Goal: Information Seeking & Learning: Learn about a topic

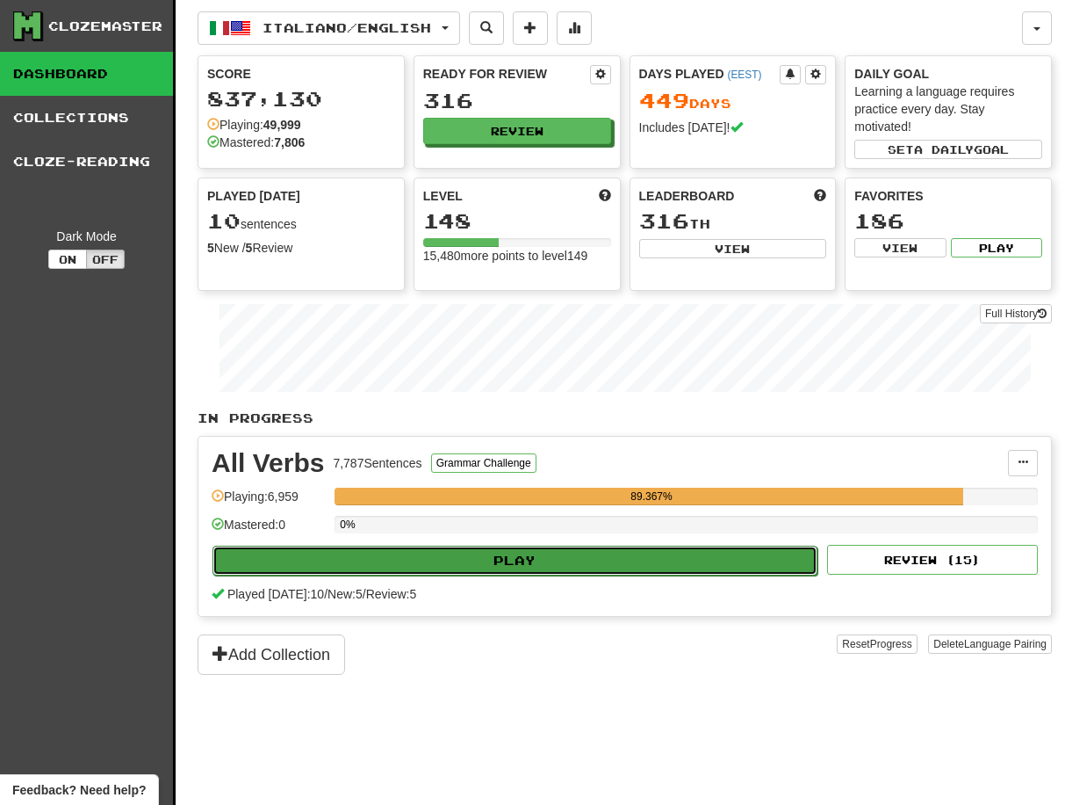
click at [538, 559] on button "Play" at bounding box center [515, 560] width 605 height 30
select select "**"
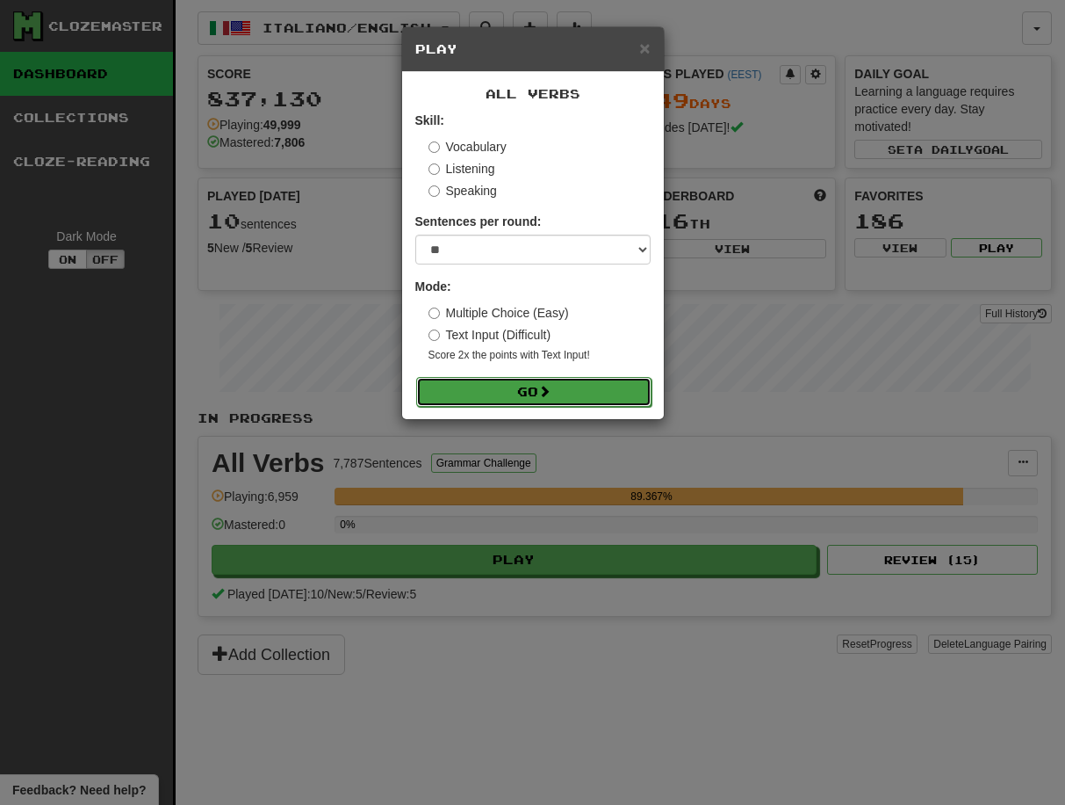
click at [538, 387] on button "Go" at bounding box center [533, 392] width 235 height 30
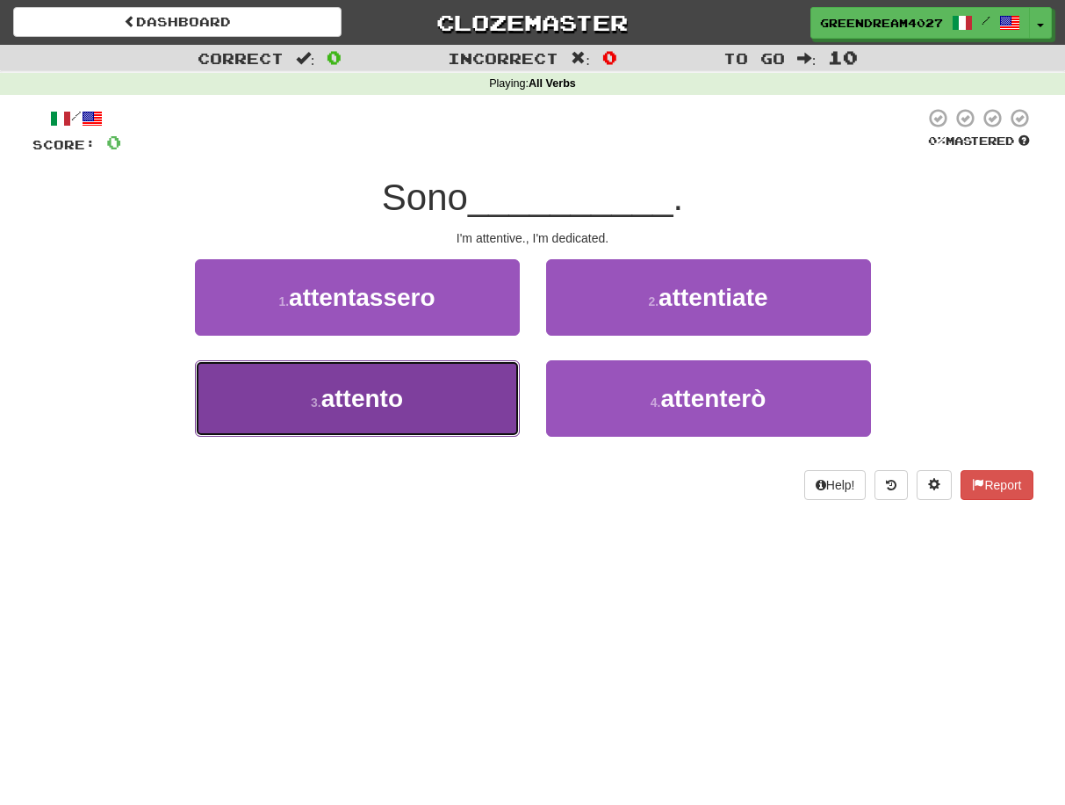
click at [453, 410] on button "3 . attento" at bounding box center [357, 398] width 325 height 76
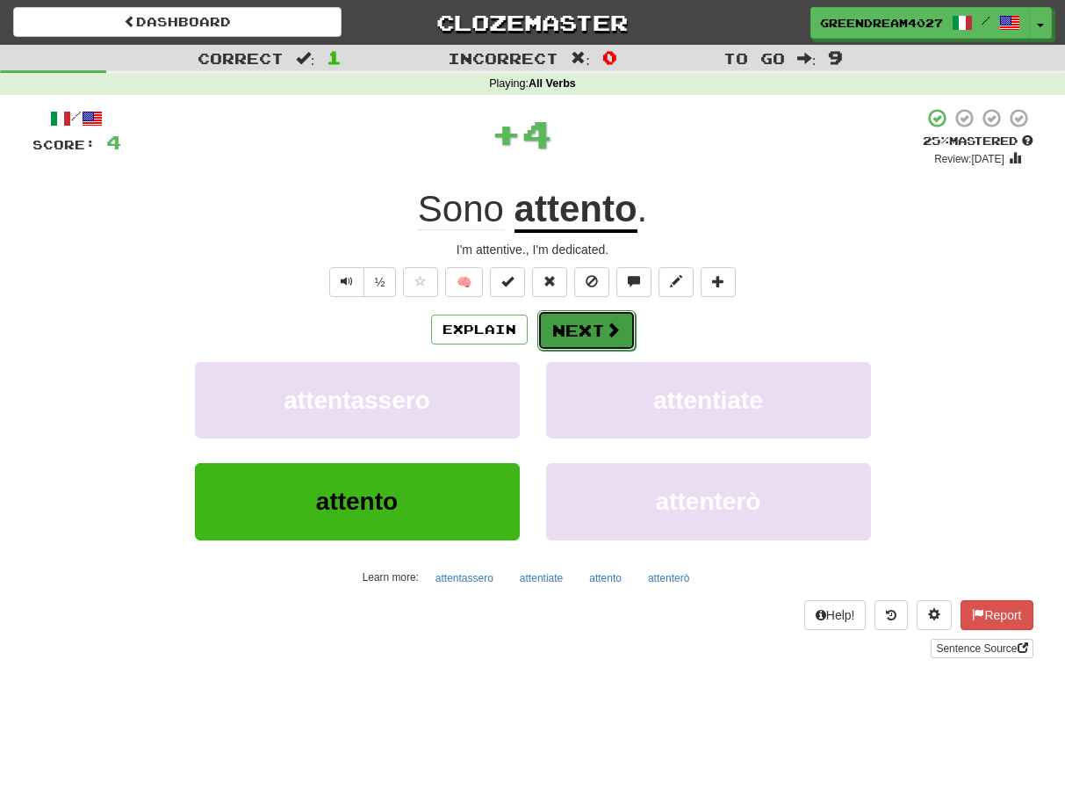
click at [569, 326] on button "Next" at bounding box center [587, 330] width 98 height 40
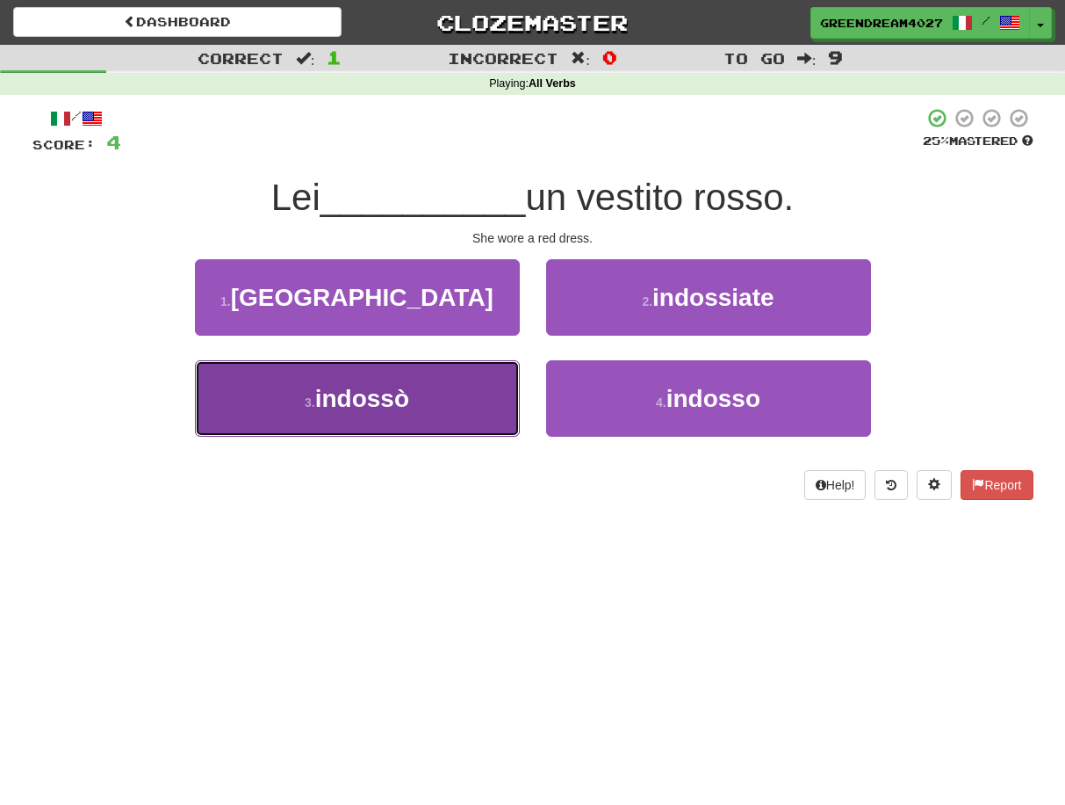
click at [492, 403] on button "3 . indossò" at bounding box center [357, 398] width 325 height 76
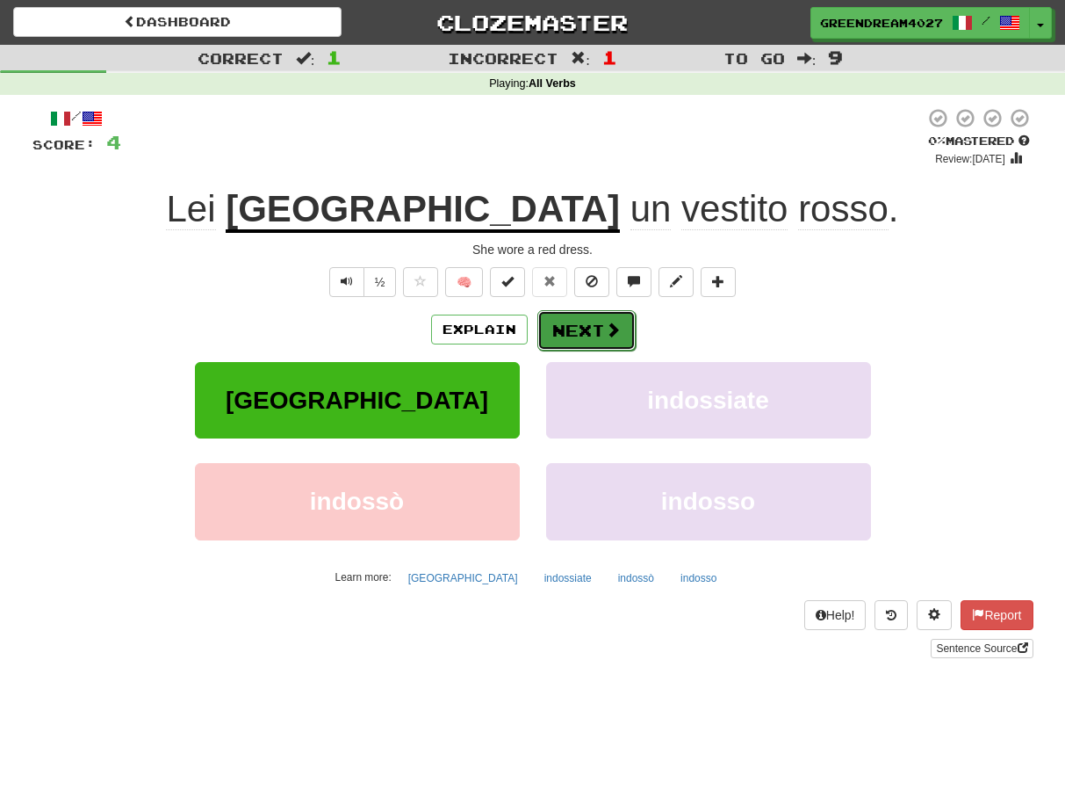
click at [588, 331] on button "Next" at bounding box center [587, 330] width 98 height 40
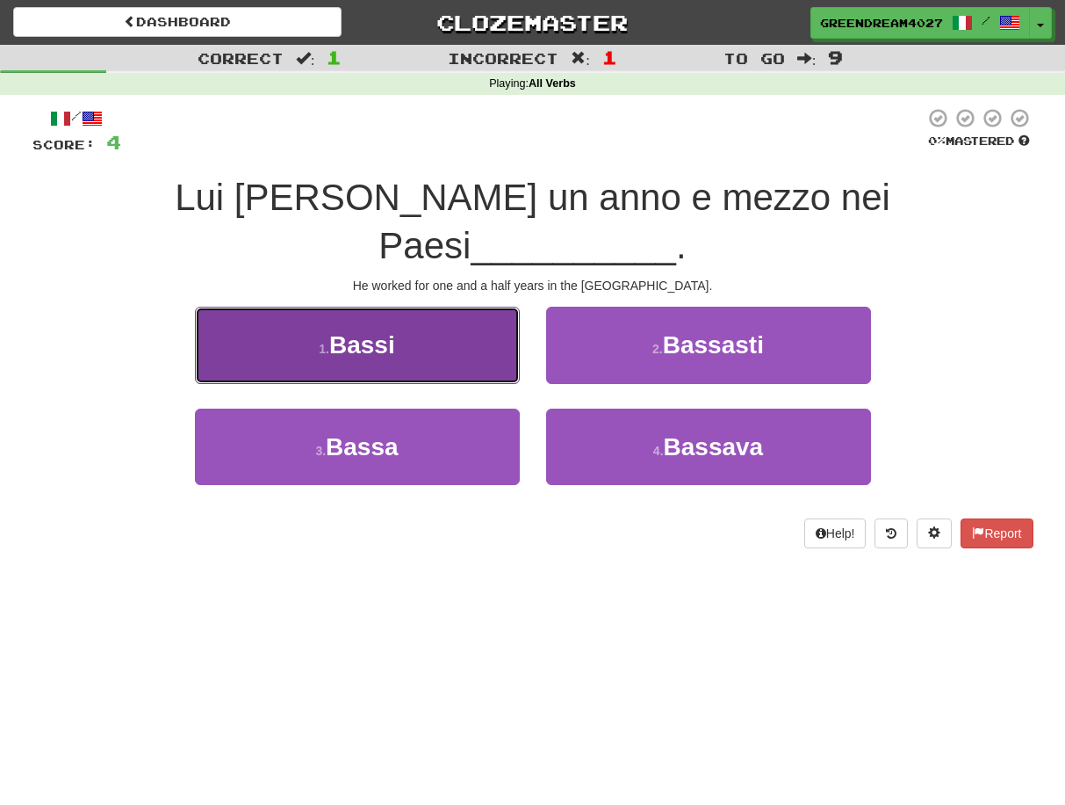
click at [456, 307] on button "1 . Bassi" at bounding box center [357, 345] width 325 height 76
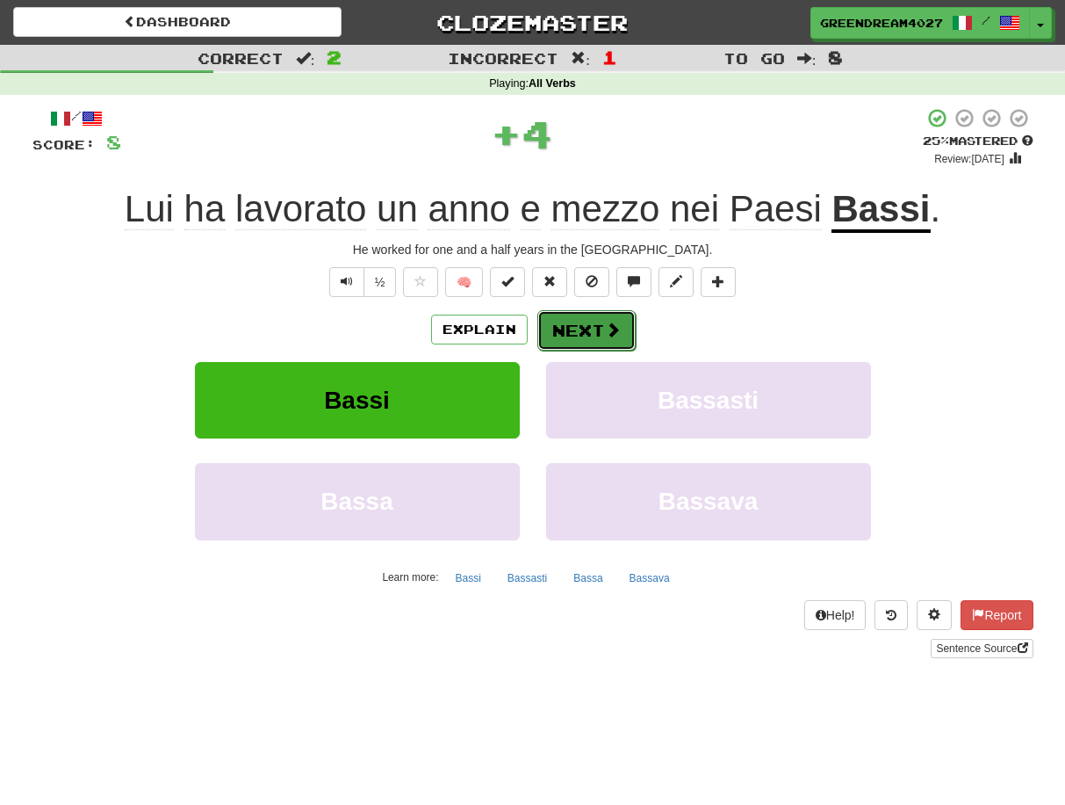
click at [580, 330] on button "Next" at bounding box center [587, 330] width 98 height 40
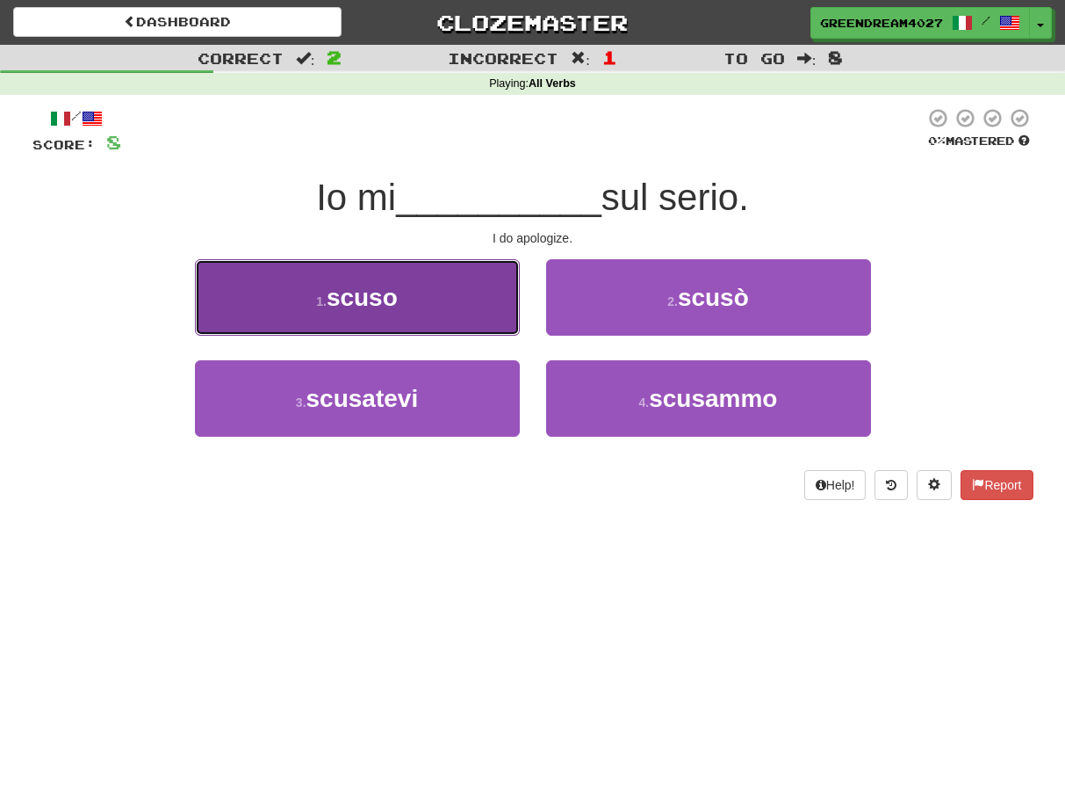
click at [458, 308] on button "1 . scuso" at bounding box center [357, 297] width 325 height 76
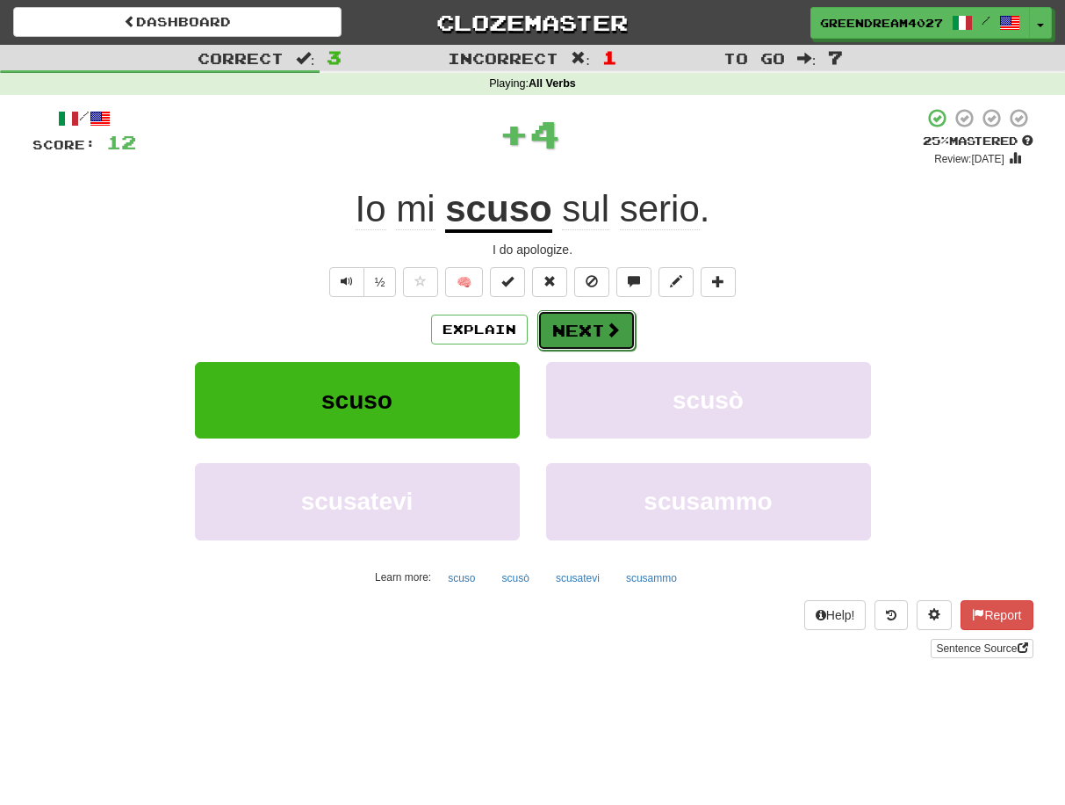
click at [574, 328] on button "Next" at bounding box center [587, 330] width 98 height 40
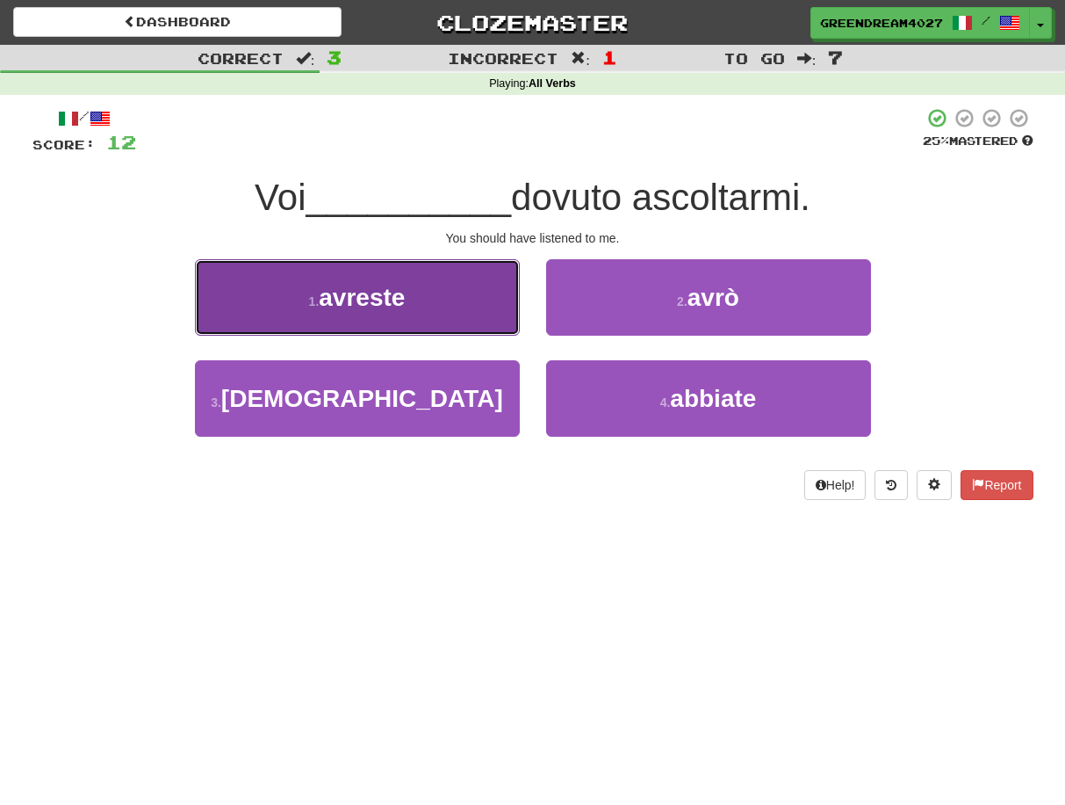
click at [401, 297] on span "avreste" at bounding box center [362, 297] width 86 height 27
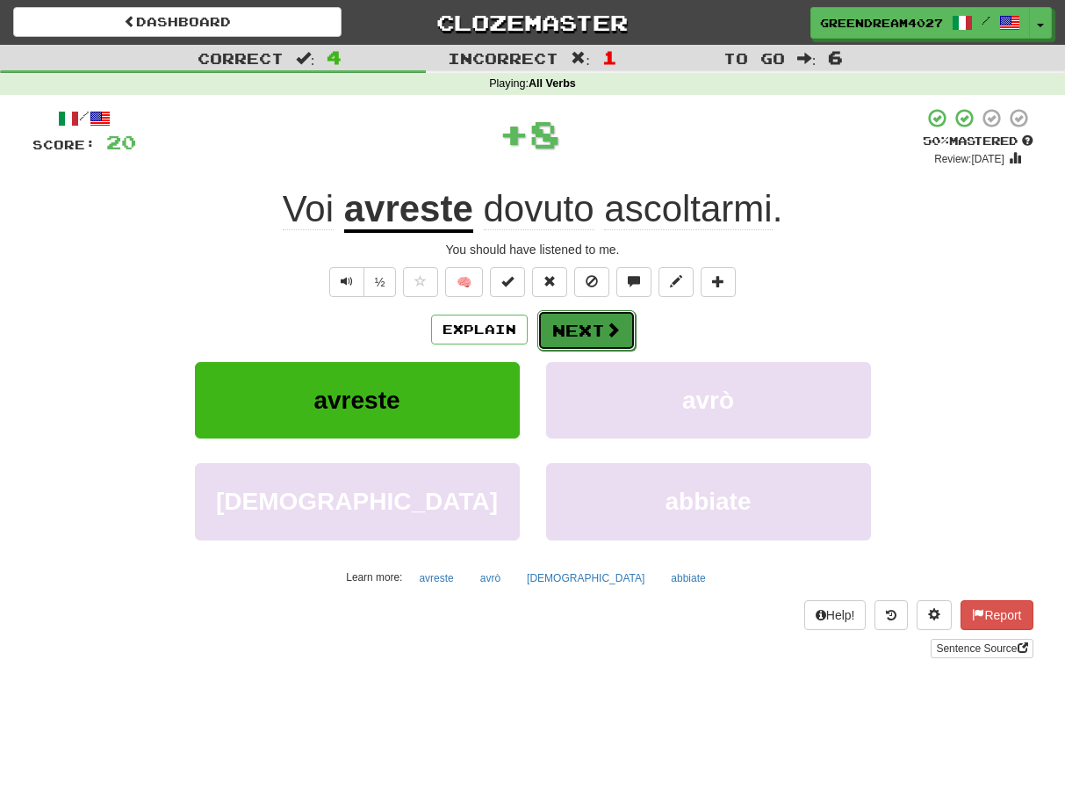
click at [574, 323] on button "Next" at bounding box center [587, 330] width 98 height 40
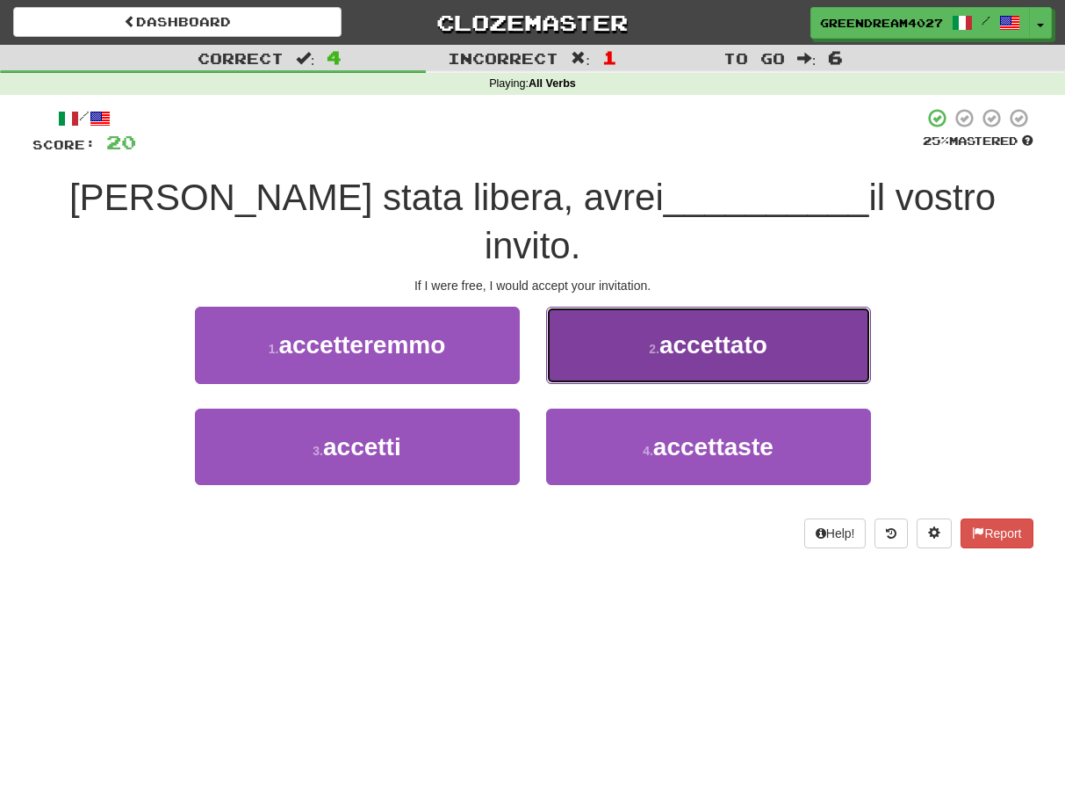
click at [667, 331] on span "accettato" at bounding box center [714, 344] width 108 height 27
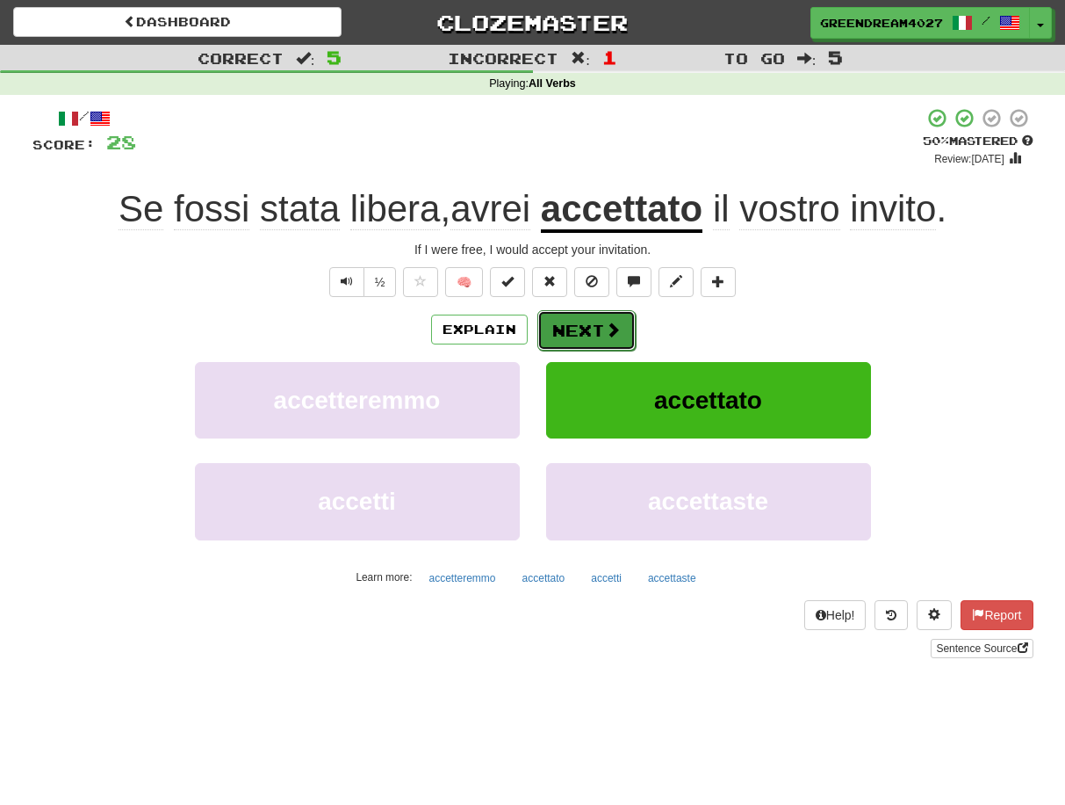
click at [583, 331] on button "Next" at bounding box center [587, 330] width 98 height 40
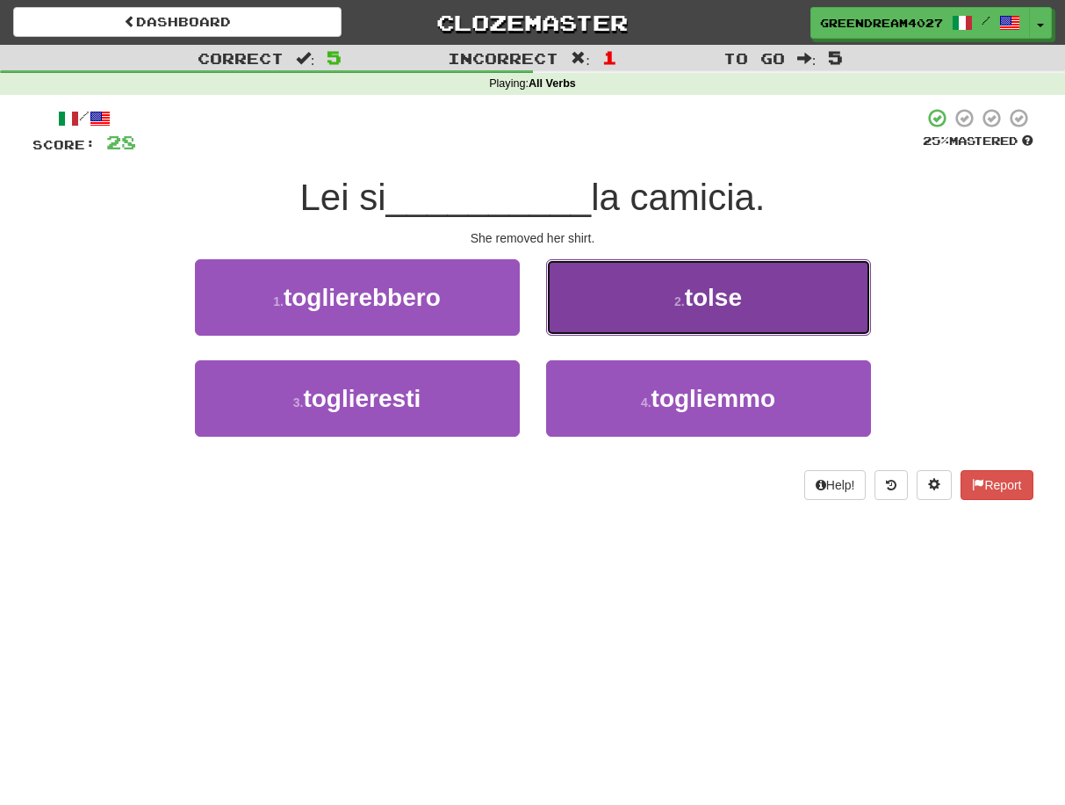
click at [631, 304] on button "2 . tolse" at bounding box center [708, 297] width 325 height 76
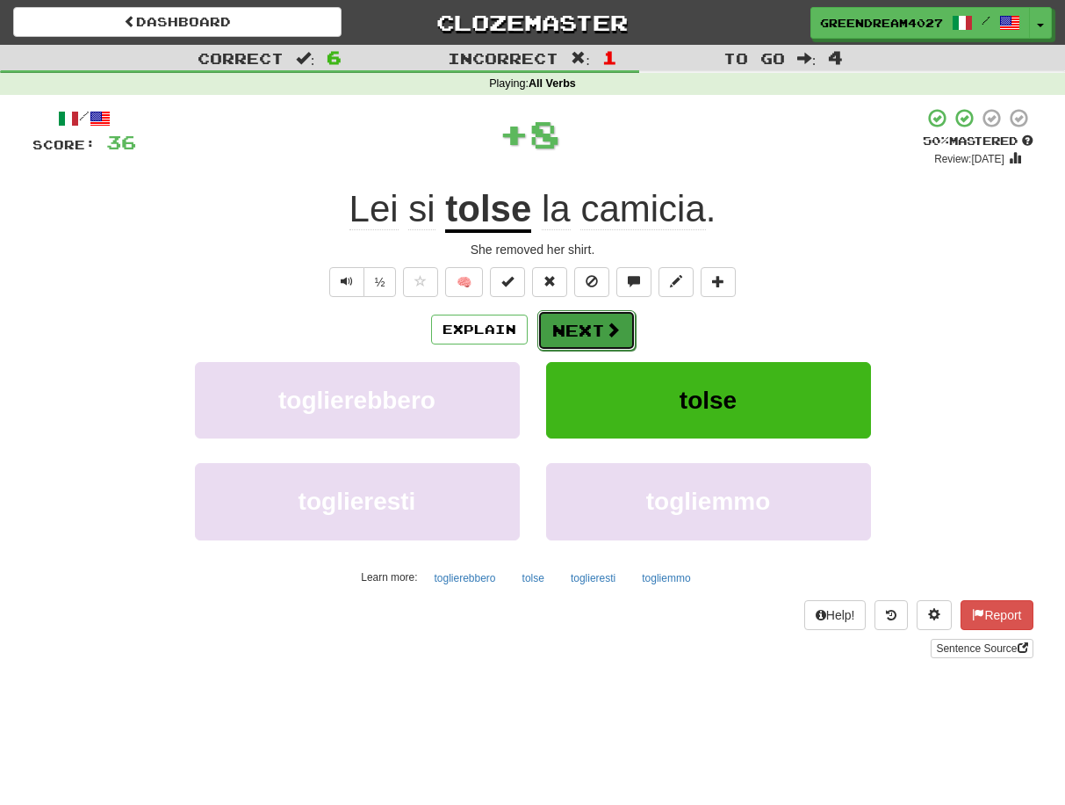
click at [587, 330] on button "Next" at bounding box center [587, 330] width 98 height 40
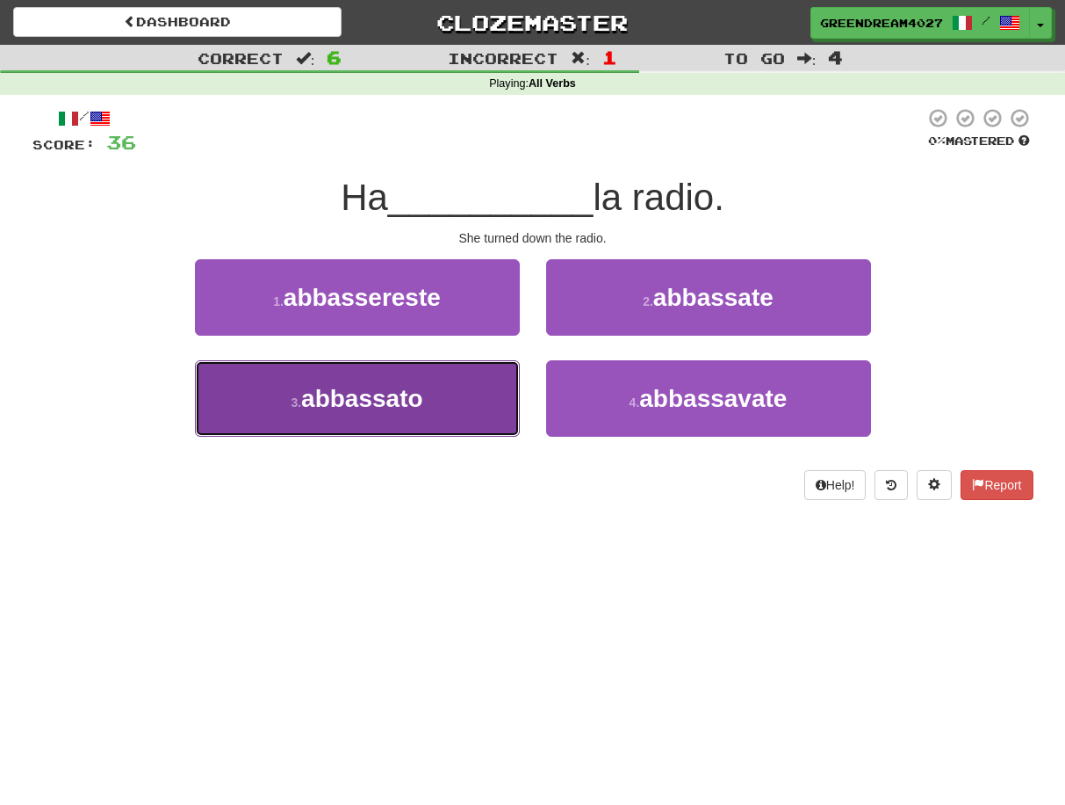
click at [486, 419] on button "3 . abbassato" at bounding box center [357, 398] width 325 height 76
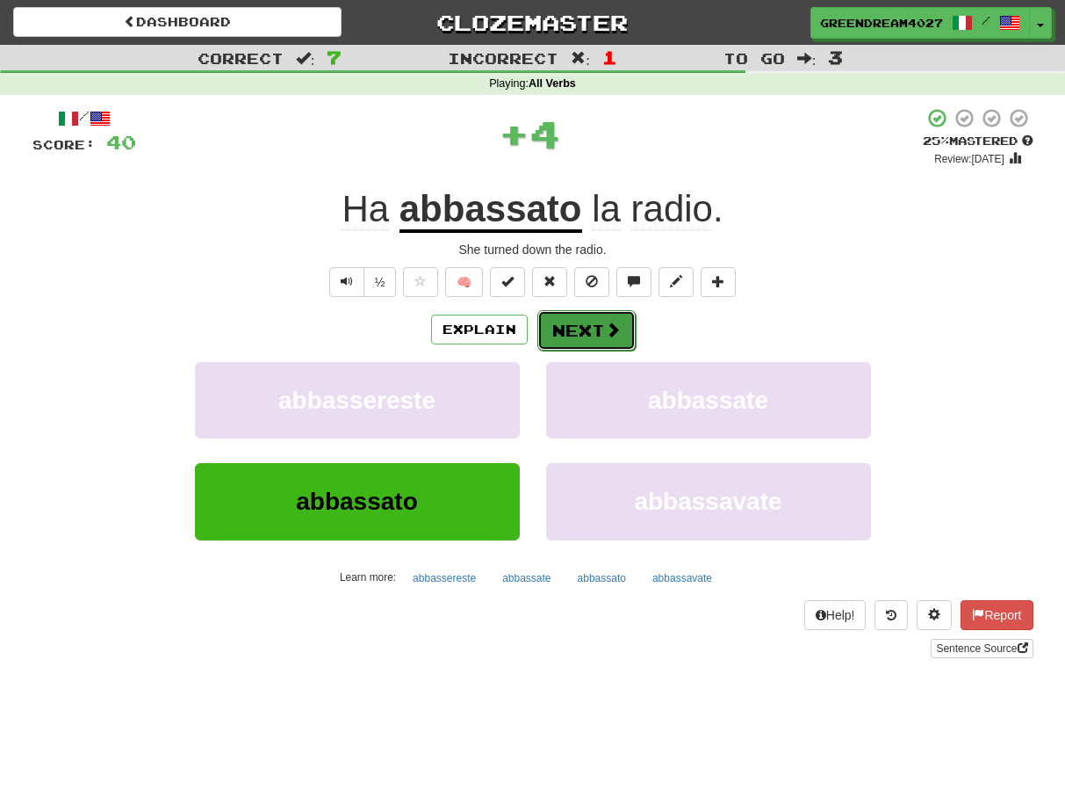
click at [581, 325] on button "Next" at bounding box center [587, 330] width 98 height 40
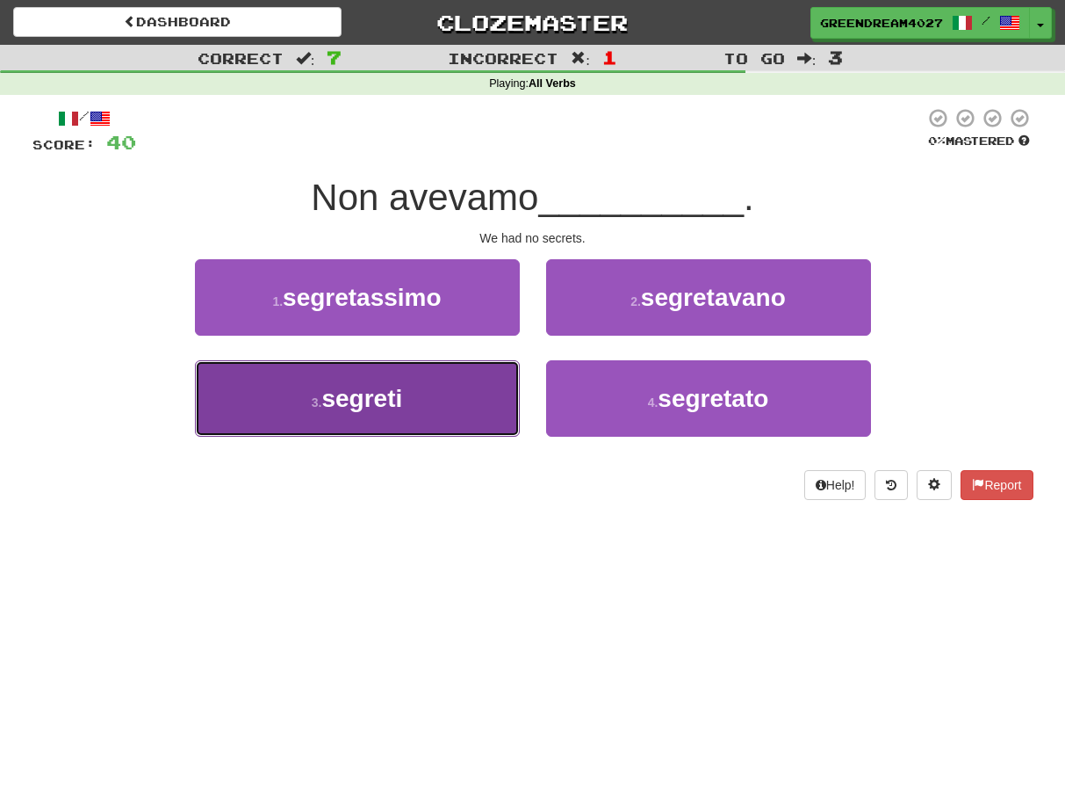
click at [484, 401] on button "3 . segreti" at bounding box center [357, 398] width 325 height 76
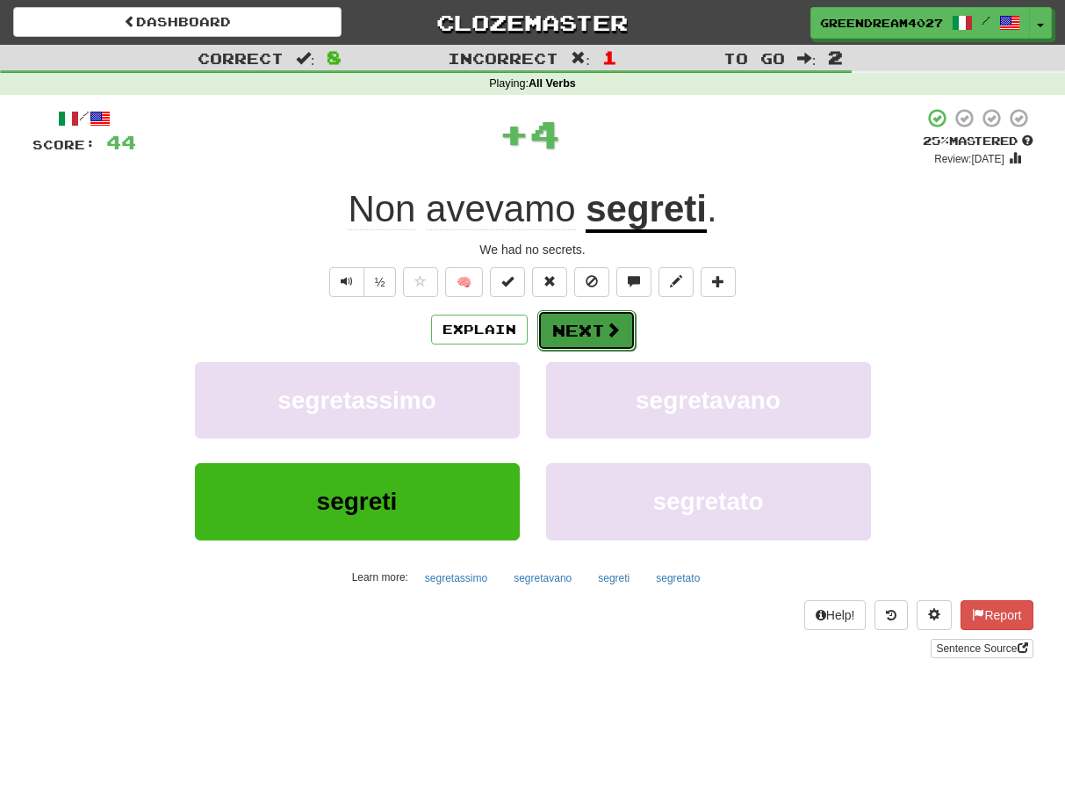
click at [581, 323] on button "Next" at bounding box center [587, 330] width 98 height 40
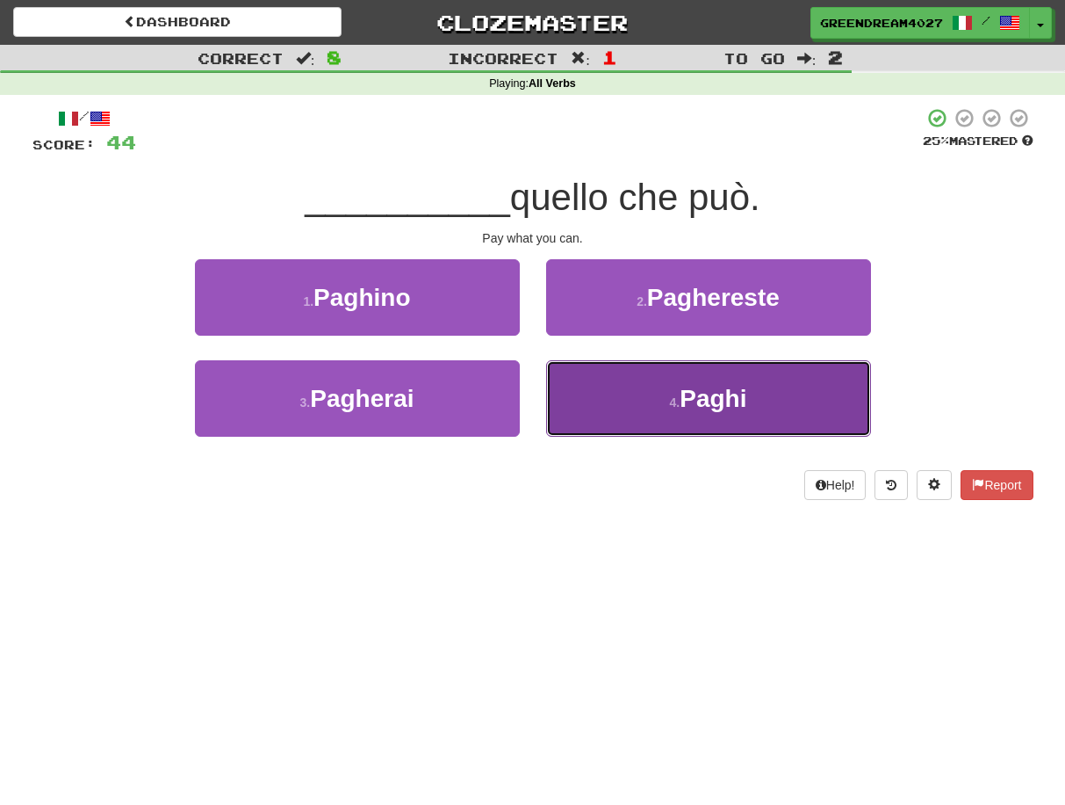
click at [614, 418] on button "4 . Paghi" at bounding box center [708, 398] width 325 height 76
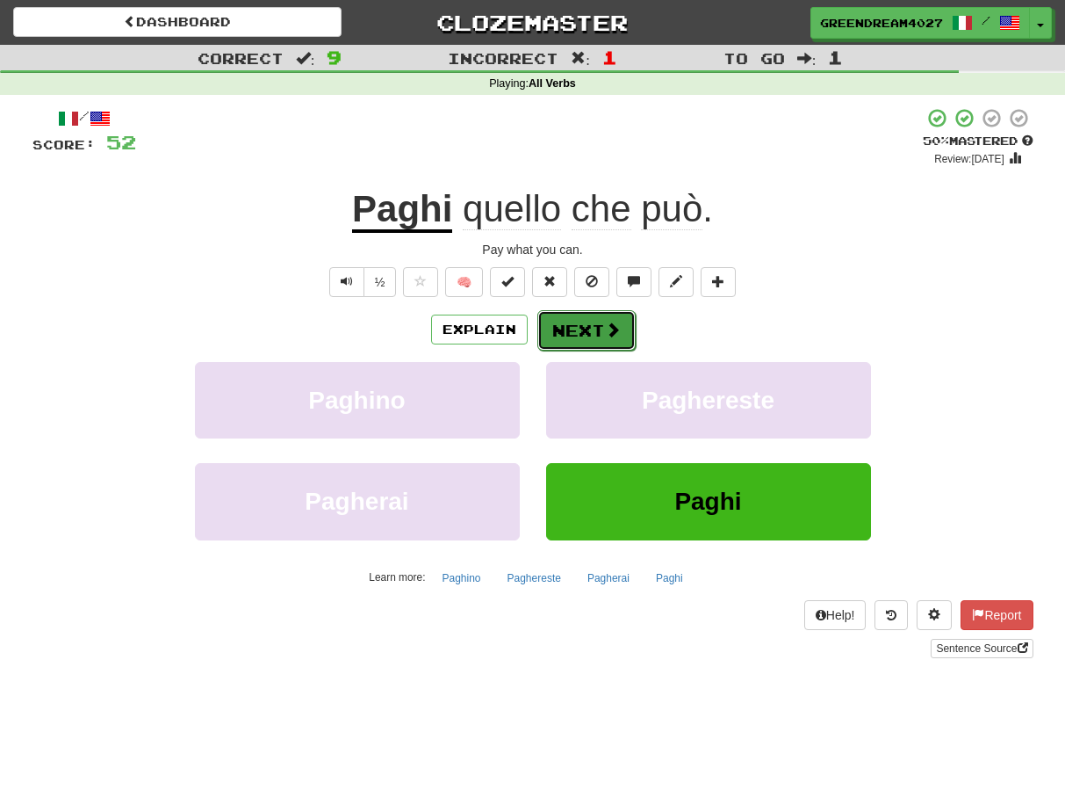
click at [584, 327] on button "Next" at bounding box center [587, 330] width 98 height 40
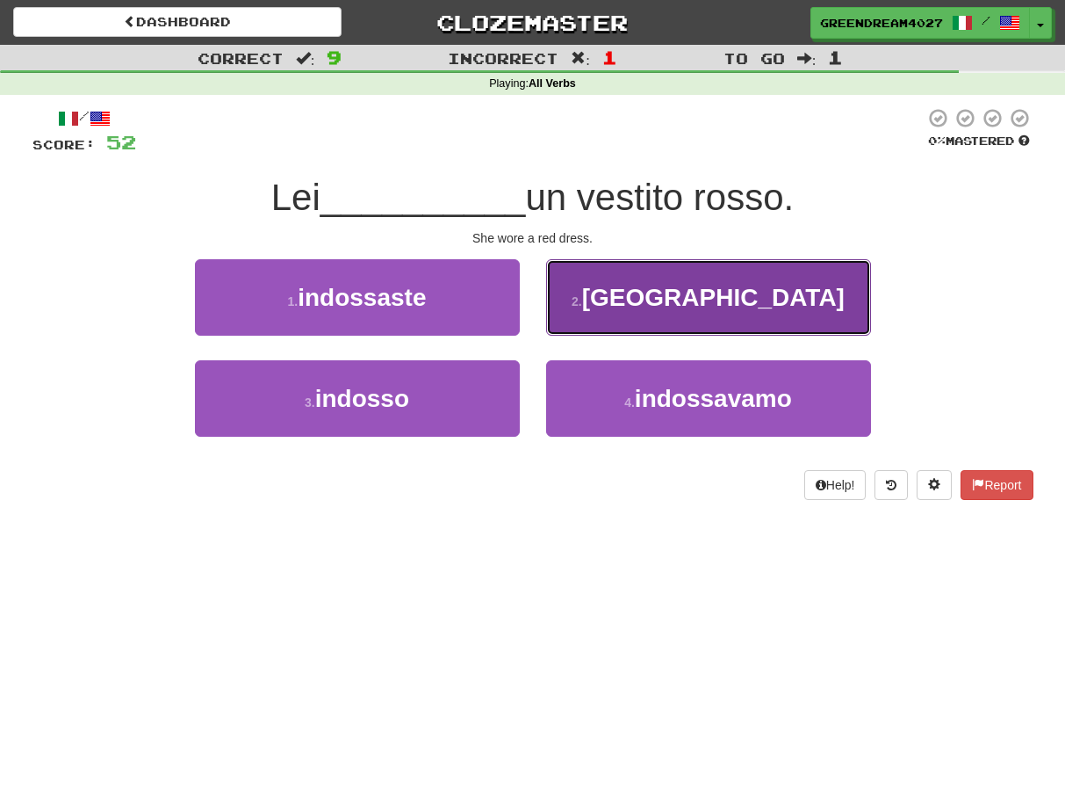
click at [671, 304] on span "indossava" at bounding box center [713, 297] width 263 height 27
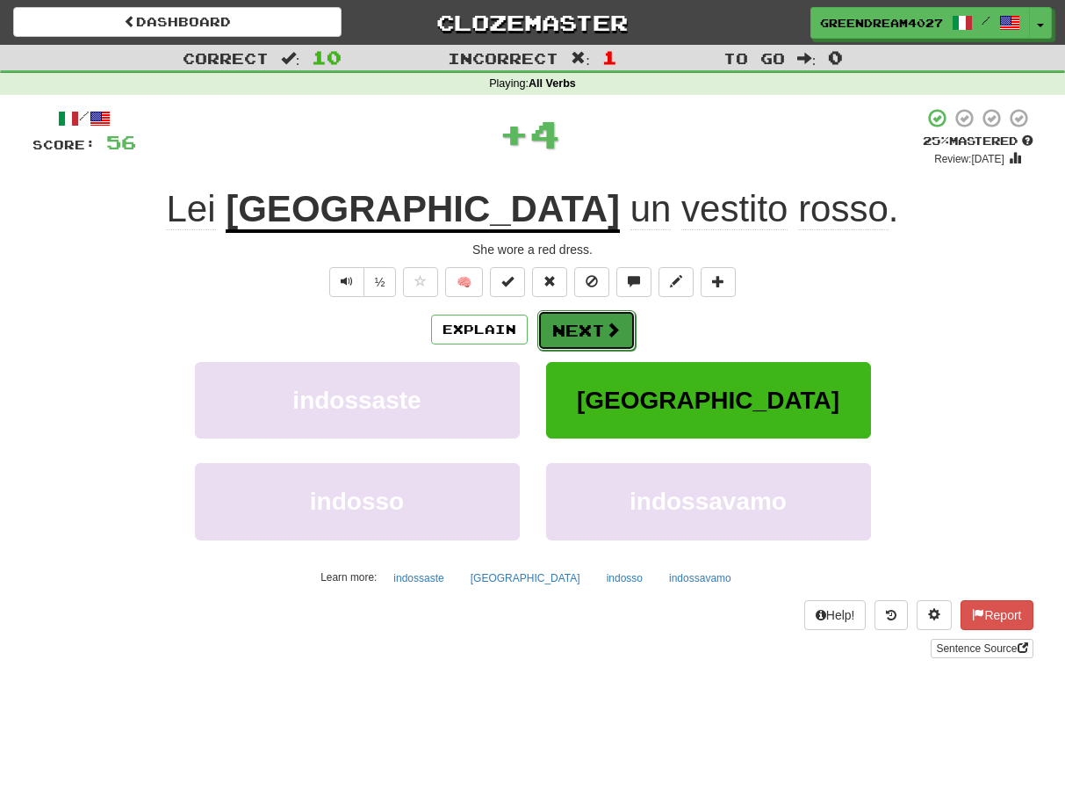
click at [581, 330] on button "Next" at bounding box center [587, 330] width 98 height 40
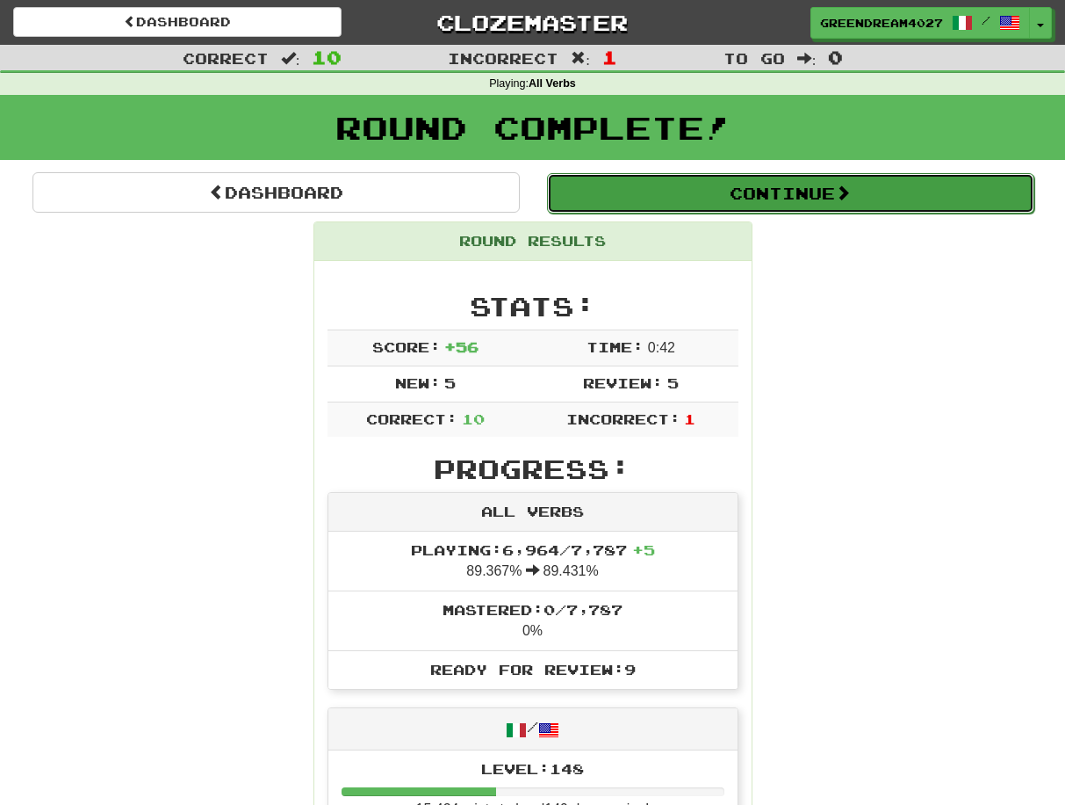
click at [698, 191] on button "Continue" at bounding box center [790, 193] width 487 height 40
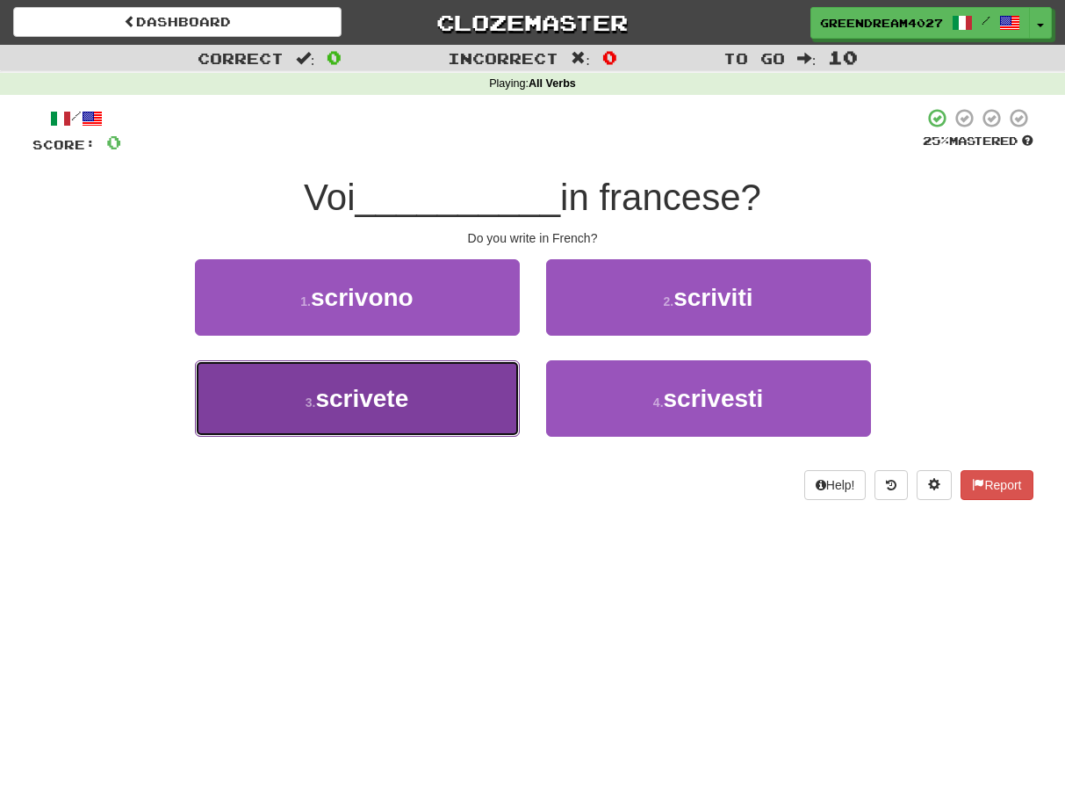
click at [479, 408] on button "3 . scrivete" at bounding box center [357, 398] width 325 height 76
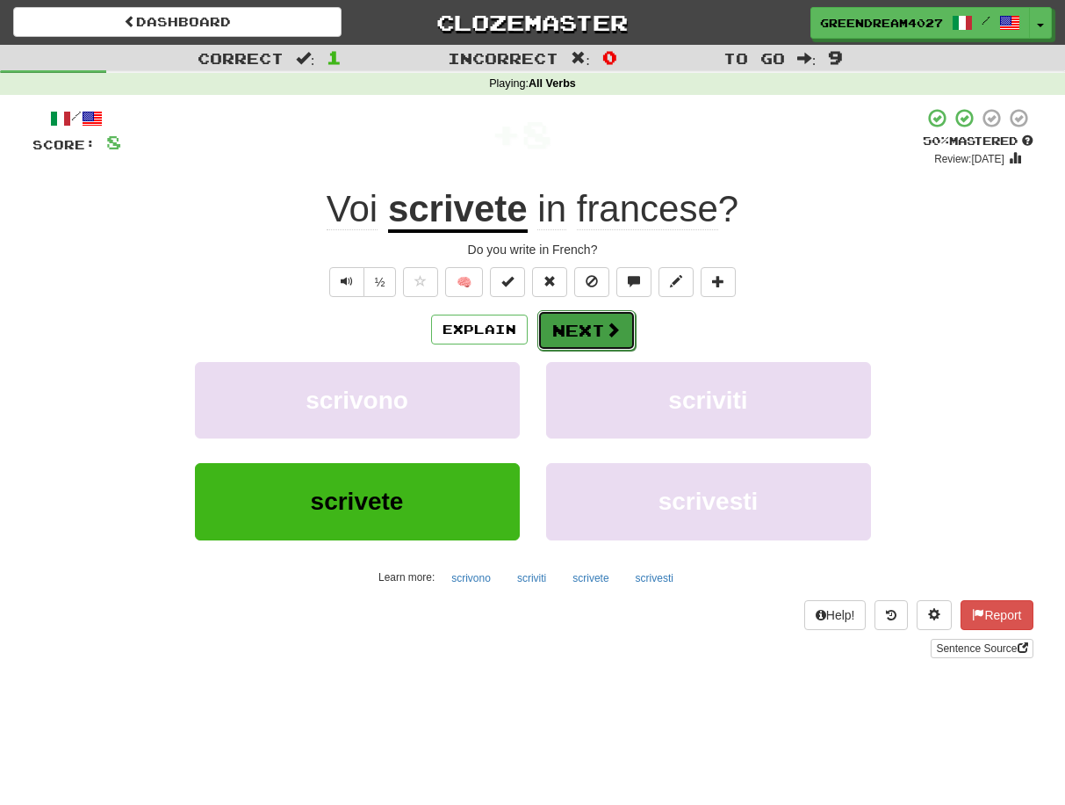
click at [587, 328] on button "Next" at bounding box center [587, 330] width 98 height 40
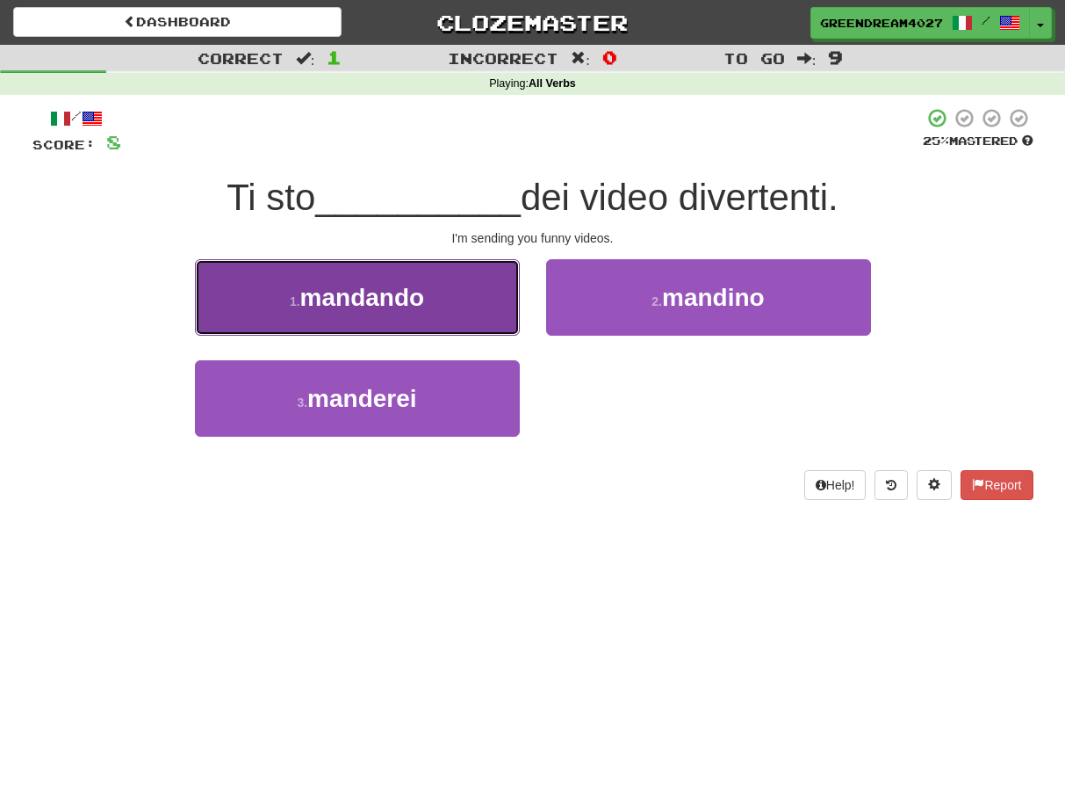
click at [455, 300] on button "1 . mandando" at bounding box center [357, 297] width 325 height 76
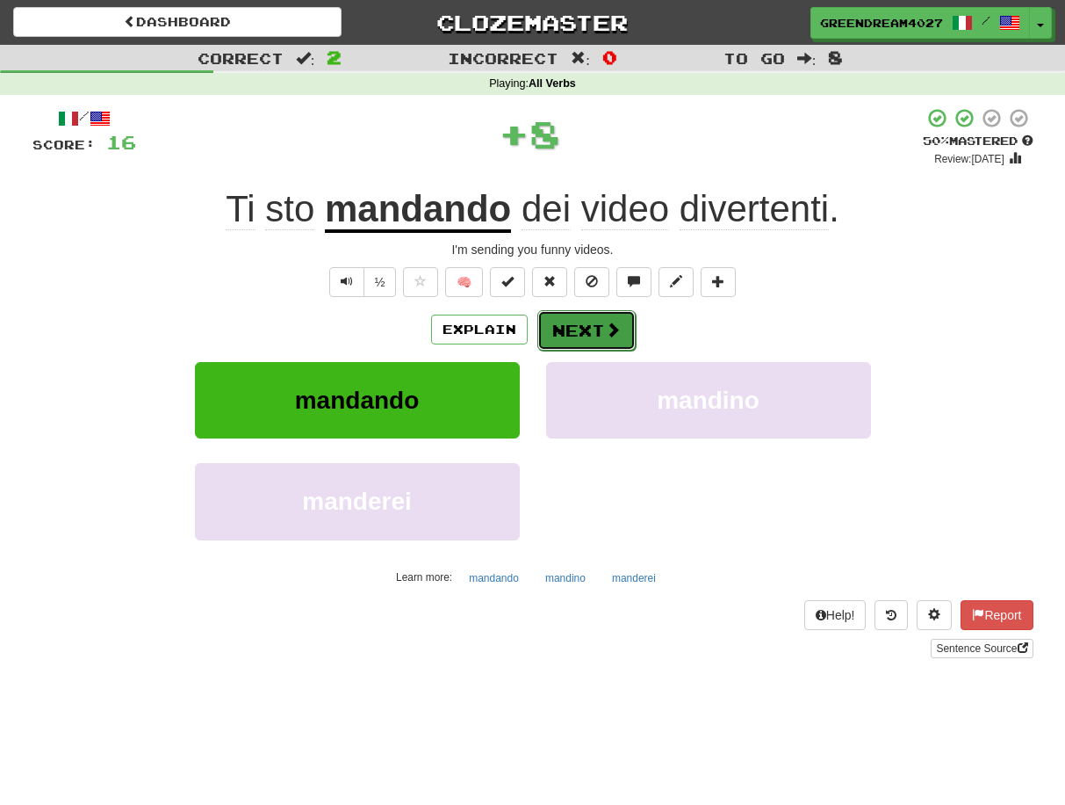
click at [575, 326] on button "Next" at bounding box center [587, 330] width 98 height 40
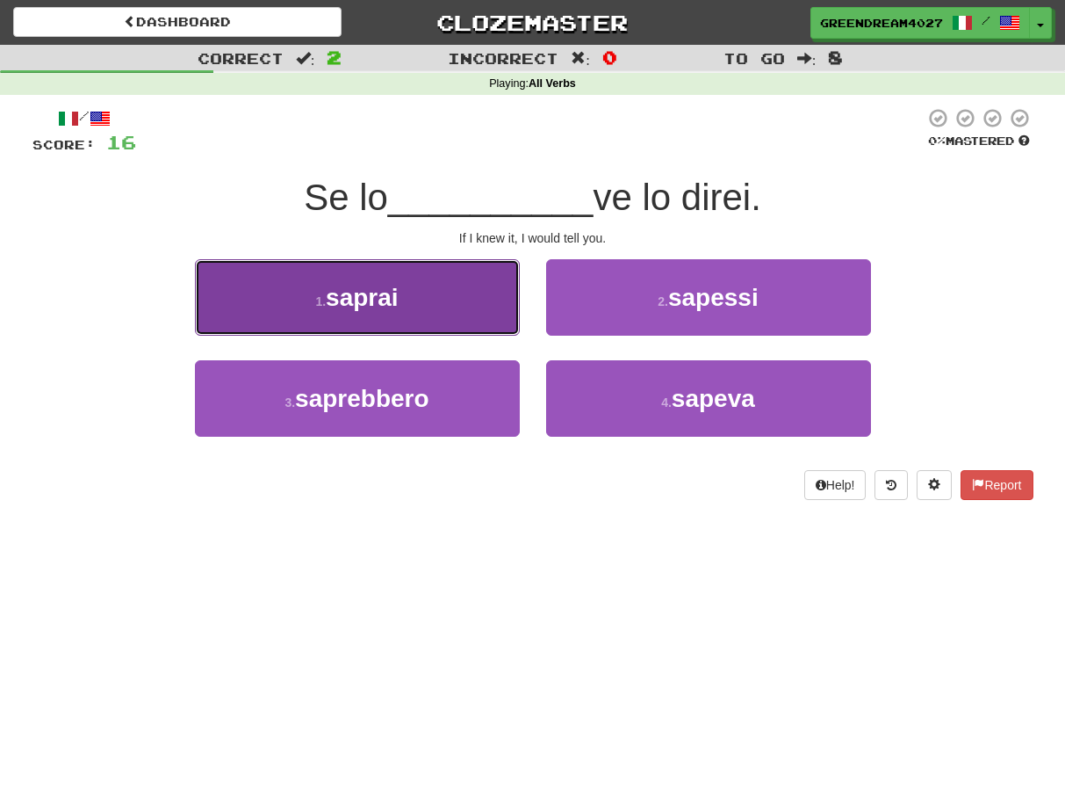
click at [403, 297] on button "1 . saprai" at bounding box center [357, 297] width 325 height 76
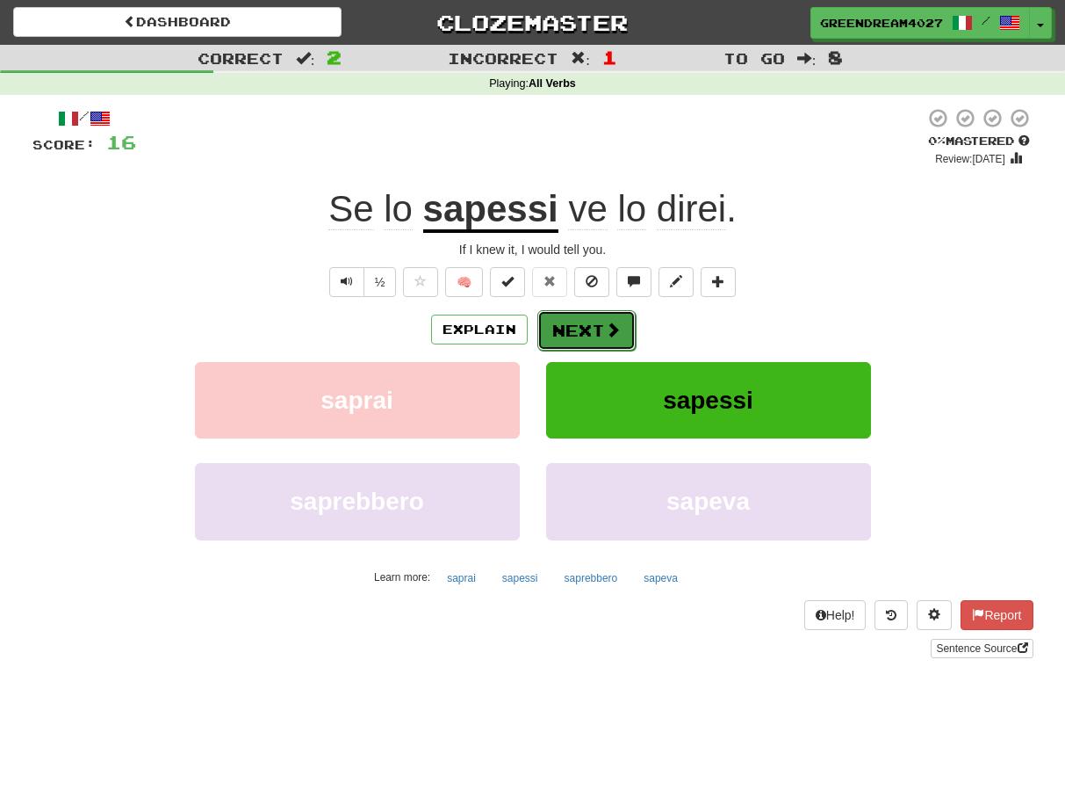
click at [581, 329] on button "Next" at bounding box center [587, 330] width 98 height 40
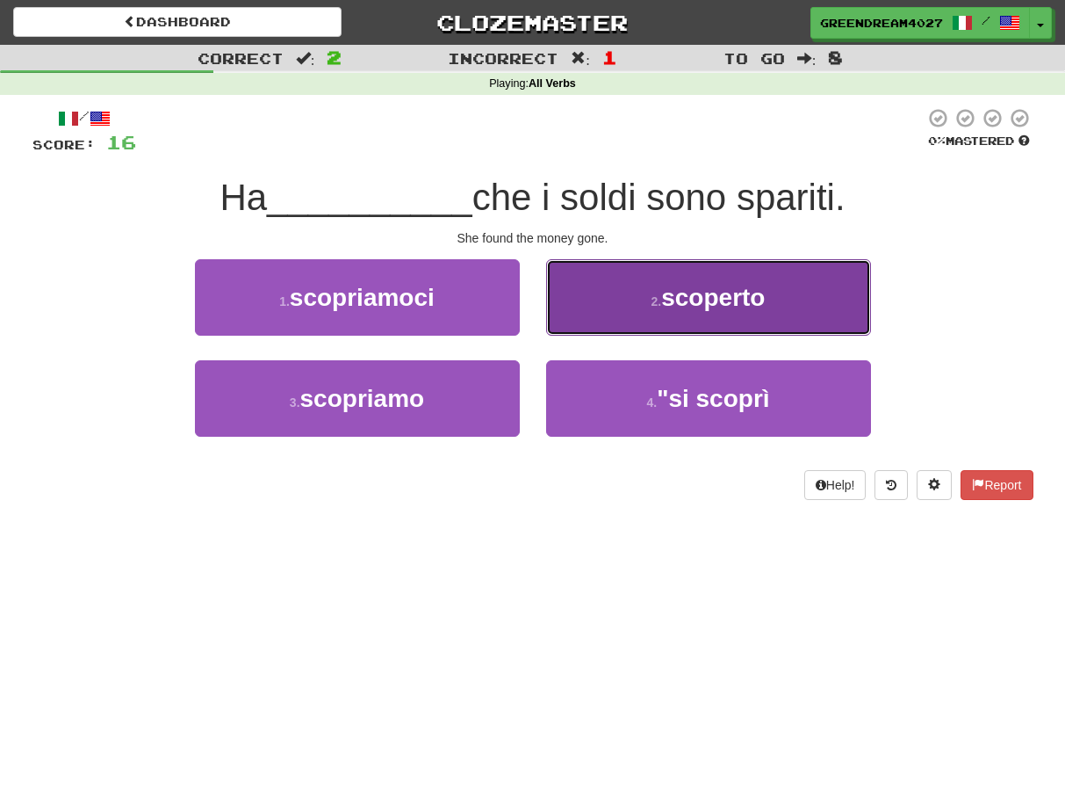
click at [657, 301] on small "2 ." at bounding box center [657, 301] width 11 height 14
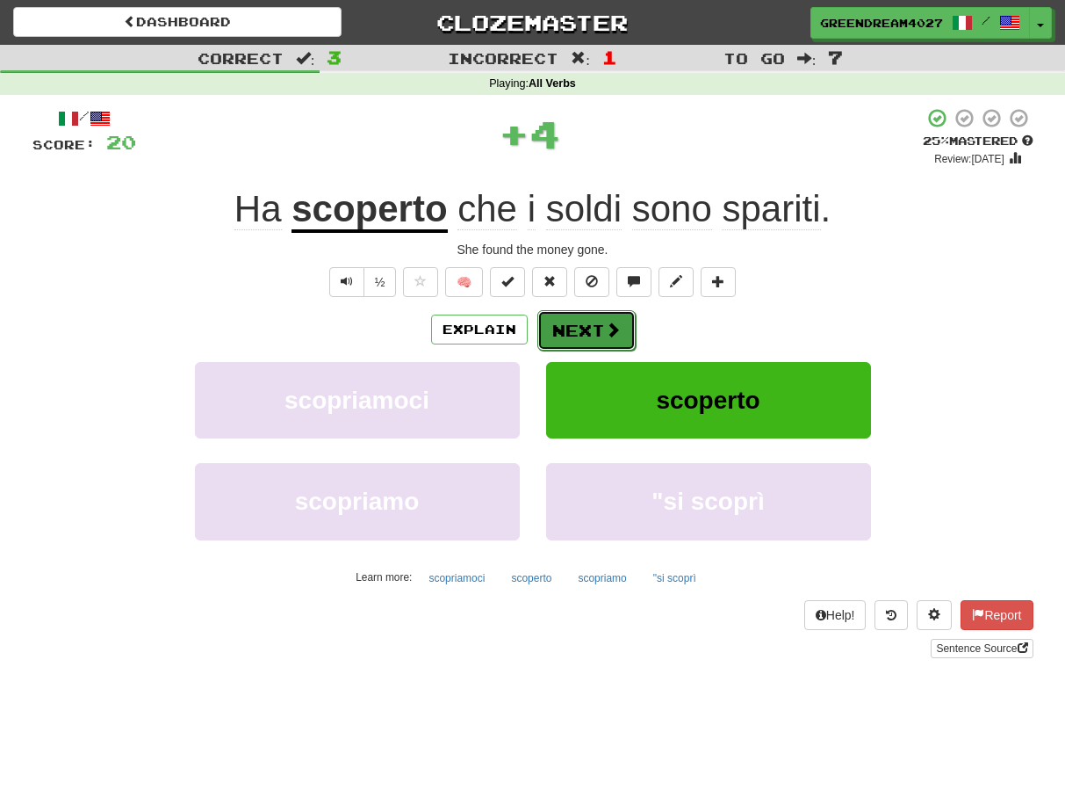
click at [566, 328] on button "Next" at bounding box center [587, 330] width 98 height 40
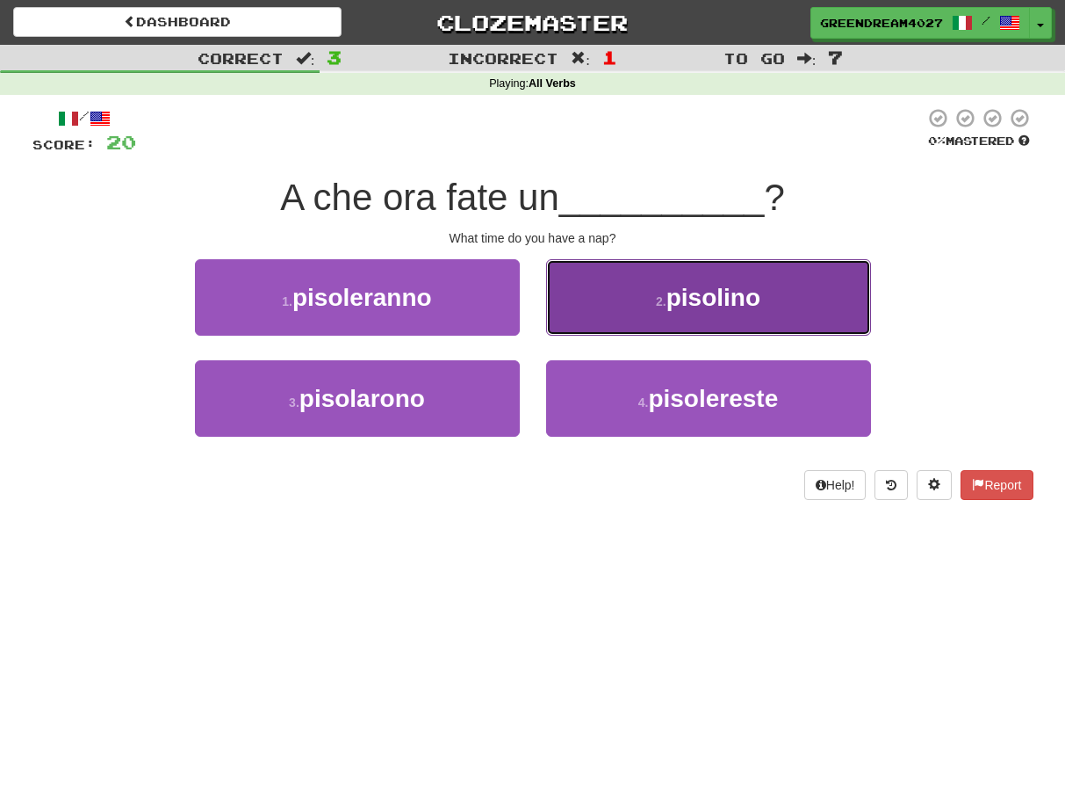
click at [687, 302] on span "pisolino" at bounding box center [714, 297] width 94 height 27
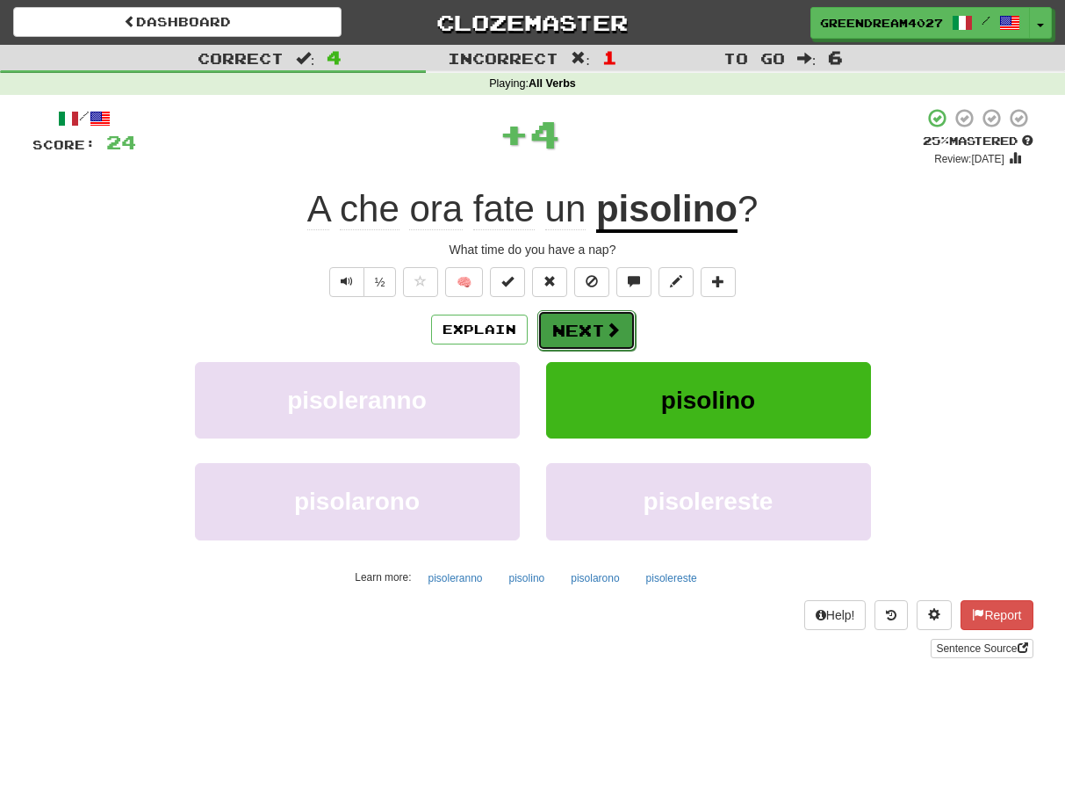
click at [595, 328] on button "Next" at bounding box center [587, 330] width 98 height 40
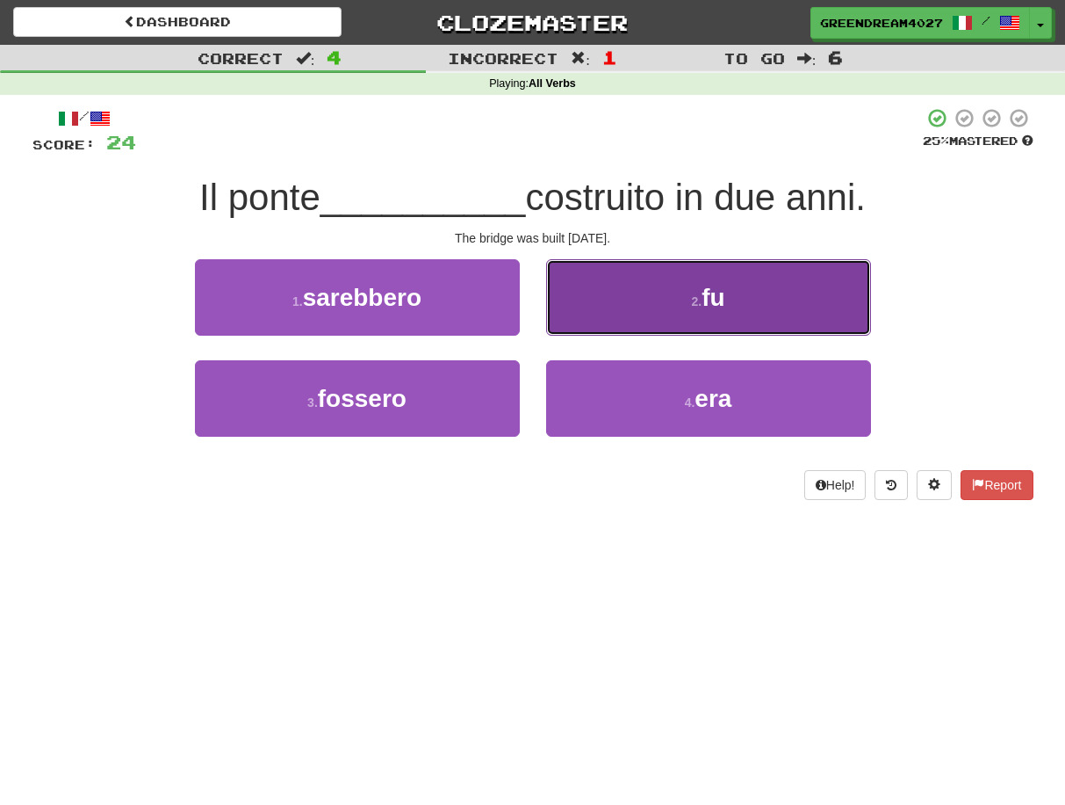
click at [665, 301] on button "2 . fu" at bounding box center [708, 297] width 325 height 76
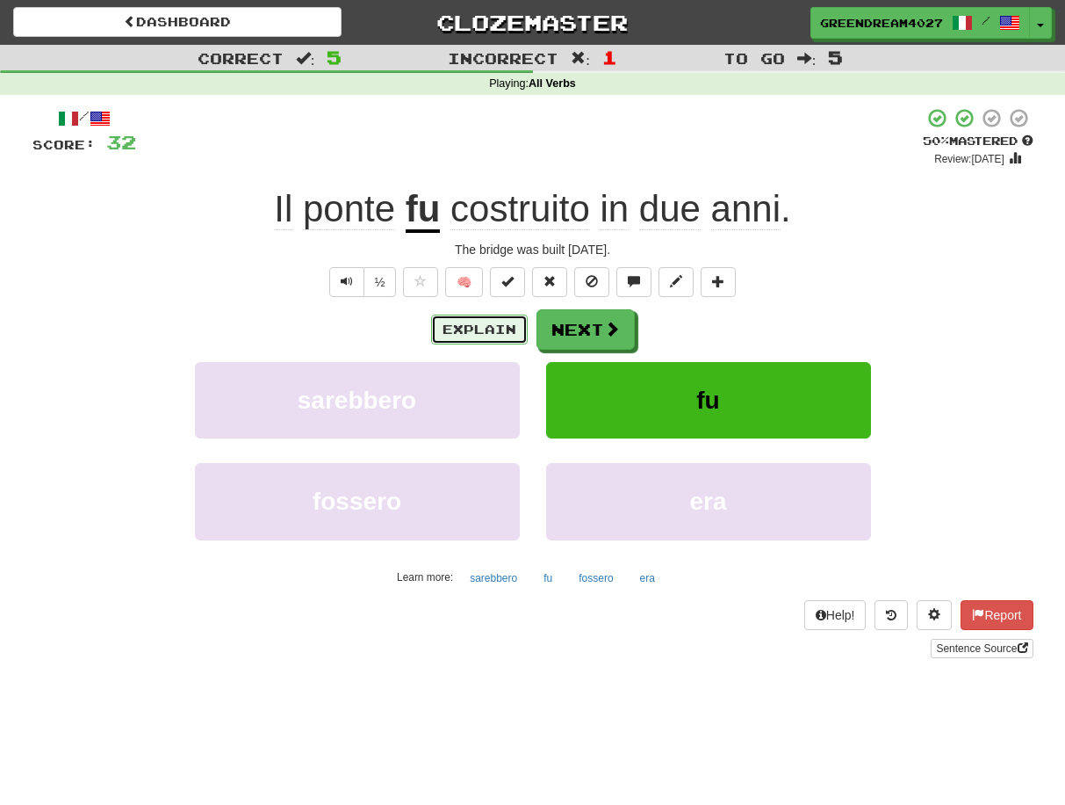
click at [493, 326] on button "Explain" at bounding box center [479, 329] width 97 height 30
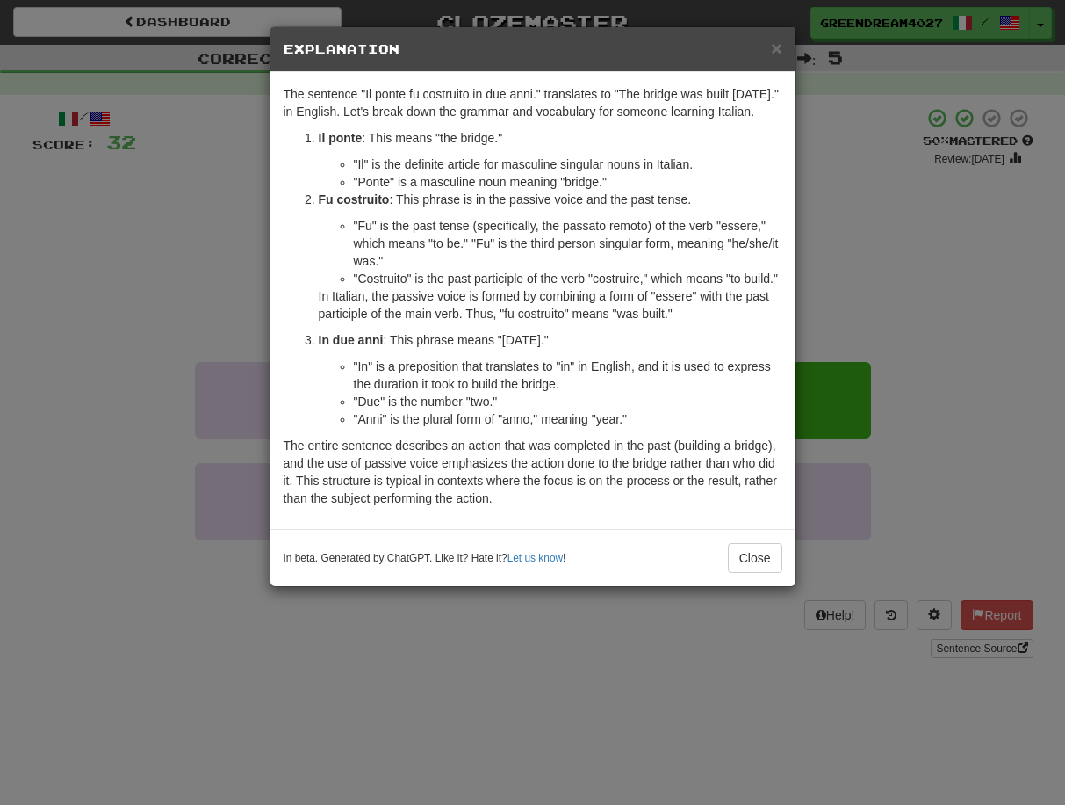
click at [894, 278] on div "× Explanation The sentence "Il ponte fu costruito in due anni." translates to "…" at bounding box center [532, 402] width 1065 height 805
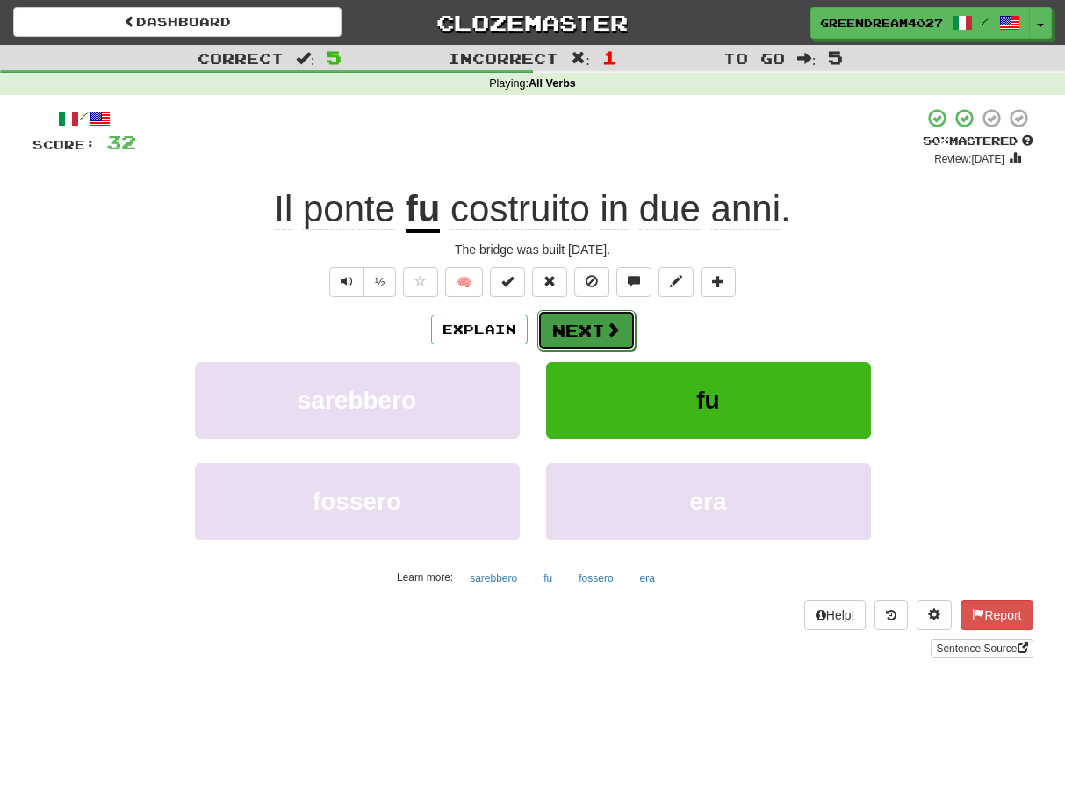
click at [589, 330] on button "Next" at bounding box center [587, 330] width 98 height 40
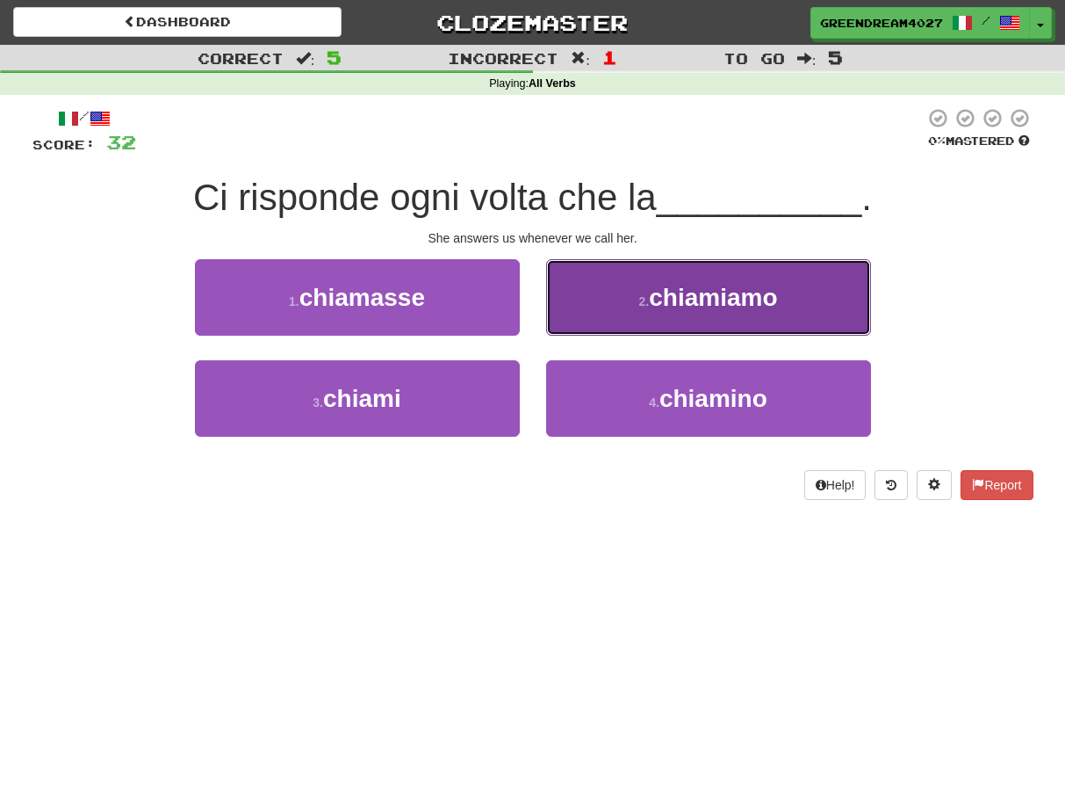
click at [680, 304] on span "chiamiamo" at bounding box center [713, 297] width 128 height 27
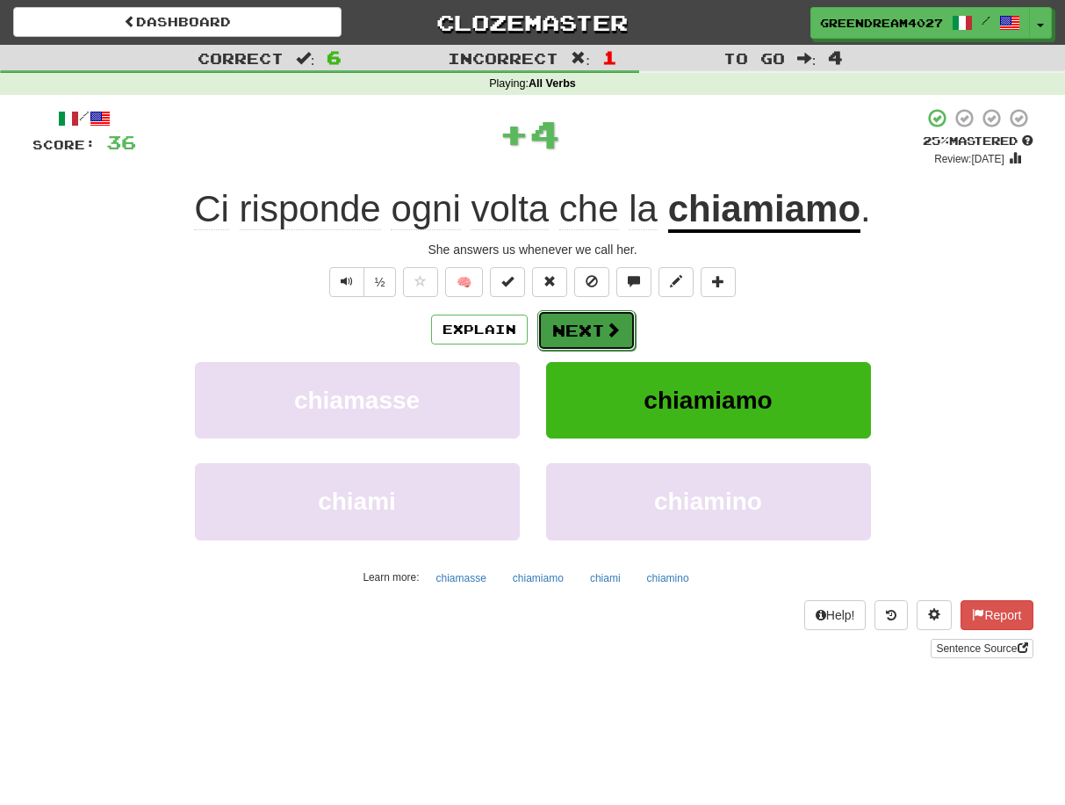
click at [570, 328] on button "Next" at bounding box center [587, 330] width 98 height 40
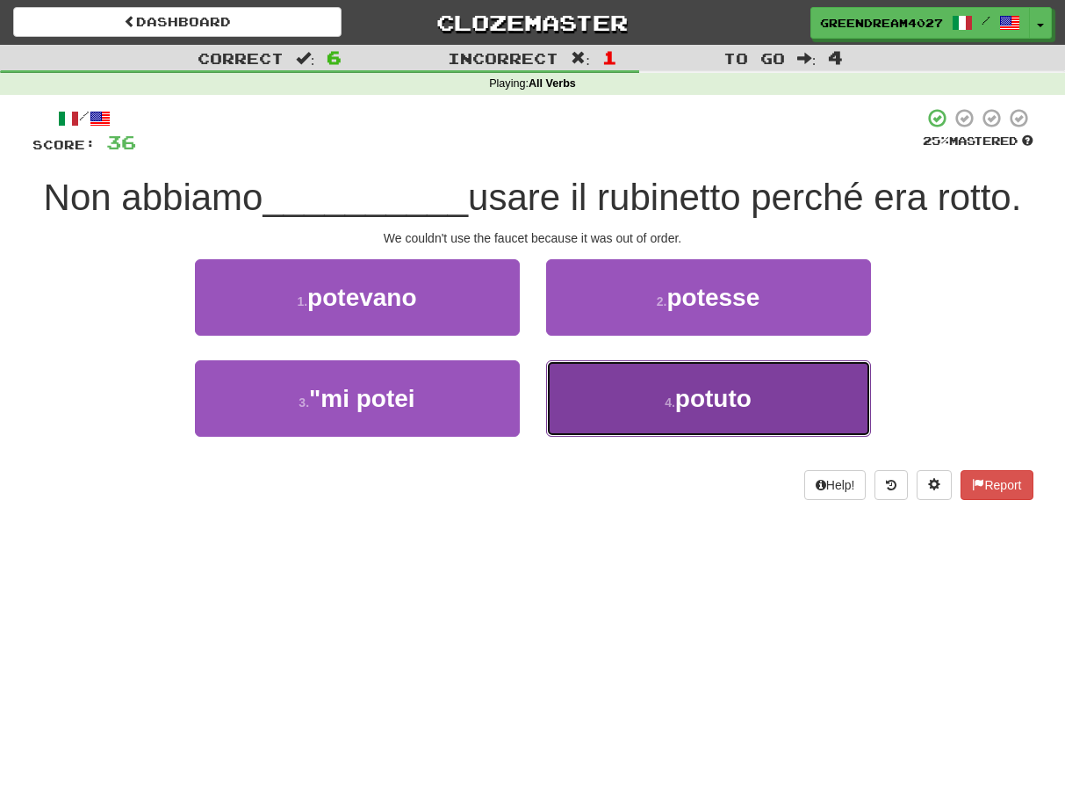
click at [635, 405] on button "4 . potuto" at bounding box center [708, 398] width 325 height 76
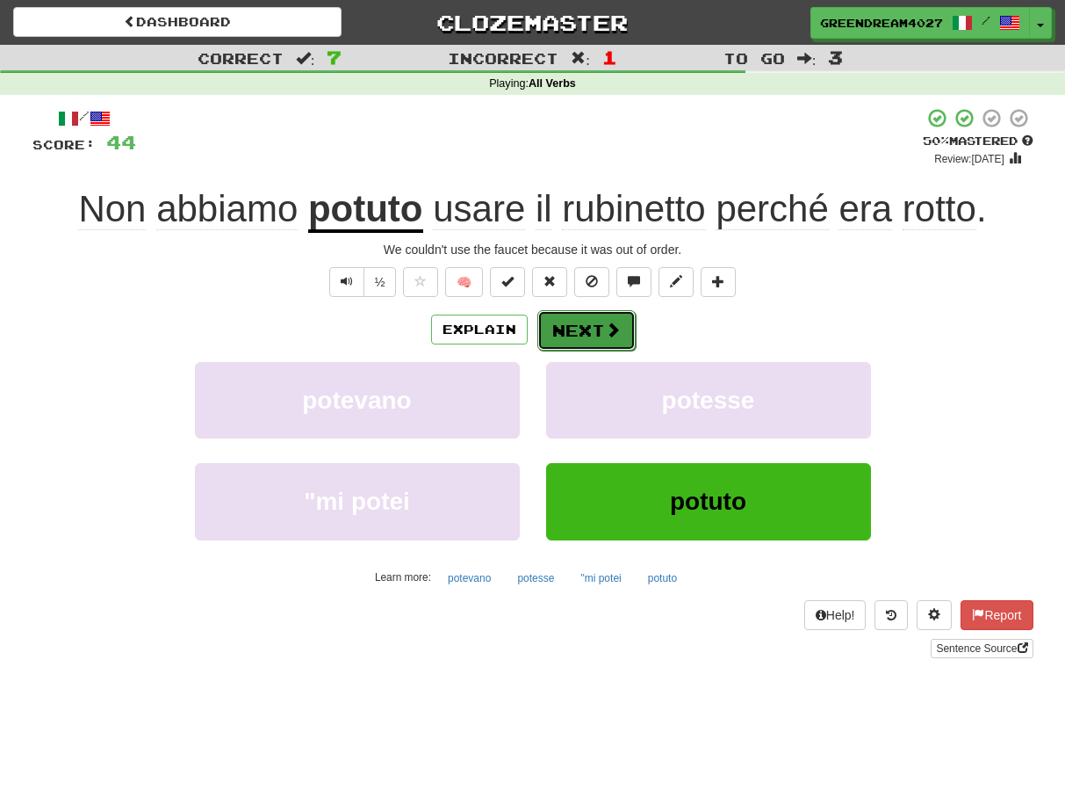
click at [582, 333] on button "Next" at bounding box center [587, 330] width 98 height 40
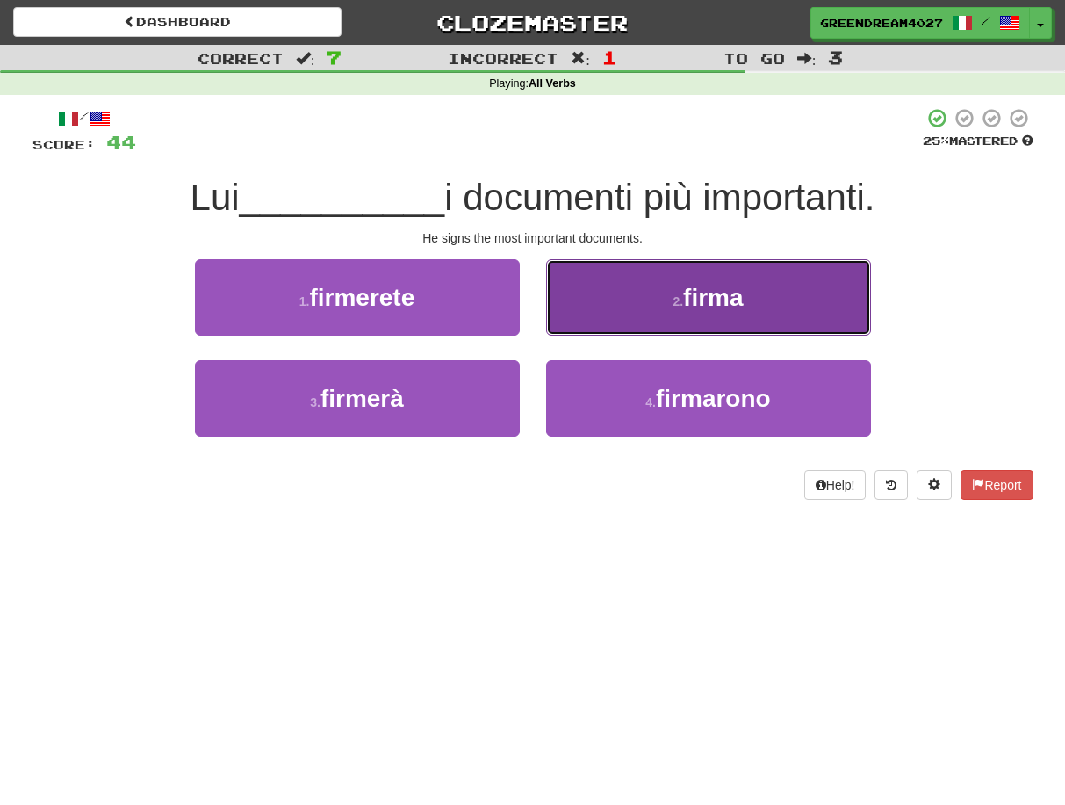
click at [705, 299] on span "firma" at bounding box center [713, 297] width 60 height 27
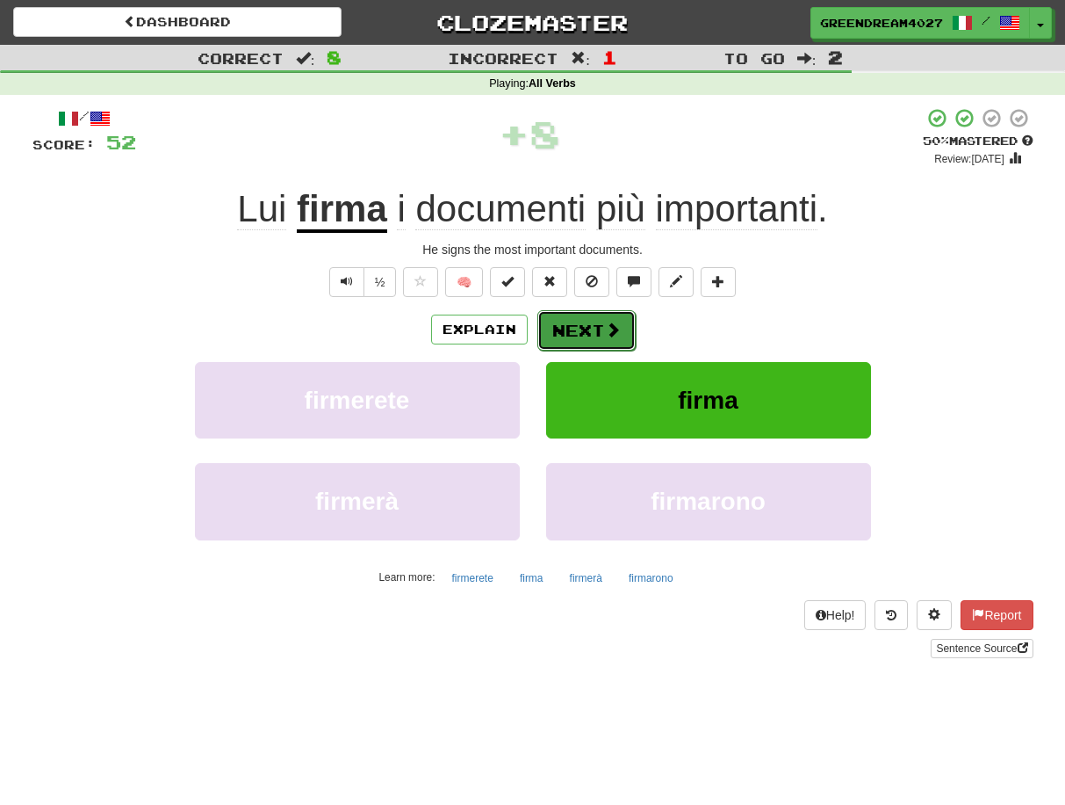
click at [593, 328] on button "Next" at bounding box center [587, 330] width 98 height 40
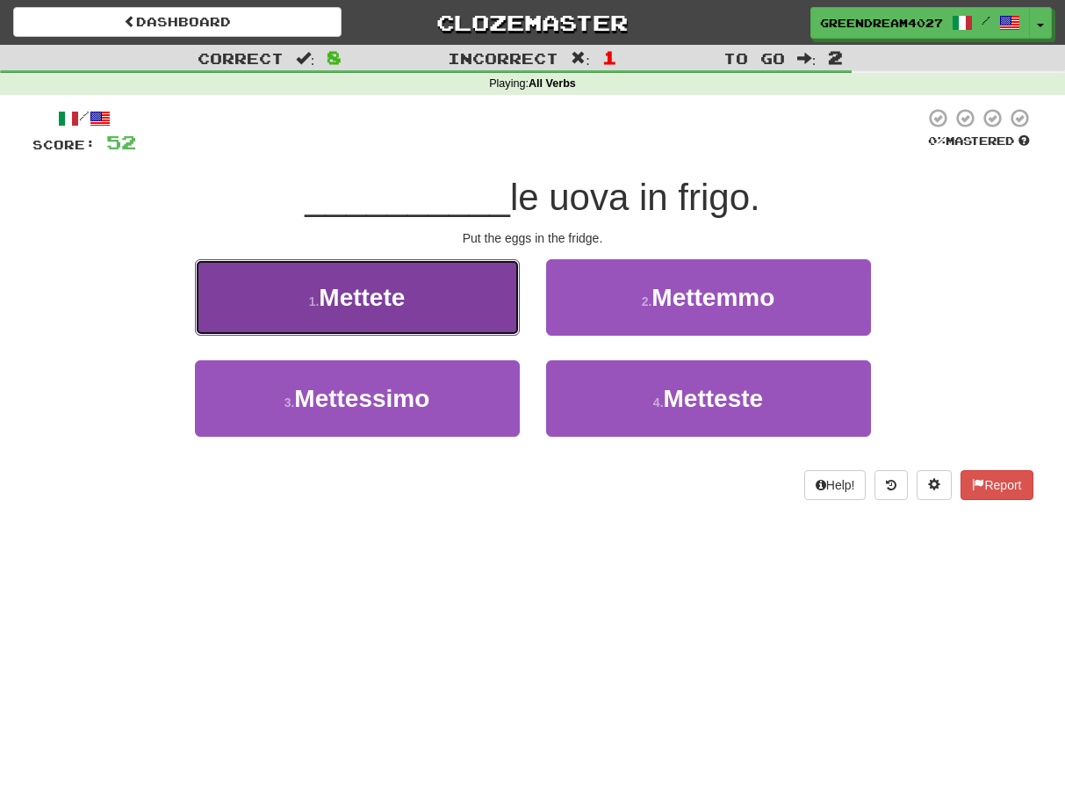
click at [420, 293] on button "1 . Mettete" at bounding box center [357, 297] width 325 height 76
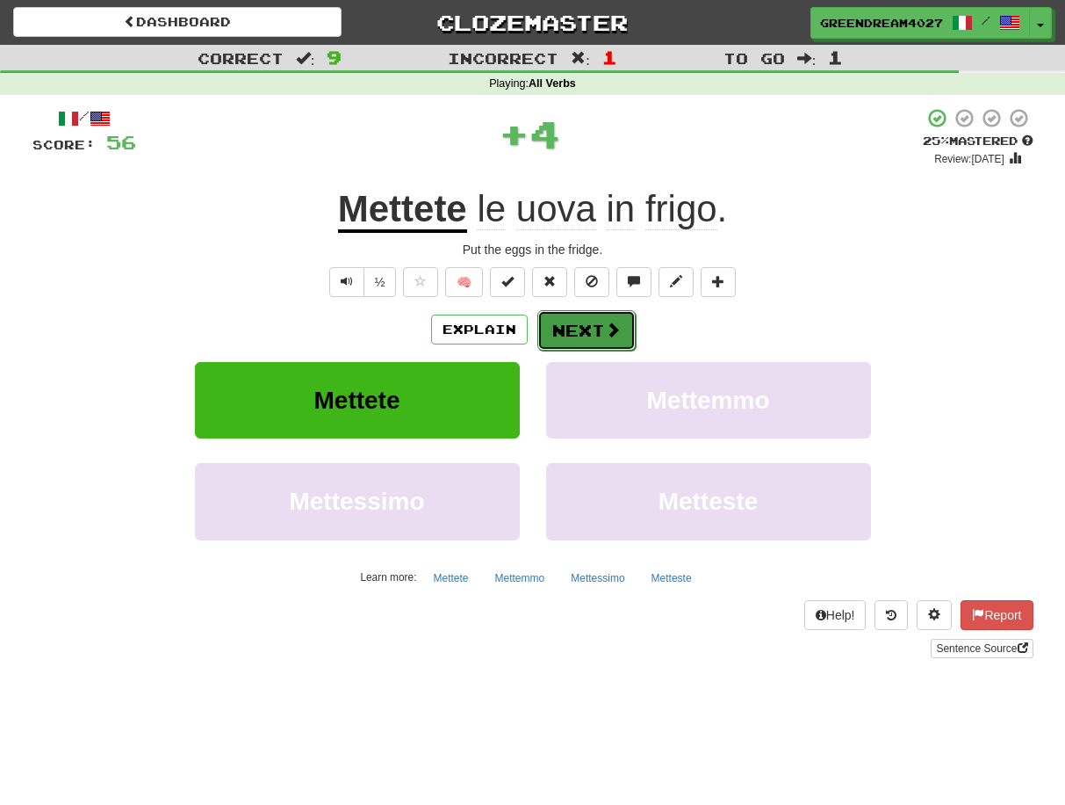
click at [570, 328] on button "Next" at bounding box center [587, 330] width 98 height 40
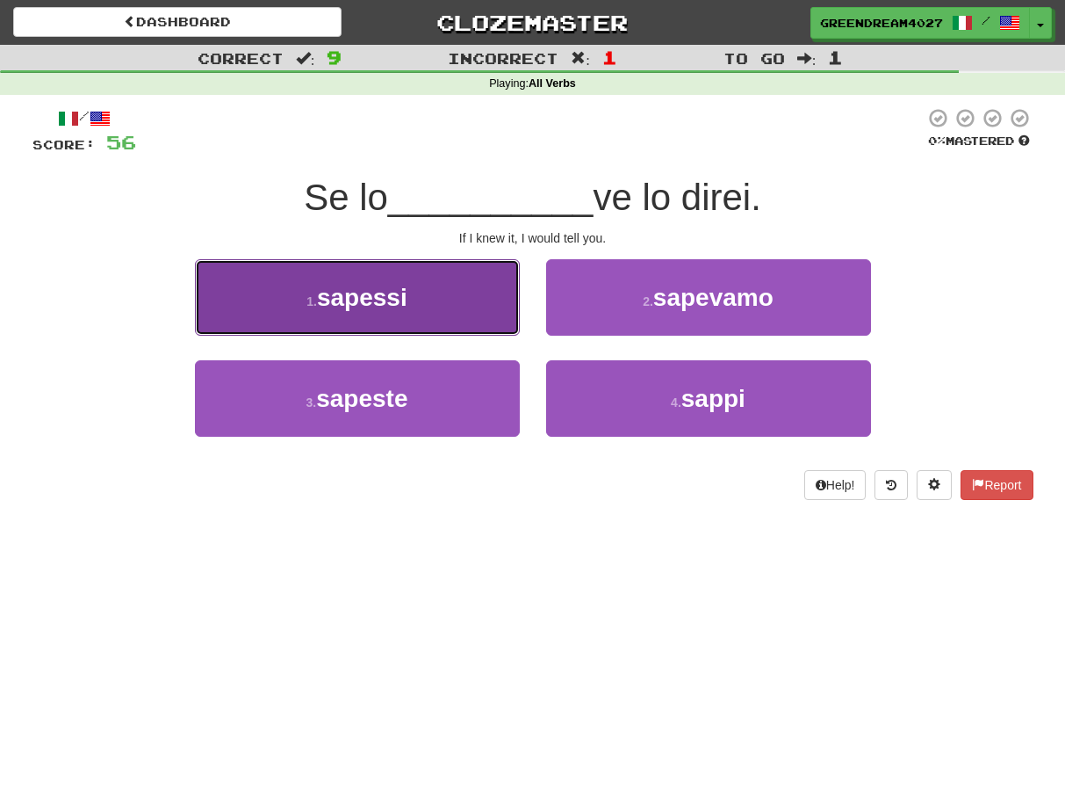
click at [425, 298] on button "1 . sapessi" at bounding box center [357, 297] width 325 height 76
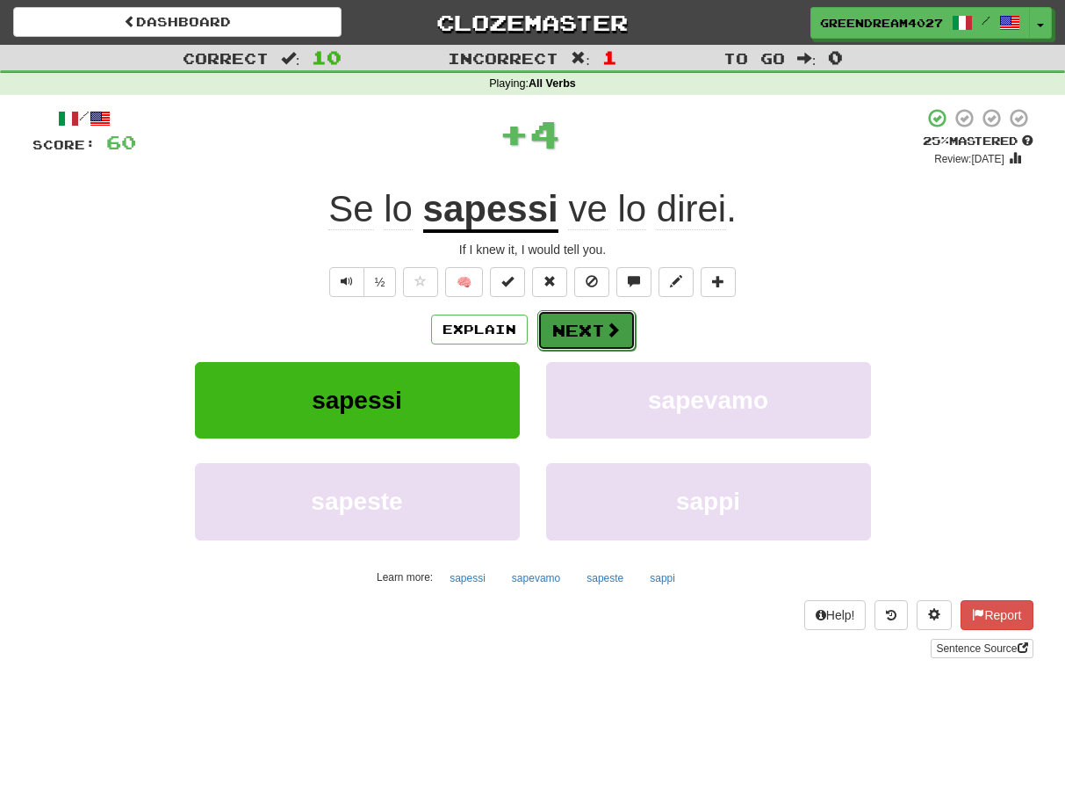
click at [584, 325] on button "Next" at bounding box center [587, 330] width 98 height 40
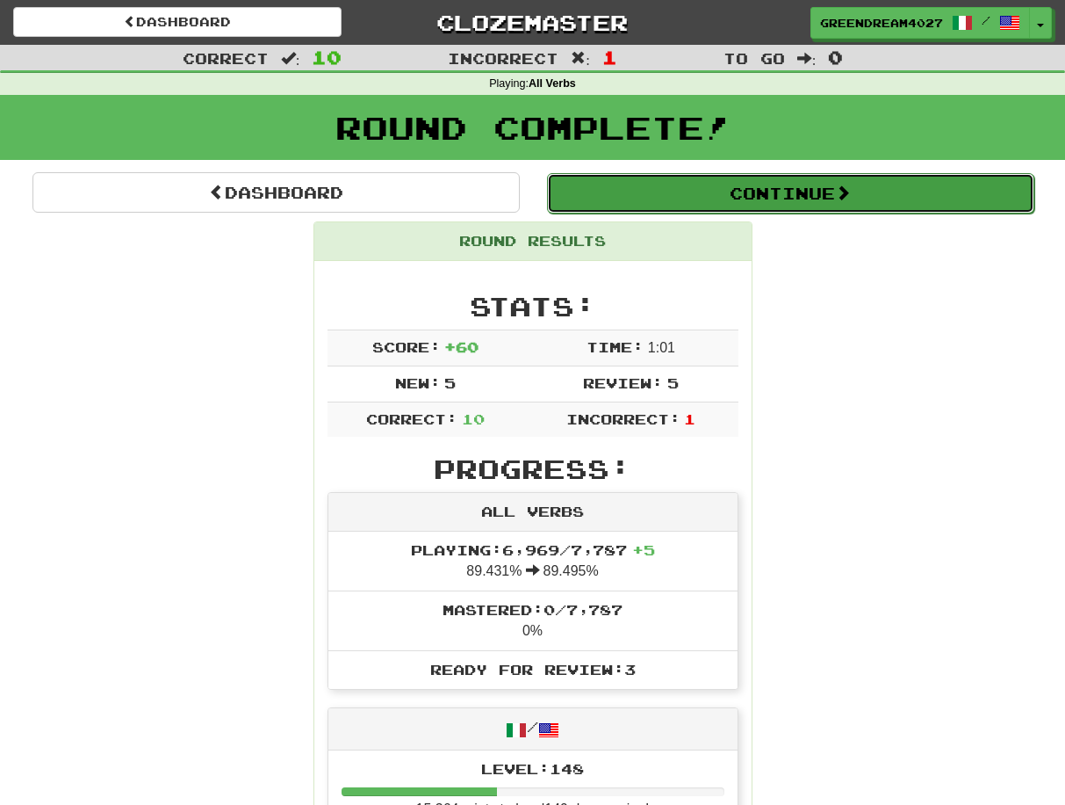
click at [752, 191] on button "Continue" at bounding box center [790, 193] width 487 height 40
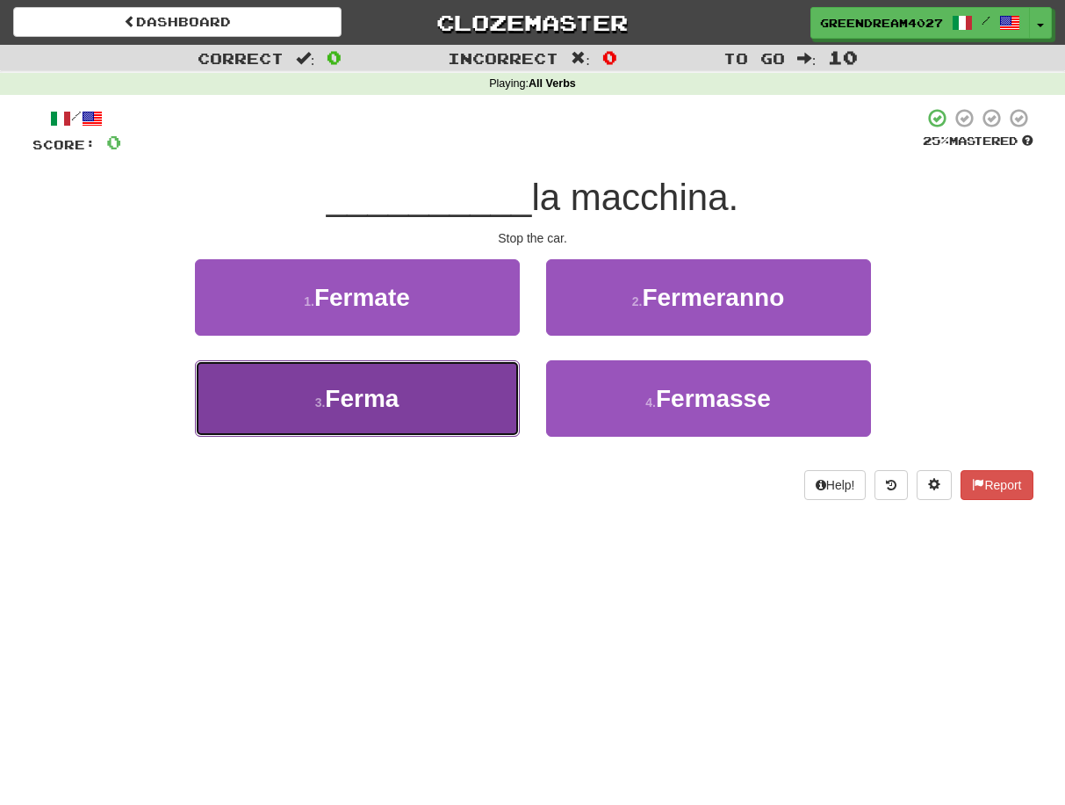
click at [451, 410] on button "3 . Ferma" at bounding box center [357, 398] width 325 height 76
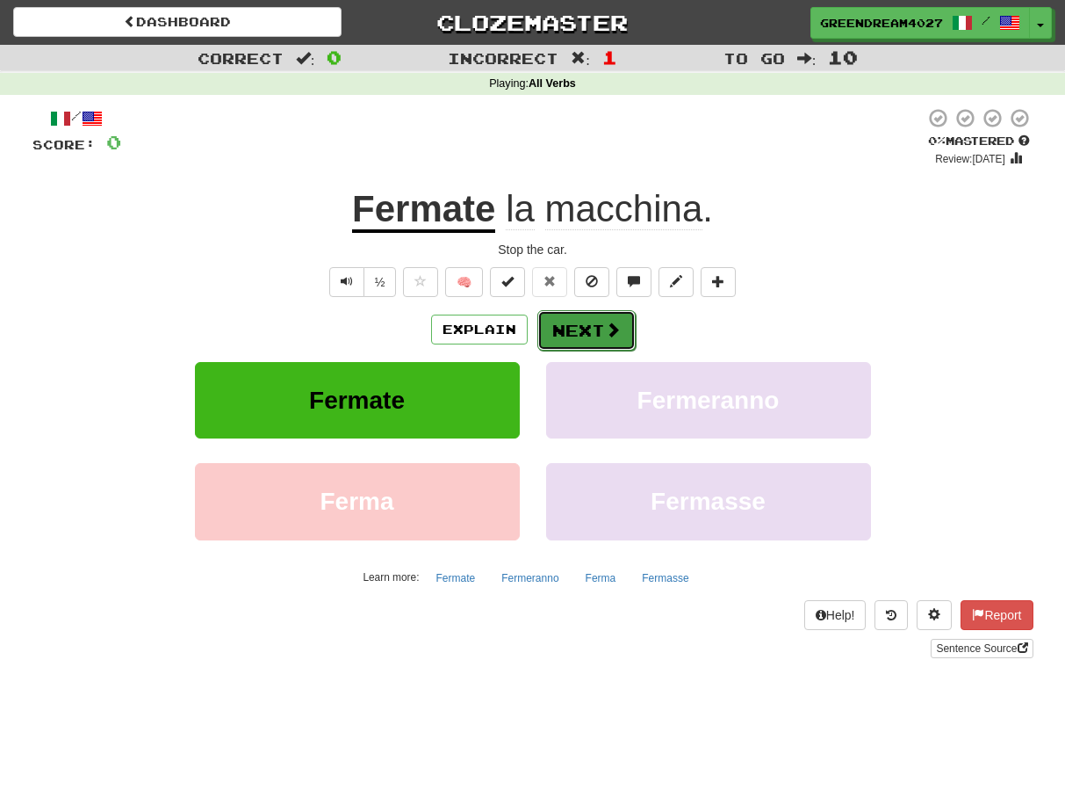
click at [584, 329] on button "Next" at bounding box center [587, 330] width 98 height 40
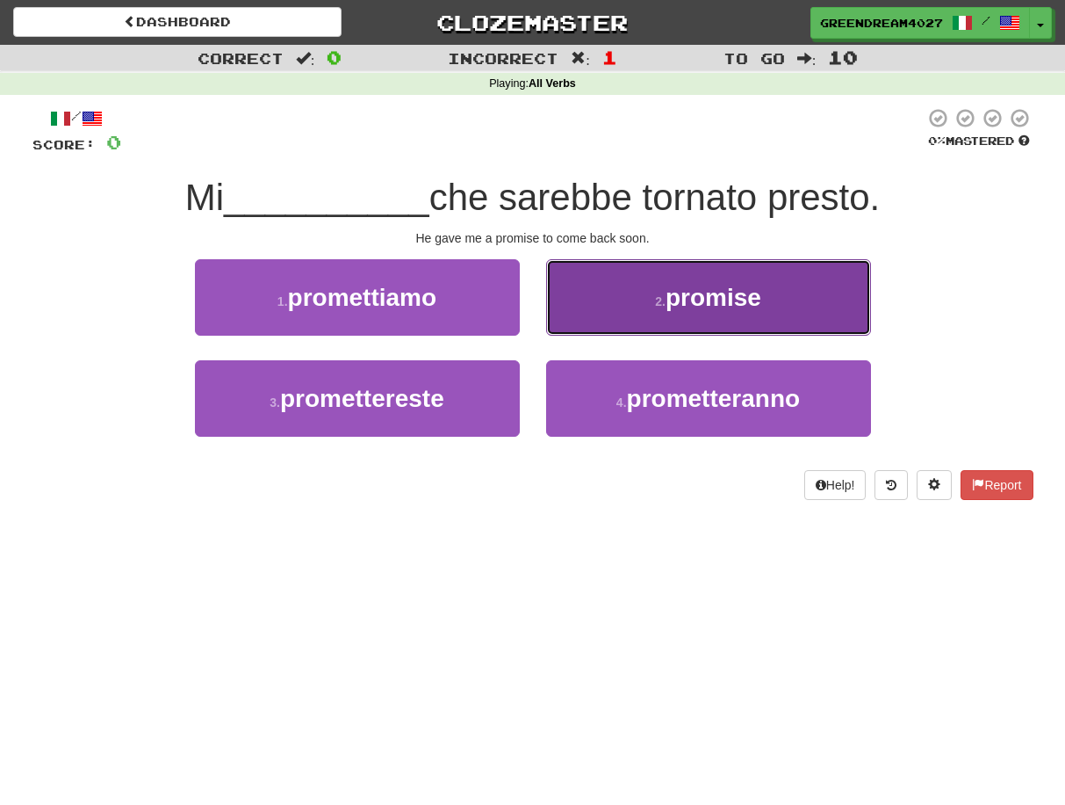
click at [660, 299] on small "2 ." at bounding box center [660, 301] width 11 height 14
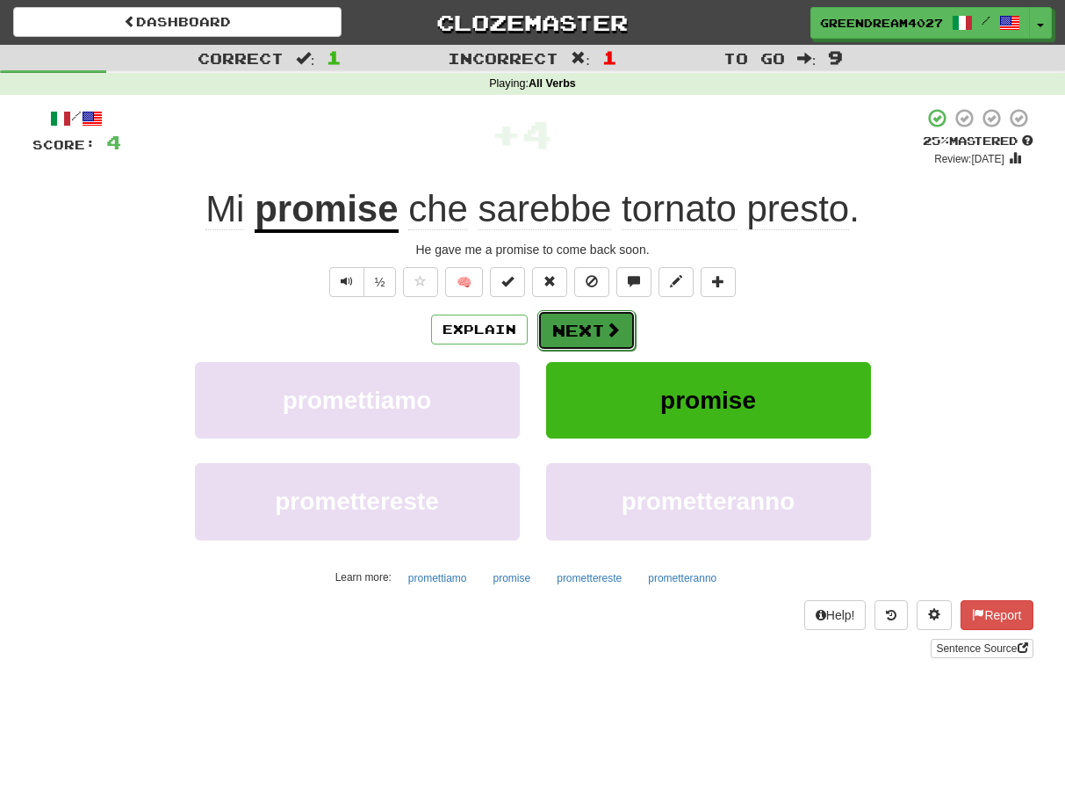
click at [597, 328] on button "Next" at bounding box center [587, 330] width 98 height 40
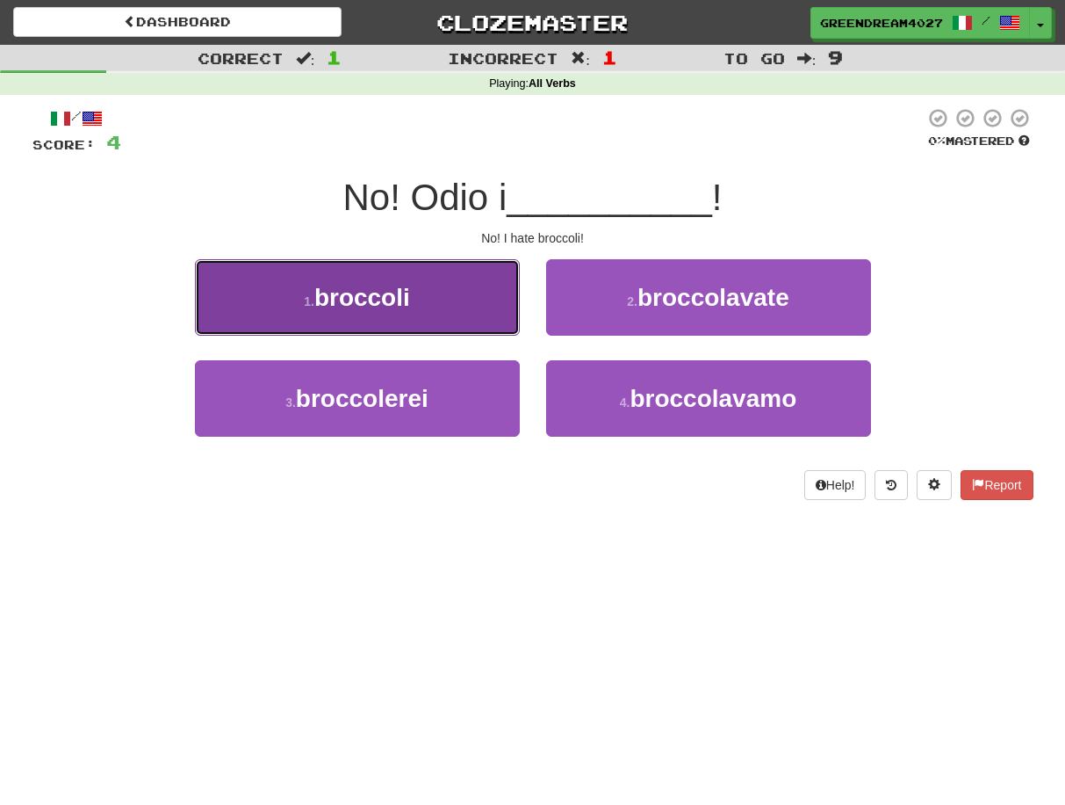
click at [454, 306] on button "1 . broccoli" at bounding box center [357, 297] width 325 height 76
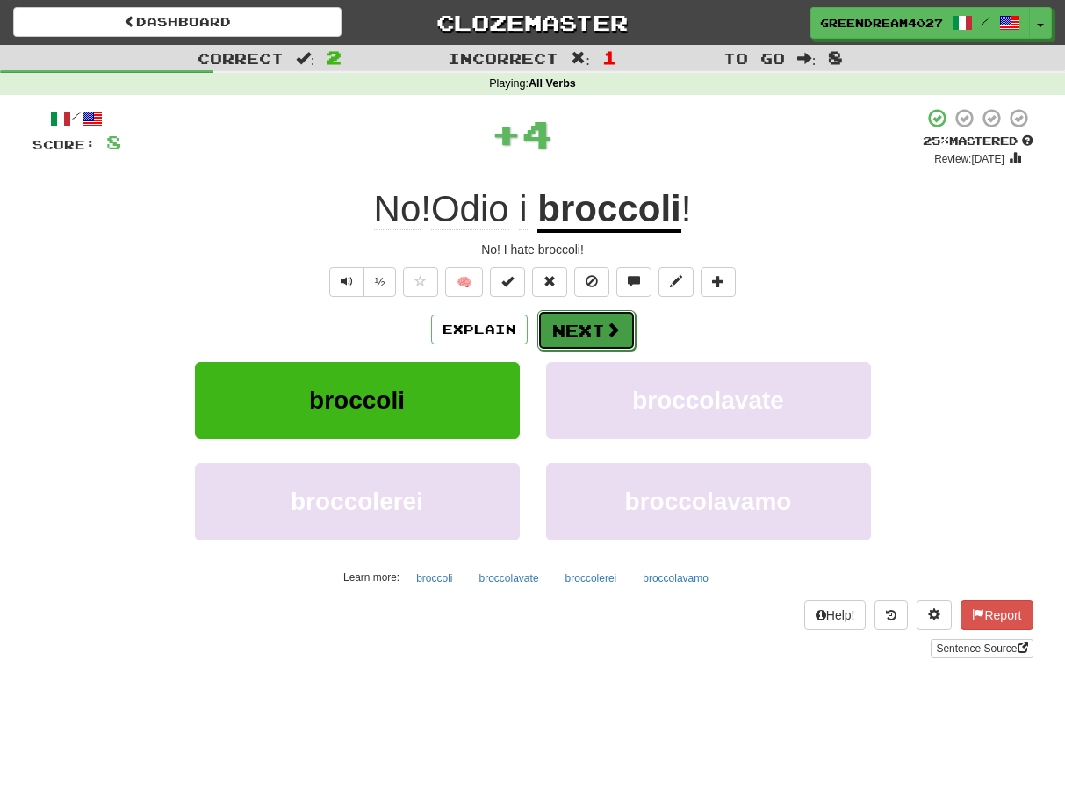
click at [591, 323] on button "Next" at bounding box center [587, 330] width 98 height 40
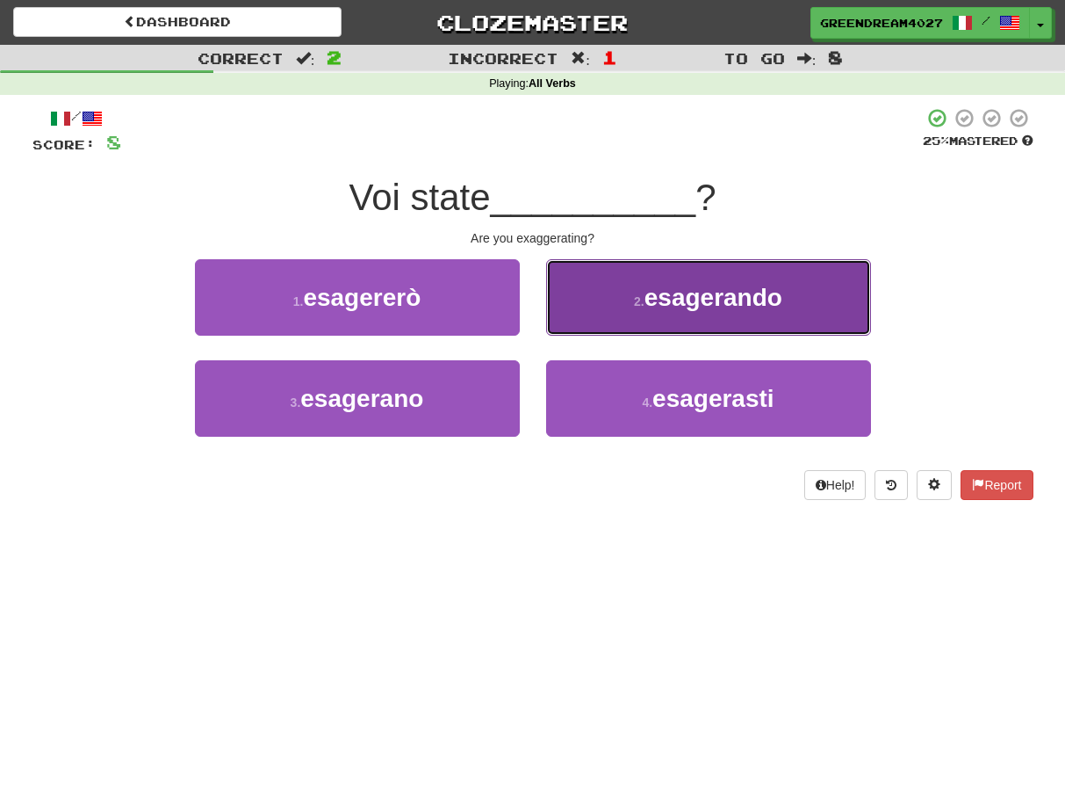
click at [627, 295] on button "2 . esagerando" at bounding box center [708, 297] width 325 height 76
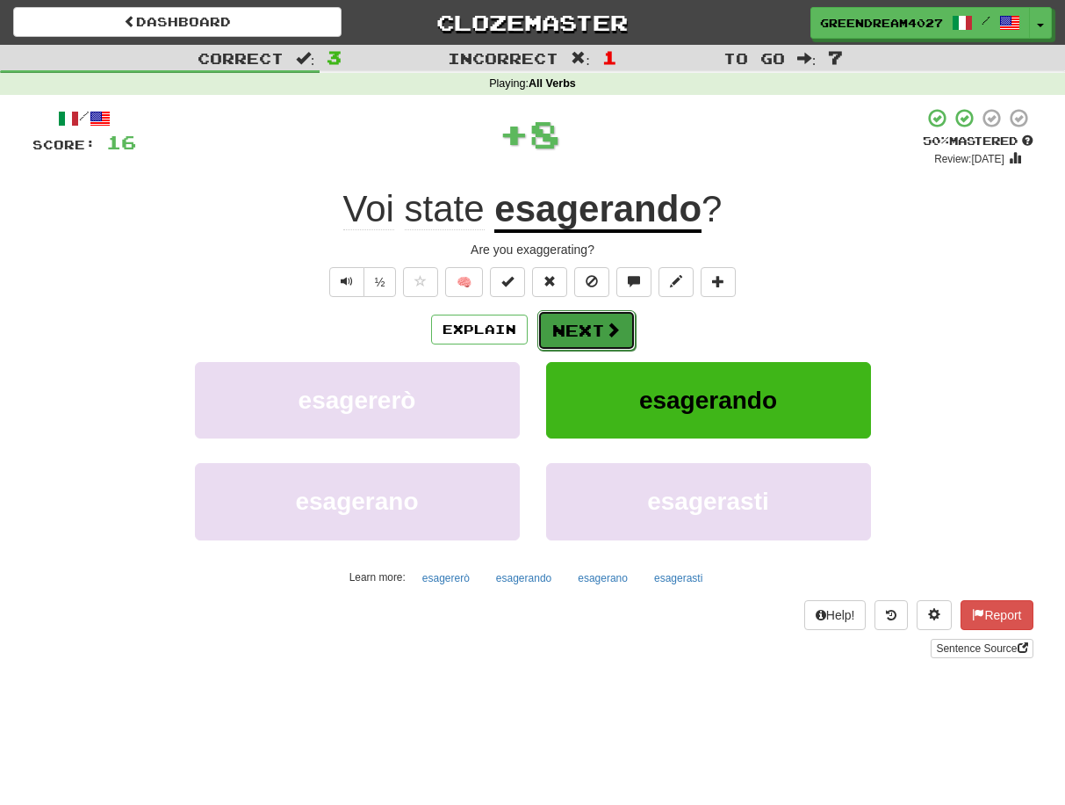
click at [577, 330] on button "Next" at bounding box center [587, 330] width 98 height 40
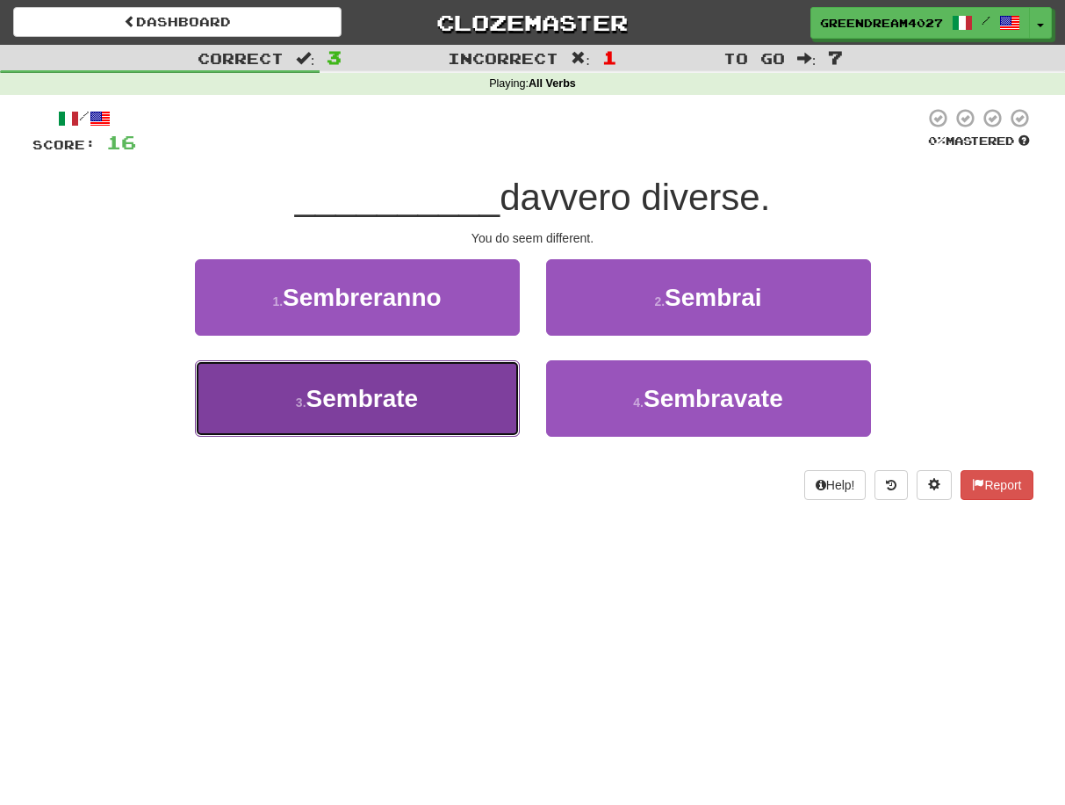
click at [449, 410] on button "3 . Sembrate" at bounding box center [357, 398] width 325 height 76
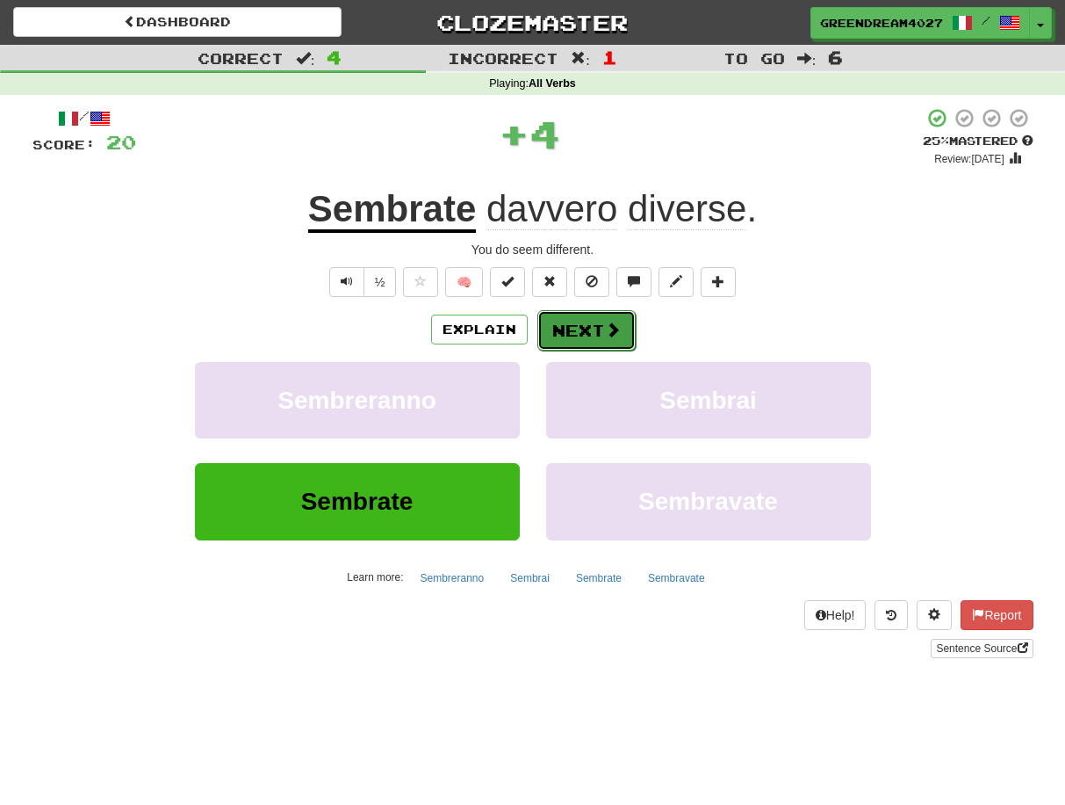
click at [572, 329] on button "Next" at bounding box center [587, 330] width 98 height 40
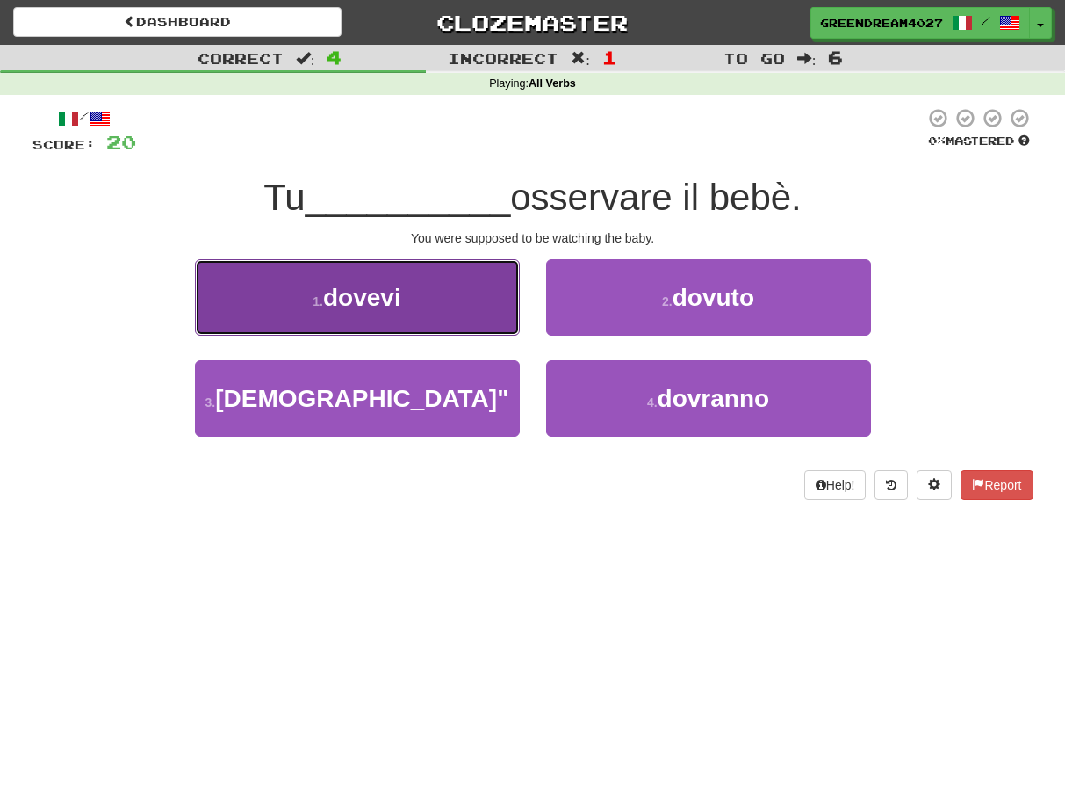
click at [403, 309] on button "1 . dovevi" at bounding box center [357, 297] width 325 height 76
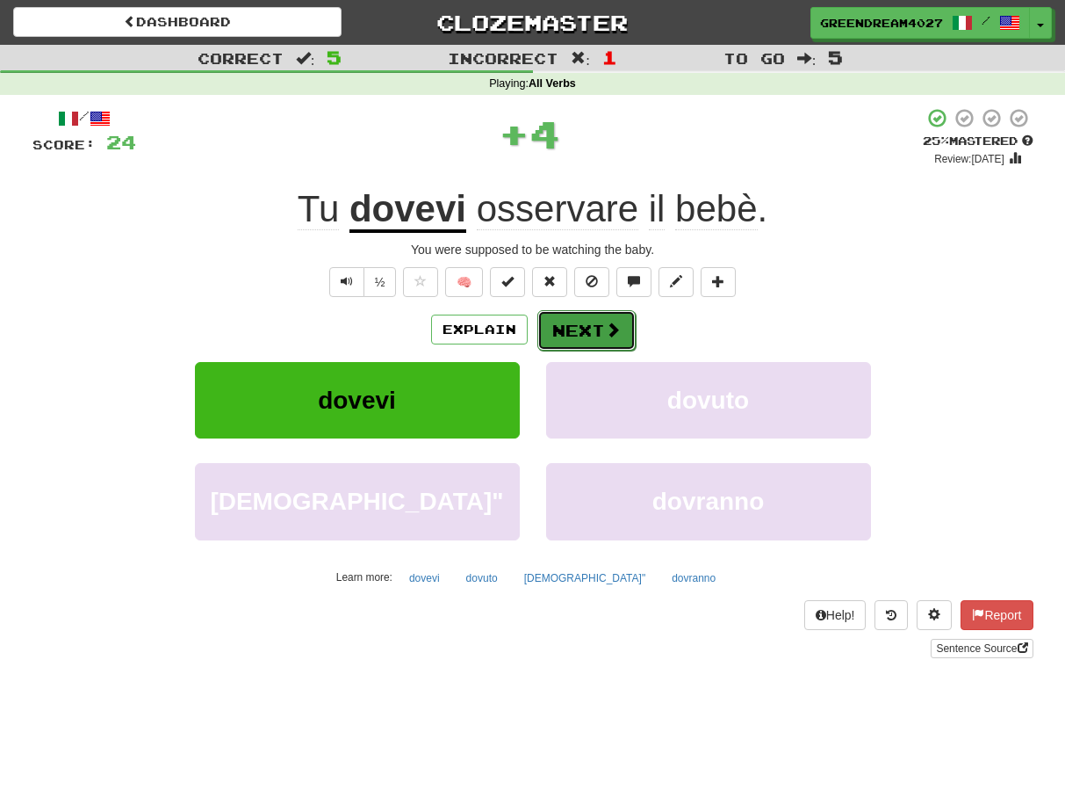
click at [568, 324] on button "Next" at bounding box center [587, 330] width 98 height 40
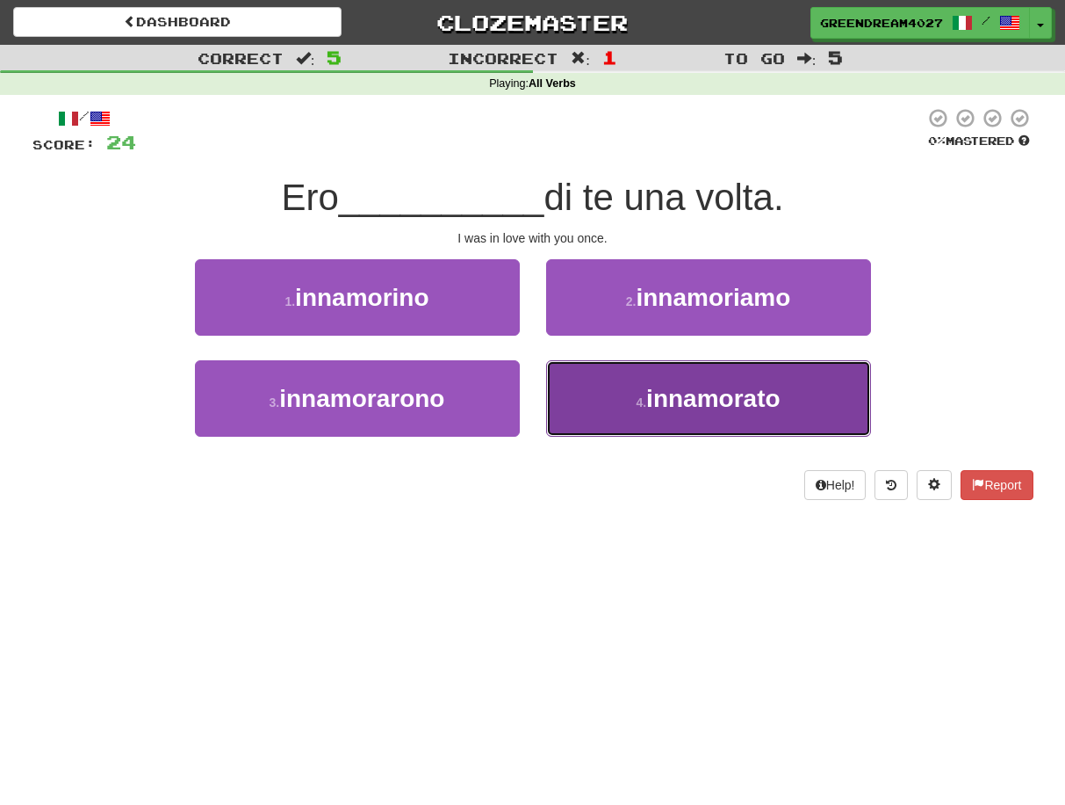
click at [620, 396] on button "4 . innamorato" at bounding box center [708, 398] width 325 height 76
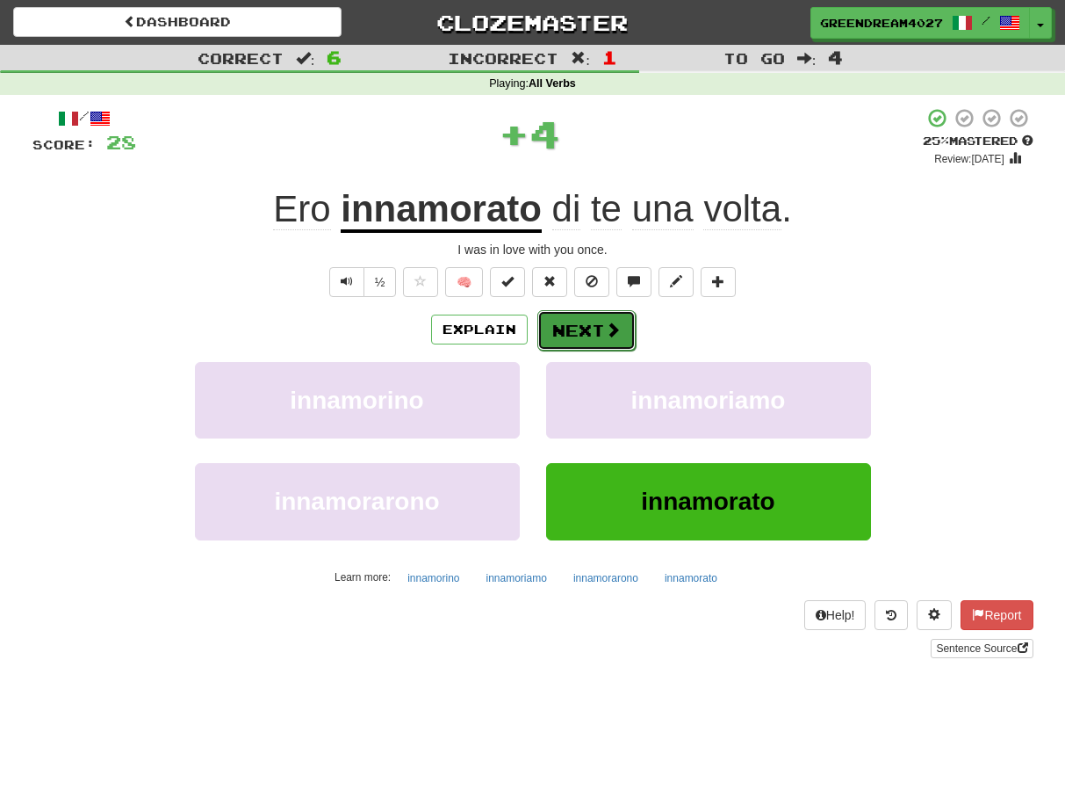
click at [577, 324] on button "Next" at bounding box center [587, 330] width 98 height 40
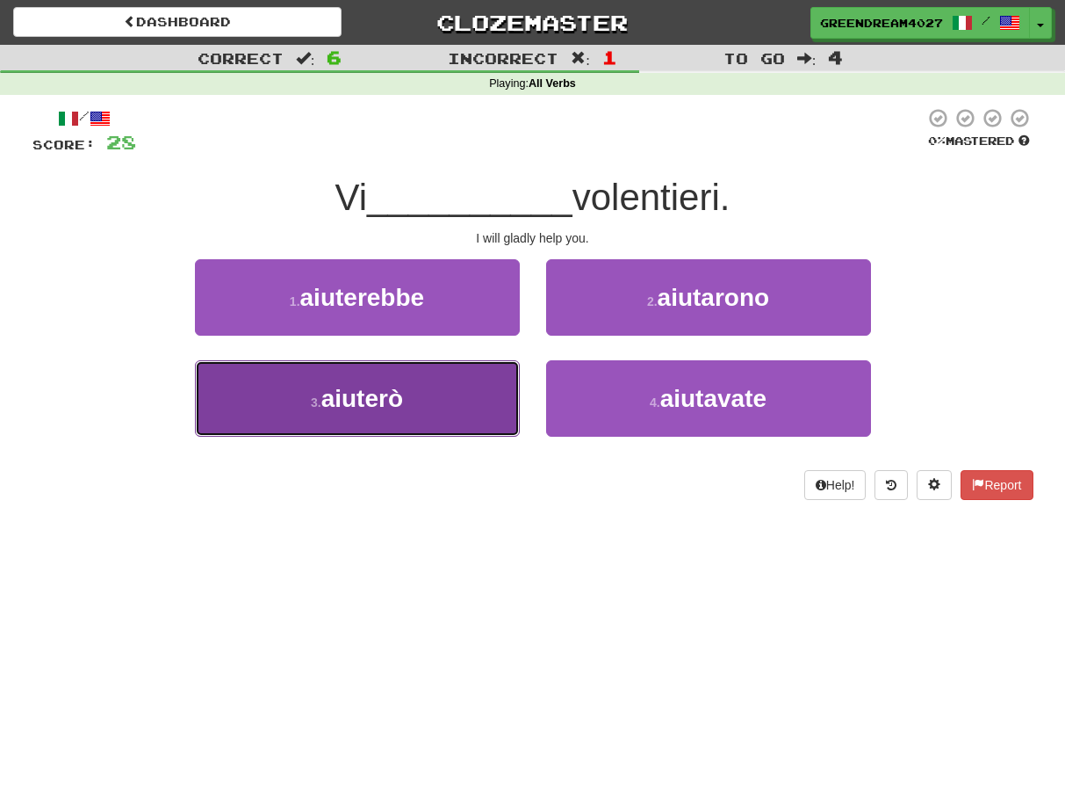
click at [441, 407] on button "3 . aiuterò" at bounding box center [357, 398] width 325 height 76
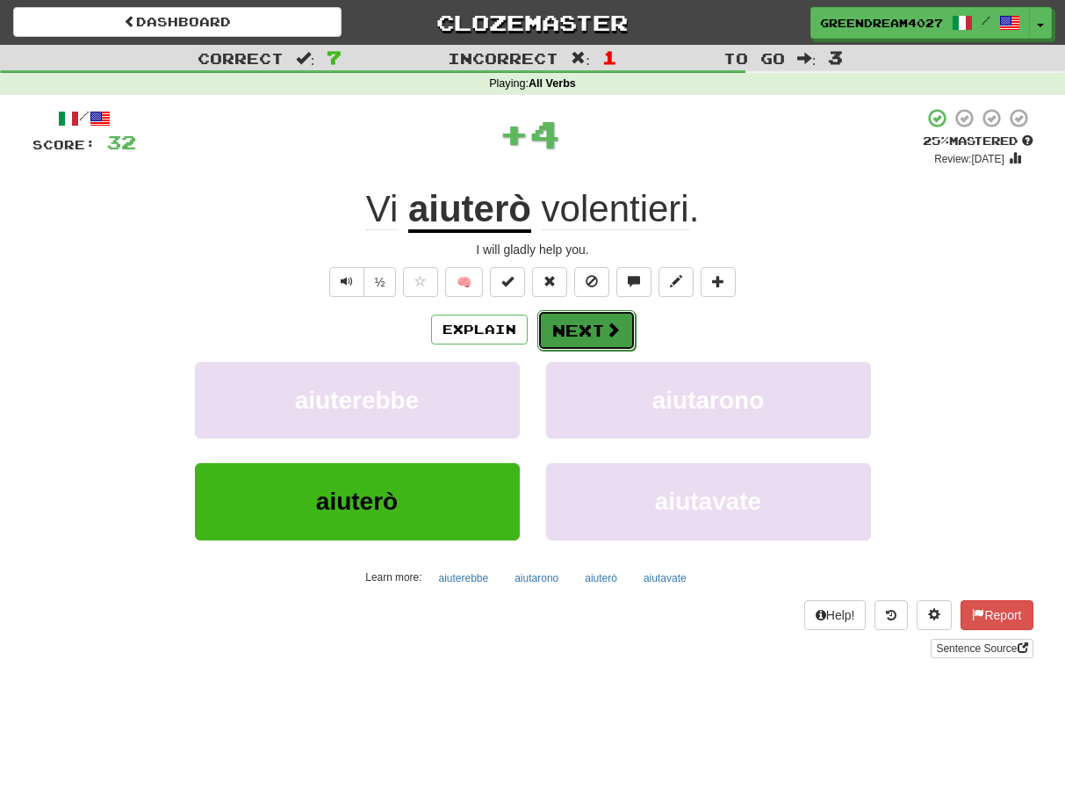
click at [586, 328] on button "Next" at bounding box center [587, 330] width 98 height 40
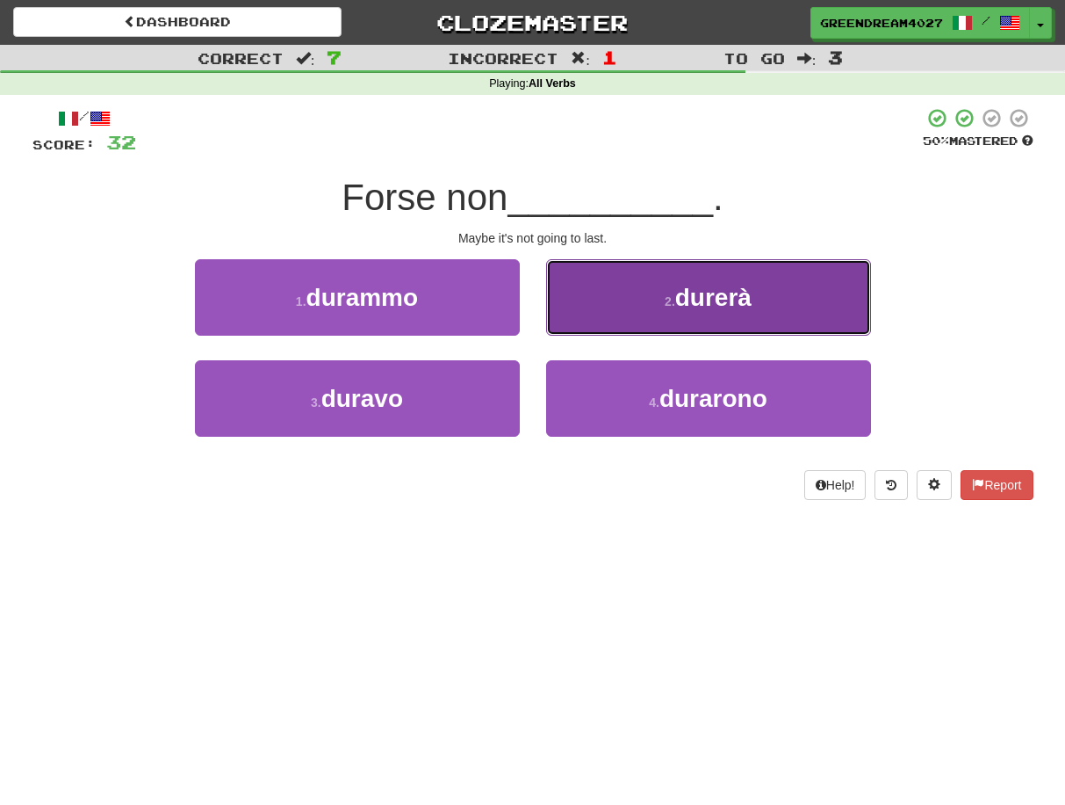
click at [631, 317] on button "2 . durerà" at bounding box center [708, 297] width 325 height 76
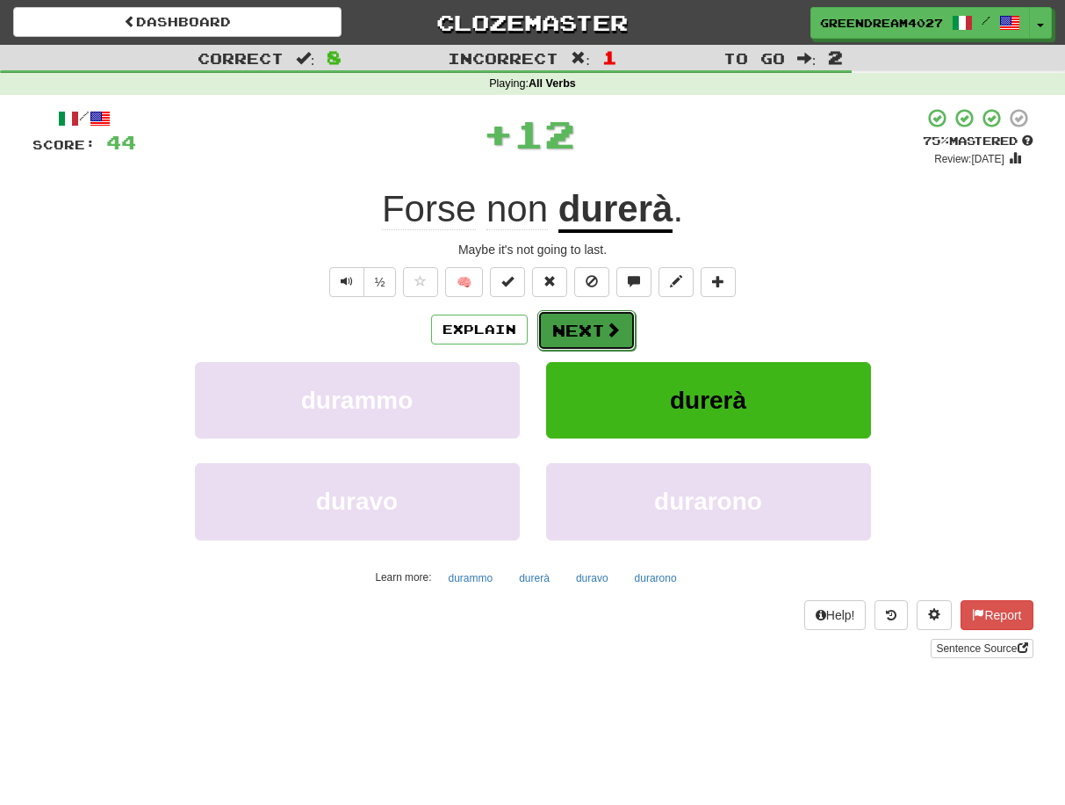
click at [589, 333] on button "Next" at bounding box center [587, 330] width 98 height 40
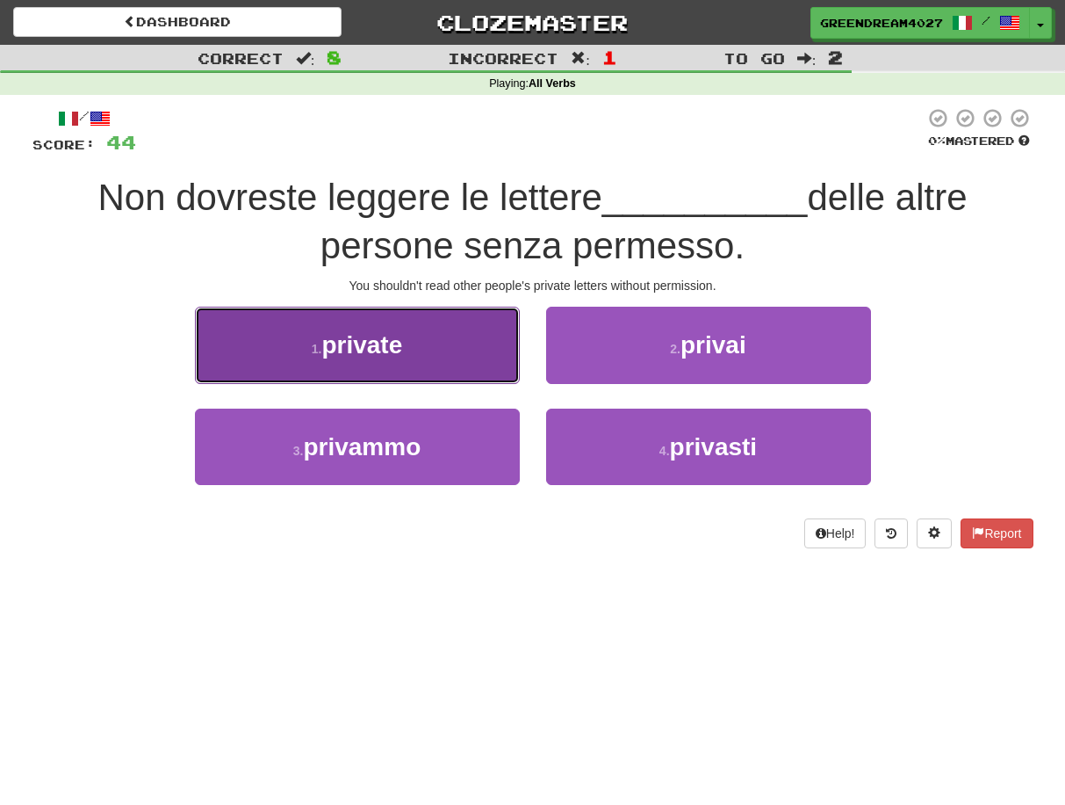
click at [470, 362] on button "1 . private" at bounding box center [357, 345] width 325 height 76
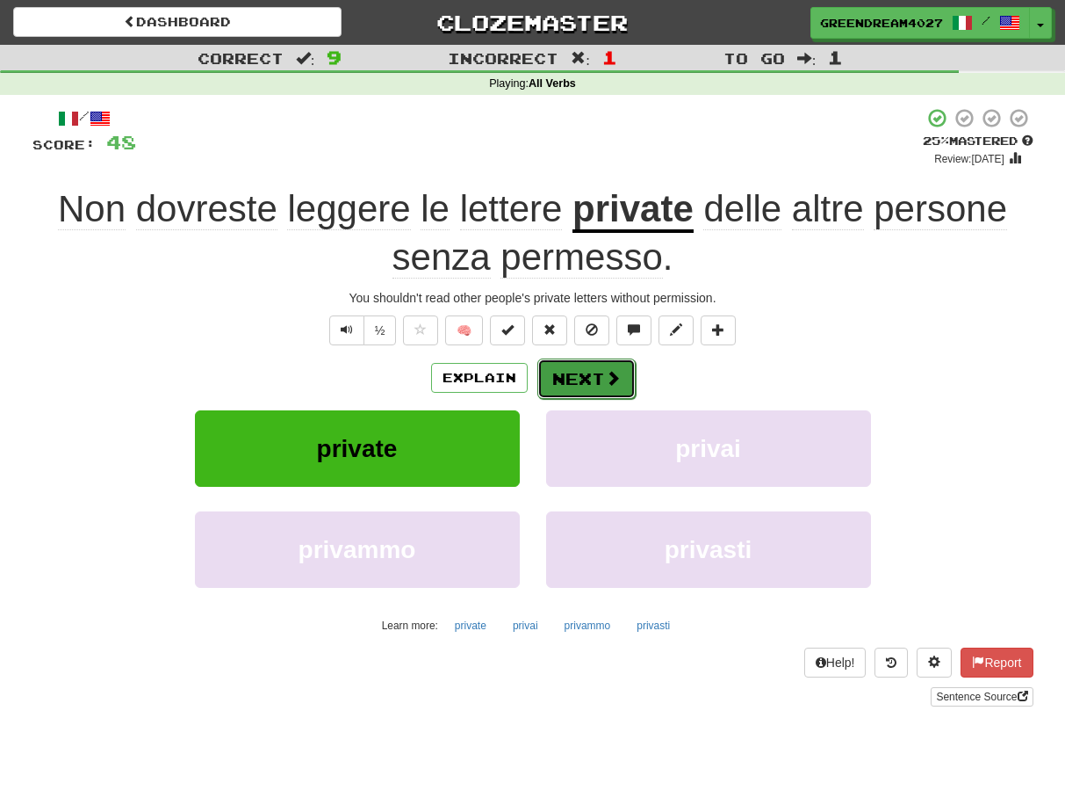
click at [594, 380] on button "Next" at bounding box center [587, 378] width 98 height 40
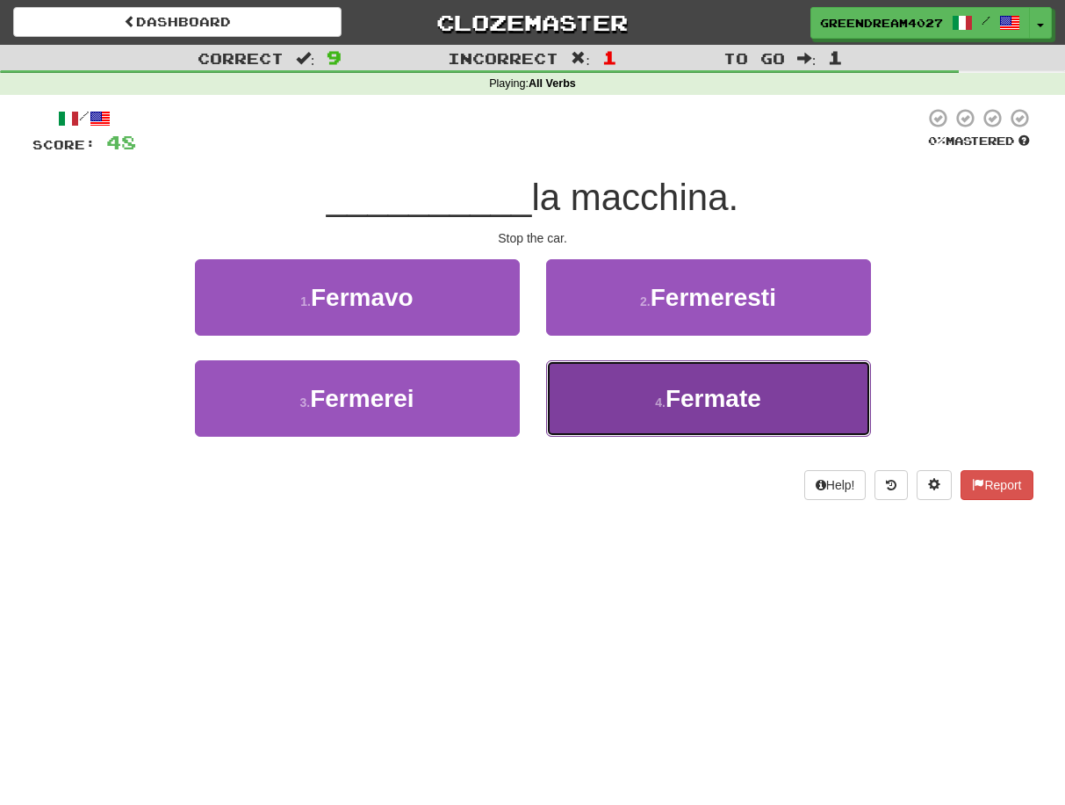
click at [634, 401] on button "4 . Fermate" at bounding box center [708, 398] width 325 height 76
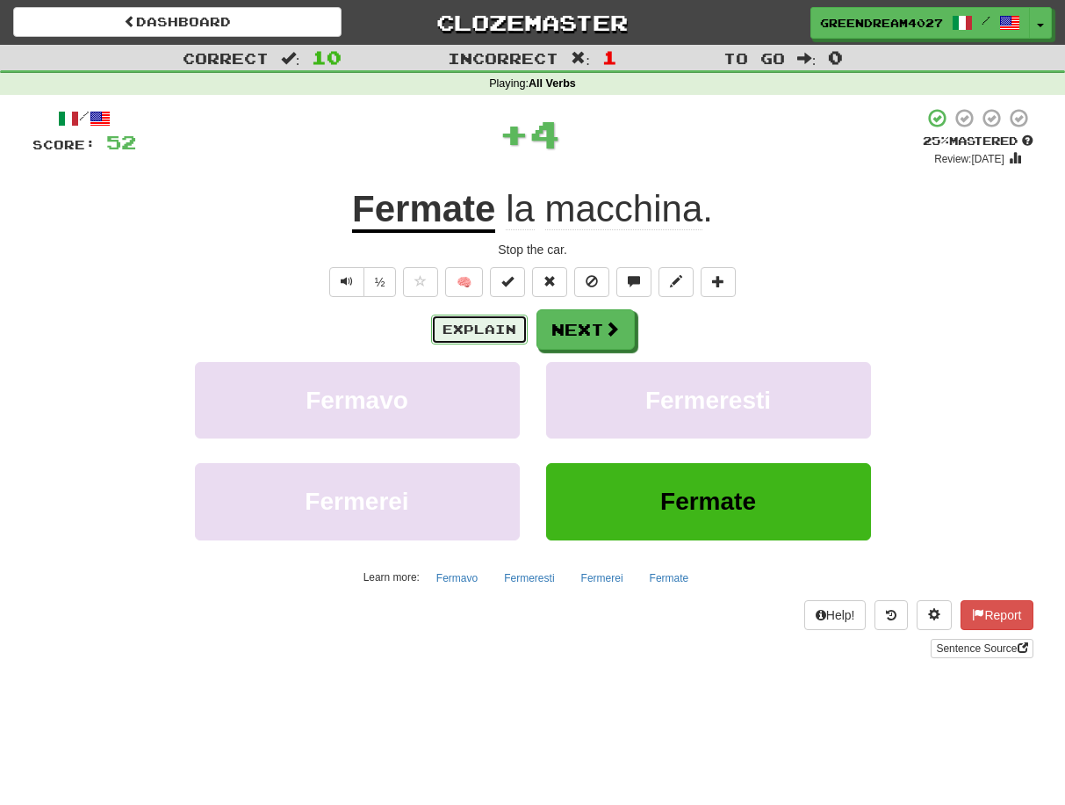
click at [466, 326] on button "Explain" at bounding box center [479, 329] width 97 height 30
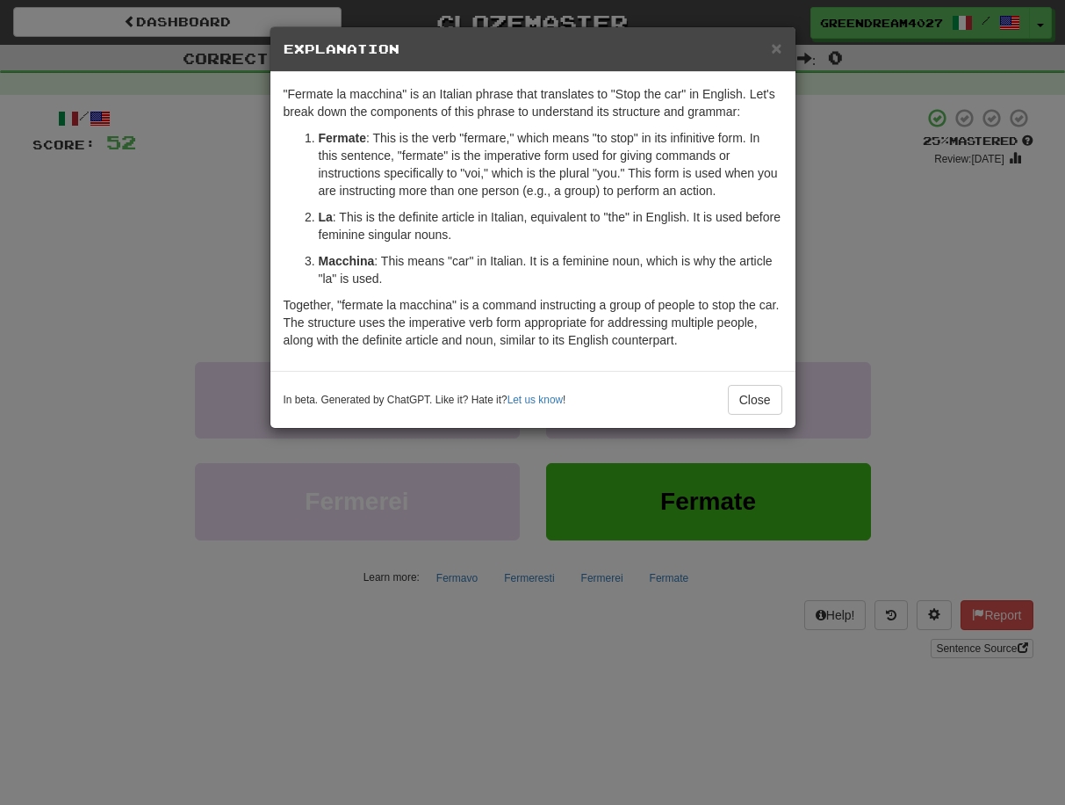
click at [859, 226] on div "× Explanation "Fermate la macchina" is an Italian phrase that translates to "St…" at bounding box center [532, 402] width 1065 height 805
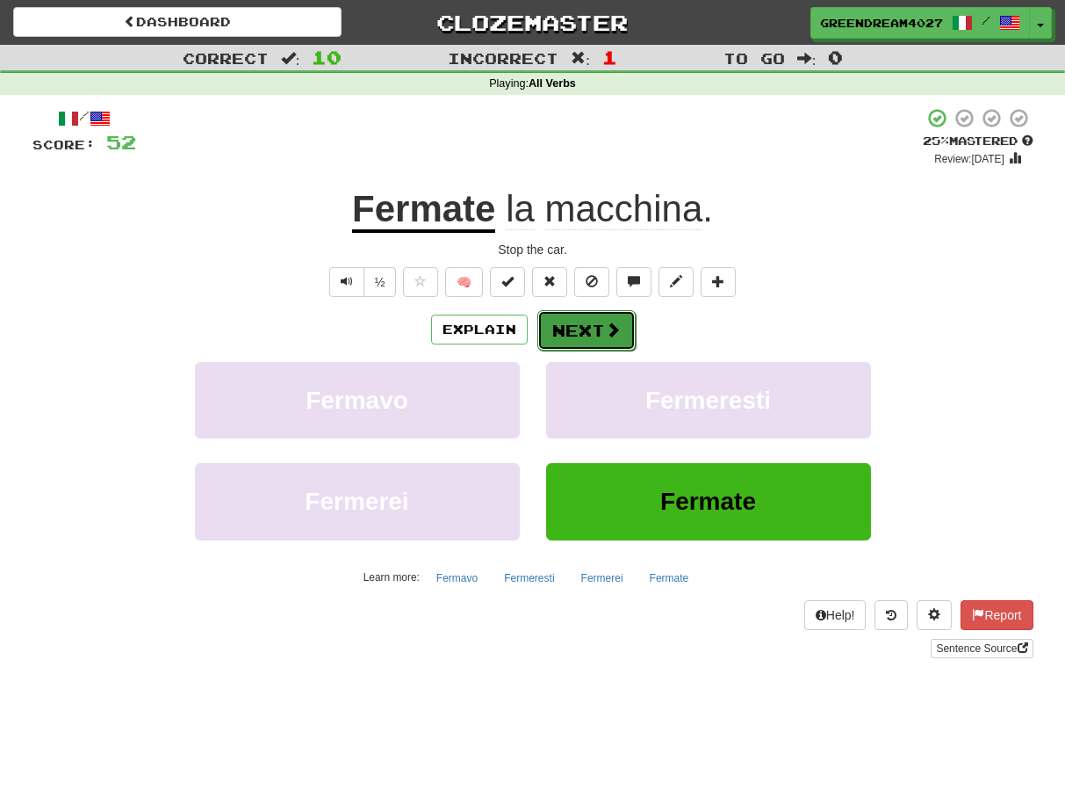
click at [583, 329] on button "Next" at bounding box center [587, 330] width 98 height 40
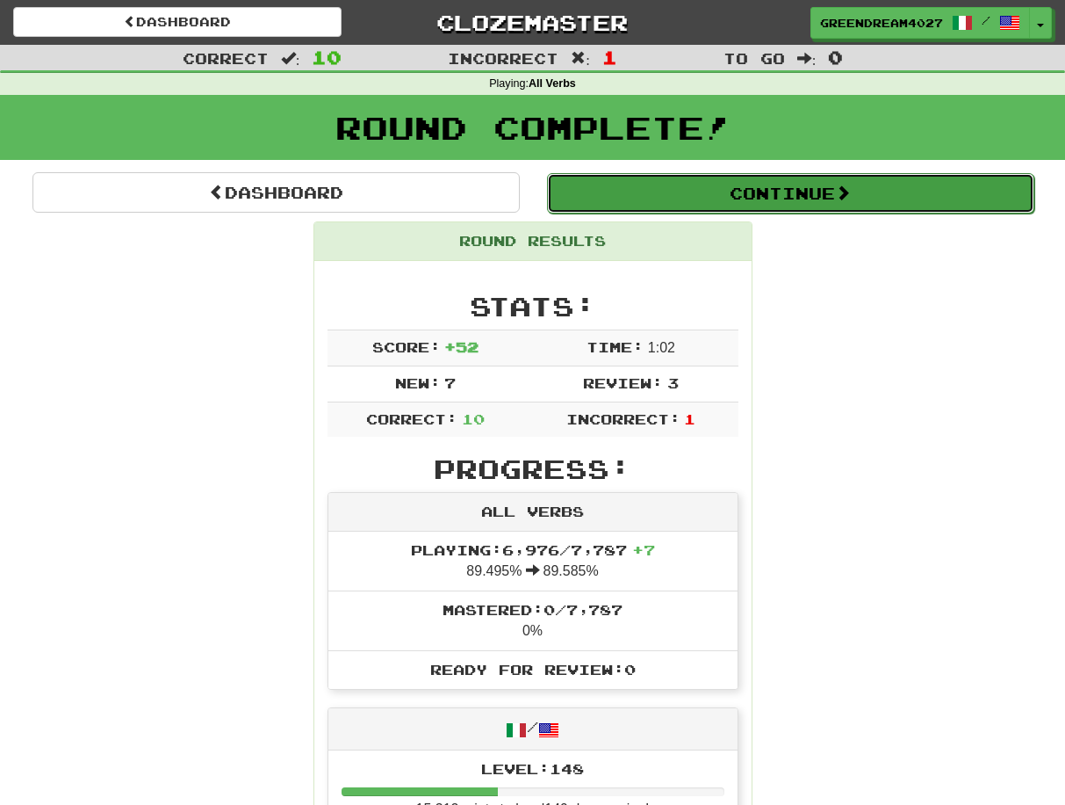
click at [781, 192] on button "Continue" at bounding box center [790, 193] width 487 height 40
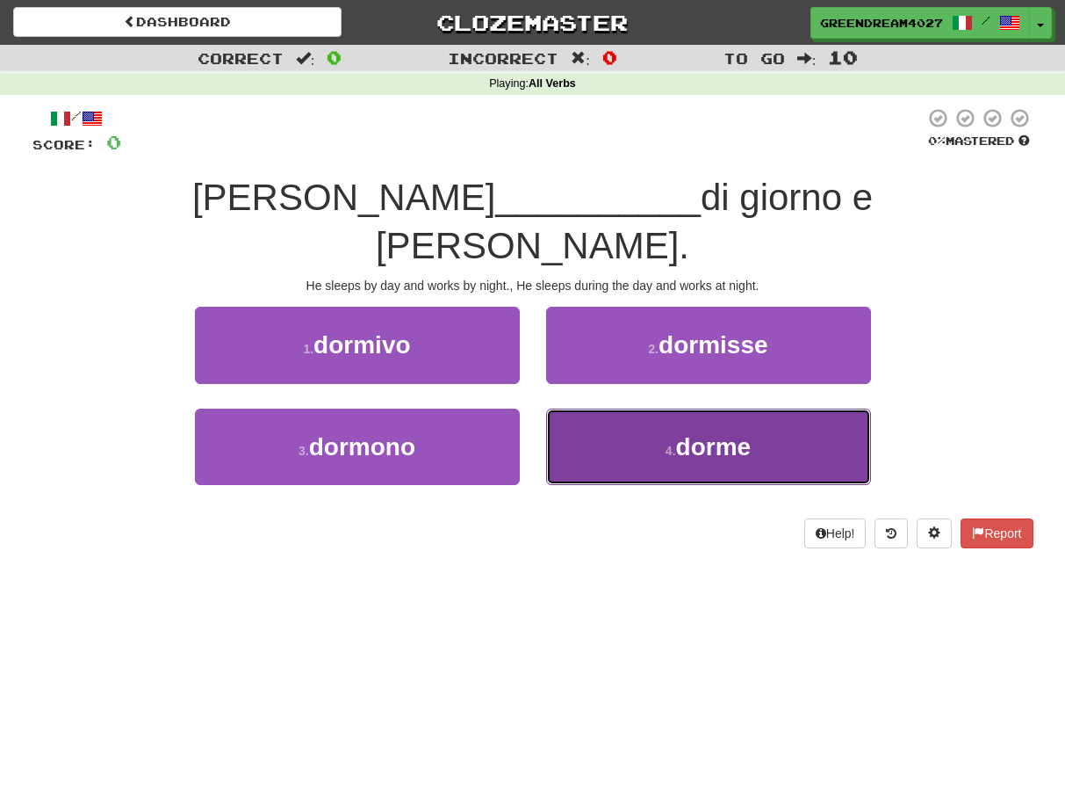
click at [636, 408] on button "4 . dorme" at bounding box center [708, 446] width 325 height 76
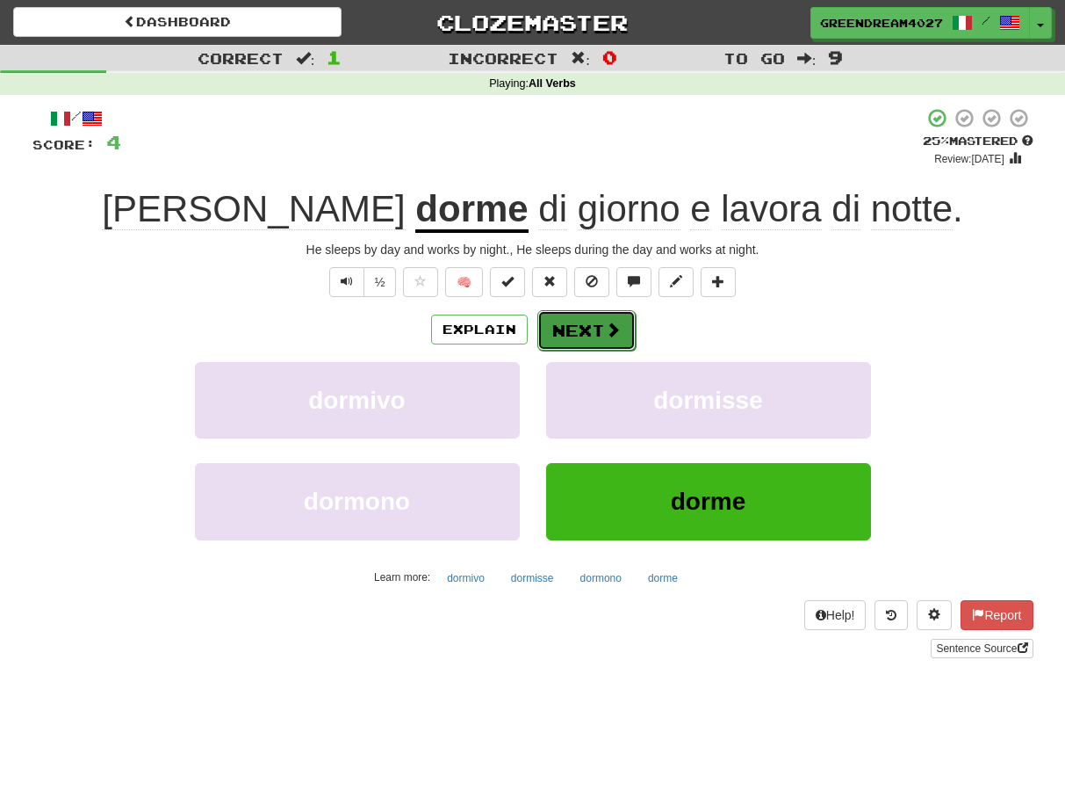
click at [595, 327] on button "Next" at bounding box center [587, 330] width 98 height 40
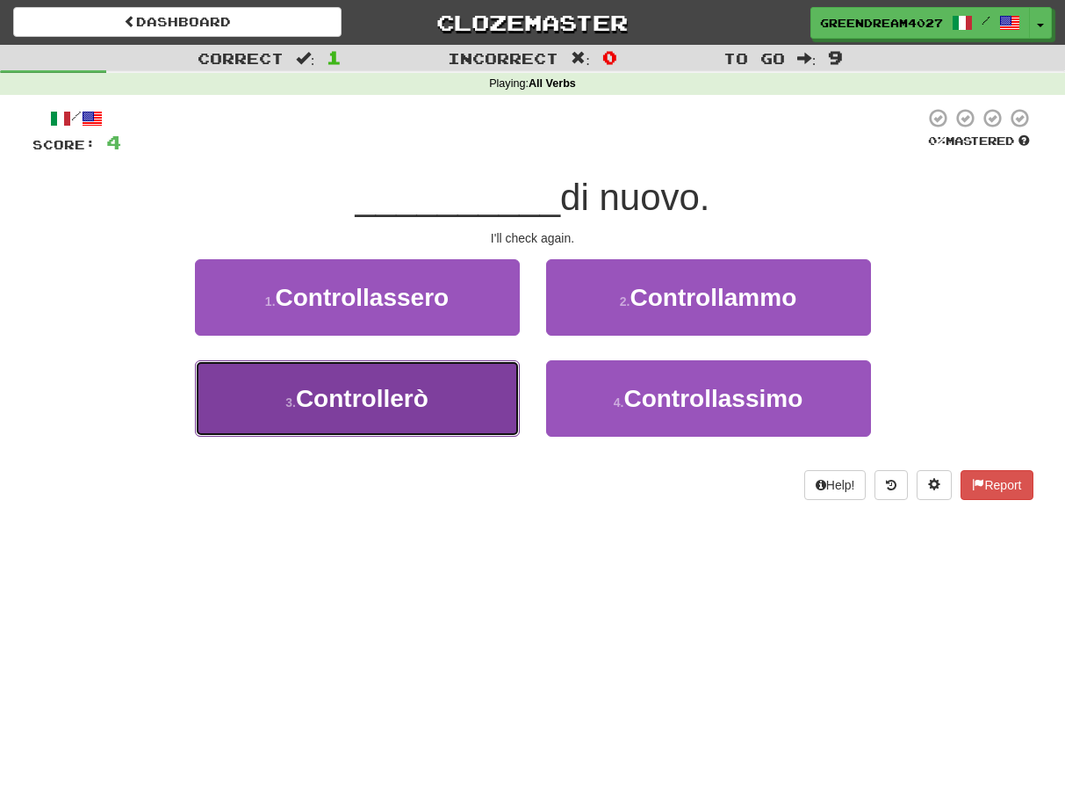
click at [483, 403] on button "3 . Controllerò" at bounding box center [357, 398] width 325 height 76
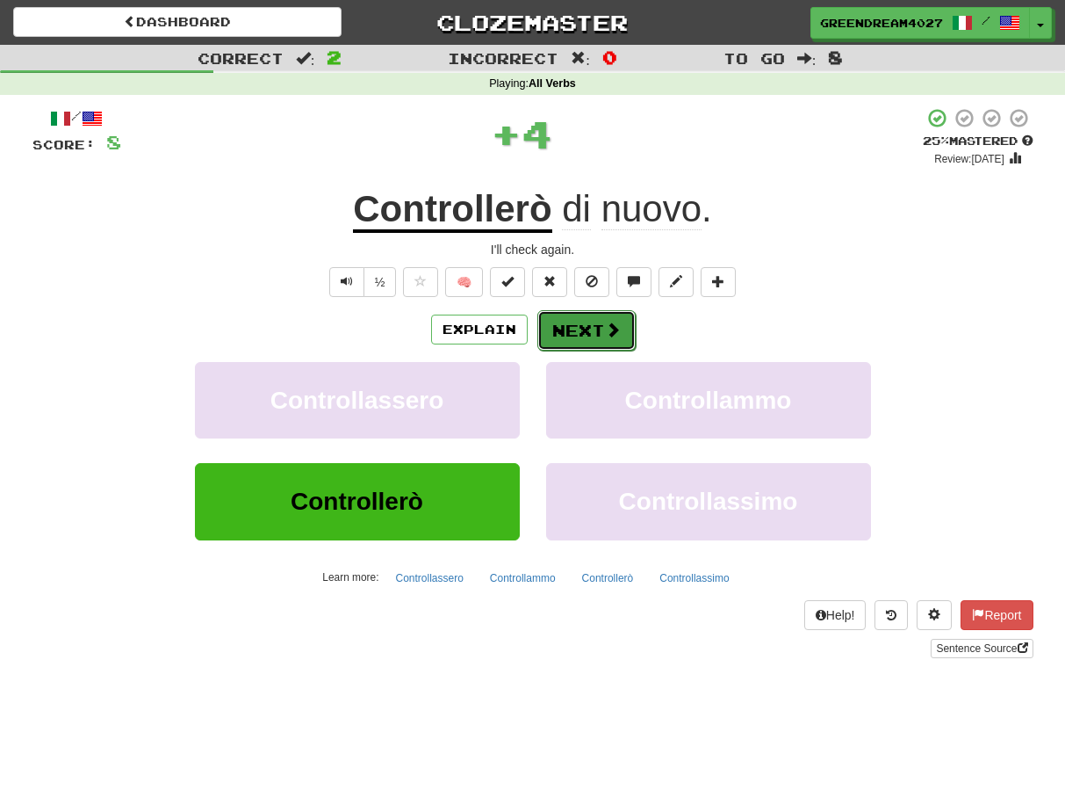
click at [603, 332] on button "Next" at bounding box center [587, 330] width 98 height 40
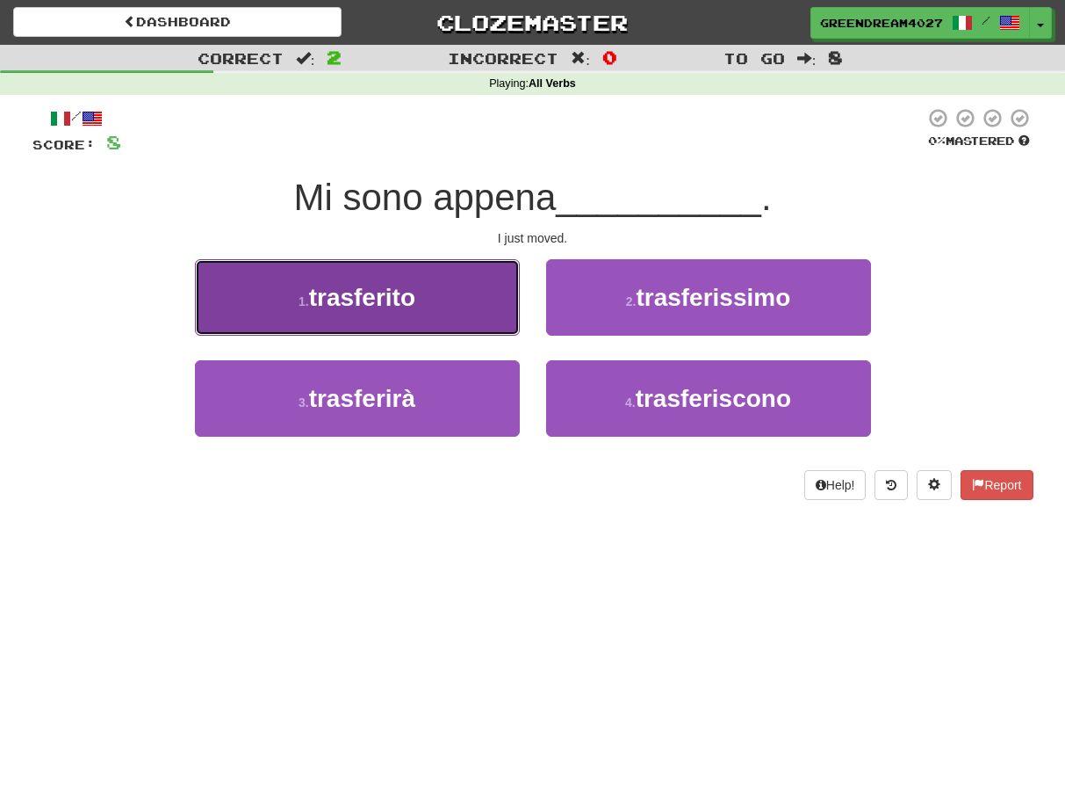
click at [456, 305] on button "1 . trasferito" at bounding box center [357, 297] width 325 height 76
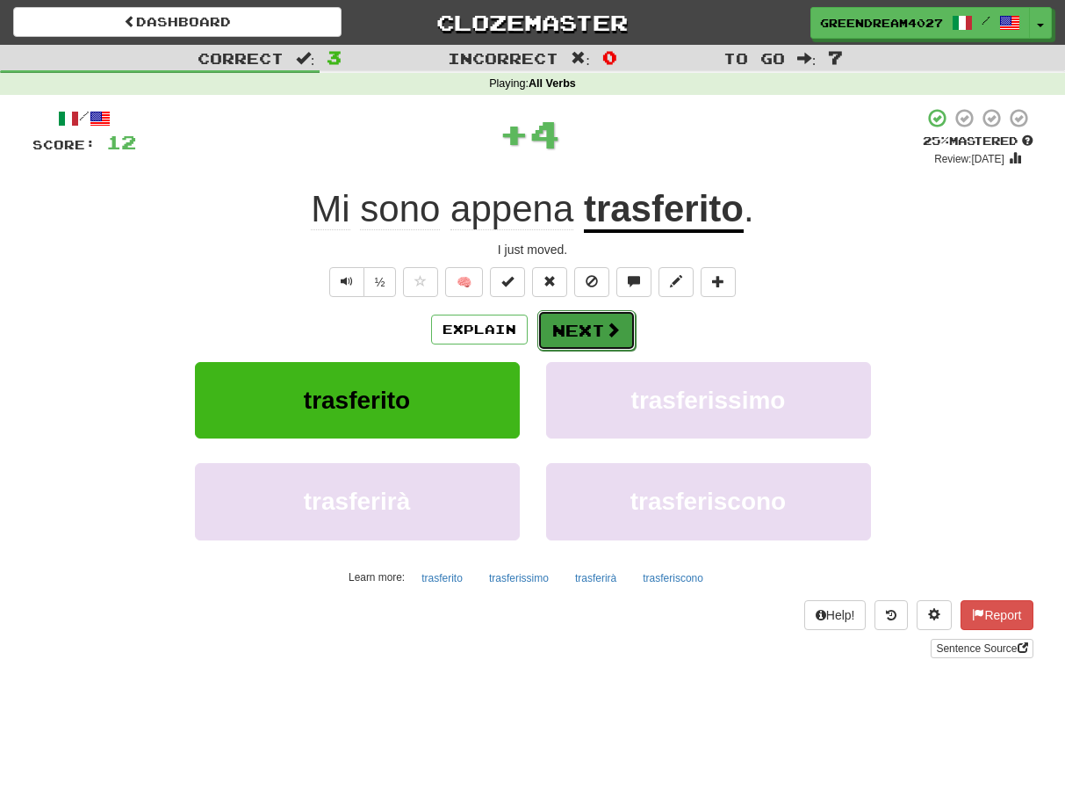
click at [585, 322] on button "Next" at bounding box center [587, 330] width 98 height 40
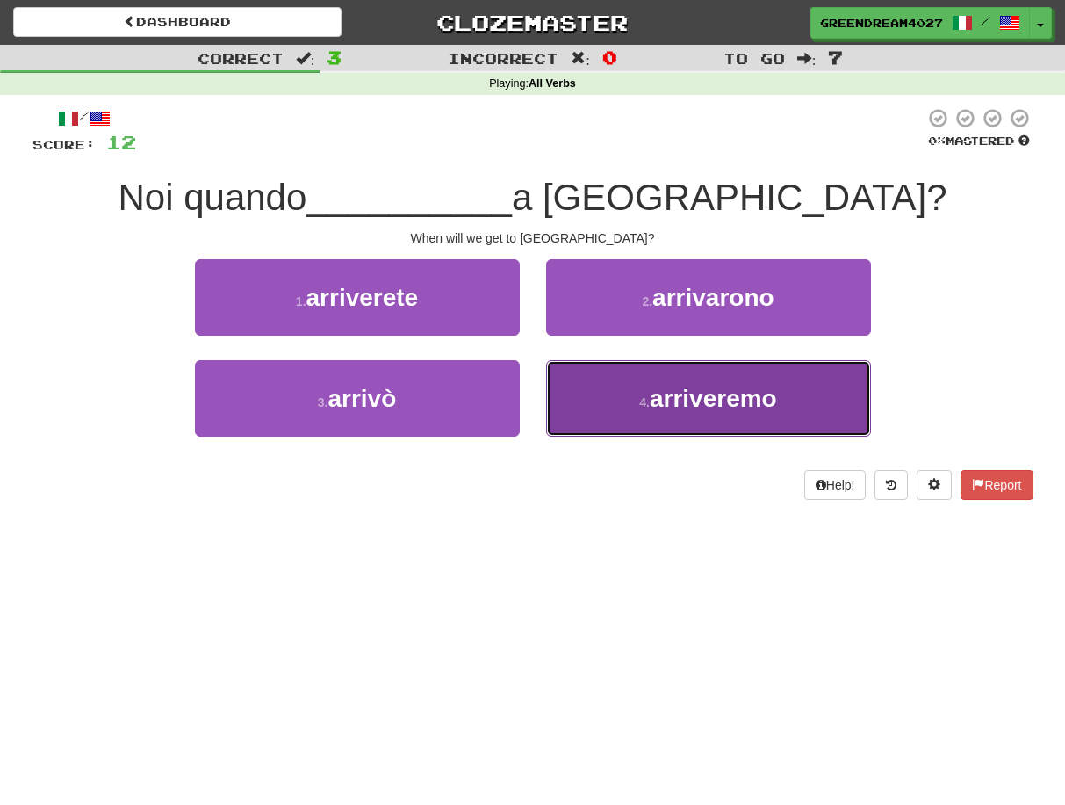
click at [660, 409] on span "arriveremo" at bounding box center [713, 398] width 127 height 27
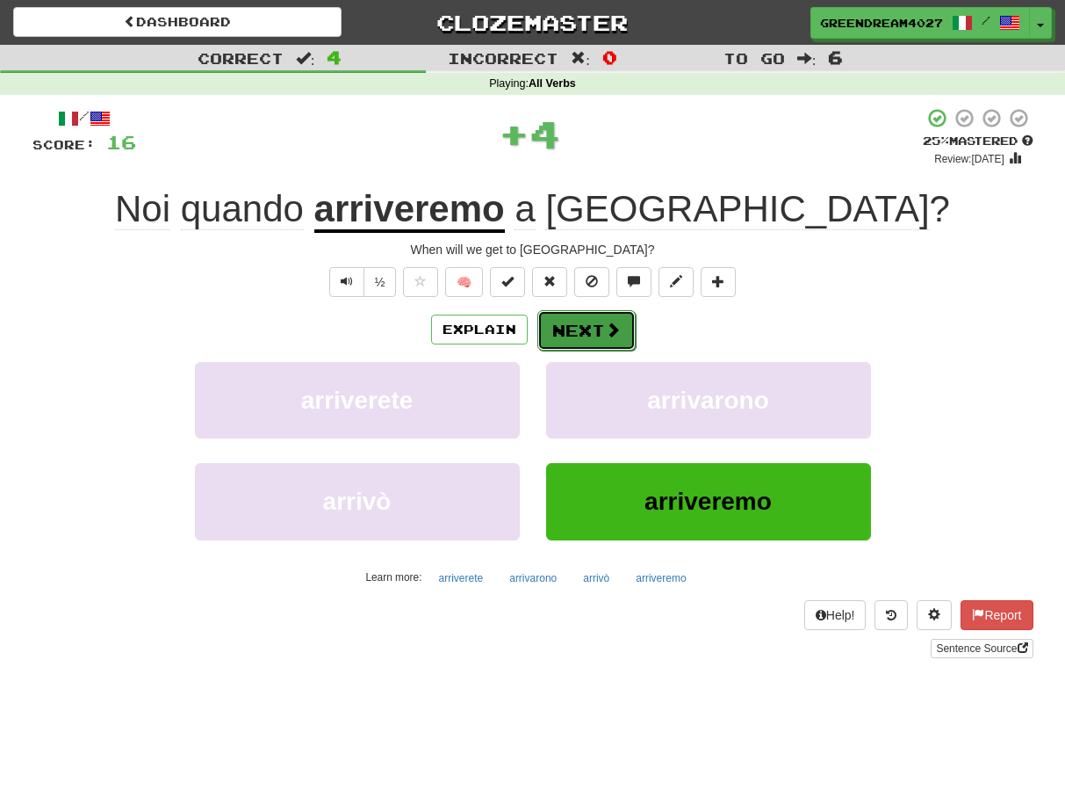
click at [590, 330] on button "Next" at bounding box center [587, 330] width 98 height 40
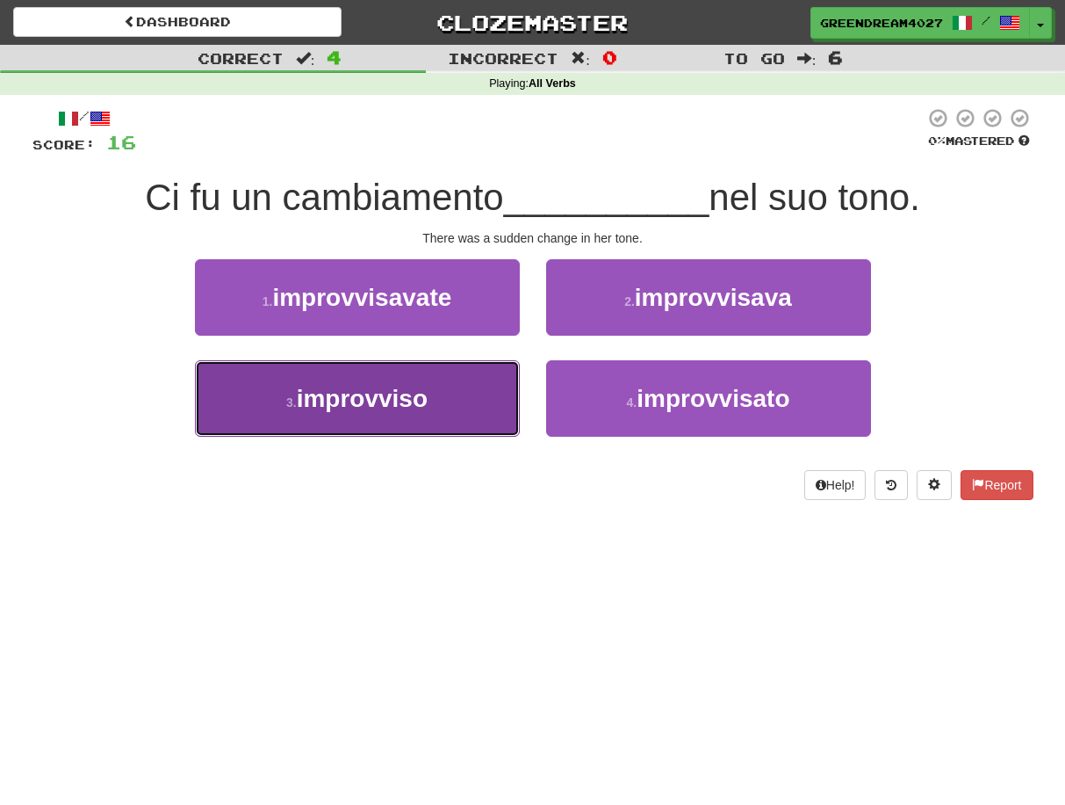
click at [451, 402] on button "3 . improvviso" at bounding box center [357, 398] width 325 height 76
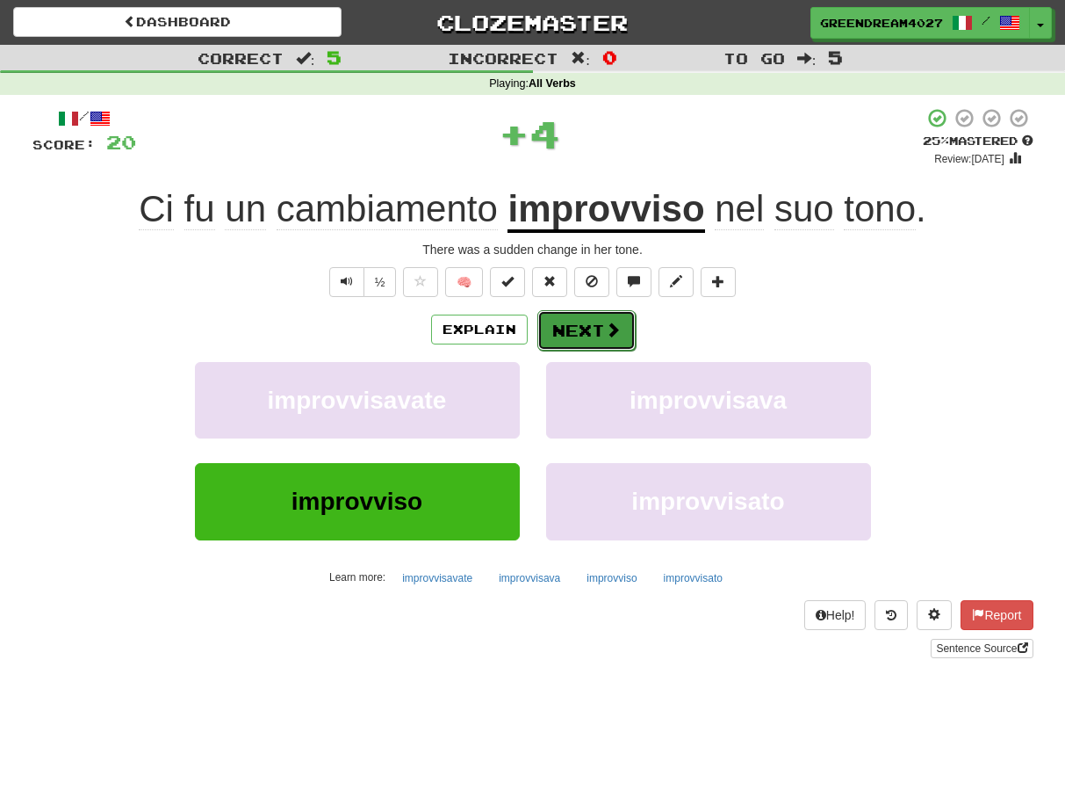
click at [580, 325] on button "Next" at bounding box center [587, 330] width 98 height 40
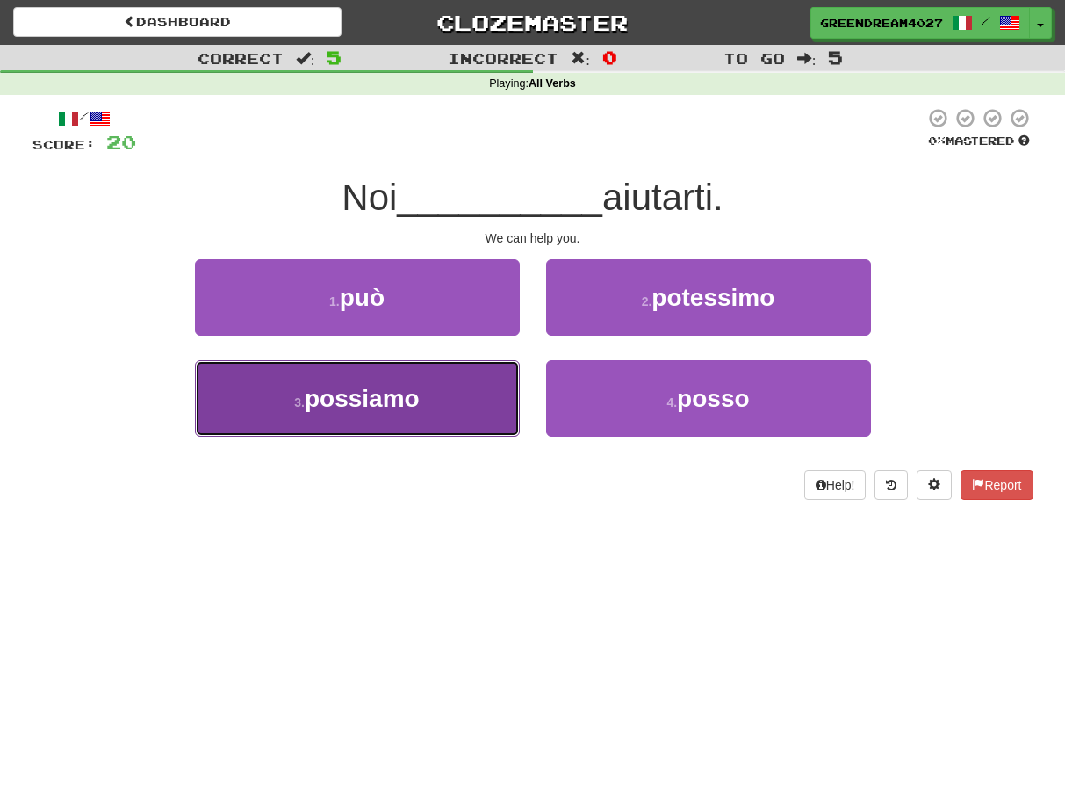
click at [469, 415] on button "3 . possiamo" at bounding box center [357, 398] width 325 height 76
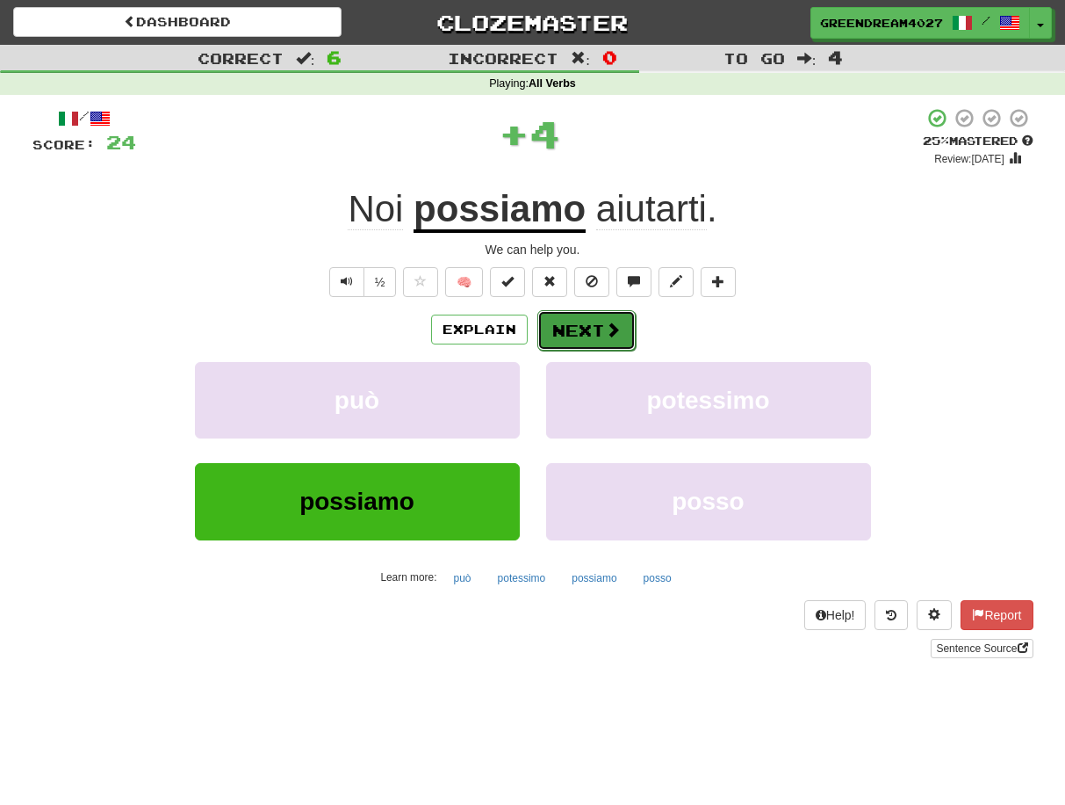
click at [593, 328] on button "Next" at bounding box center [587, 330] width 98 height 40
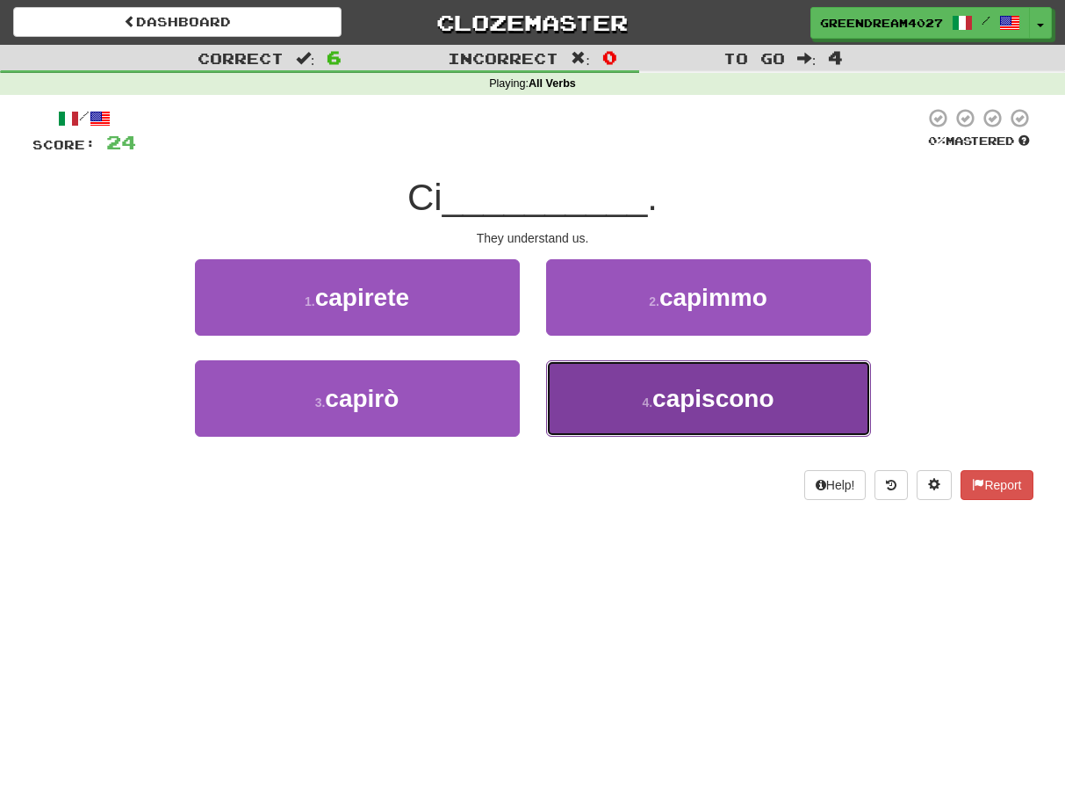
click at [636, 403] on button "4 . capiscono" at bounding box center [708, 398] width 325 height 76
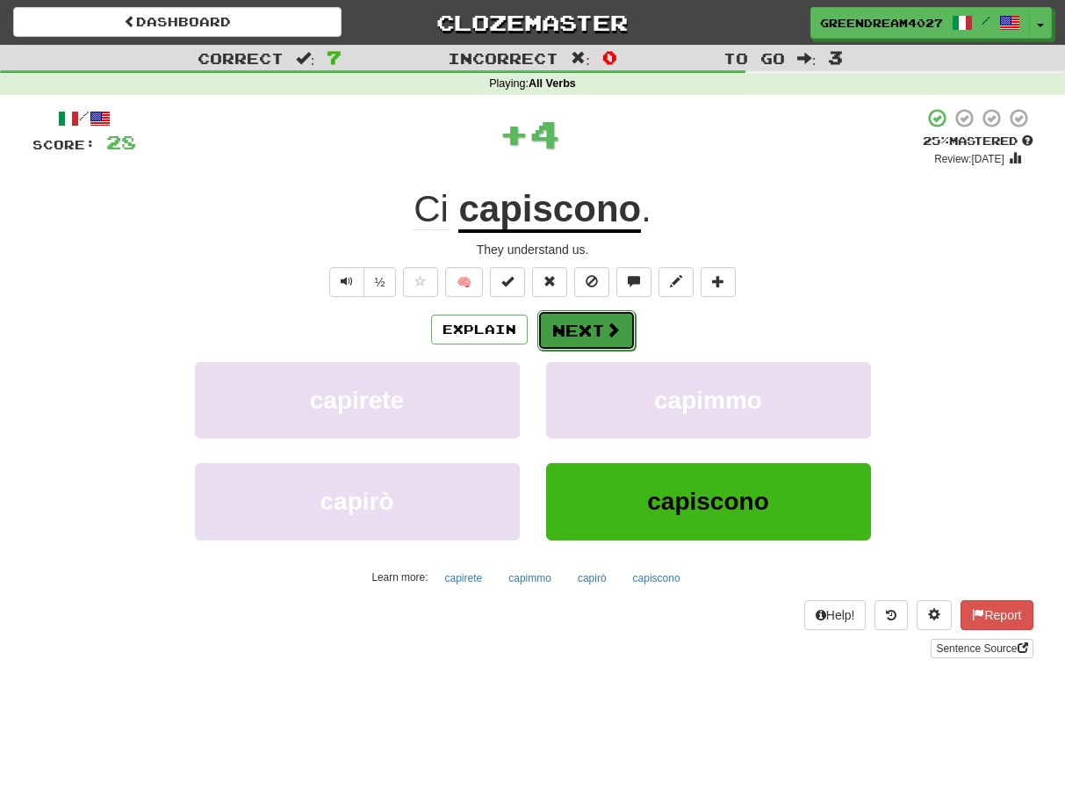
click at [593, 331] on button "Next" at bounding box center [587, 330] width 98 height 40
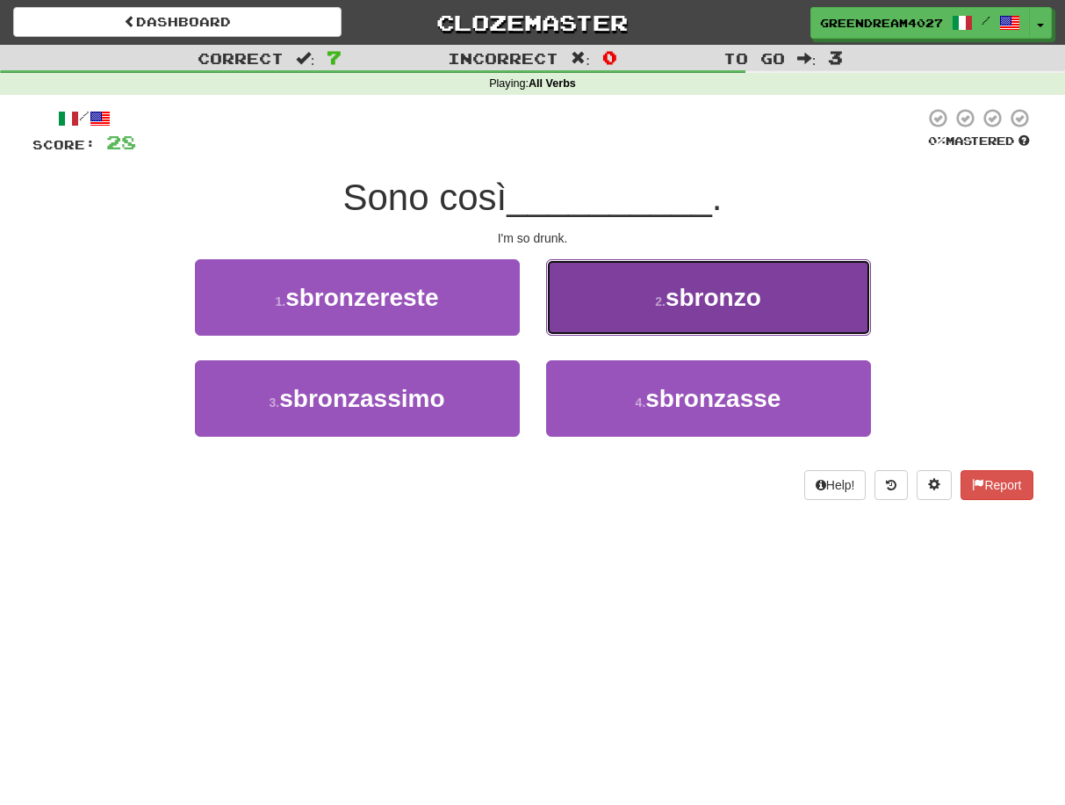
click at [646, 307] on button "2 . sbronzo" at bounding box center [708, 297] width 325 height 76
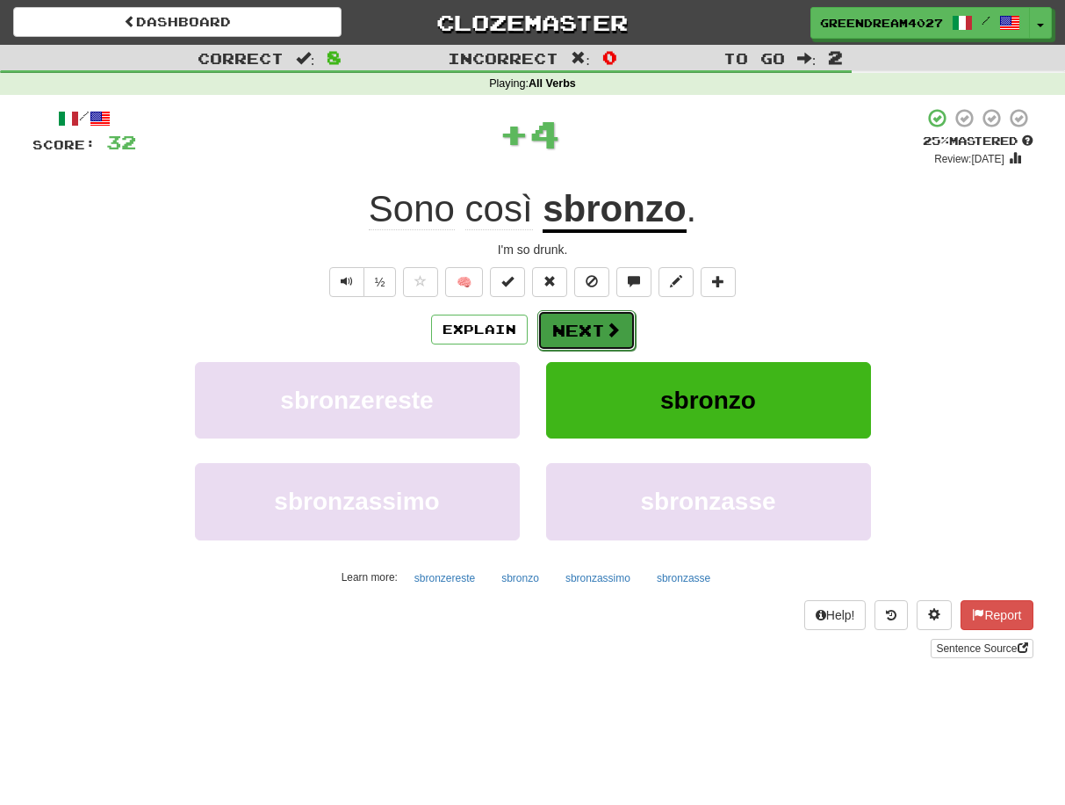
click at [587, 326] on button "Next" at bounding box center [587, 330] width 98 height 40
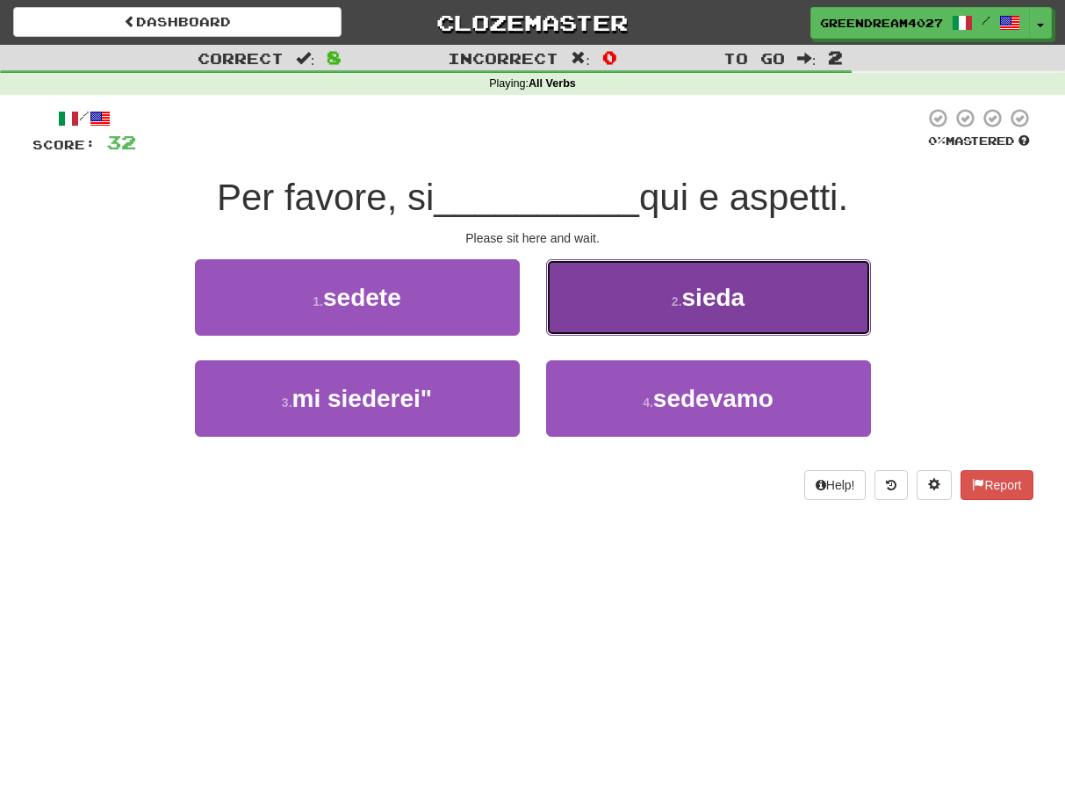
click at [639, 298] on button "2 . sieda" at bounding box center [708, 297] width 325 height 76
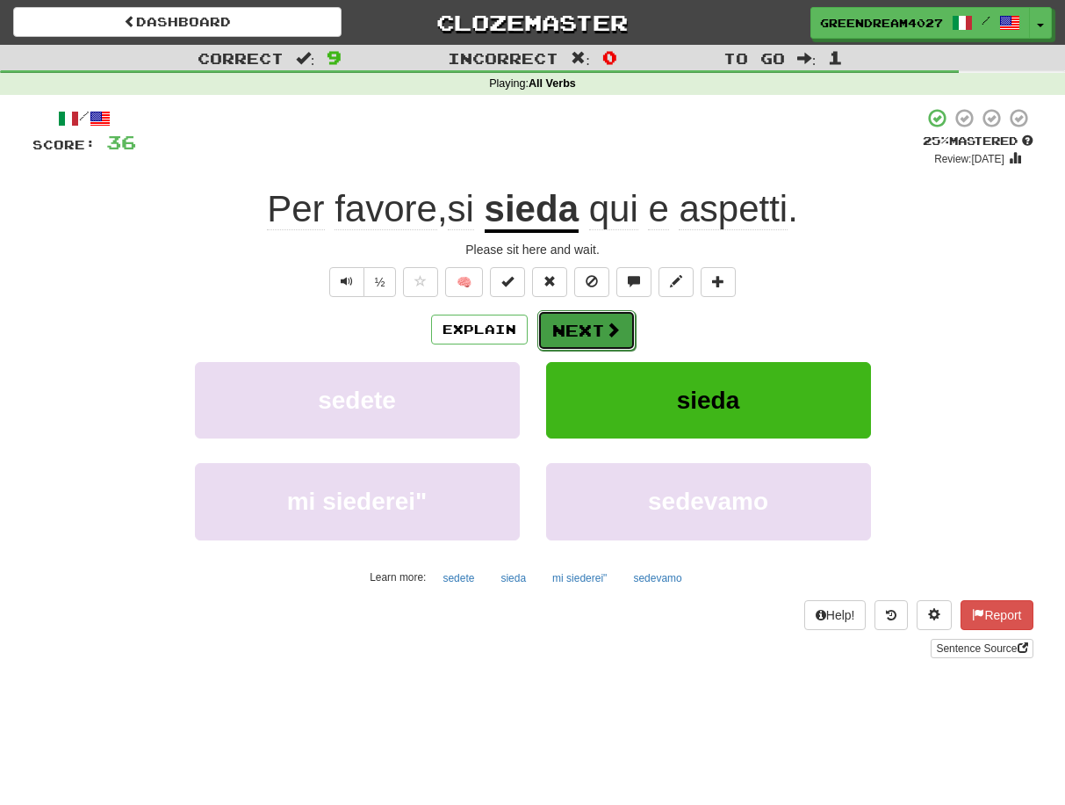
click at [581, 332] on button "Next" at bounding box center [587, 330] width 98 height 40
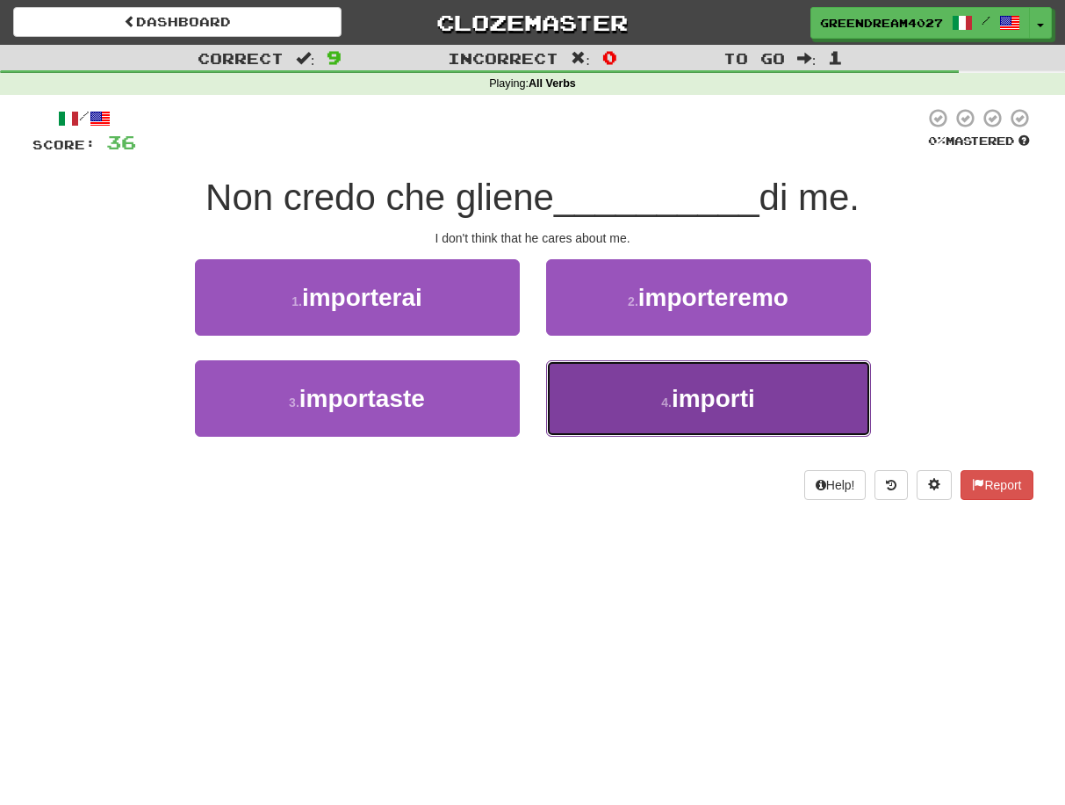
click at [661, 398] on small "4 ." at bounding box center [666, 402] width 11 height 14
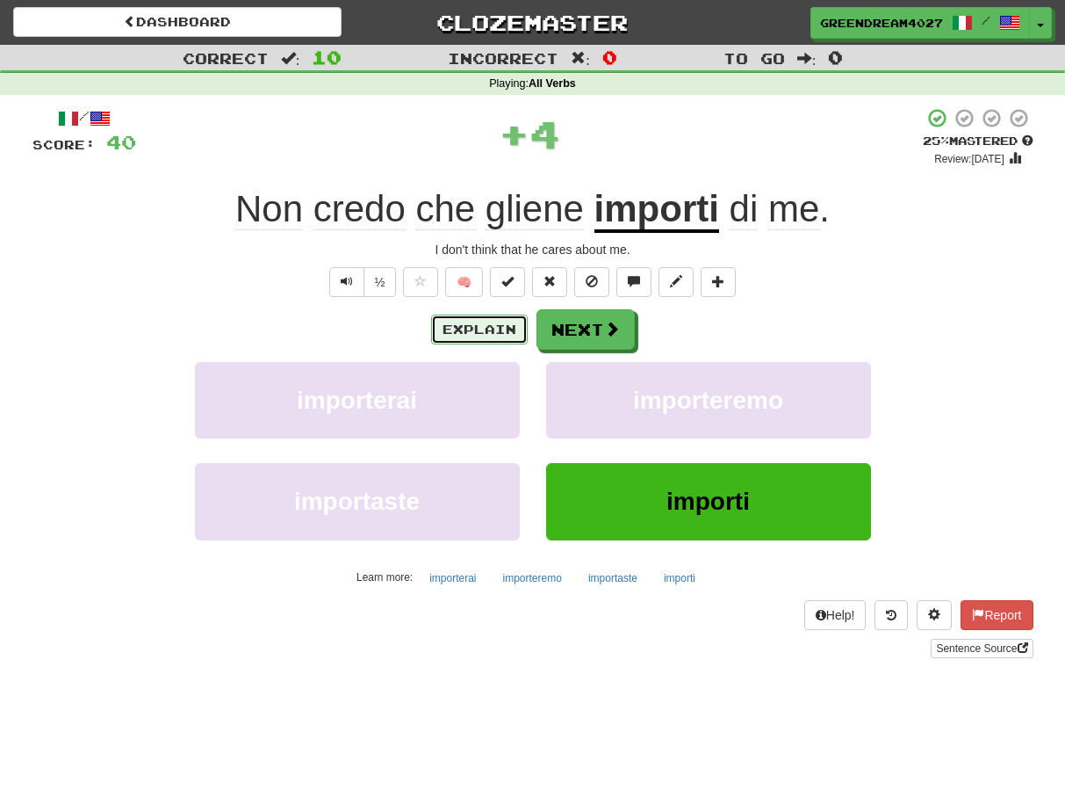
click at [477, 332] on button "Explain" at bounding box center [479, 329] width 97 height 30
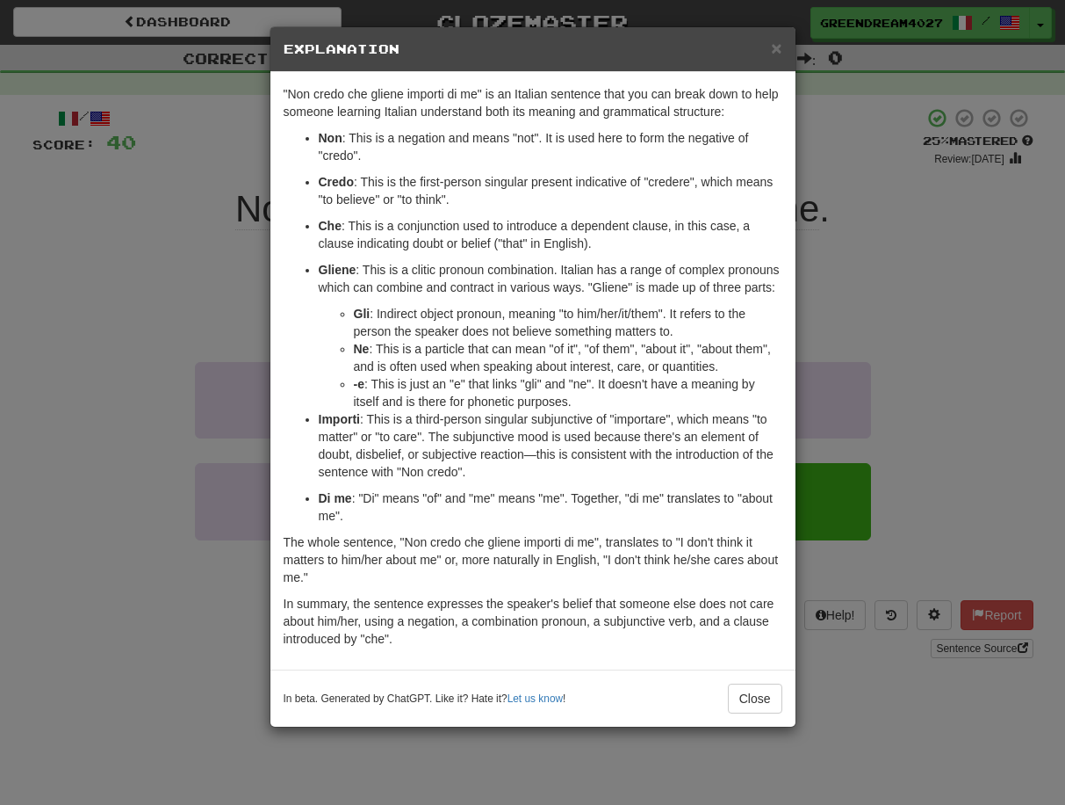
click at [928, 387] on div "× Explanation "Non credo che gliene importi di me" is an Italian sentence that …" at bounding box center [532, 402] width 1065 height 805
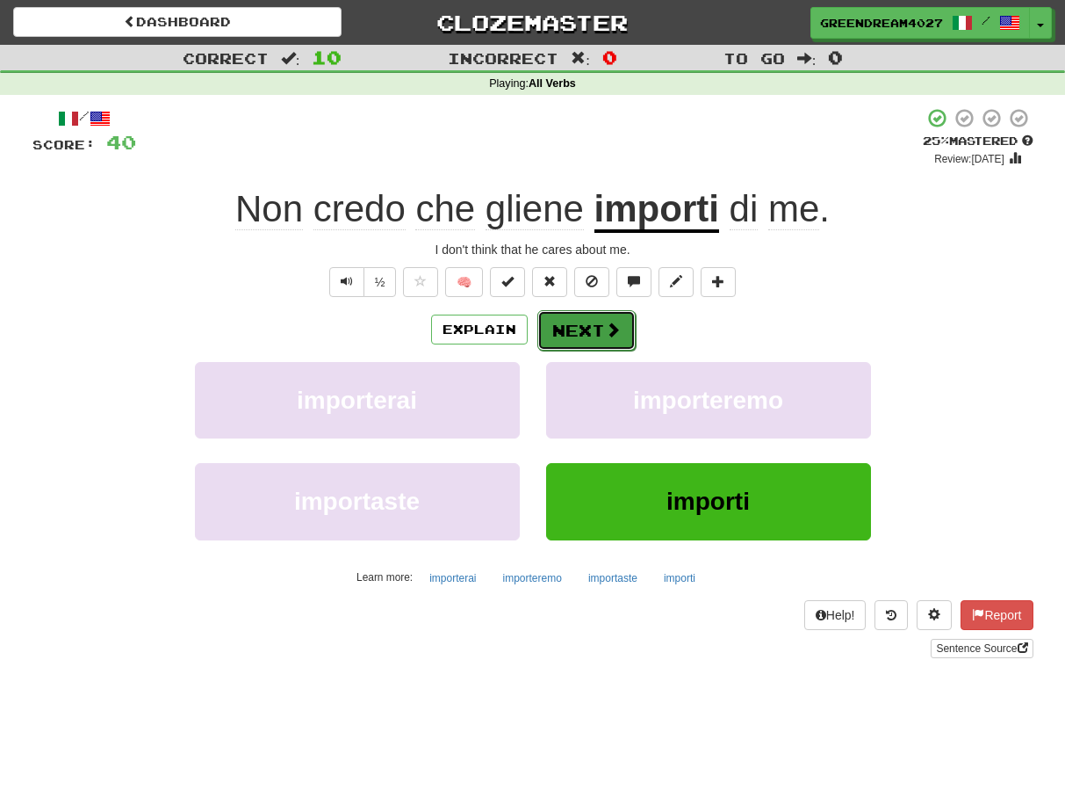
click at [588, 328] on button "Next" at bounding box center [587, 330] width 98 height 40
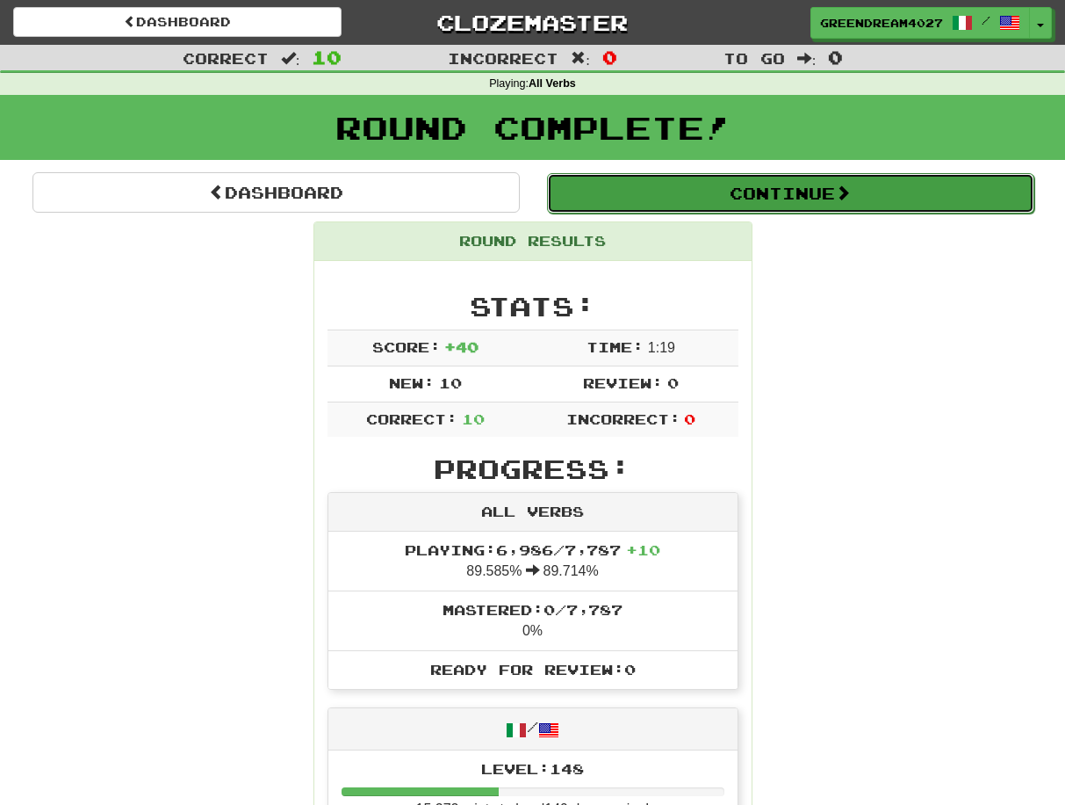
click at [702, 191] on button "Continue" at bounding box center [790, 193] width 487 height 40
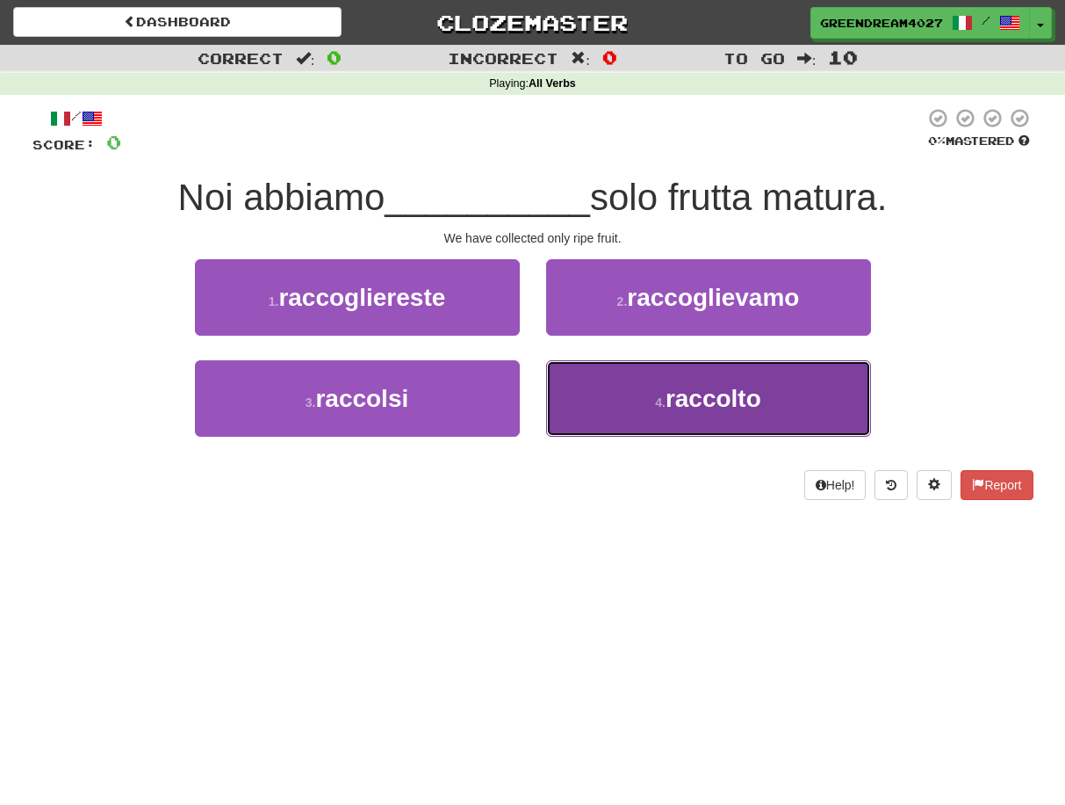
click at [675, 408] on span "raccolto" at bounding box center [714, 398] width 96 height 27
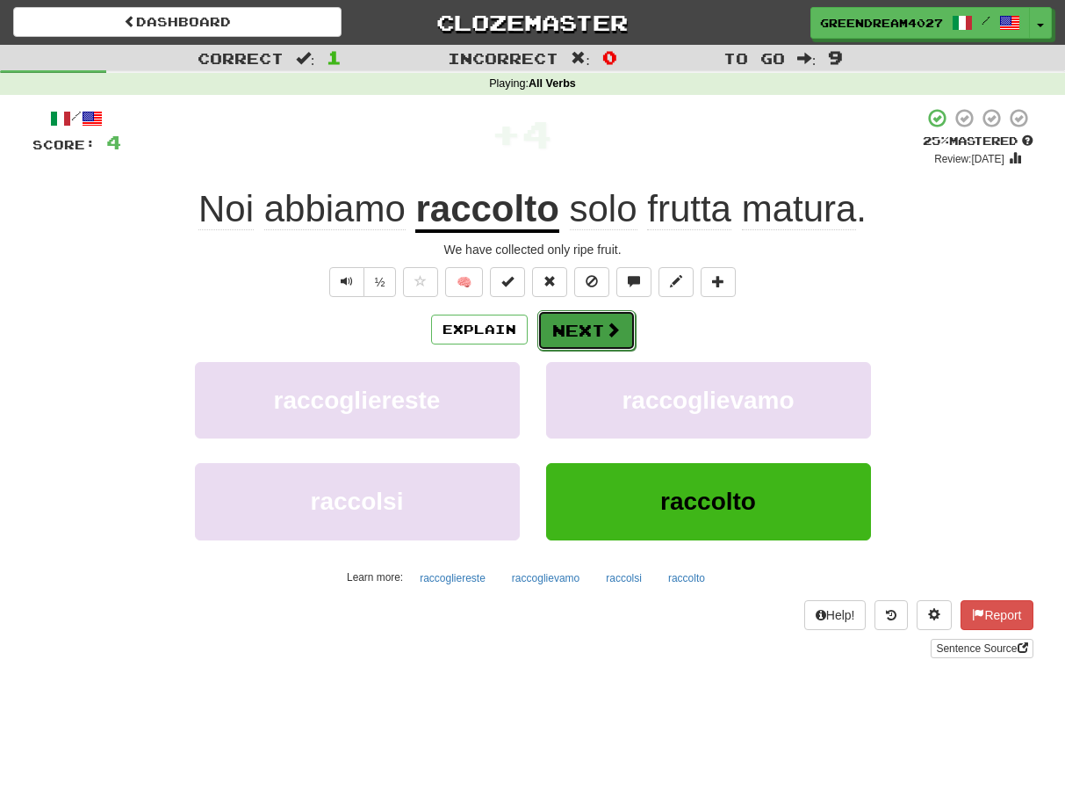
click at [593, 330] on button "Next" at bounding box center [587, 330] width 98 height 40
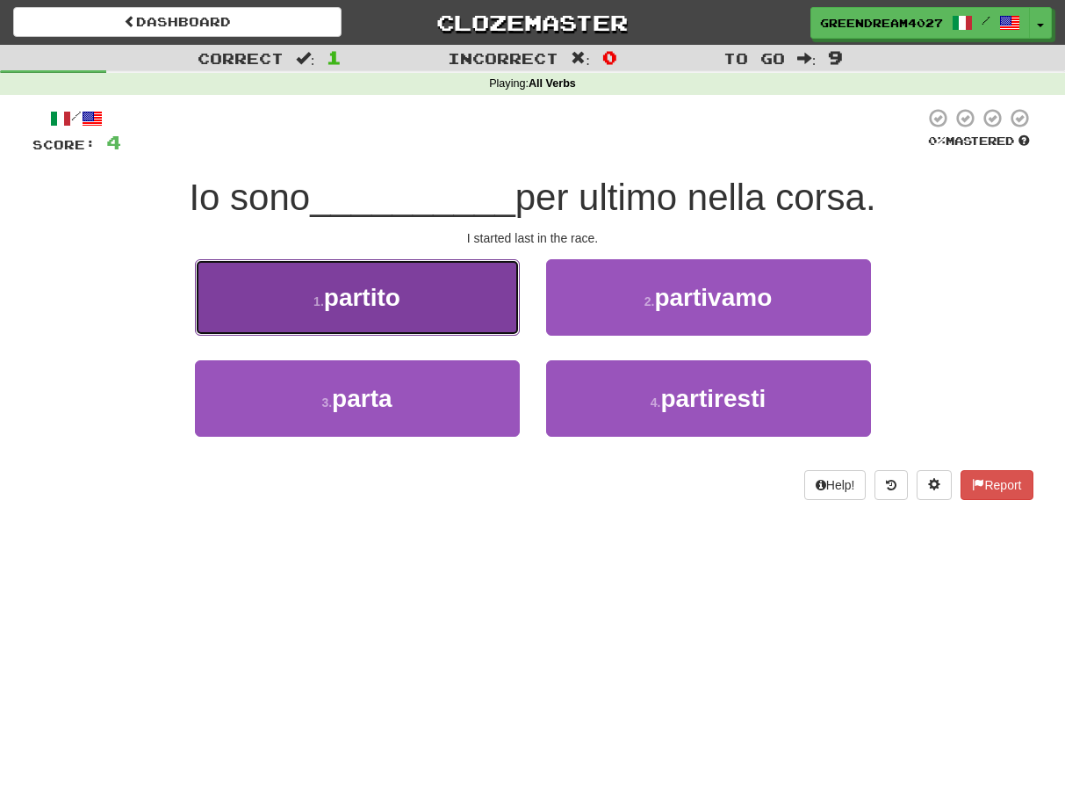
click at [409, 299] on button "1 . partito" at bounding box center [357, 297] width 325 height 76
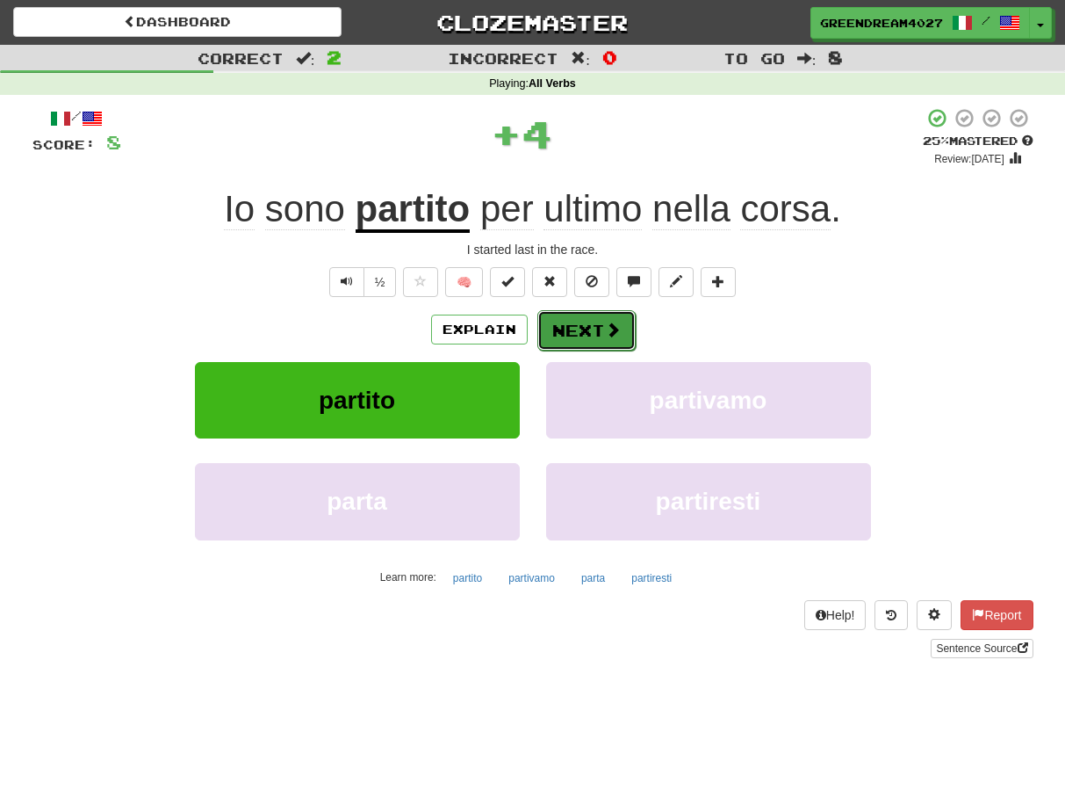
click at [585, 328] on button "Next" at bounding box center [587, 330] width 98 height 40
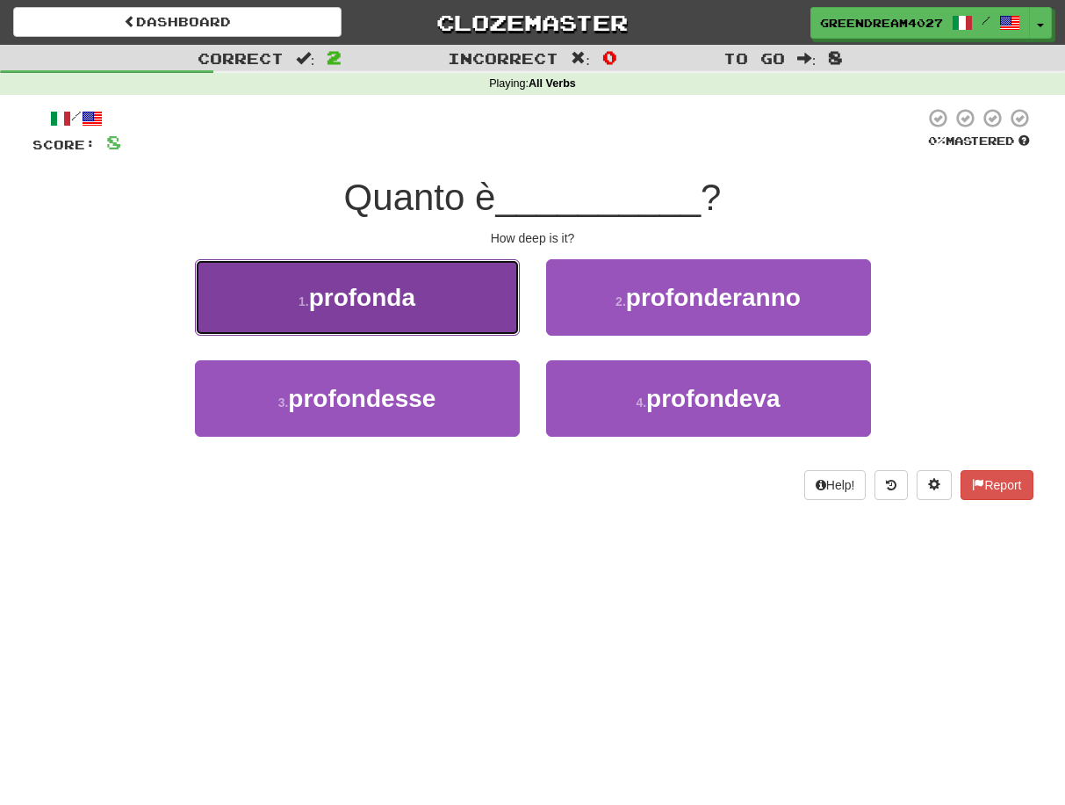
click at [451, 306] on button "1 . profonda" at bounding box center [357, 297] width 325 height 76
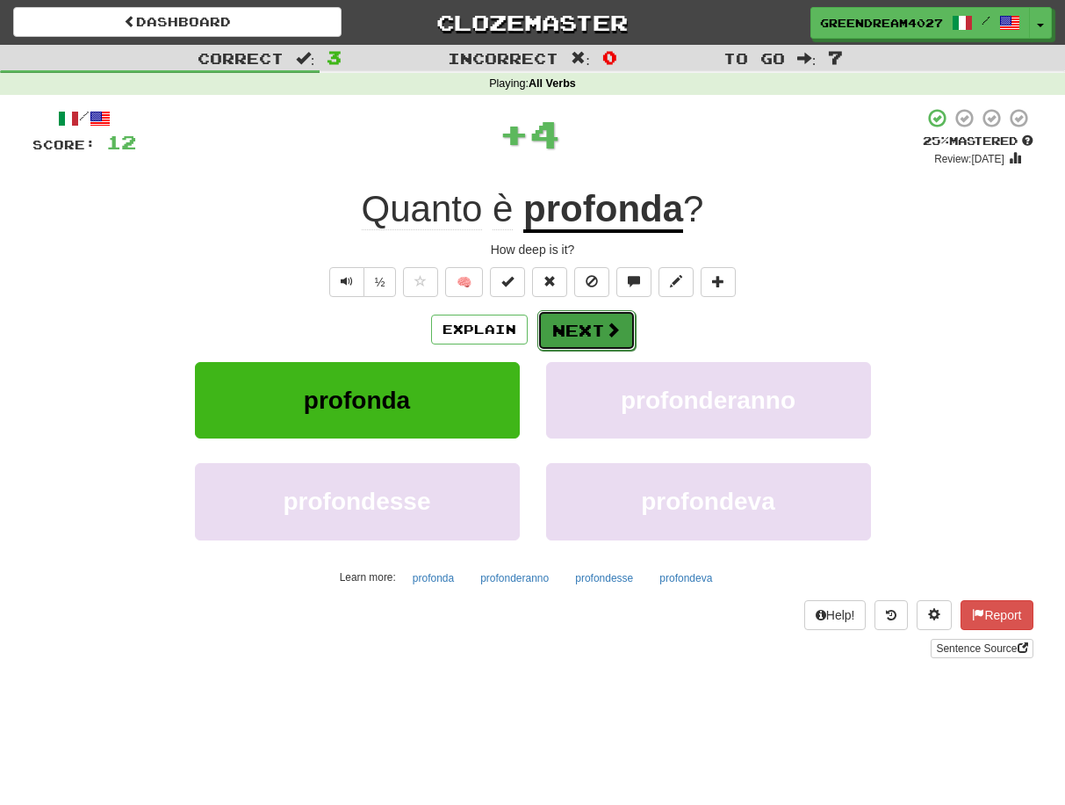
click at [572, 328] on button "Next" at bounding box center [587, 330] width 98 height 40
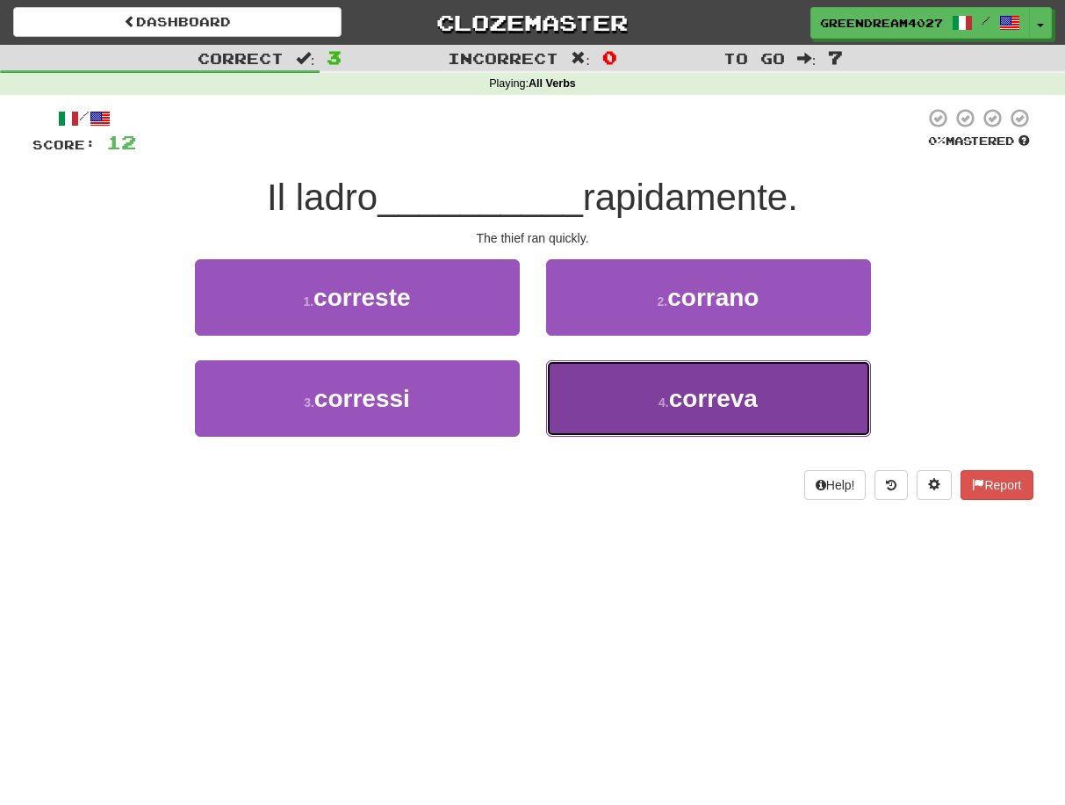
click at [645, 408] on button "4 . correva" at bounding box center [708, 398] width 325 height 76
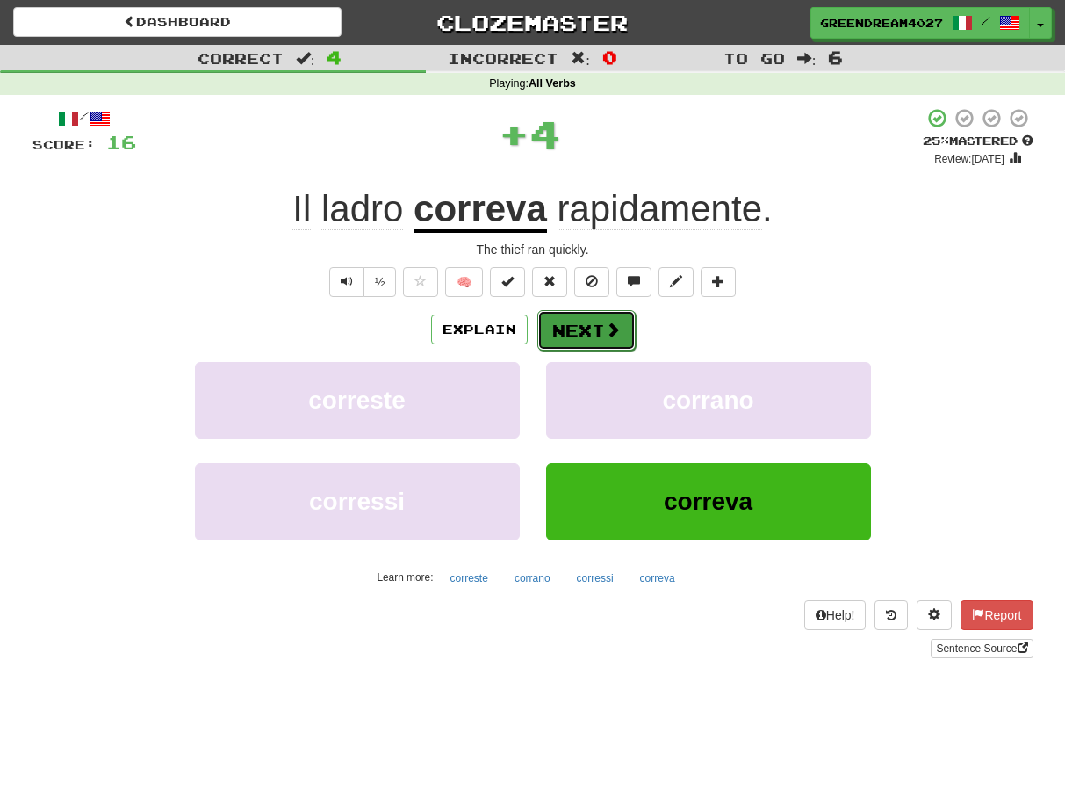
click at [588, 333] on button "Next" at bounding box center [587, 330] width 98 height 40
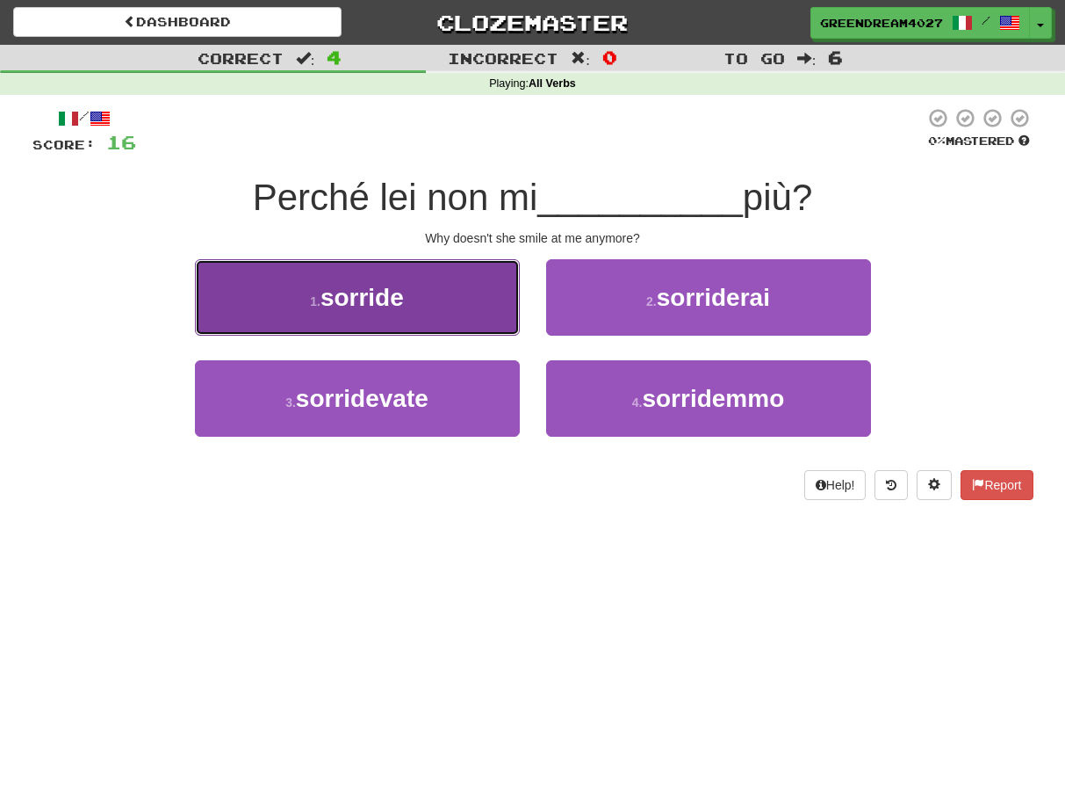
click at [412, 297] on button "1 . sorride" at bounding box center [357, 297] width 325 height 76
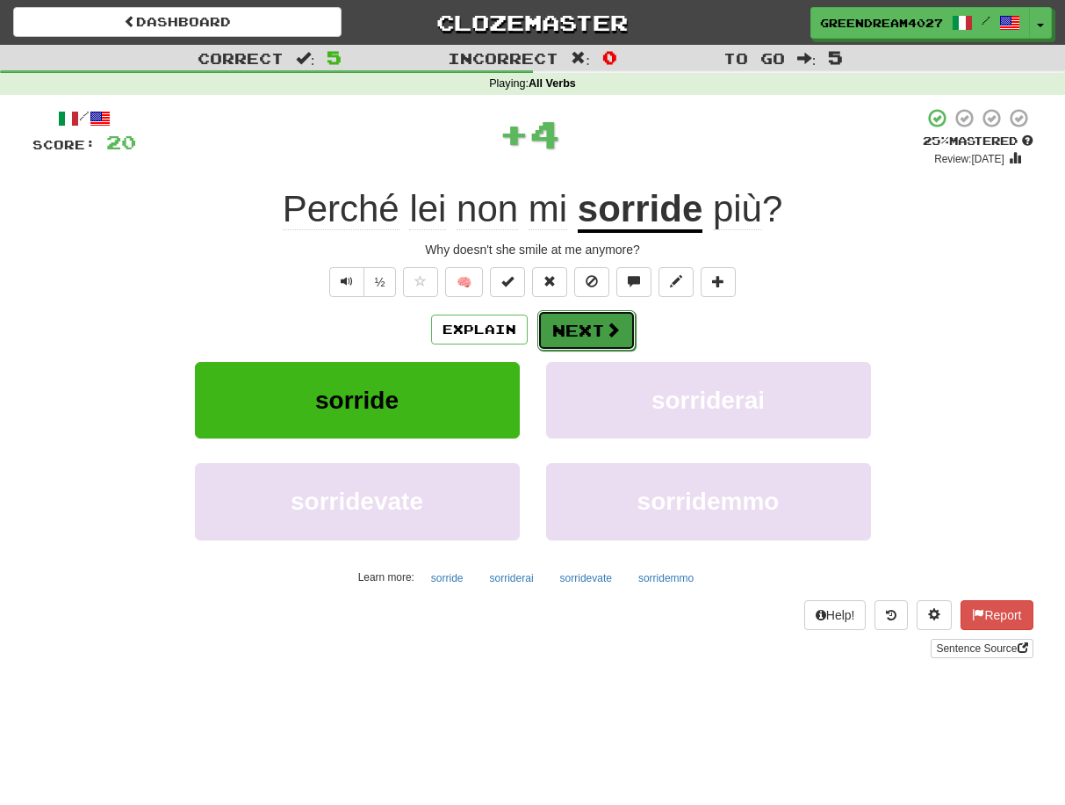
click at [587, 332] on button "Next" at bounding box center [587, 330] width 98 height 40
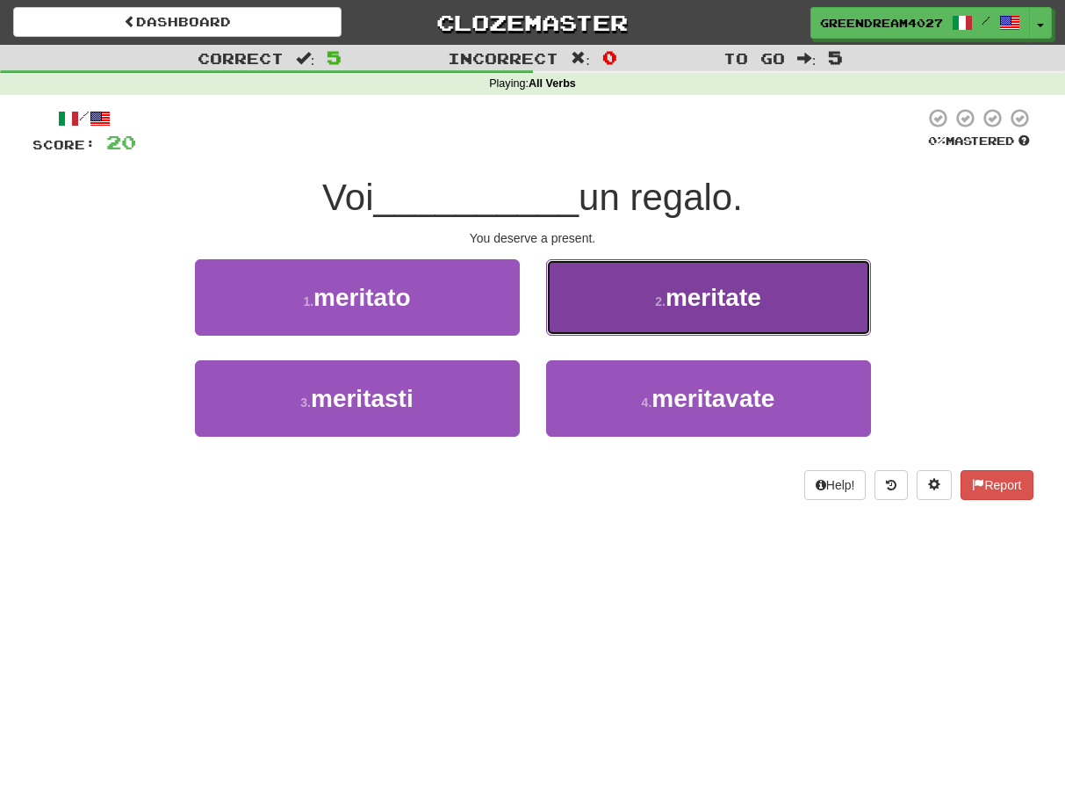
click at [660, 307] on small "2 ." at bounding box center [660, 301] width 11 height 14
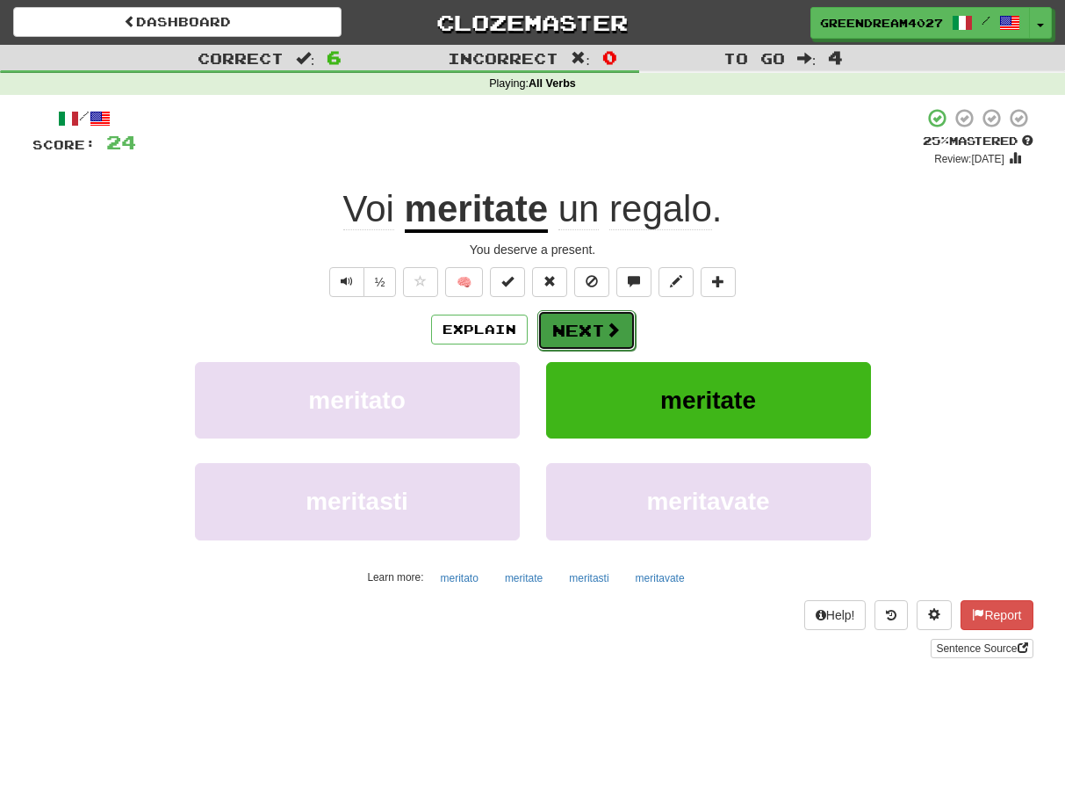
click at [595, 326] on button "Next" at bounding box center [587, 330] width 98 height 40
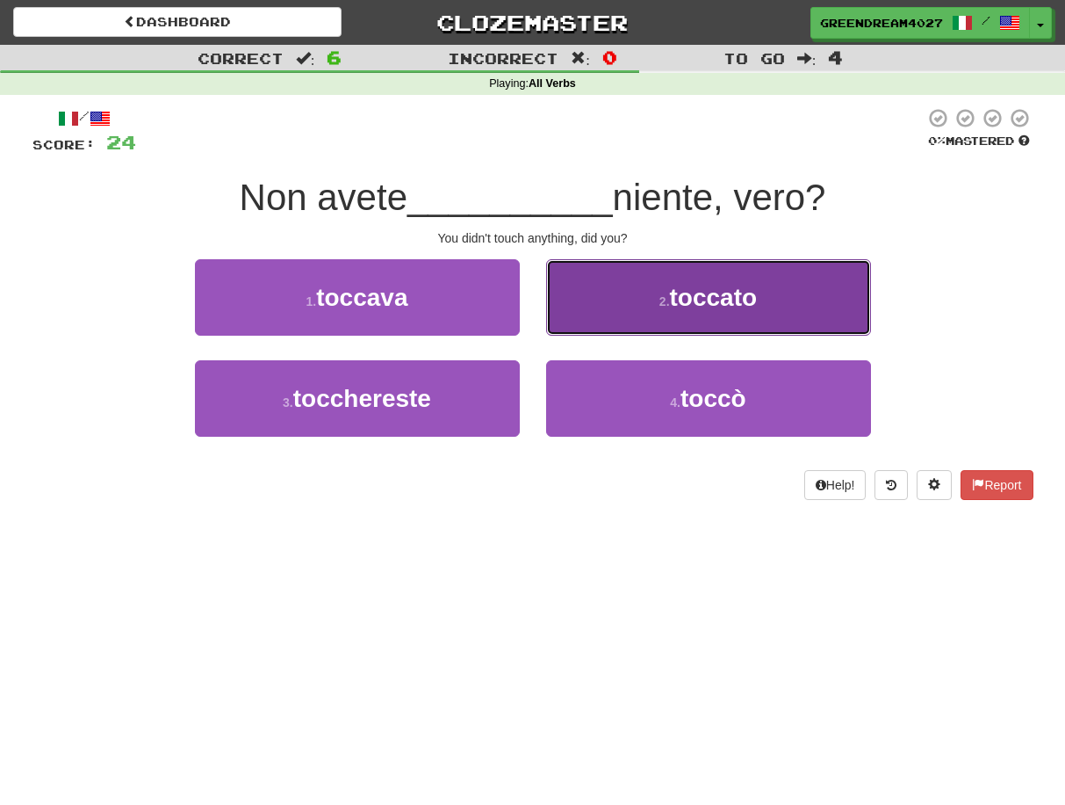
click at [680, 306] on span "toccato" at bounding box center [714, 297] width 88 height 27
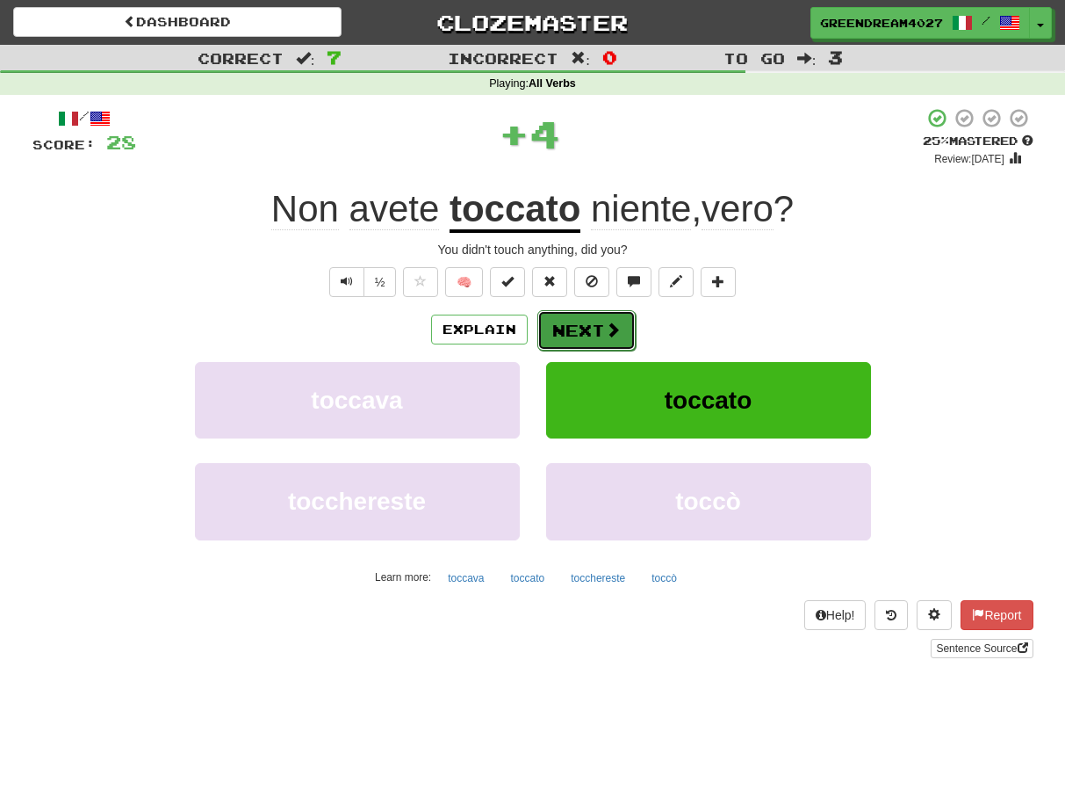
click at [605, 326] on span at bounding box center [613, 329] width 16 height 16
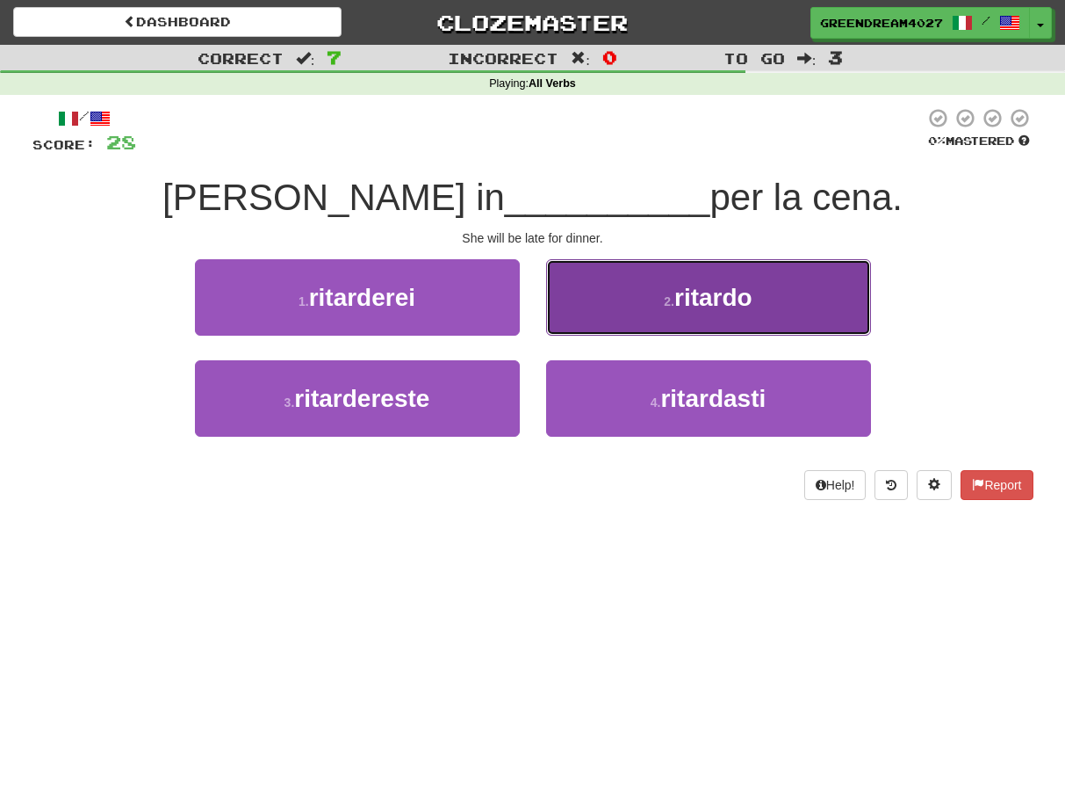
click at [639, 309] on button "2 . ritardo" at bounding box center [708, 297] width 325 height 76
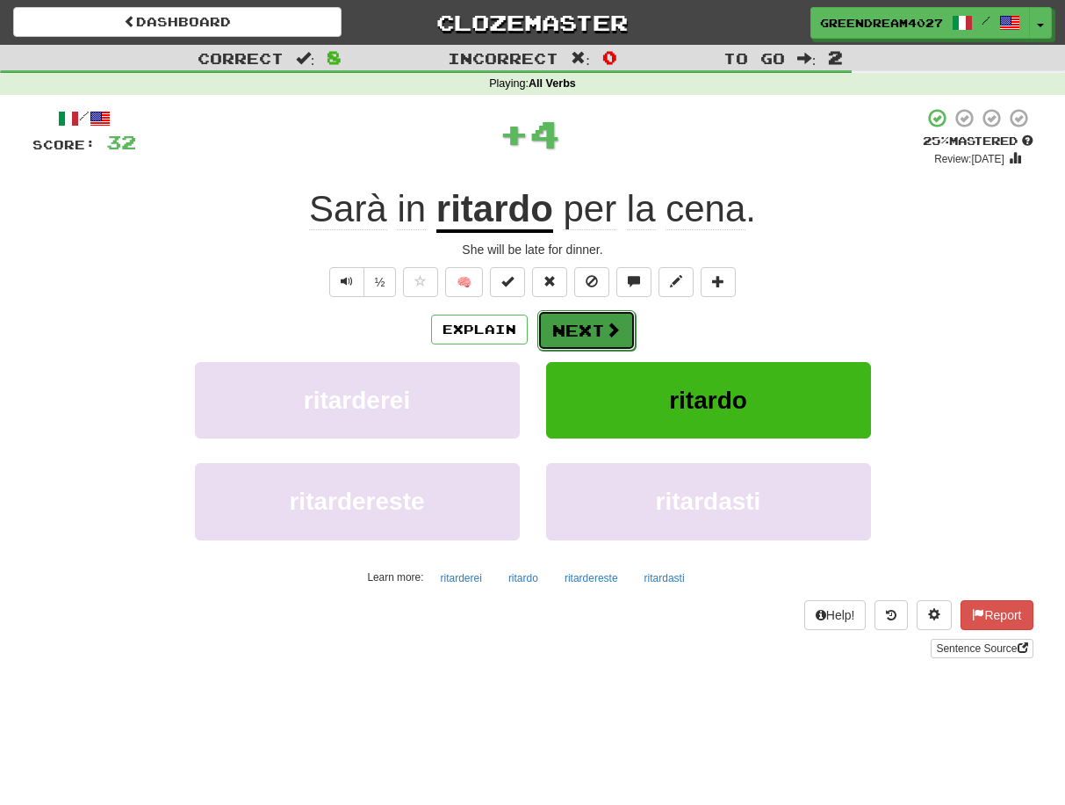
click at [590, 327] on button "Next" at bounding box center [587, 330] width 98 height 40
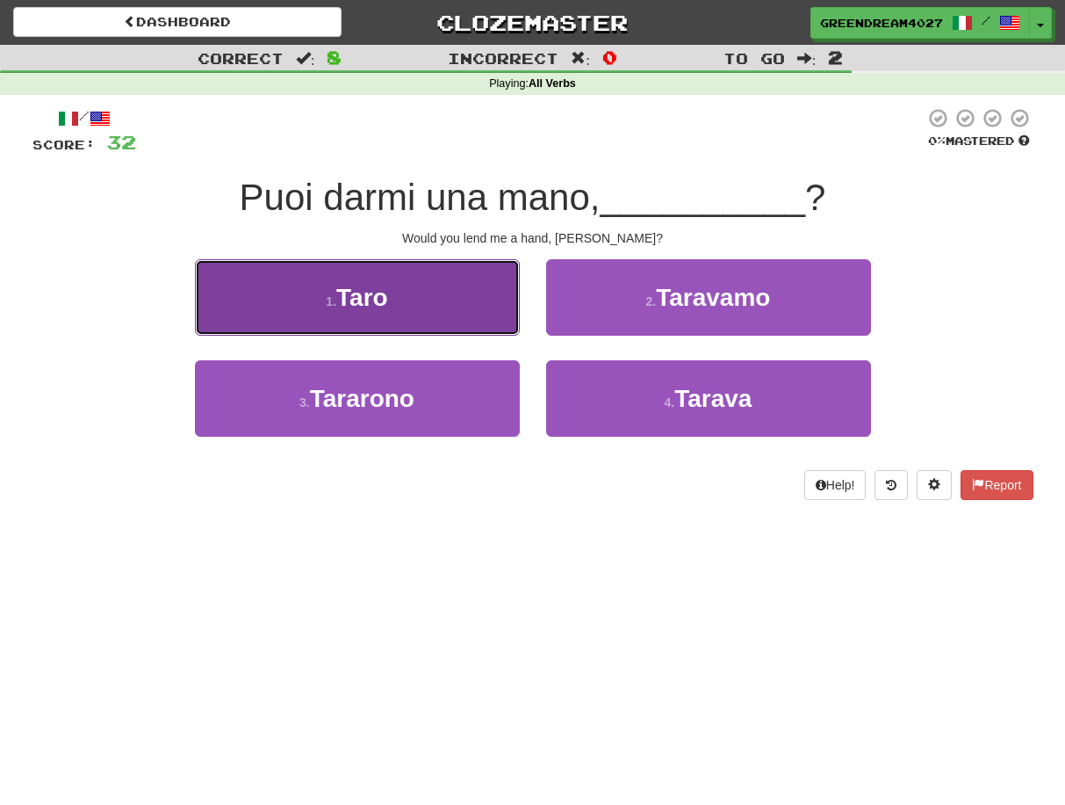
click at [473, 322] on button "1 . Taro" at bounding box center [357, 297] width 325 height 76
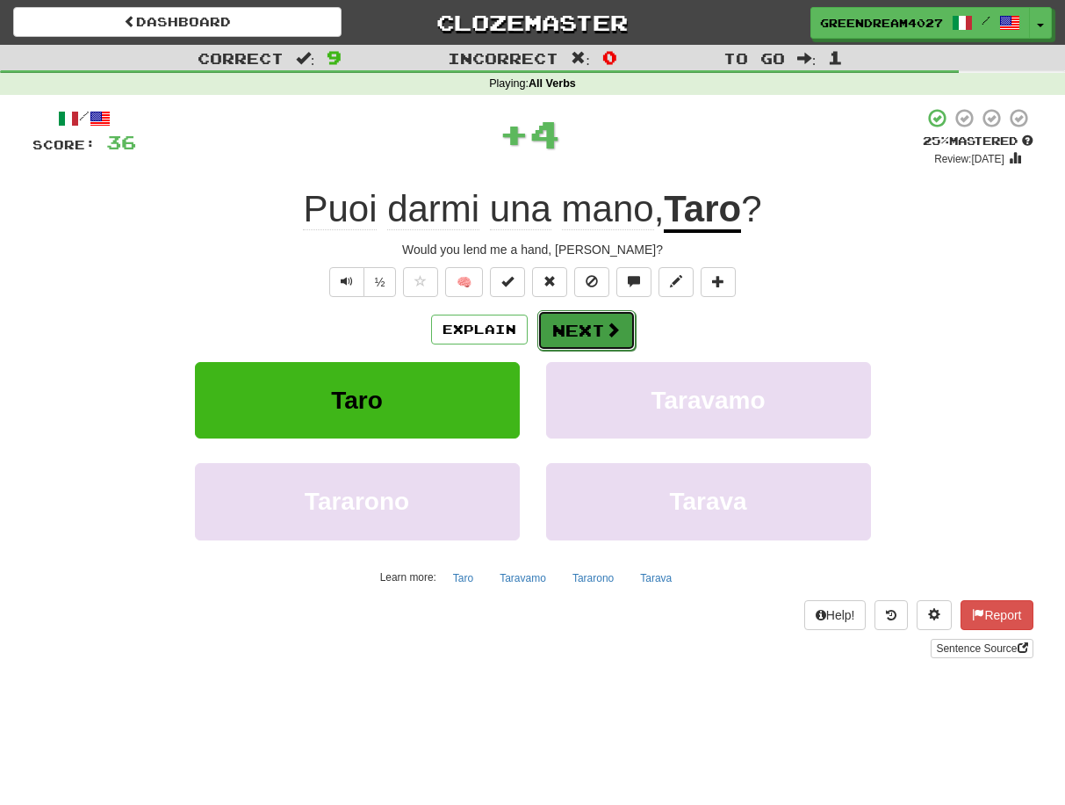
click at [581, 326] on button "Next" at bounding box center [587, 330] width 98 height 40
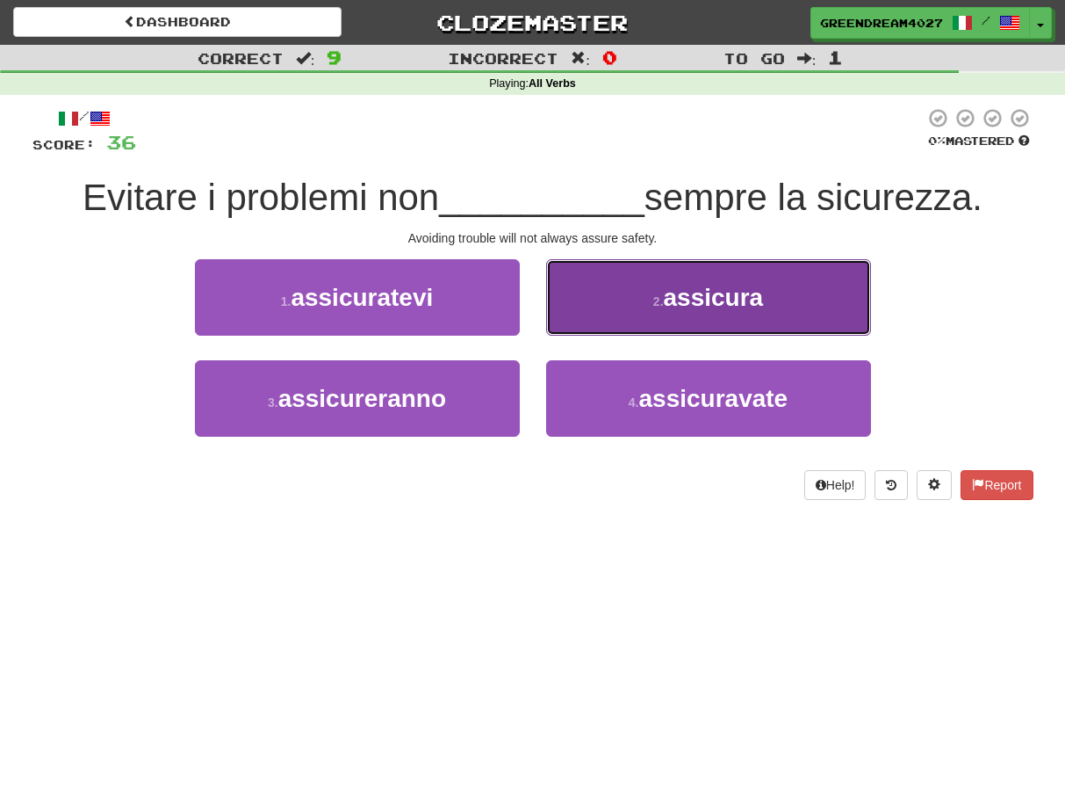
click at [671, 300] on span "assicura" at bounding box center [714, 297] width 100 height 27
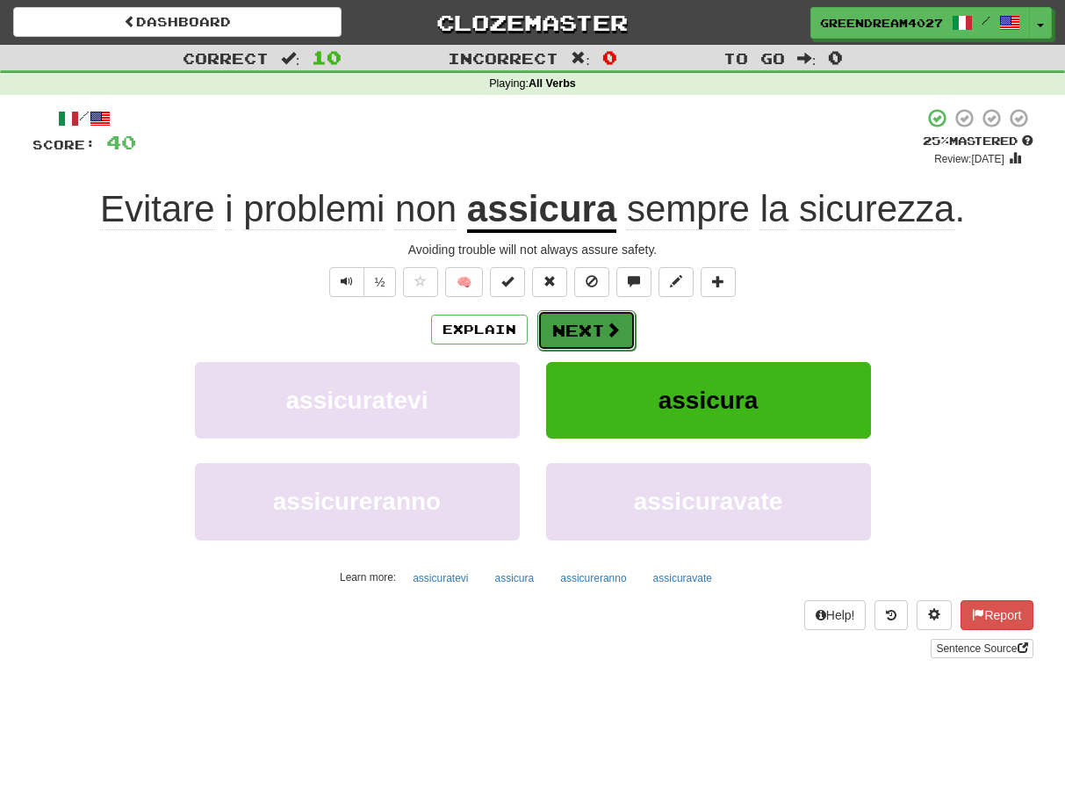
click at [594, 328] on button "Next" at bounding box center [587, 330] width 98 height 40
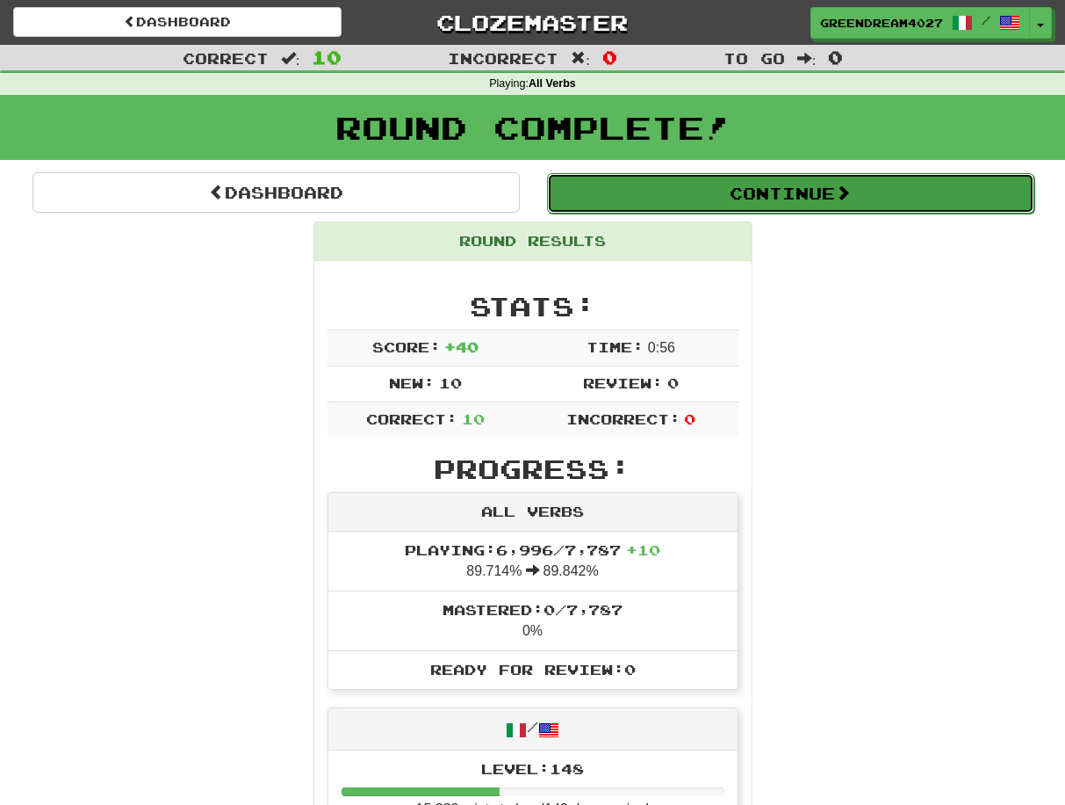
click at [752, 190] on button "Continue" at bounding box center [790, 193] width 487 height 40
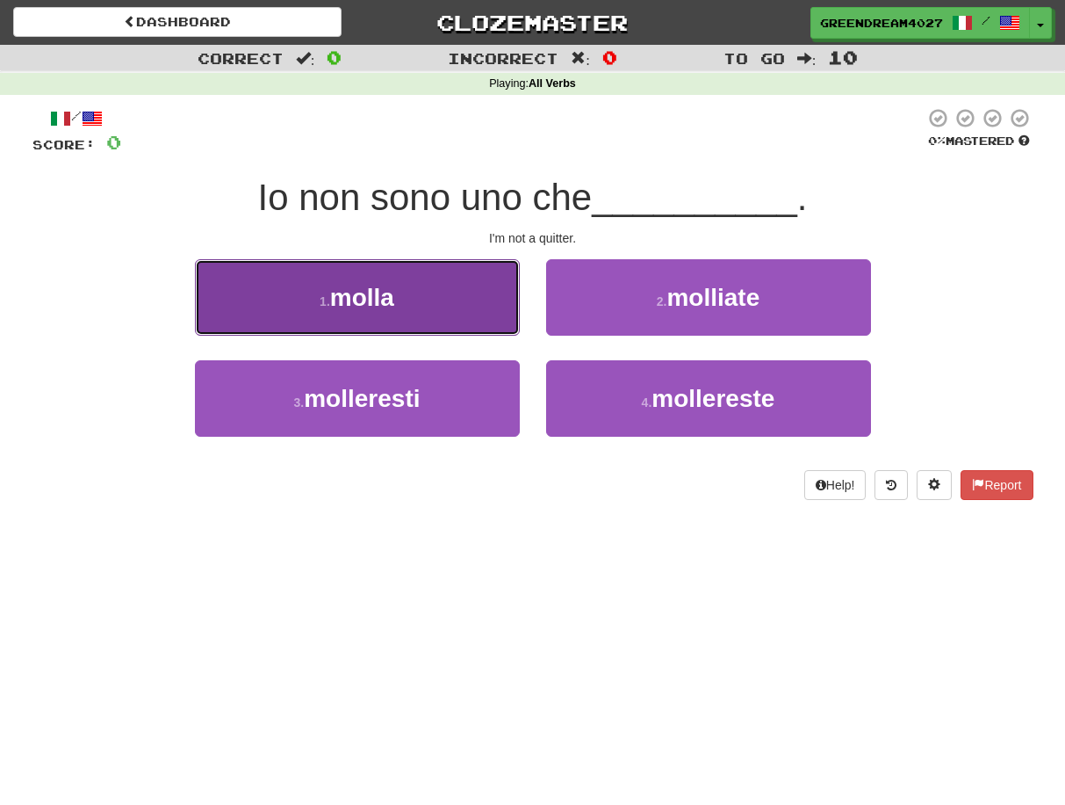
click at [440, 313] on button "1 . molla" at bounding box center [357, 297] width 325 height 76
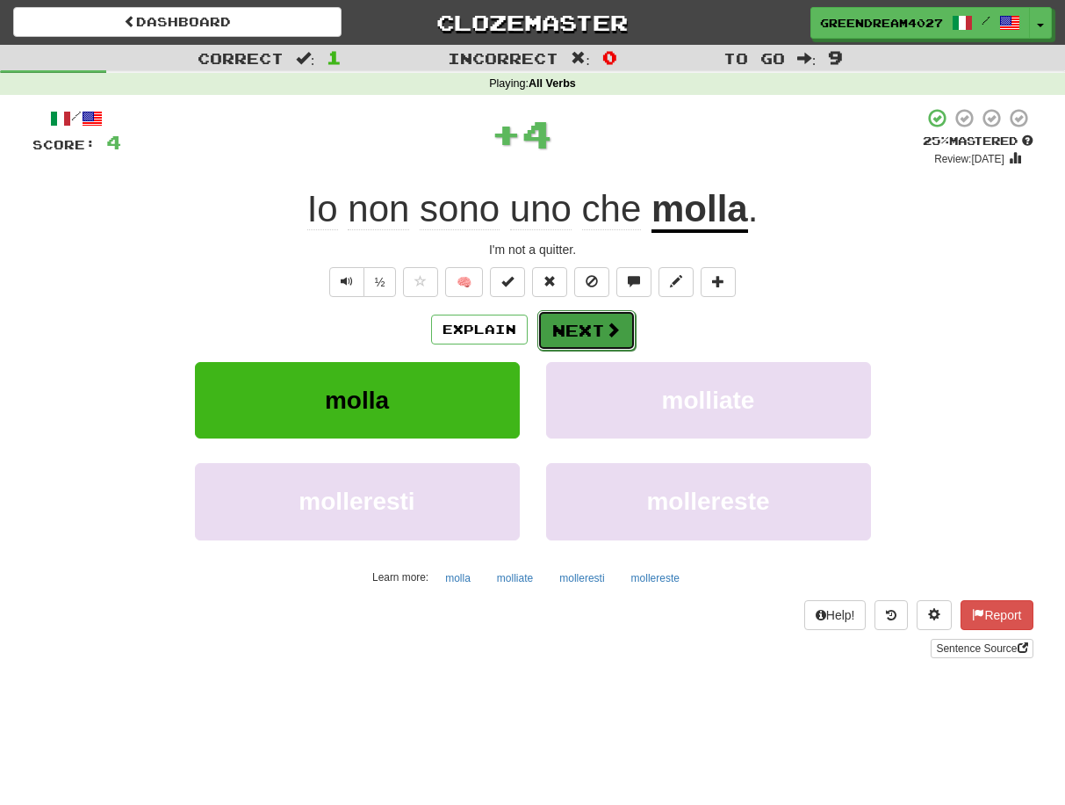
click at [588, 329] on button "Next" at bounding box center [587, 330] width 98 height 40
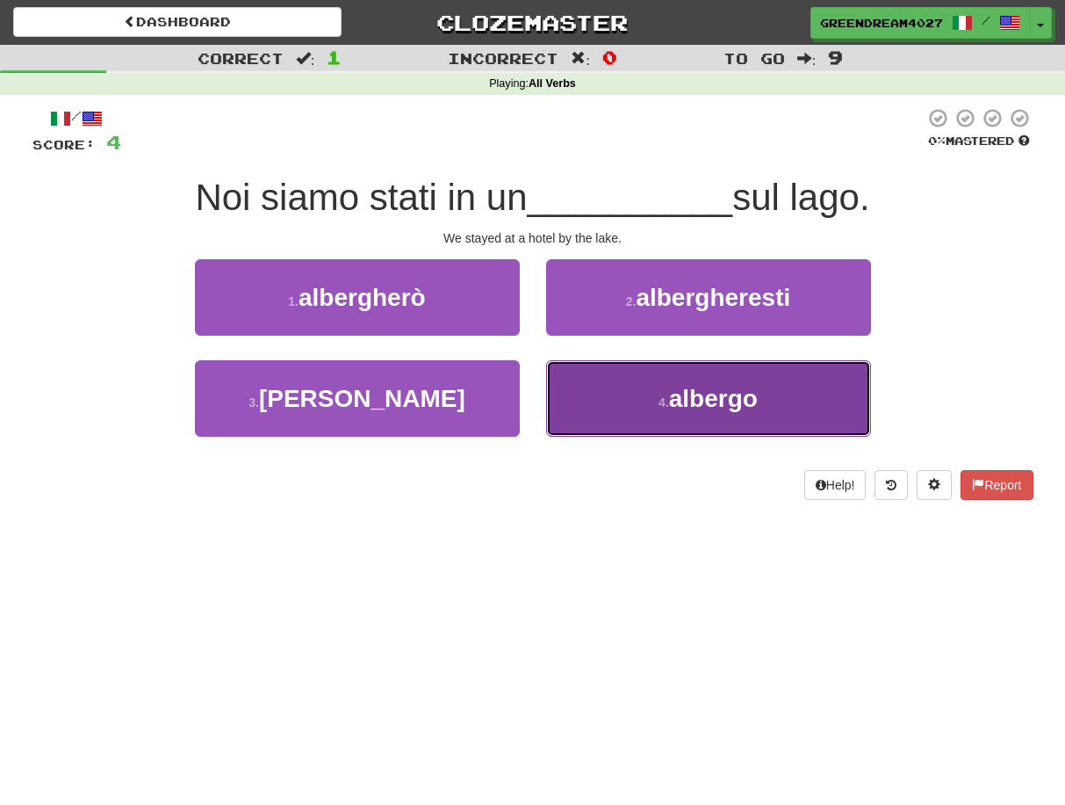
click at [608, 427] on button "4 . albergo" at bounding box center [708, 398] width 325 height 76
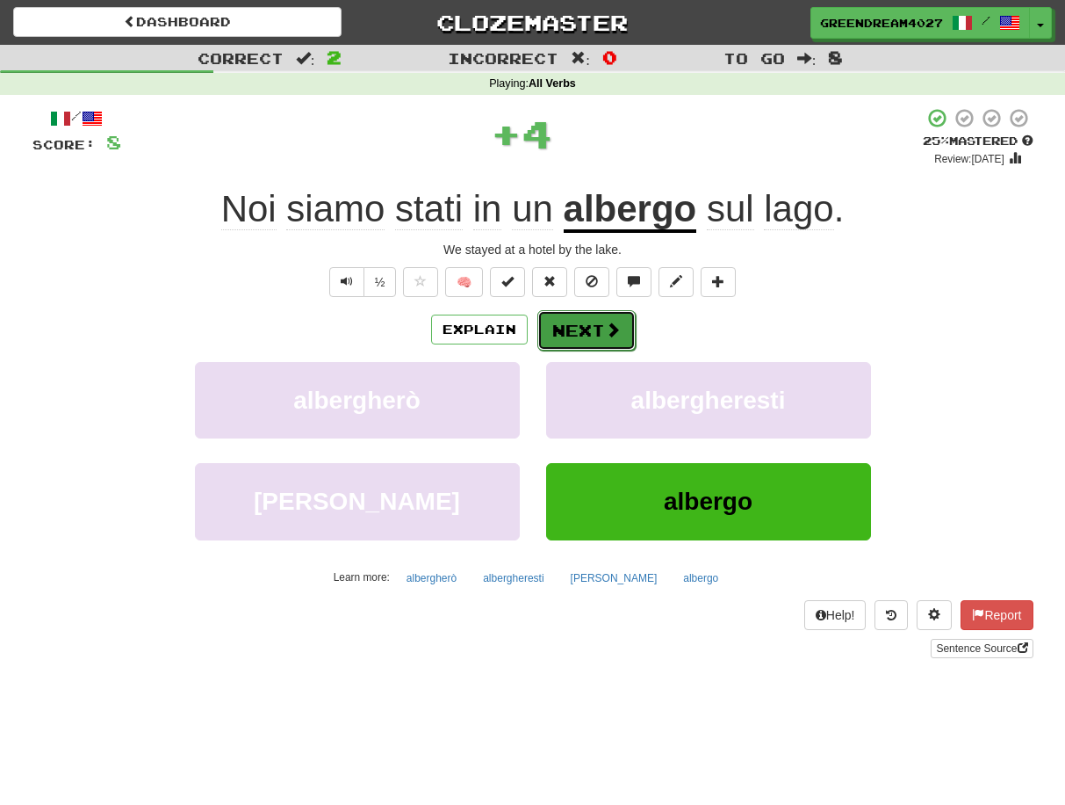
click at [580, 331] on button "Next" at bounding box center [587, 330] width 98 height 40
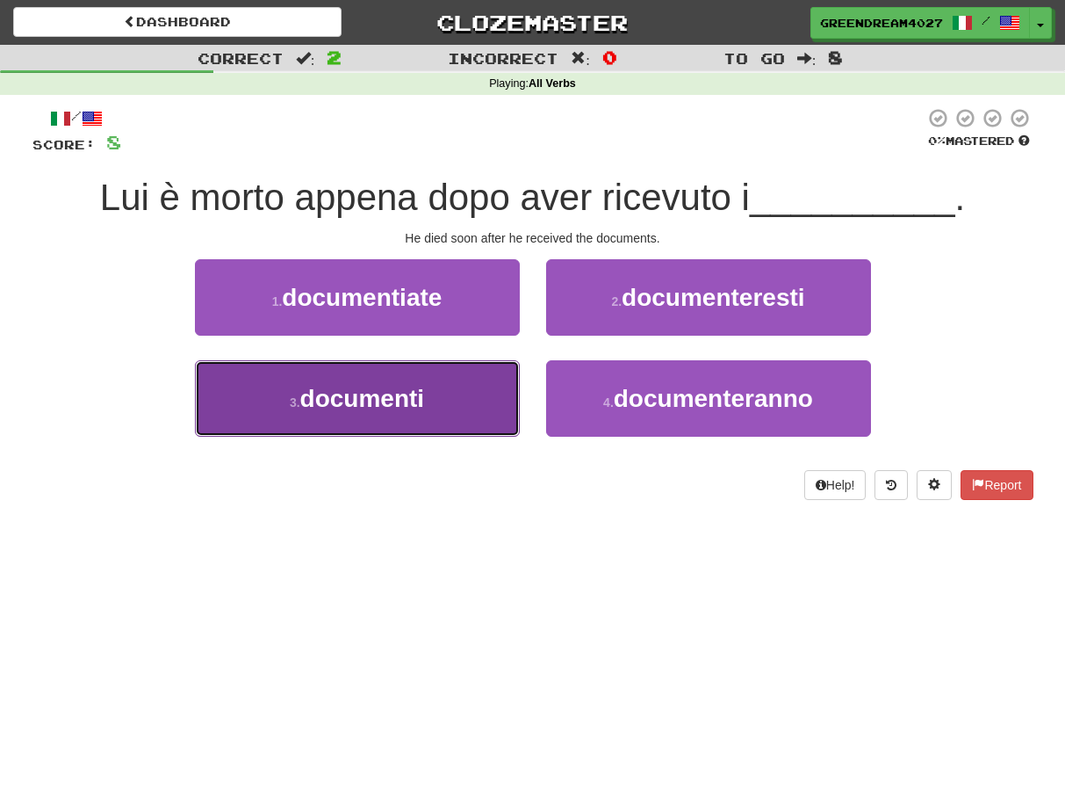
click at [469, 414] on button "3 . documenti" at bounding box center [357, 398] width 325 height 76
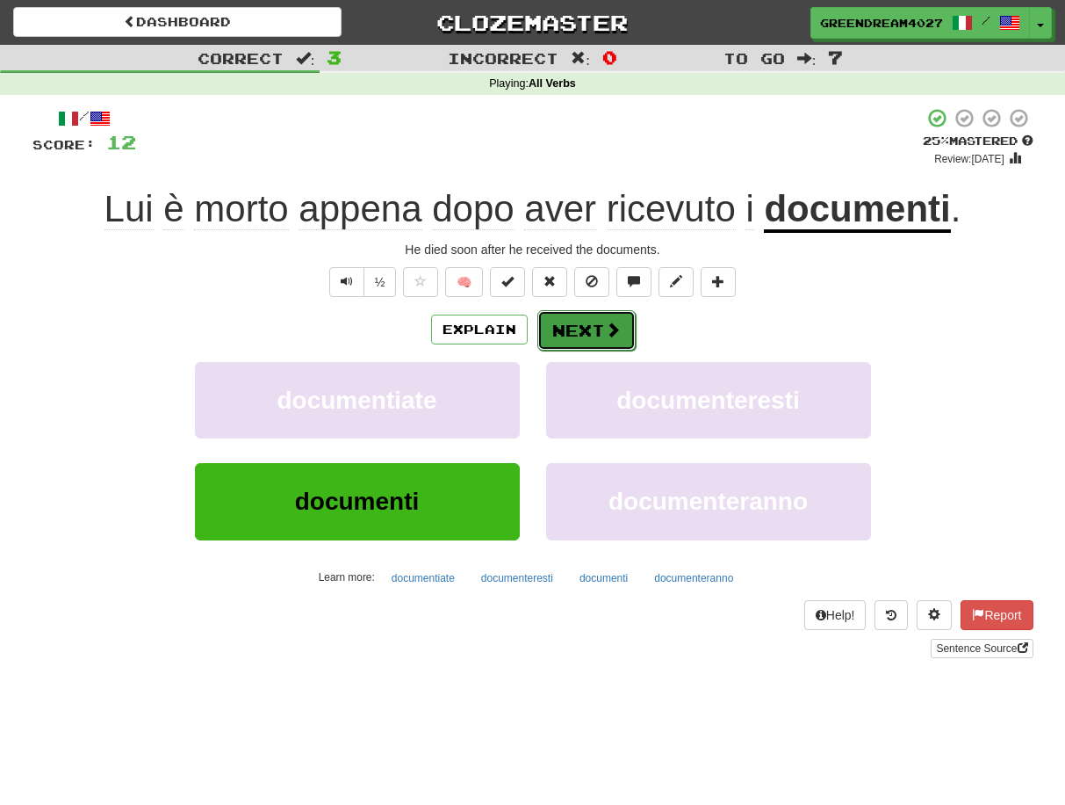
click at [583, 338] on button "Next" at bounding box center [587, 330] width 98 height 40
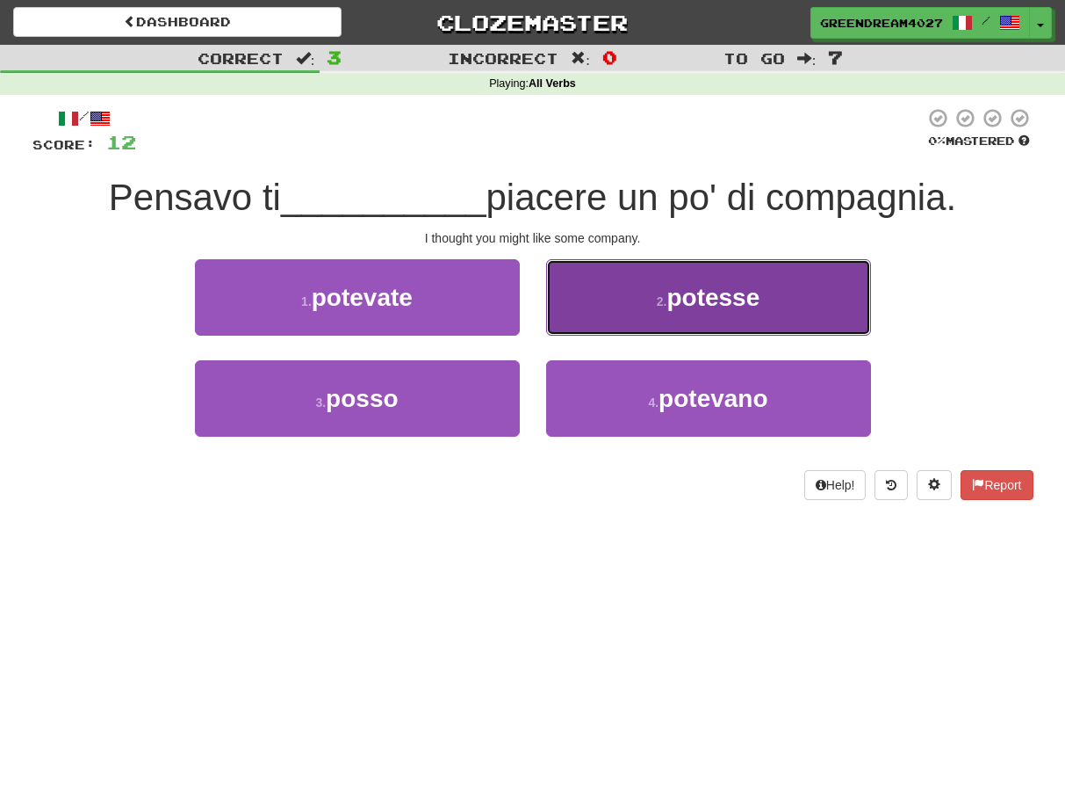
click at [635, 300] on button "2 . potesse" at bounding box center [708, 297] width 325 height 76
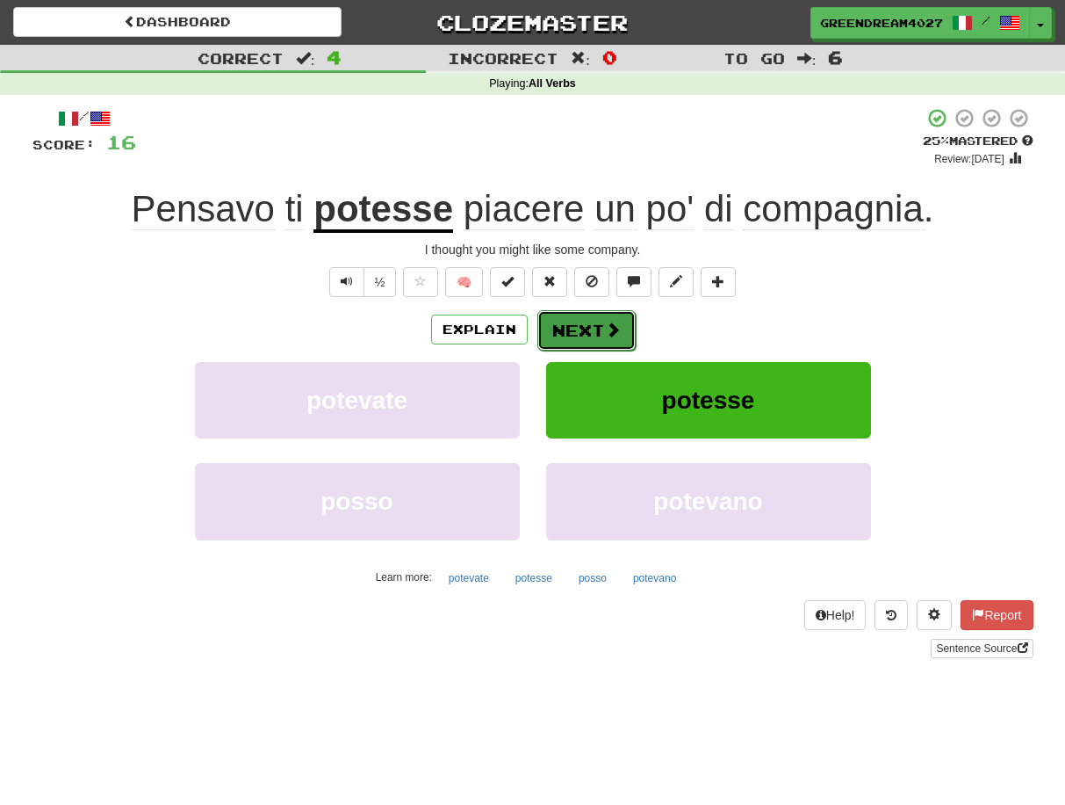
click at [582, 328] on button "Next" at bounding box center [587, 330] width 98 height 40
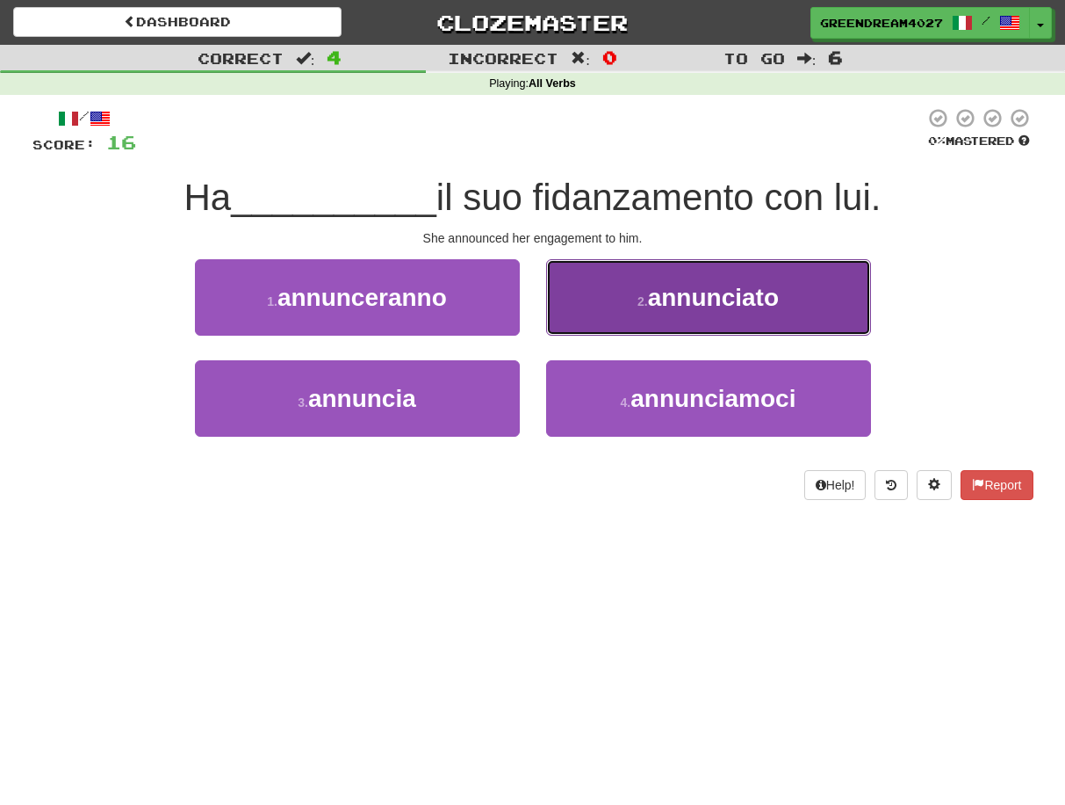
click at [676, 299] on span "annunciato" at bounding box center [713, 297] width 131 height 27
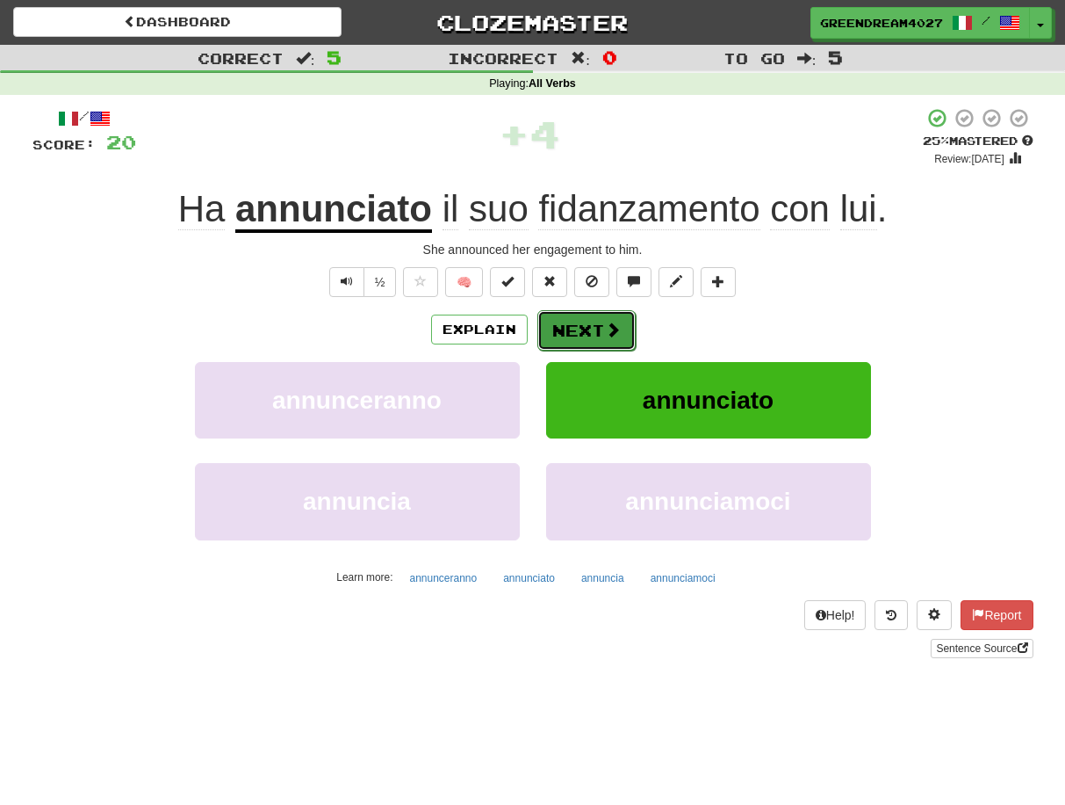
click at [598, 327] on button "Next" at bounding box center [587, 330] width 98 height 40
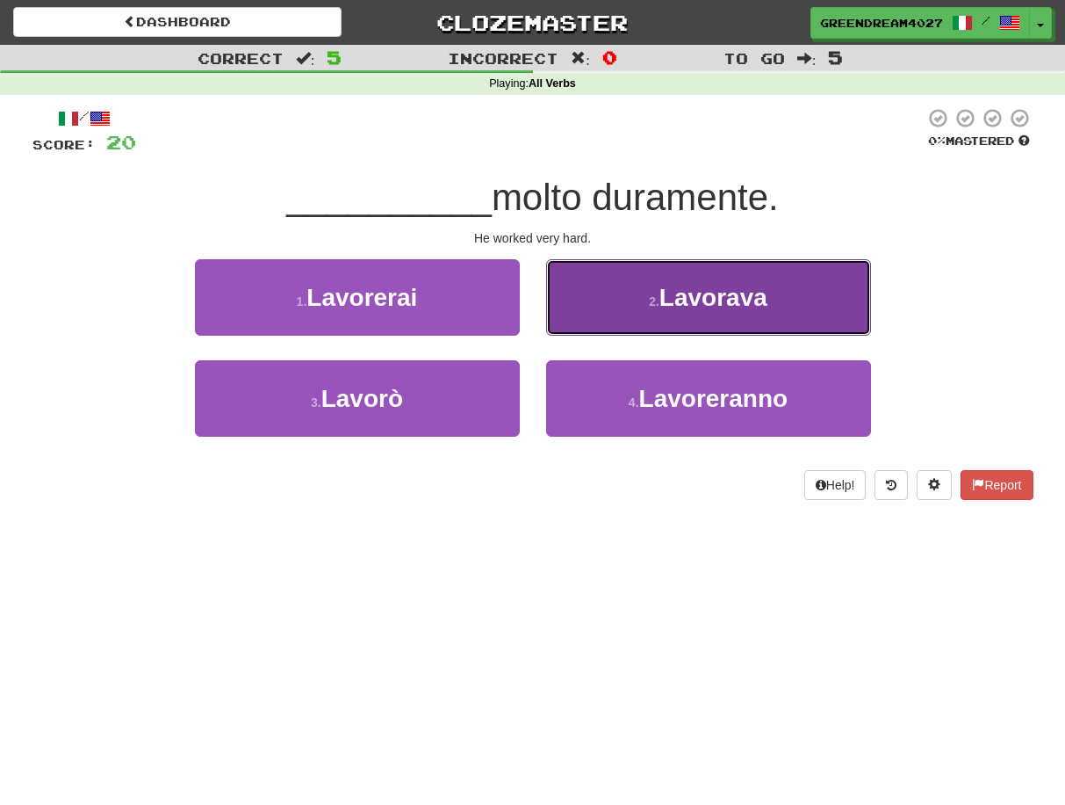
click at [649, 308] on button "2 . Lavorava" at bounding box center [708, 297] width 325 height 76
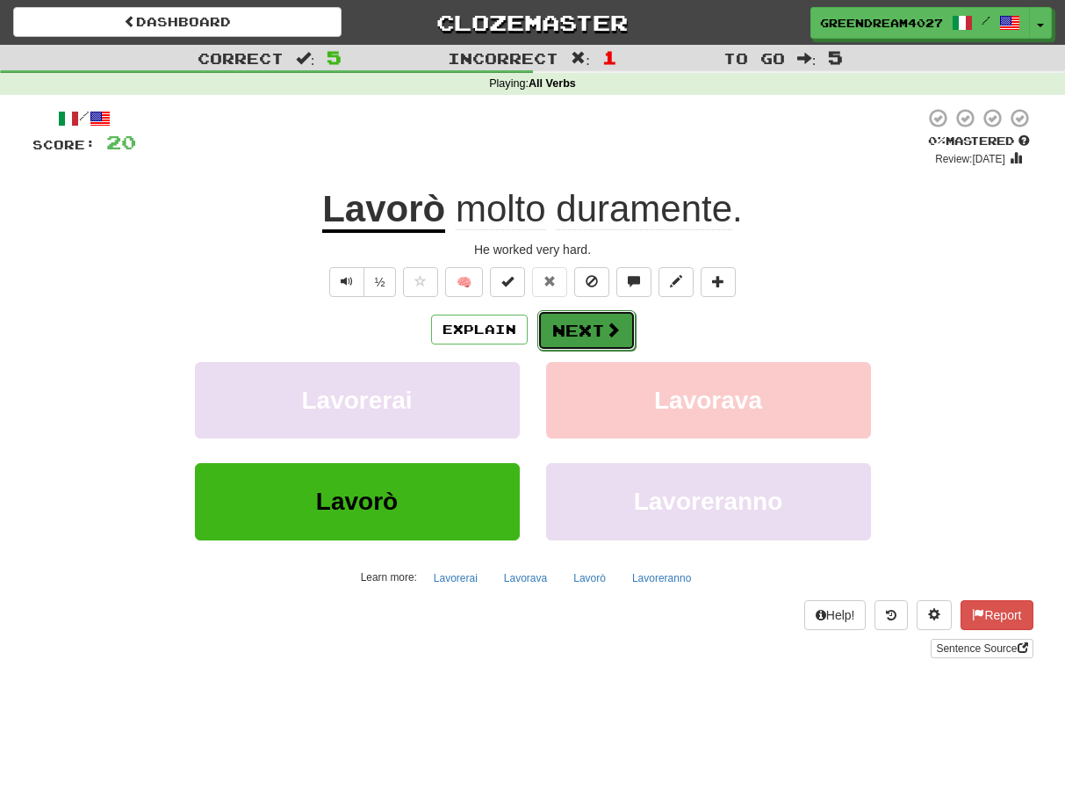
click at [573, 329] on button "Next" at bounding box center [587, 330] width 98 height 40
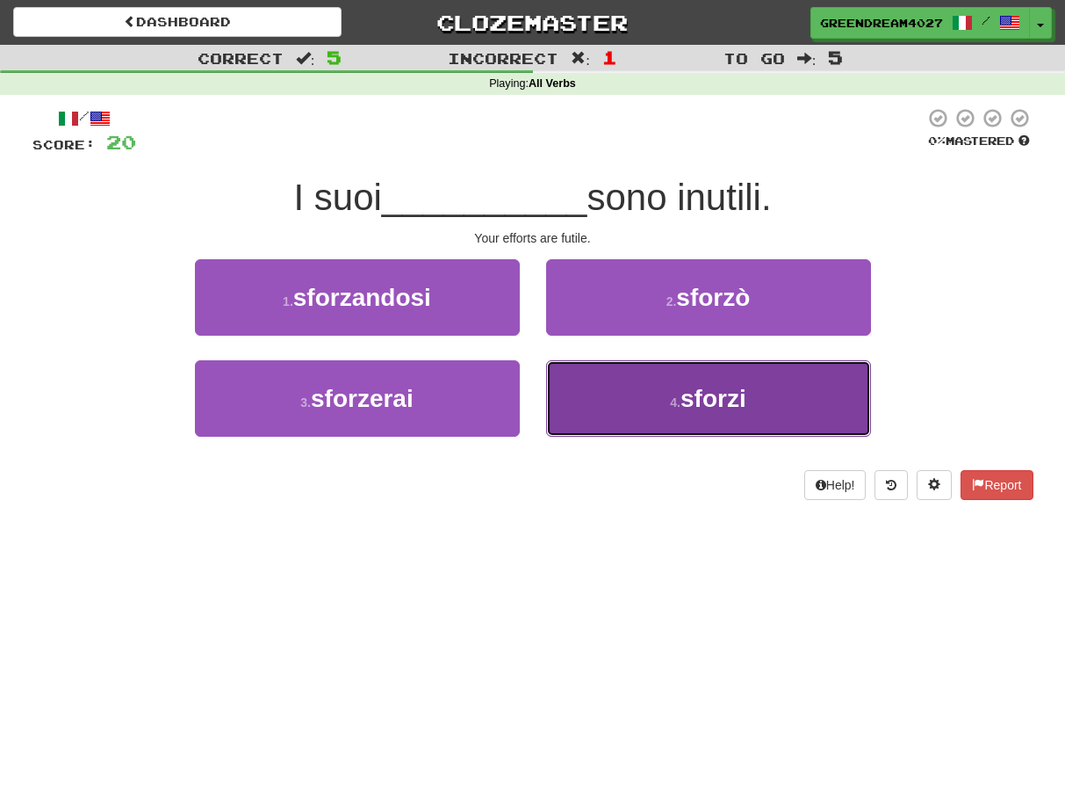
click at [632, 412] on button "4 . sforzi" at bounding box center [708, 398] width 325 height 76
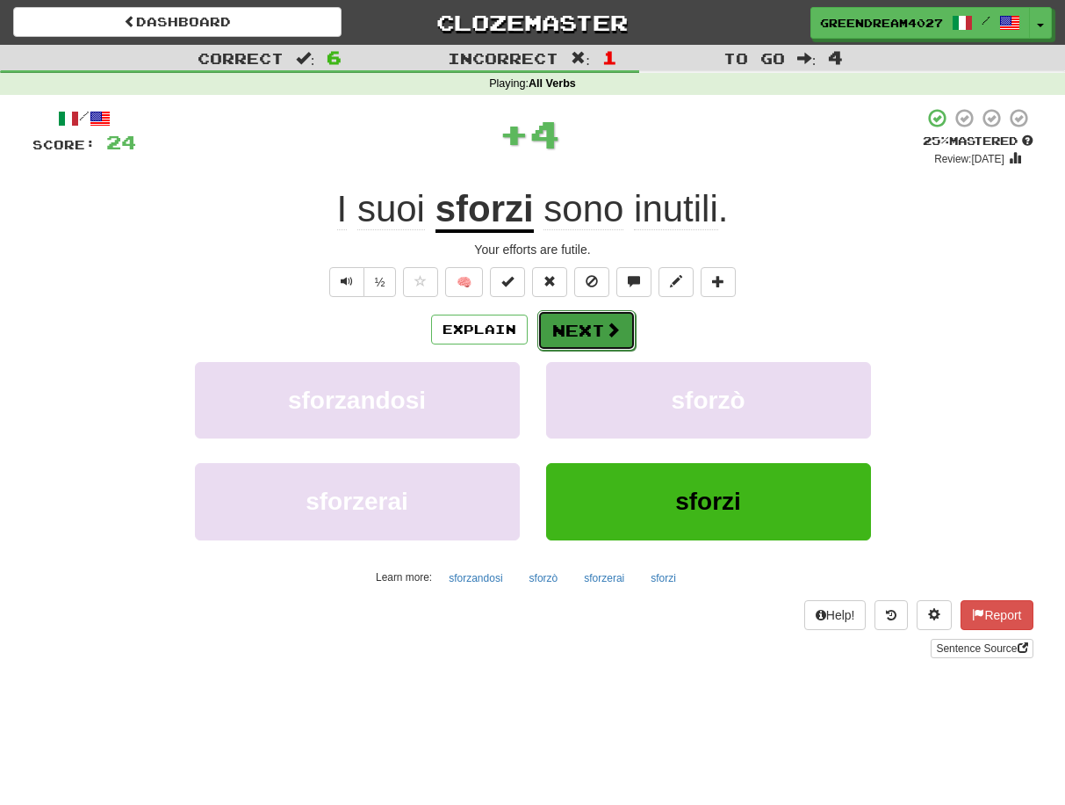
click at [588, 328] on button "Next" at bounding box center [587, 330] width 98 height 40
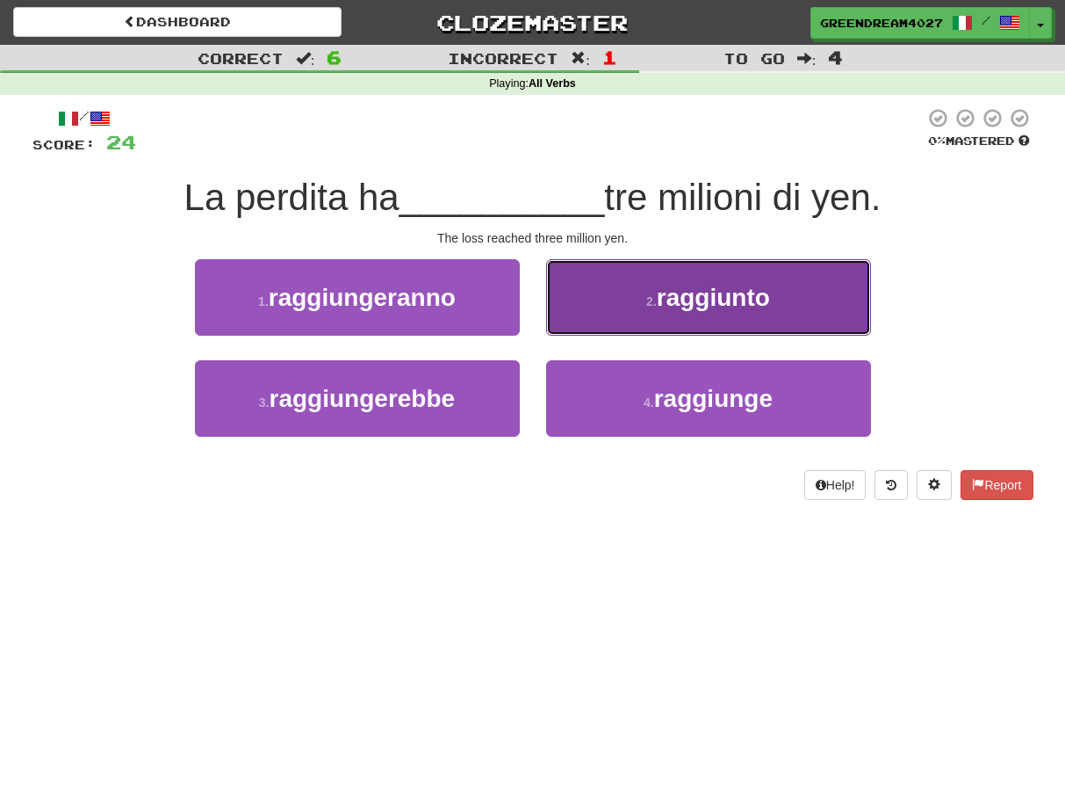
click at [651, 291] on button "2 . raggiunto" at bounding box center [708, 297] width 325 height 76
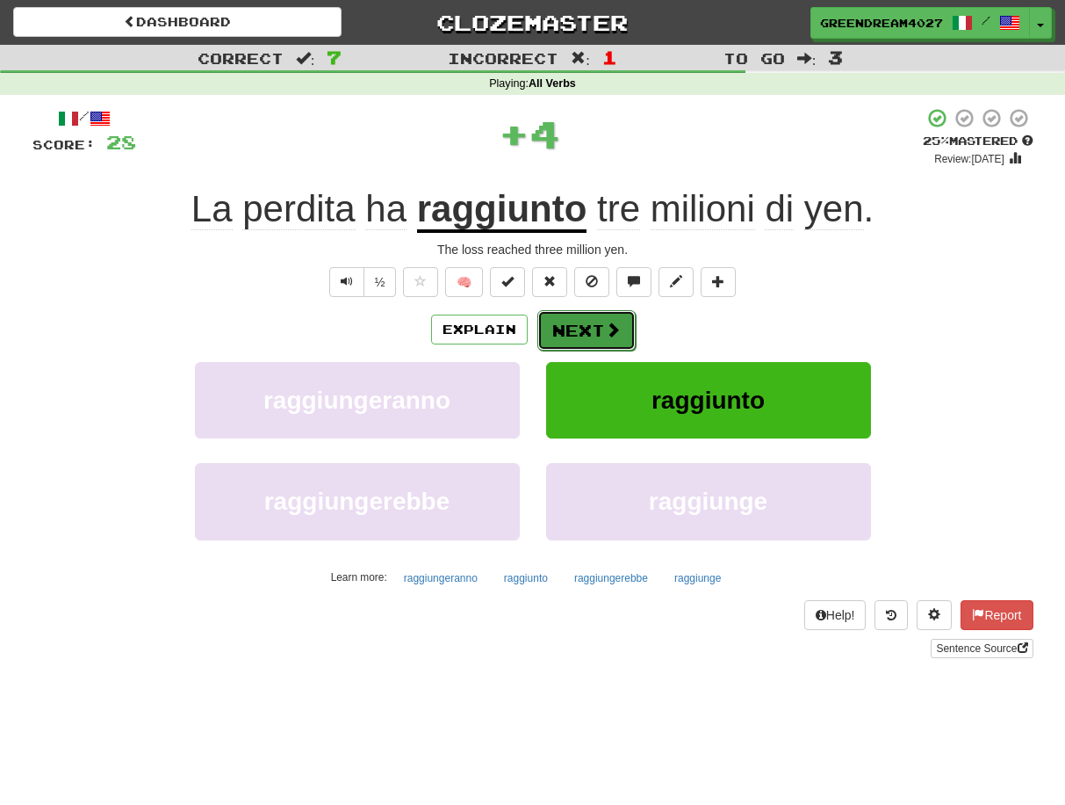
click at [594, 328] on button "Next" at bounding box center [587, 330] width 98 height 40
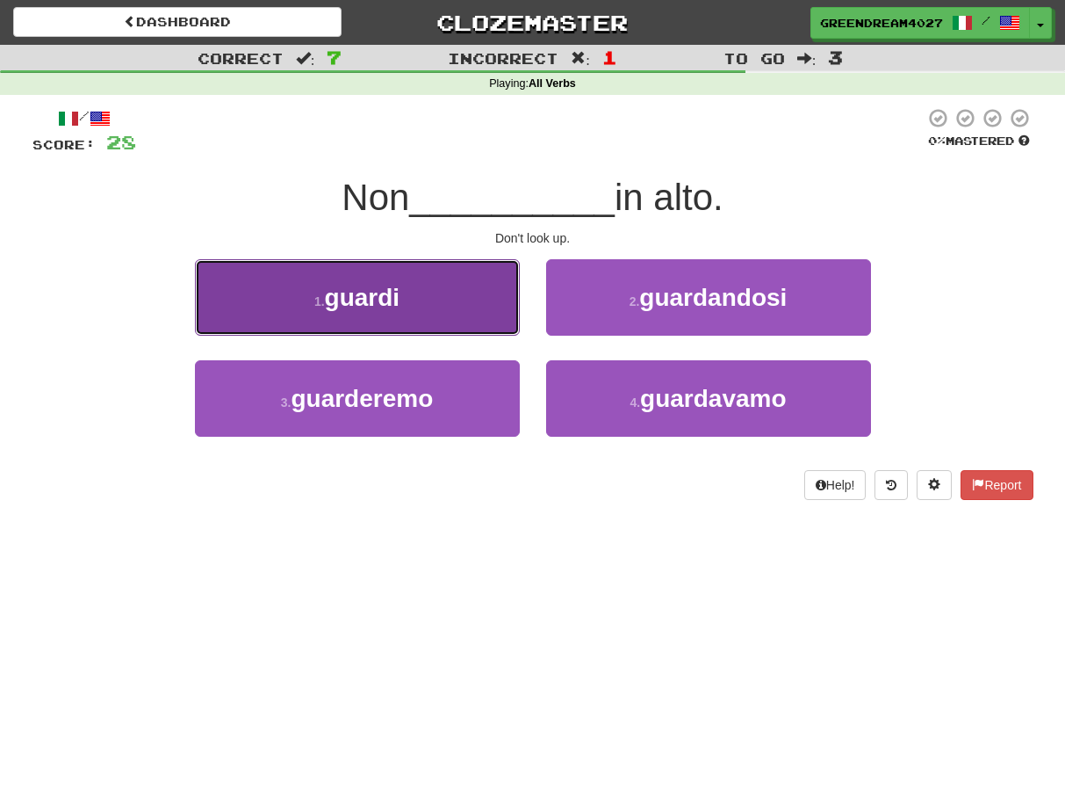
click at [480, 300] on button "1 . guardi" at bounding box center [357, 297] width 325 height 76
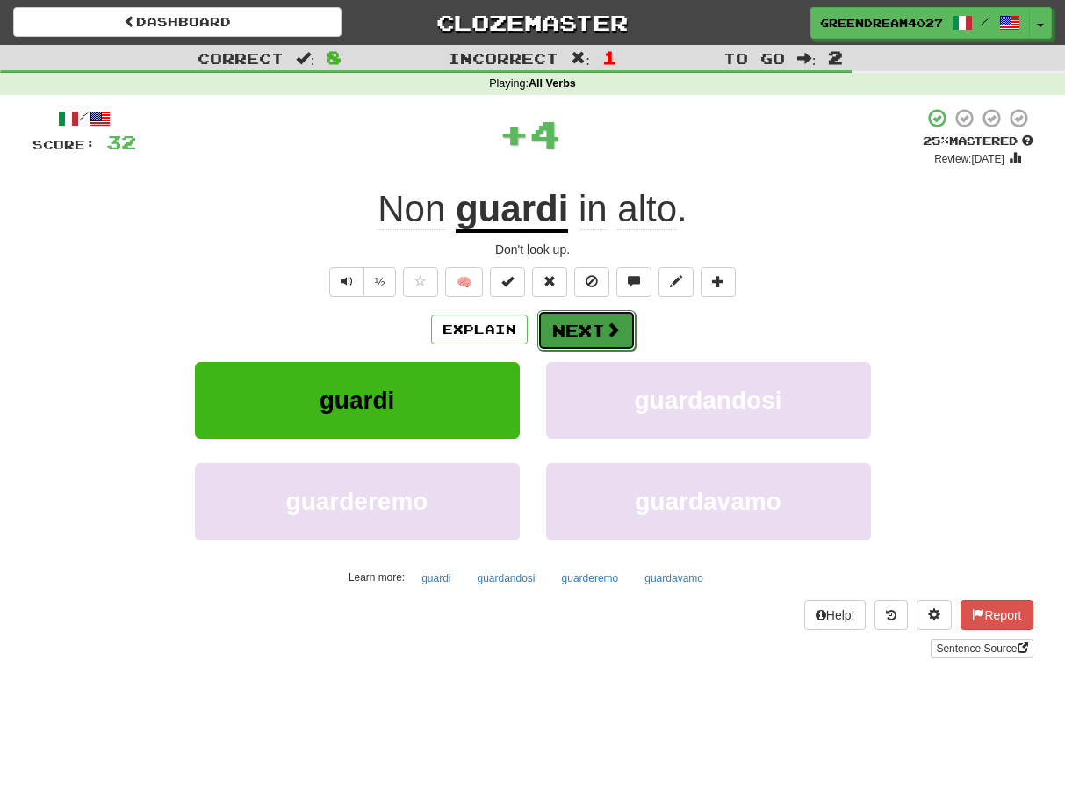
click at [587, 334] on button "Next" at bounding box center [587, 330] width 98 height 40
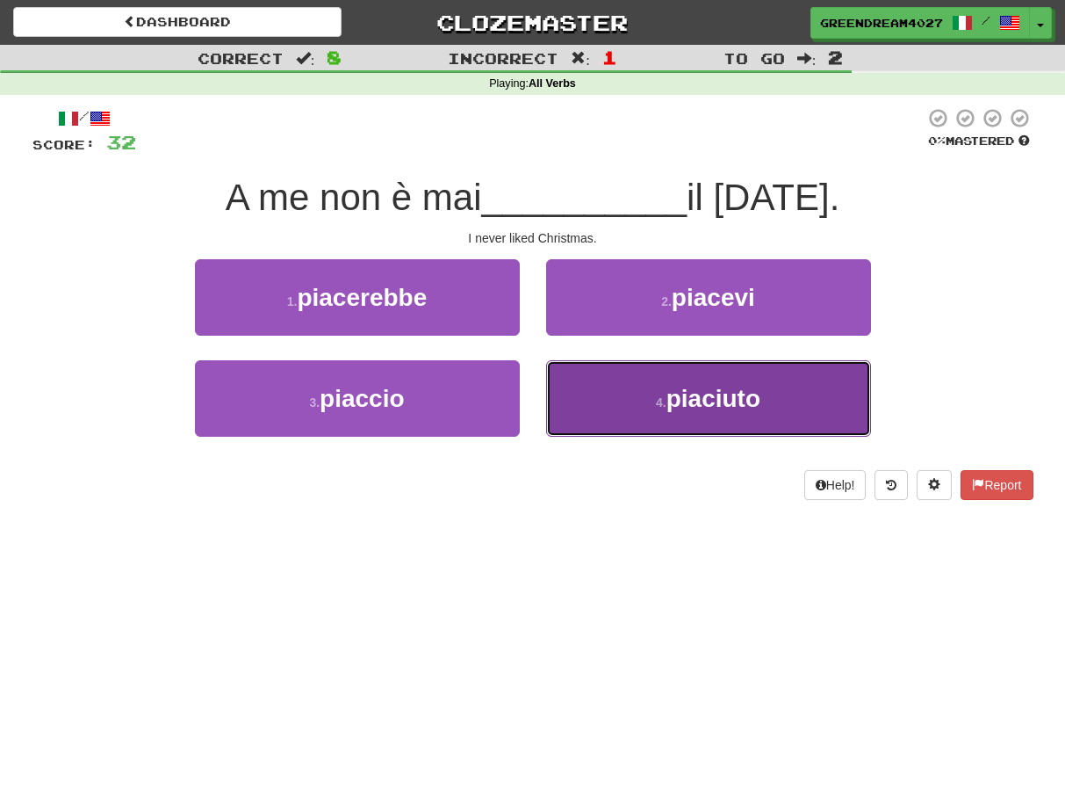
click at [601, 410] on button "4 . piaciuto" at bounding box center [708, 398] width 325 height 76
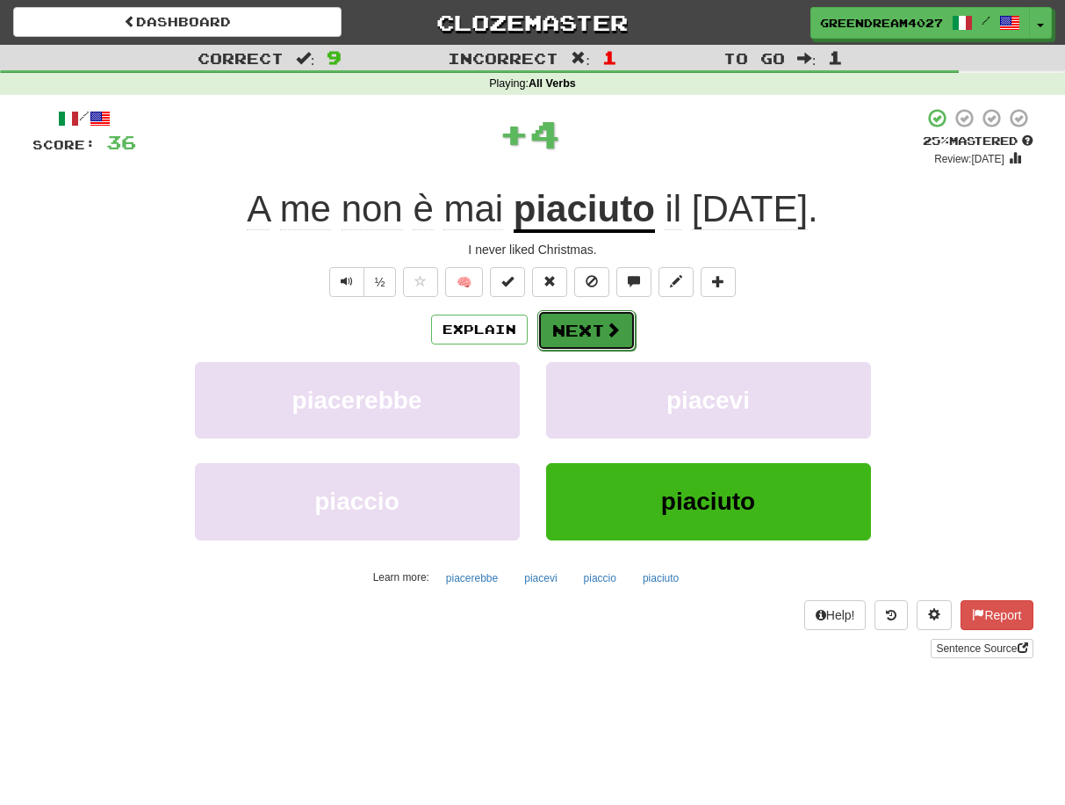
click at [574, 330] on button "Next" at bounding box center [587, 330] width 98 height 40
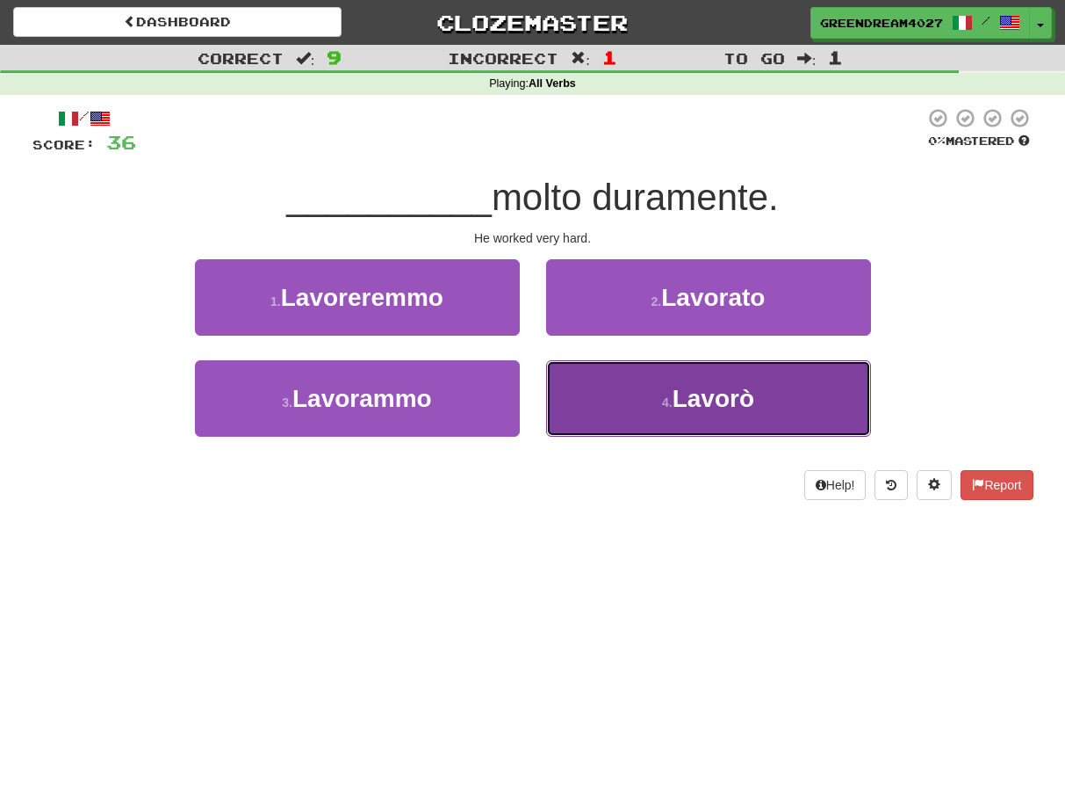
click at [617, 413] on button "4 . Lavorò" at bounding box center [708, 398] width 325 height 76
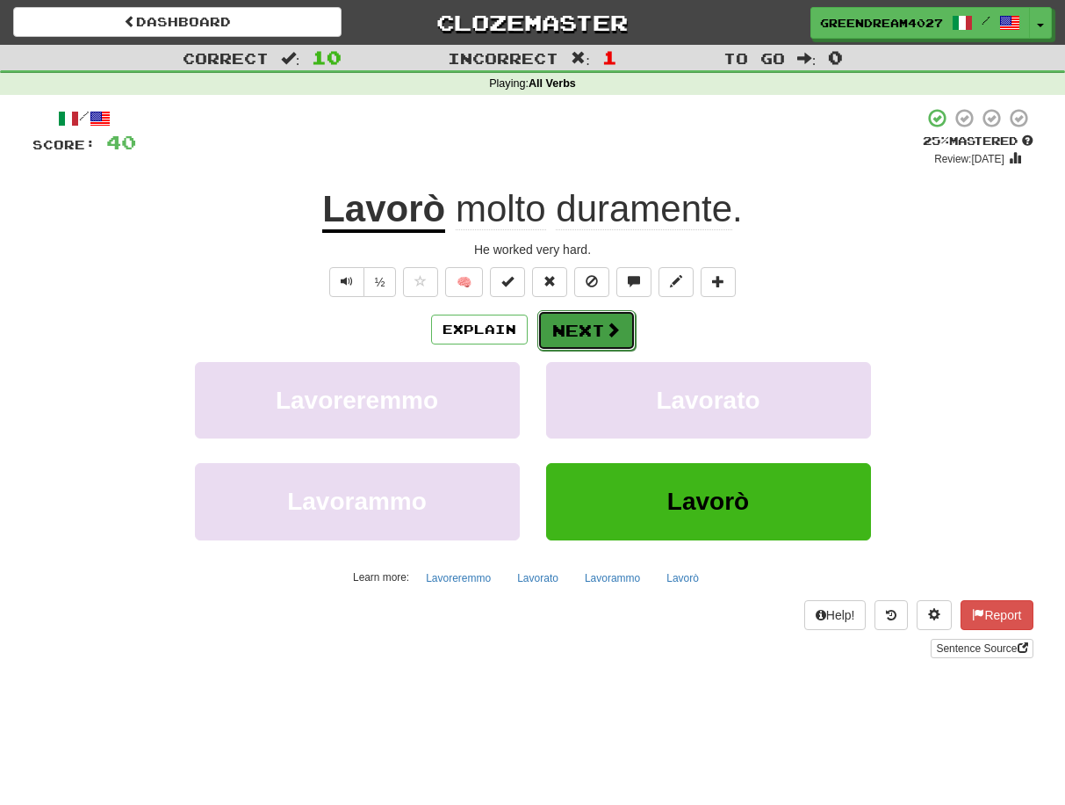
click at [587, 328] on button "Next" at bounding box center [587, 330] width 98 height 40
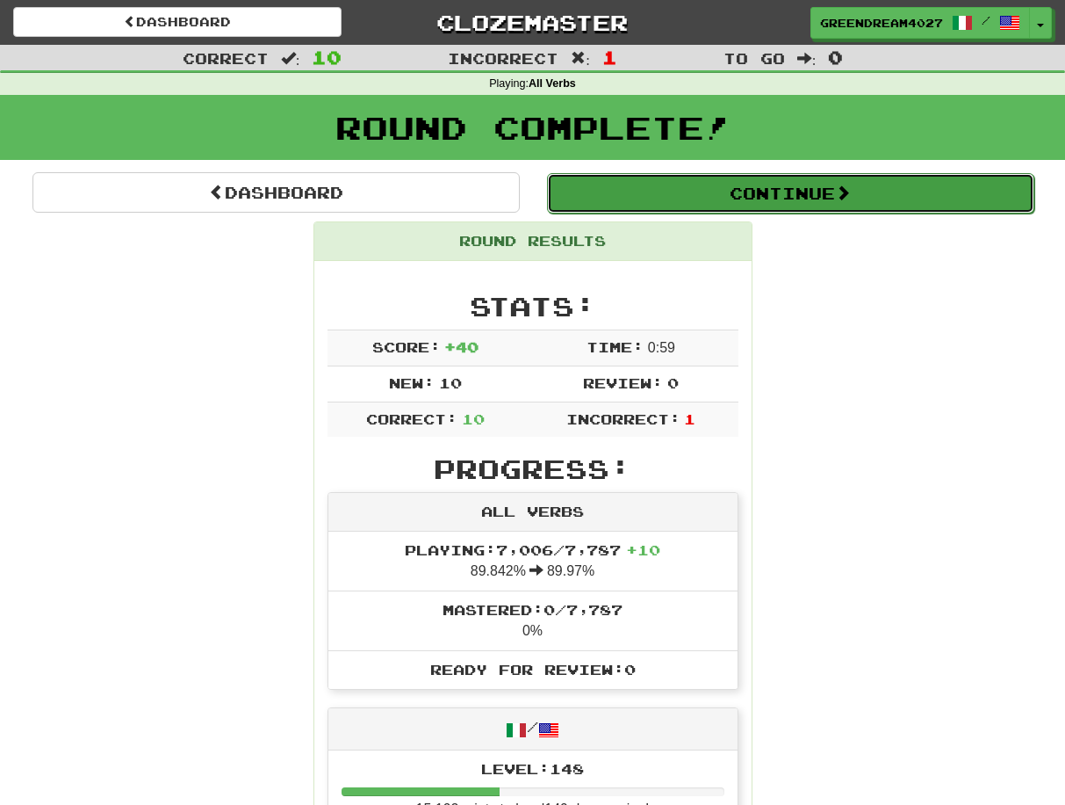
click at [780, 196] on button "Continue" at bounding box center [790, 193] width 487 height 40
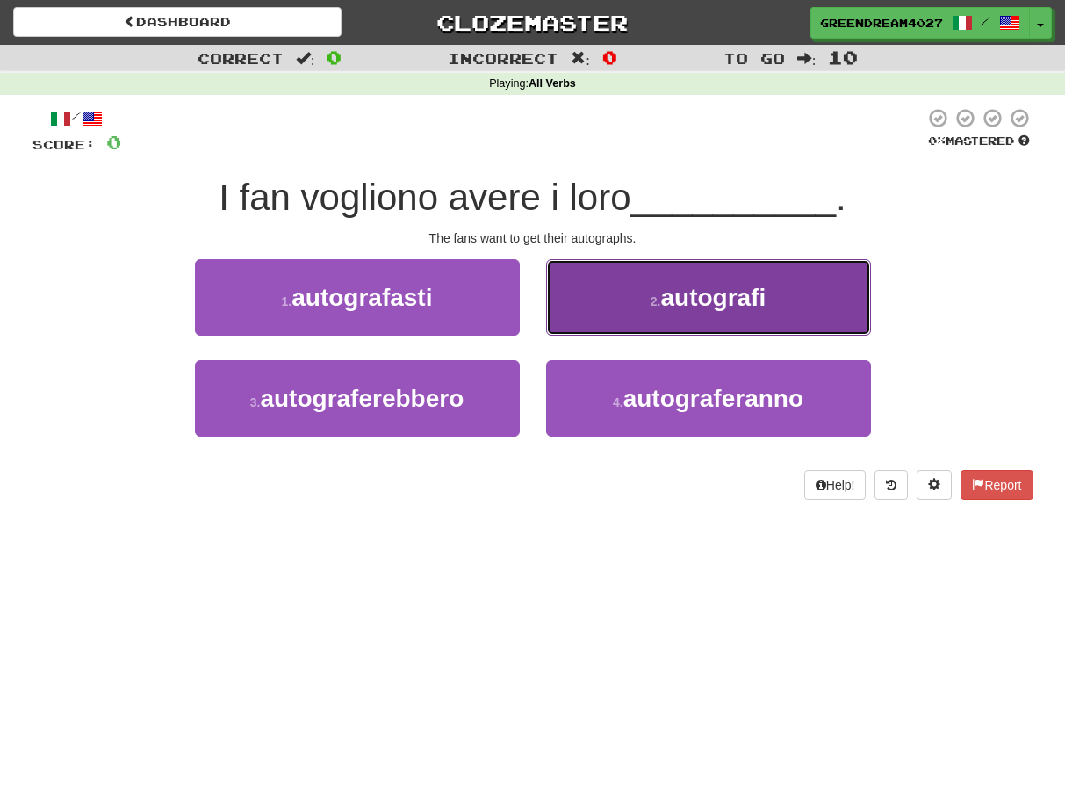
click at [668, 307] on span "autografi" at bounding box center [712, 297] width 105 height 27
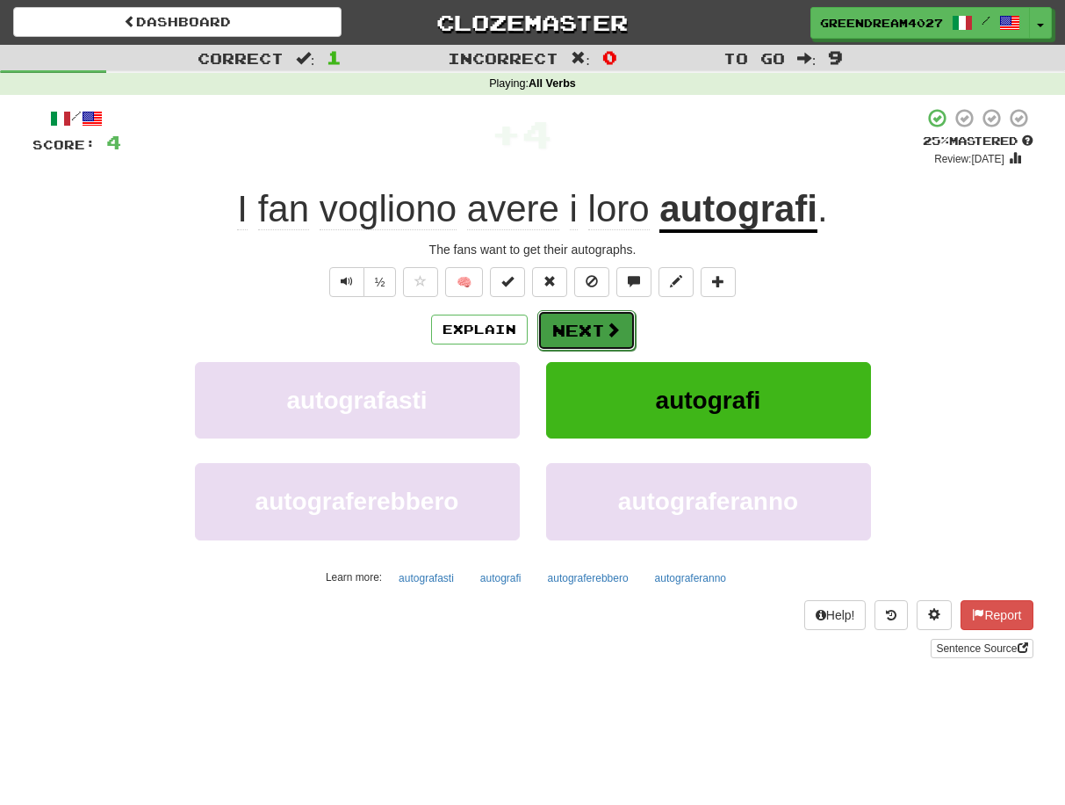
click at [596, 330] on button "Next" at bounding box center [587, 330] width 98 height 40
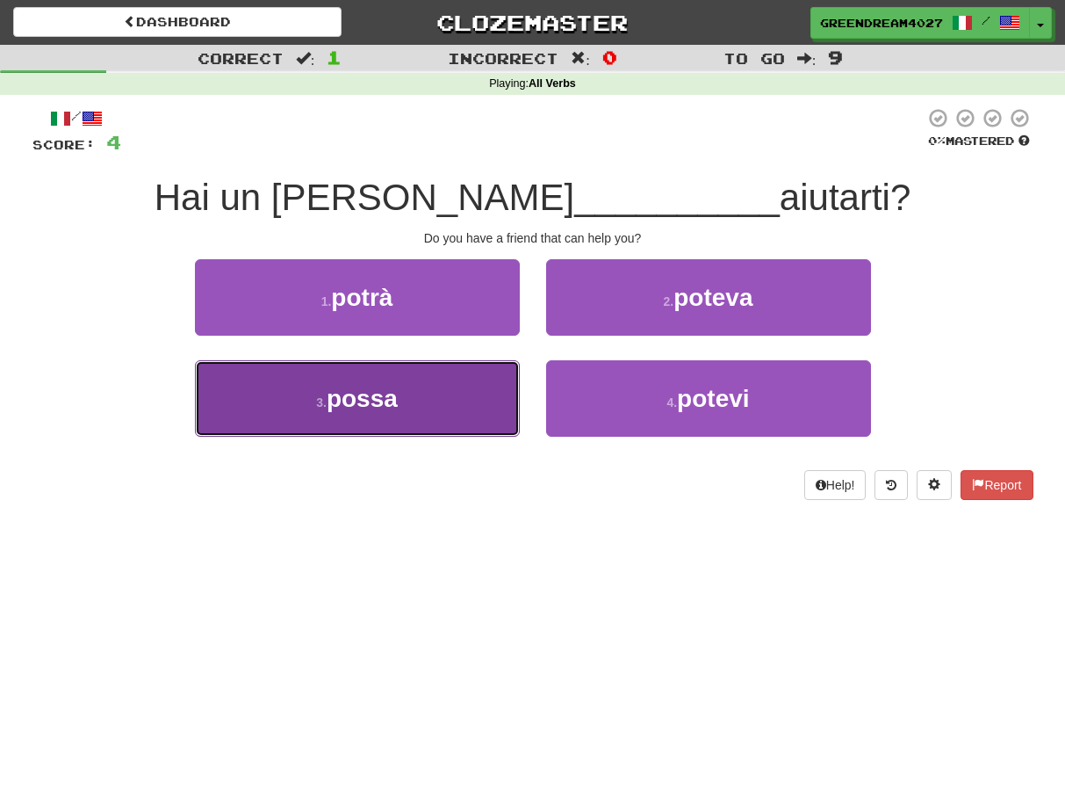
click at [406, 404] on button "3 . possa" at bounding box center [357, 398] width 325 height 76
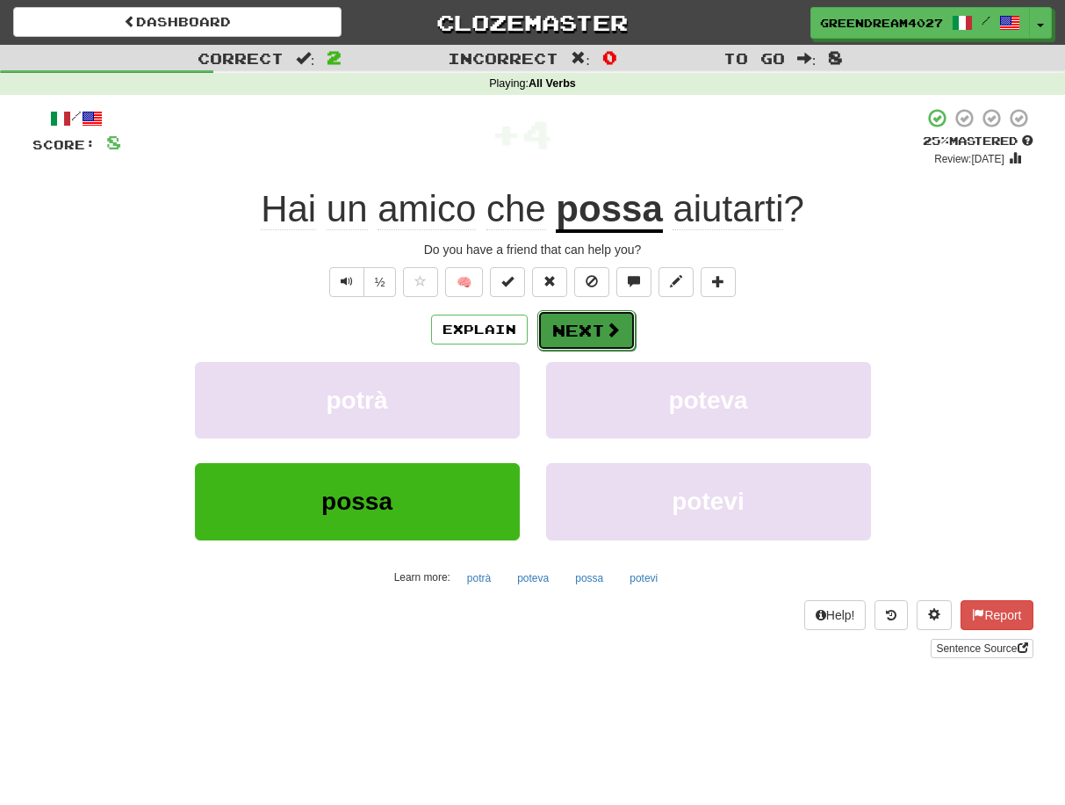
click at [583, 328] on button "Next" at bounding box center [587, 330] width 98 height 40
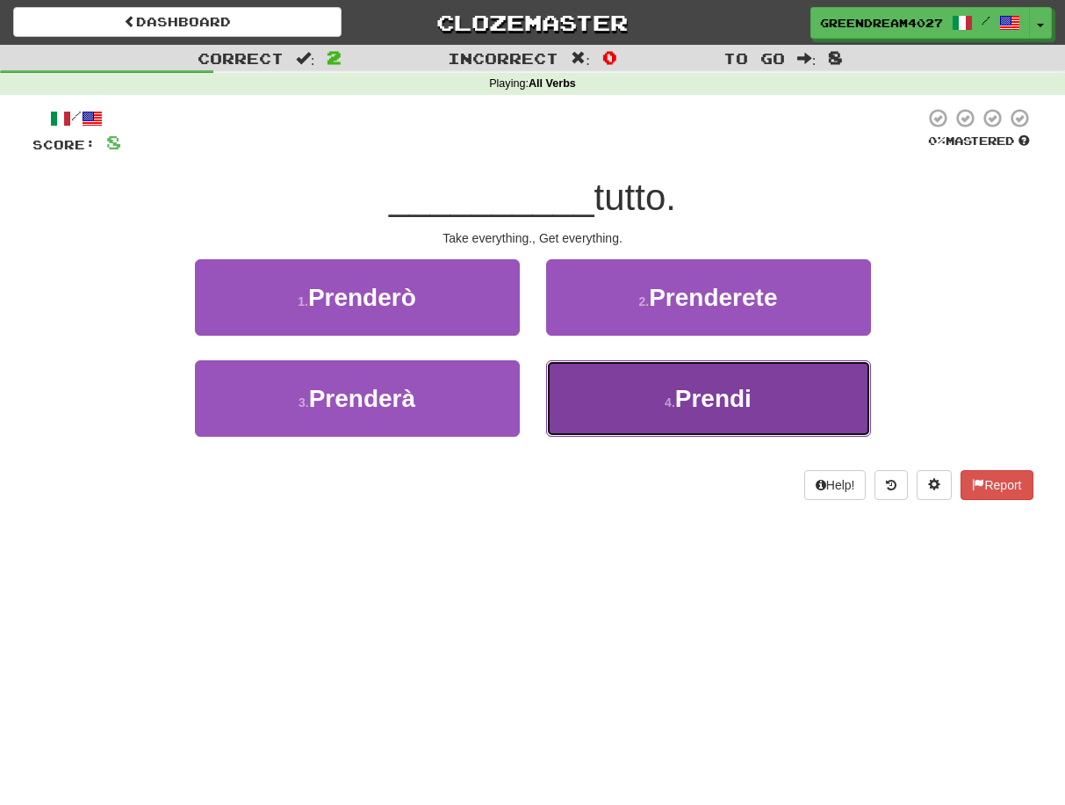
click at [611, 407] on button "4 . Prendi" at bounding box center [708, 398] width 325 height 76
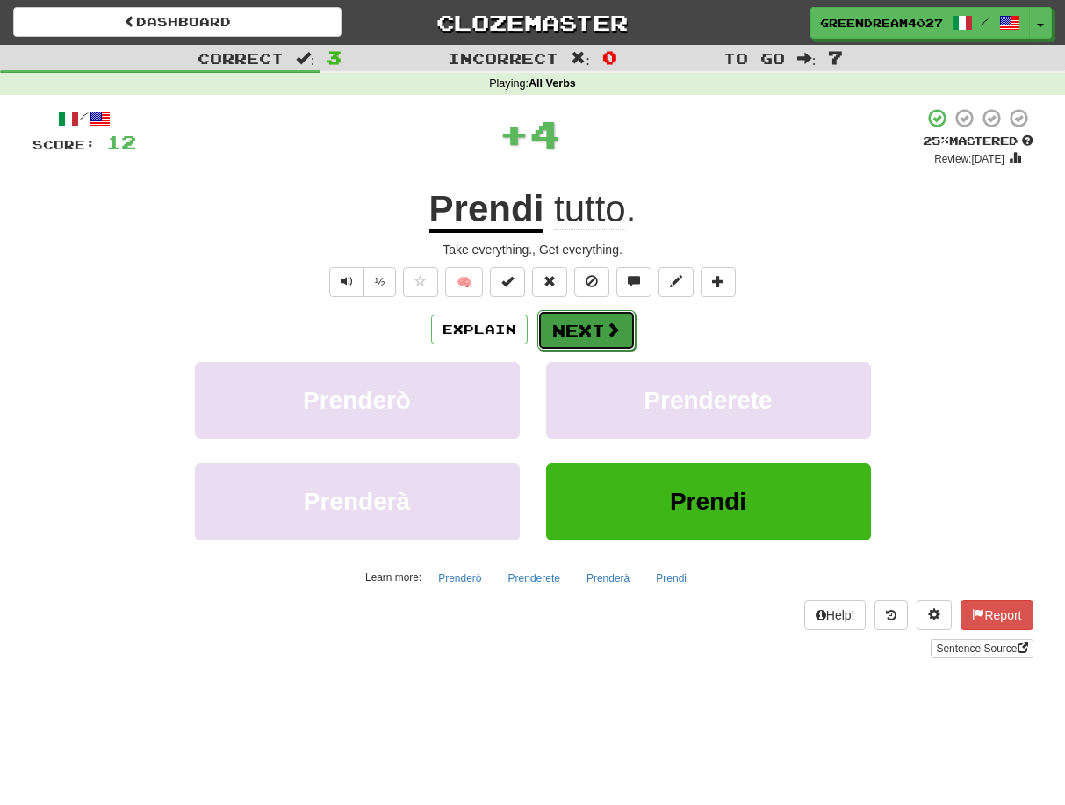
click at [575, 333] on button "Next" at bounding box center [587, 330] width 98 height 40
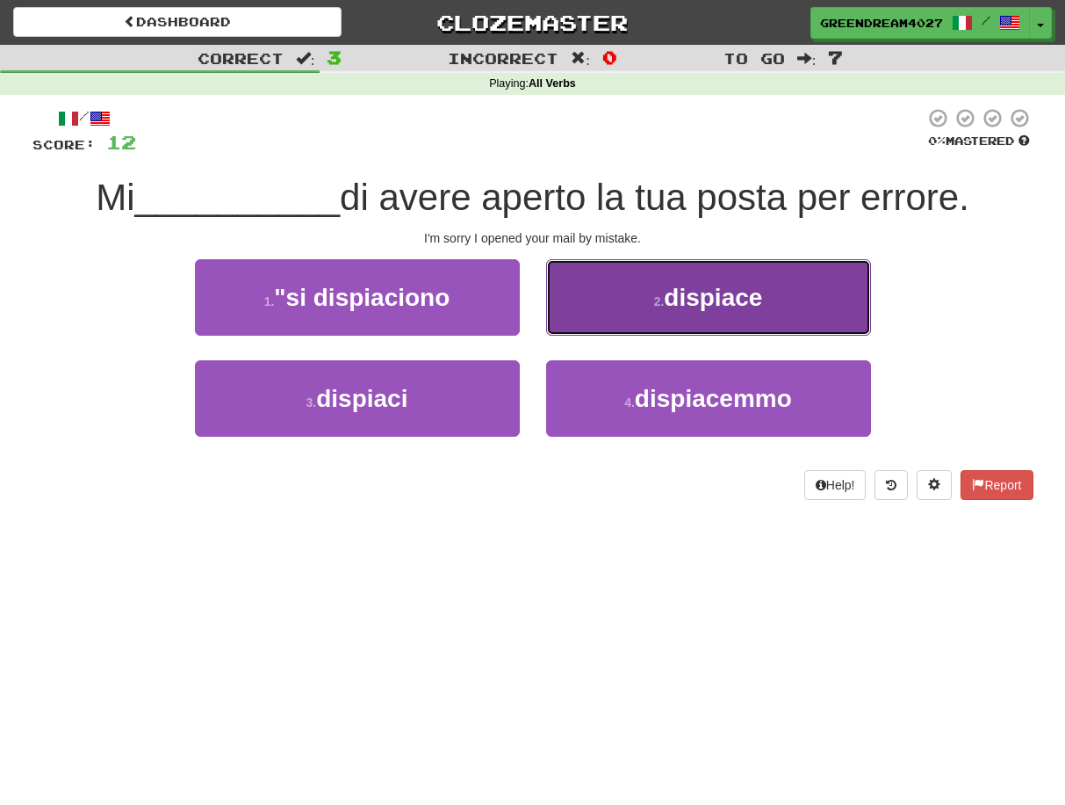
click at [613, 312] on button "2 . dispiace" at bounding box center [708, 297] width 325 height 76
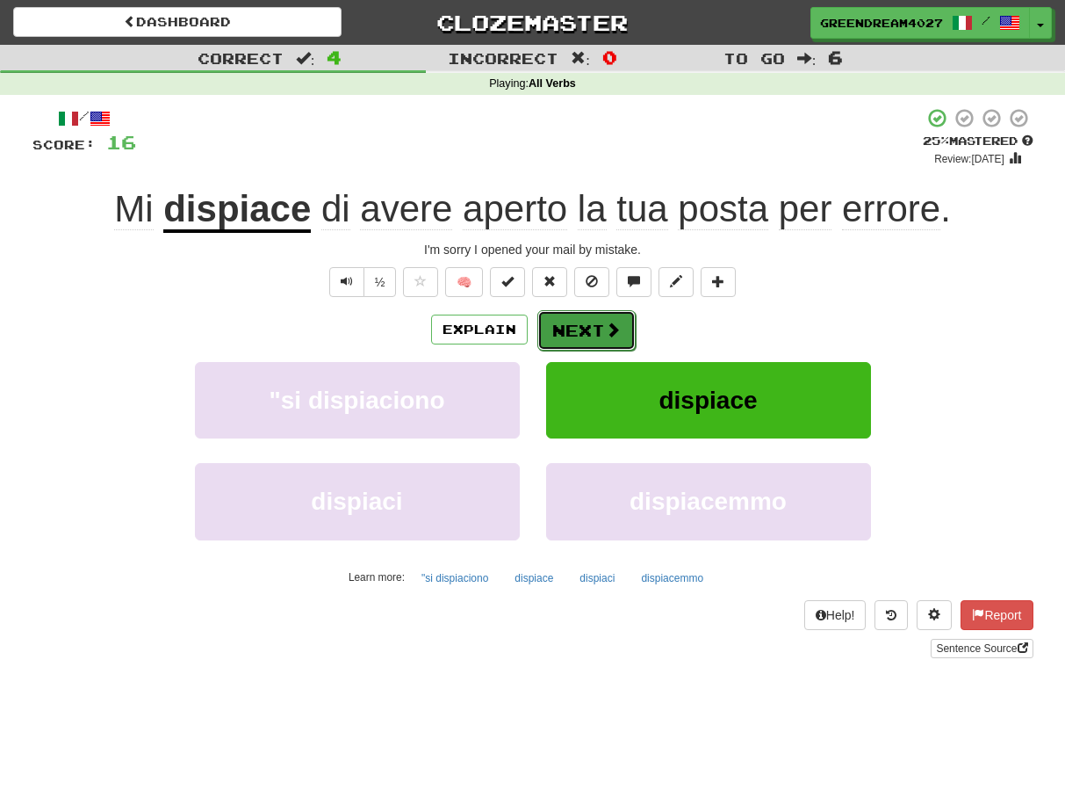
click at [594, 329] on button "Next" at bounding box center [587, 330] width 98 height 40
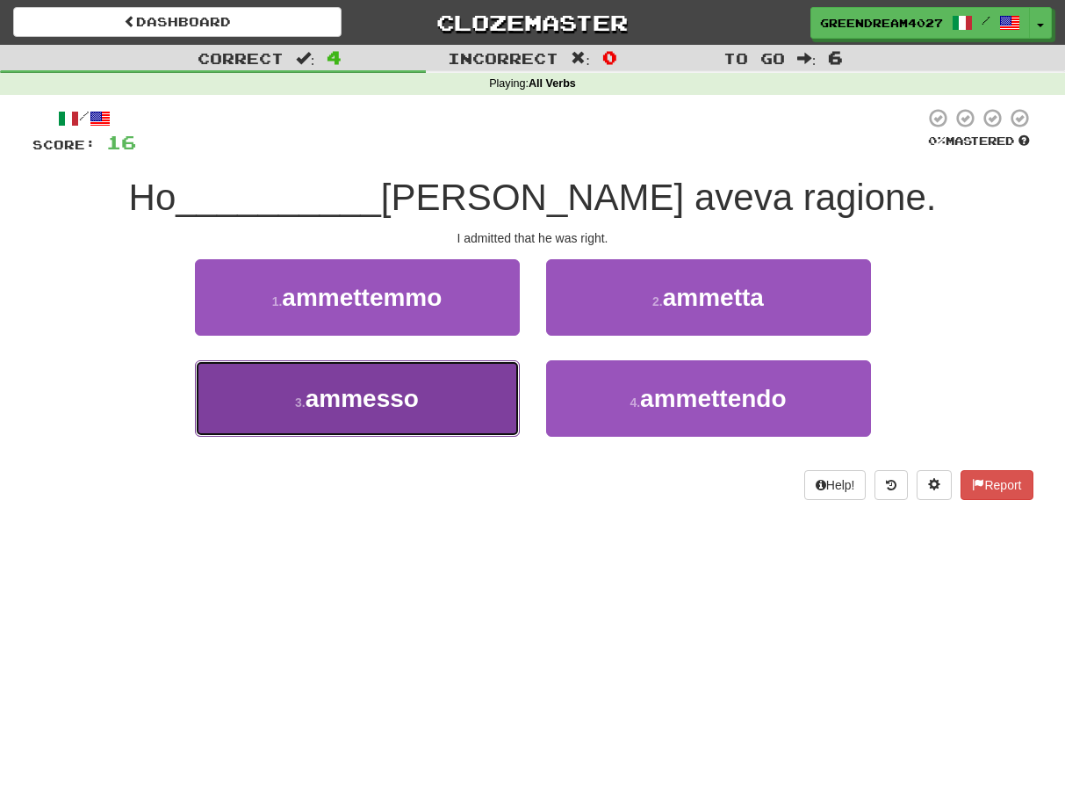
click at [444, 406] on button "3 . ammesso" at bounding box center [357, 398] width 325 height 76
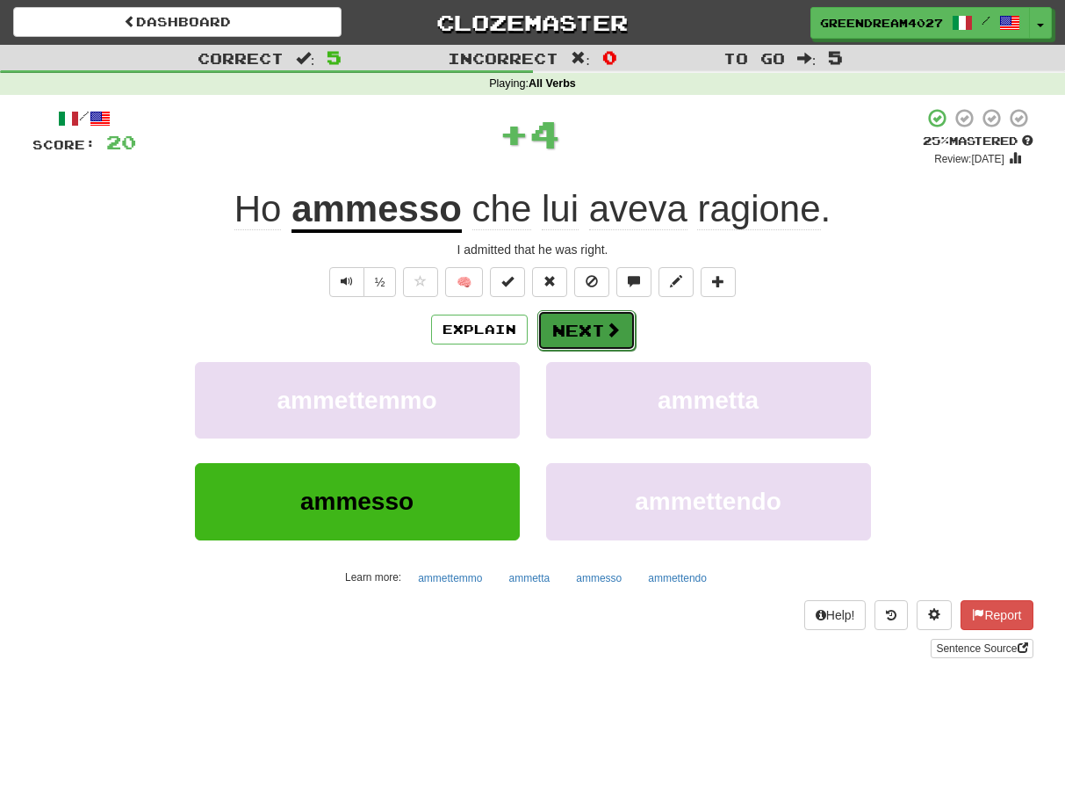
click at [581, 331] on button "Next" at bounding box center [587, 330] width 98 height 40
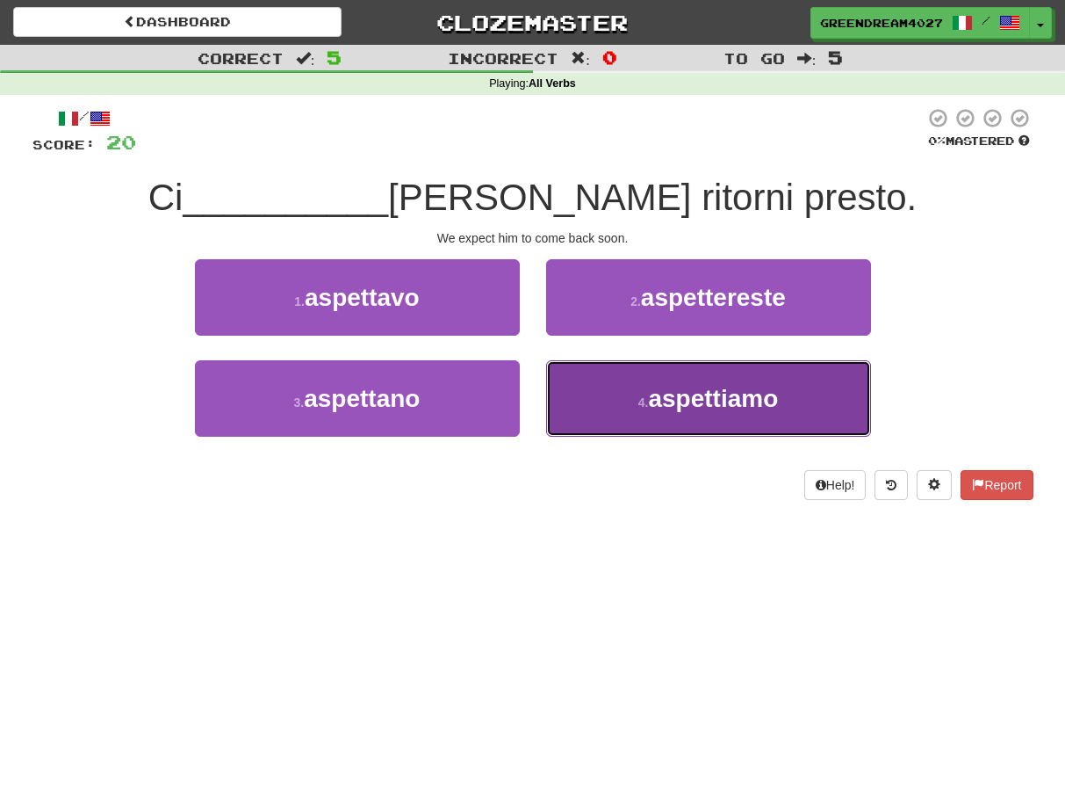
click at [612, 402] on button "4 . aspettiamo" at bounding box center [708, 398] width 325 height 76
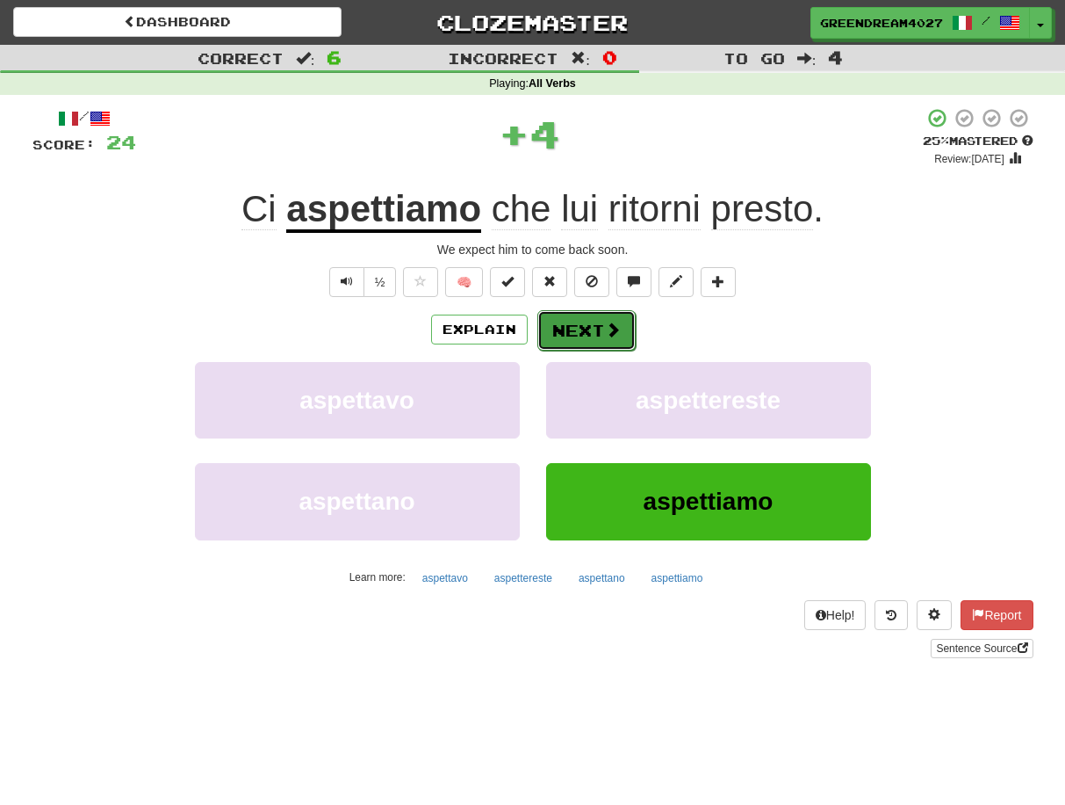
click at [572, 326] on button "Next" at bounding box center [587, 330] width 98 height 40
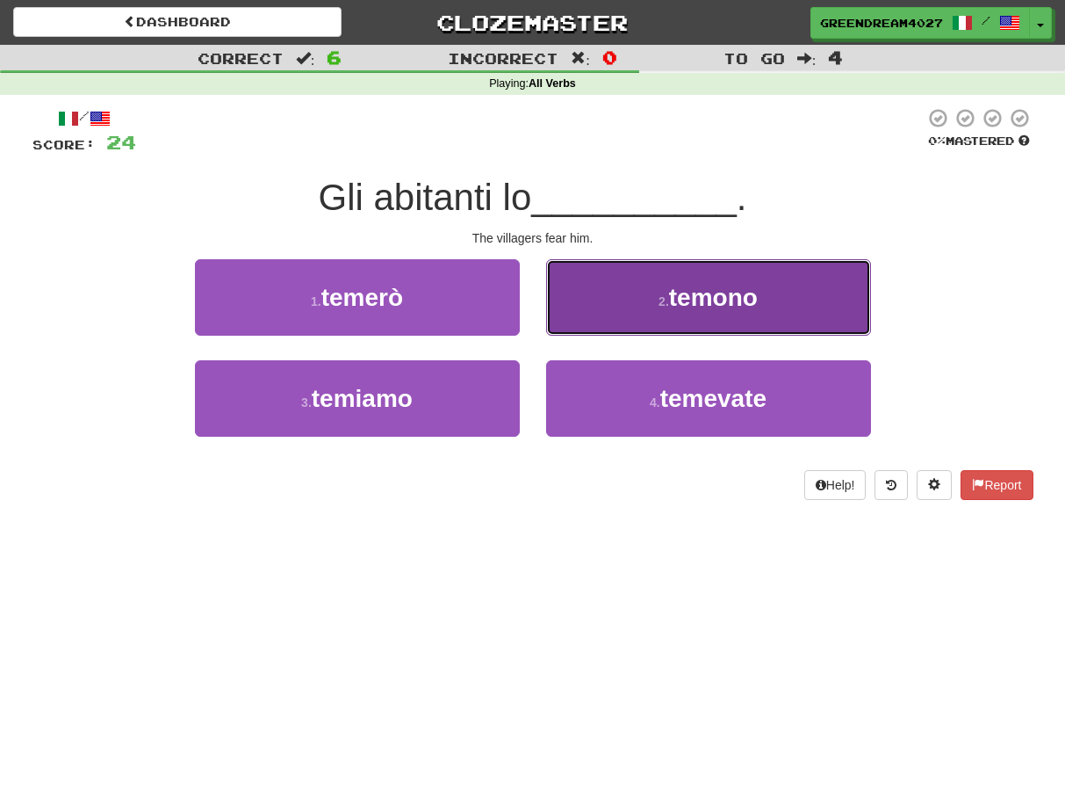
click at [593, 314] on button "2 . temono" at bounding box center [708, 297] width 325 height 76
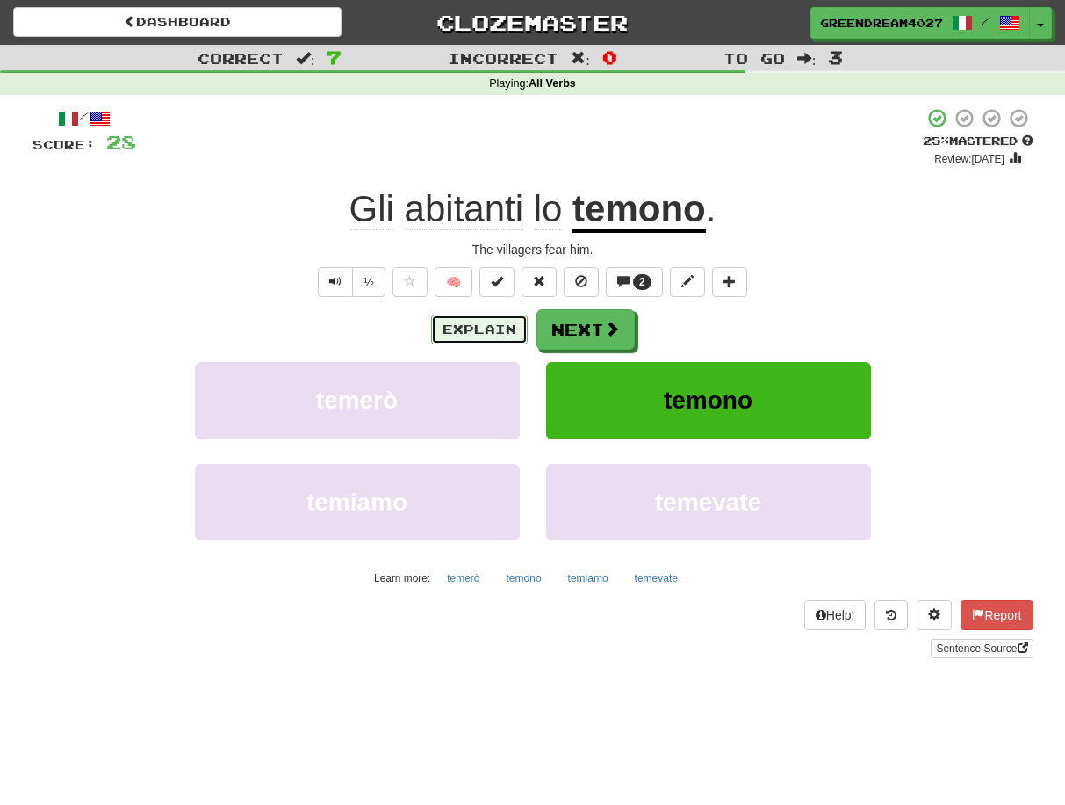
click at [491, 328] on button "Explain" at bounding box center [479, 329] width 97 height 30
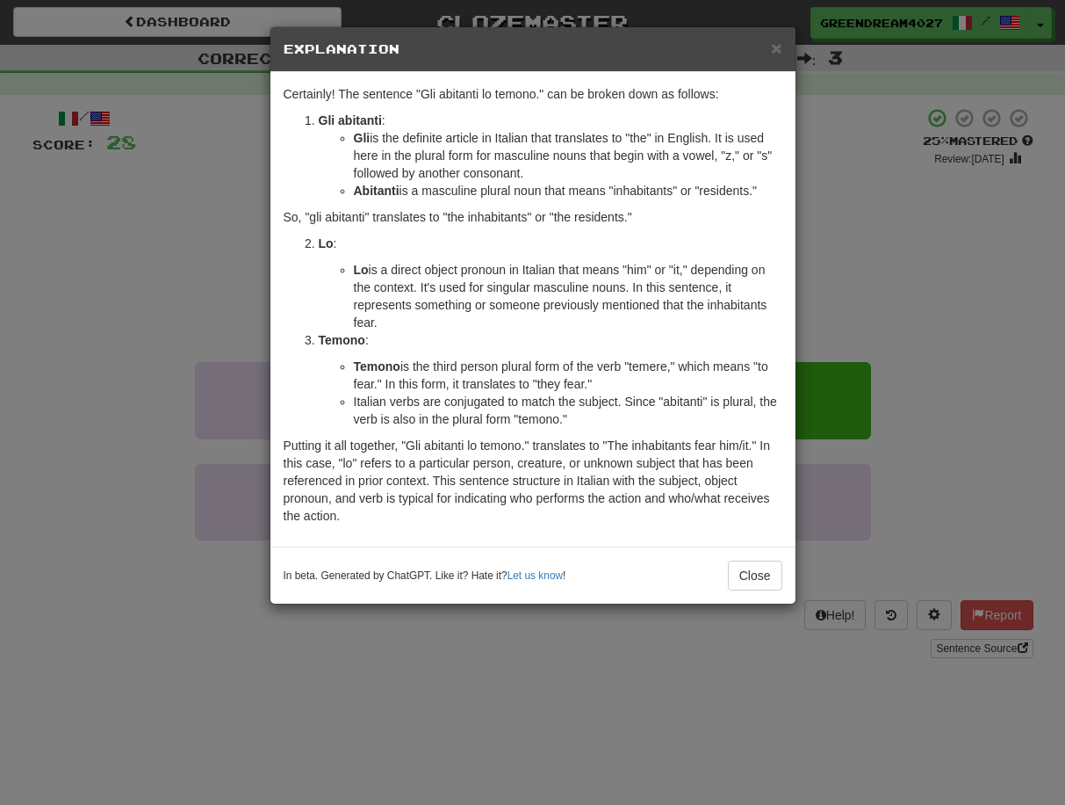
click at [920, 276] on div "× Explanation Certainly! The sentence "Gli abitanti lo temono." can be broken d…" at bounding box center [532, 402] width 1065 height 805
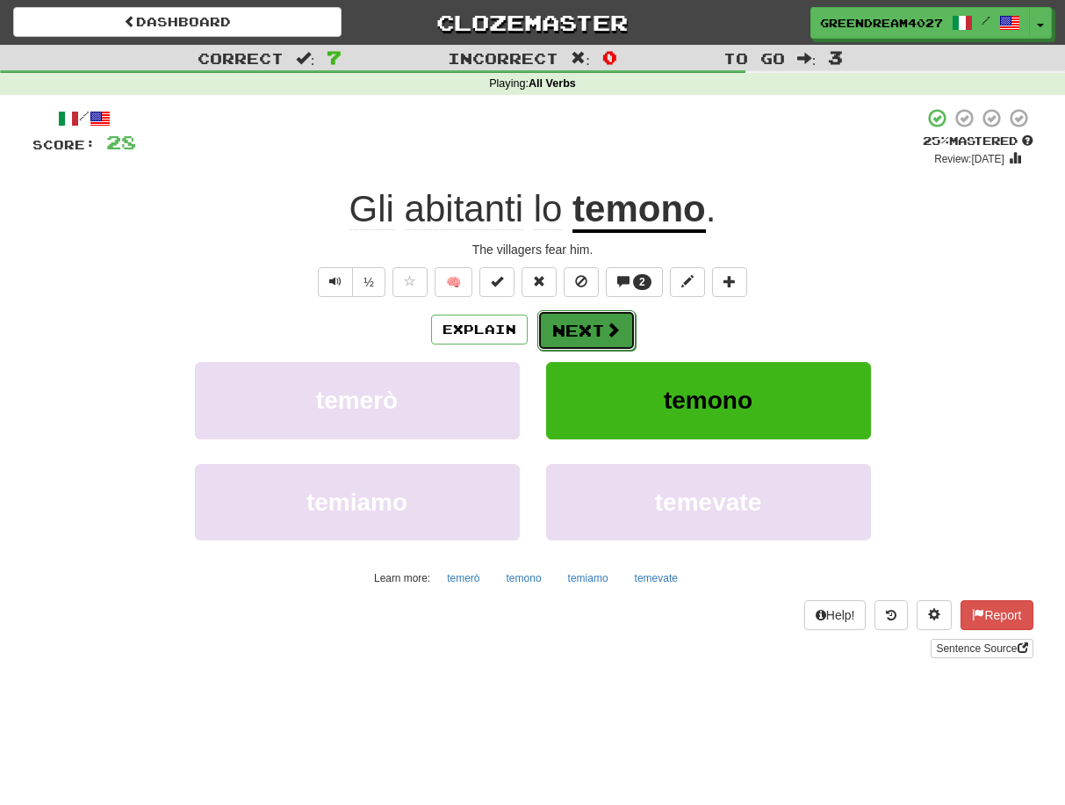
click at [579, 331] on button "Next" at bounding box center [587, 330] width 98 height 40
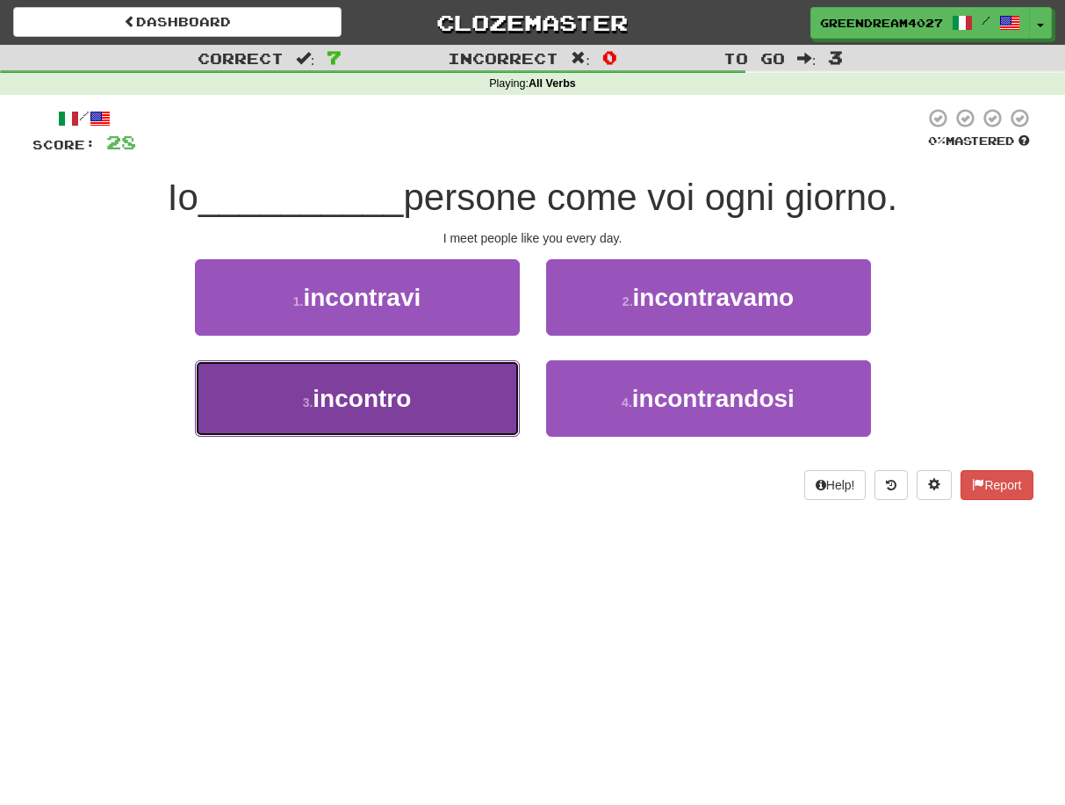
click at [448, 411] on button "3 . incontro" at bounding box center [357, 398] width 325 height 76
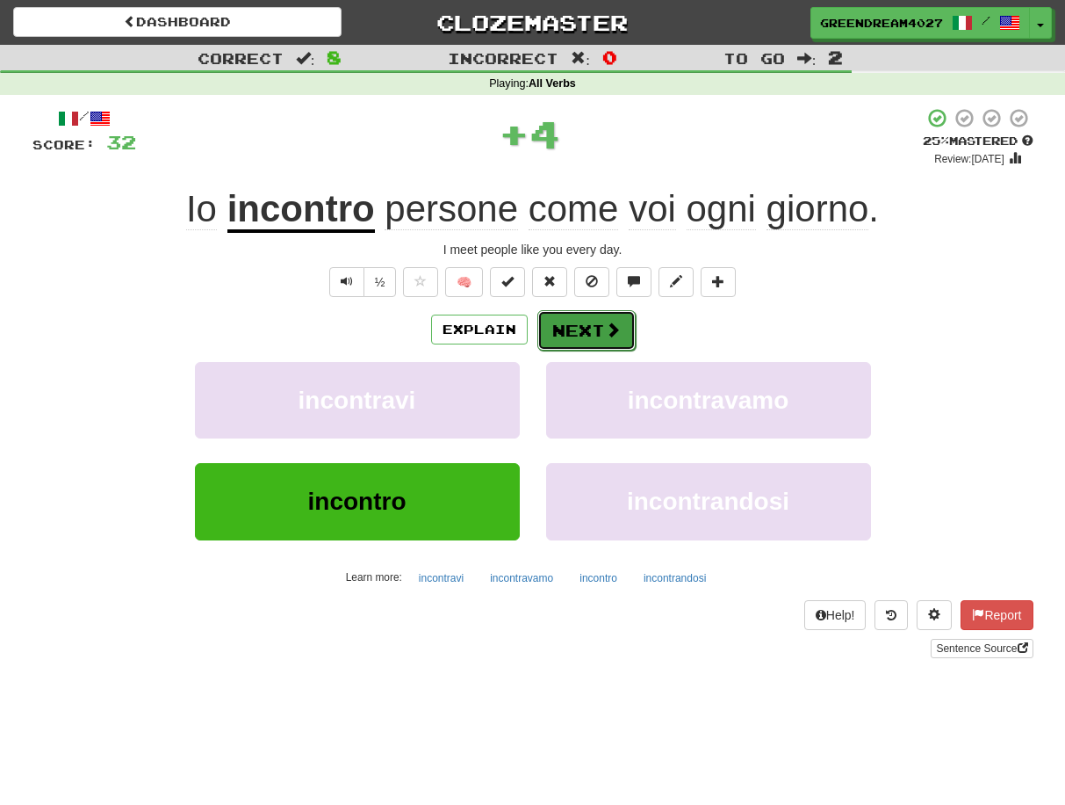
click at [571, 329] on button "Next" at bounding box center [587, 330] width 98 height 40
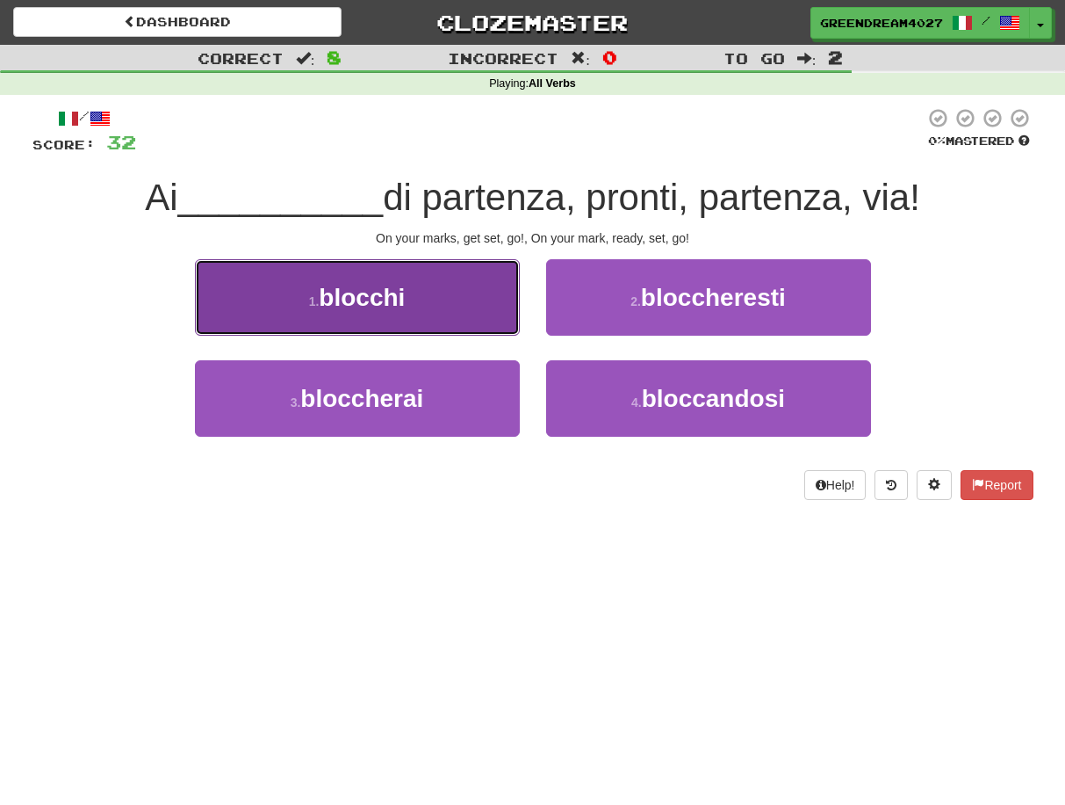
click at [293, 295] on button "1 . blocchi" at bounding box center [357, 297] width 325 height 76
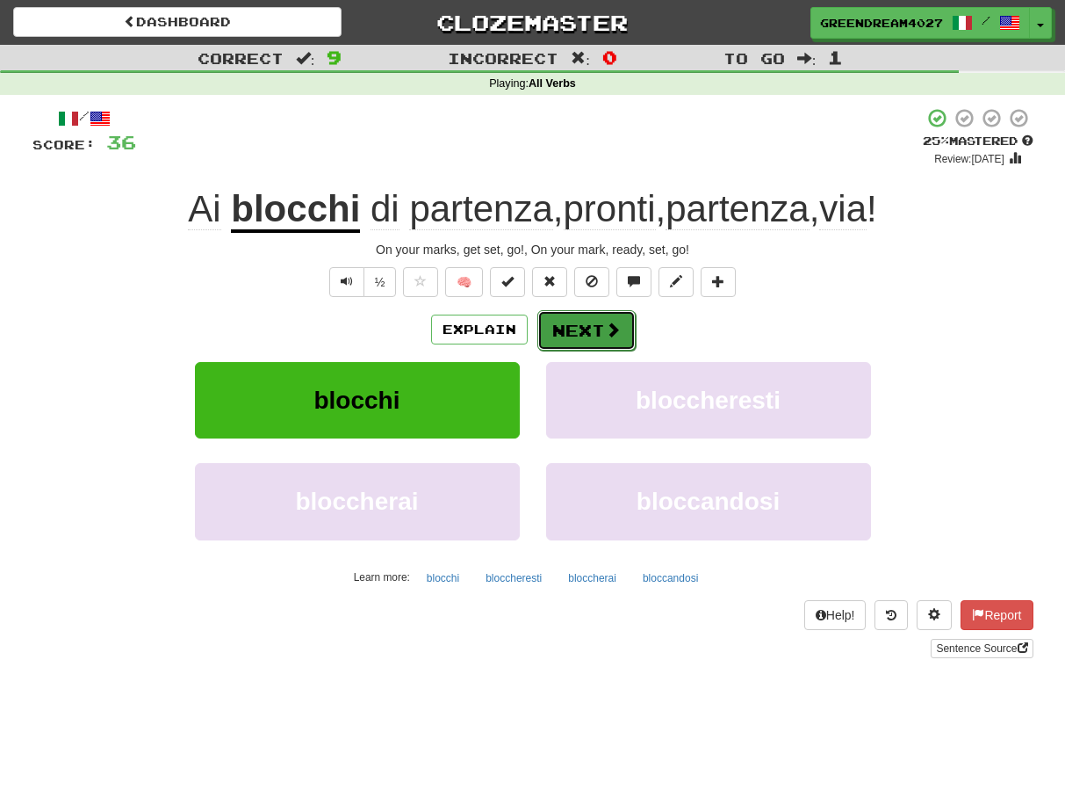
click at [592, 332] on button "Next" at bounding box center [587, 330] width 98 height 40
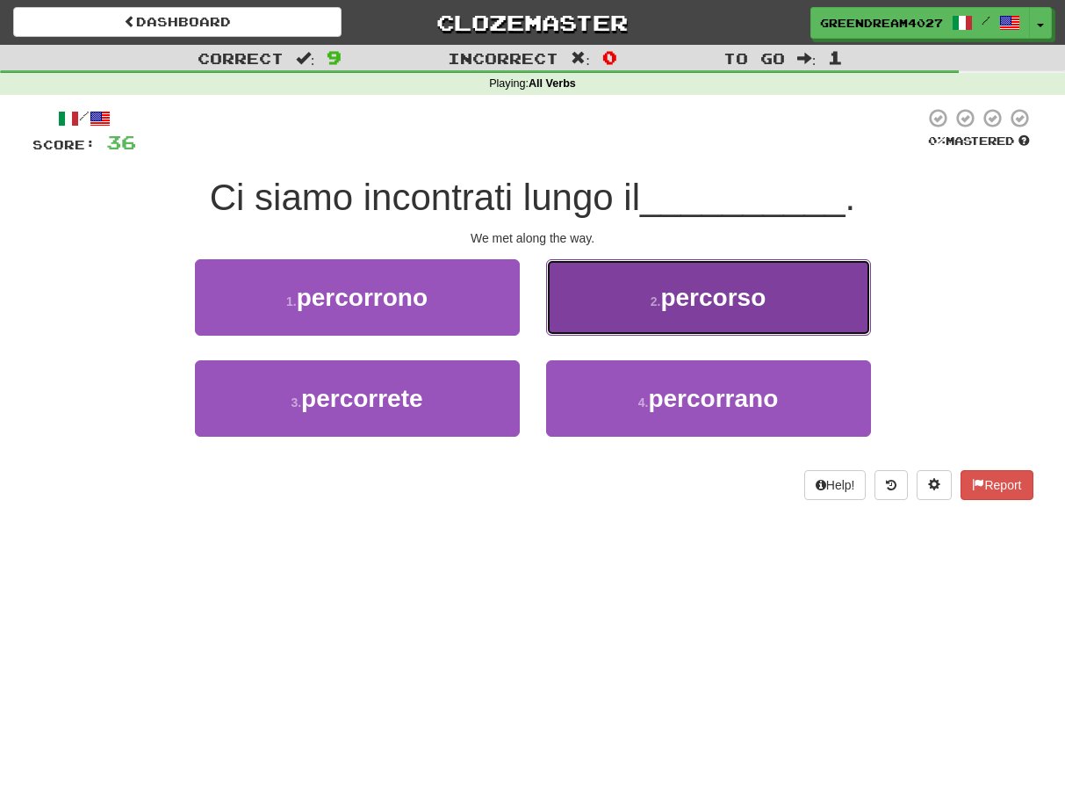
click at [639, 298] on button "2 . percorso" at bounding box center [708, 297] width 325 height 76
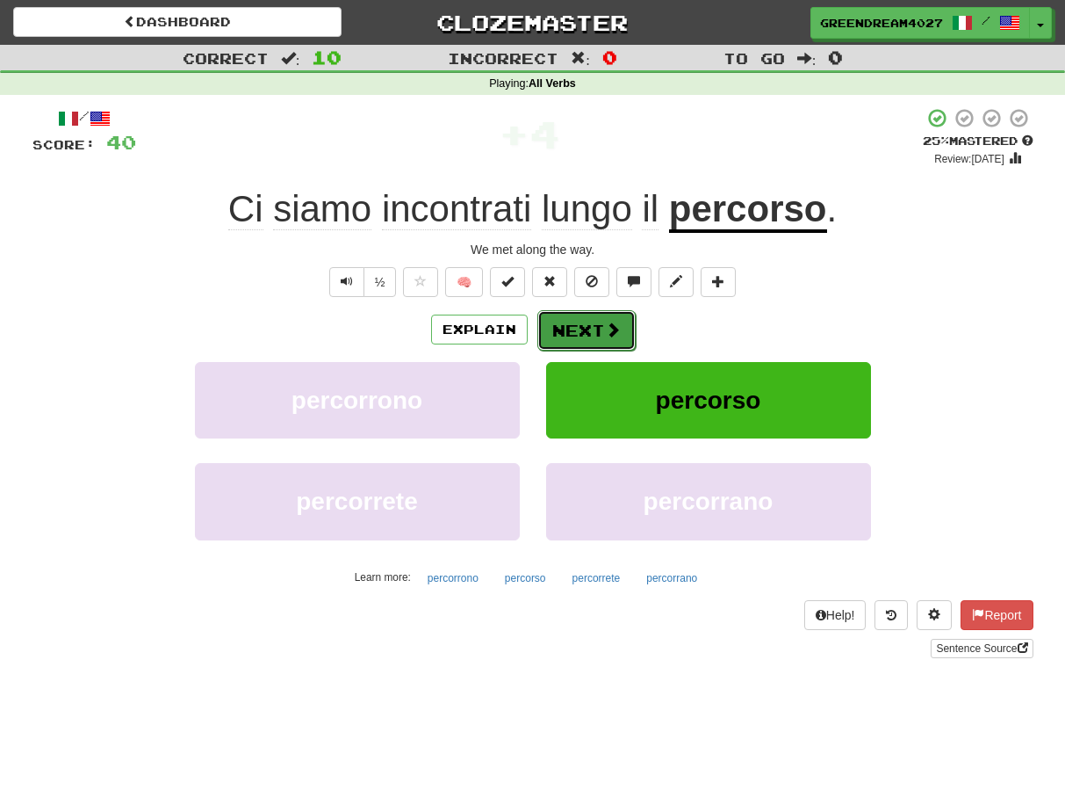
click at [582, 328] on button "Next" at bounding box center [587, 330] width 98 height 40
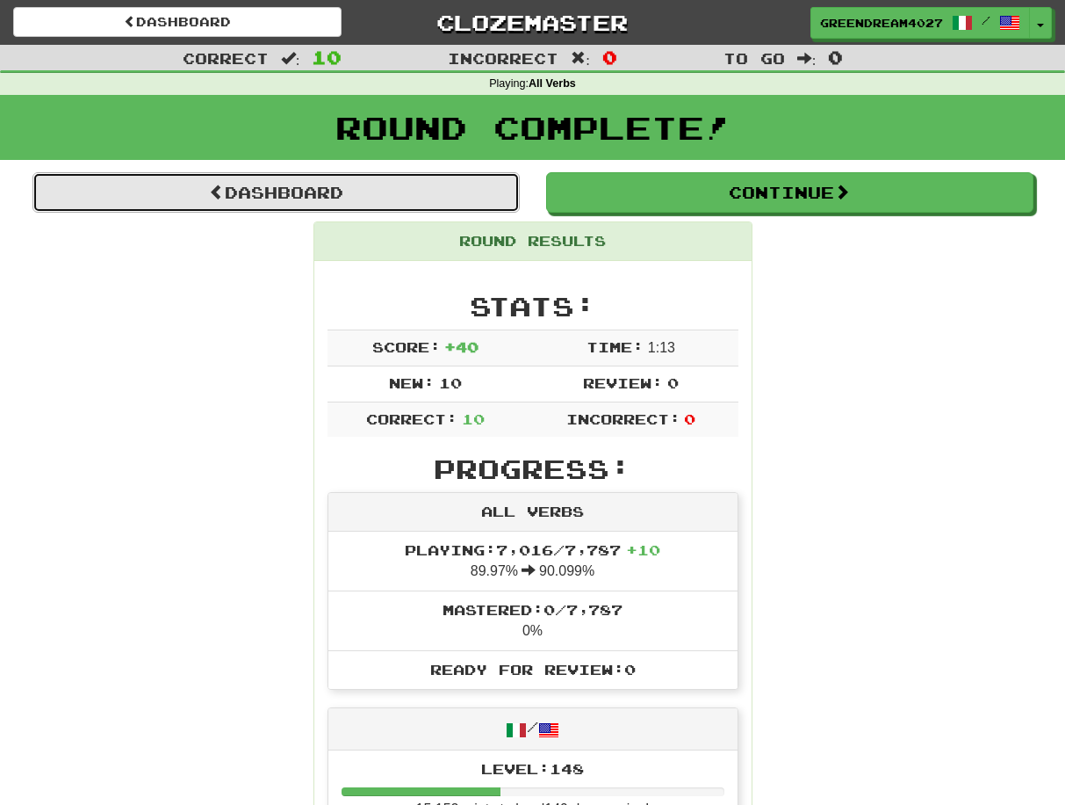
click at [326, 194] on link "Dashboard" at bounding box center [275, 192] width 487 height 40
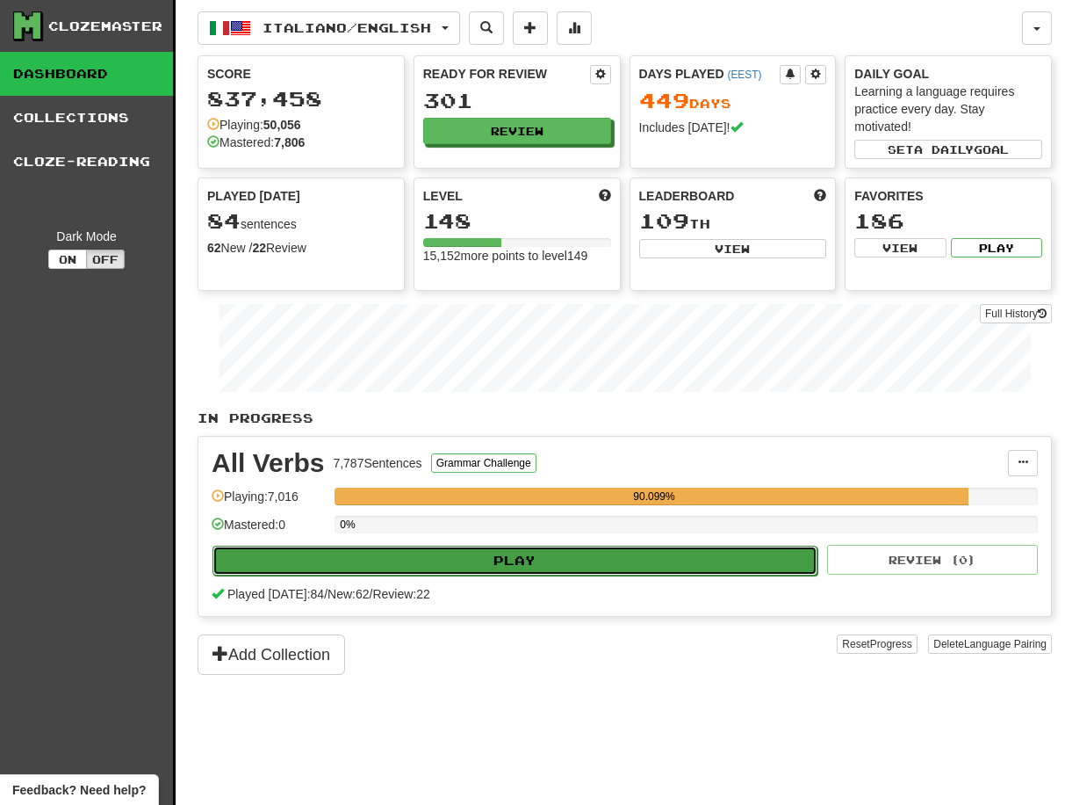
click at [579, 559] on button "Play" at bounding box center [515, 560] width 605 height 30
select select "**"
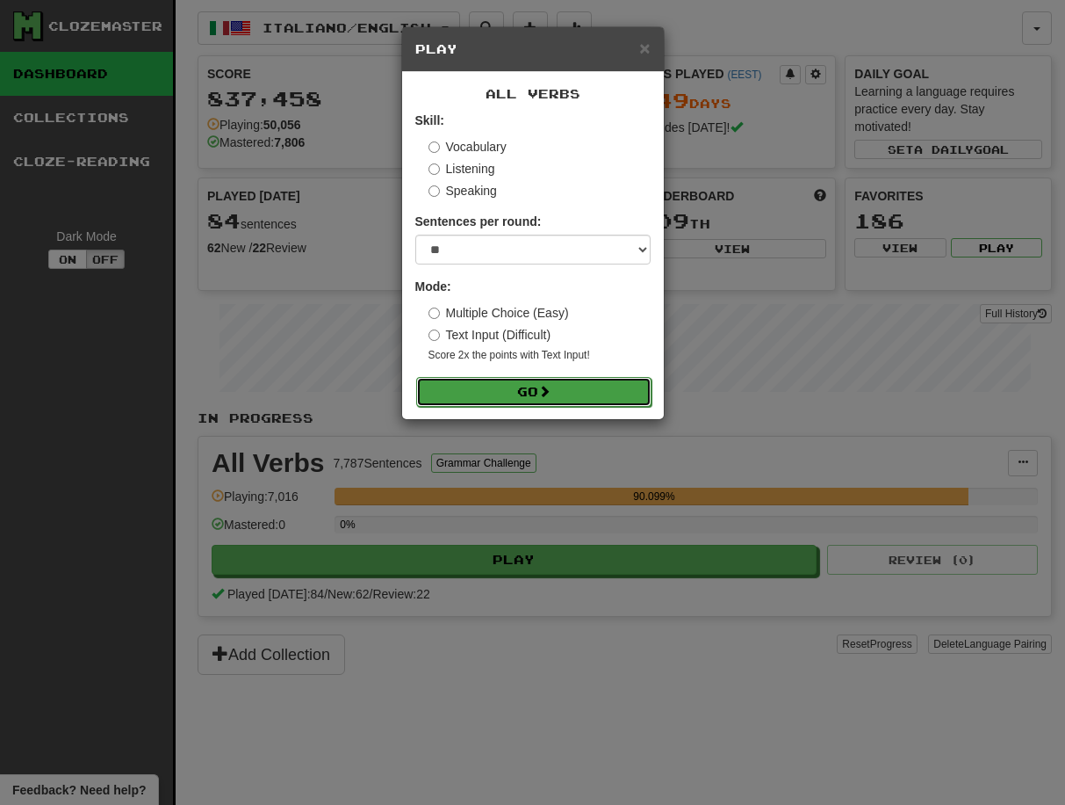
click at [570, 392] on button "Go" at bounding box center [533, 392] width 235 height 30
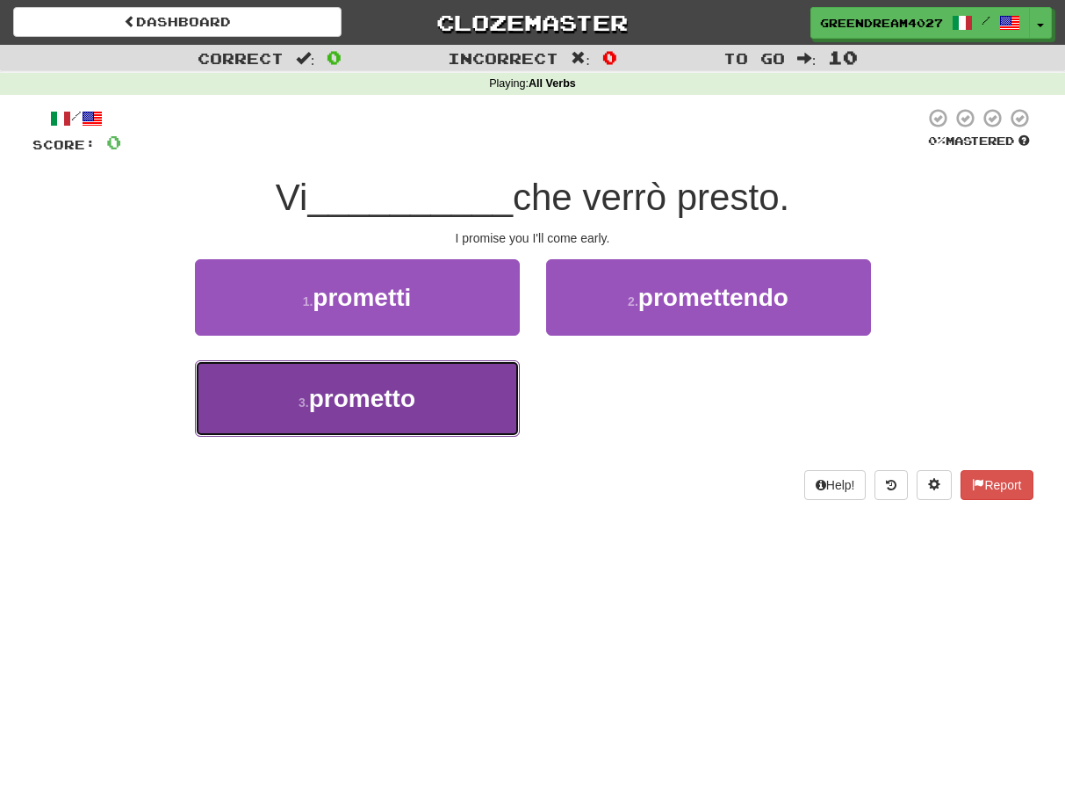
click at [487, 419] on button "3 . prometto" at bounding box center [357, 398] width 325 height 76
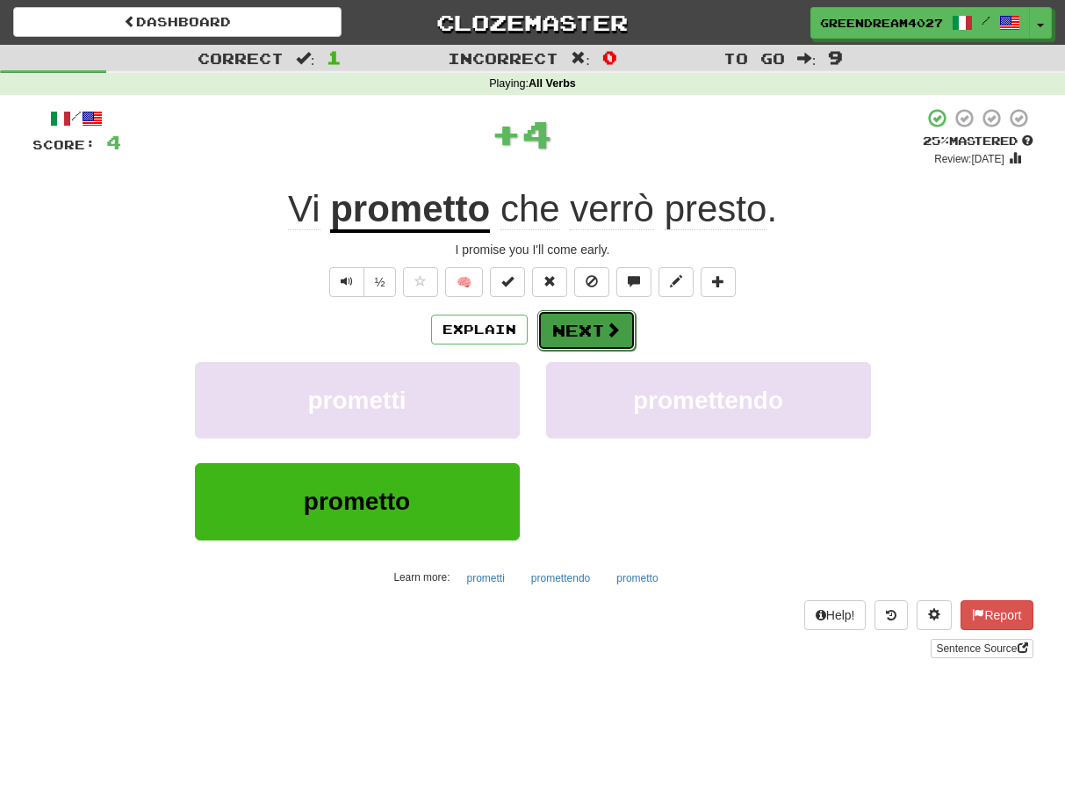
click at [577, 329] on button "Next" at bounding box center [587, 330] width 98 height 40
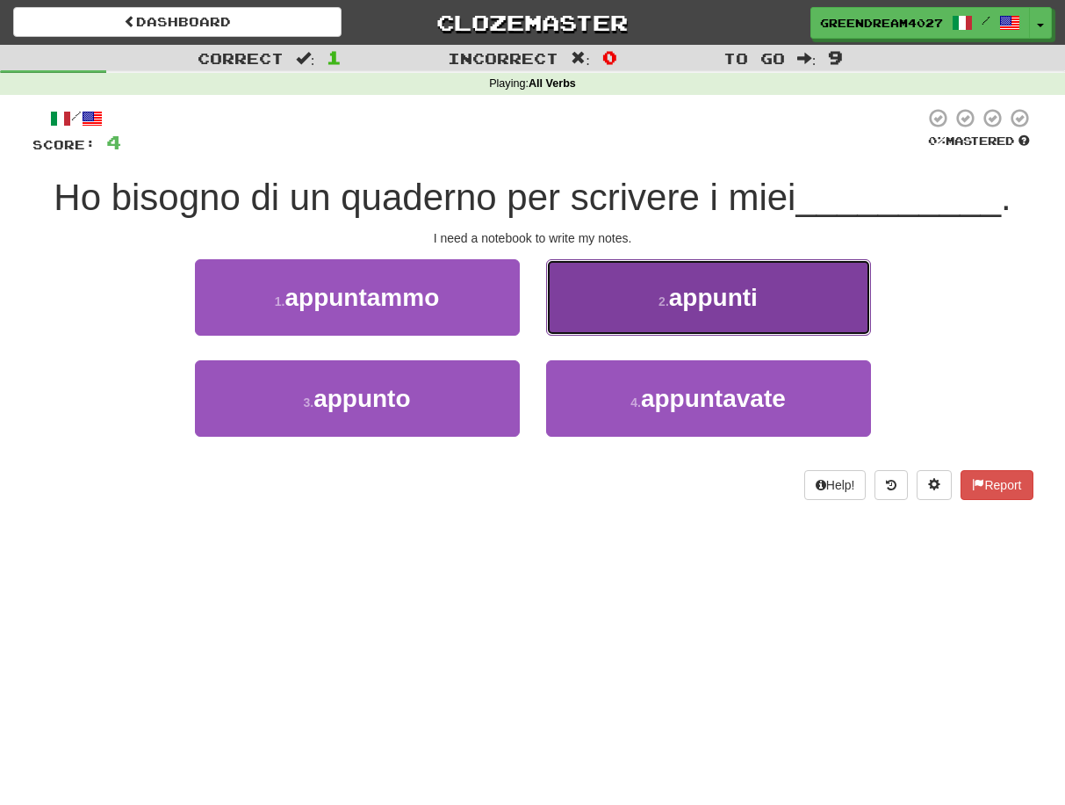
click at [688, 301] on span "appunti" at bounding box center [713, 297] width 89 height 27
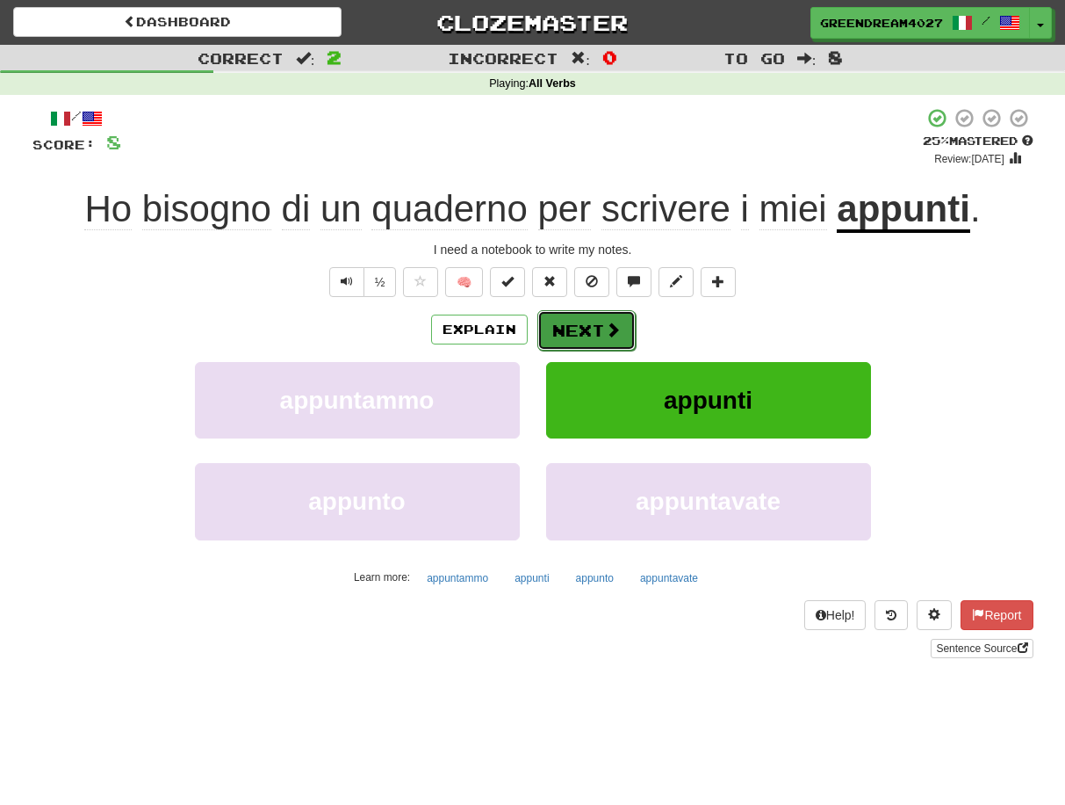
click at [565, 326] on button "Next" at bounding box center [587, 330] width 98 height 40
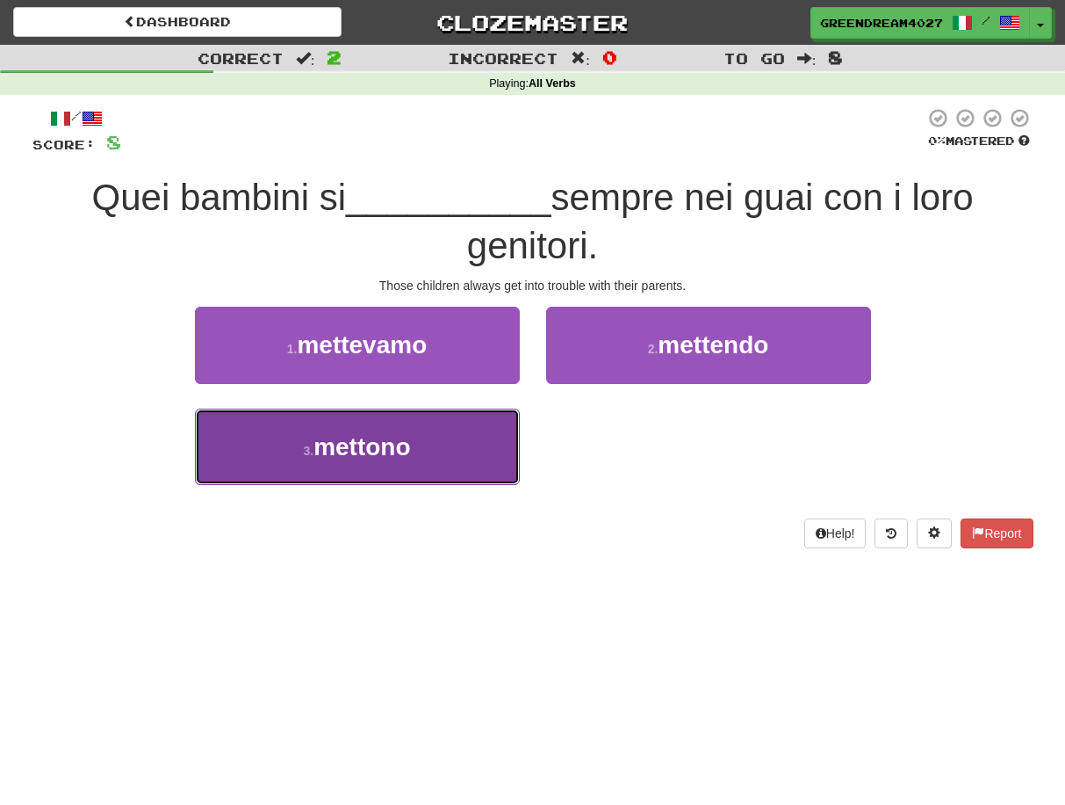
click at [433, 459] on button "3 . mettono" at bounding box center [357, 446] width 325 height 76
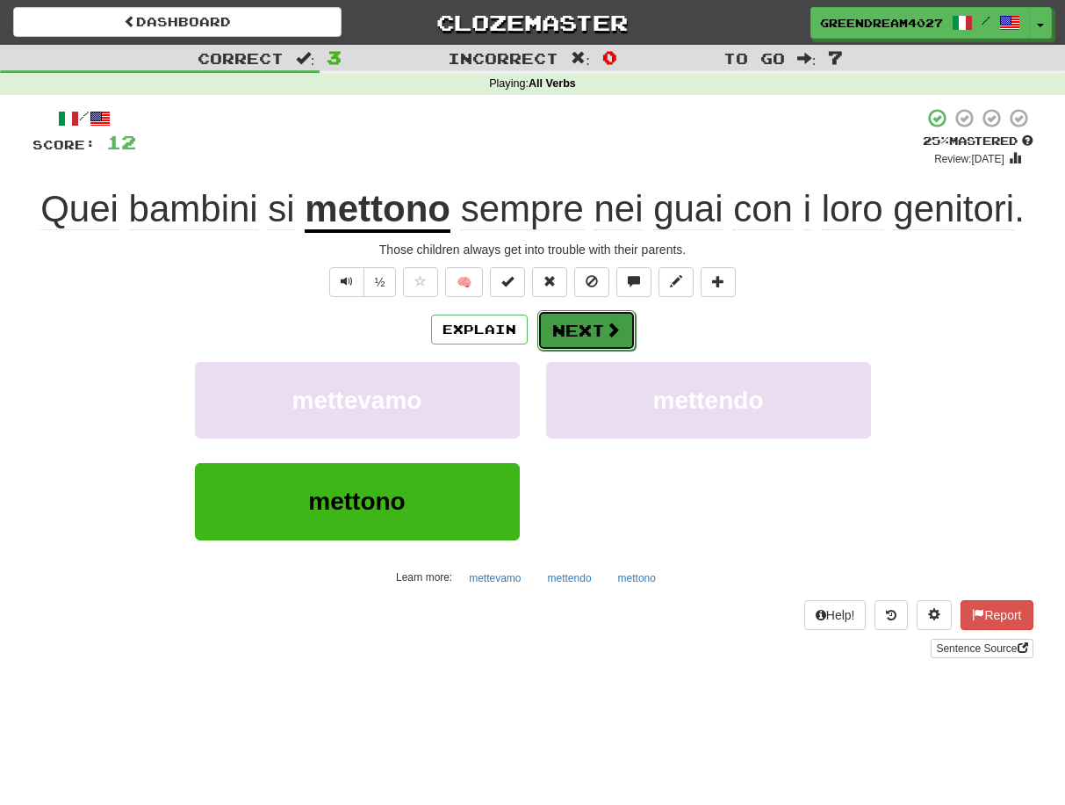
click at [592, 330] on button "Next" at bounding box center [587, 330] width 98 height 40
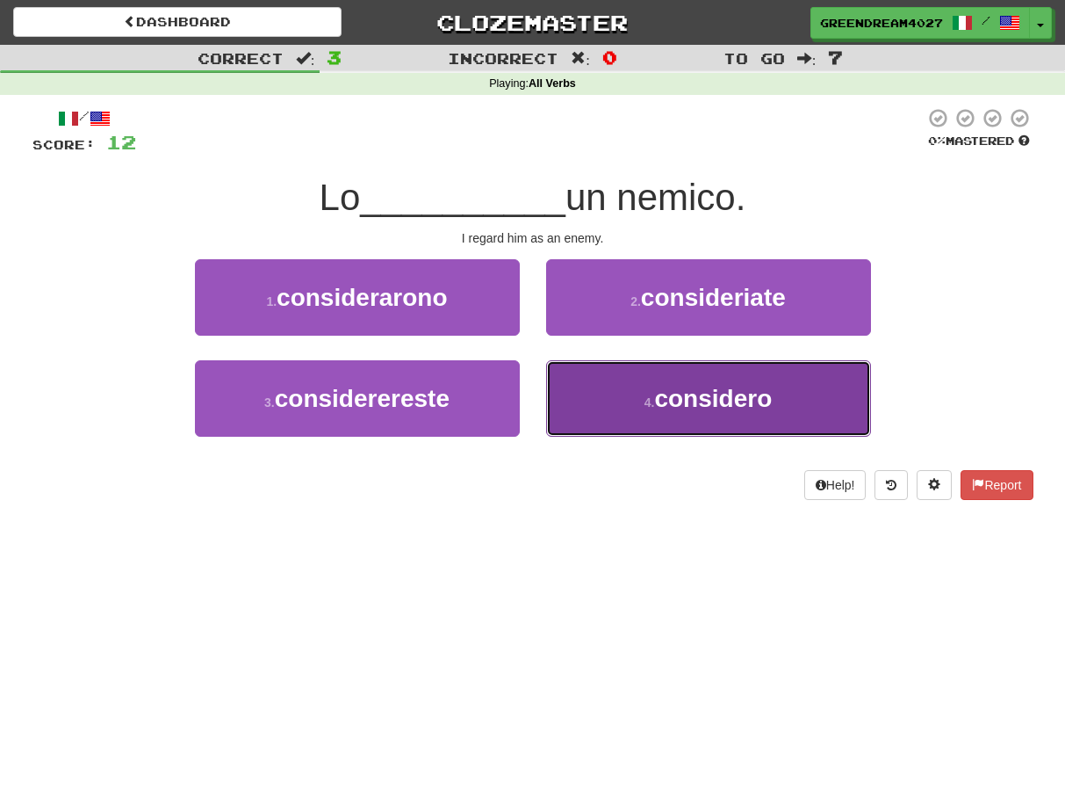
click at [620, 413] on button "4 . considero" at bounding box center [708, 398] width 325 height 76
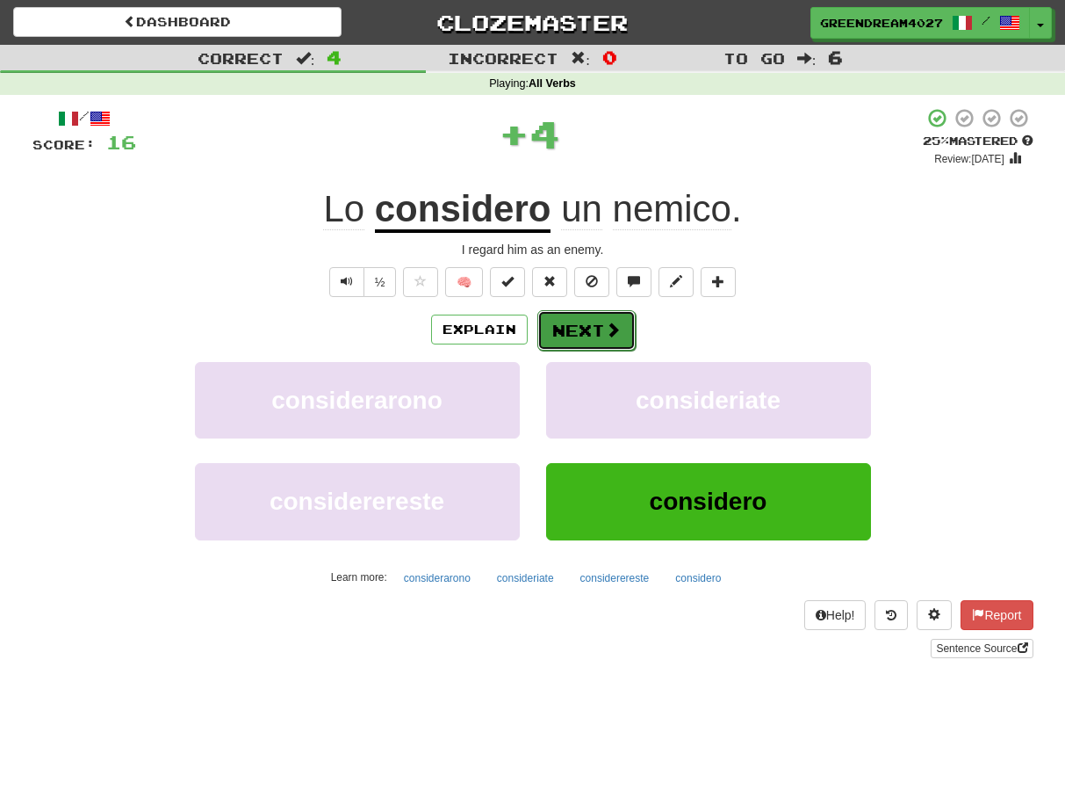
click at [577, 333] on button "Next" at bounding box center [587, 330] width 98 height 40
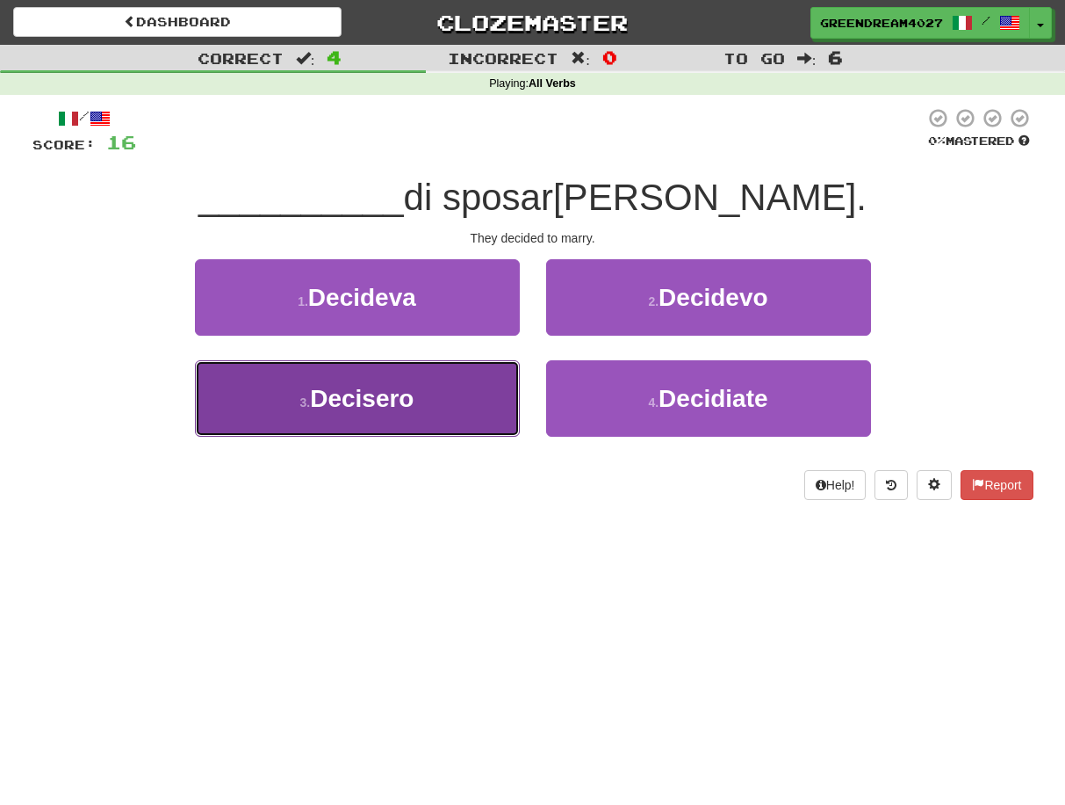
click at [469, 411] on button "3 . Decisero" at bounding box center [357, 398] width 325 height 76
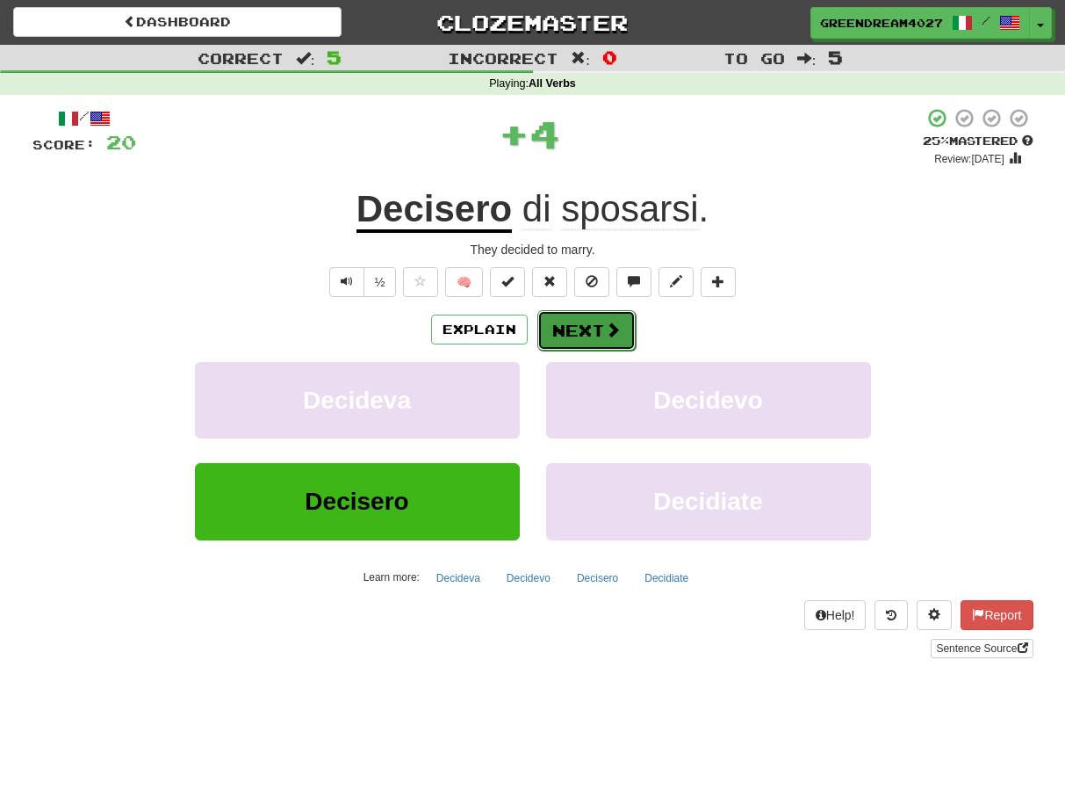
click at [576, 327] on button "Next" at bounding box center [587, 330] width 98 height 40
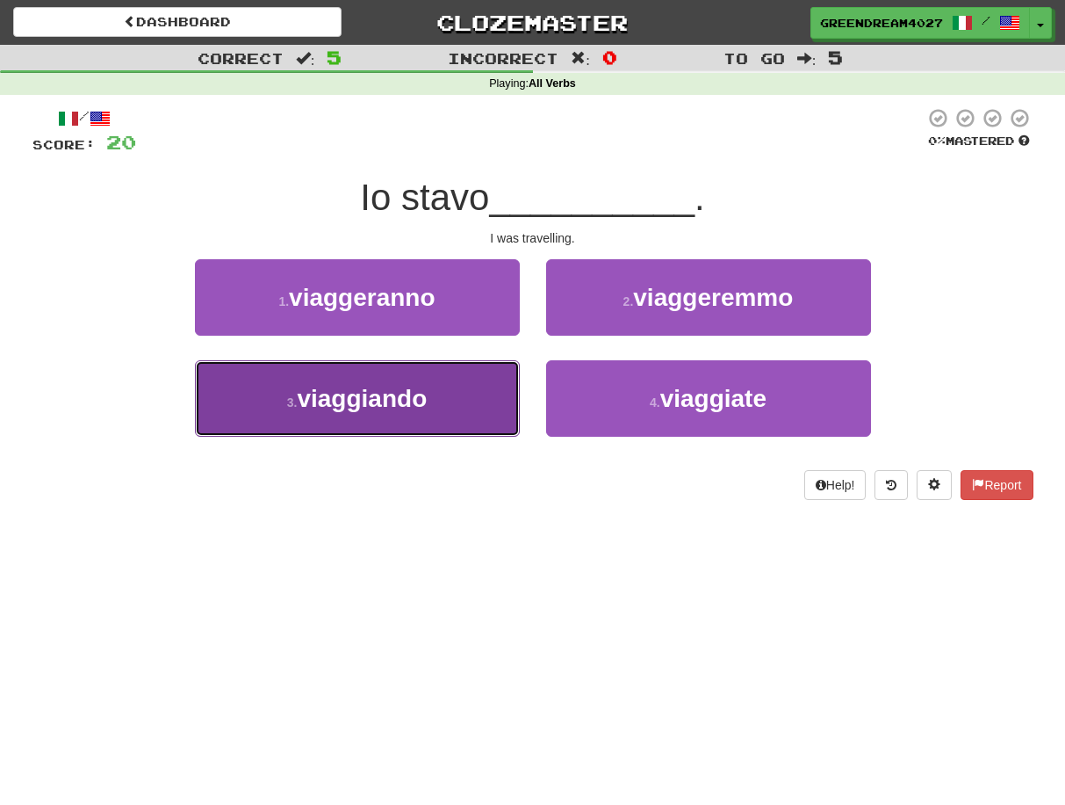
click at [468, 417] on button "3 . viaggiando" at bounding box center [357, 398] width 325 height 76
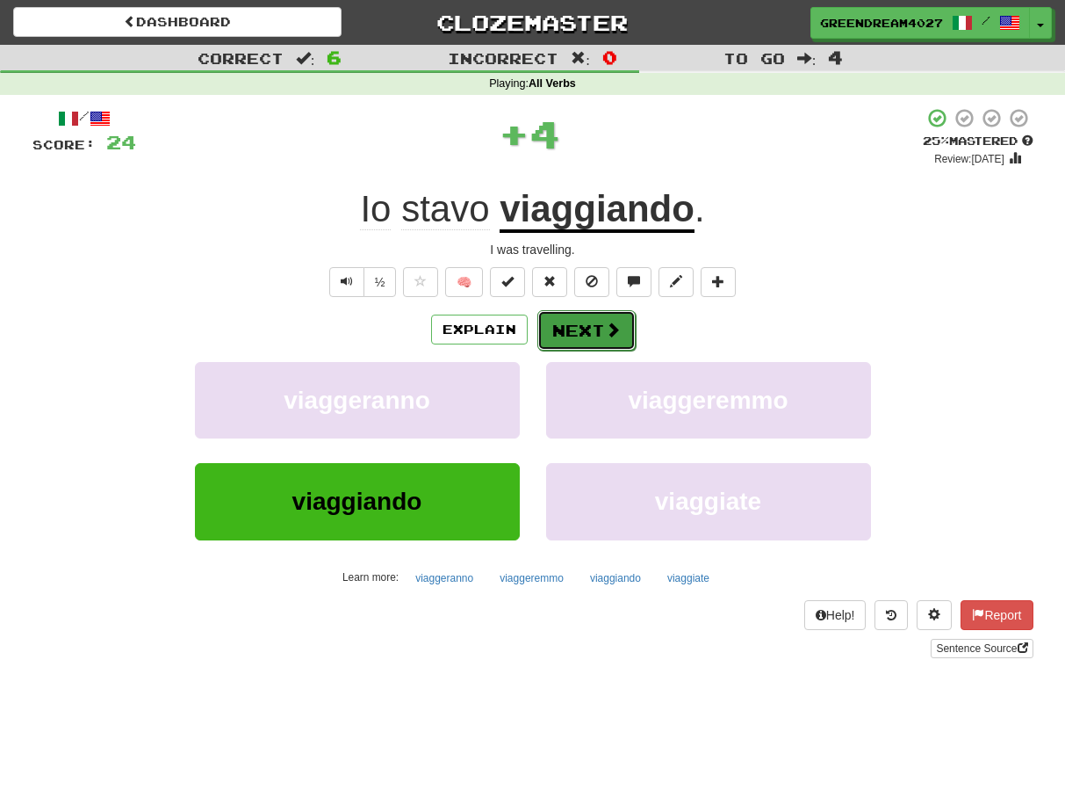
click at [588, 329] on button "Next" at bounding box center [587, 330] width 98 height 40
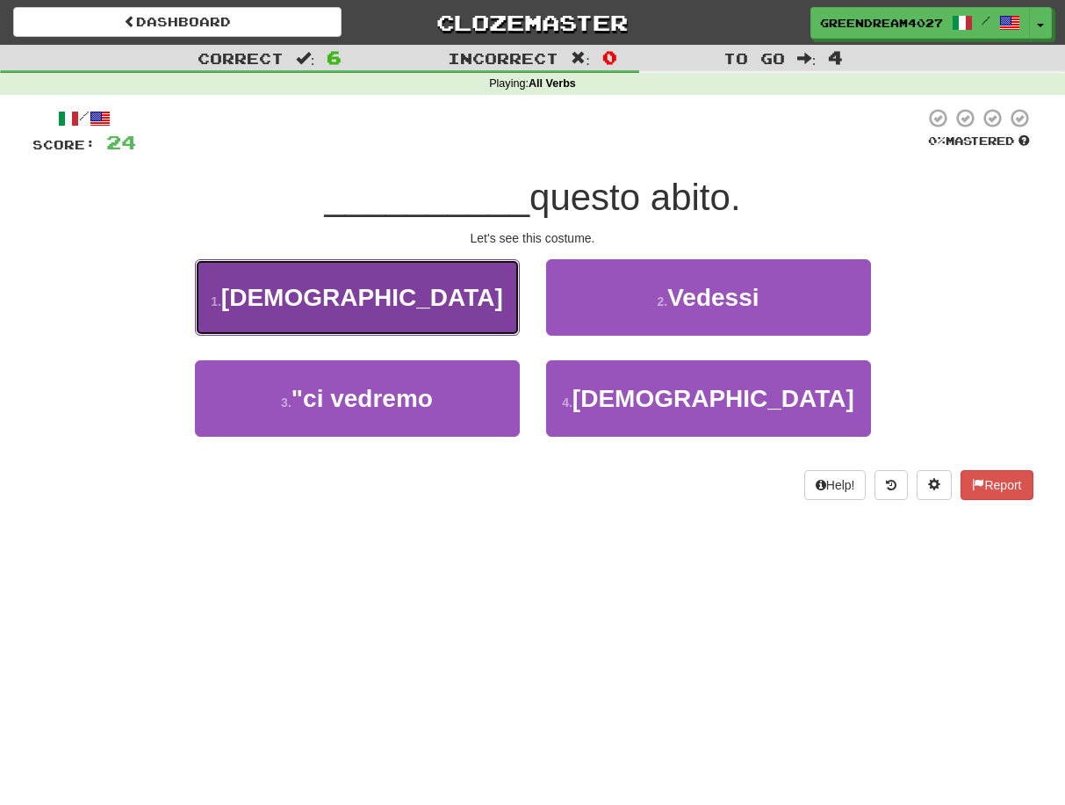
click at [429, 301] on button "1 . Vediamo" at bounding box center [357, 297] width 325 height 76
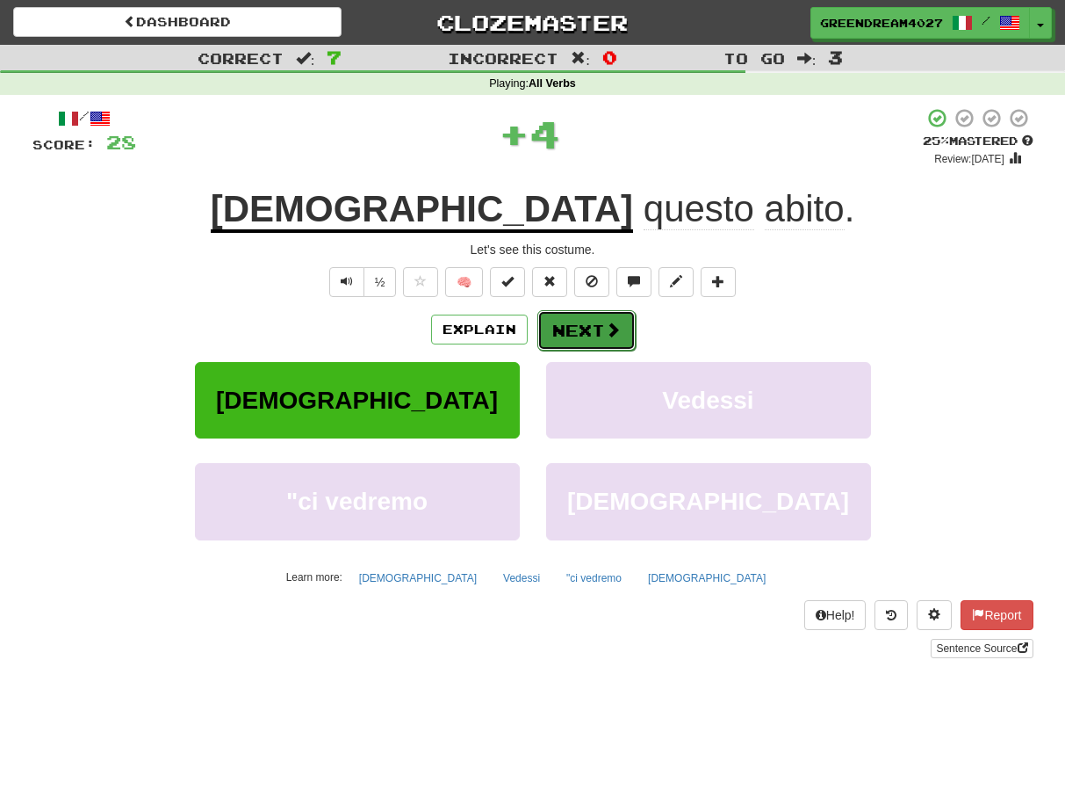
click at [574, 325] on button "Next" at bounding box center [587, 330] width 98 height 40
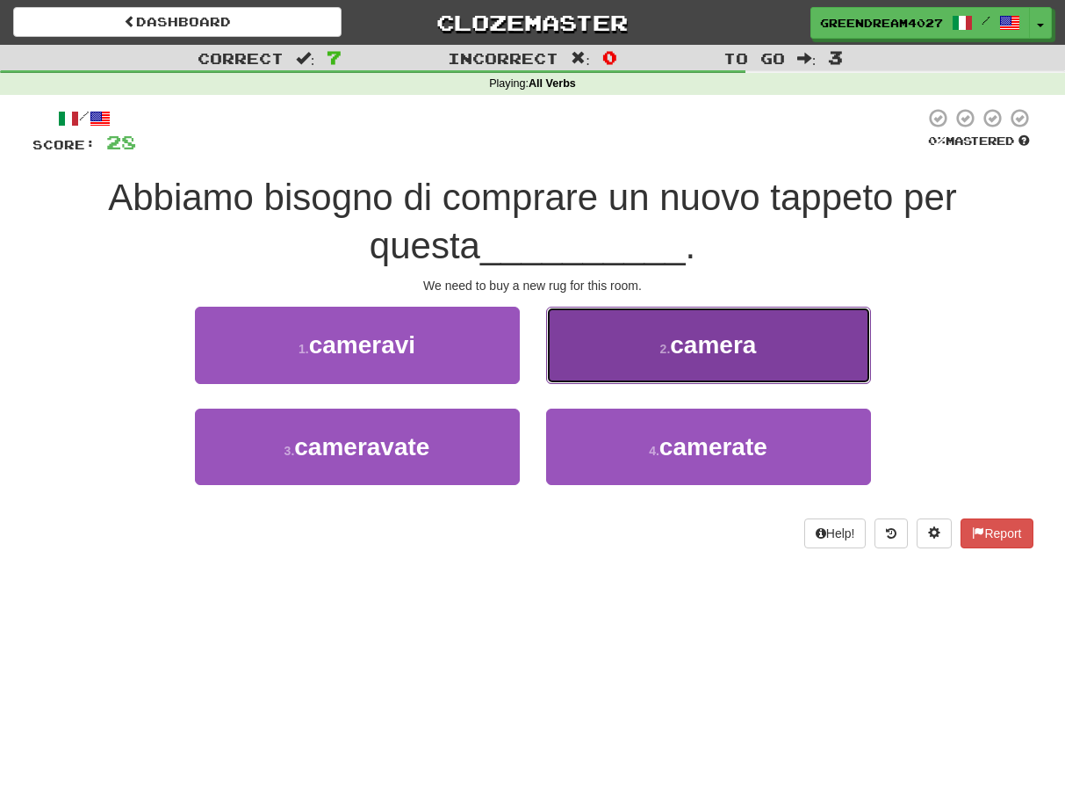
click at [617, 357] on button "2 . camera" at bounding box center [708, 345] width 325 height 76
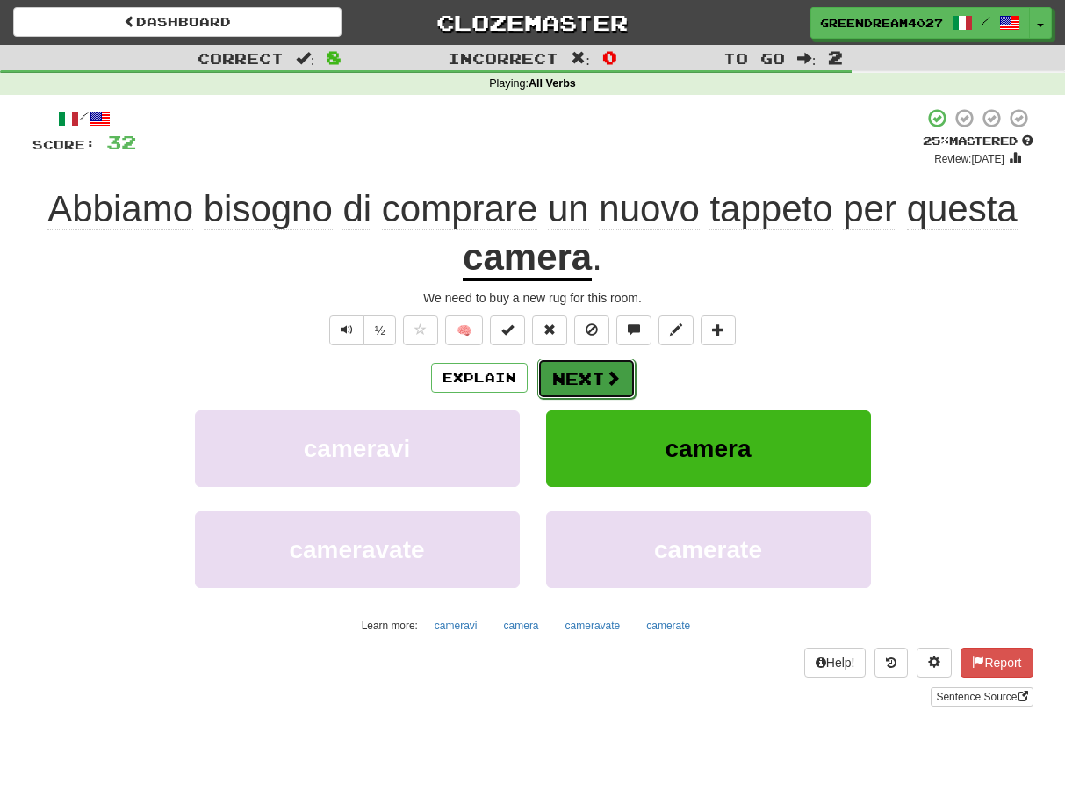
click at [568, 379] on button "Next" at bounding box center [587, 378] width 98 height 40
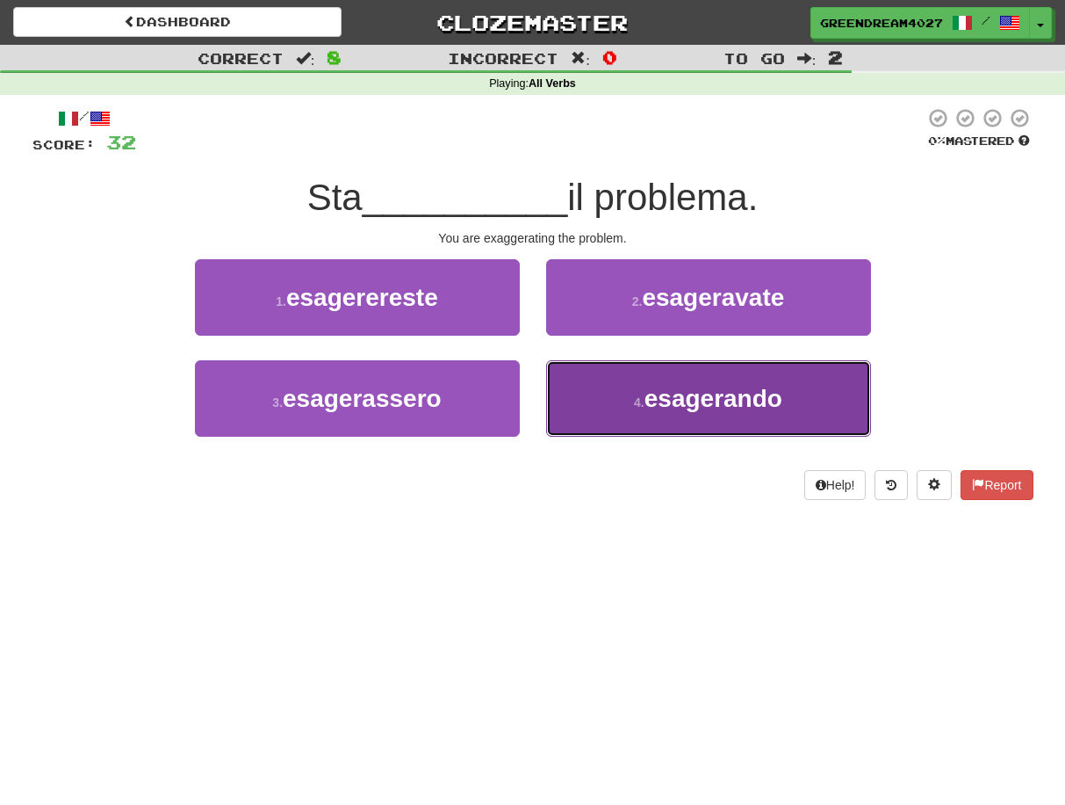
click at [623, 405] on button "4 . esagerando" at bounding box center [708, 398] width 325 height 76
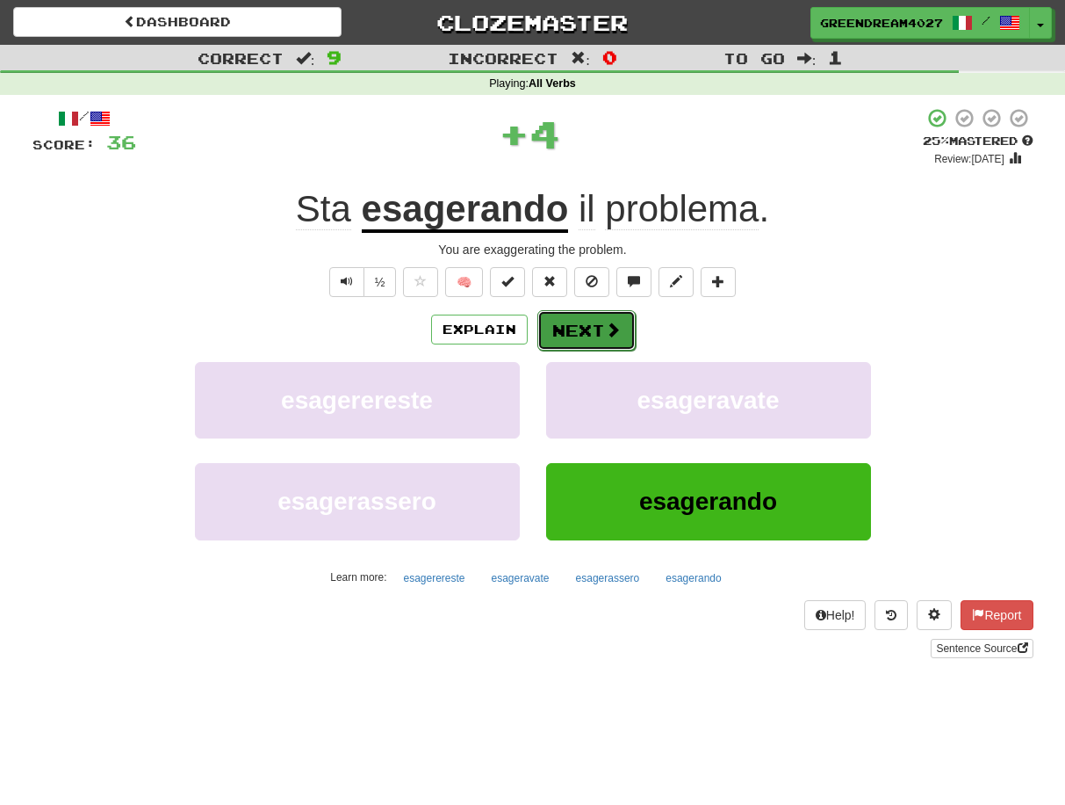
click at [594, 332] on button "Next" at bounding box center [587, 330] width 98 height 40
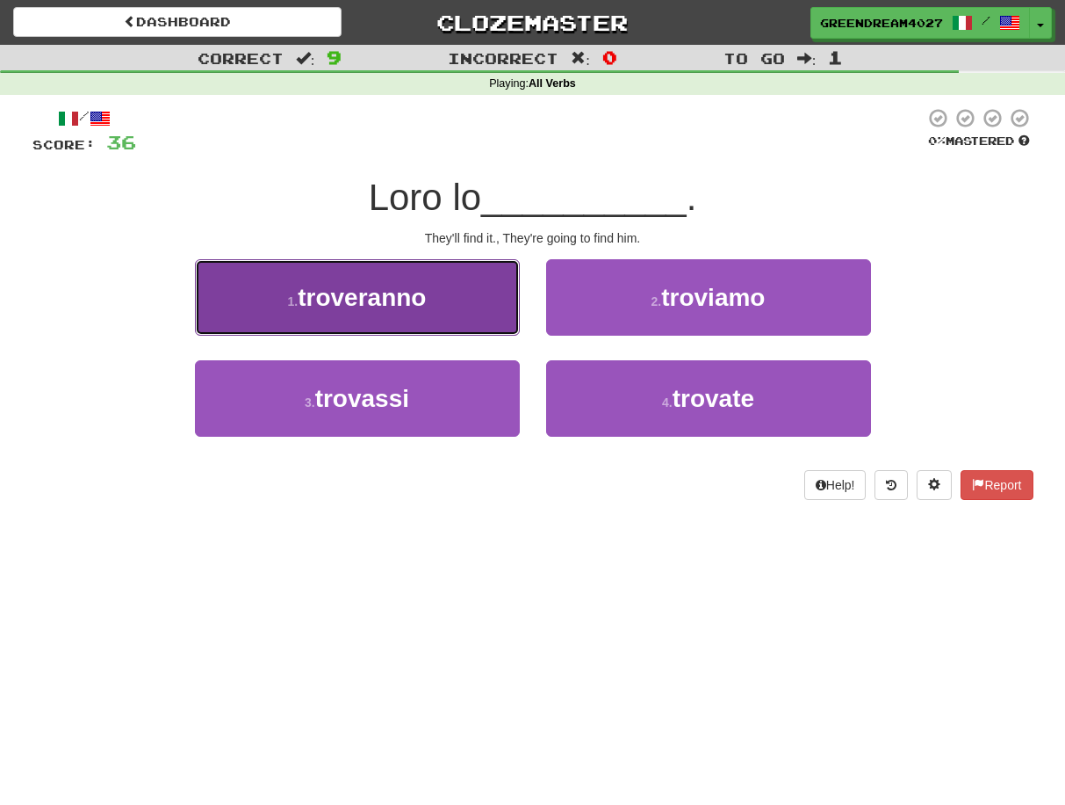
click at [405, 301] on span "troveranno" at bounding box center [362, 297] width 128 height 27
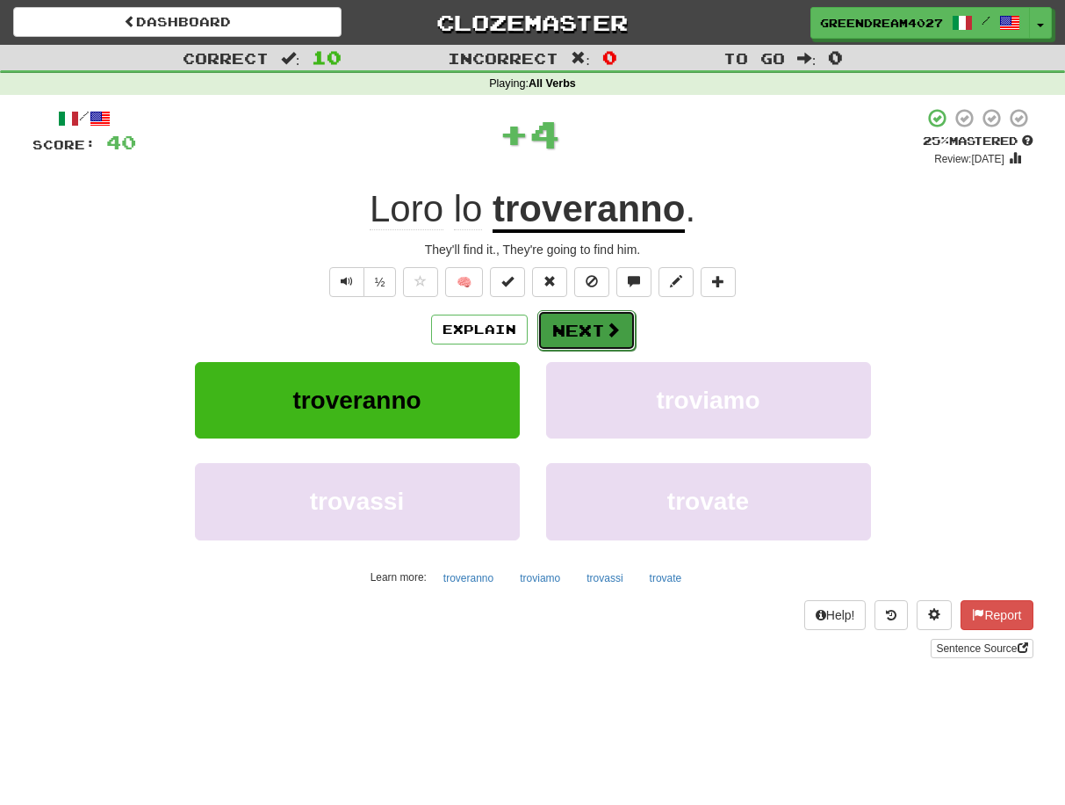
click at [571, 322] on button "Next" at bounding box center [587, 330] width 98 height 40
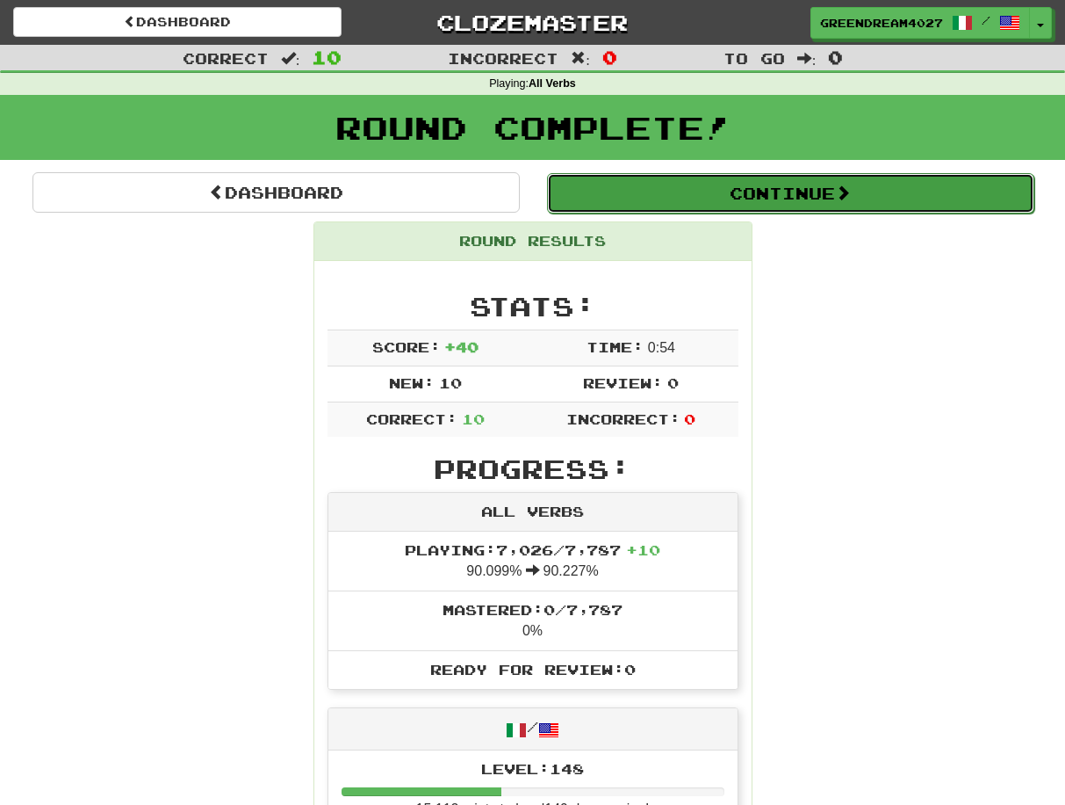
click at [683, 192] on button "Continue" at bounding box center [790, 193] width 487 height 40
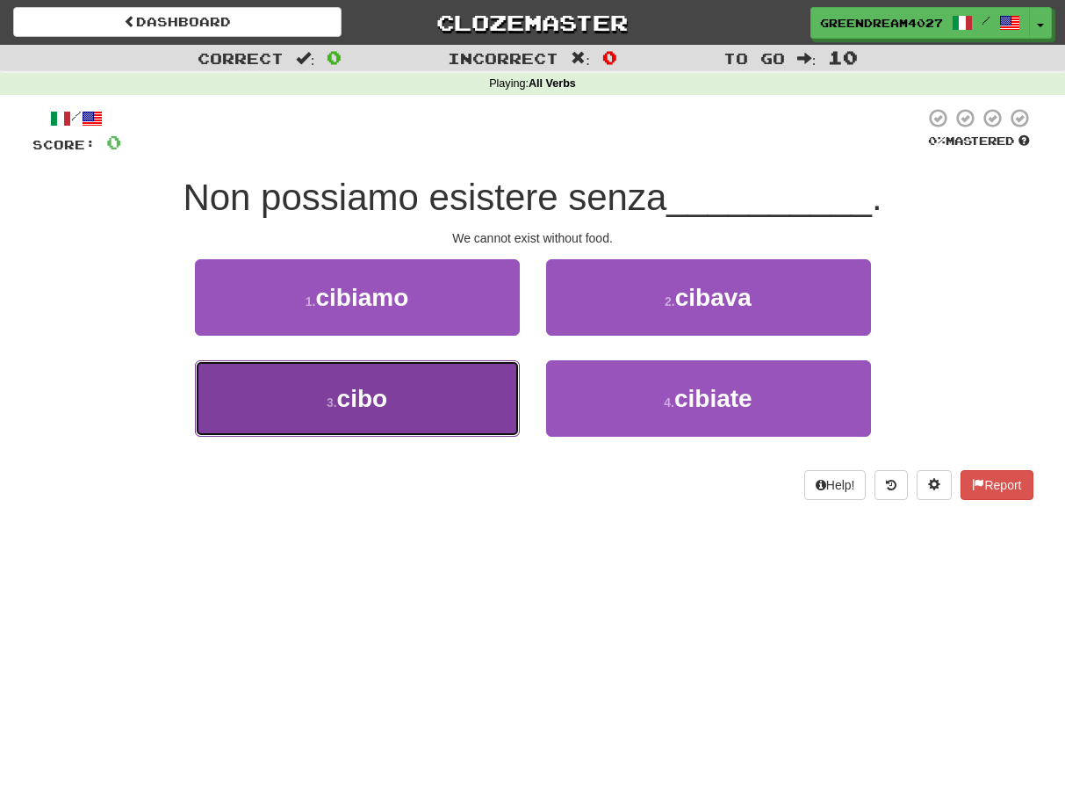
click at [472, 408] on button "3 . cibo" at bounding box center [357, 398] width 325 height 76
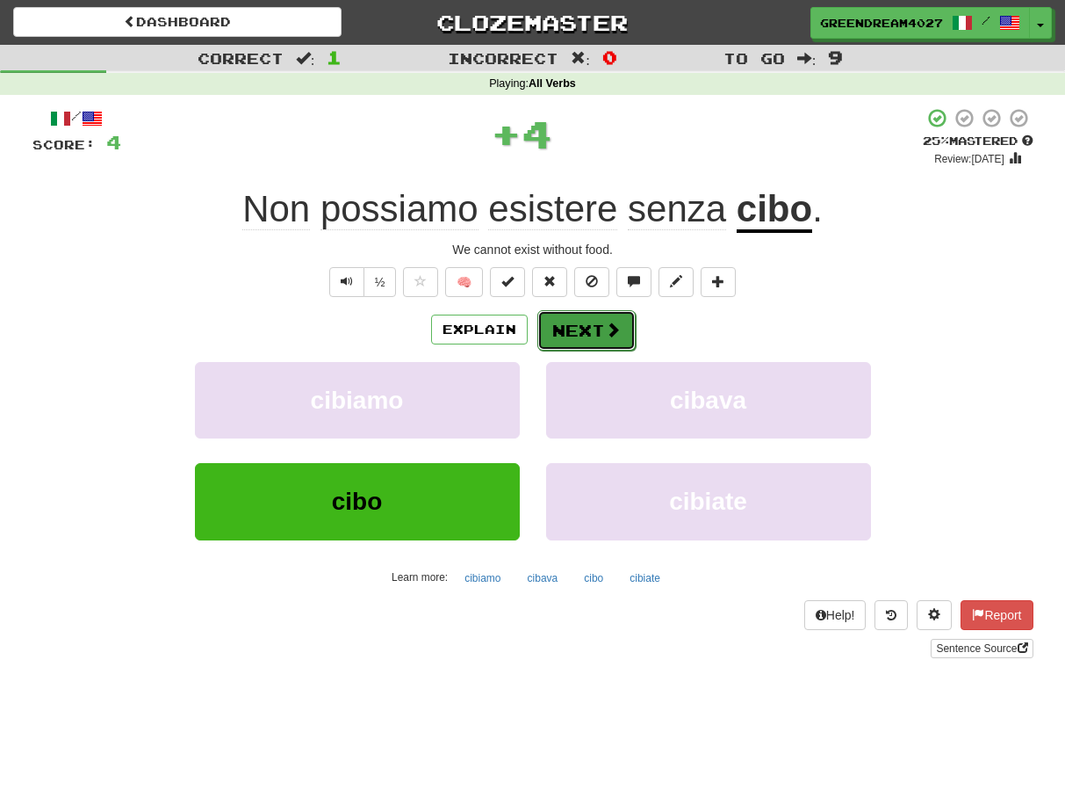
click at [579, 332] on button "Next" at bounding box center [587, 330] width 98 height 40
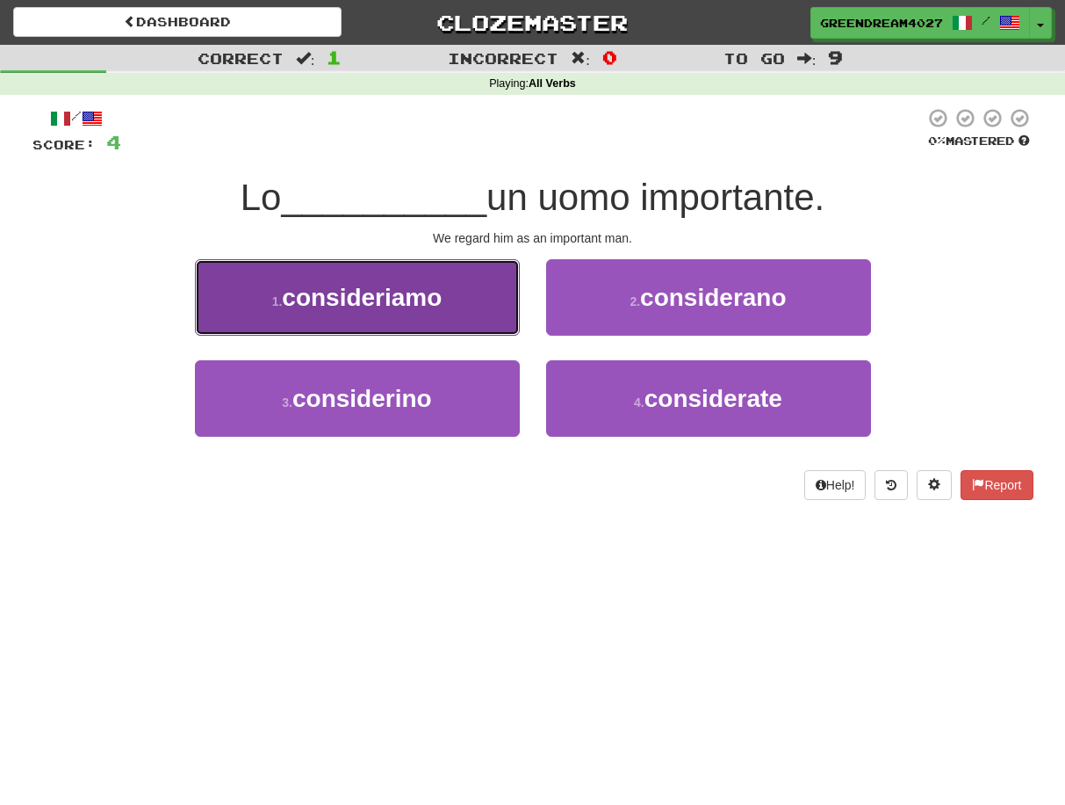
click at [380, 307] on span "consideriamo" at bounding box center [362, 297] width 160 height 27
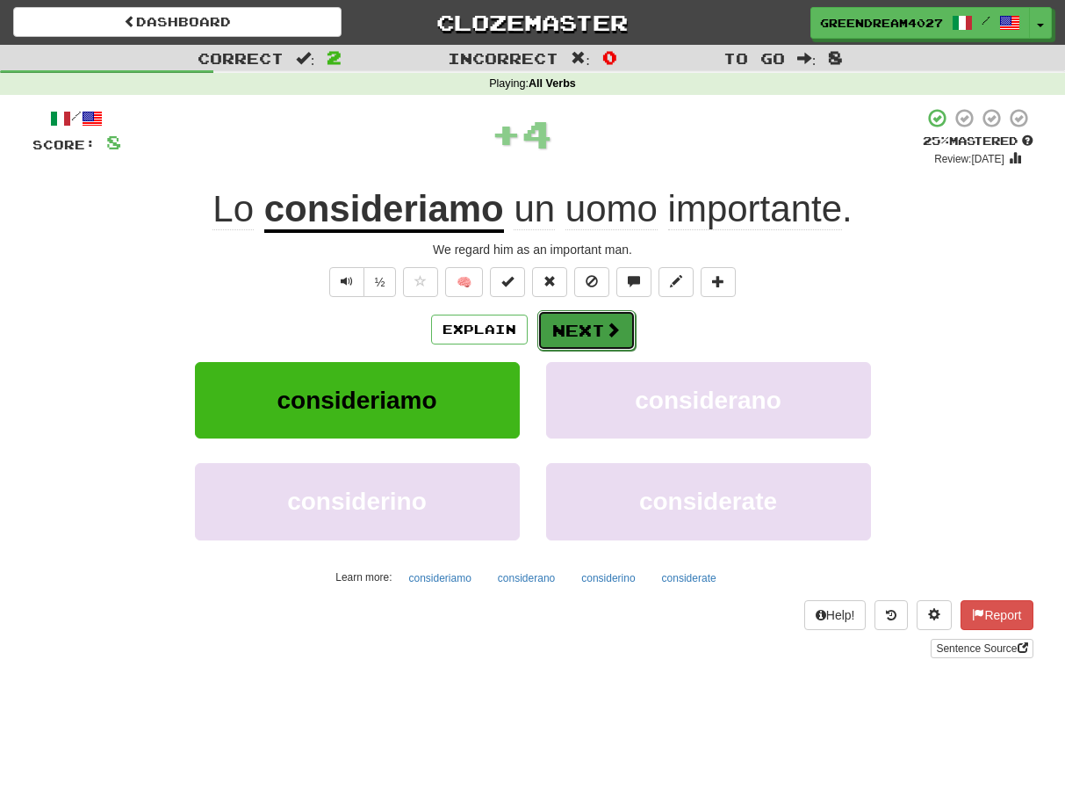
click at [574, 332] on button "Next" at bounding box center [587, 330] width 98 height 40
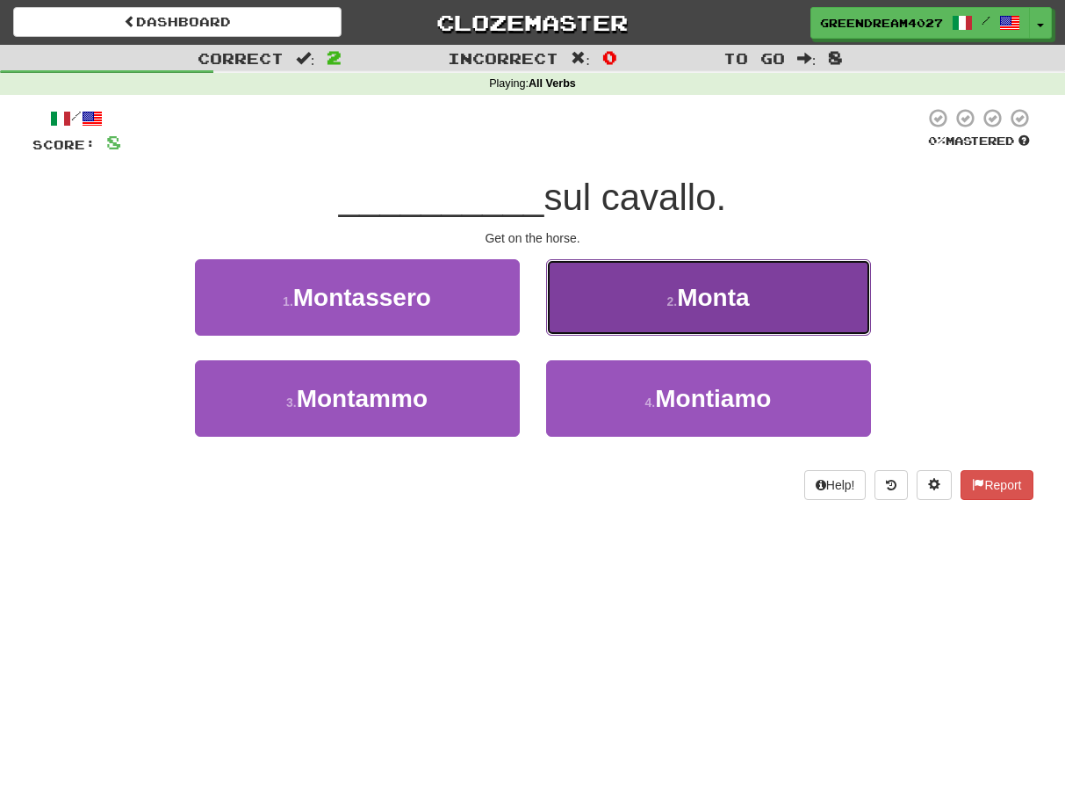
click at [635, 299] on button "2 . Monta" at bounding box center [708, 297] width 325 height 76
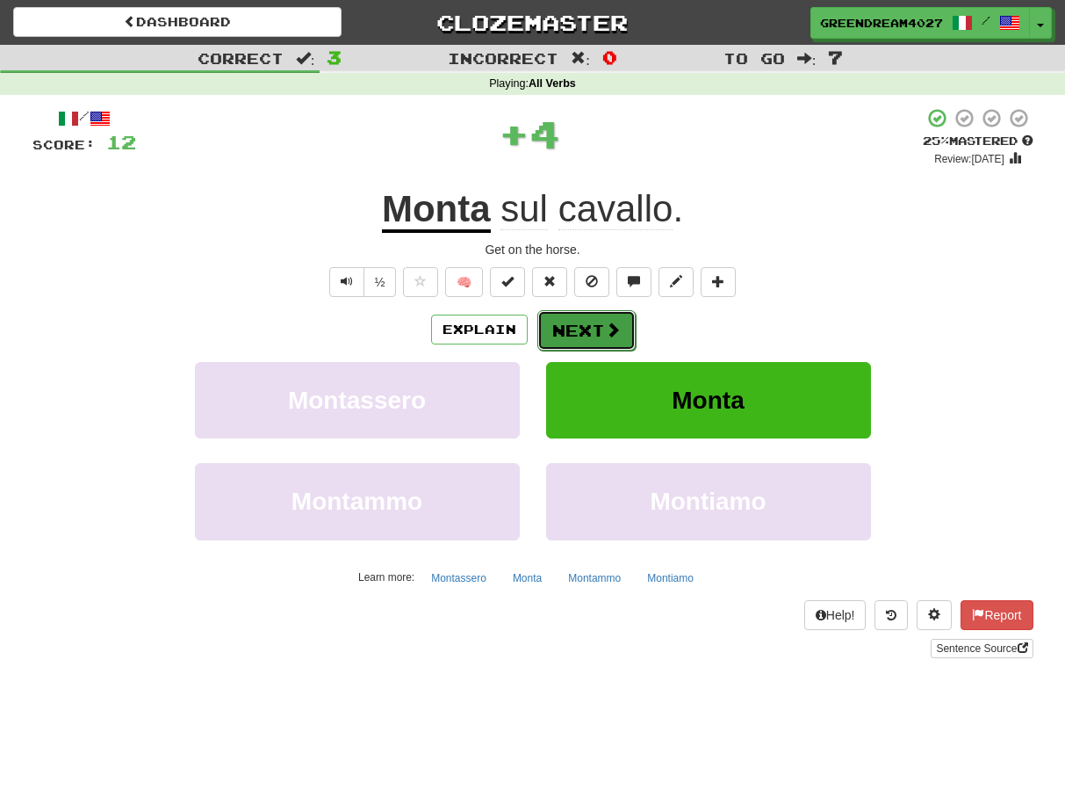
click at [592, 328] on button "Next" at bounding box center [587, 330] width 98 height 40
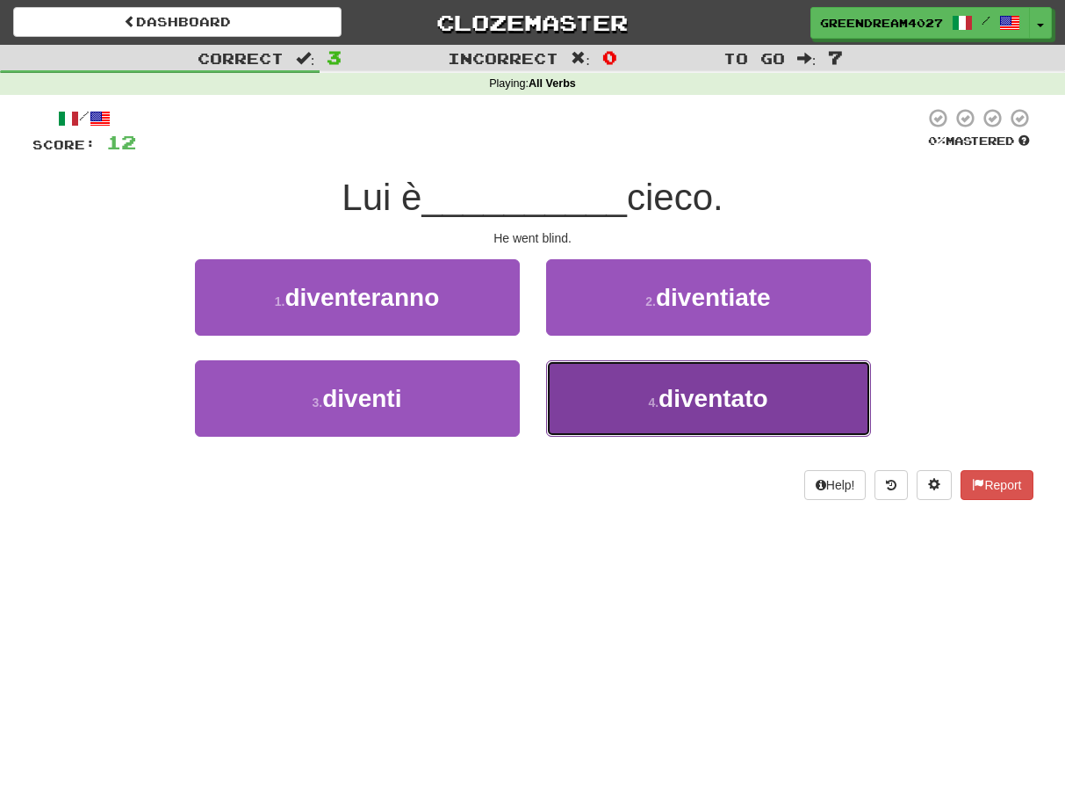
click at [634, 416] on button "4 . diventato" at bounding box center [708, 398] width 325 height 76
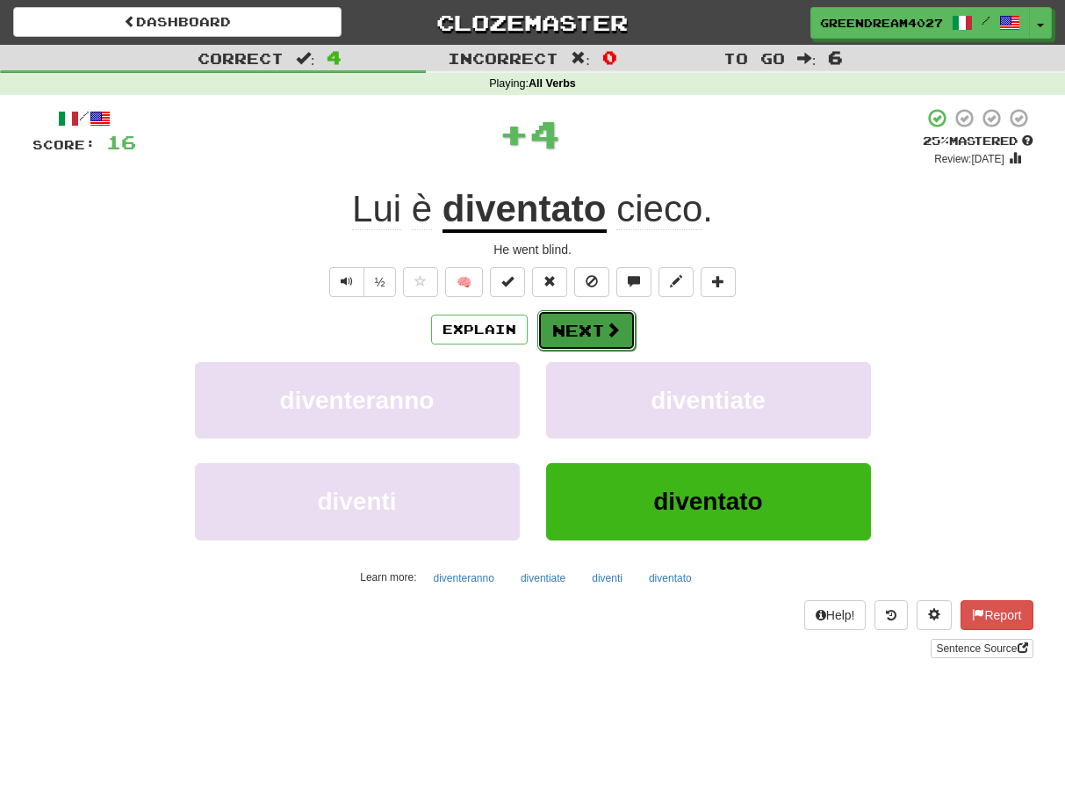
click at [581, 331] on button "Next" at bounding box center [587, 330] width 98 height 40
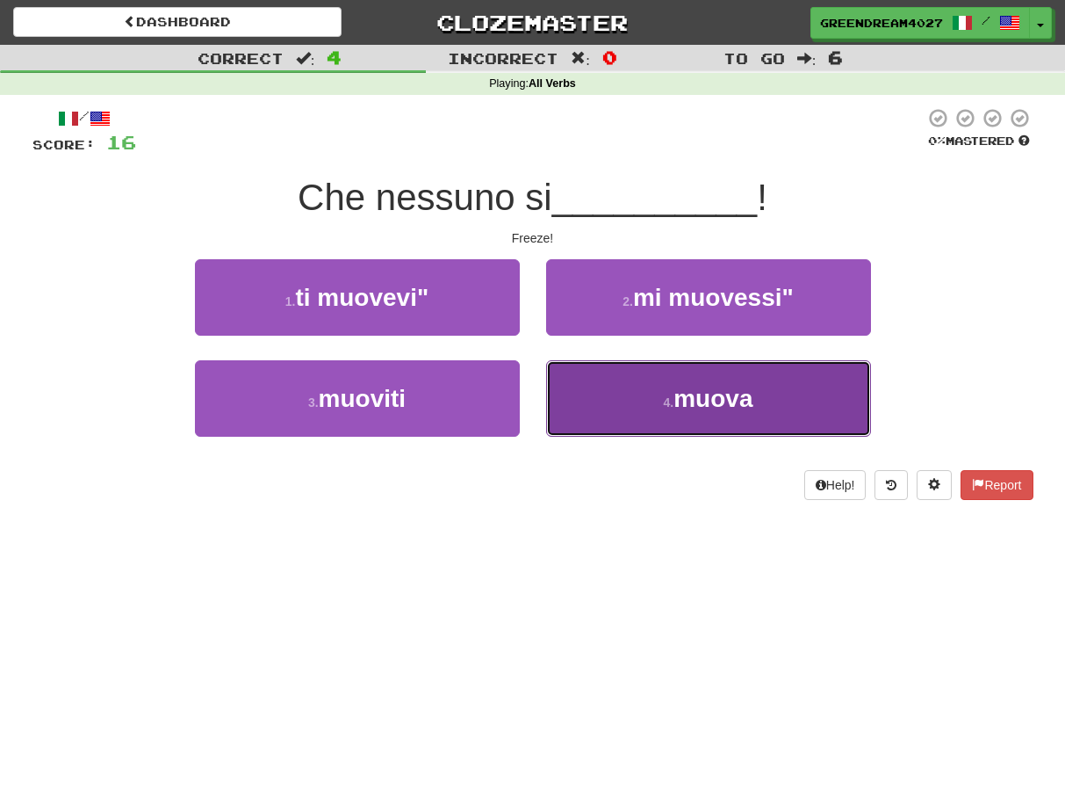
click at [610, 401] on button "4 . muova" at bounding box center [708, 398] width 325 height 76
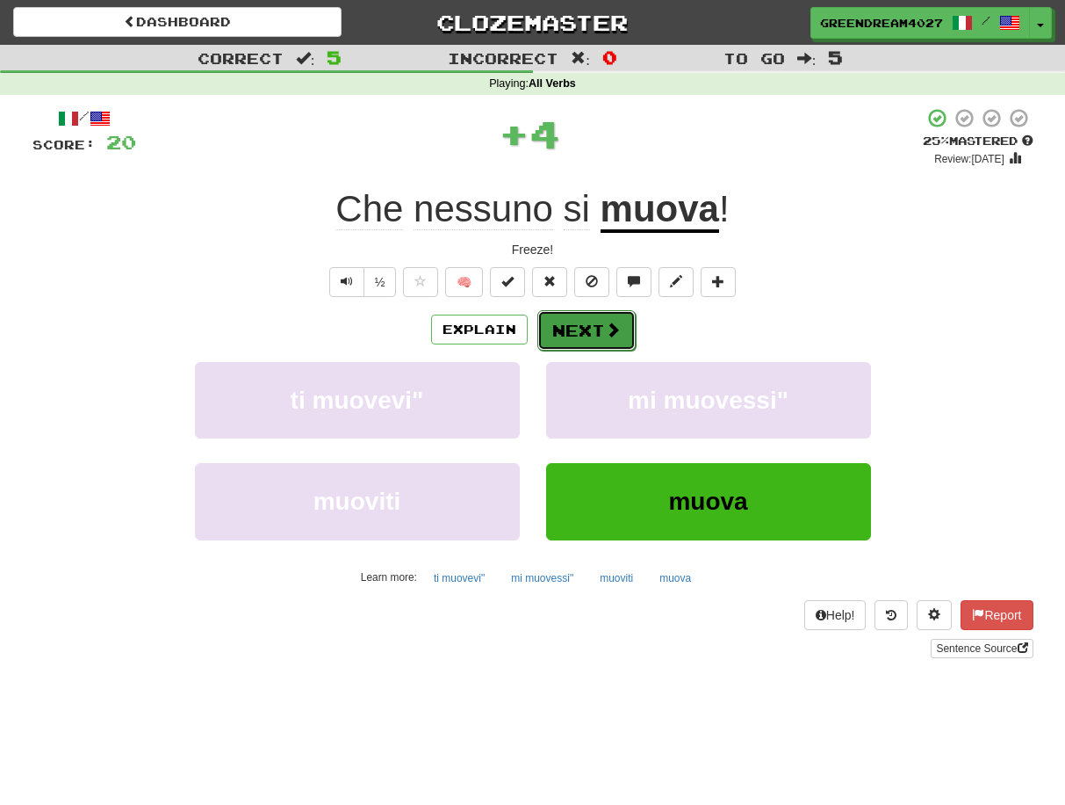
click at [588, 328] on button "Next" at bounding box center [587, 330] width 98 height 40
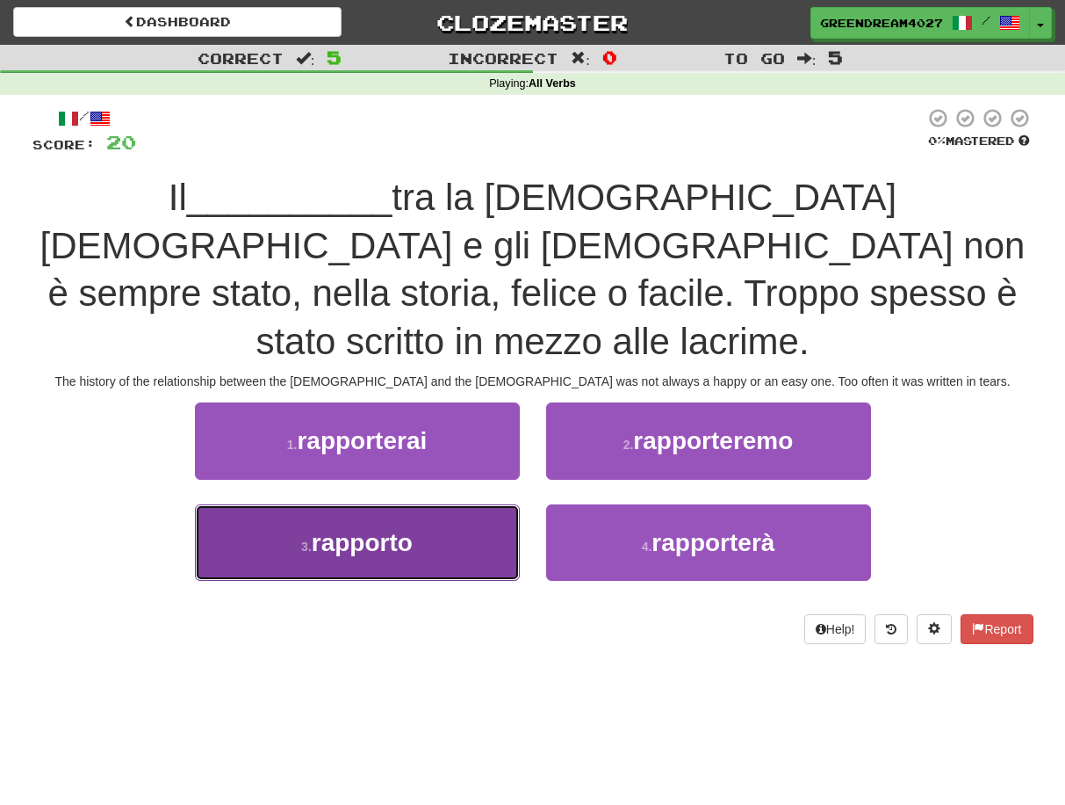
click at [439, 508] on button "3 . rapporto" at bounding box center [357, 542] width 325 height 76
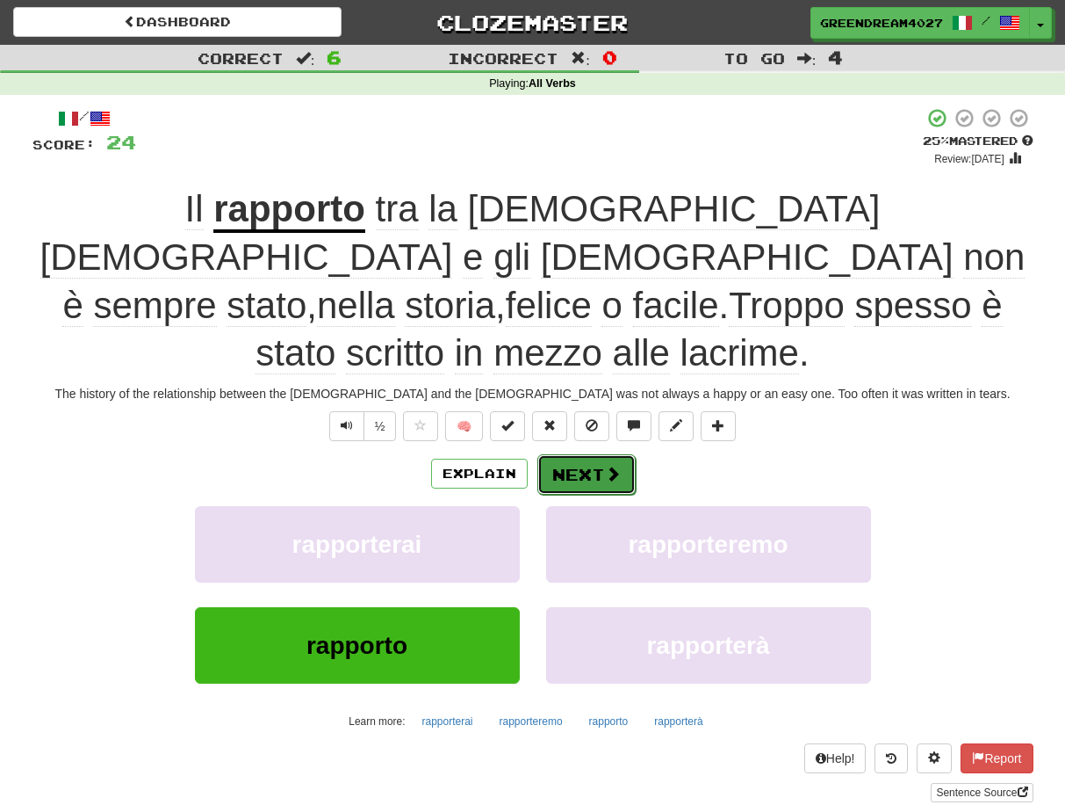
click at [595, 454] on button "Next" at bounding box center [587, 474] width 98 height 40
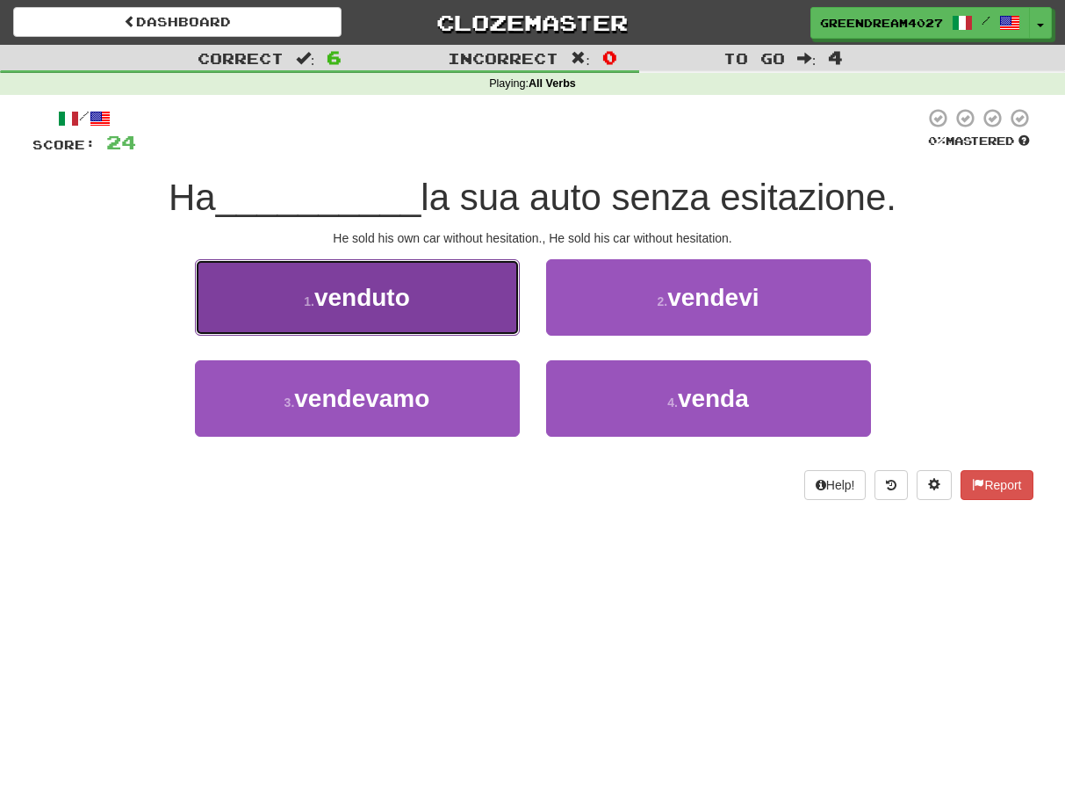
click at [418, 307] on button "1 . venduto" at bounding box center [357, 297] width 325 height 76
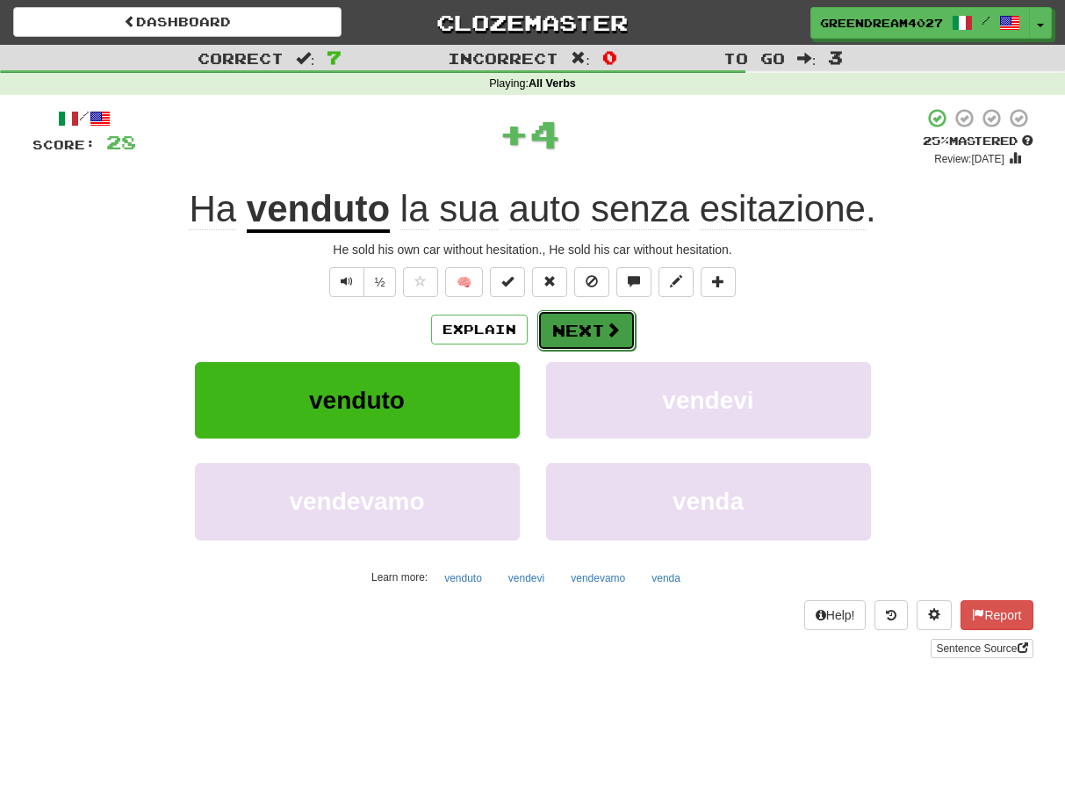
click at [585, 325] on button "Next" at bounding box center [587, 330] width 98 height 40
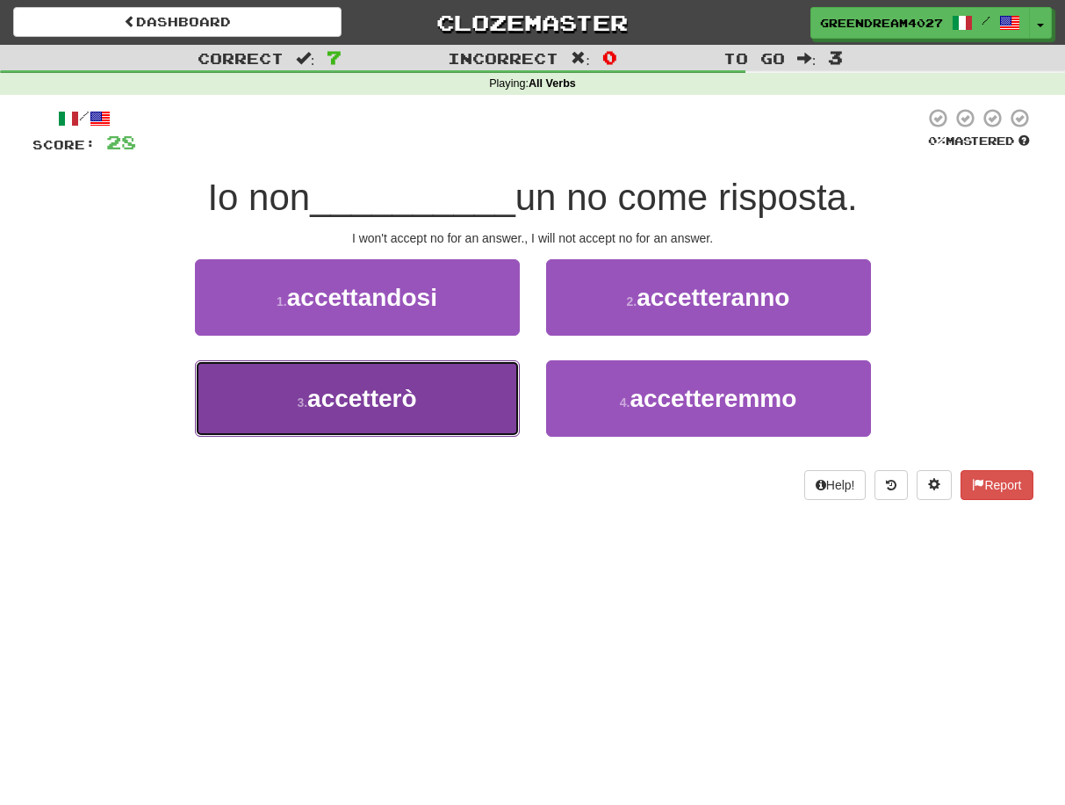
click at [432, 395] on button "3 . accetterò" at bounding box center [357, 398] width 325 height 76
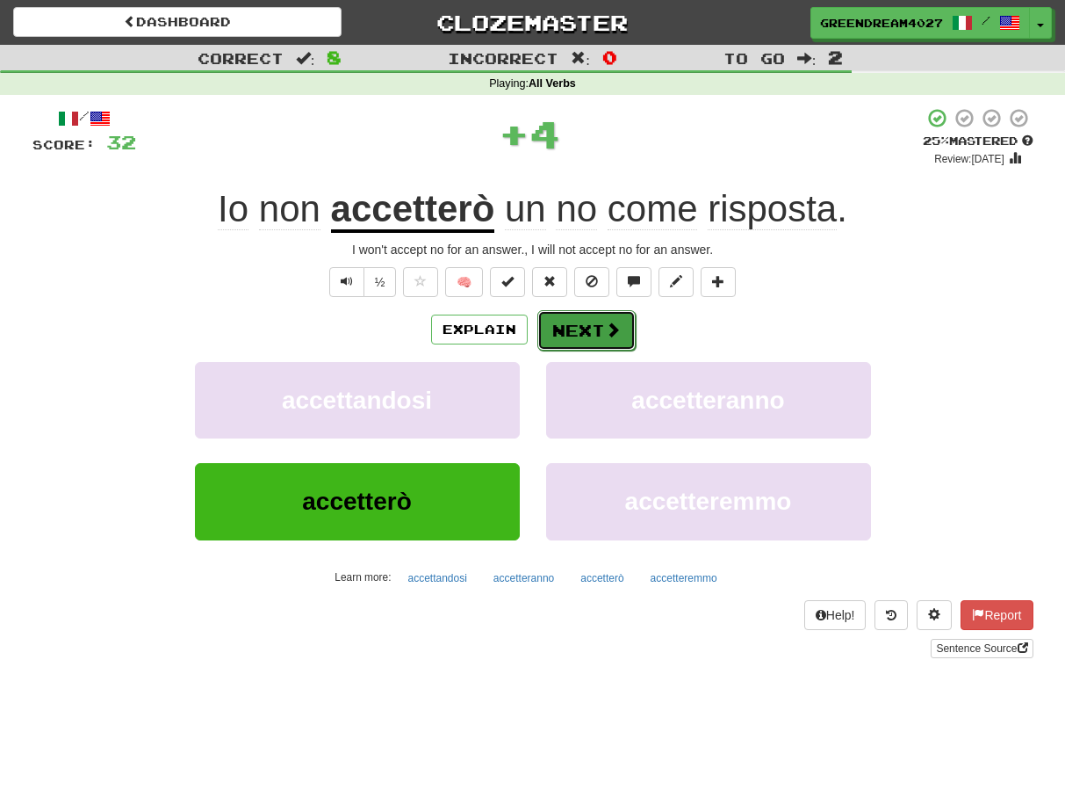
click at [583, 329] on button "Next" at bounding box center [587, 330] width 98 height 40
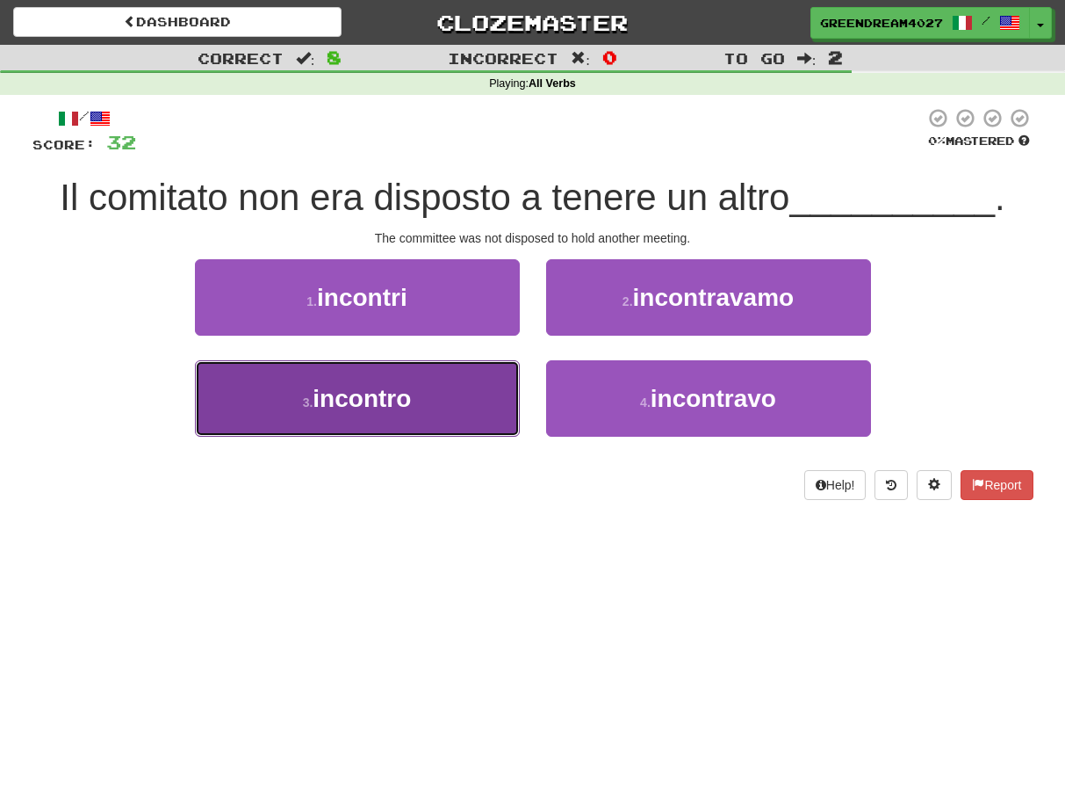
click at [475, 406] on button "3 . incontro" at bounding box center [357, 398] width 325 height 76
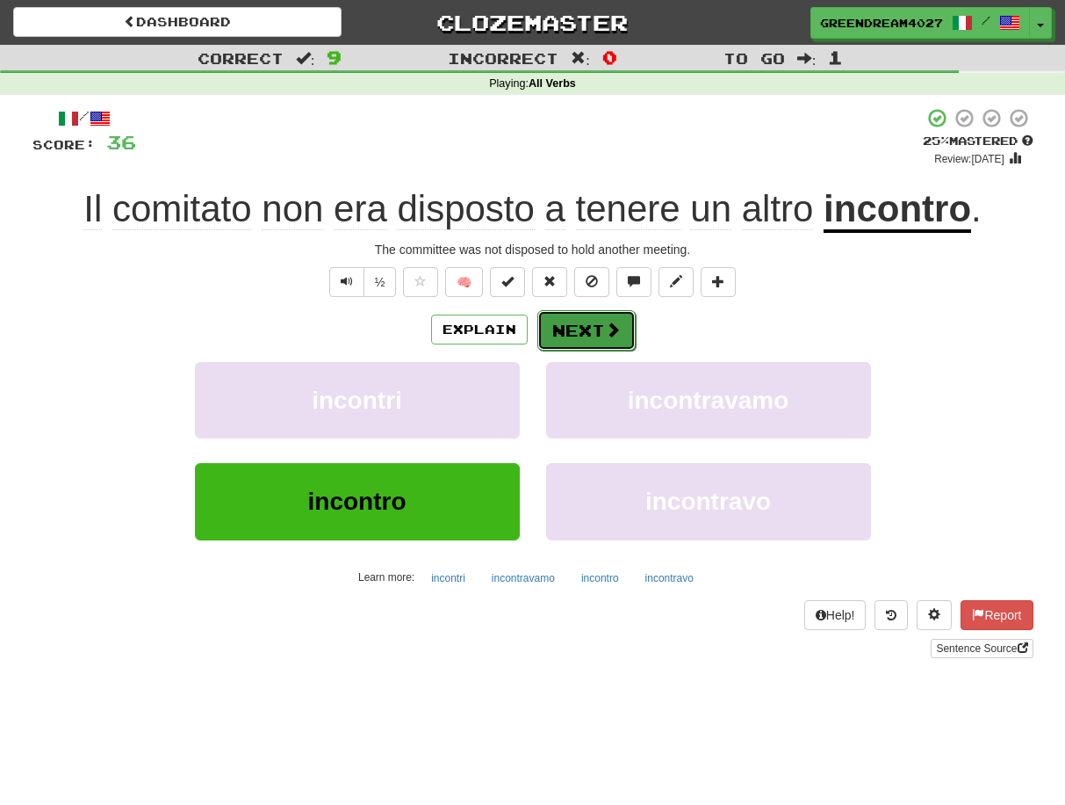
click at [581, 330] on button "Next" at bounding box center [587, 330] width 98 height 40
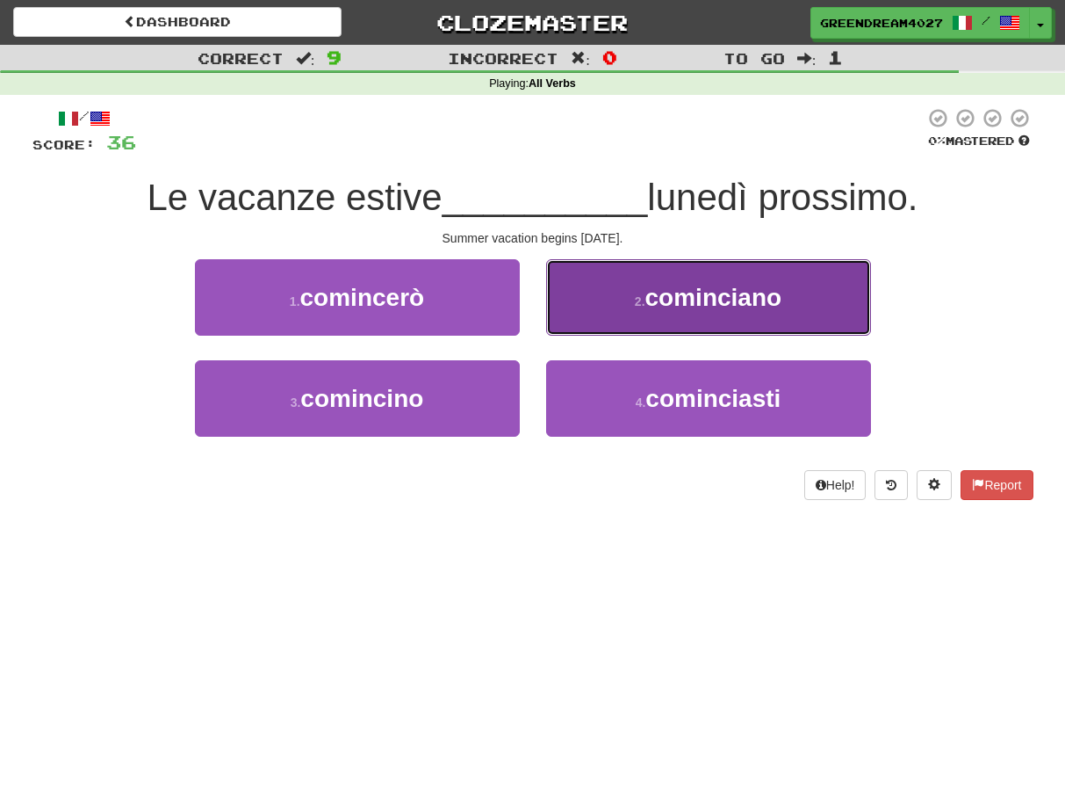
click at [667, 299] on span "cominciano" at bounding box center [714, 297] width 137 height 27
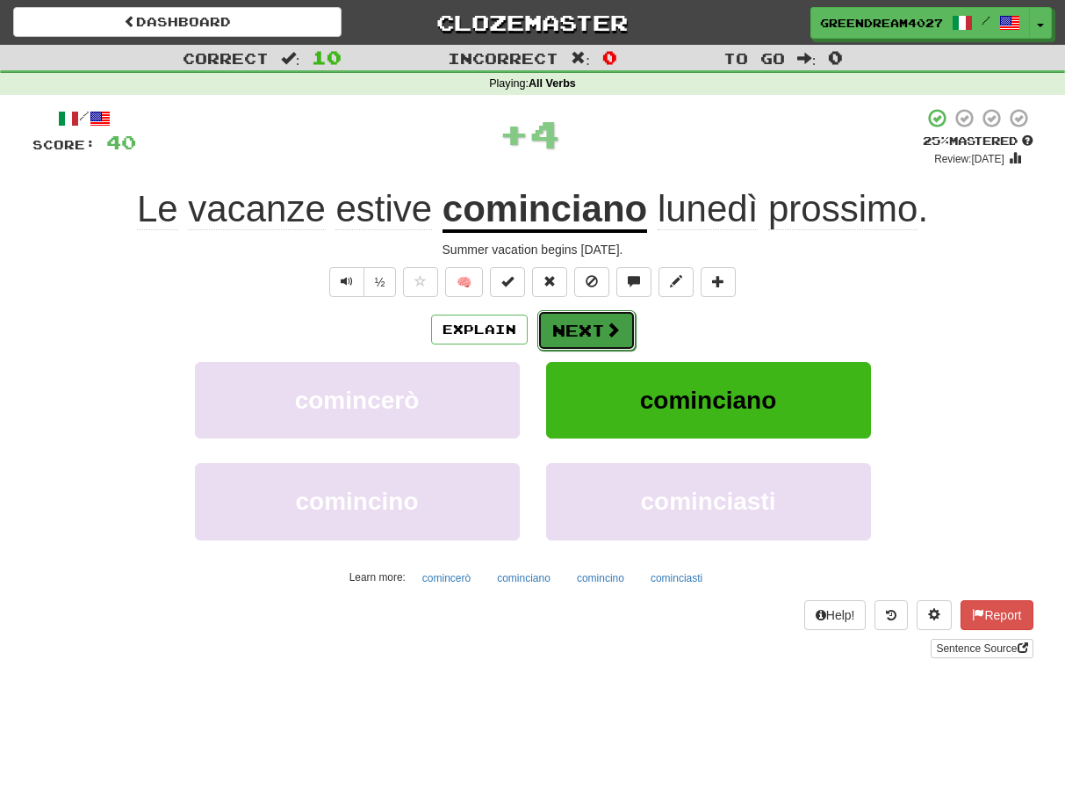
click at [587, 328] on button "Next" at bounding box center [587, 330] width 98 height 40
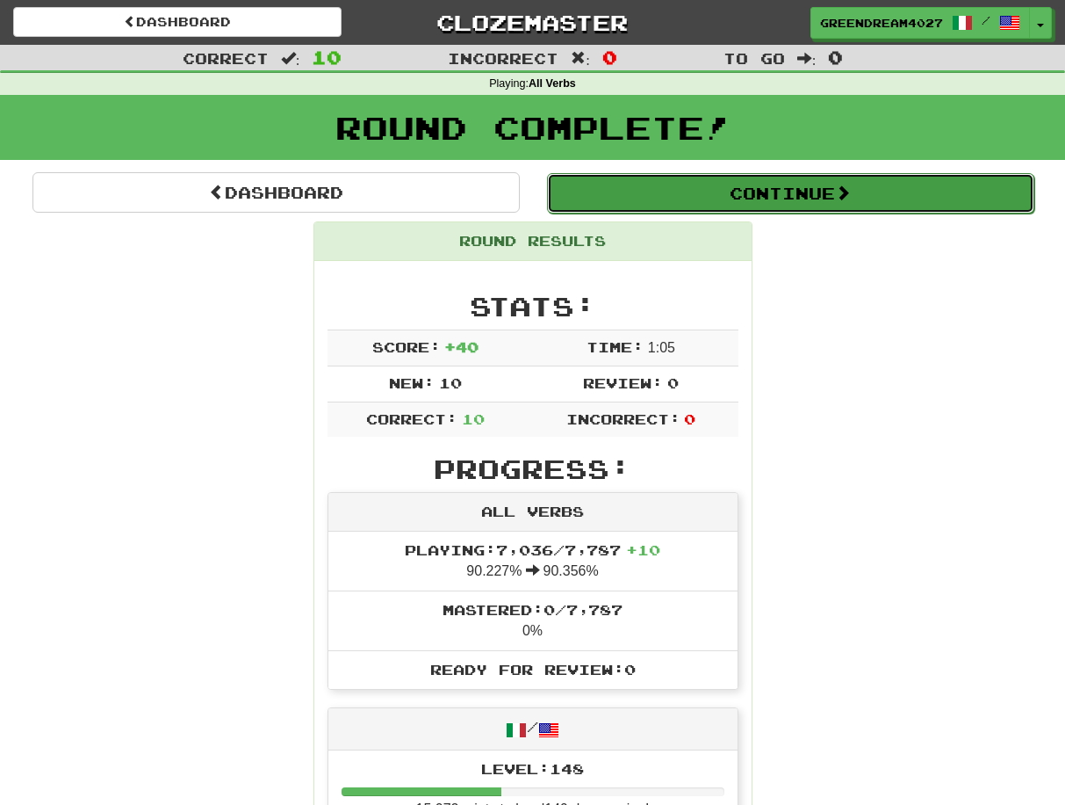
click at [728, 198] on button "Continue" at bounding box center [790, 193] width 487 height 40
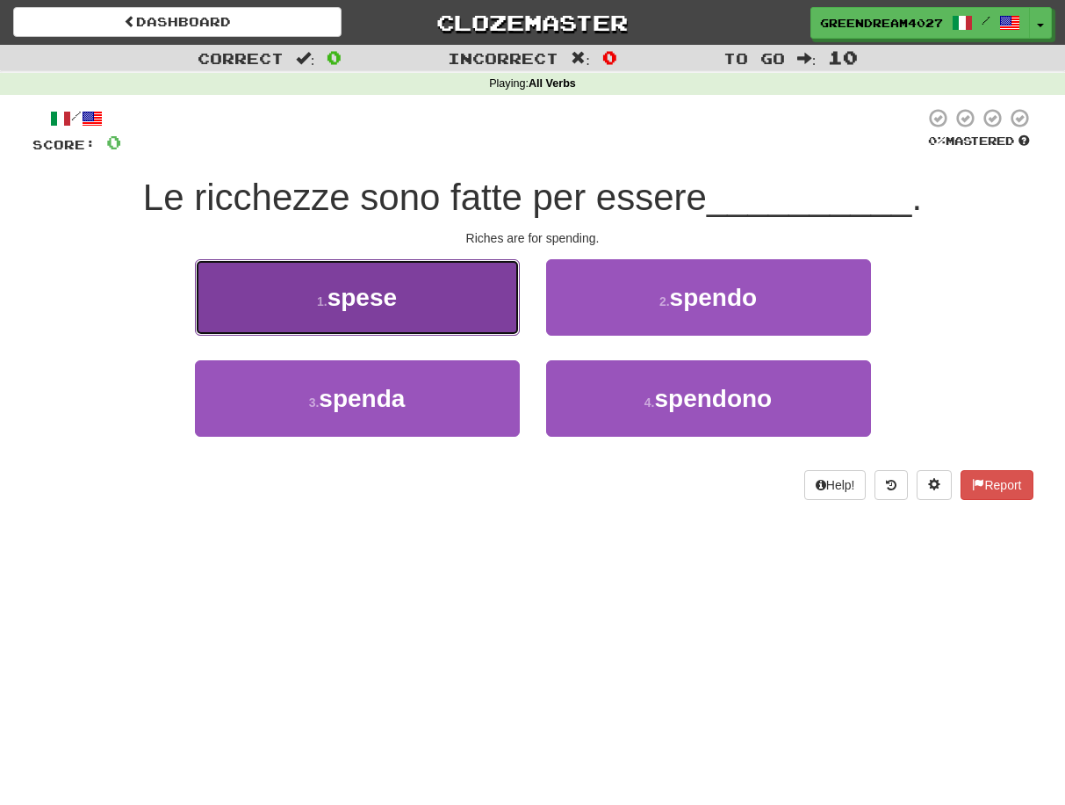
click at [416, 299] on button "1 . spese" at bounding box center [357, 297] width 325 height 76
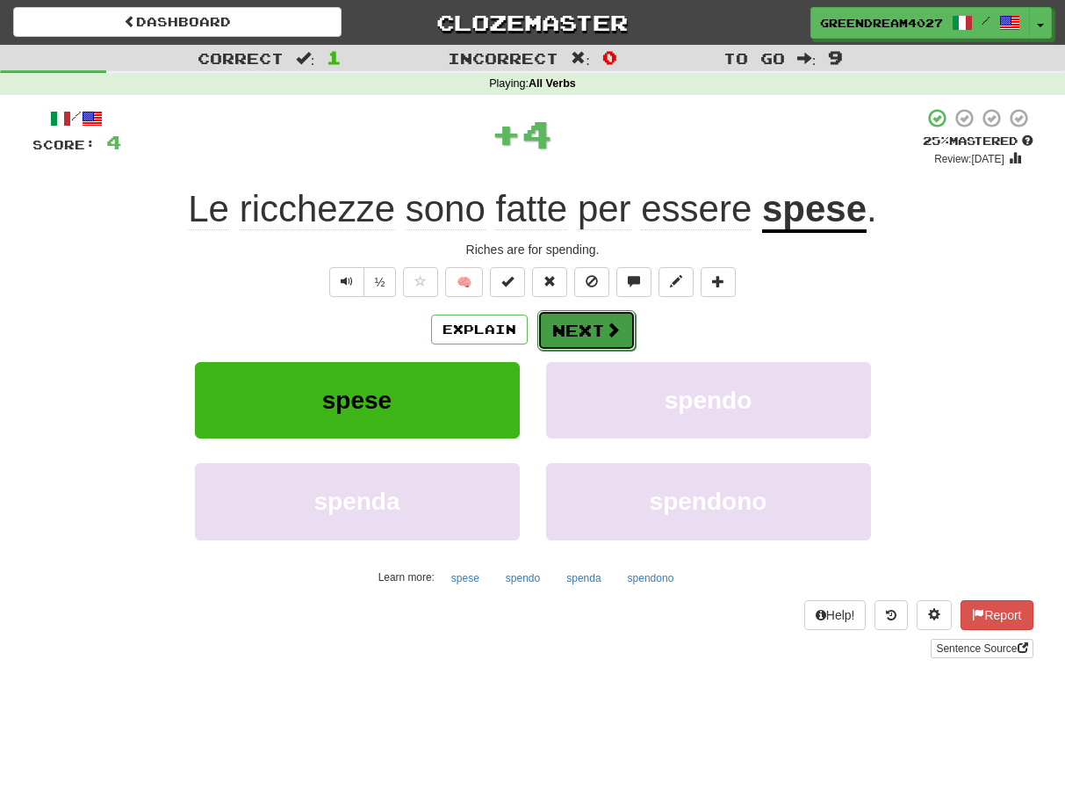
click at [585, 328] on button "Next" at bounding box center [587, 330] width 98 height 40
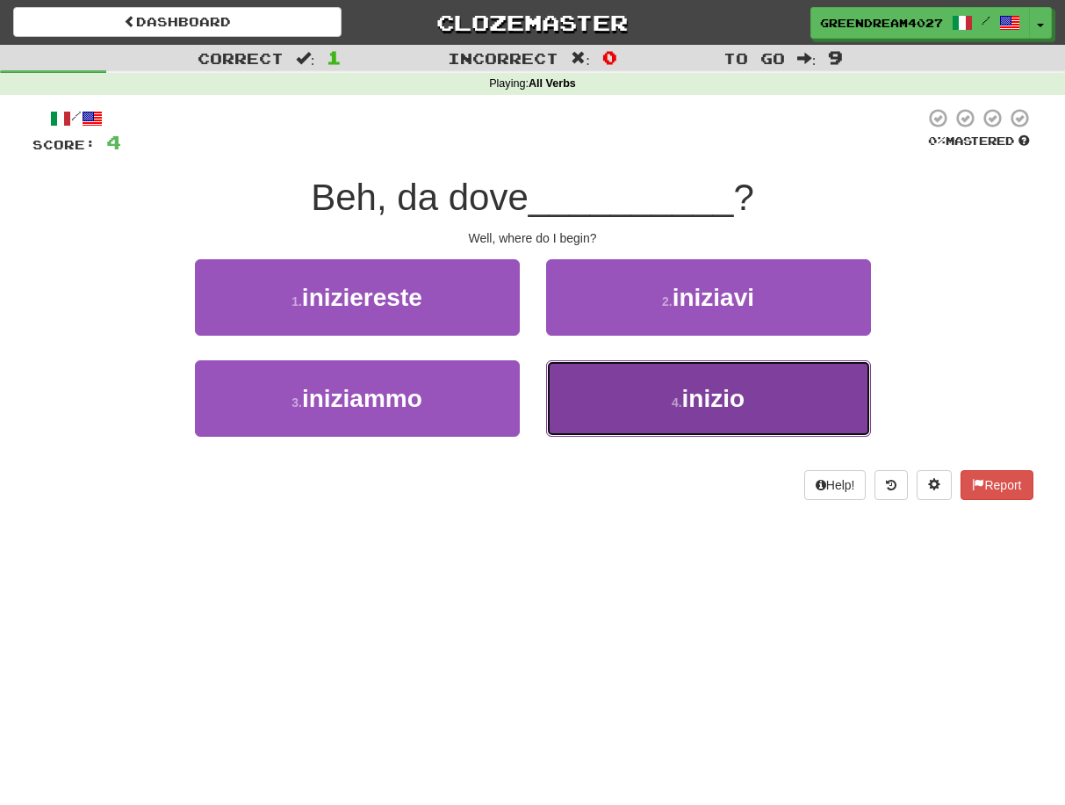
click at [620, 412] on button "4 . inizio" at bounding box center [708, 398] width 325 height 76
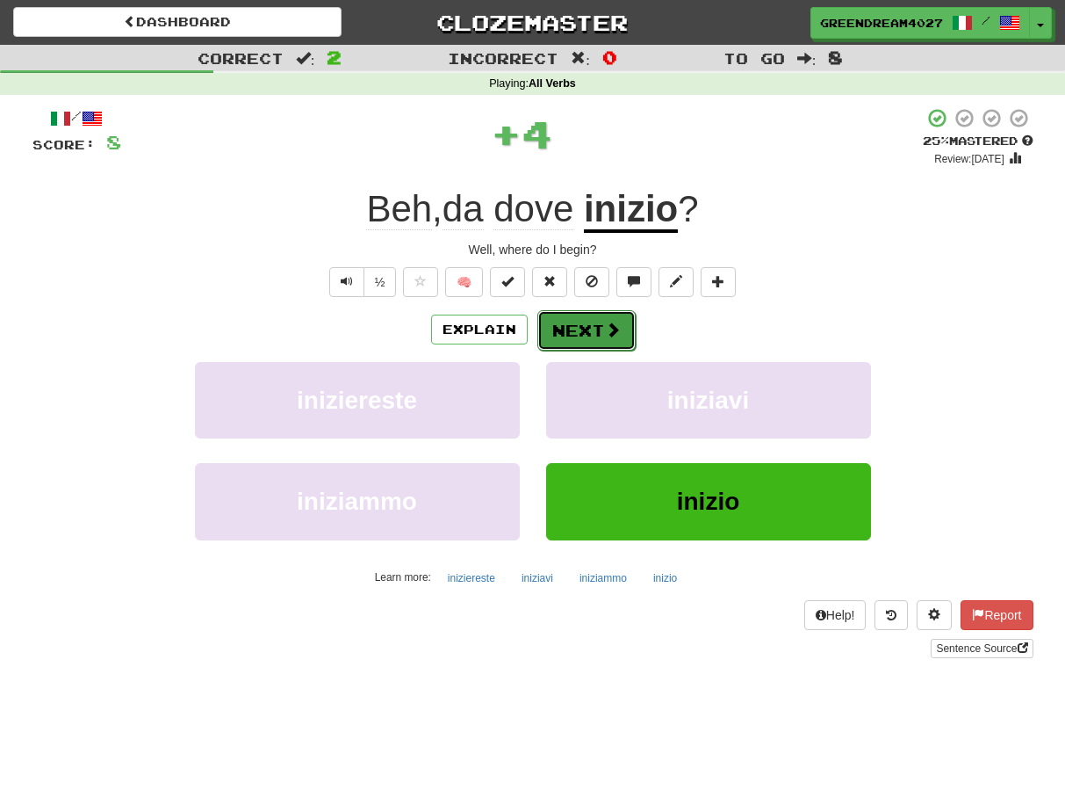
click at [578, 329] on button "Next" at bounding box center [587, 330] width 98 height 40
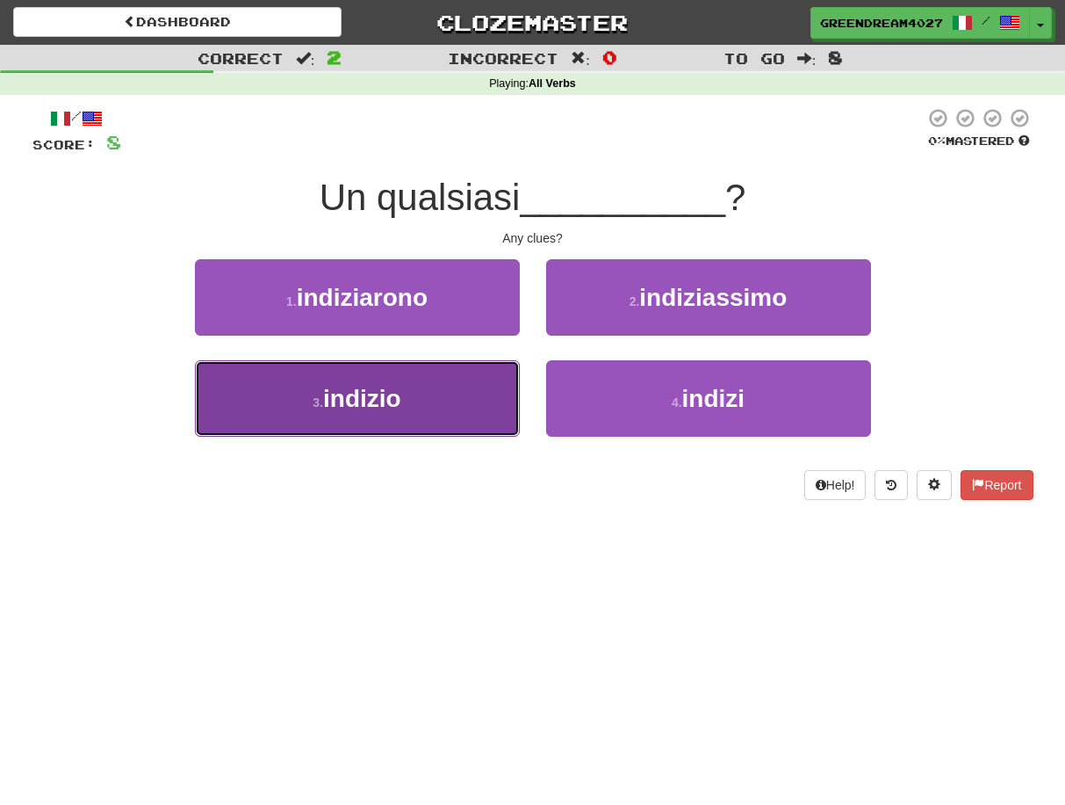
click at [456, 410] on button "3 . indizio" at bounding box center [357, 398] width 325 height 76
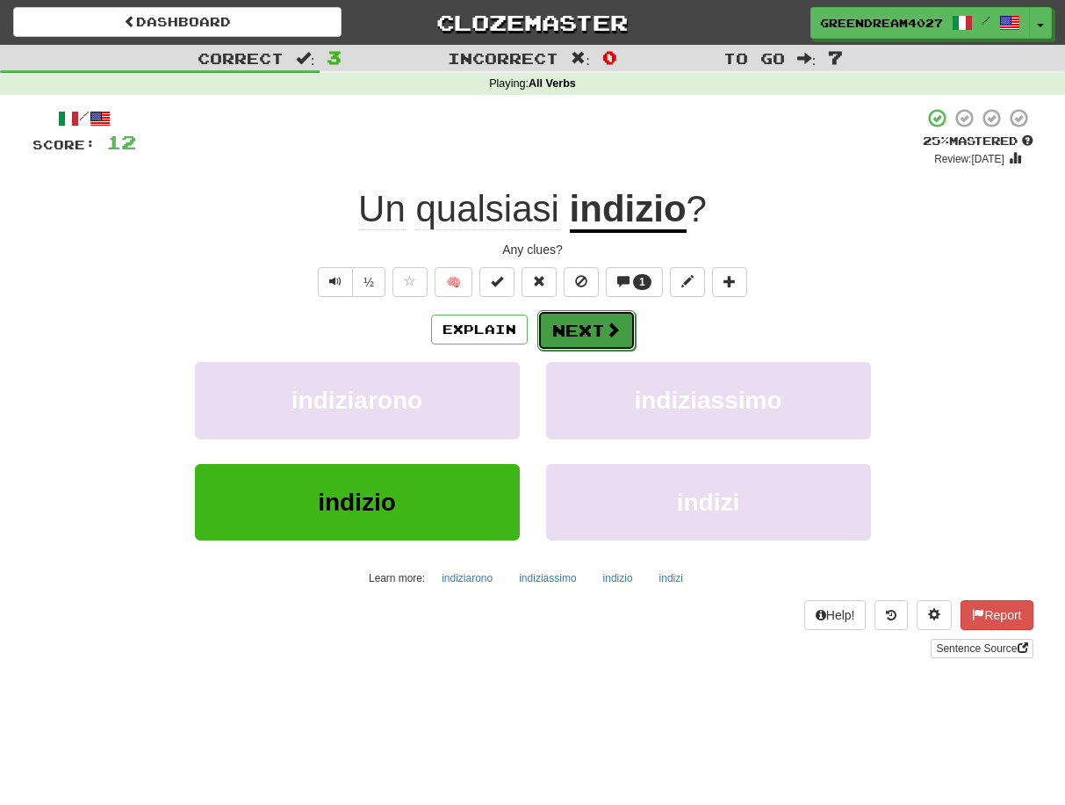
click at [567, 334] on button "Next" at bounding box center [587, 330] width 98 height 40
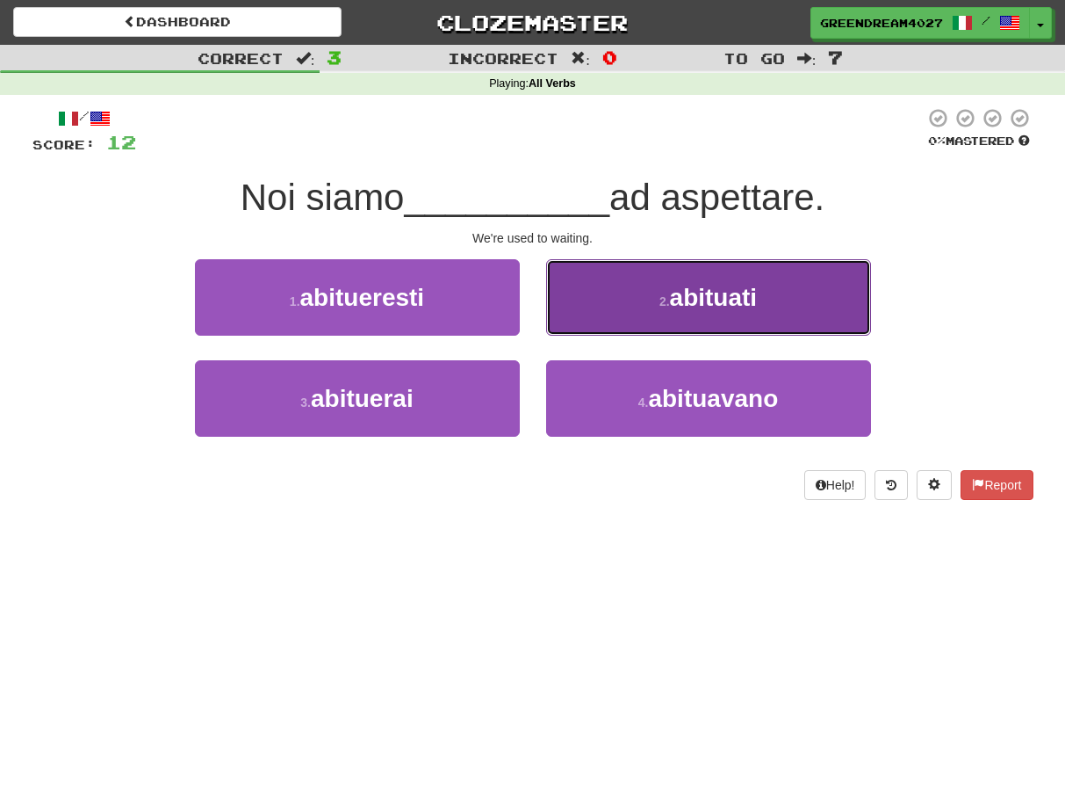
click at [633, 309] on button "2 . abituati" at bounding box center [708, 297] width 325 height 76
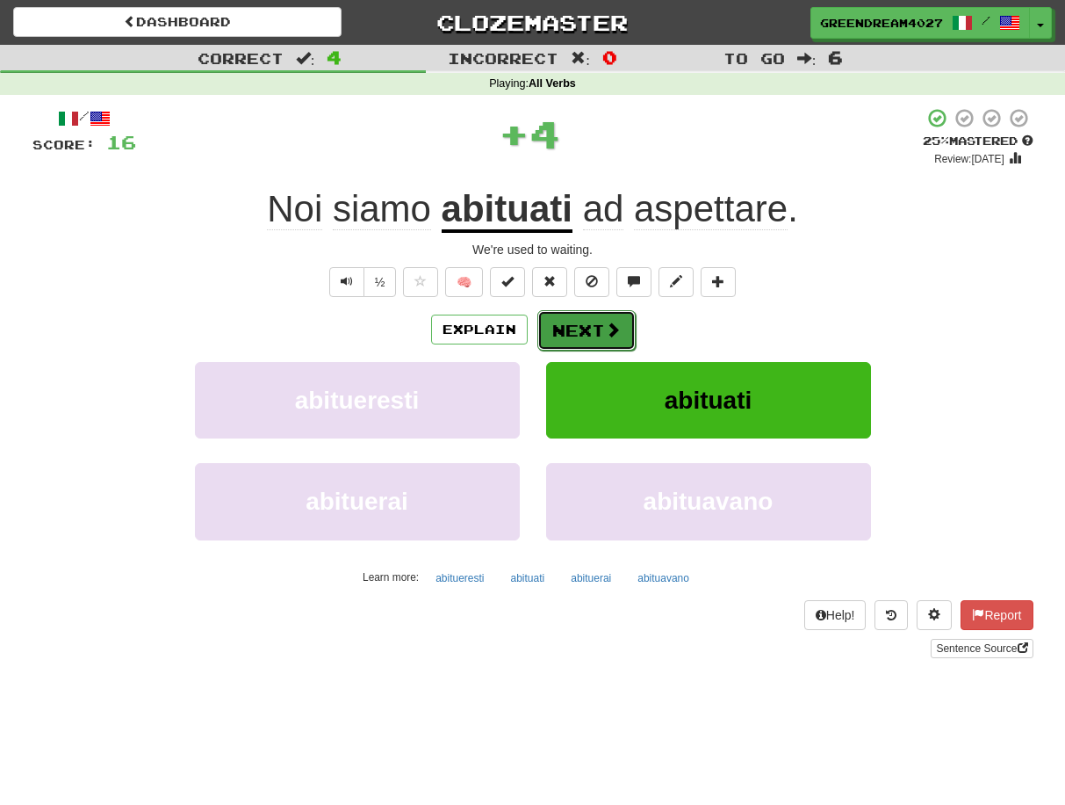
click at [598, 331] on button "Next" at bounding box center [587, 330] width 98 height 40
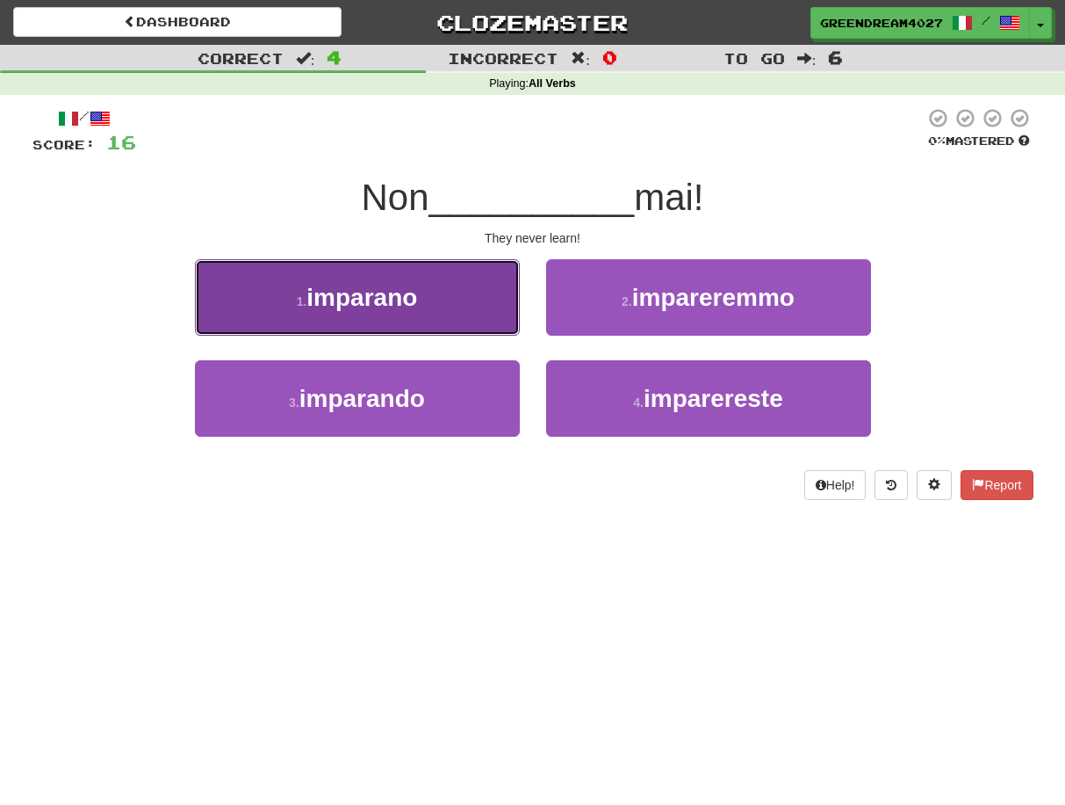
click at [462, 306] on button "1 . imparano" at bounding box center [357, 297] width 325 height 76
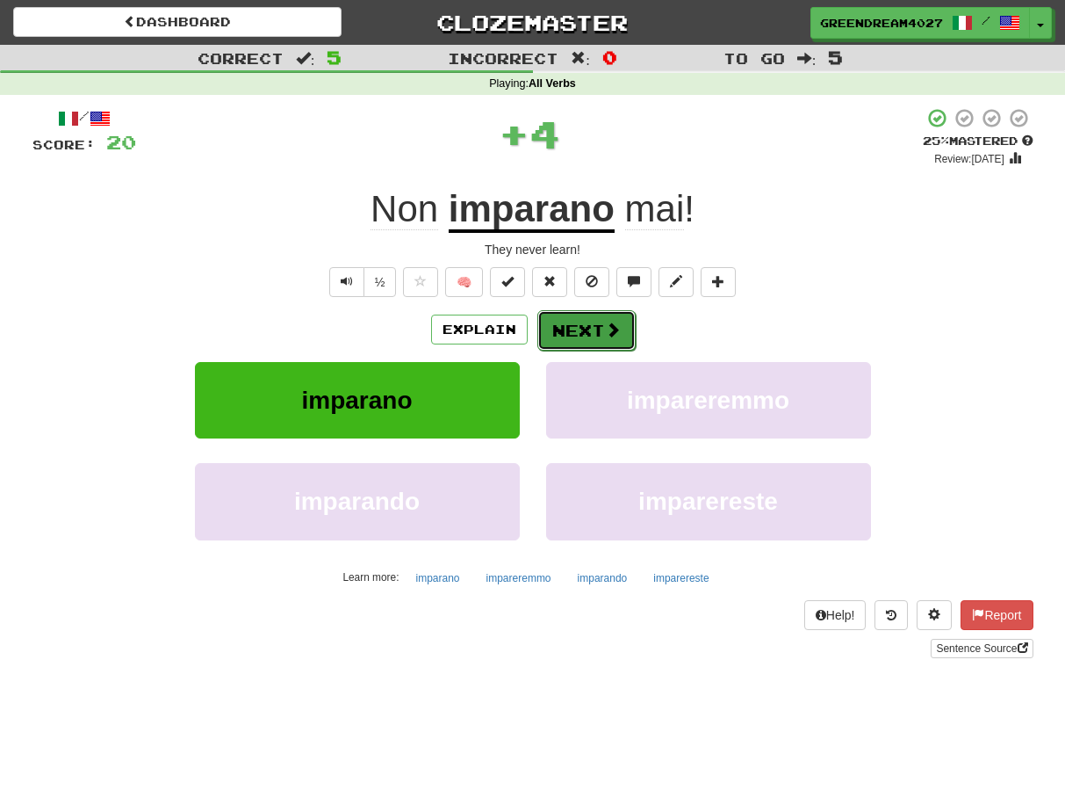
click at [583, 327] on button "Next" at bounding box center [587, 330] width 98 height 40
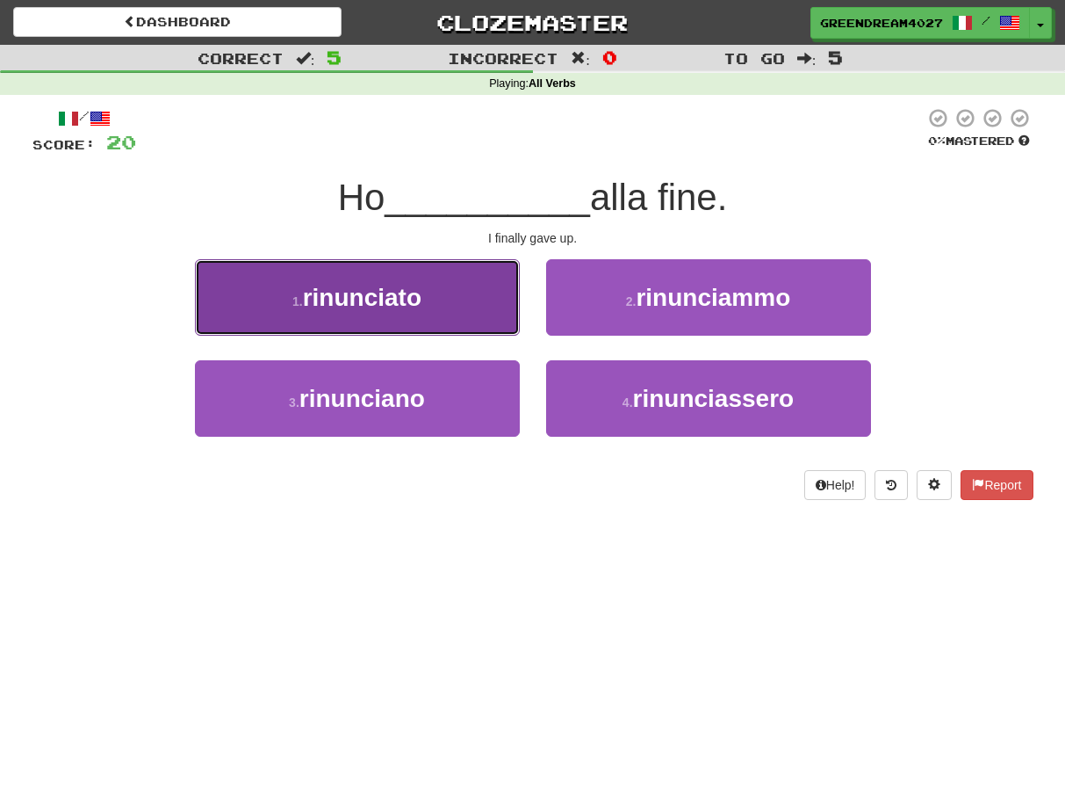
click at [444, 303] on button "1 . rinunciato" at bounding box center [357, 297] width 325 height 76
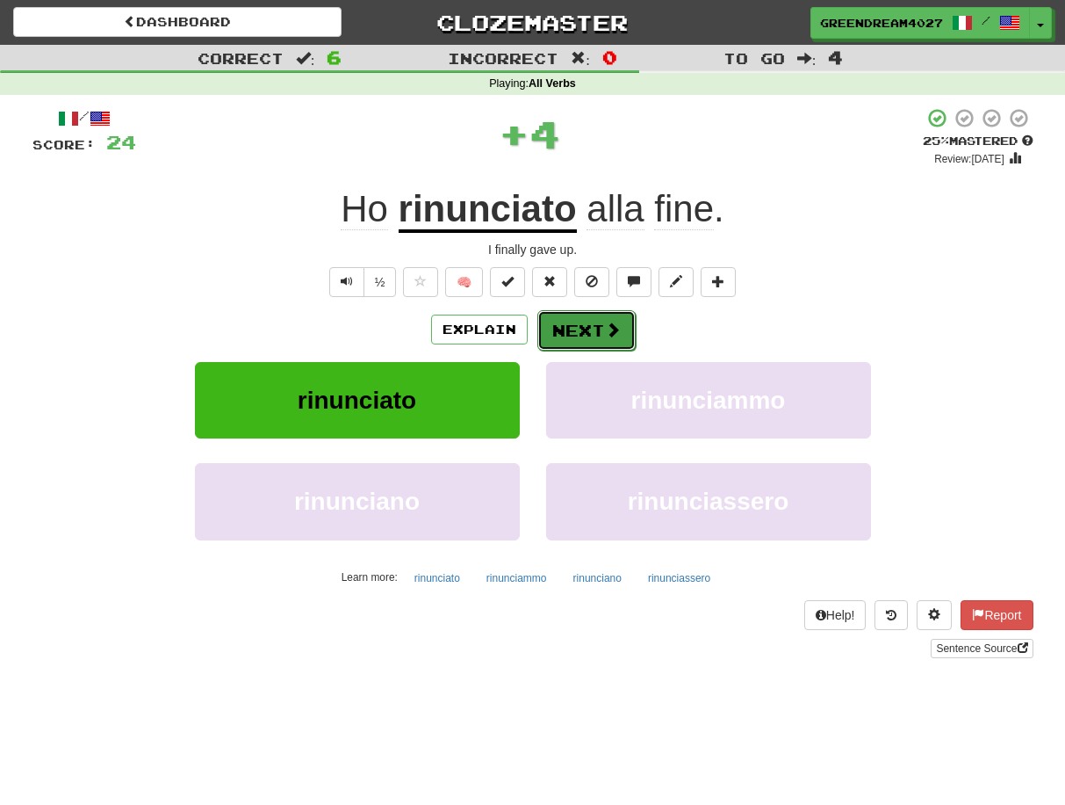
click at [580, 329] on button "Next" at bounding box center [587, 330] width 98 height 40
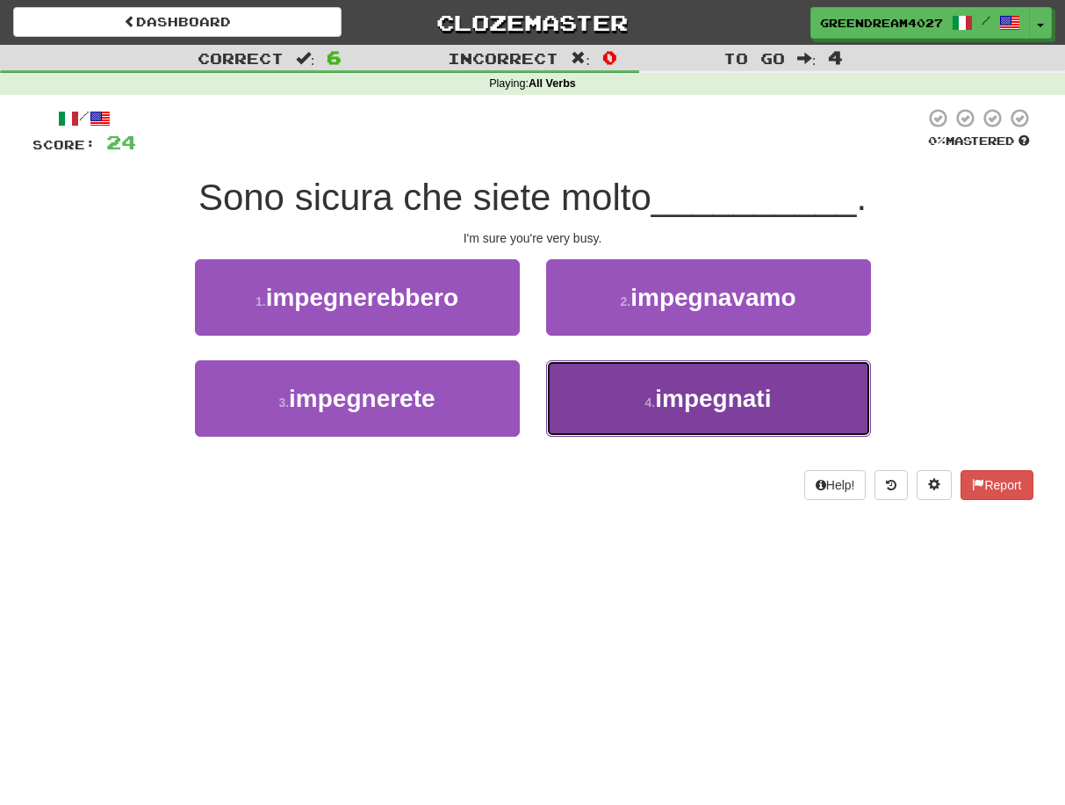
click at [623, 408] on button "4 . impegnati" at bounding box center [708, 398] width 325 height 76
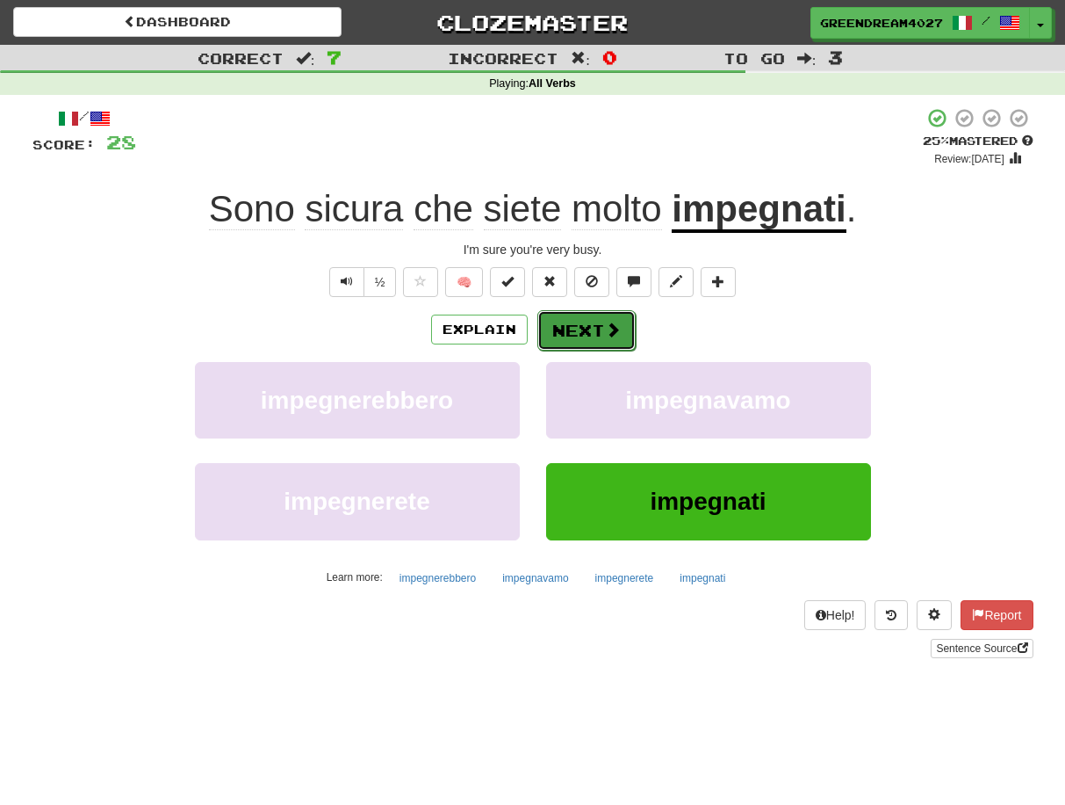
click at [582, 330] on button "Next" at bounding box center [587, 330] width 98 height 40
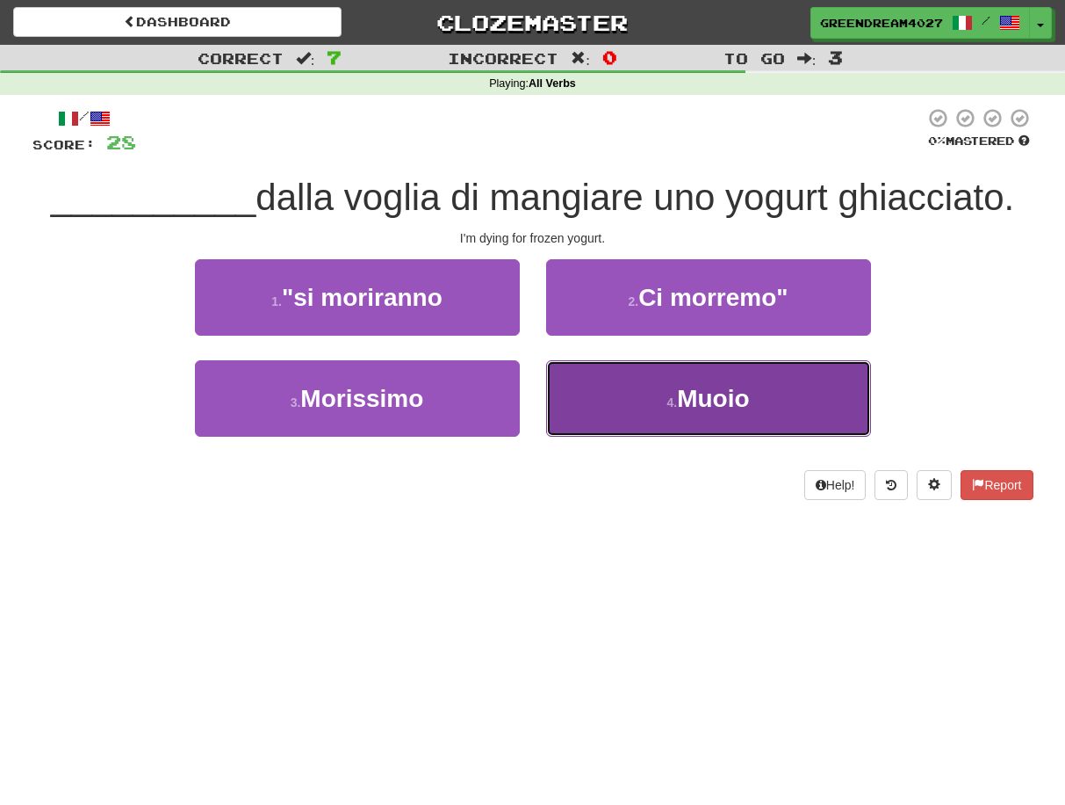
click at [625, 397] on button "4 . Muoio" at bounding box center [708, 398] width 325 height 76
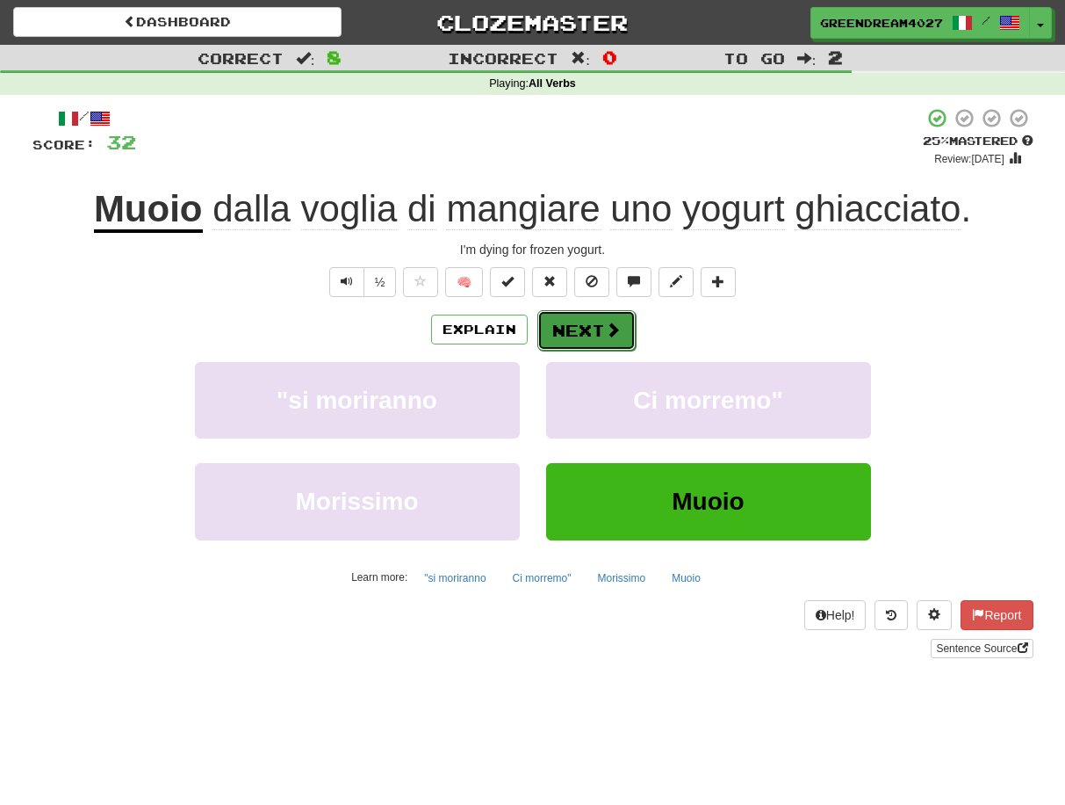
click at [579, 327] on button "Next" at bounding box center [587, 330] width 98 height 40
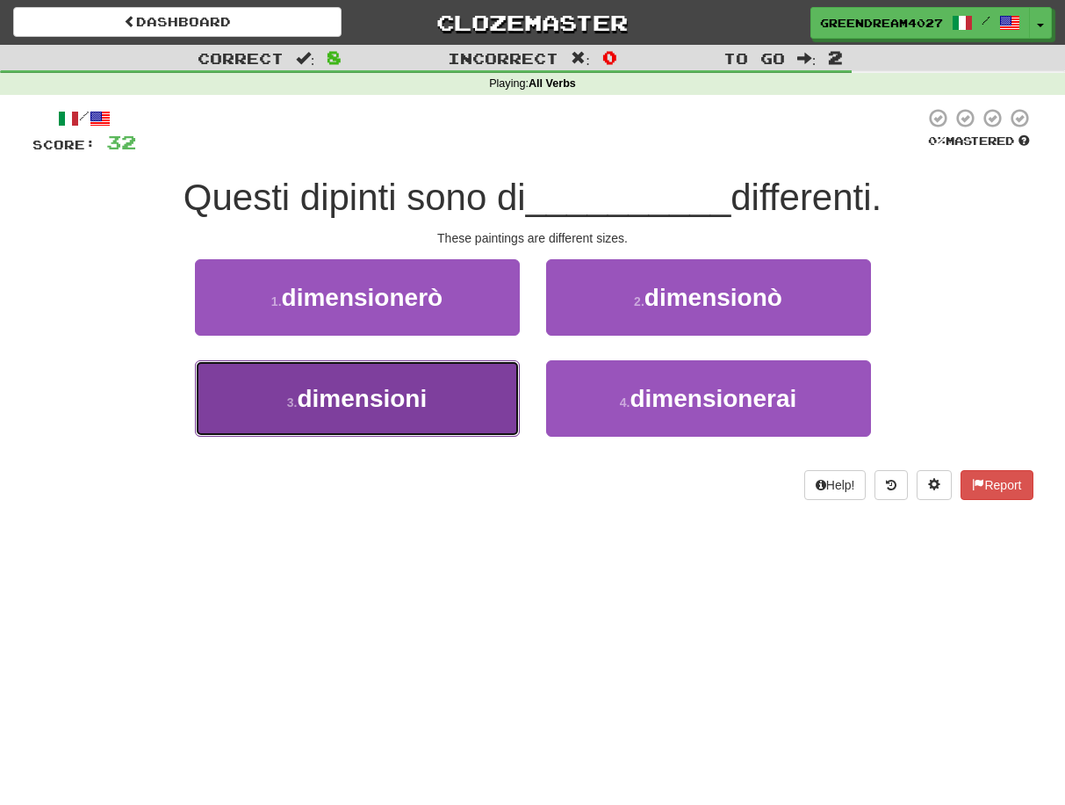
click at [463, 411] on button "3 . dimensioni" at bounding box center [357, 398] width 325 height 76
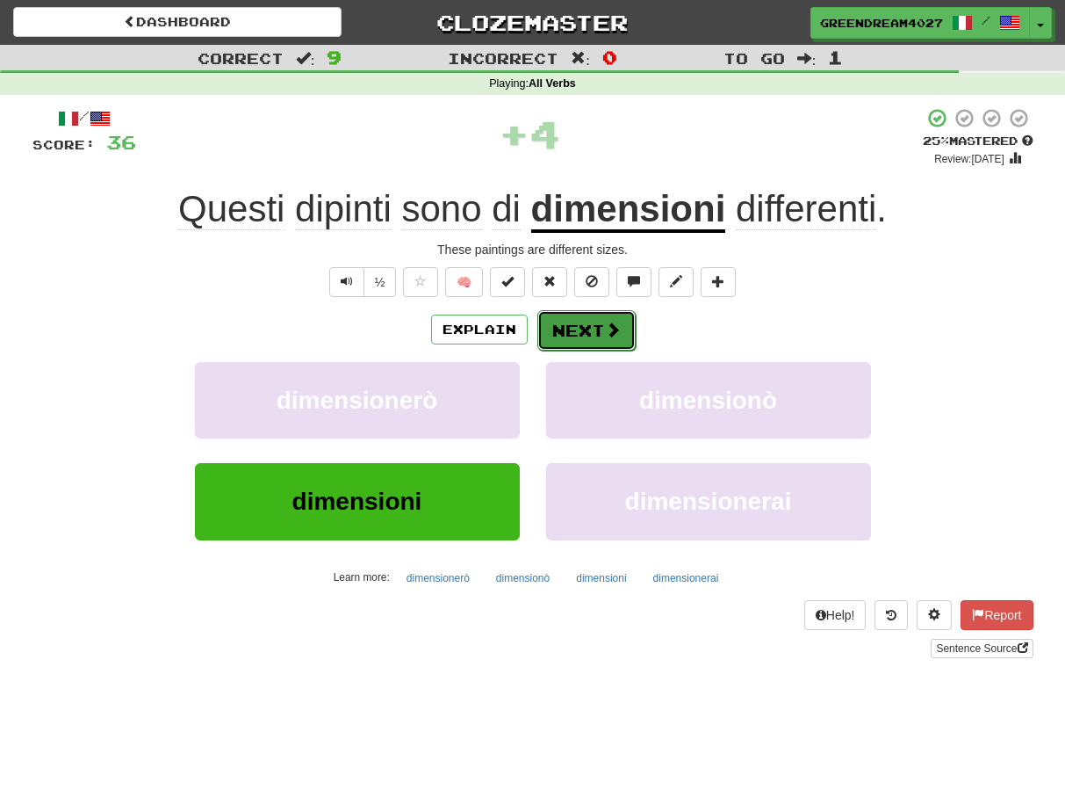
click at [584, 330] on button "Next" at bounding box center [587, 330] width 98 height 40
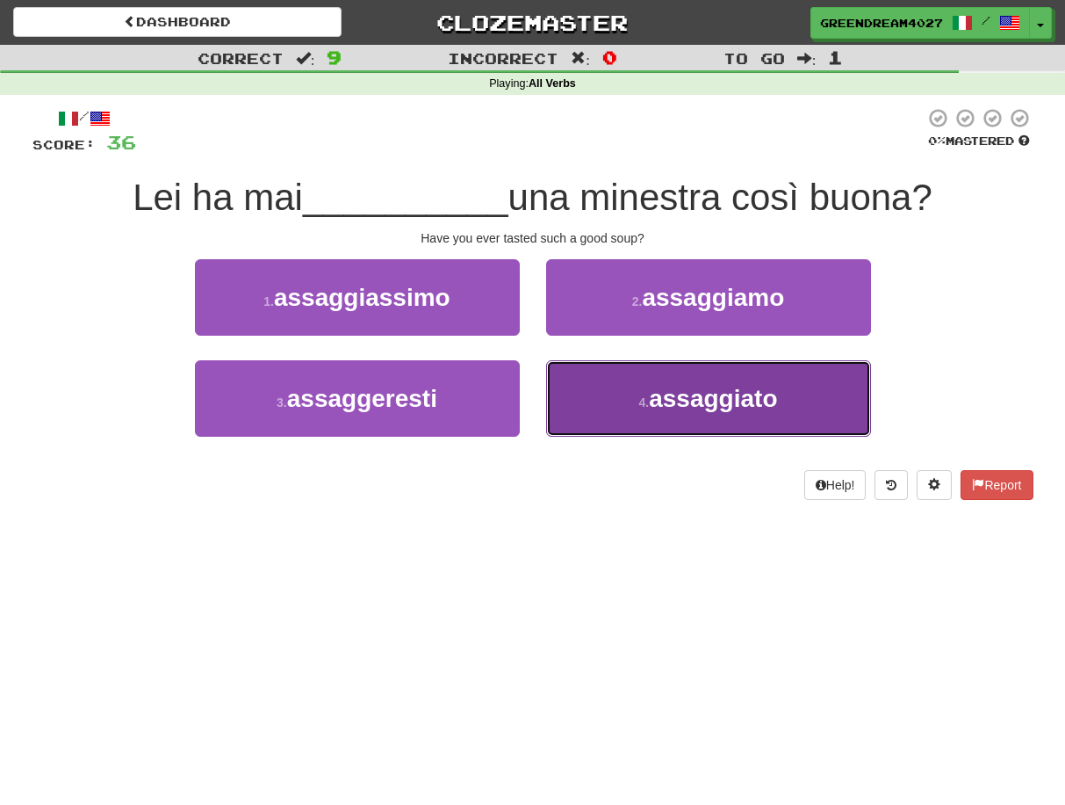
click at [624, 408] on button "4 . assaggiato" at bounding box center [708, 398] width 325 height 76
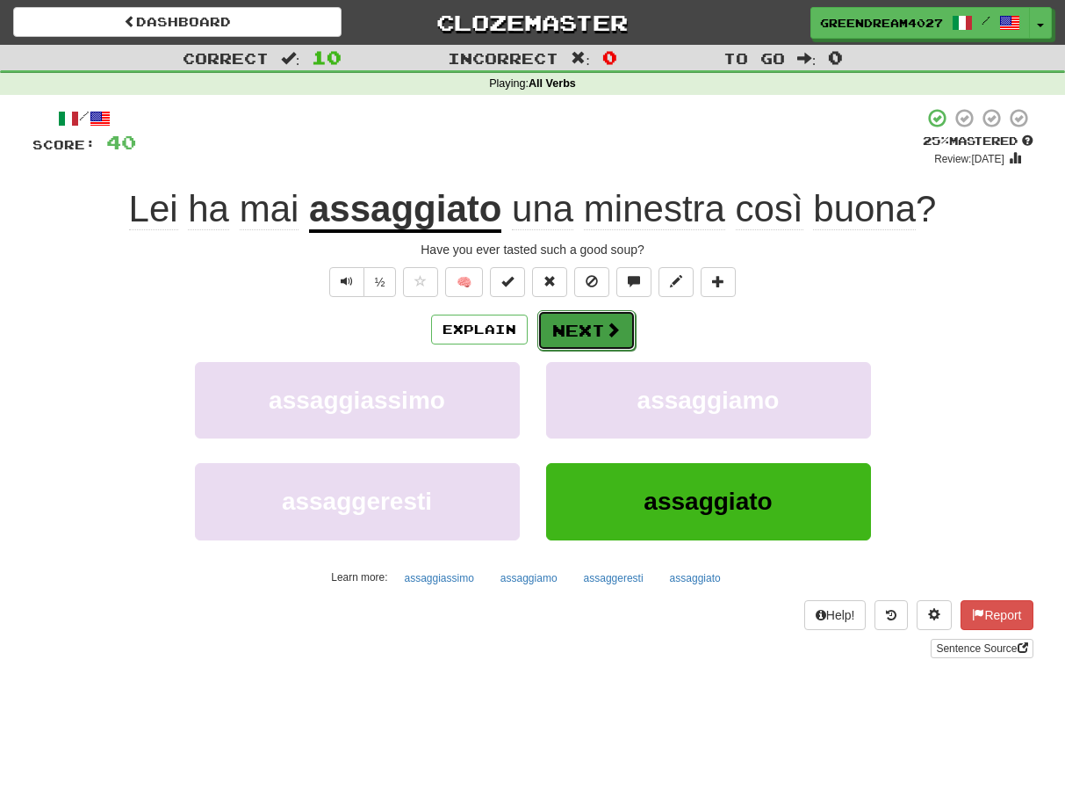
click at [583, 332] on button "Next" at bounding box center [587, 330] width 98 height 40
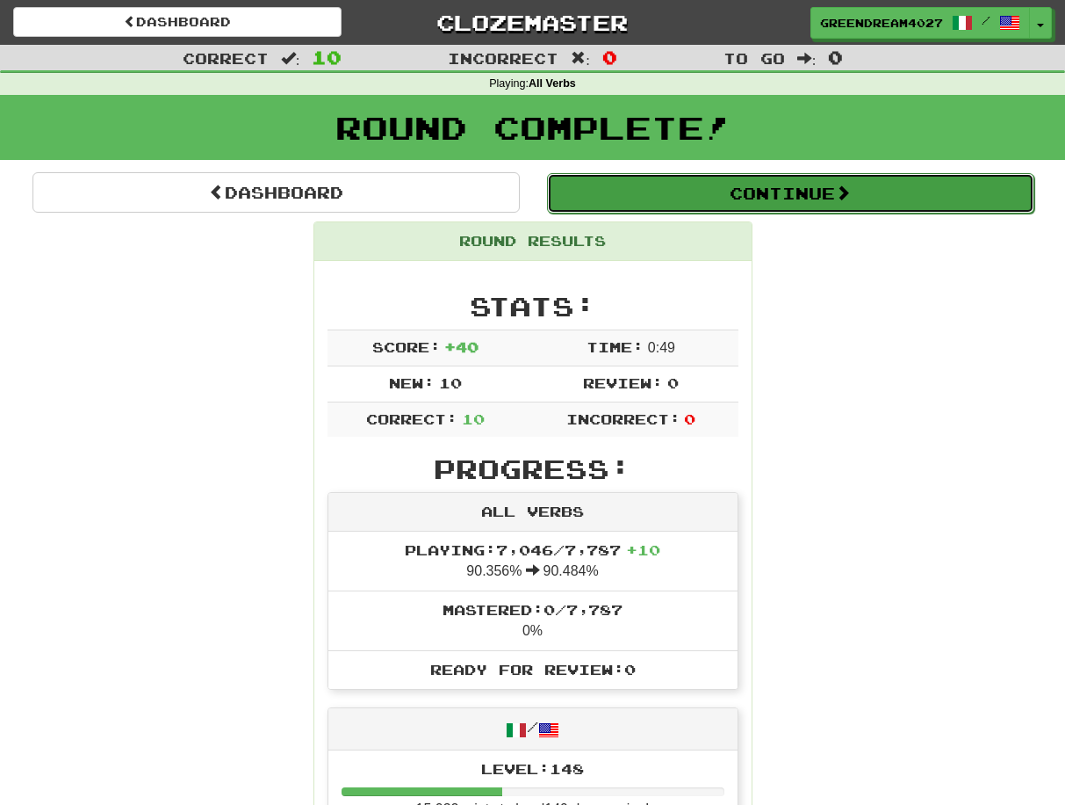
click at [695, 198] on button "Continue" at bounding box center [790, 193] width 487 height 40
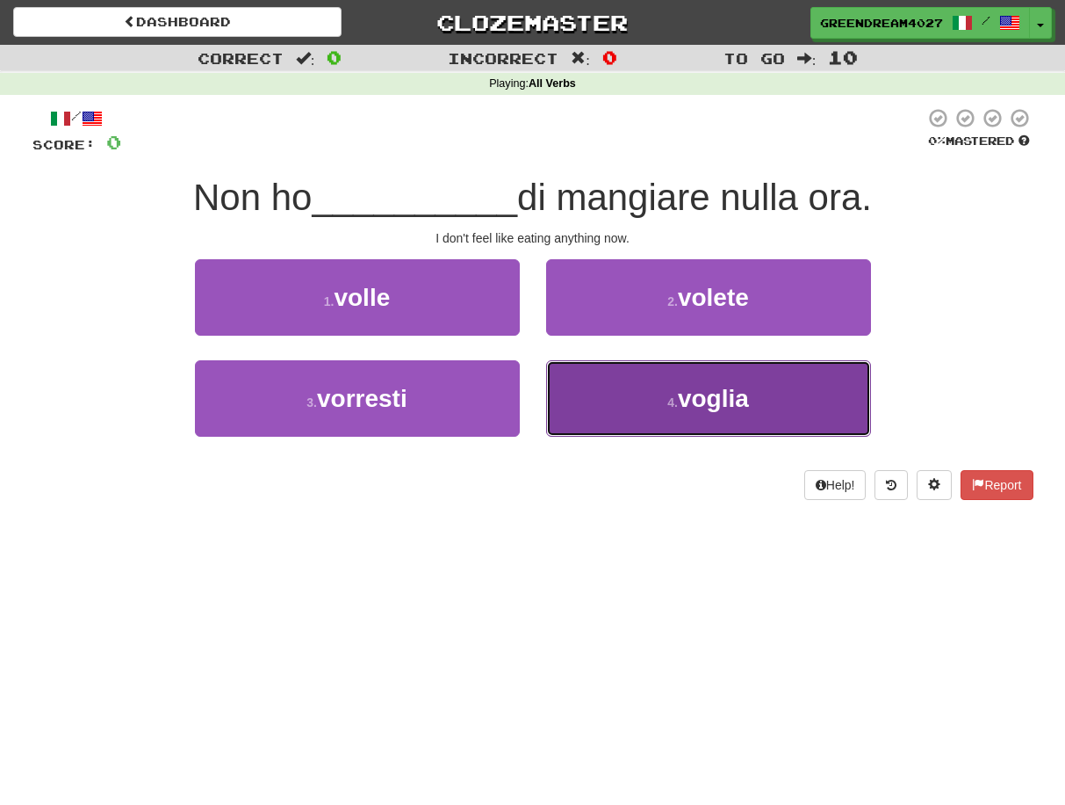
click at [607, 399] on button "4 . voglia" at bounding box center [708, 398] width 325 height 76
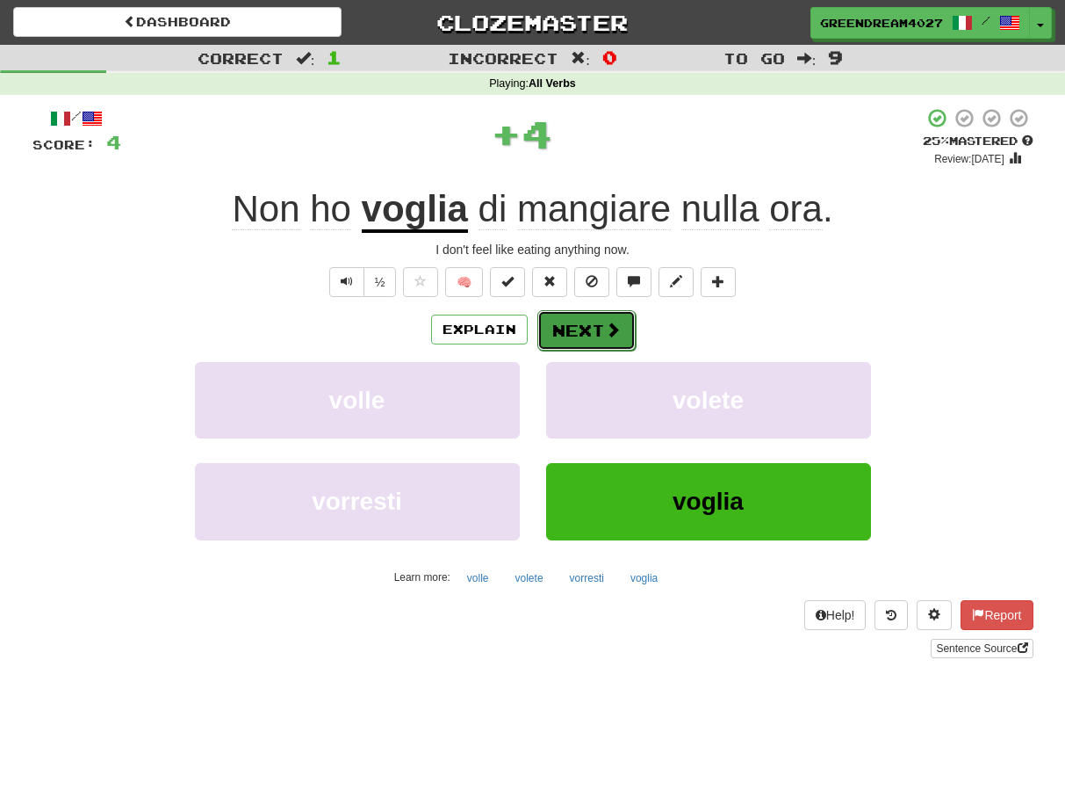
click at [580, 329] on button "Next" at bounding box center [587, 330] width 98 height 40
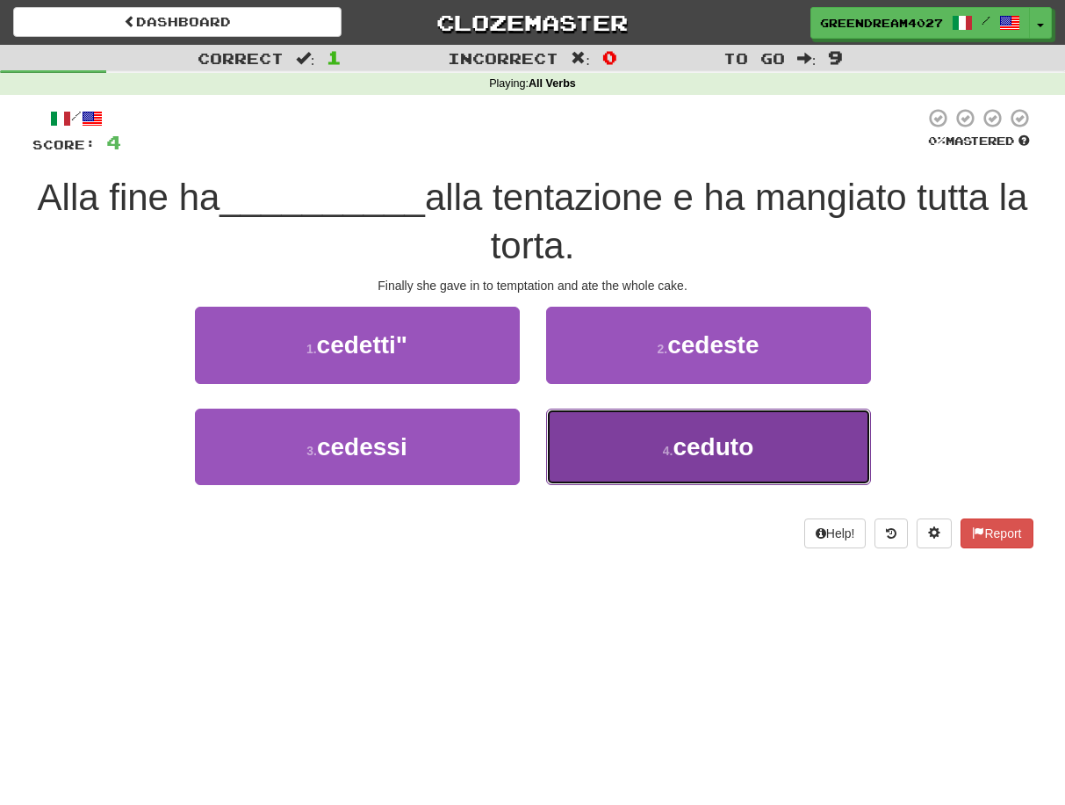
click at [603, 453] on button "4 . ceduto" at bounding box center [708, 446] width 325 height 76
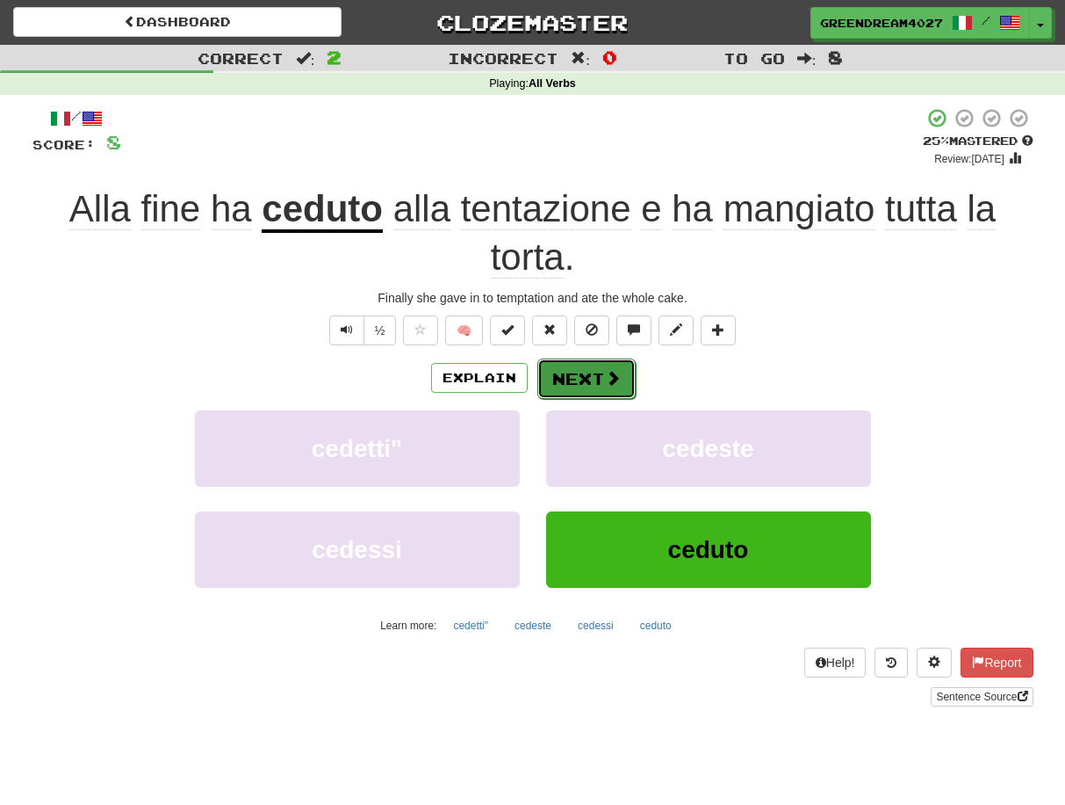
click at [577, 377] on button "Next" at bounding box center [587, 378] width 98 height 40
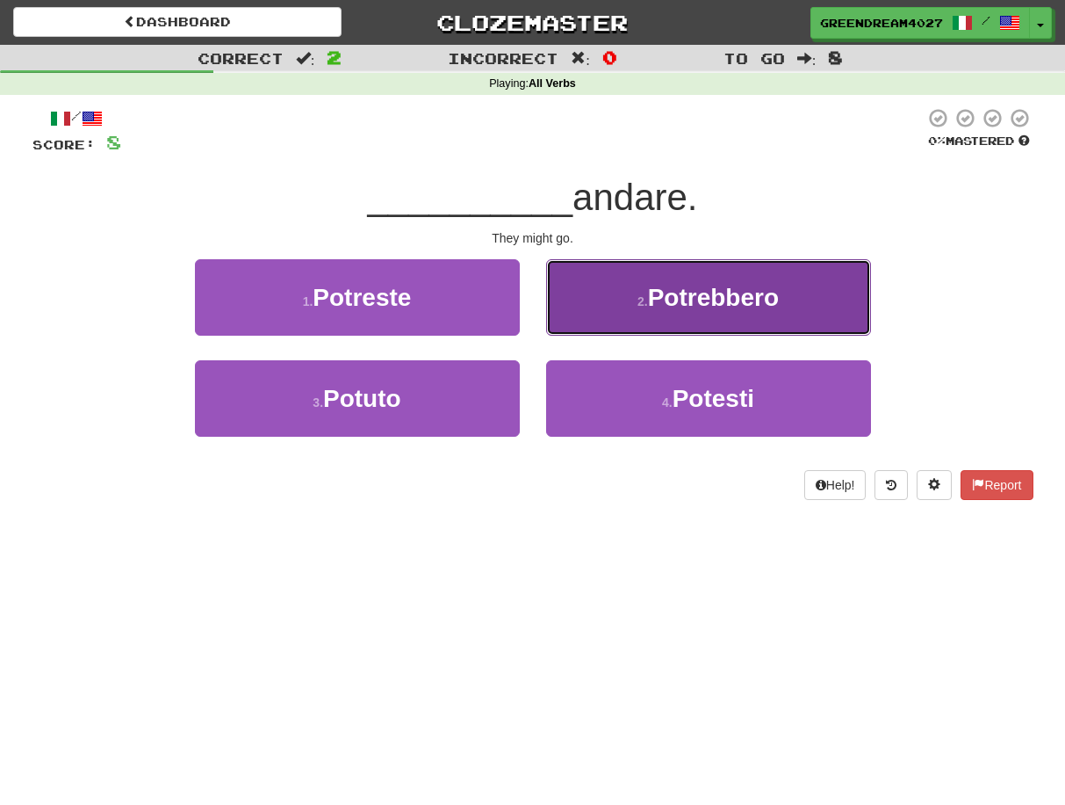
click at [588, 295] on button "2 . Potrebbero" at bounding box center [708, 297] width 325 height 76
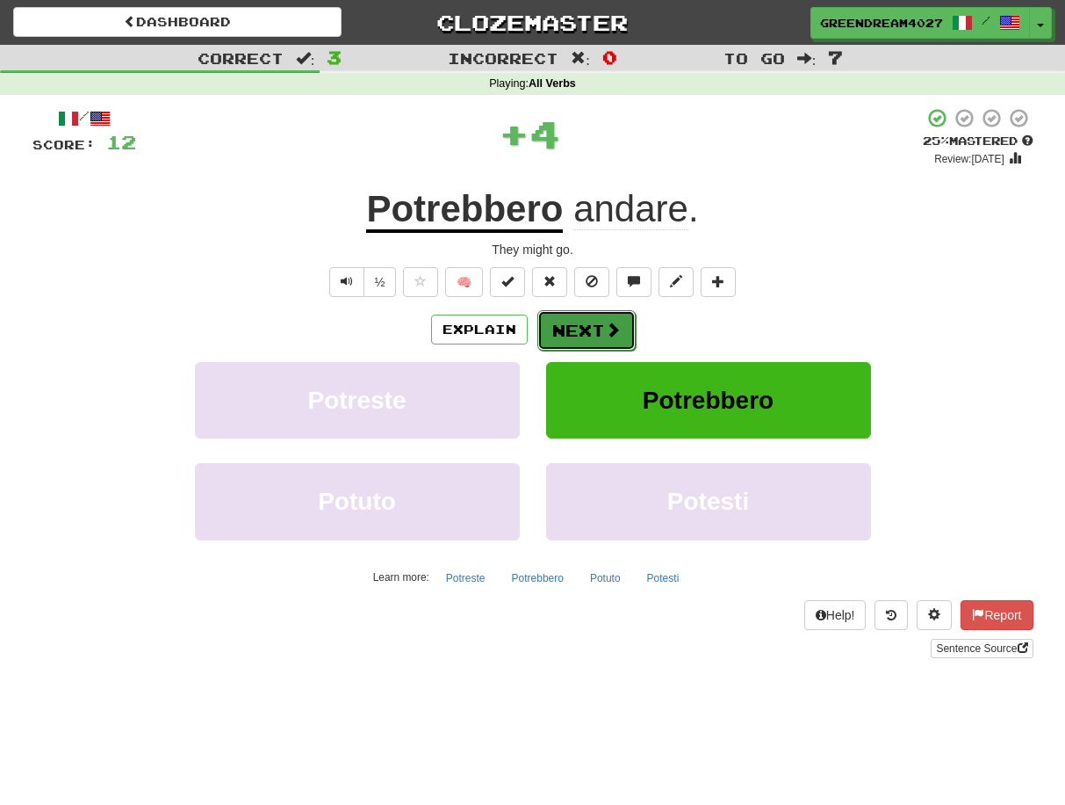
click at [570, 328] on button "Next" at bounding box center [587, 330] width 98 height 40
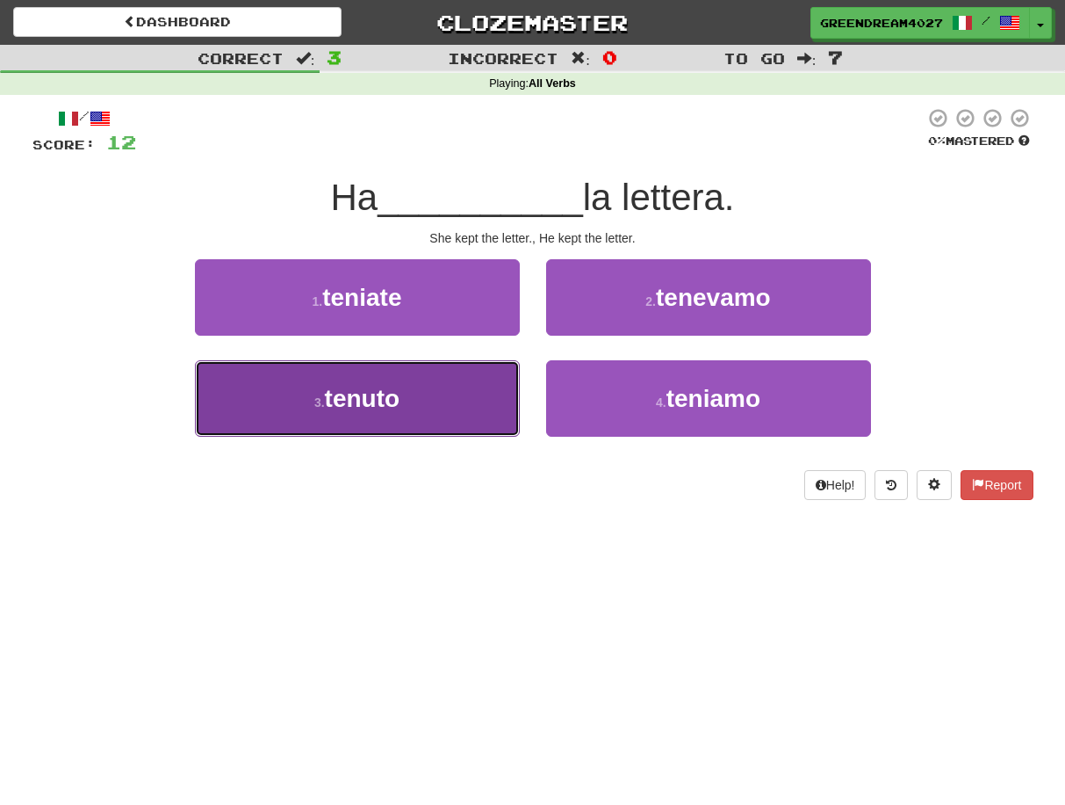
click at [466, 411] on button "3 . tenuto" at bounding box center [357, 398] width 325 height 76
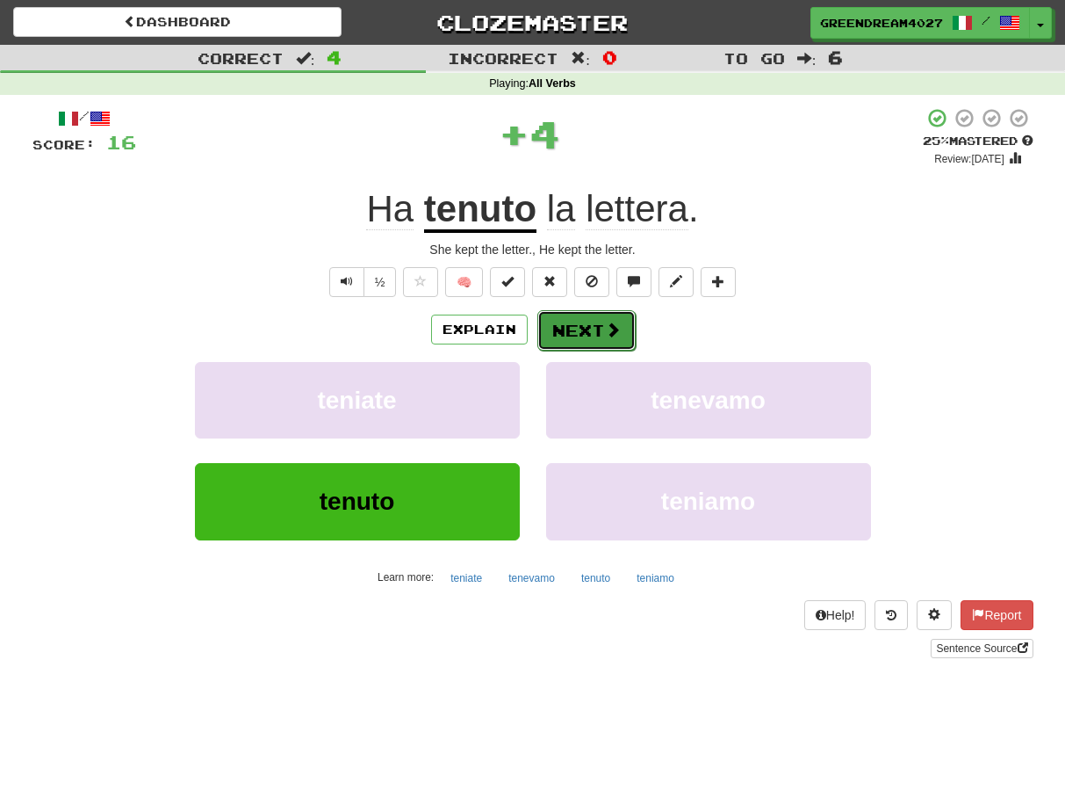
click at [569, 328] on button "Next" at bounding box center [587, 330] width 98 height 40
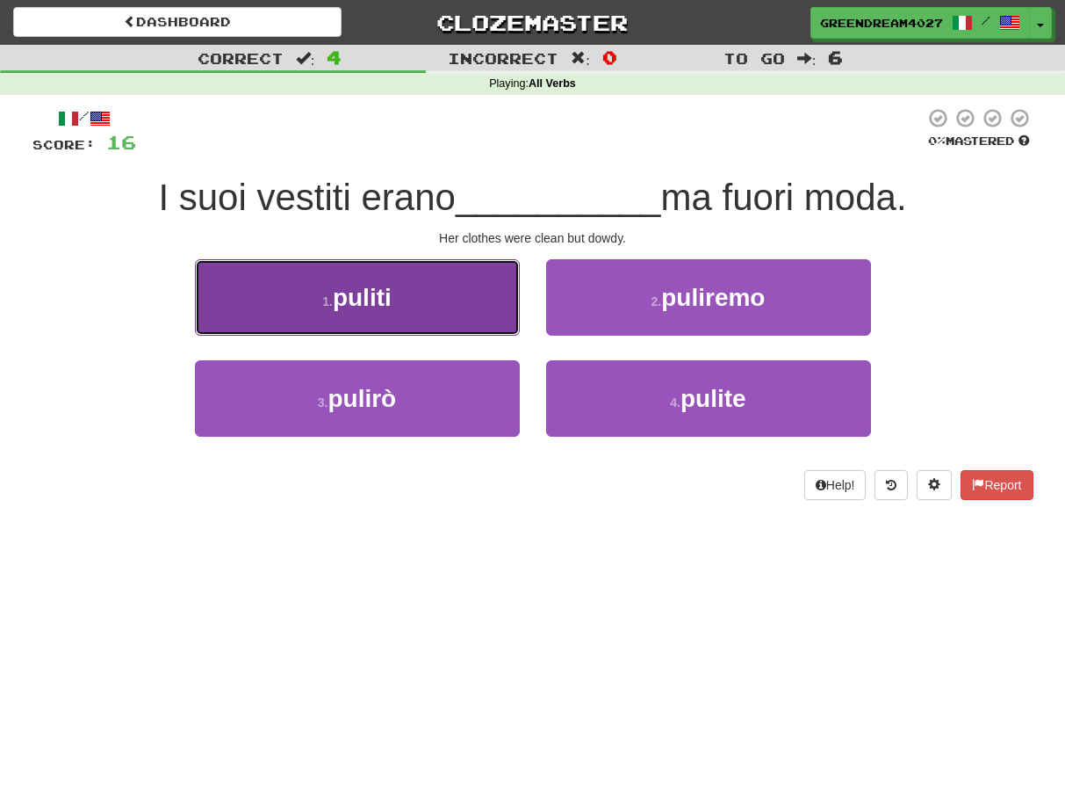
click at [385, 301] on span "puliti" at bounding box center [362, 297] width 59 height 27
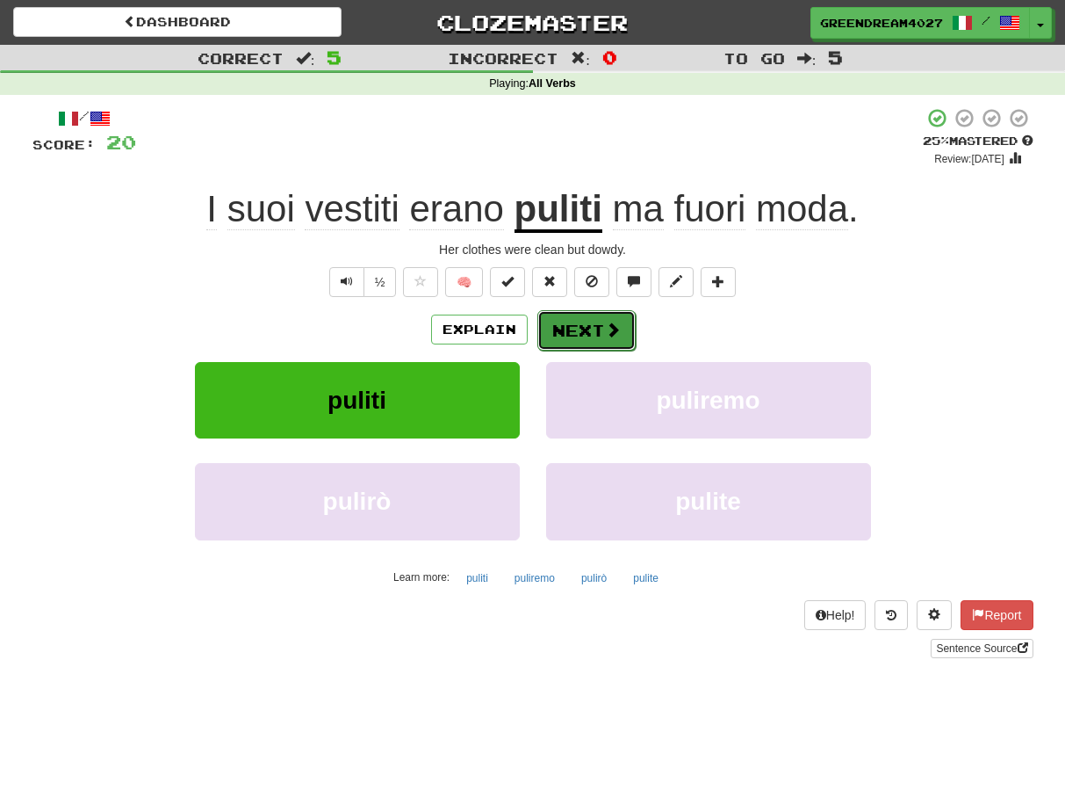
click at [590, 335] on button "Next" at bounding box center [587, 330] width 98 height 40
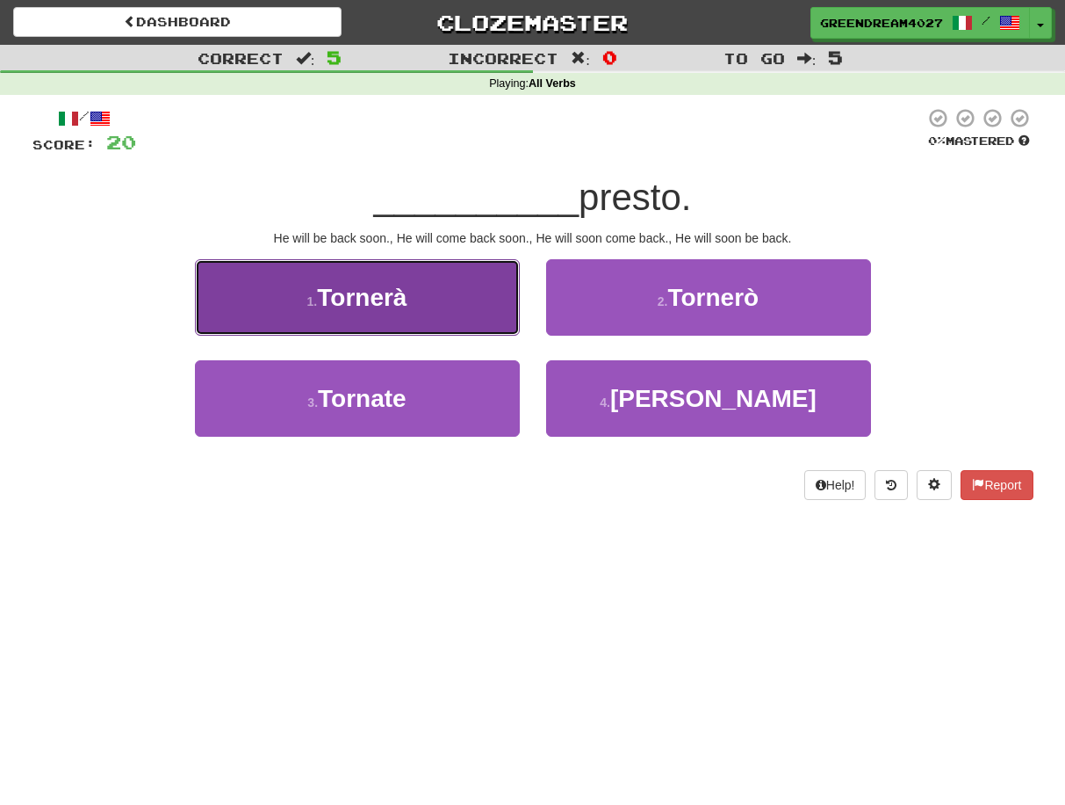
click at [453, 312] on button "1 . Tornerà" at bounding box center [357, 297] width 325 height 76
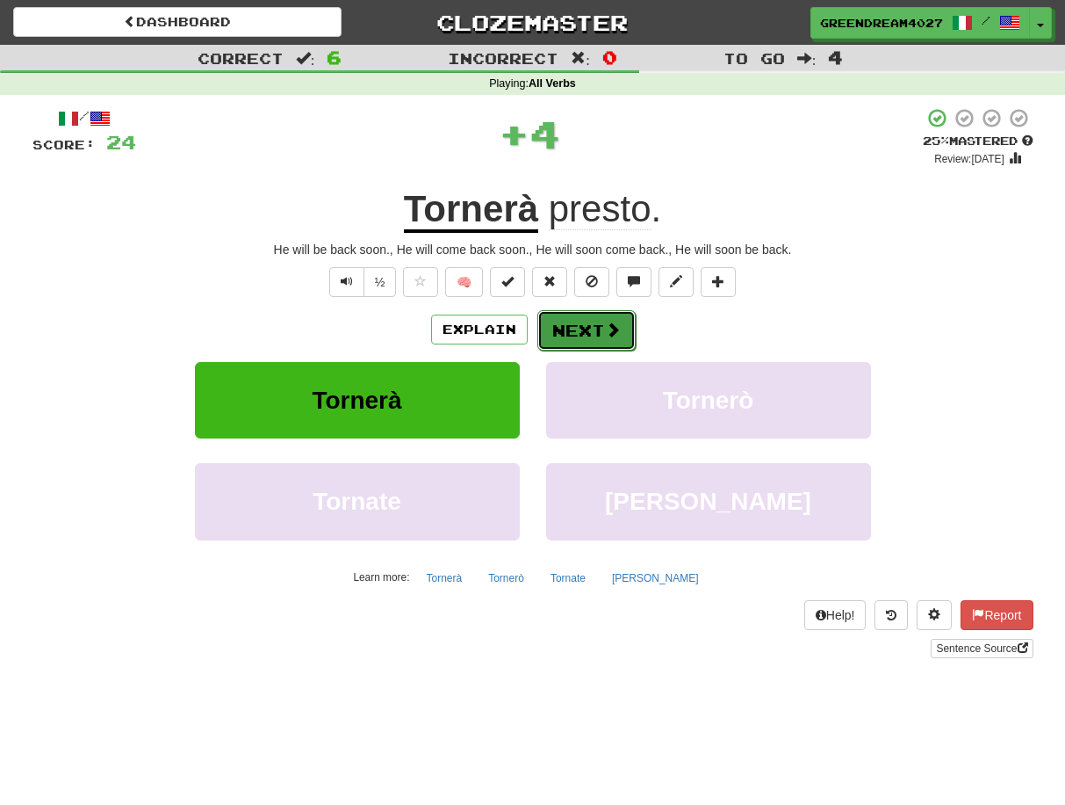
click at [566, 329] on button "Next" at bounding box center [587, 330] width 98 height 40
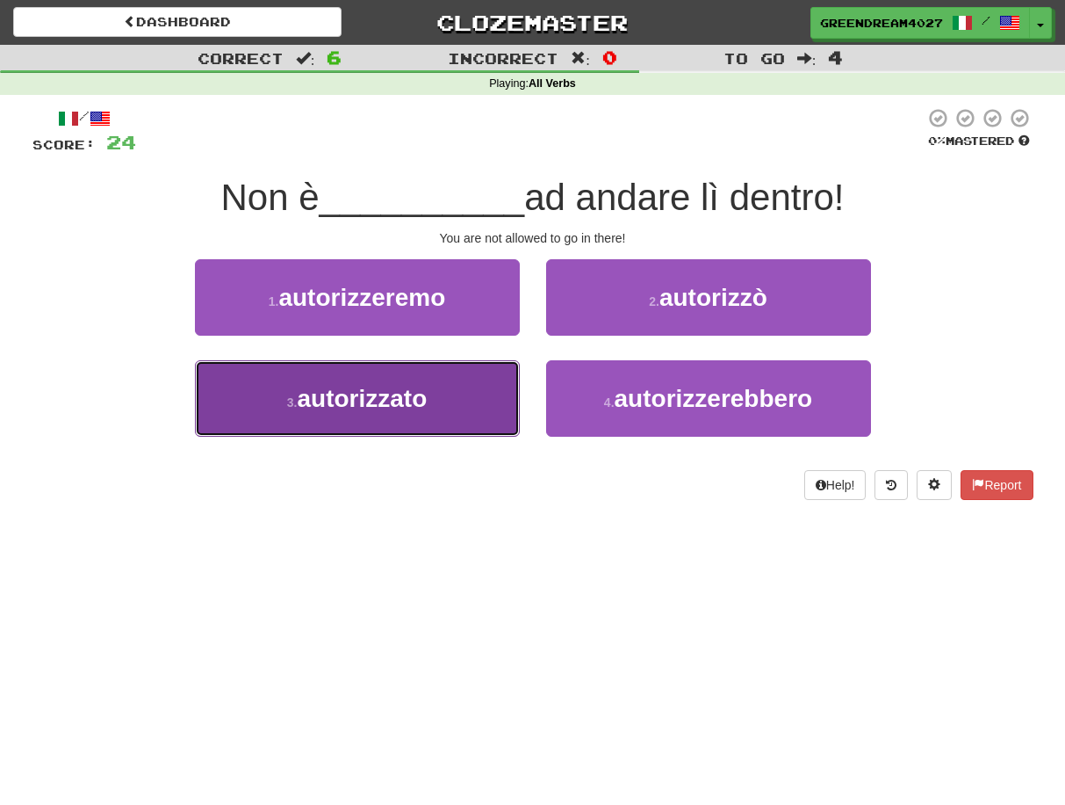
click at [462, 417] on button "3 . autorizzato" at bounding box center [357, 398] width 325 height 76
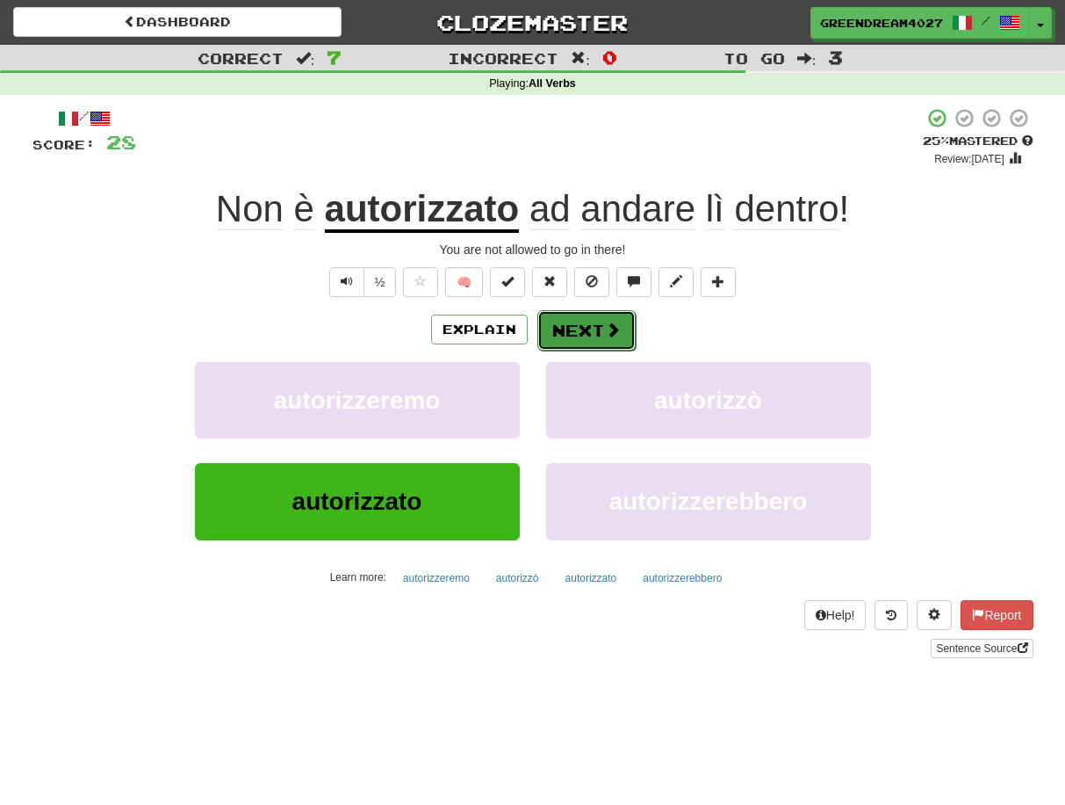
click at [575, 328] on button "Next" at bounding box center [587, 330] width 98 height 40
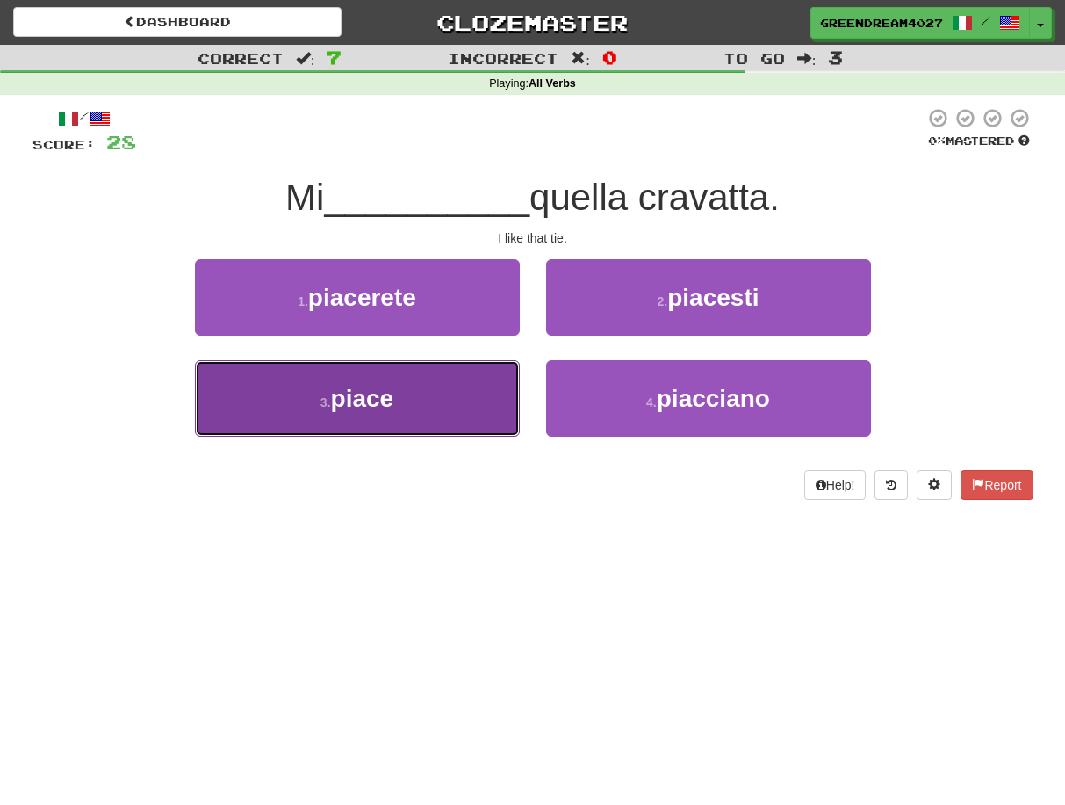
click at [480, 414] on button "3 . piace" at bounding box center [357, 398] width 325 height 76
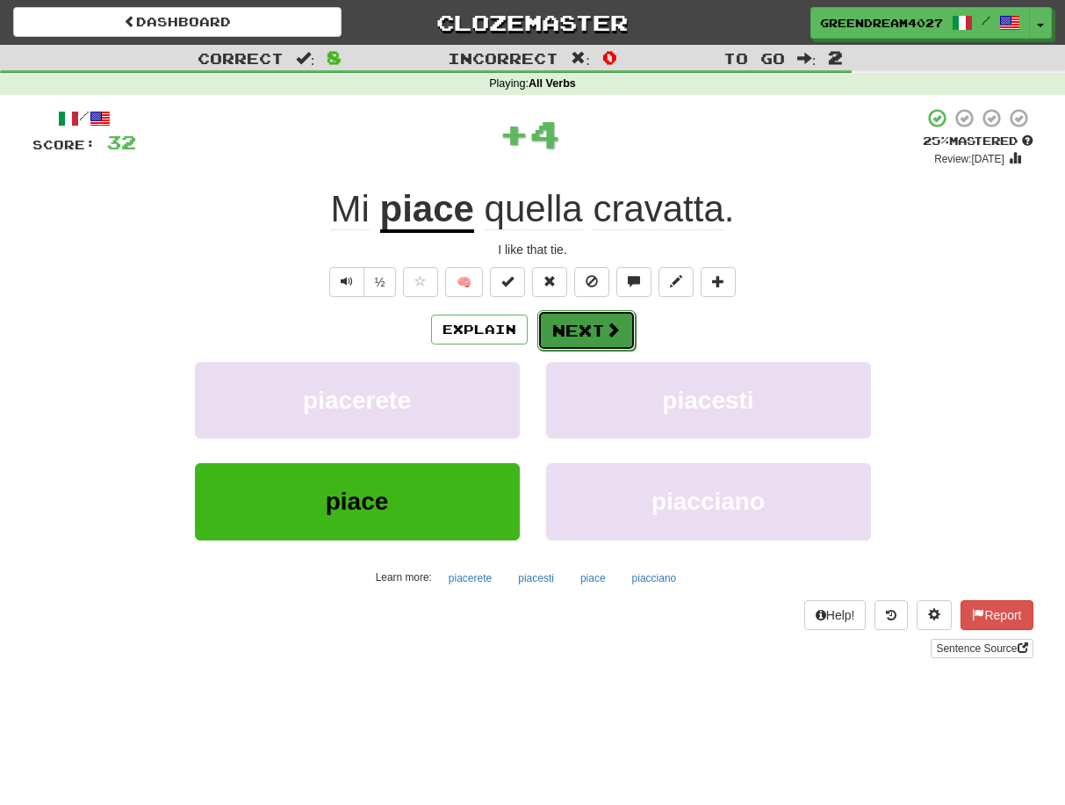
click at [581, 326] on button "Next" at bounding box center [587, 330] width 98 height 40
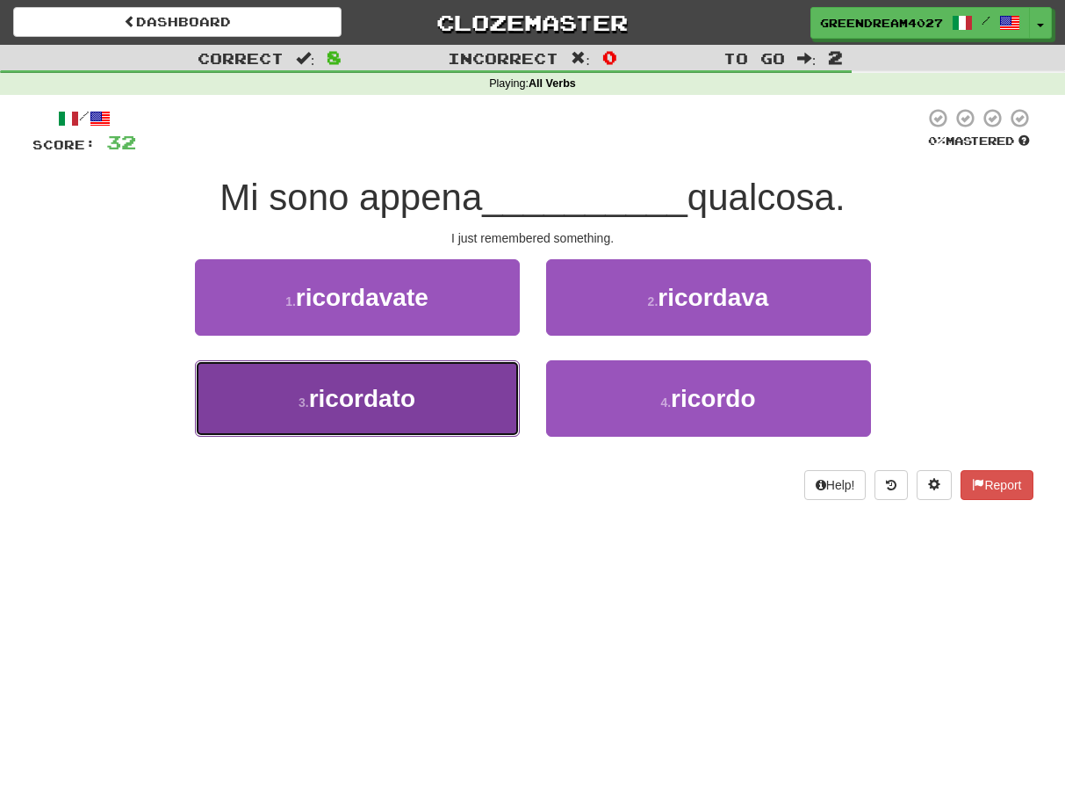
click at [458, 407] on button "3 . ricordato" at bounding box center [357, 398] width 325 height 76
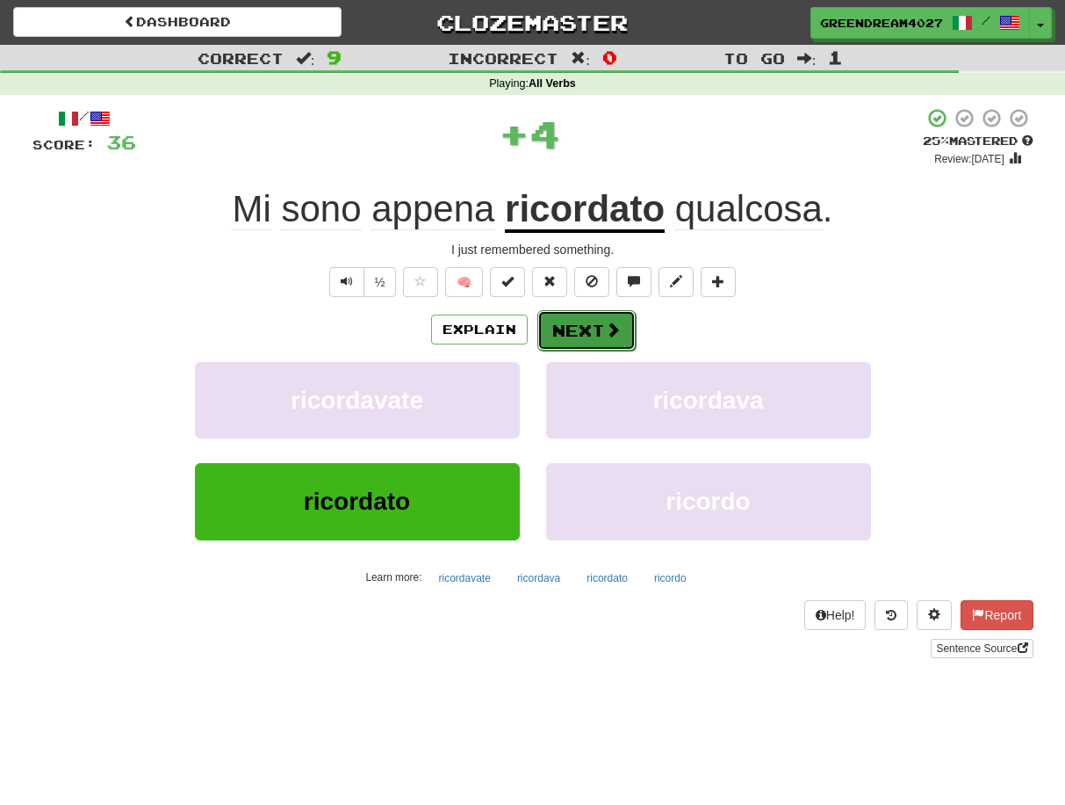
click at [579, 332] on button "Next" at bounding box center [587, 330] width 98 height 40
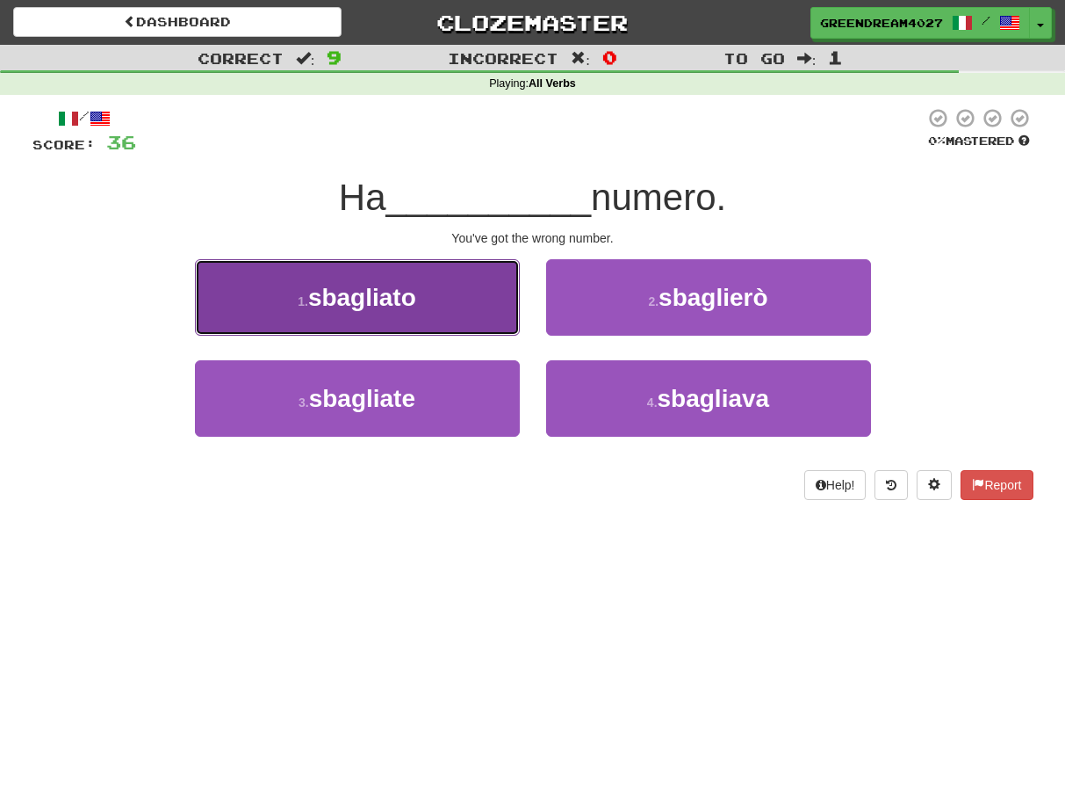
click at [396, 300] on span "sbagliato" at bounding box center [362, 297] width 108 height 27
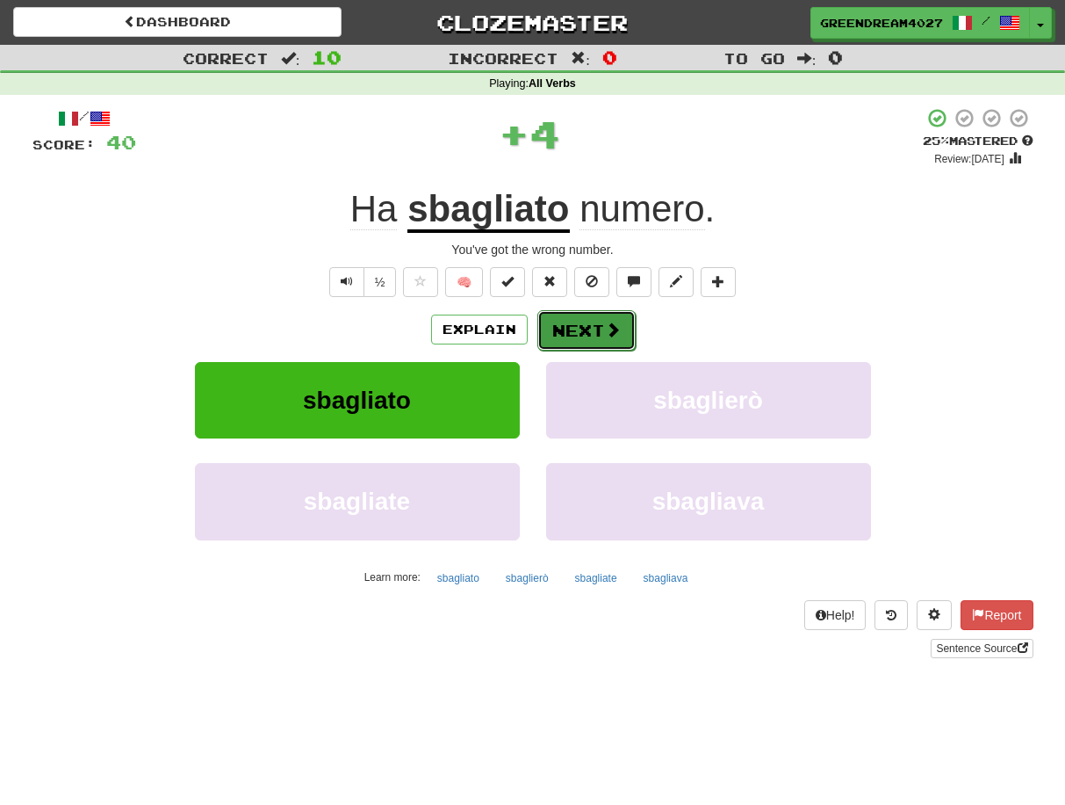
click at [586, 328] on button "Next" at bounding box center [587, 330] width 98 height 40
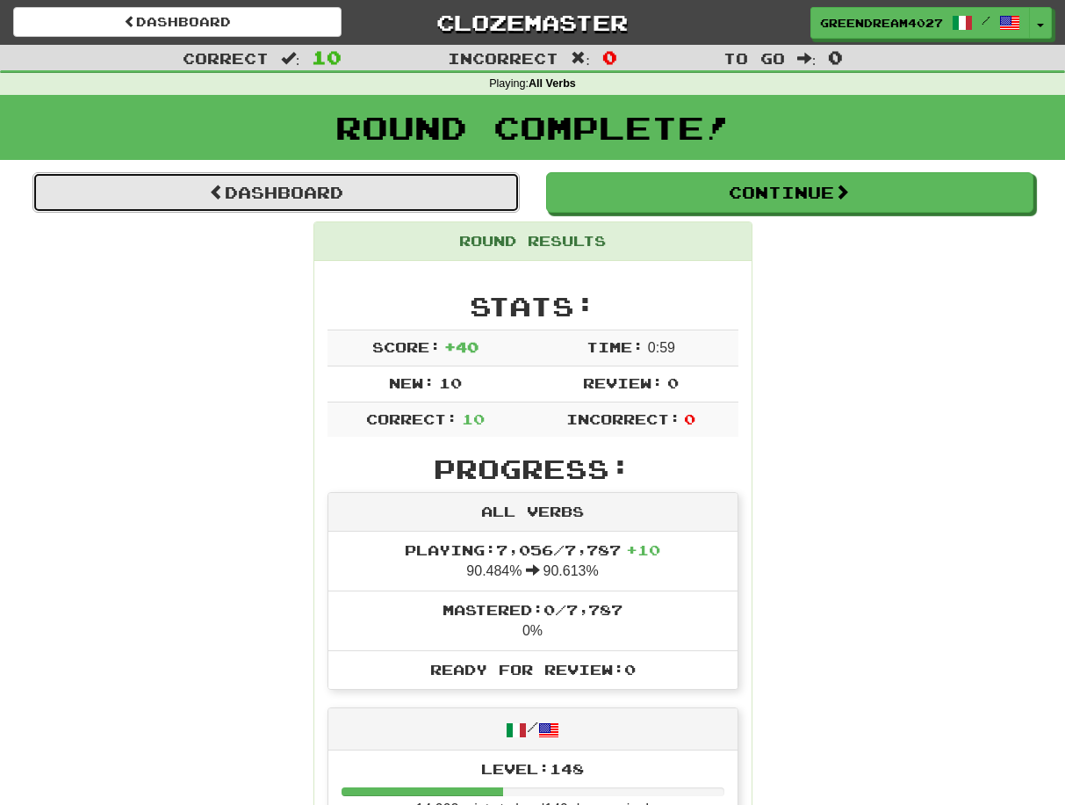
click at [352, 191] on link "Dashboard" at bounding box center [275, 192] width 487 height 40
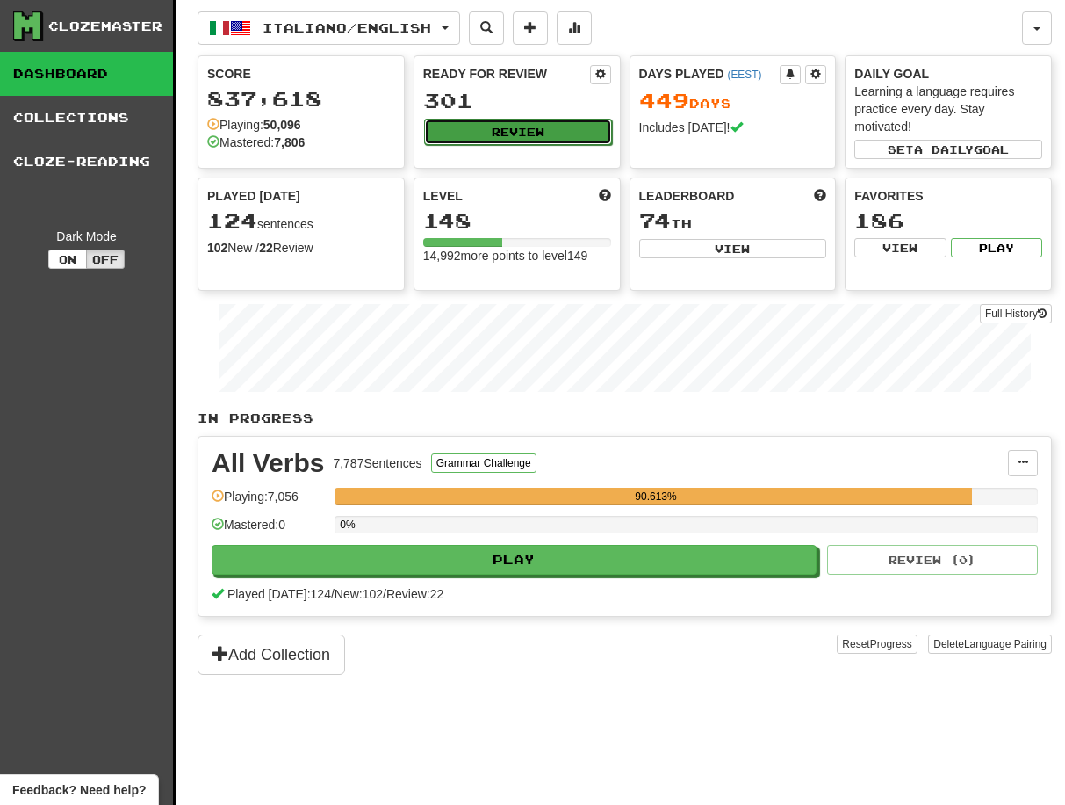
click at [528, 129] on button "Review" at bounding box center [518, 132] width 188 height 26
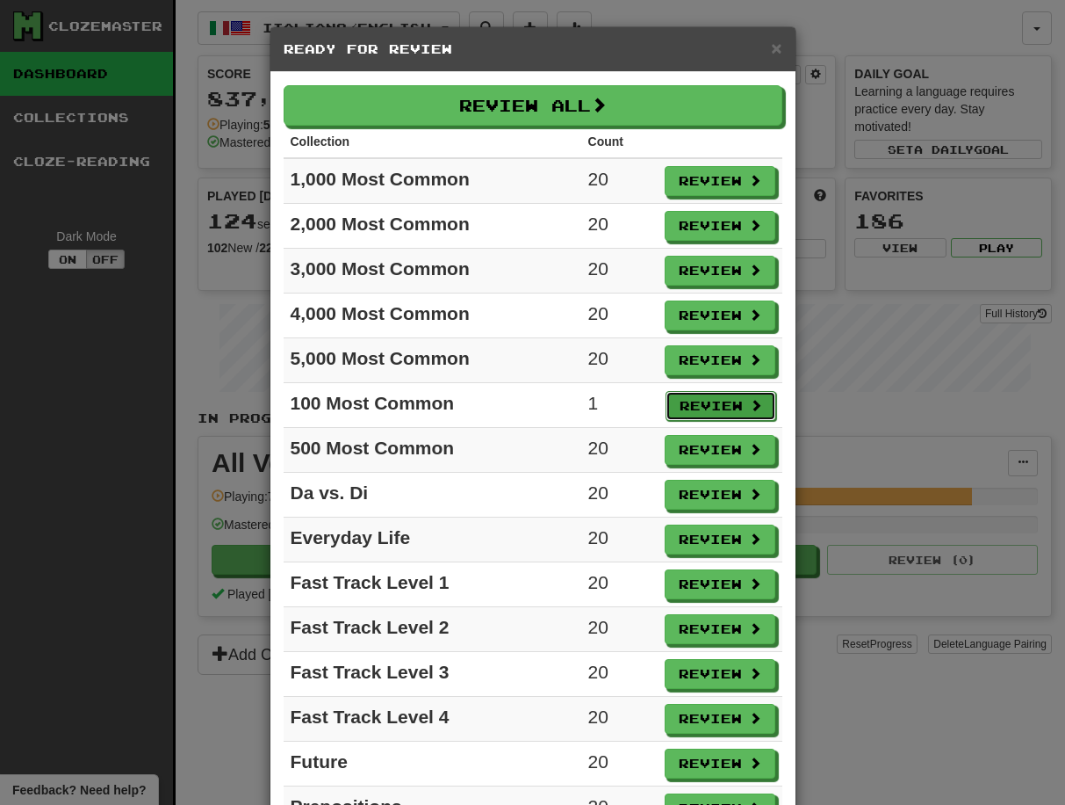
click at [718, 400] on button "Review" at bounding box center [721, 406] width 111 height 30
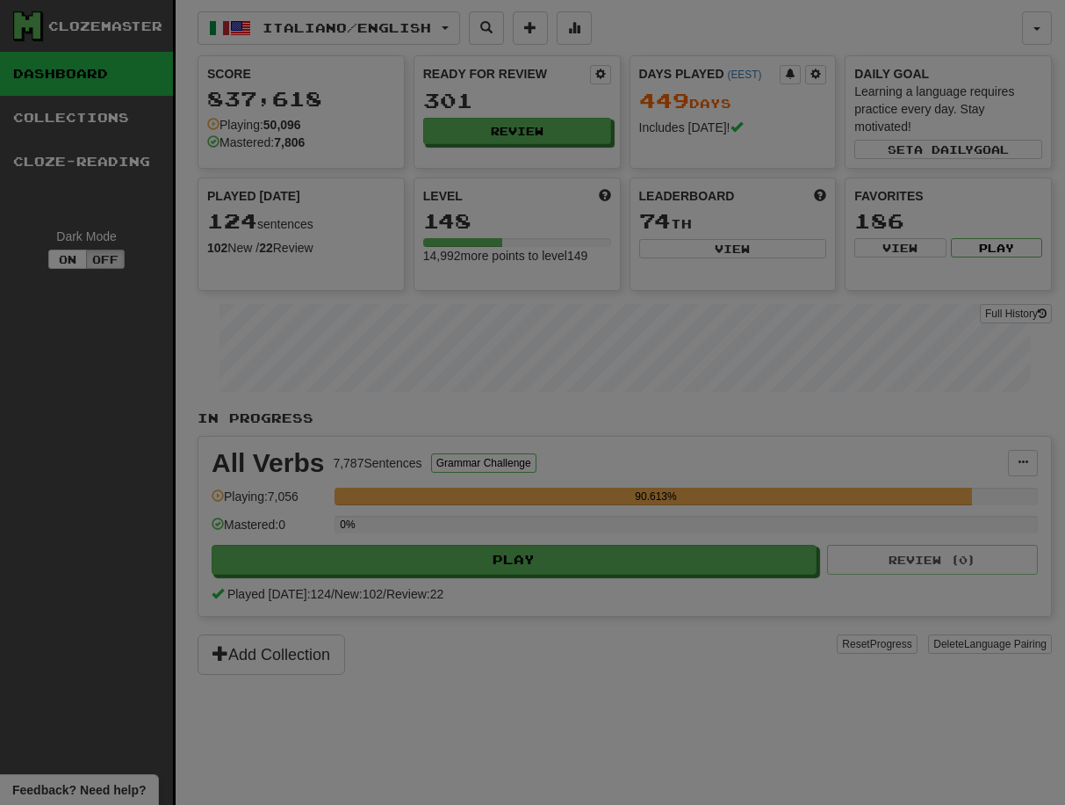
select select "**"
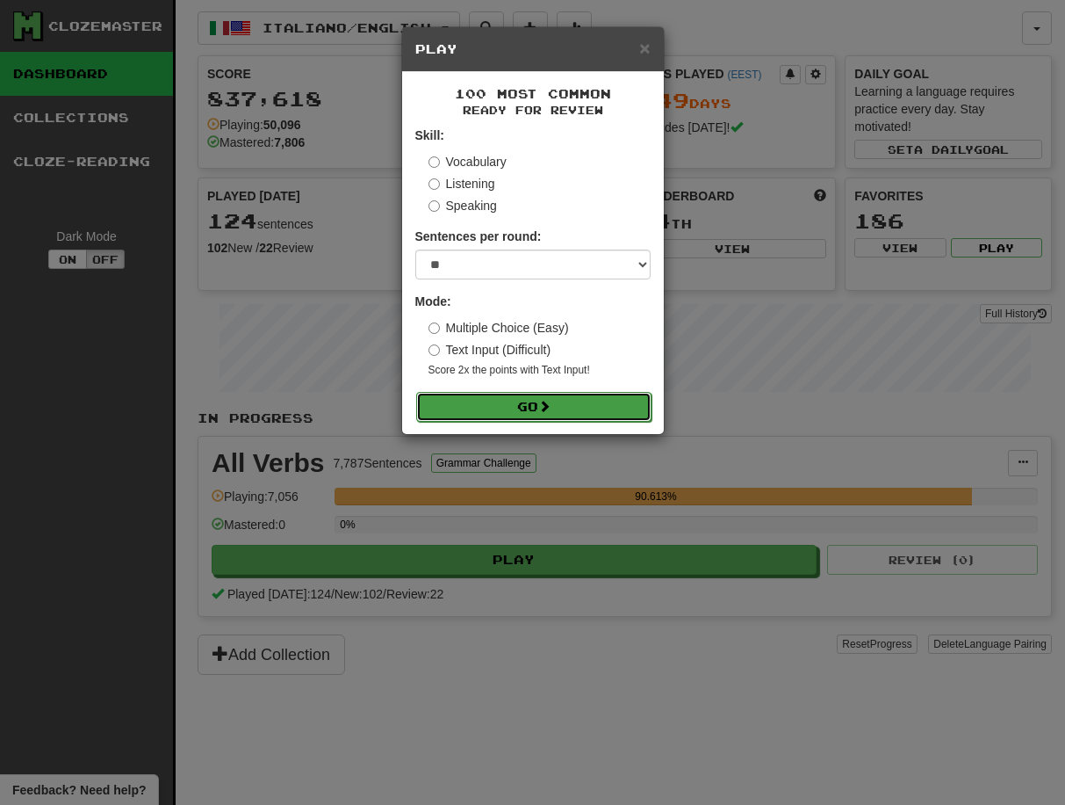
click at [582, 408] on button "Go" at bounding box center [533, 407] width 235 height 30
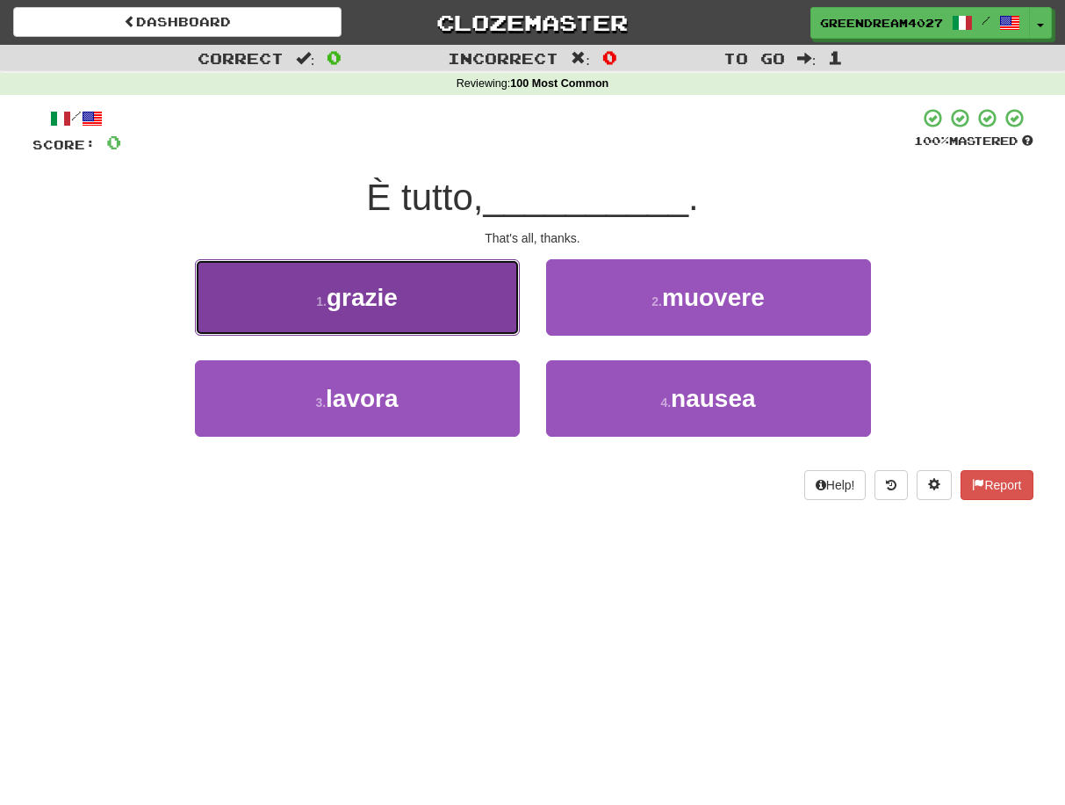
click at [451, 306] on button "1 . grazie" at bounding box center [357, 297] width 325 height 76
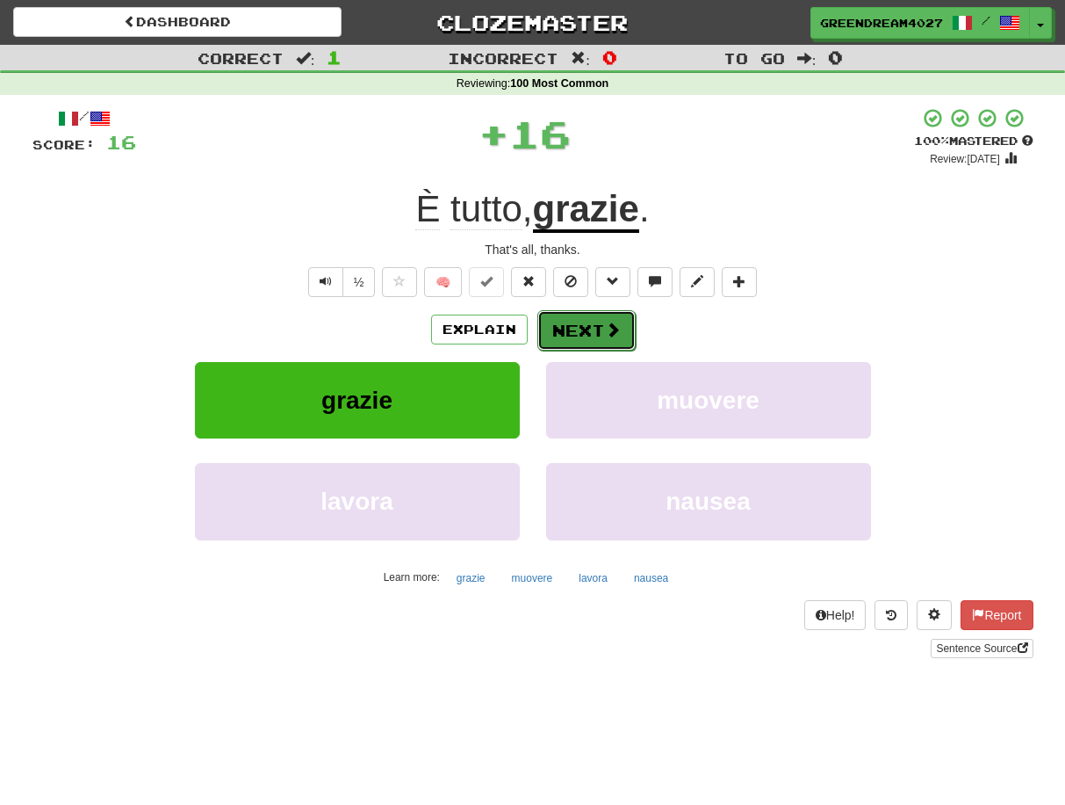
click at [585, 329] on button "Next" at bounding box center [587, 330] width 98 height 40
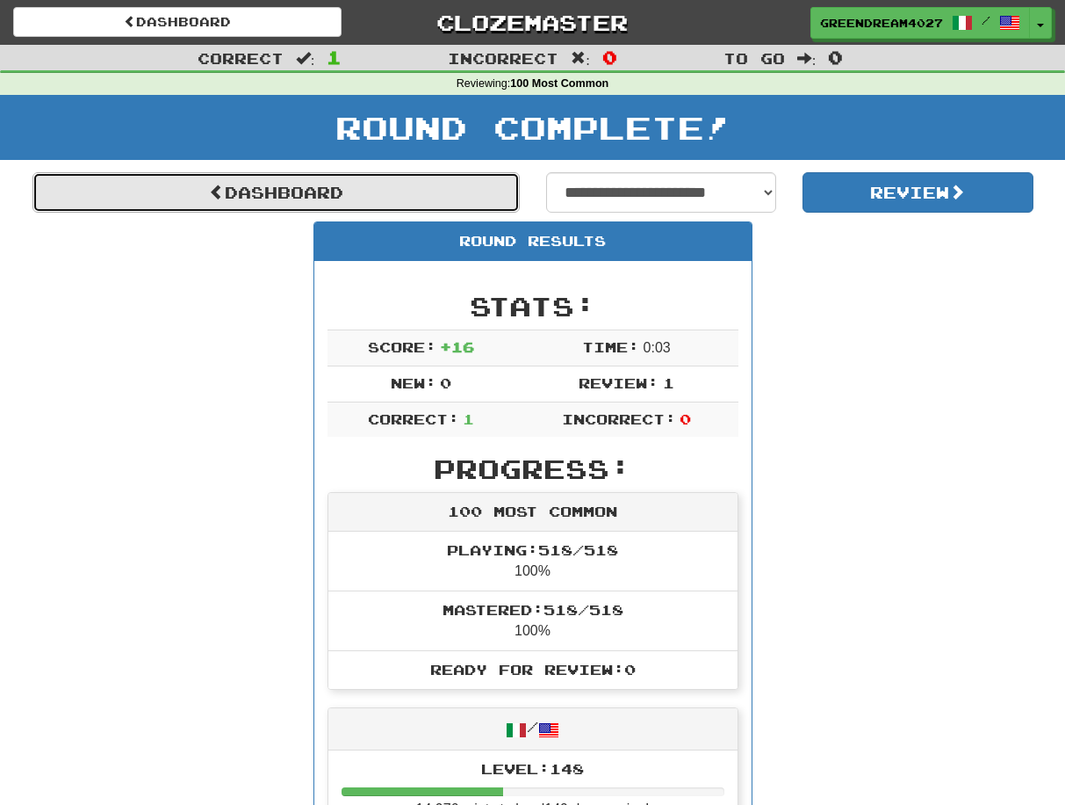
click at [304, 188] on link "Dashboard" at bounding box center [275, 192] width 487 height 40
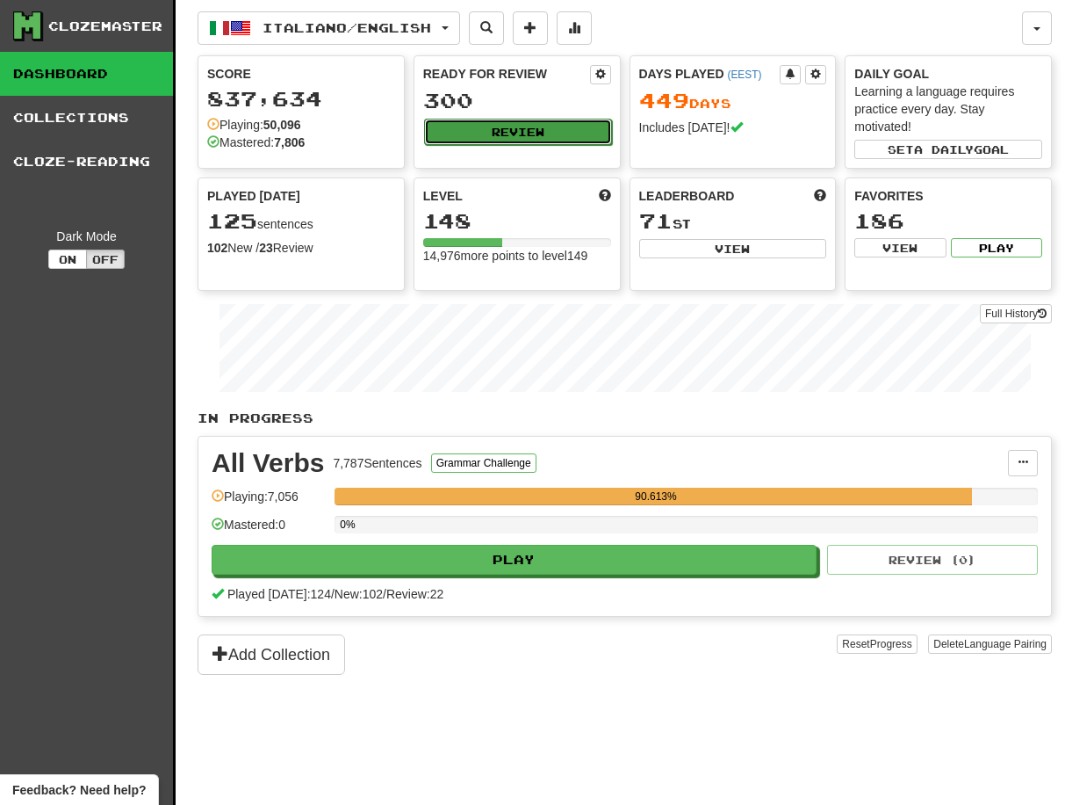
click at [487, 127] on button "Review" at bounding box center [518, 132] width 188 height 26
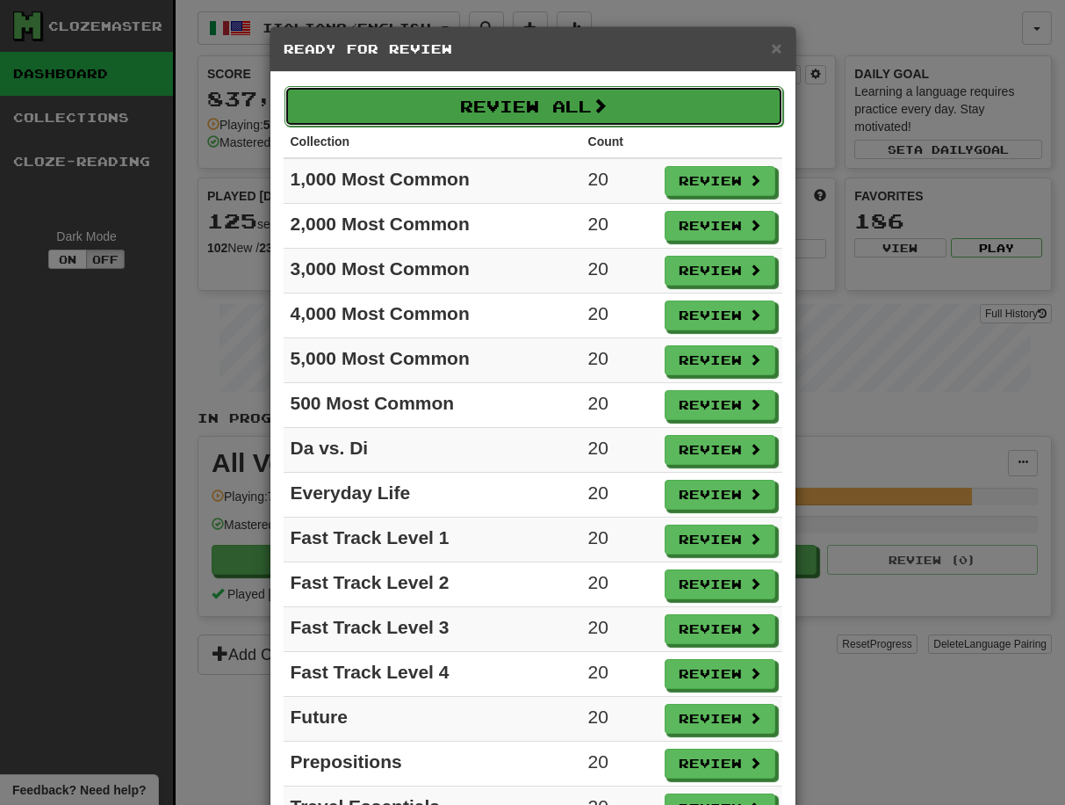
click at [487, 100] on button "Review All" at bounding box center [534, 106] width 499 height 40
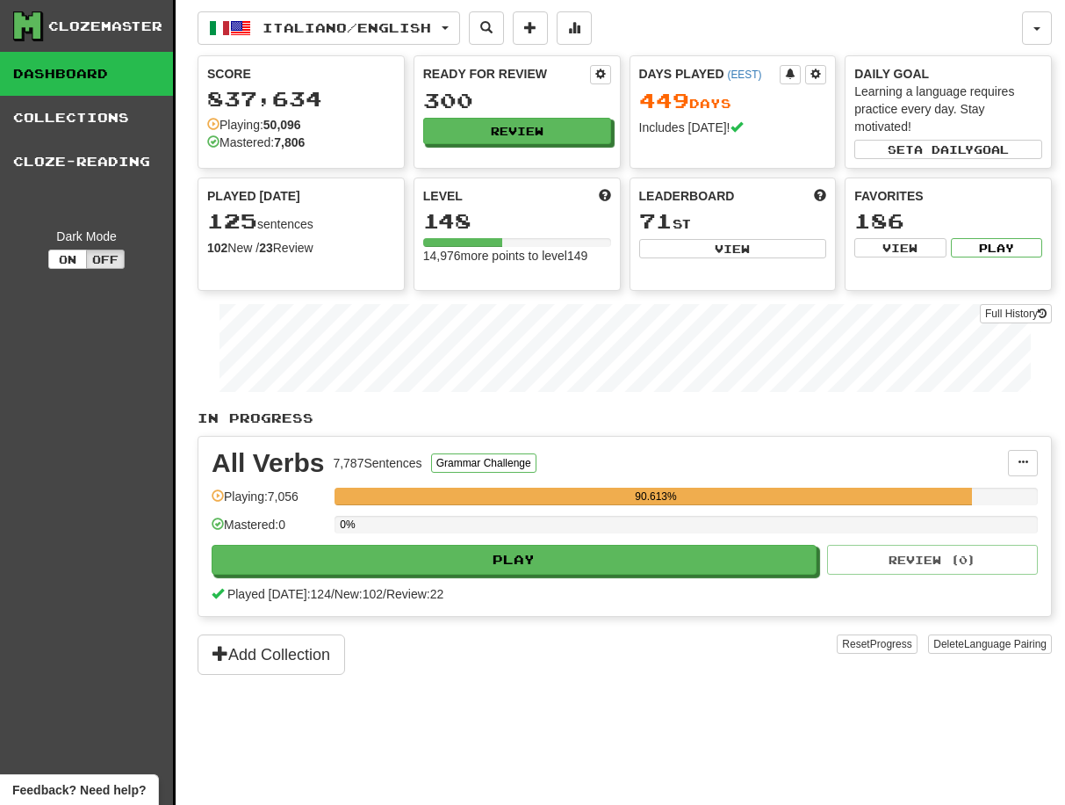
select select "**"
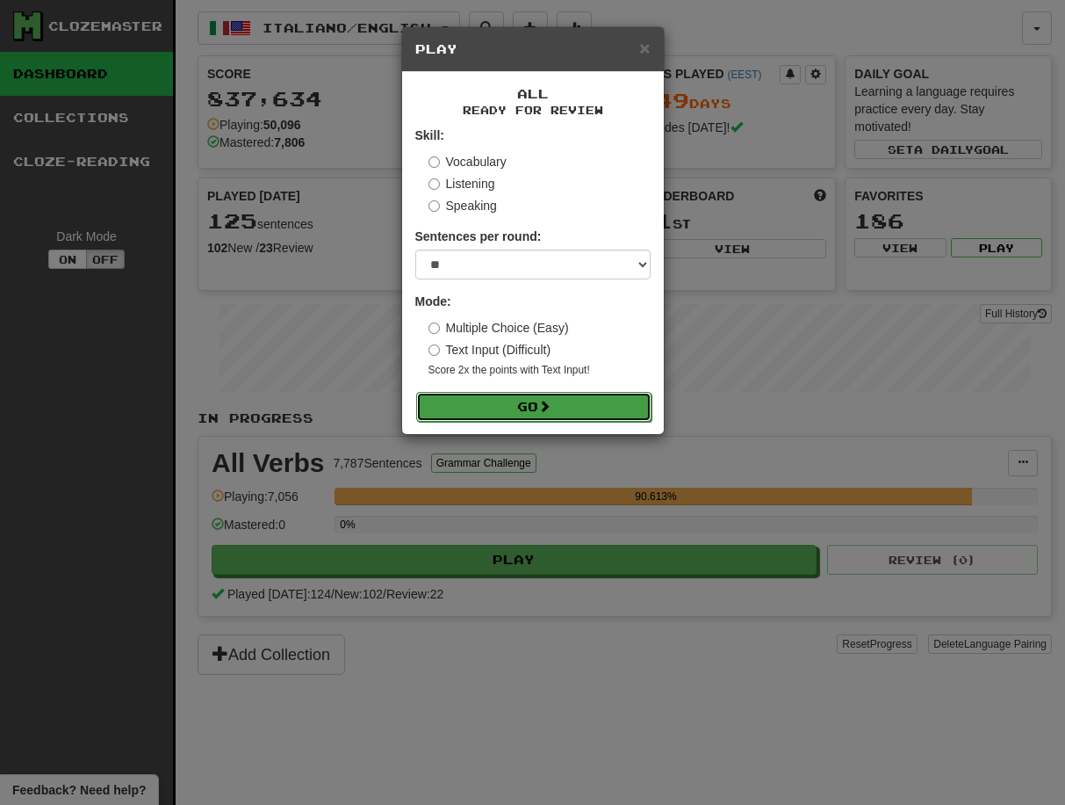
click at [547, 403] on span at bounding box center [544, 406] width 12 height 12
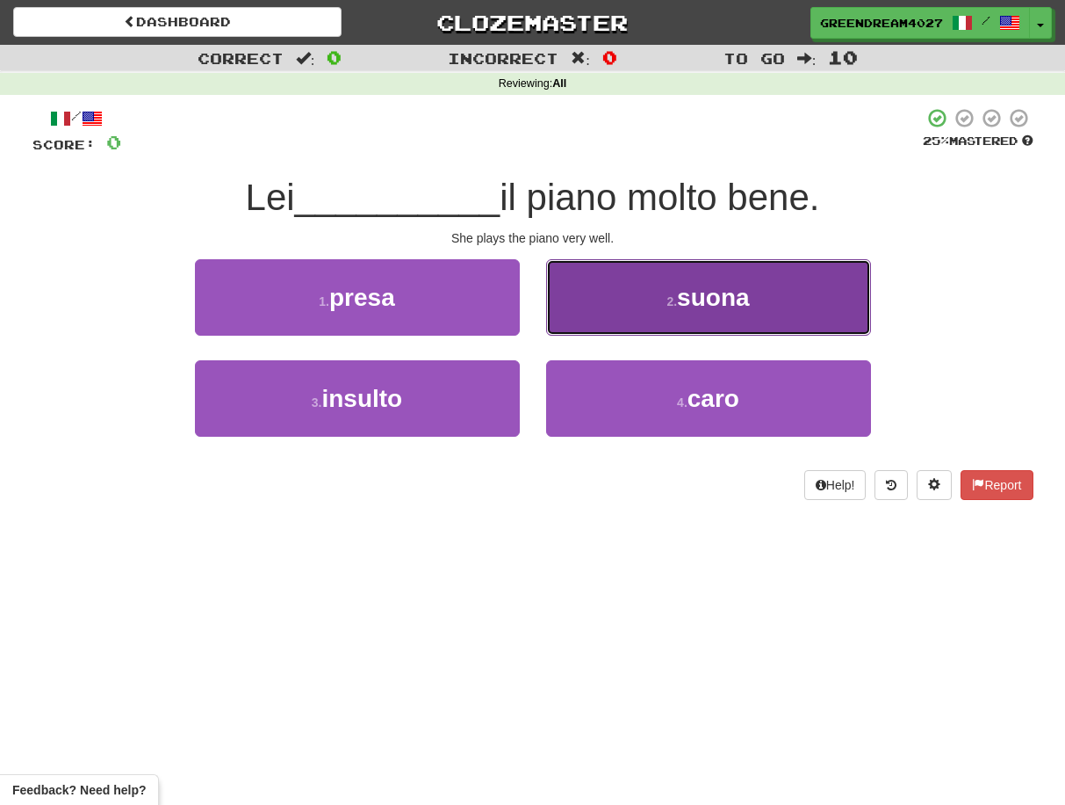
click at [642, 309] on button "2 . suona" at bounding box center [708, 297] width 325 height 76
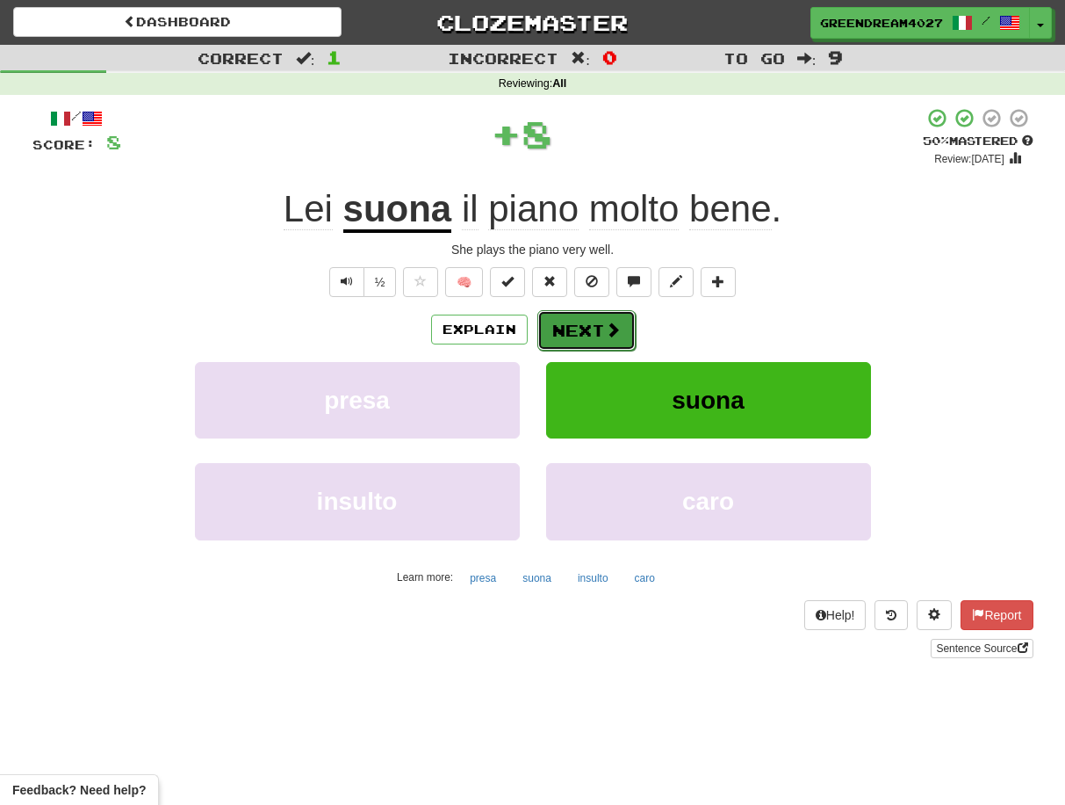
click at [588, 333] on button "Next" at bounding box center [587, 330] width 98 height 40
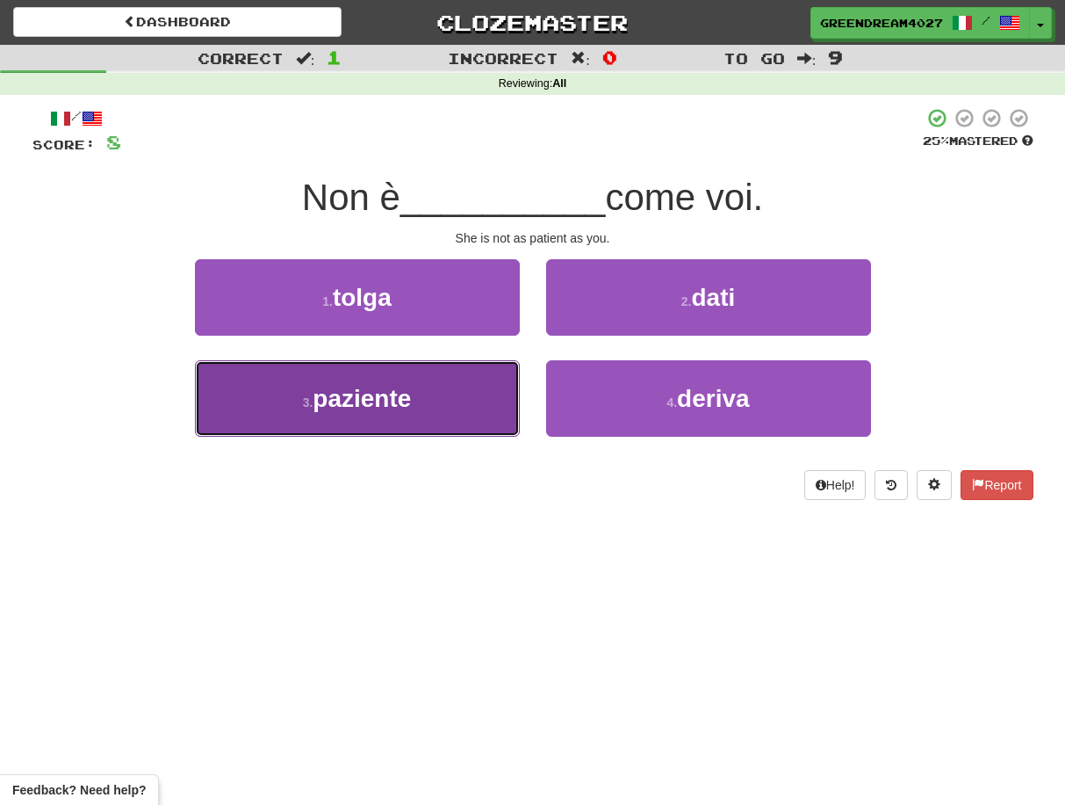
click at [494, 410] on button "3 . paziente" at bounding box center [357, 398] width 325 height 76
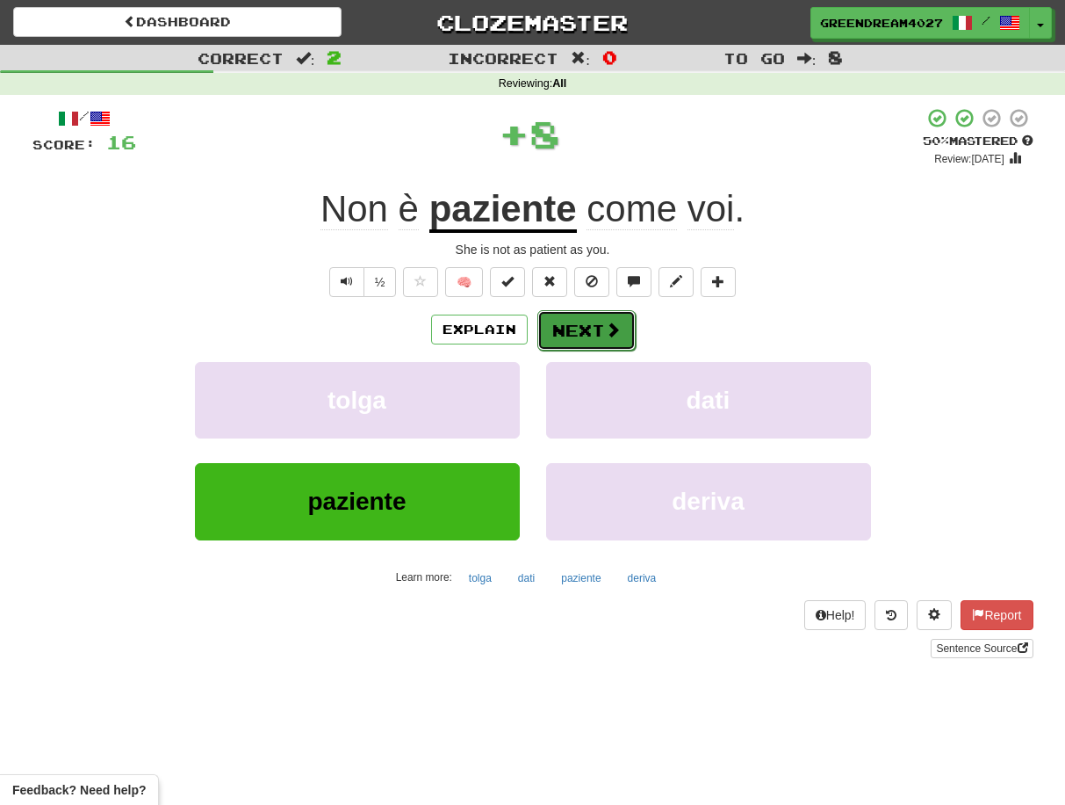
click at [592, 336] on button "Next" at bounding box center [587, 330] width 98 height 40
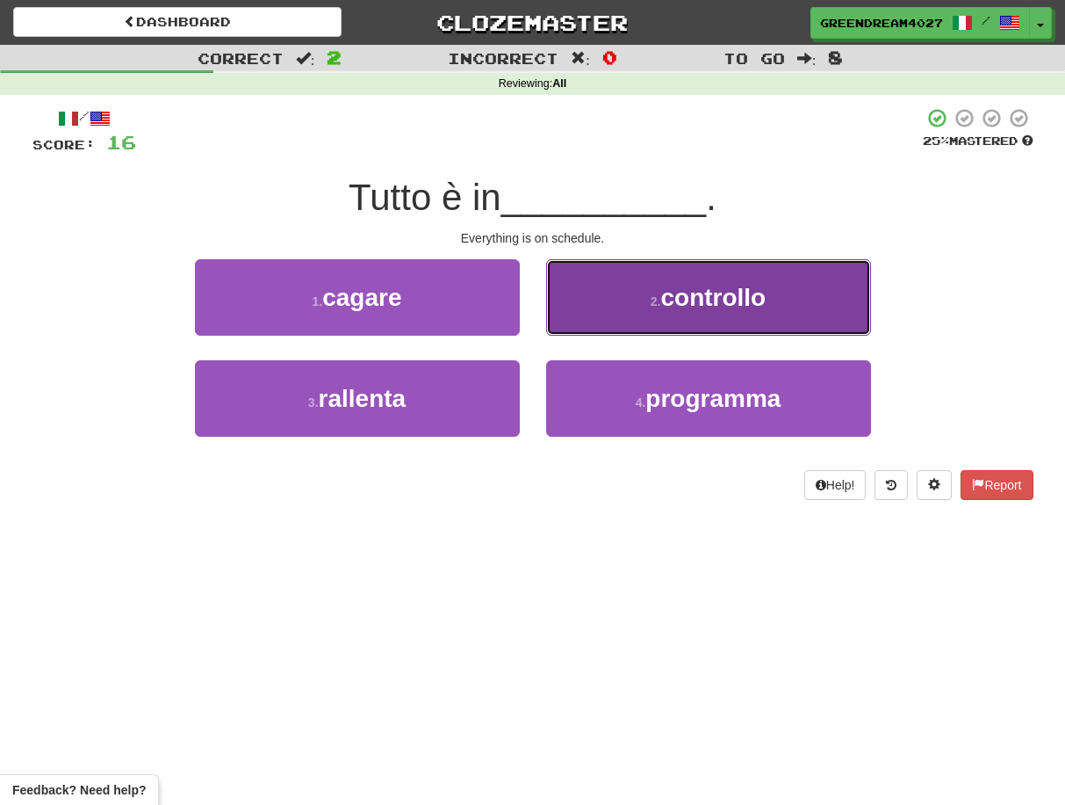
click at [609, 299] on button "2 . controllo" at bounding box center [708, 297] width 325 height 76
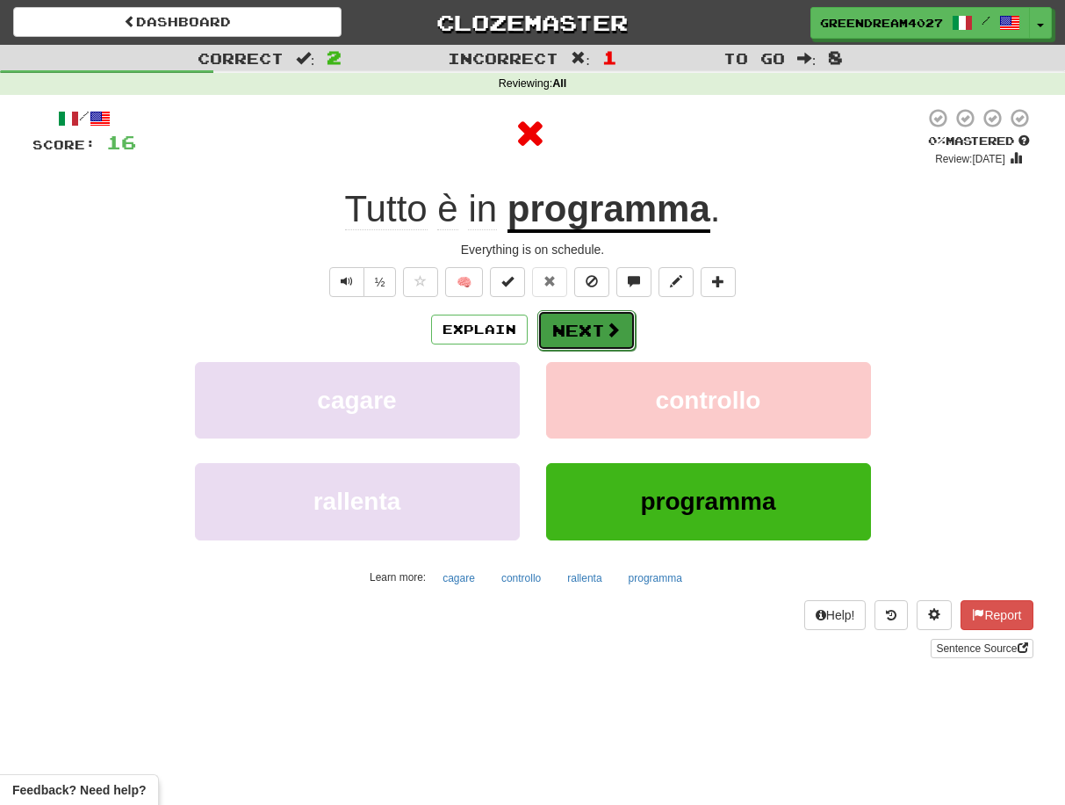
click at [581, 328] on button "Next" at bounding box center [587, 330] width 98 height 40
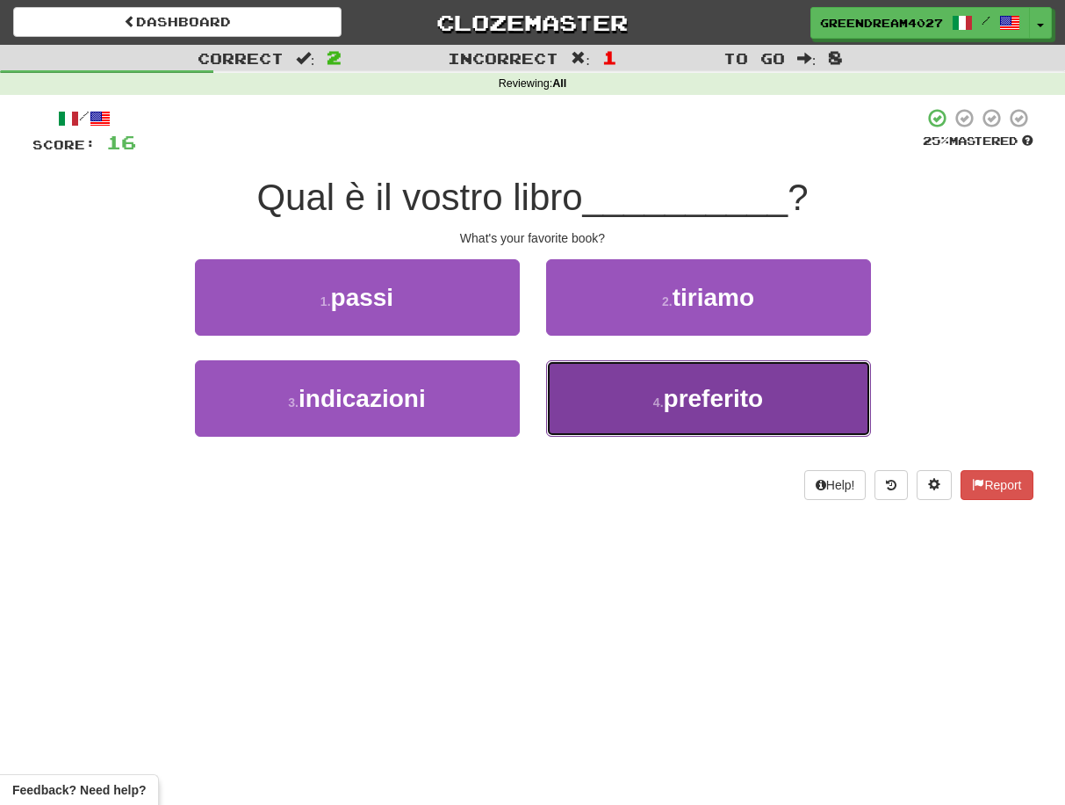
click at [608, 408] on button "4 . preferito" at bounding box center [708, 398] width 325 height 76
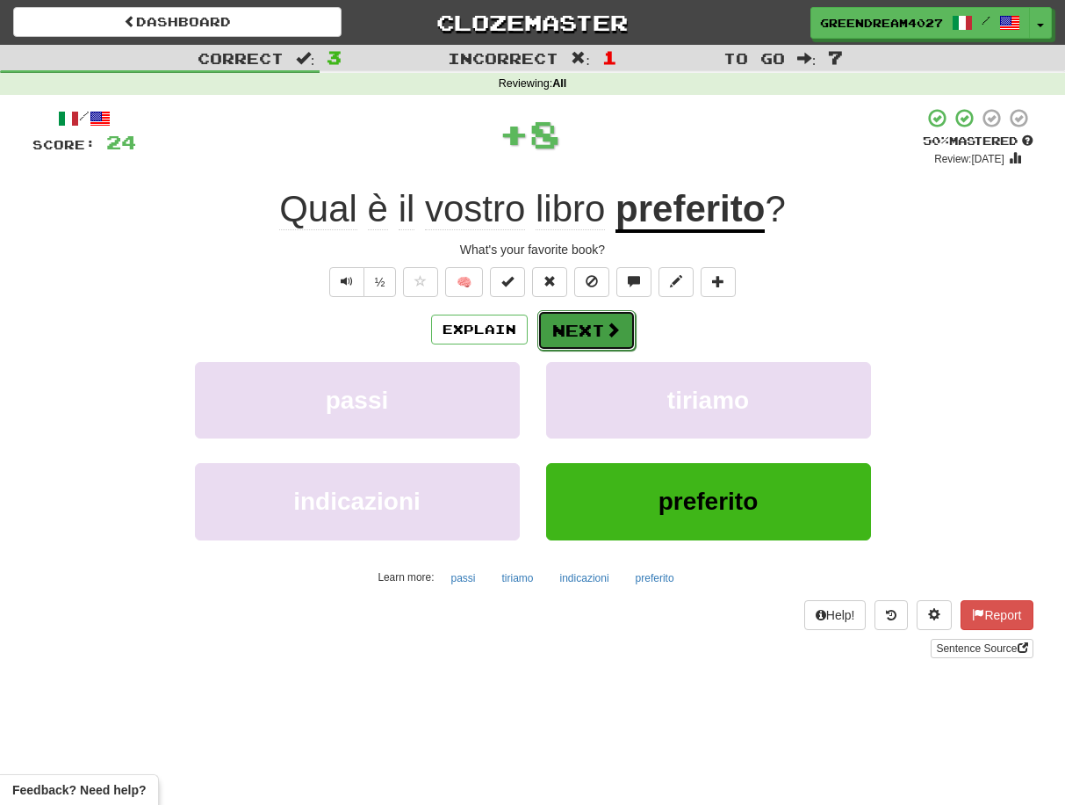
click at [579, 325] on button "Next" at bounding box center [587, 330] width 98 height 40
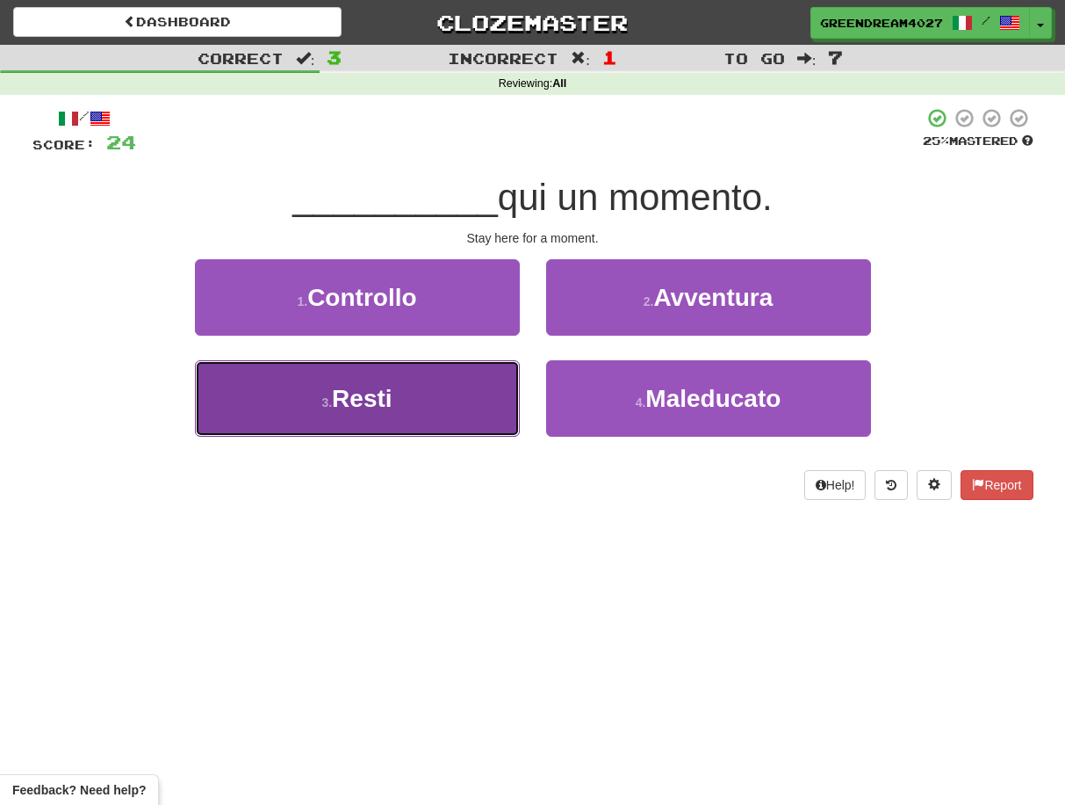
click at [465, 413] on button "3 . Resti" at bounding box center [357, 398] width 325 height 76
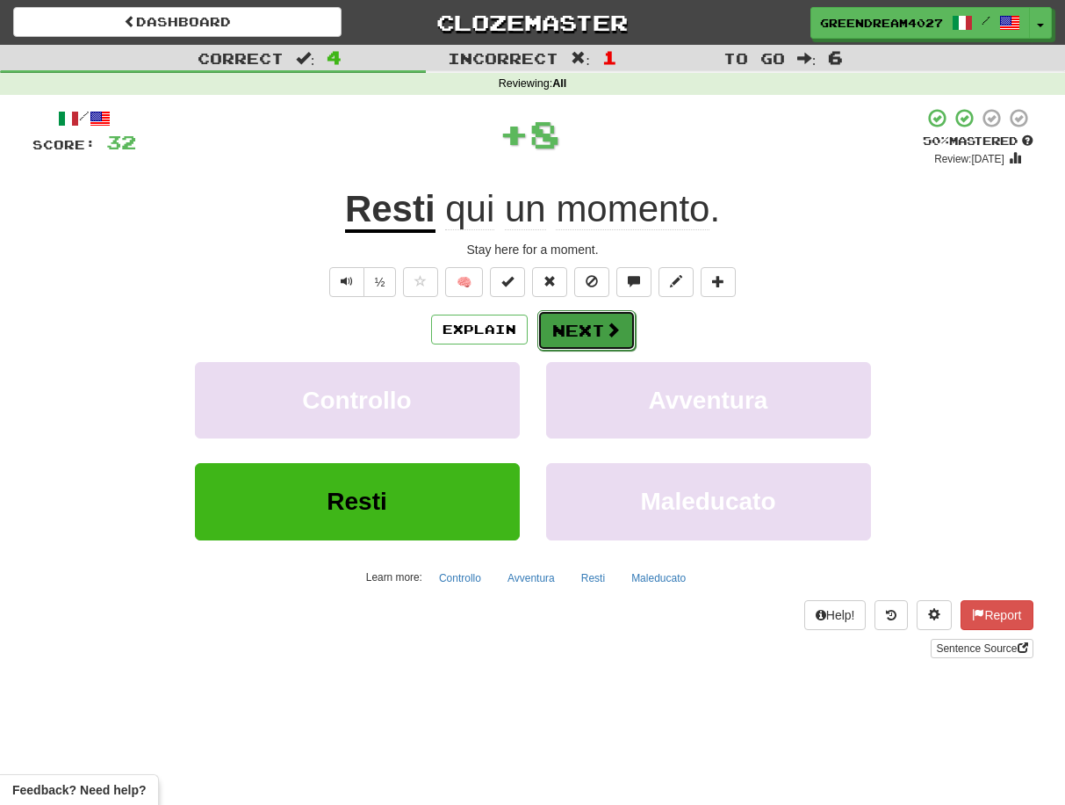
click at [577, 332] on button "Next" at bounding box center [587, 330] width 98 height 40
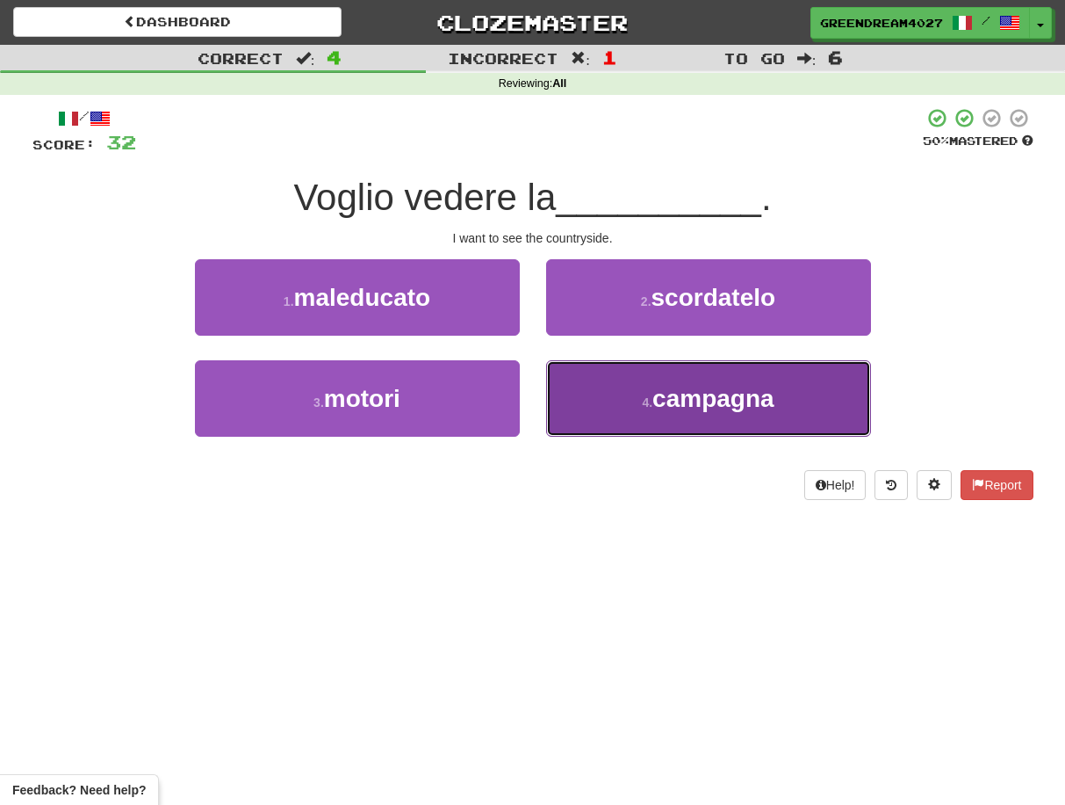
click at [617, 403] on button "4 . campagna" at bounding box center [708, 398] width 325 height 76
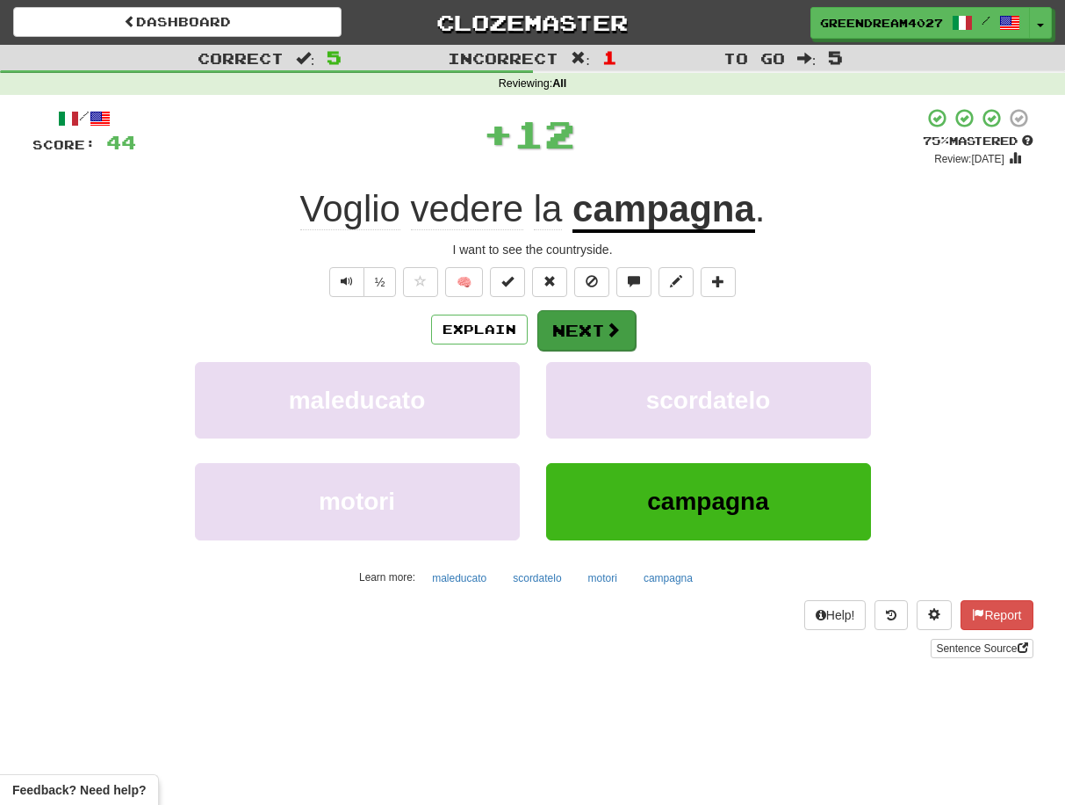
click at [582, 327] on button "Next" at bounding box center [587, 330] width 98 height 40
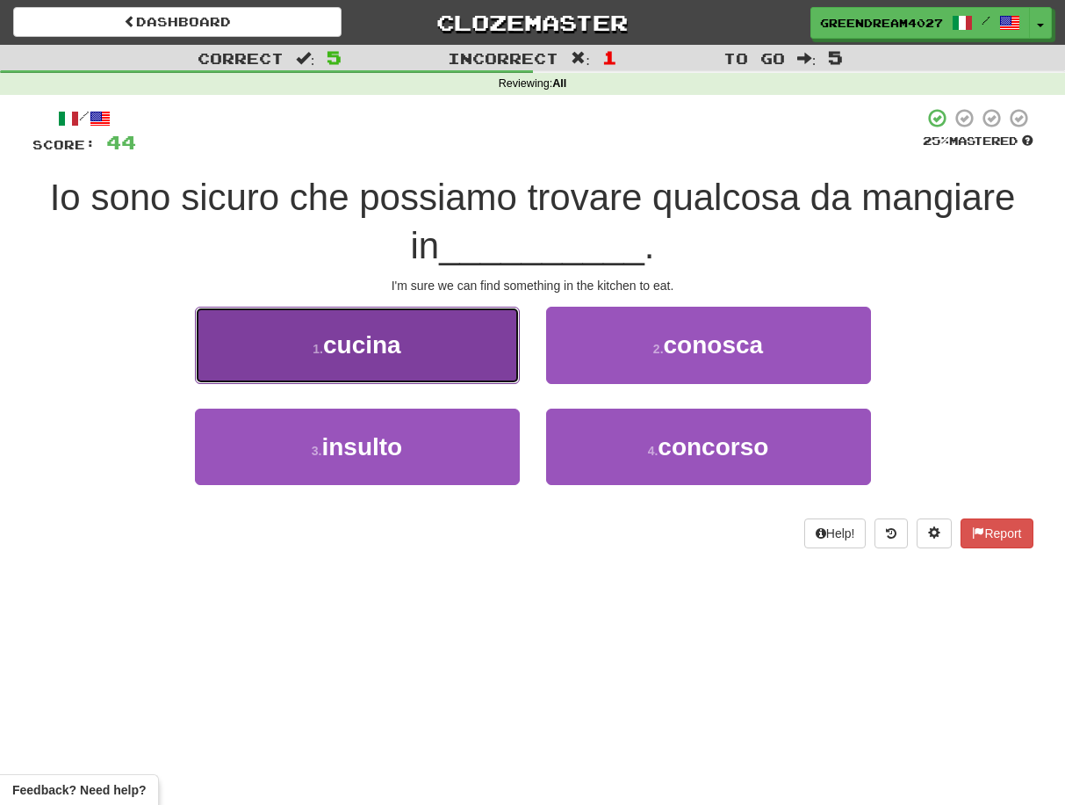
click at [455, 363] on button "1 . cucina" at bounding box center [357, 345] width 325 height 76
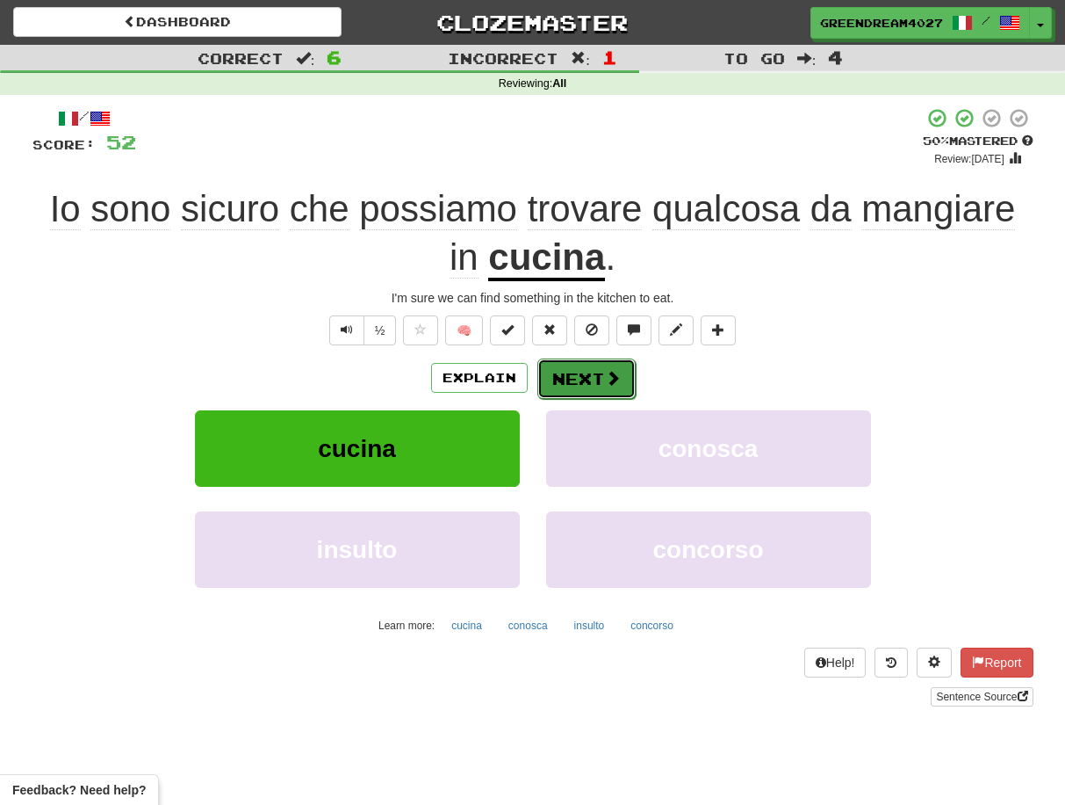
click at [572, 371] on button "Next" at bounding box center [587, 378] width 98 height 40
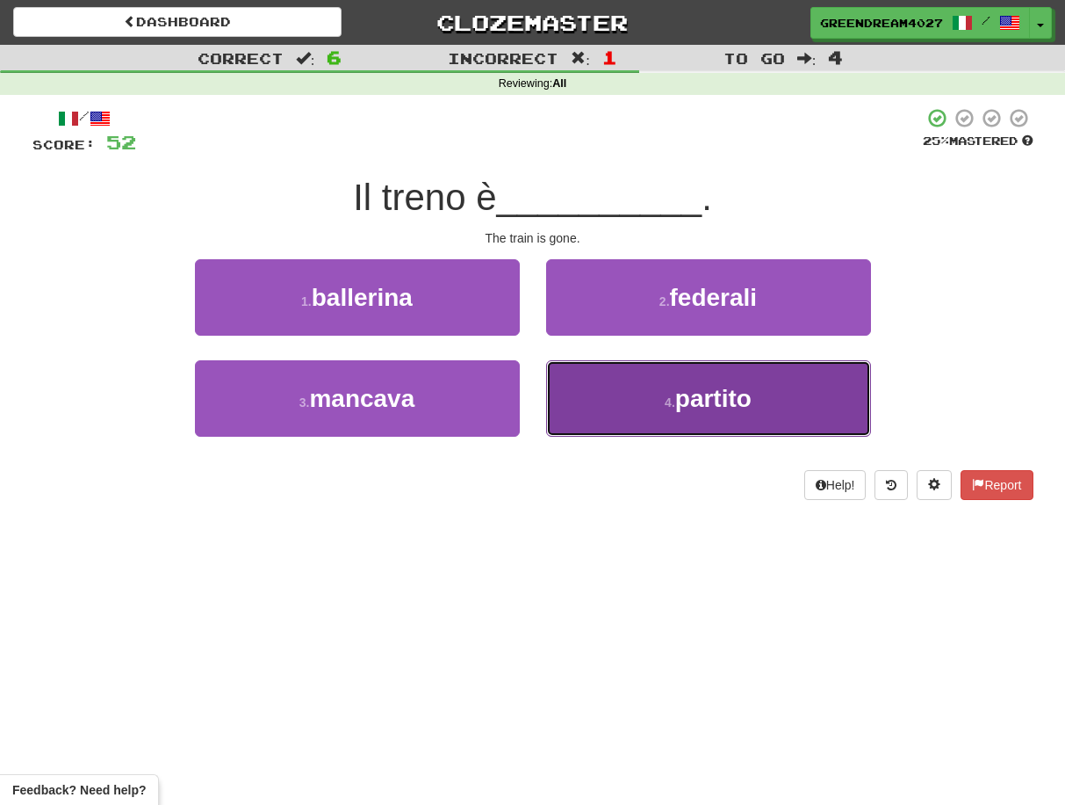
click at [619, 399] on button "4 . partito" at bounding box center [708, 398] width 325 height 76
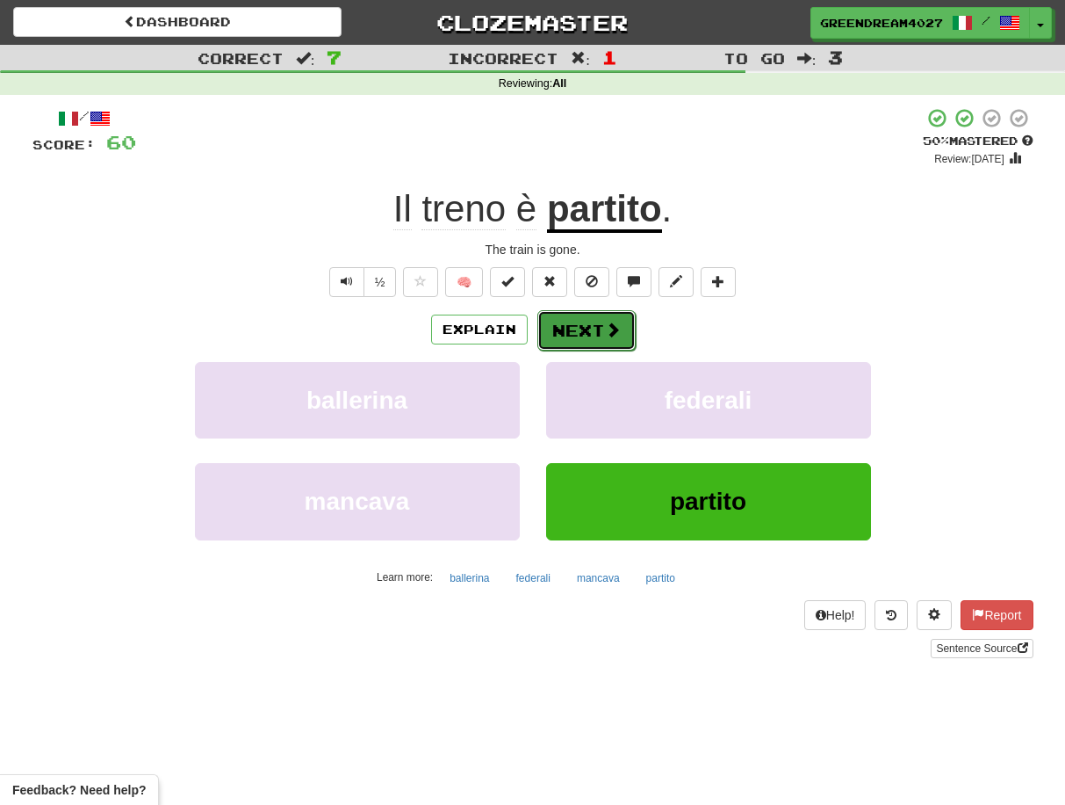
click at [590, 329] on button "Next" at bounding box center [587, 330] width 98 height 40
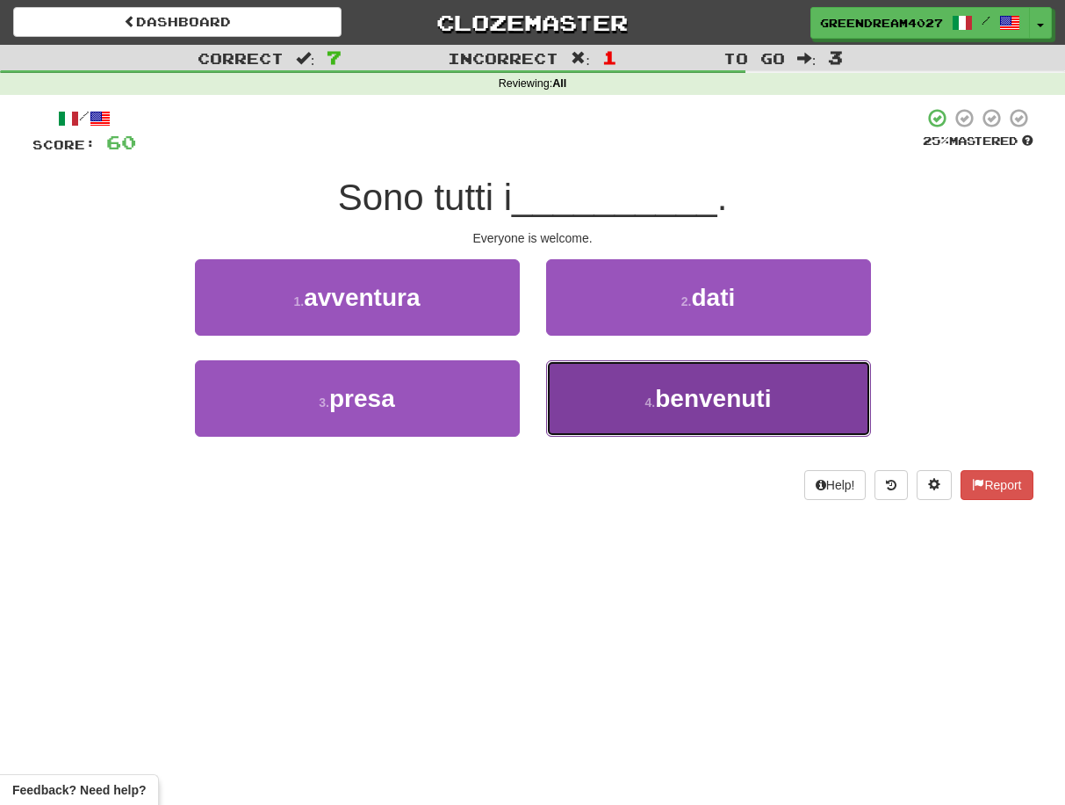
click at [641, 394] on button "4 . benvenuti" at bounding box center [708, 398] width 325 height 76
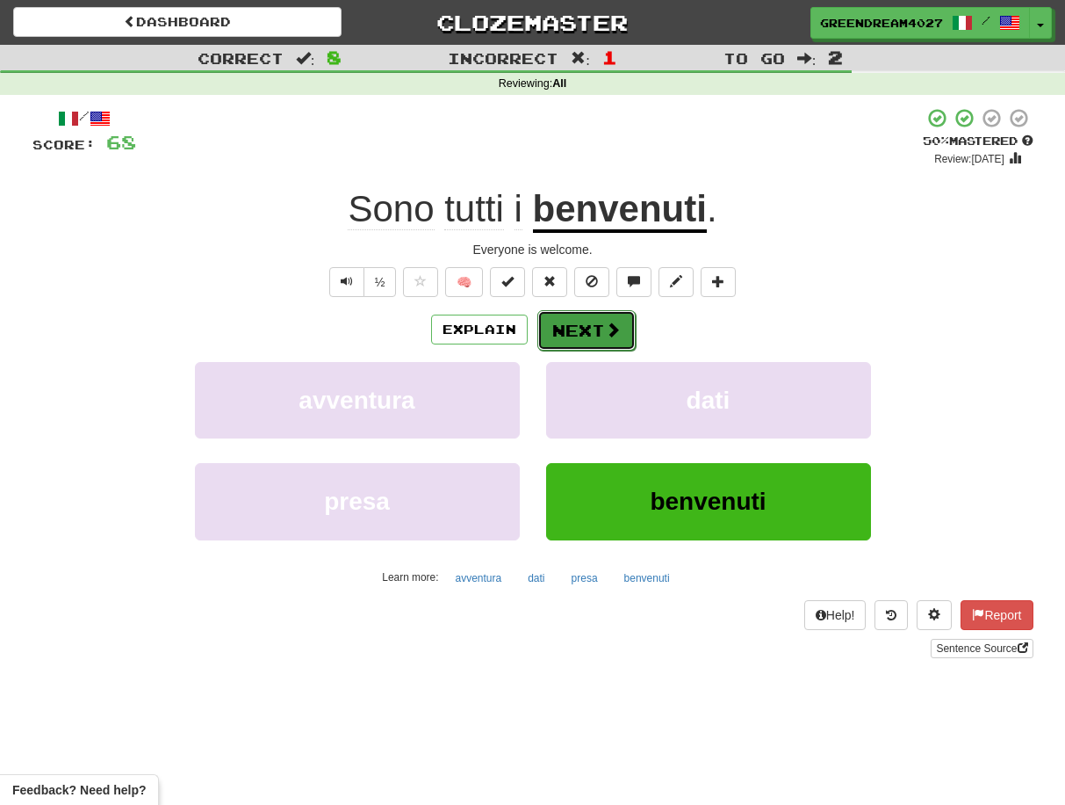
click at [585, 331] on button "Next" at bounding box center [587, 330] width 98 height 40
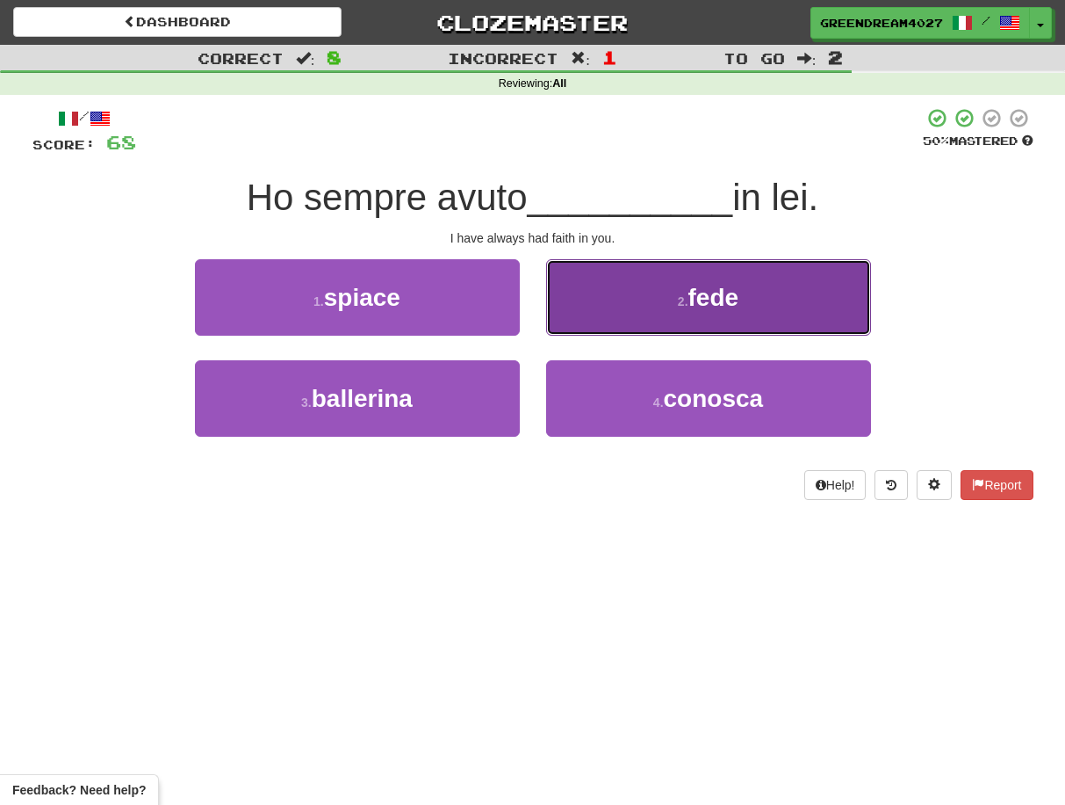
click at [641, 297] on button "2 . fede" at bounding box center [708, 297] width 325 height 76
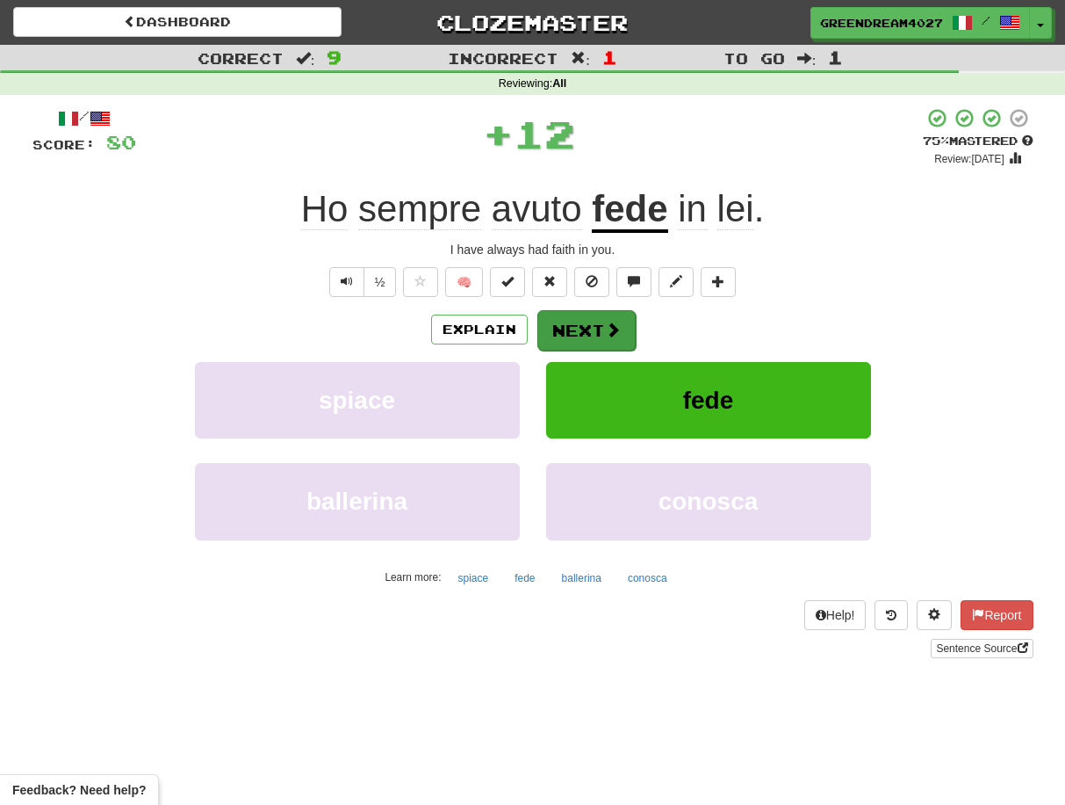
click at [591, 328] on button "Next" at bounding box center [587, 330] width 98 height 40
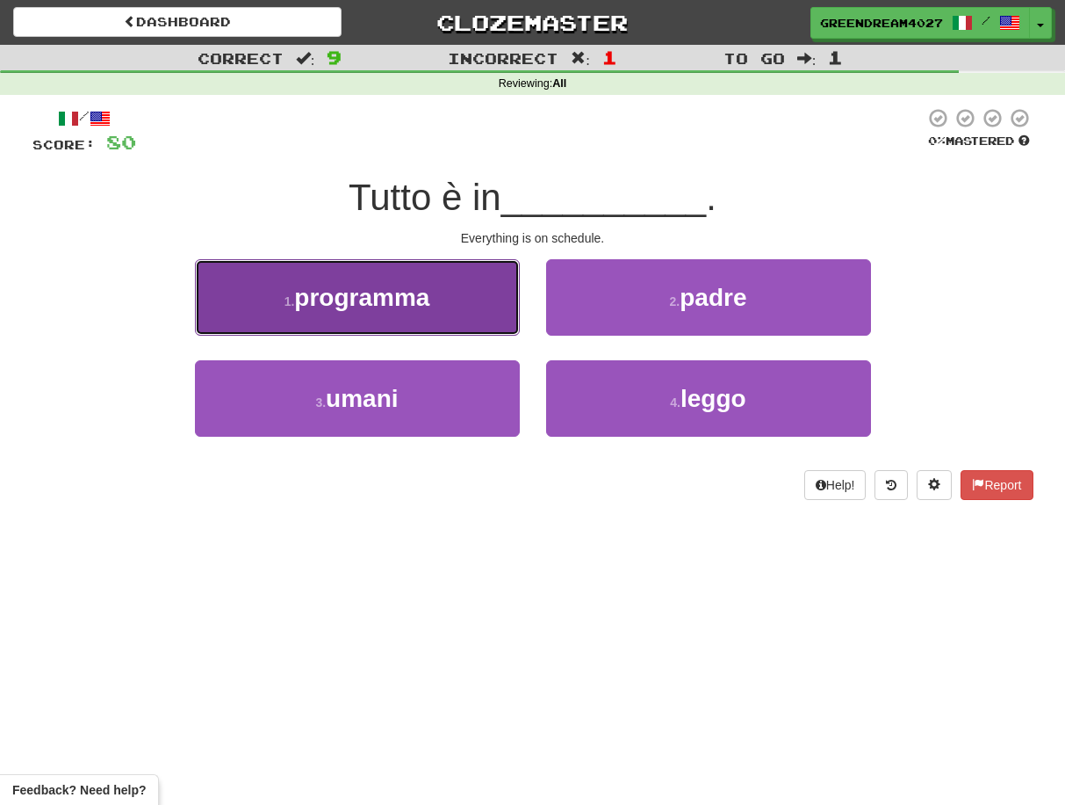
click at [449, 307] on button "1 . programma" at bounding box center [357, 297] width 325 height 76
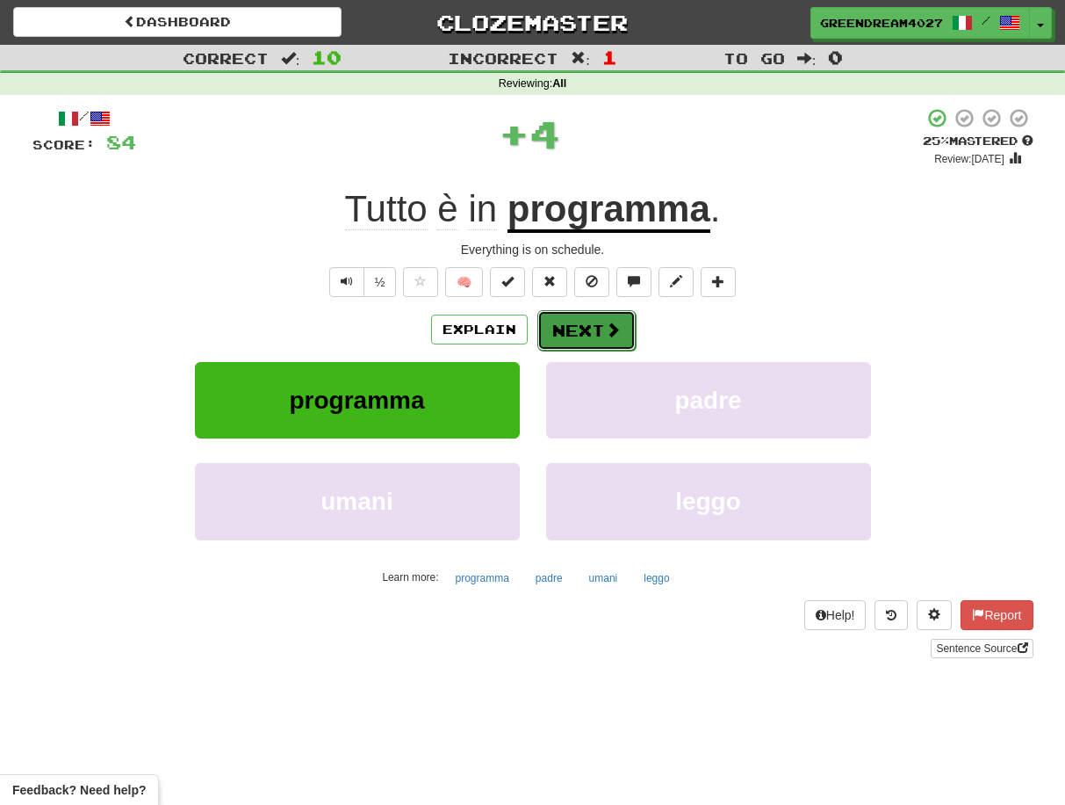
click at [597, 325] on button "Next" at bounding box center [587, 330] width 98 height 40
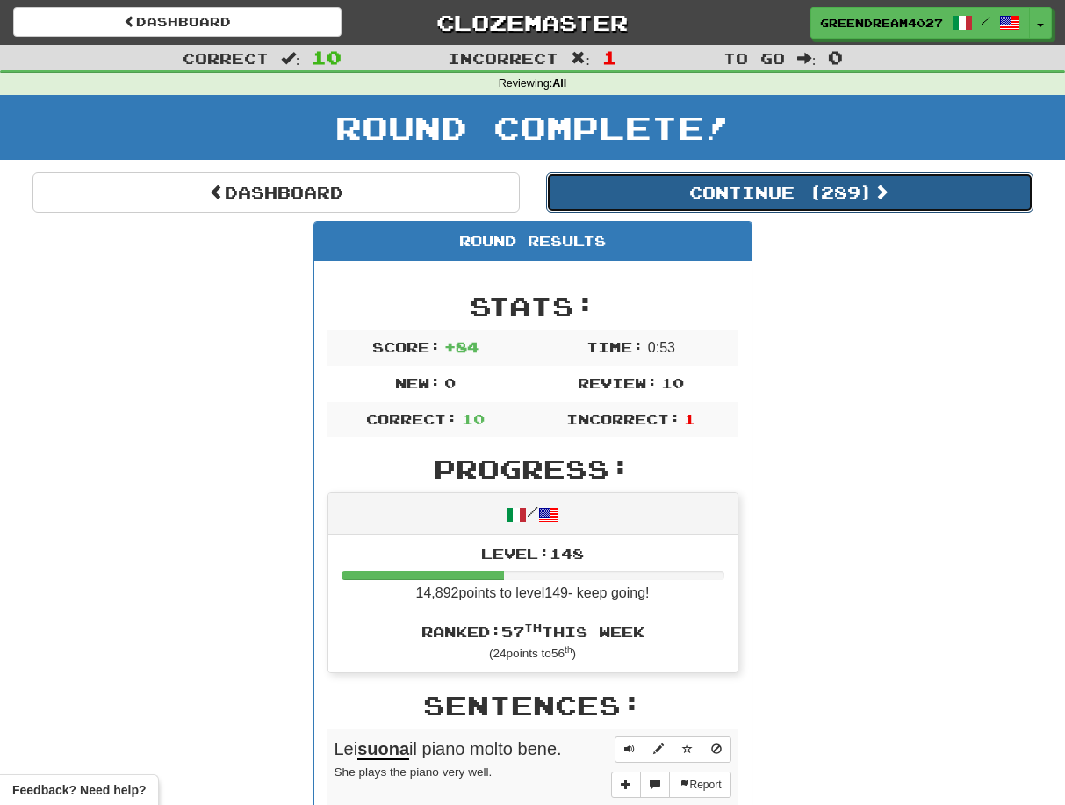
click at [742, 194] on button "Continue ( 289 )" at bounding box center [789, 192] width 487 height 40
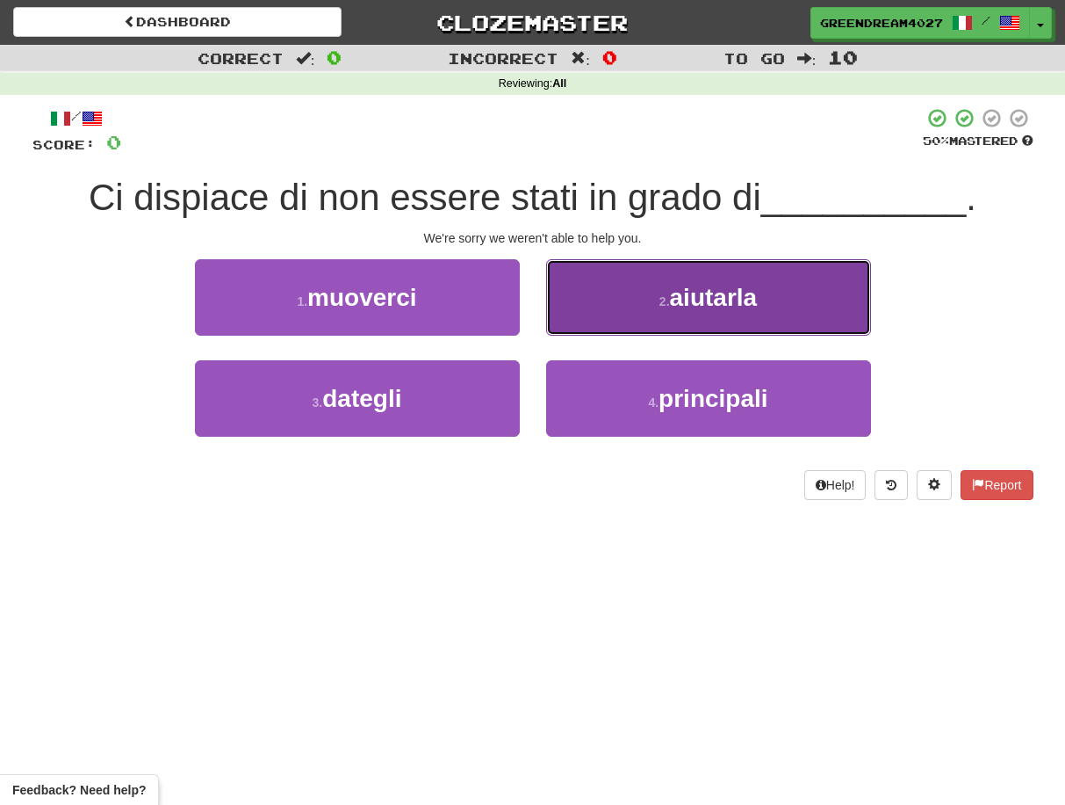
click at [649, 309] on button "2 . aiutarla" at bounding box center [708, 297] width 325 height 76
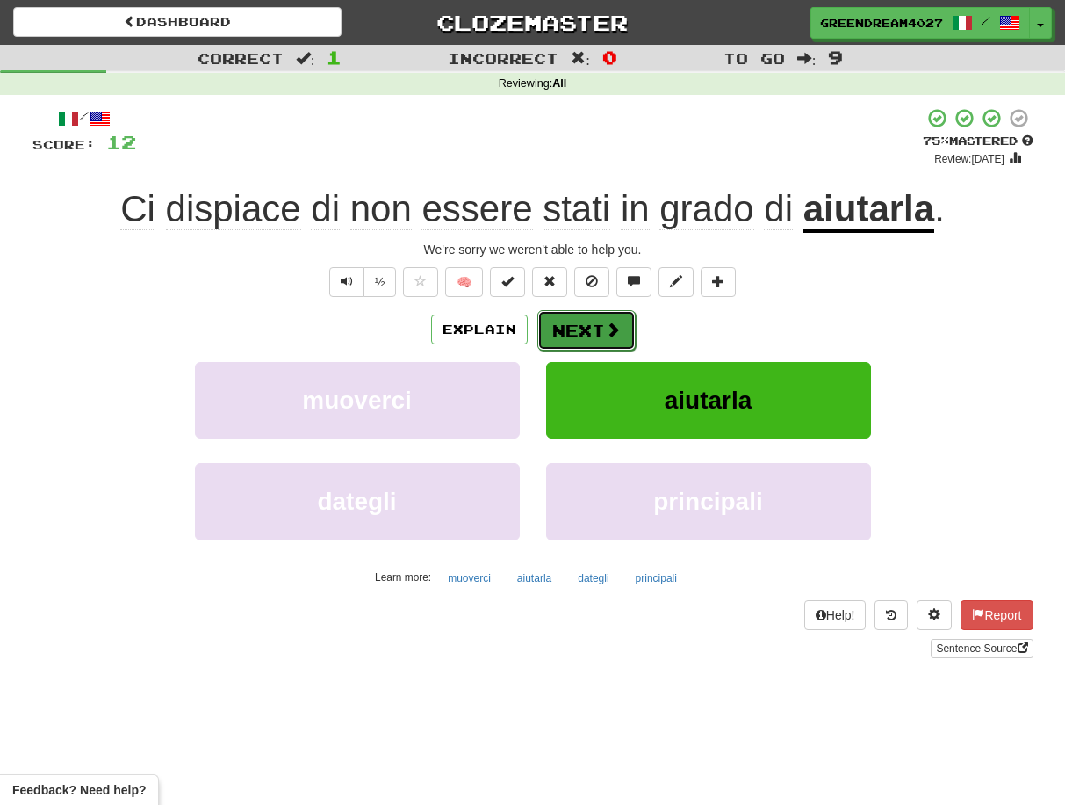
click at [581, 333] on button "Next" at bounding box center [587, 330] width 98 height 40
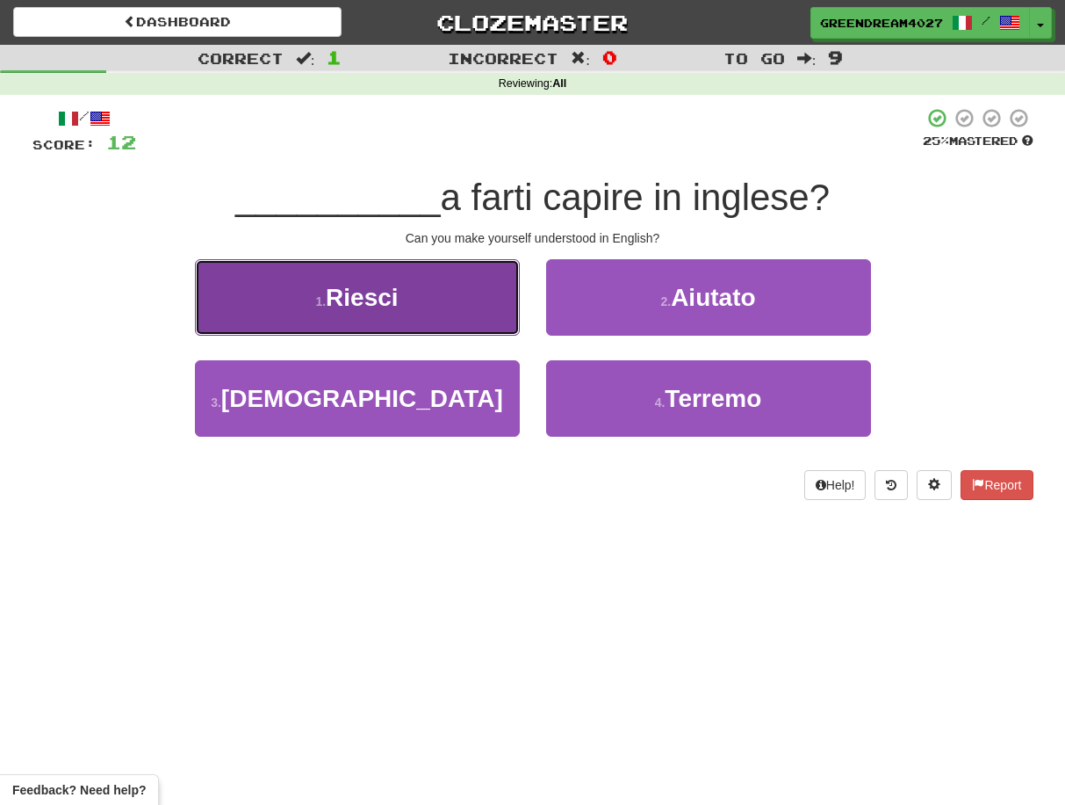
click at [416, 297] on button "1 . Riesci" at bounding box center [357, 297] width 325 height 76
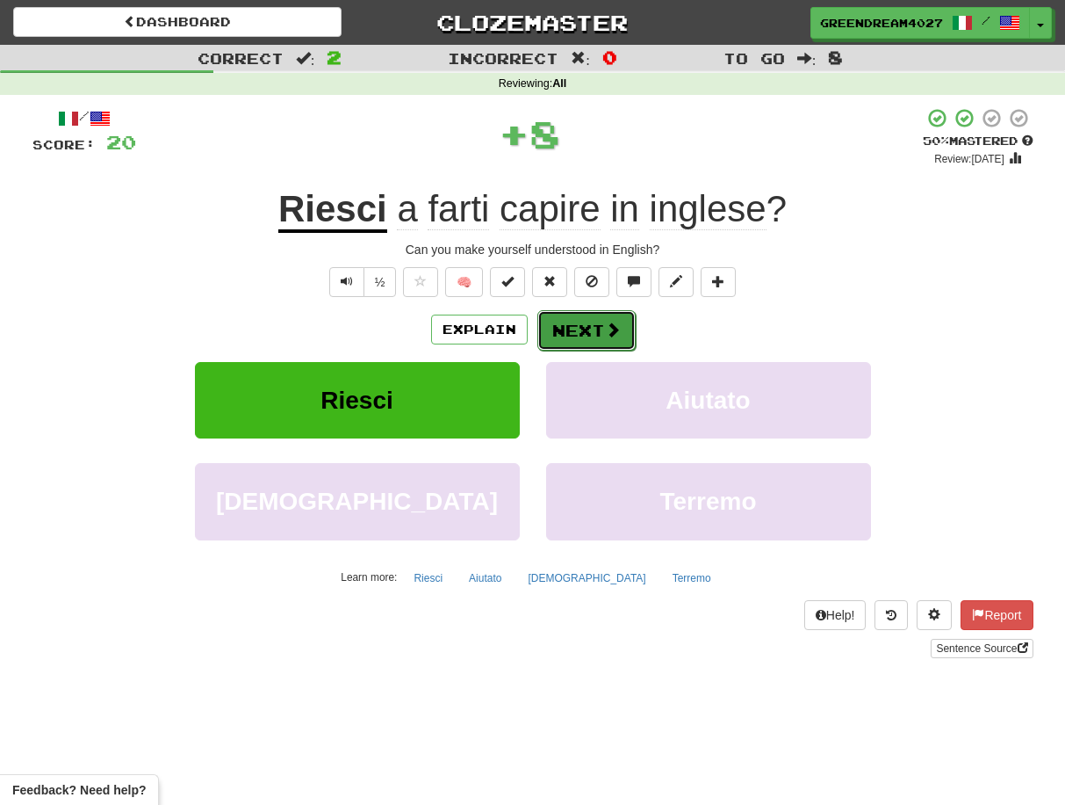
click at [587, 329] on button "Next" at bounding box center [587, 330] width 98 height 40
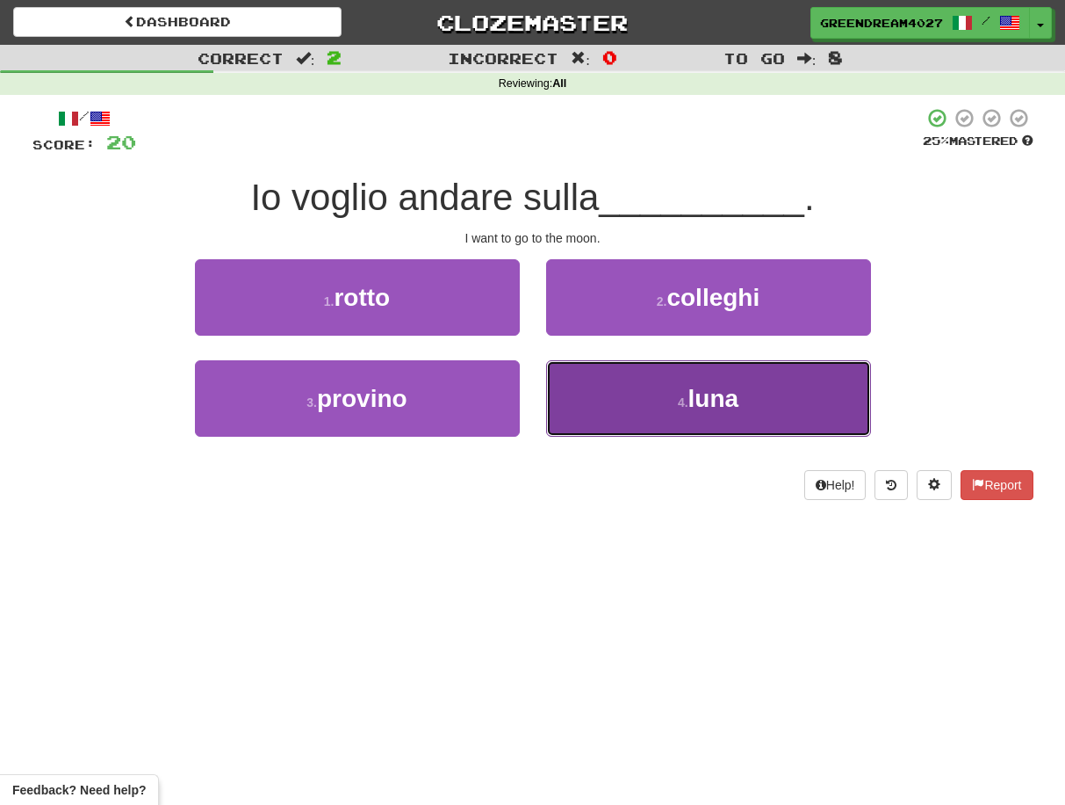
click at [604, 391] on button "4 . luna" at bounding box center [708, 398] width 325 height 76
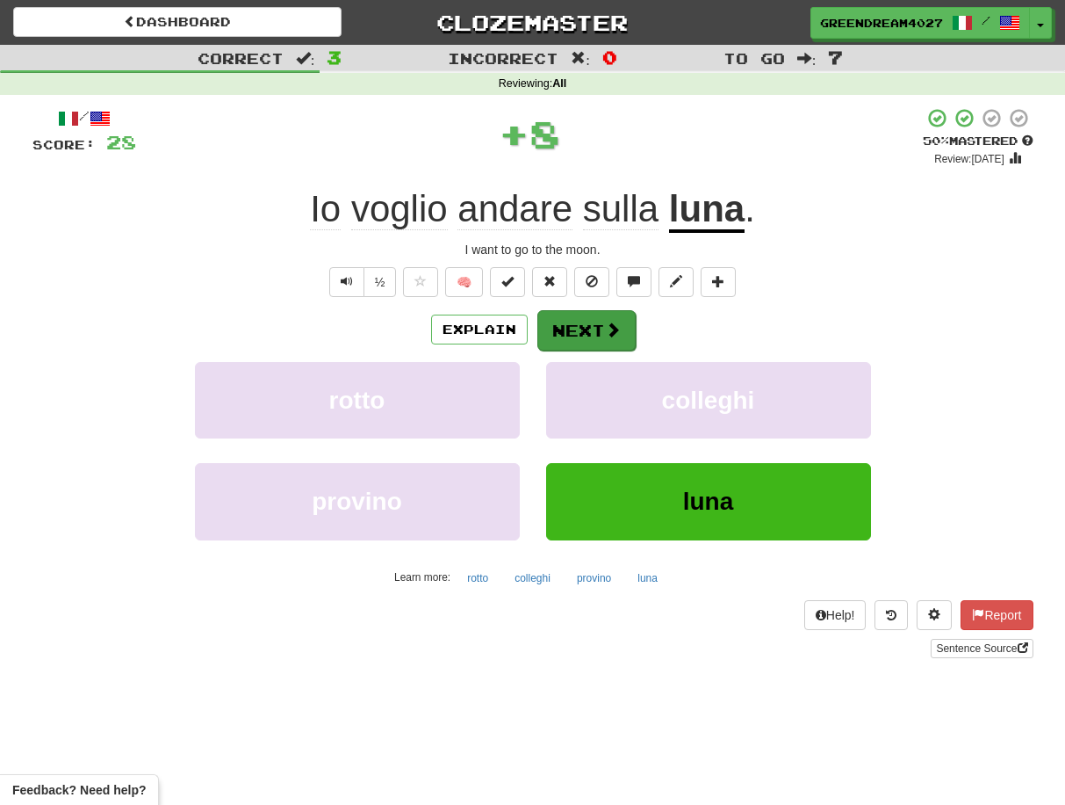
click at [588, 329] on button "Next" at bounding box center [587, 330] width 98 height 40
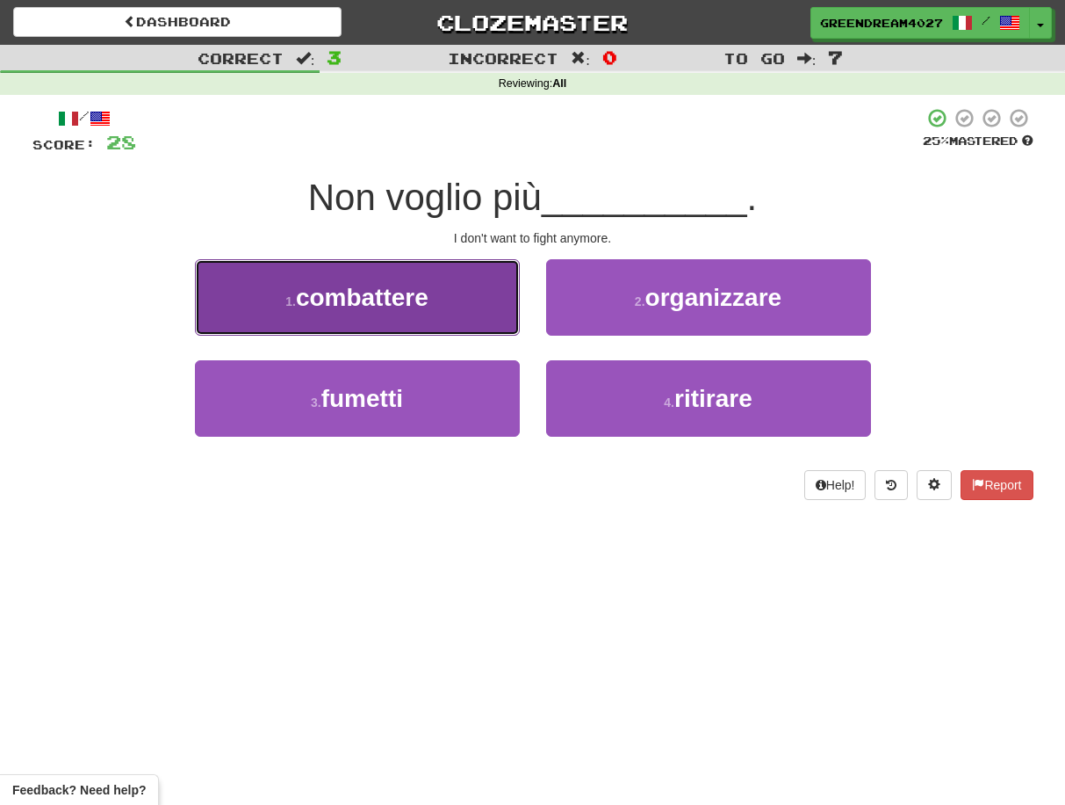
click at [454, 301] on button "1 . combattere" at bounding box center [357, 297] width 325 height 76
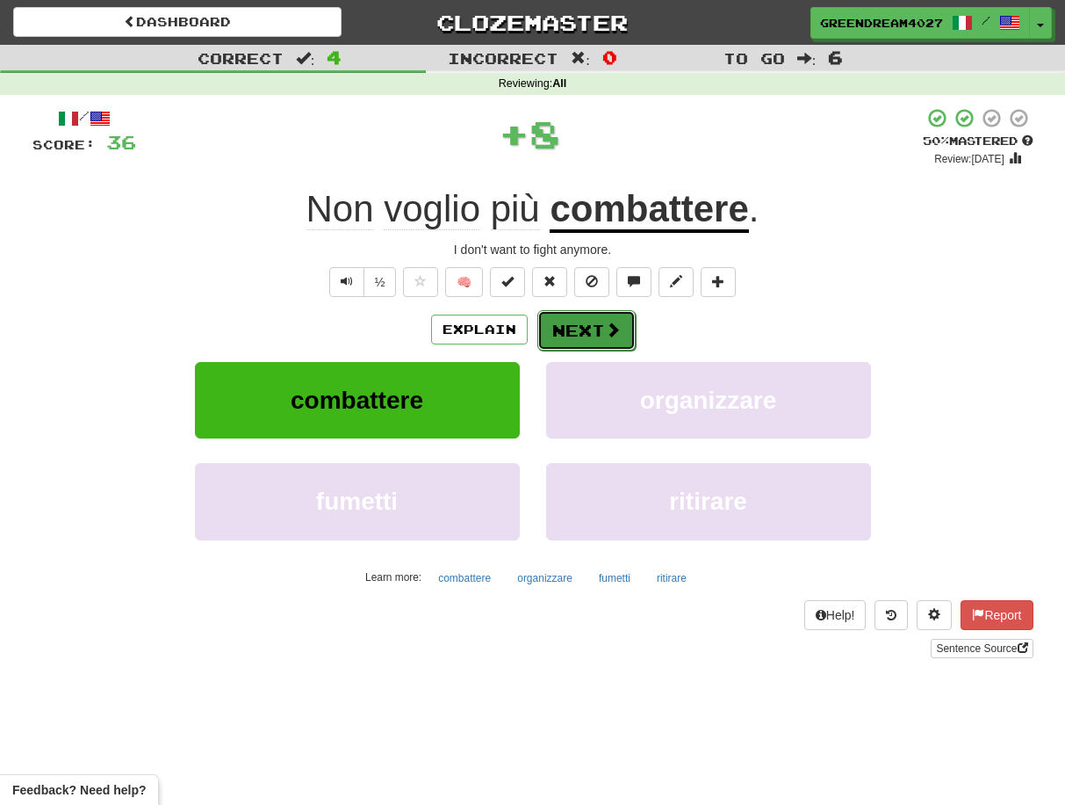
click at [582, 325] on button "Next" at bounding box center [587, 330] width 98 height 40
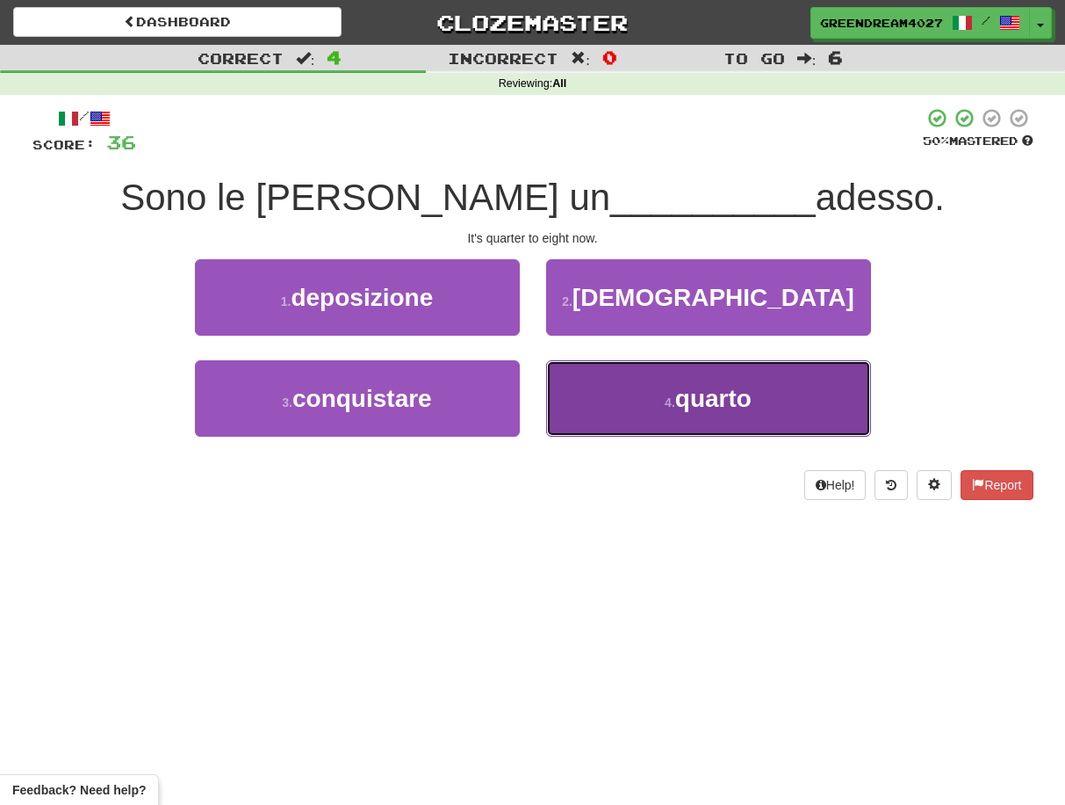
click at [605, 401] on button "4 . quarto" at bounding box center [708, 398] width 325 height 76
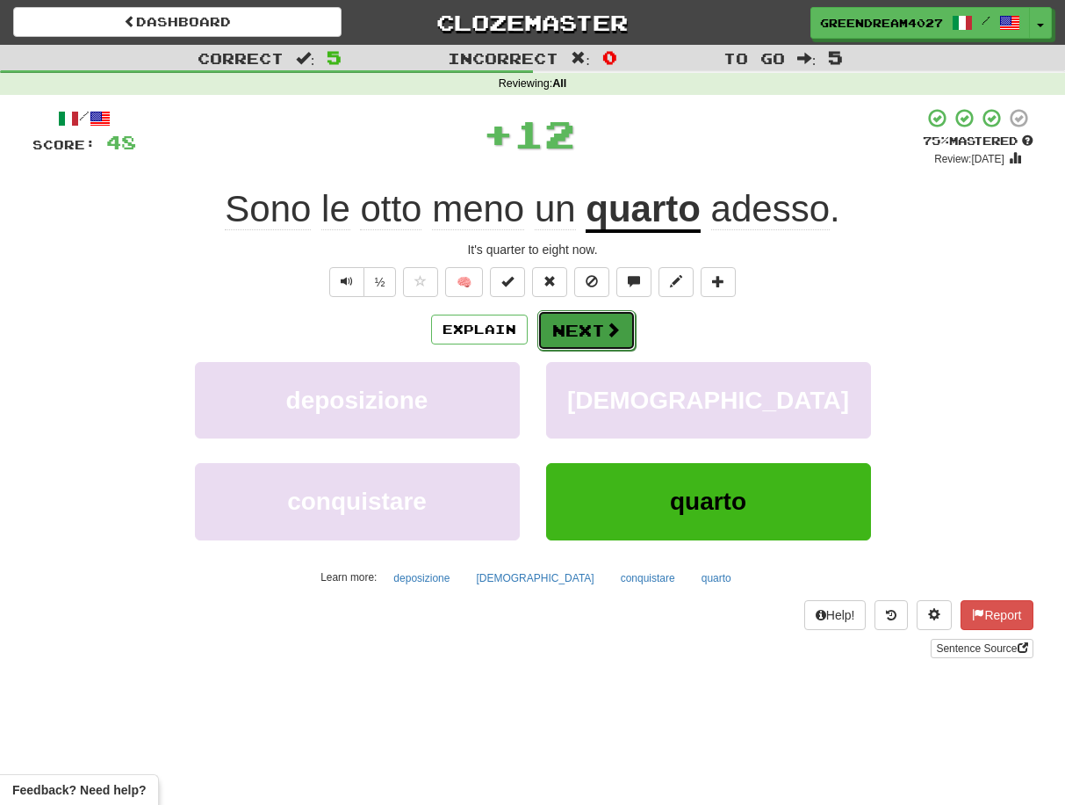
click at [583, 329] on button "Next" at bounding box center [587, 330] width 98 height 40
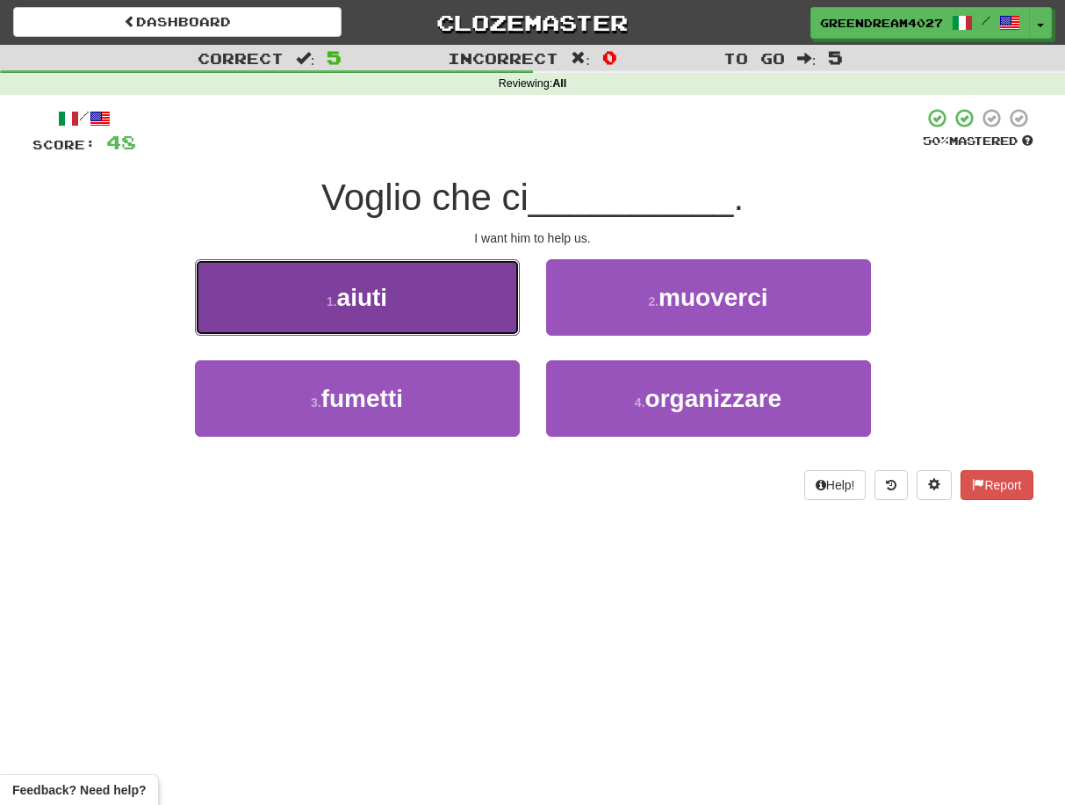
click at [438, 307] on button "1 . aiuti" at bounding box center [357, 297] width 325 height 76
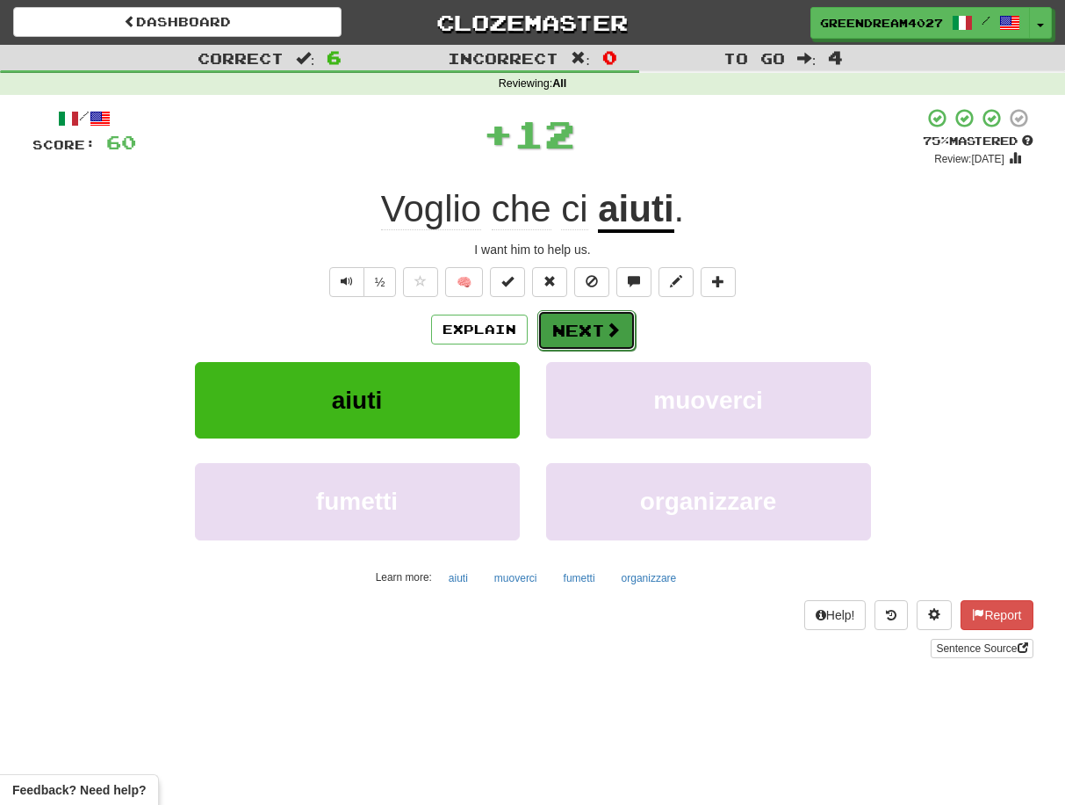
click at [588, 324] on button "Next" at bounding box center [587, 330] width 98 height 40
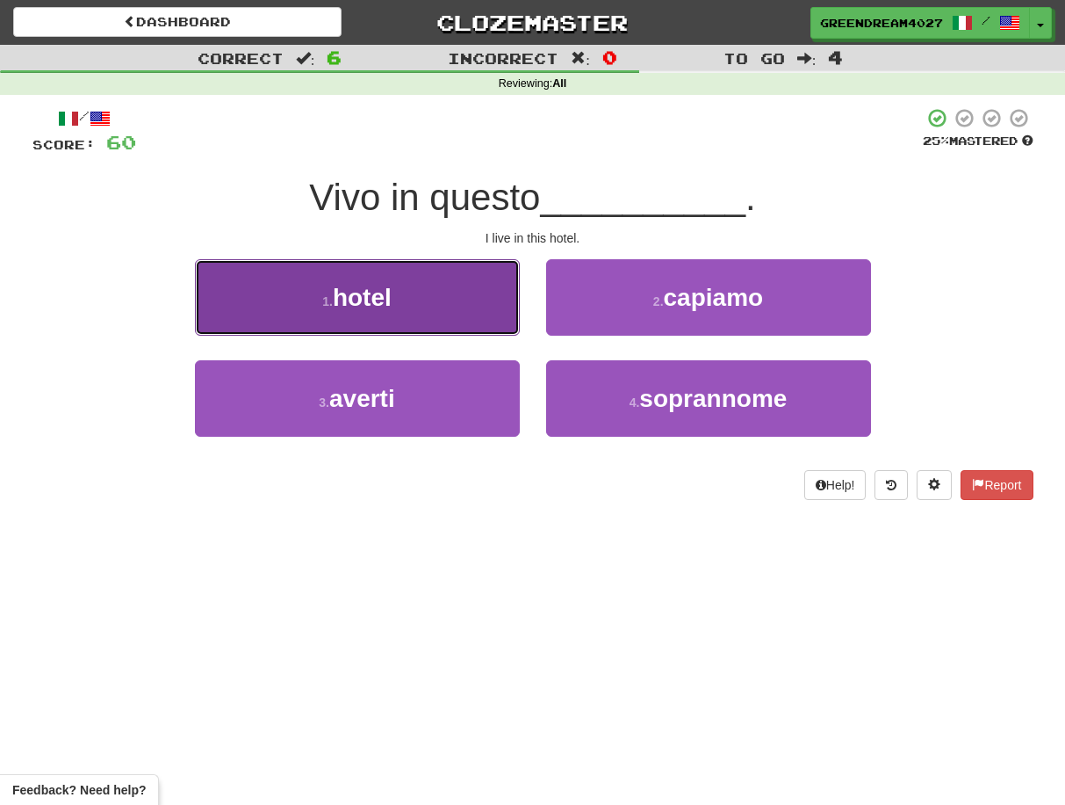
click at [460, 313] on button "1 . hotel" at bounding box center [357, 297] width 325 height 76
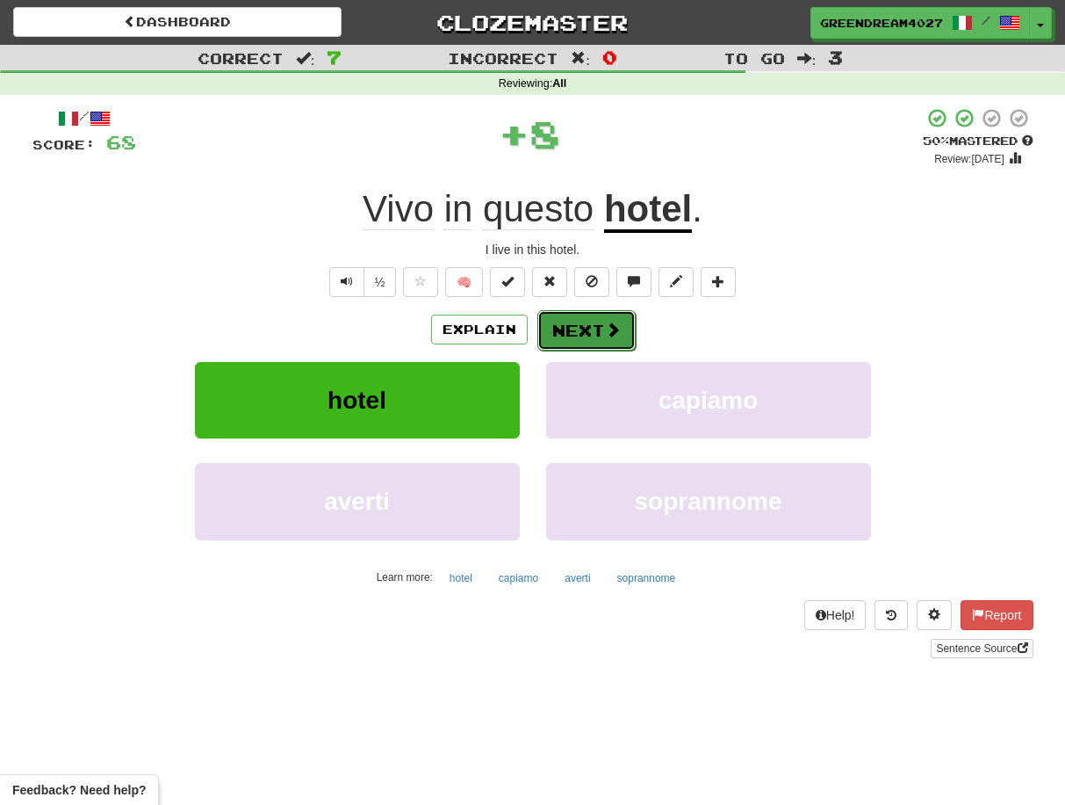
click at [586, 334] on button "Next" at bounding box center [587, 330] width 98 height 40
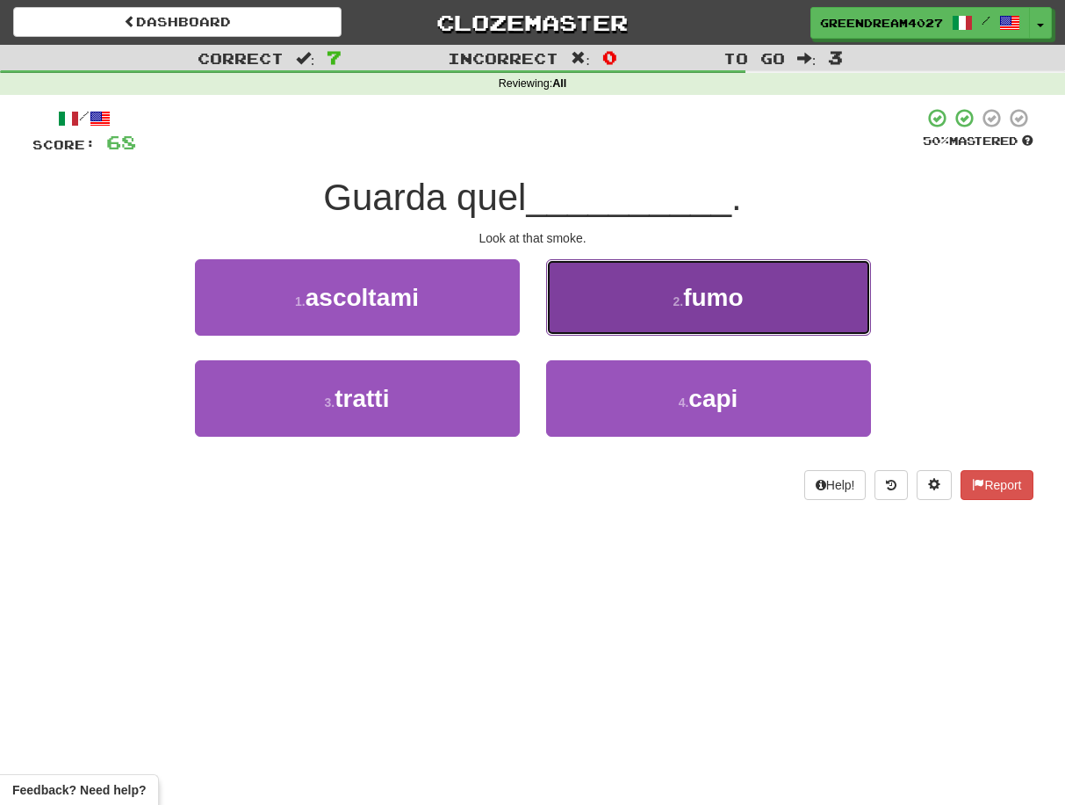
click at [631, 295] on button "2 . fumo" at bounding box center [708, 297] width 325 height 76
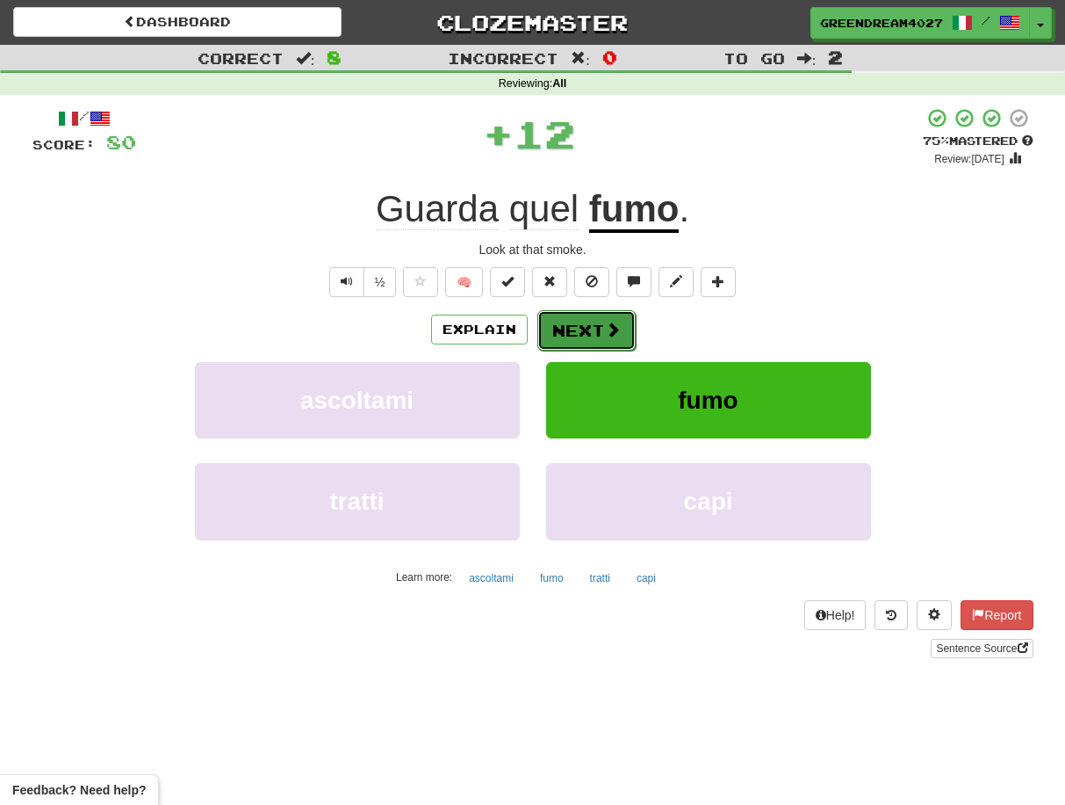
click at [588, 330] on button "Next" at bounding box center [587, 330] width 98 height 40
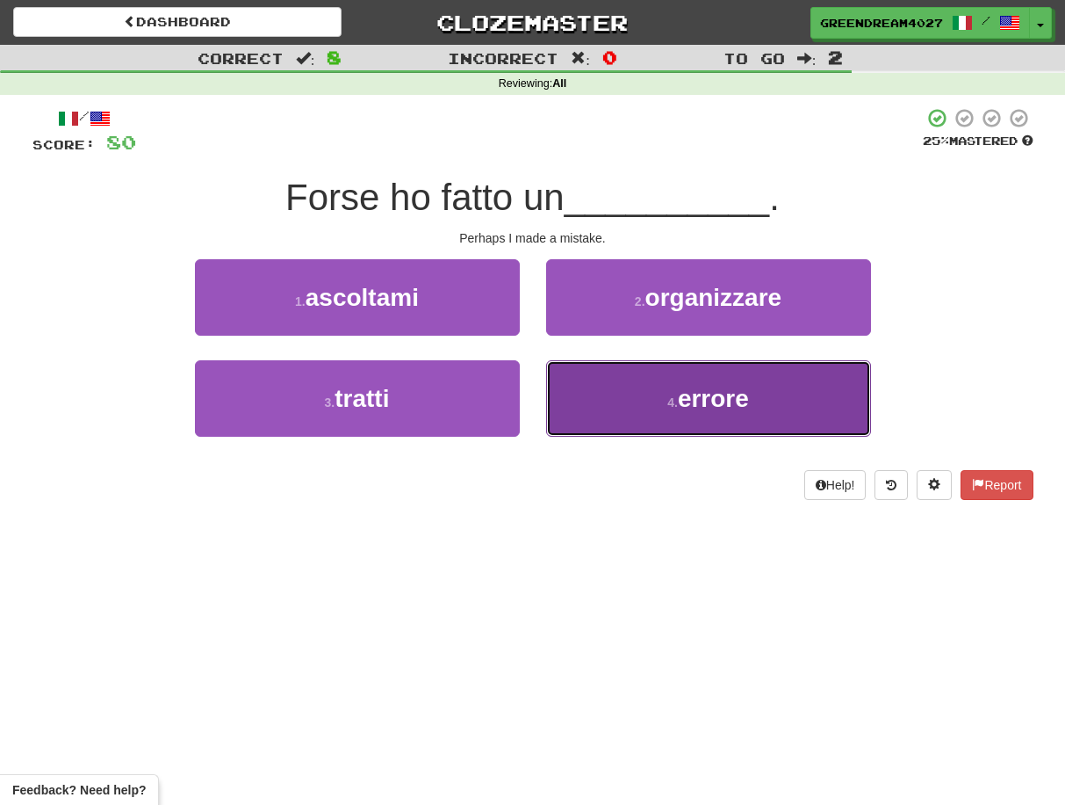
click at [603, 388] on button "4 . errore" at bounding box center [708, 398] width 325 height 76
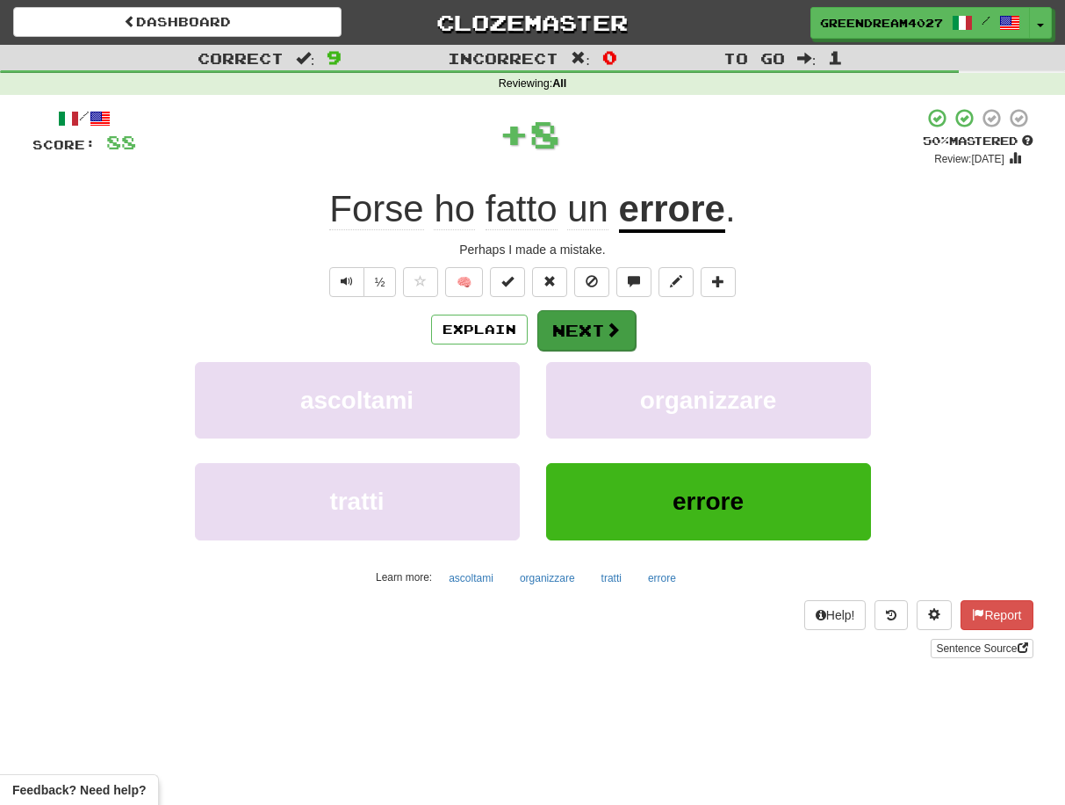
click at [586, 325] on button "Next" at bounding box center [587, 330] width 98 height 40
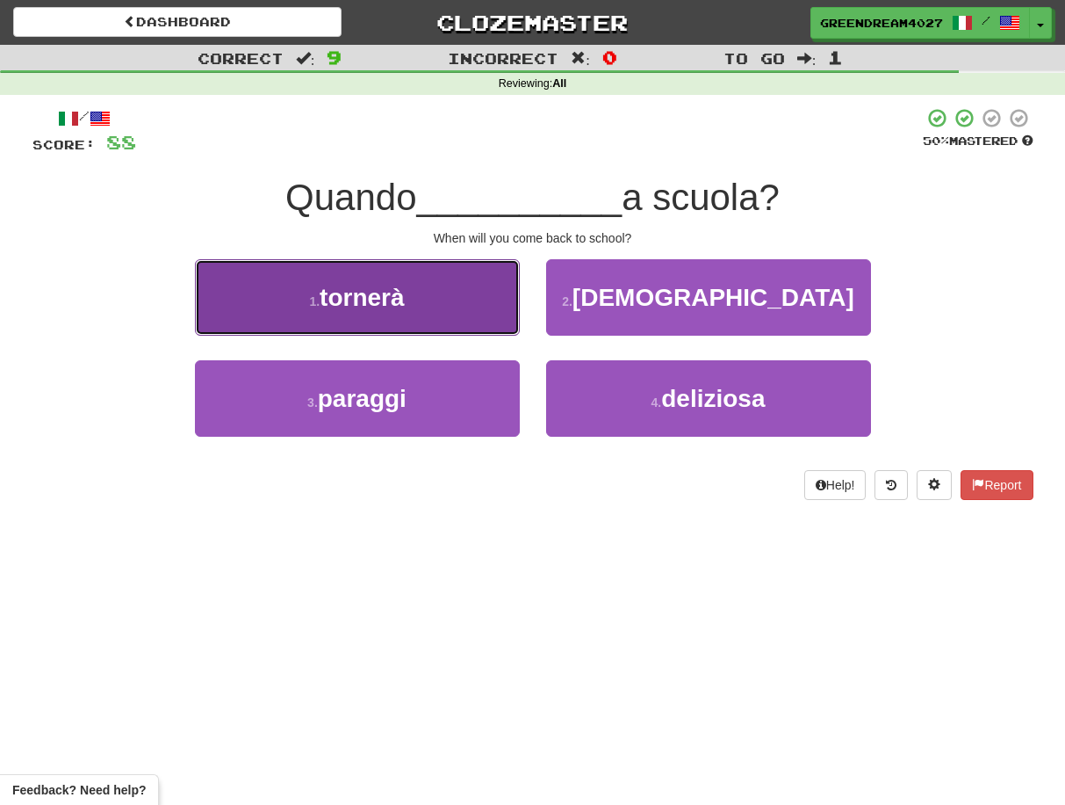
click at [464, 314] on button "1 . tornerà" at bounding box center [357, 297] width 325 height 76
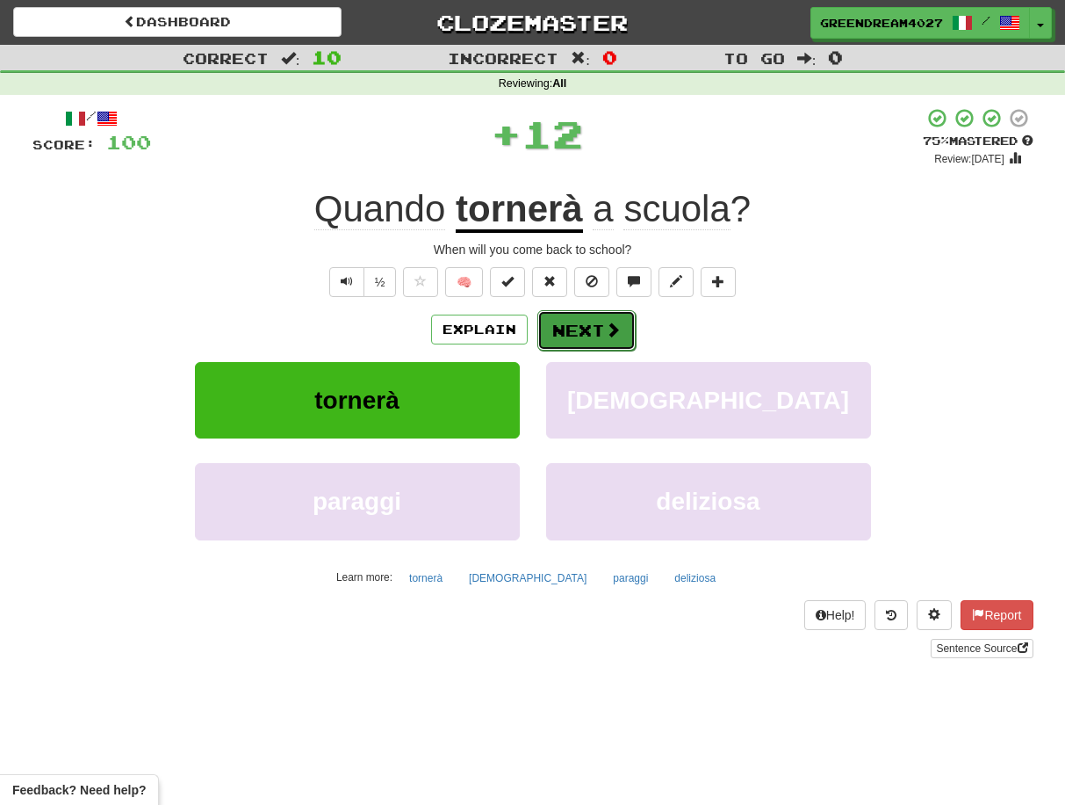
click at [576, 328] on button "Next" at bounding box center [587, 330] width 98 height 40
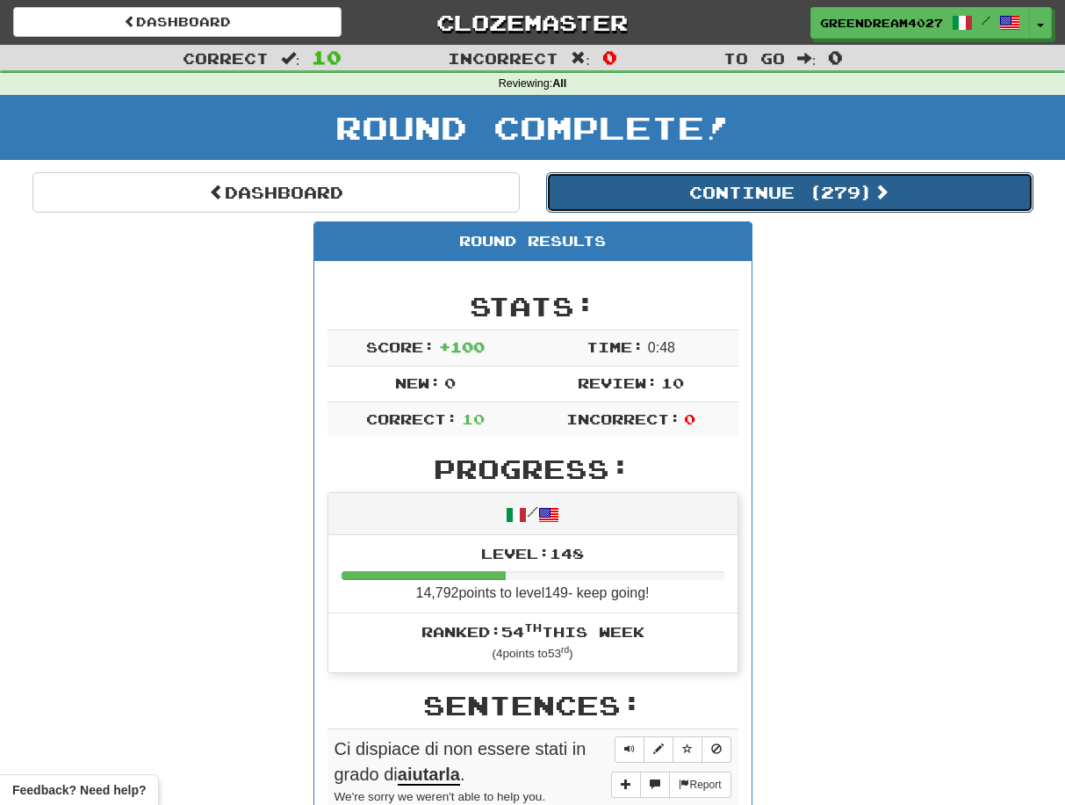
click at [660, 191] on button "Continue ( 279 )" at bounding box center [789, 192] width 487 height 40
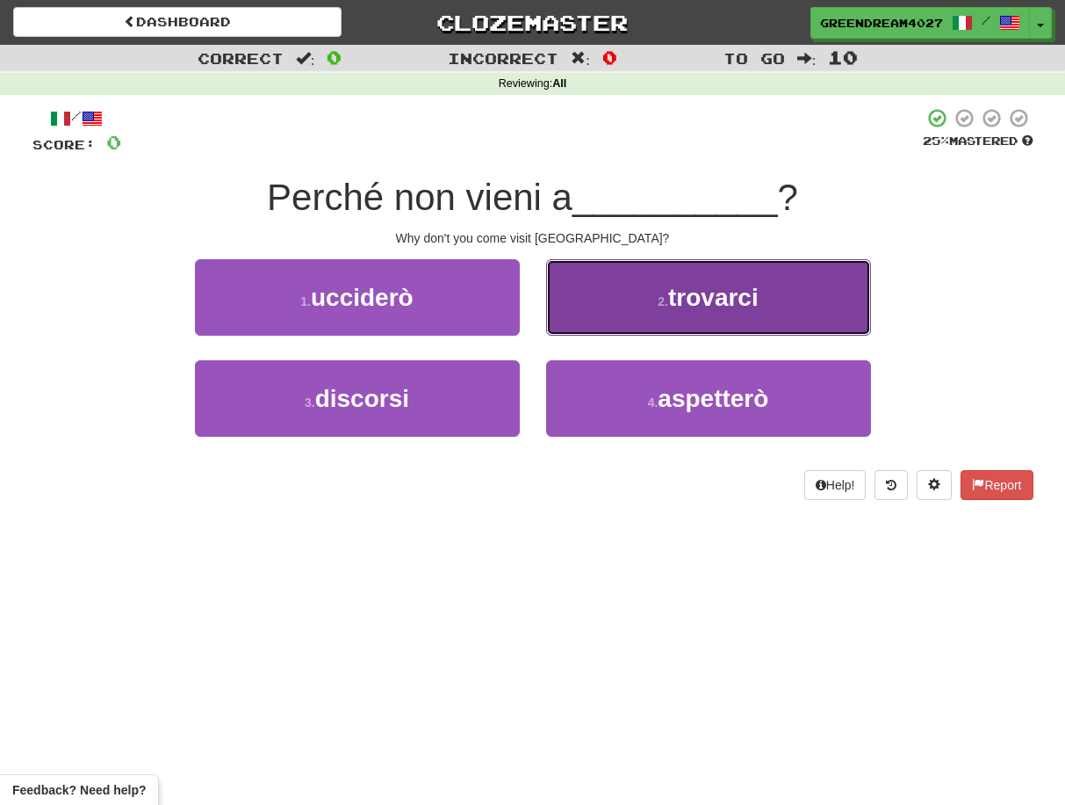
click at [608, 302] on button "2 . trovarci" at bounding box center [708, 297] width 325 height 76
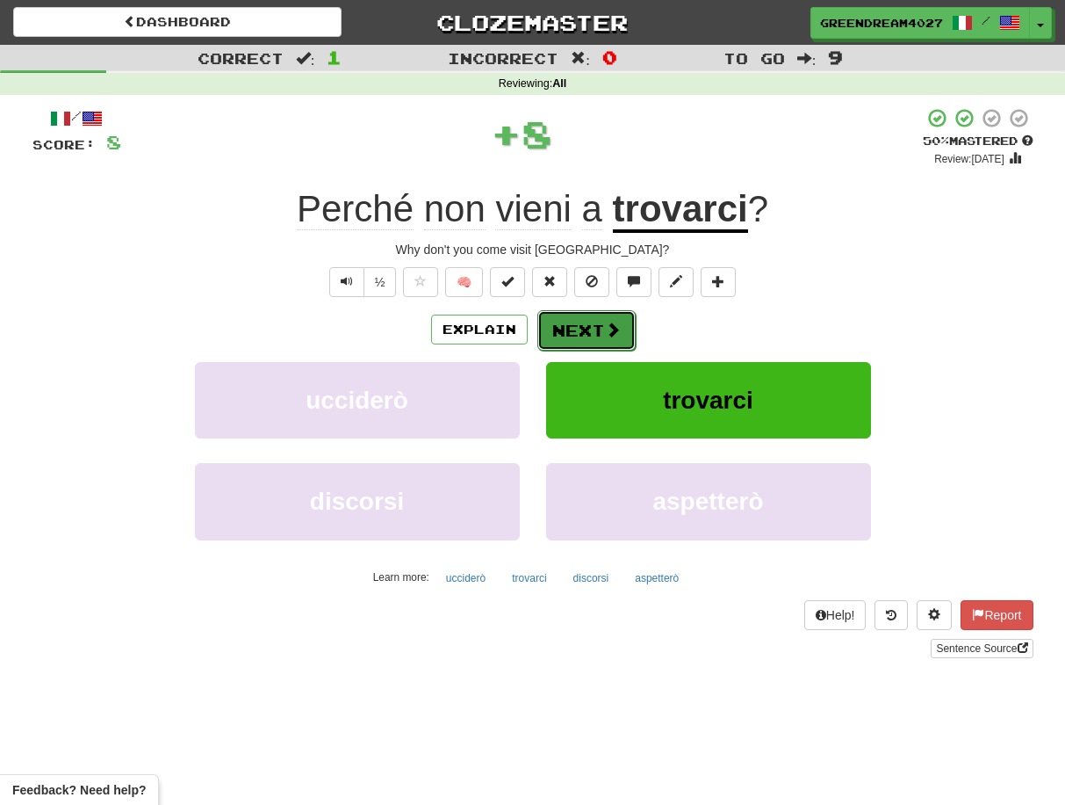
click at [587, 328] on button "Next" at bounding box center [587, 330] width 98 height 40
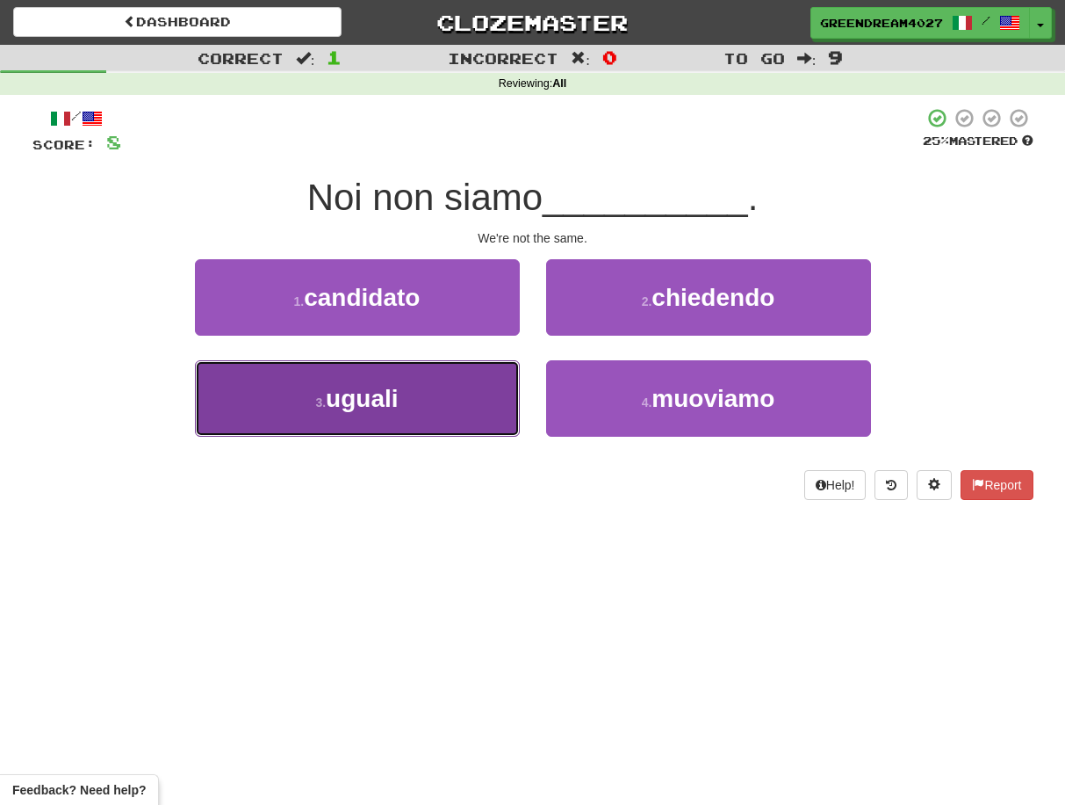
click at [477, 422] on button "3 . uguali" at bounding box center [357, 398] width 325 height 76
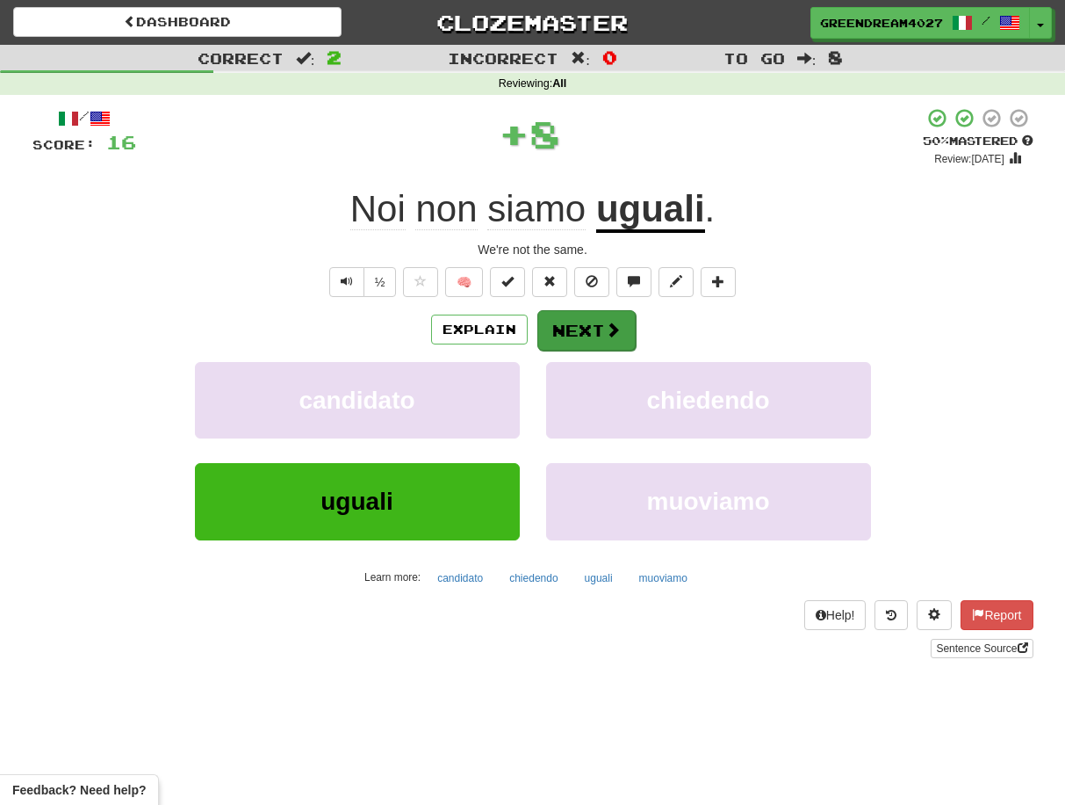
click at [581, 332] on button "Next" at bounding box center [587, 330] width 98 height 40
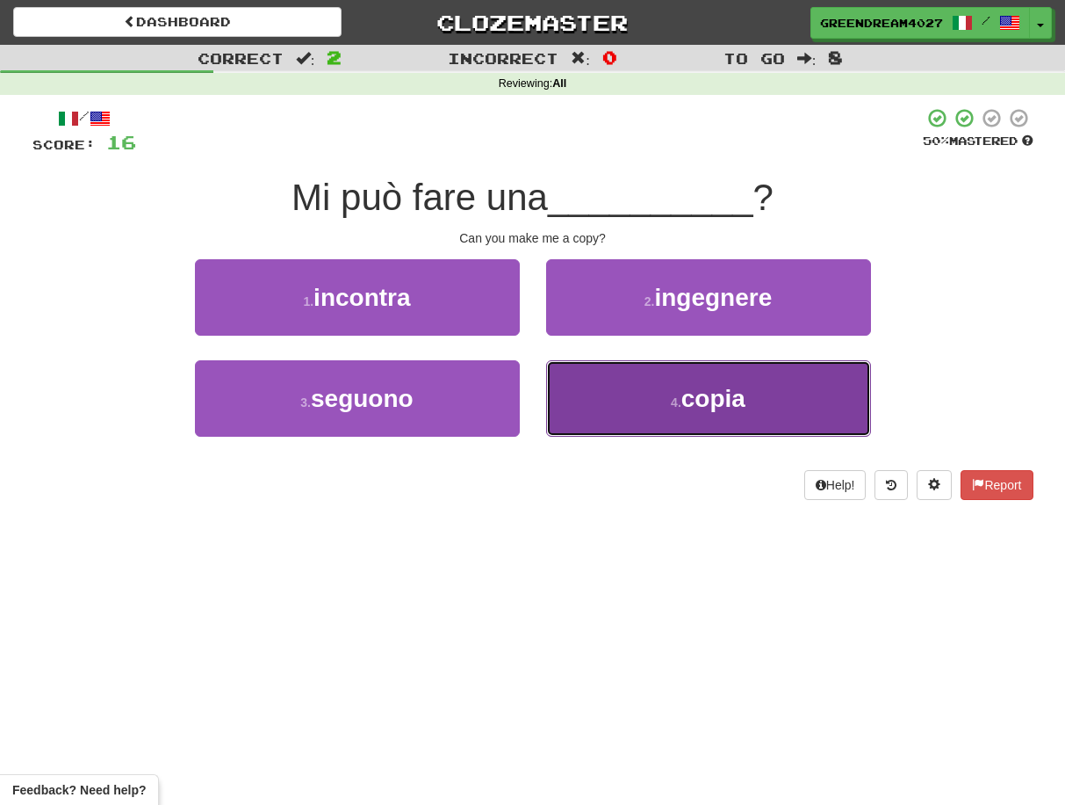
click at [600, 403] on button "4 . copia" at bounding box center [708, 398] width 325 height 76
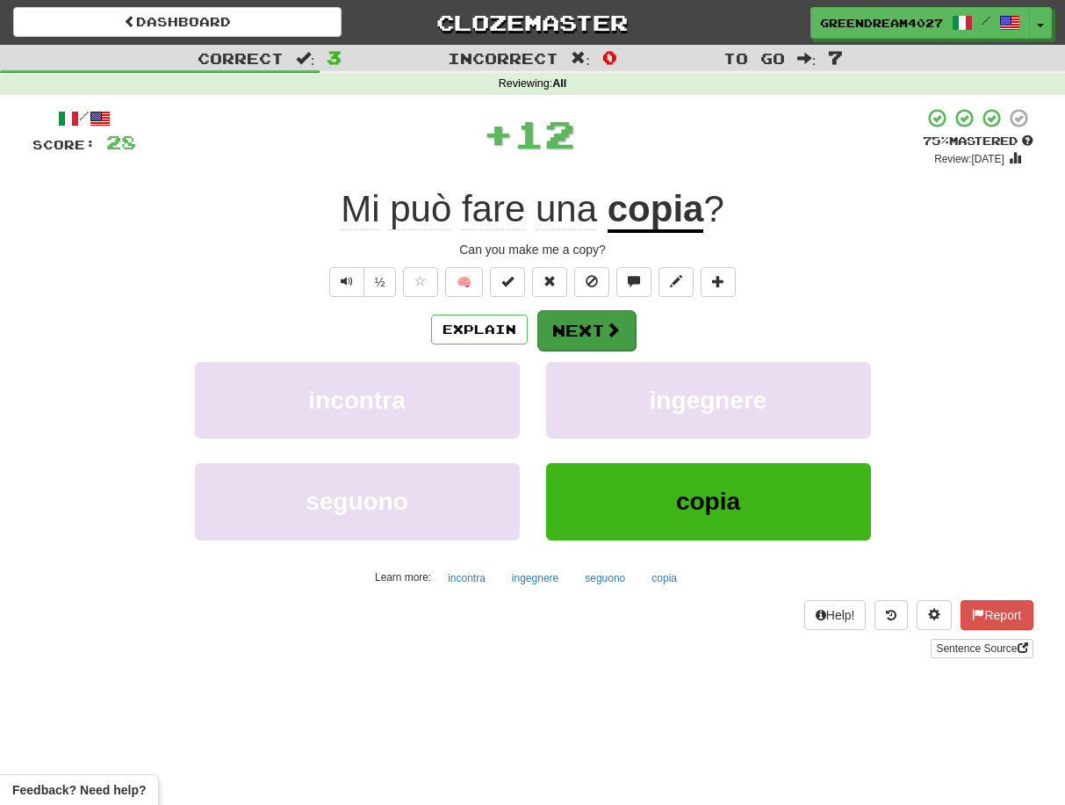
click at [582, 328] on button "Next" at bounding box center [587, 330] width 98 height 40
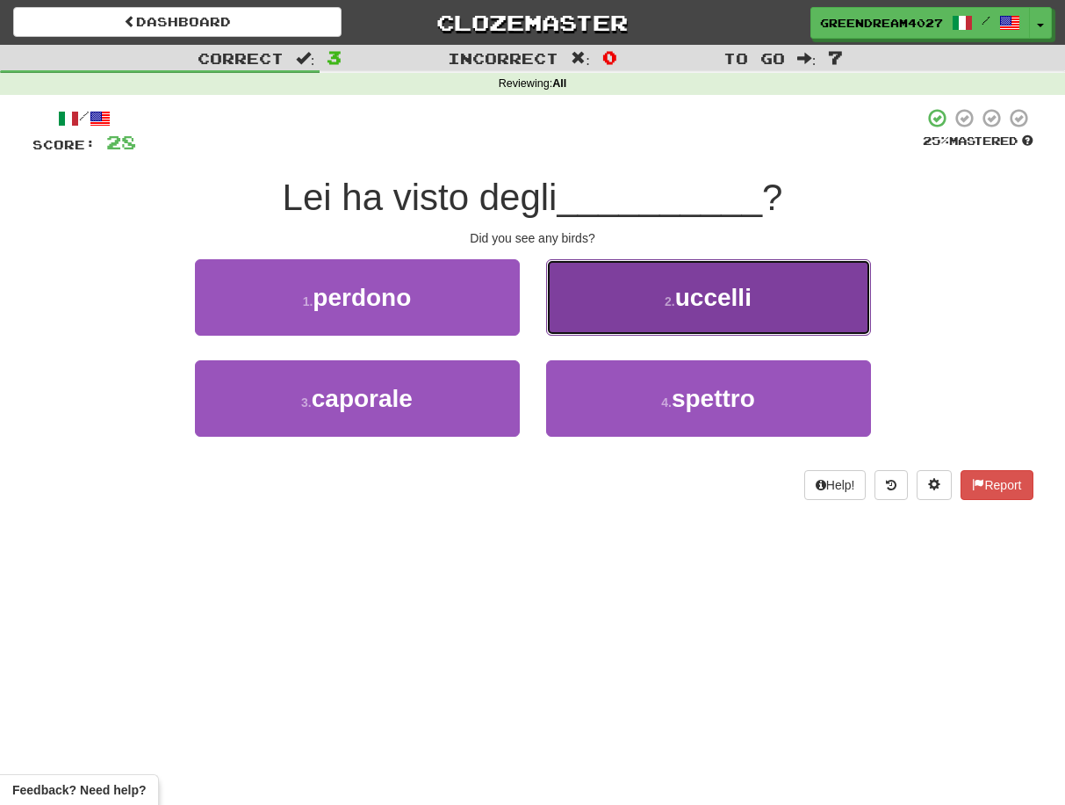
click at [616, 305] on button "2 . uccelli" at bounding box center [708, 297] width 325 height 76
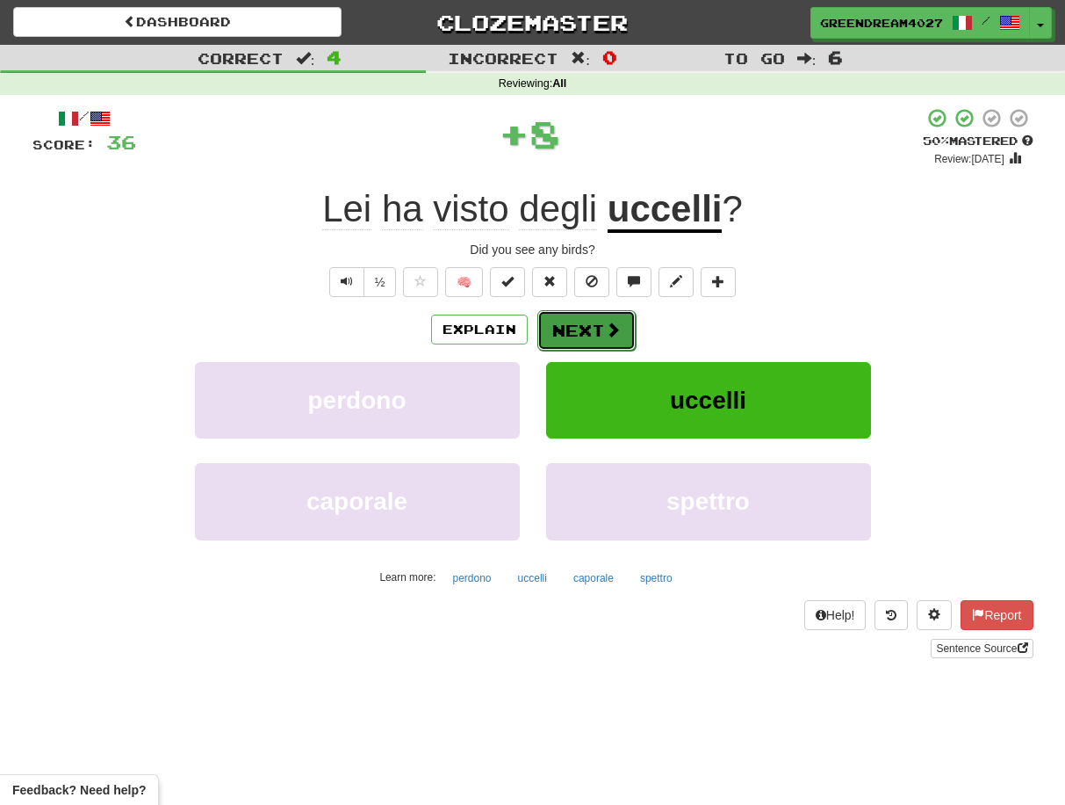
click at [592, 326] on button "Next" at bounding box center [587, 330] width 98 height 40
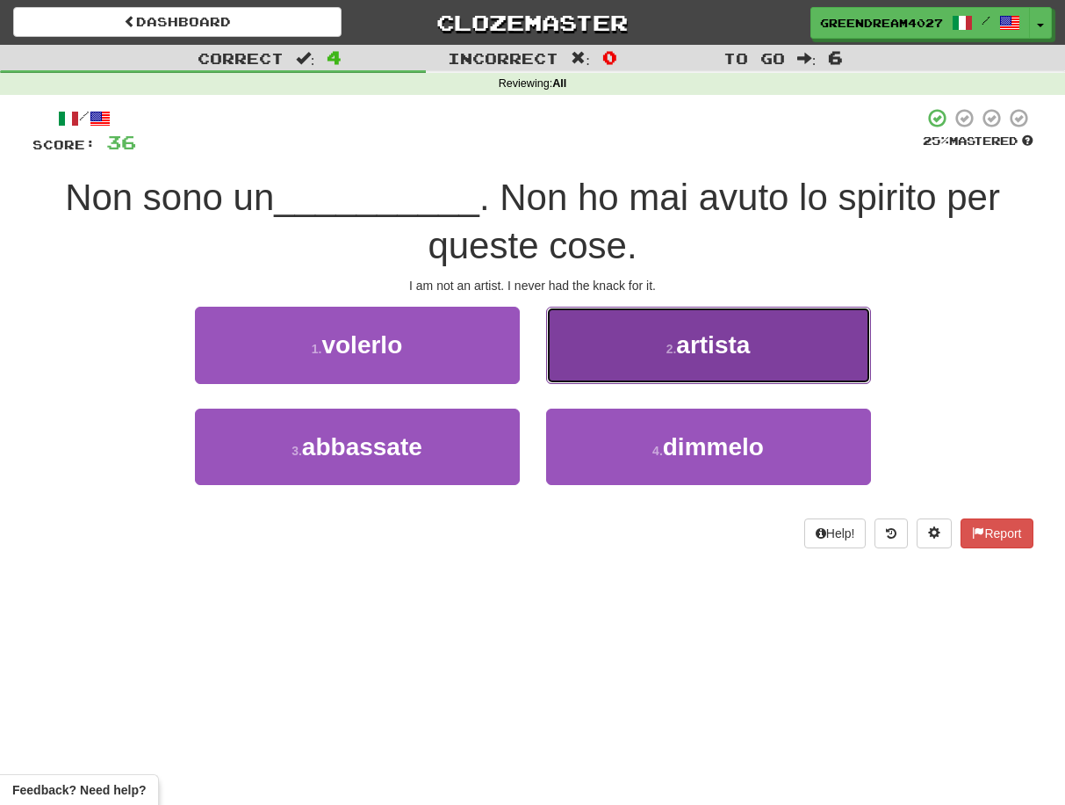
click at [611, 356] on button "2 . artista" at bounding box center [708, 345] width 325 height 76
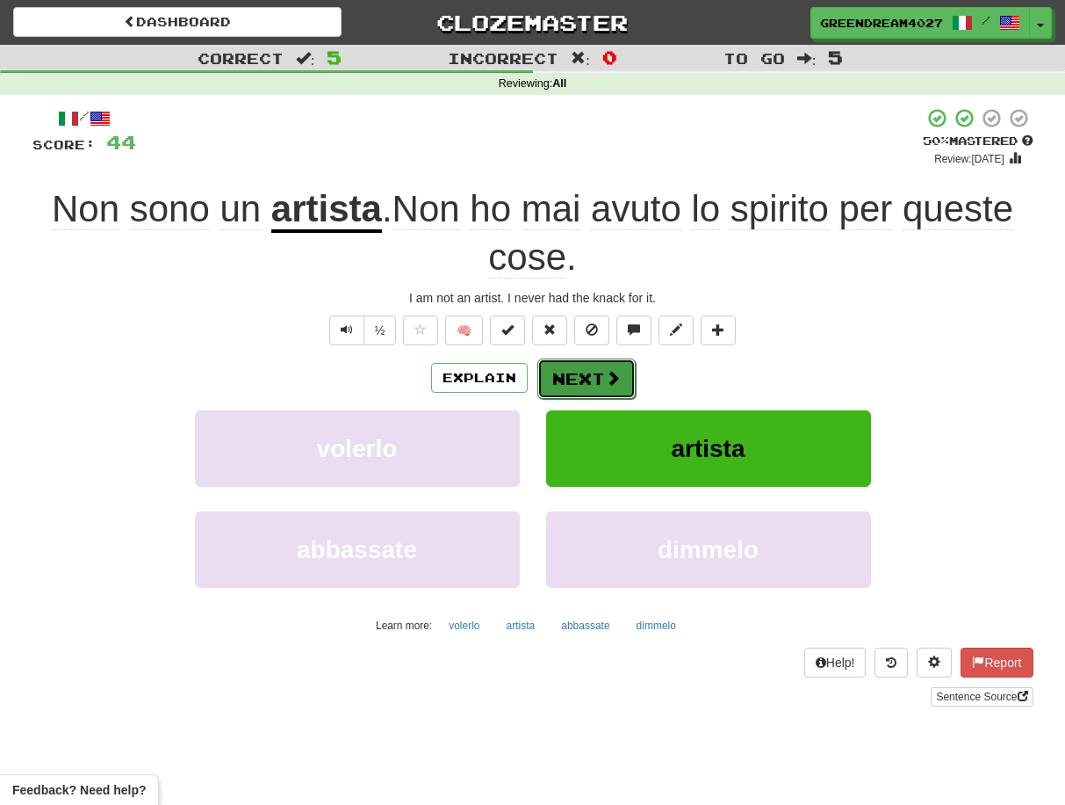
click at [606, 379] on span at bounding box center [613, 378] width 16 height 16
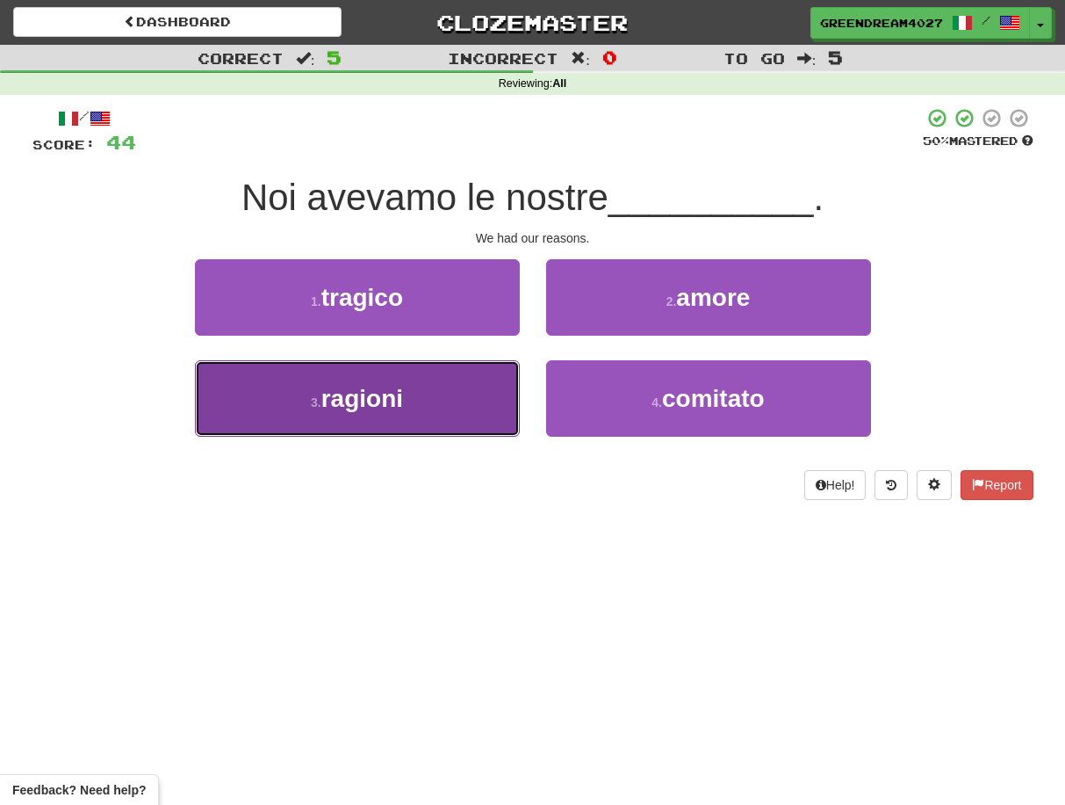
click at [477, 414] on button "3 . ragioni" at bounding box center [357, 398] width 325 height 76
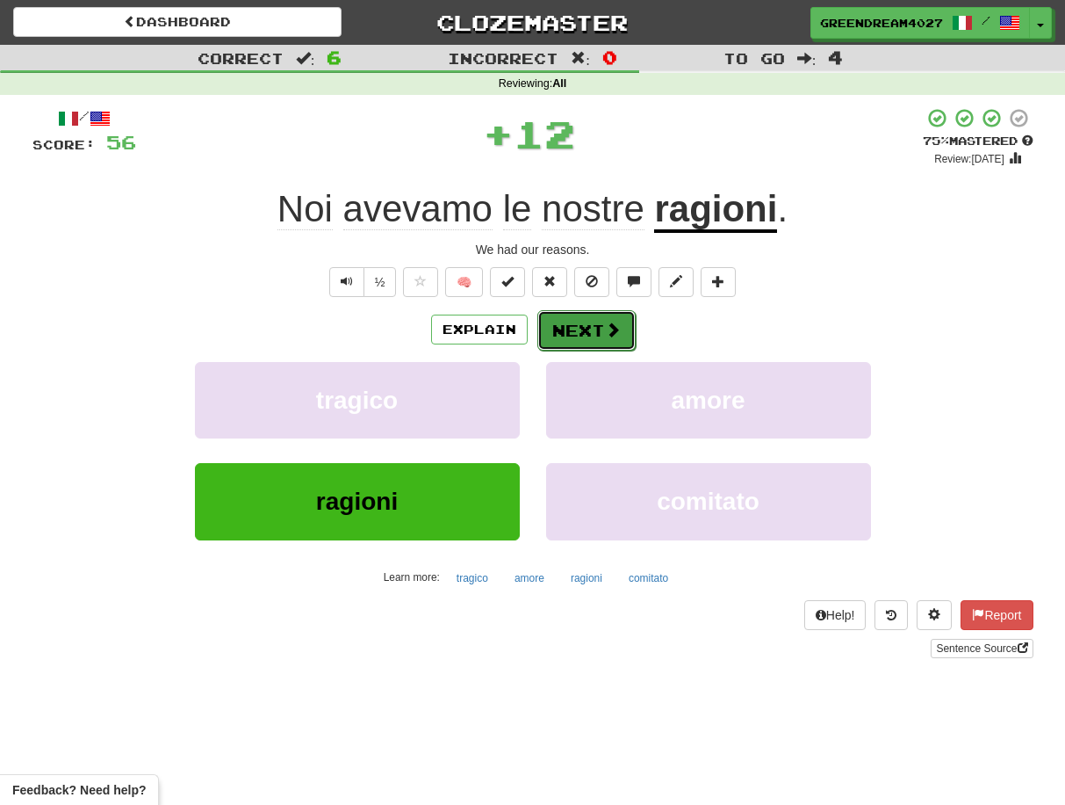
click at [585, 327] on button "Next" at bounding box center [587, 330] width 98 height 40
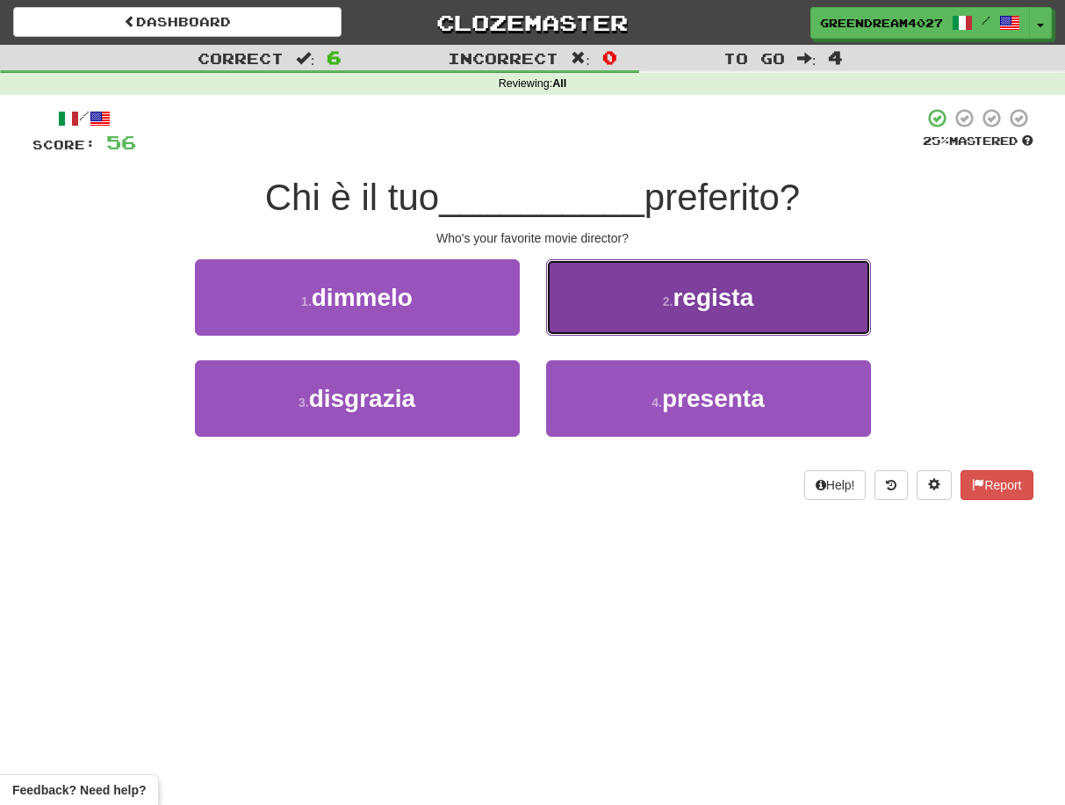
click at [606, 307] on button "2 . regista" at bounding box center [708, 297] width 325 height 76
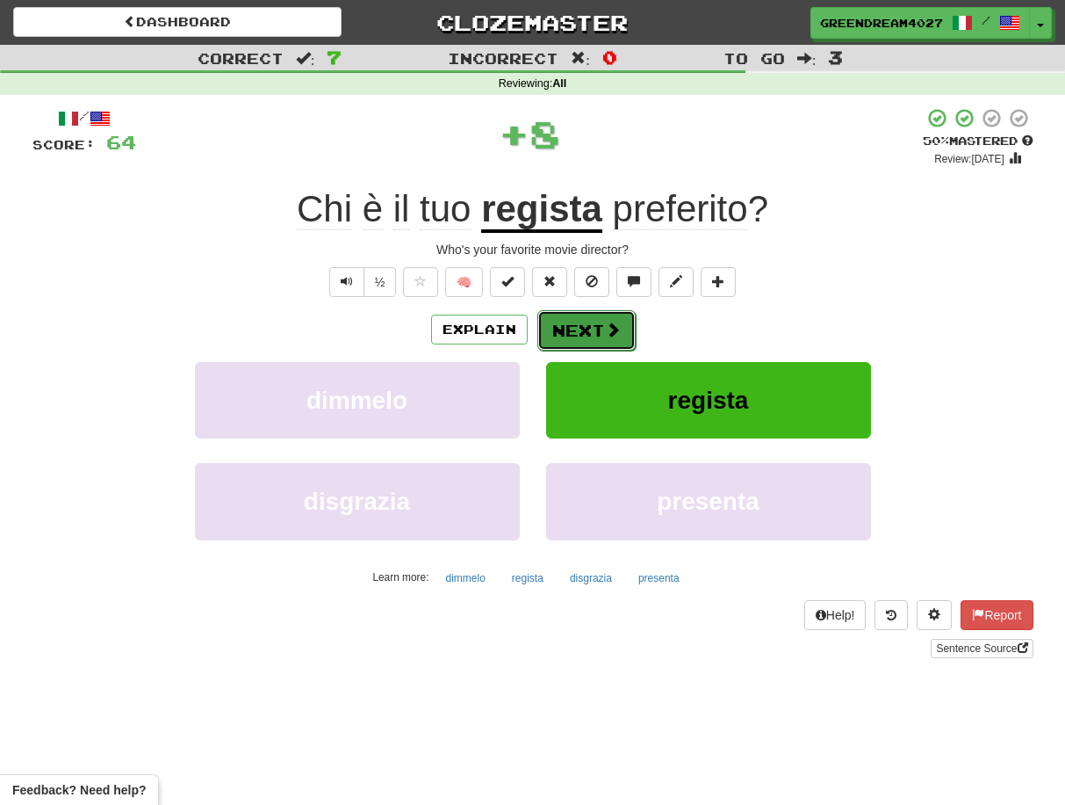
click at [577, 327] on button "Next" at bounding box center [587, 330] width 98 height 40
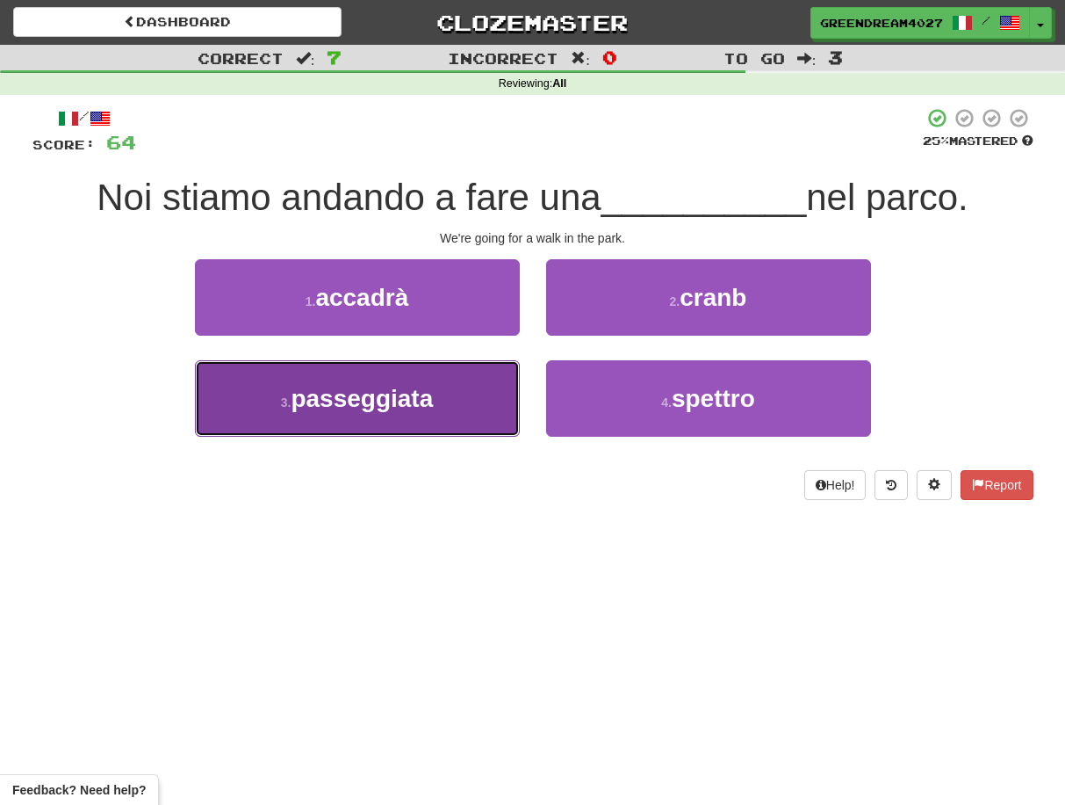
click at [476, 411] on button "3 . passeggiata" at bounding box center [357, 398] width 325 height 76
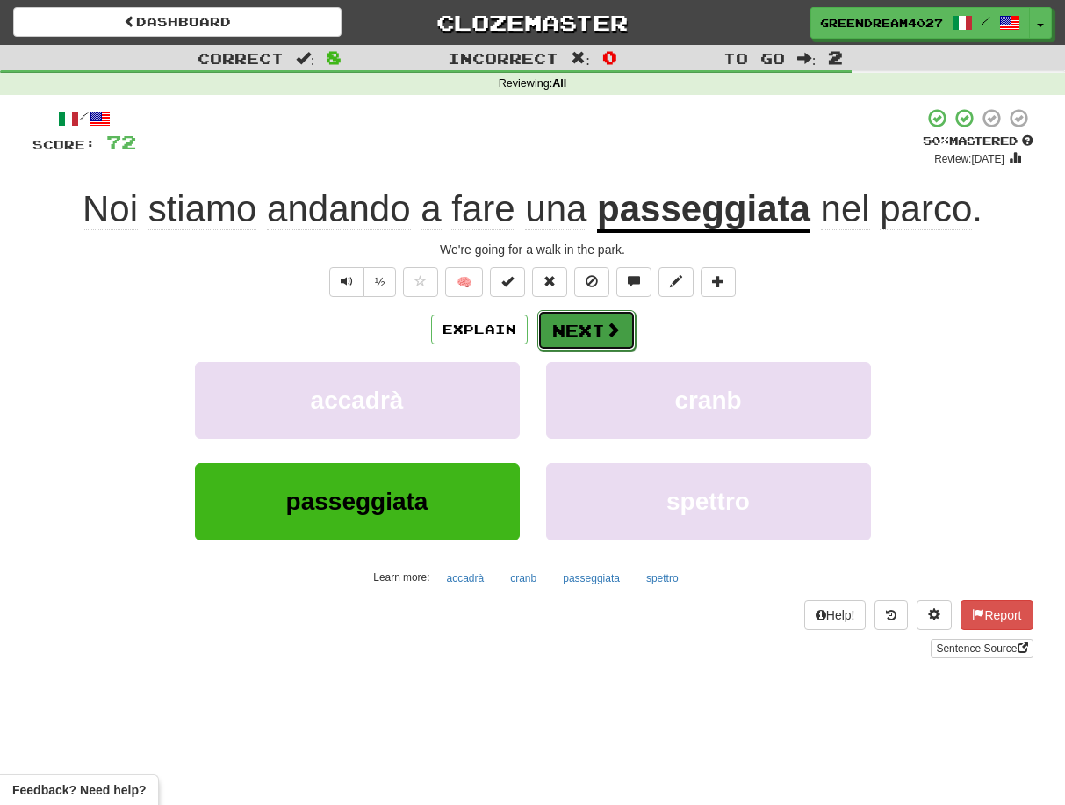
click at [572, 322] on button "Next" at bounding box center [587, 330] width 98 height 40
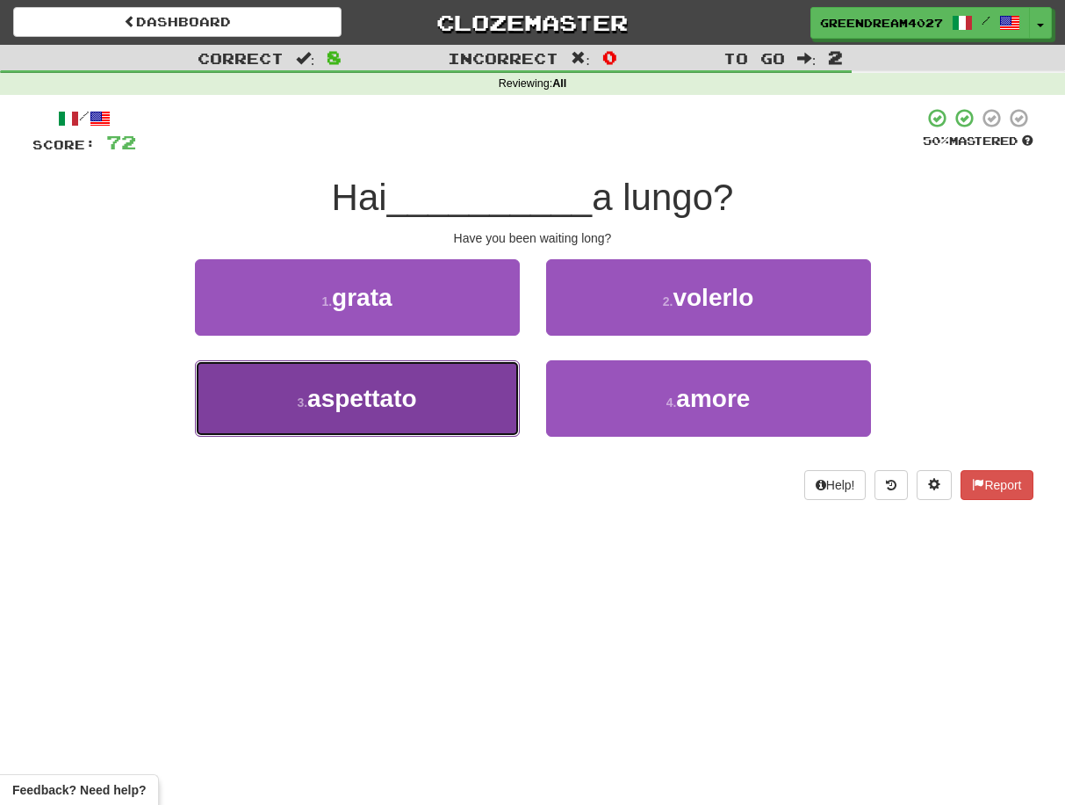
click at [461, 410] on button "3 . aspettato" at bounding box center [357, 398] width 325 height 76
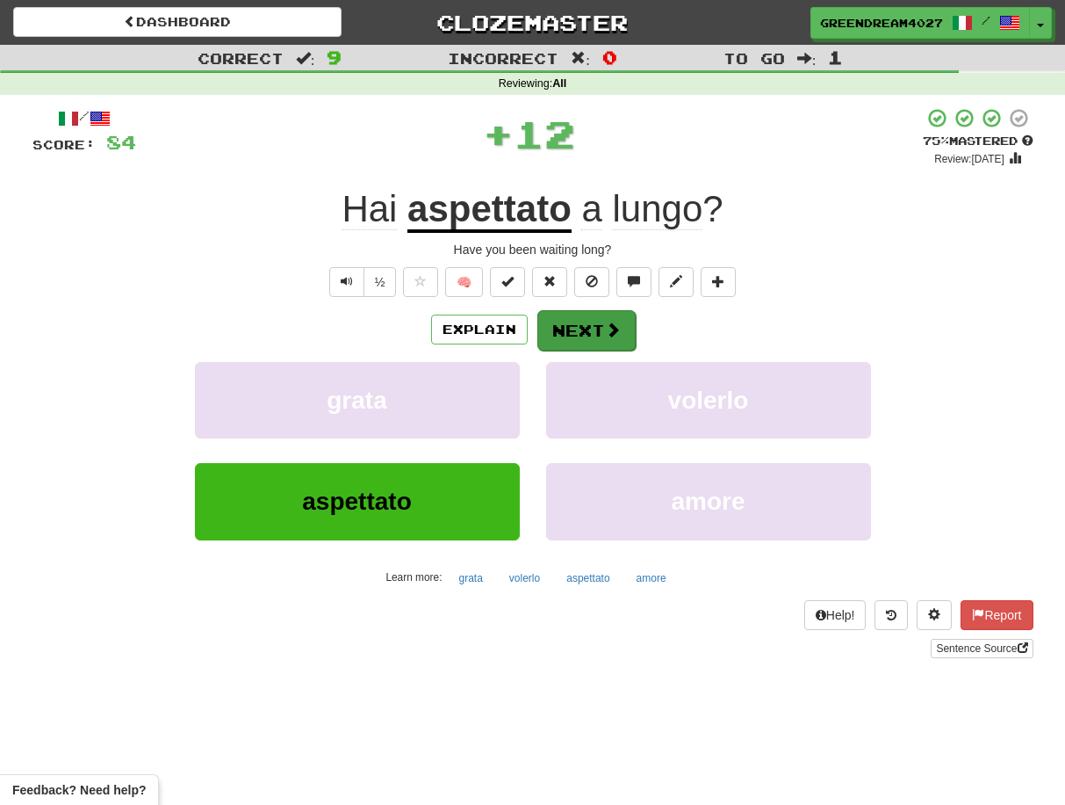
click at [559, 332] on button "Next" at bounding box center [587, 330] width 98 height 40
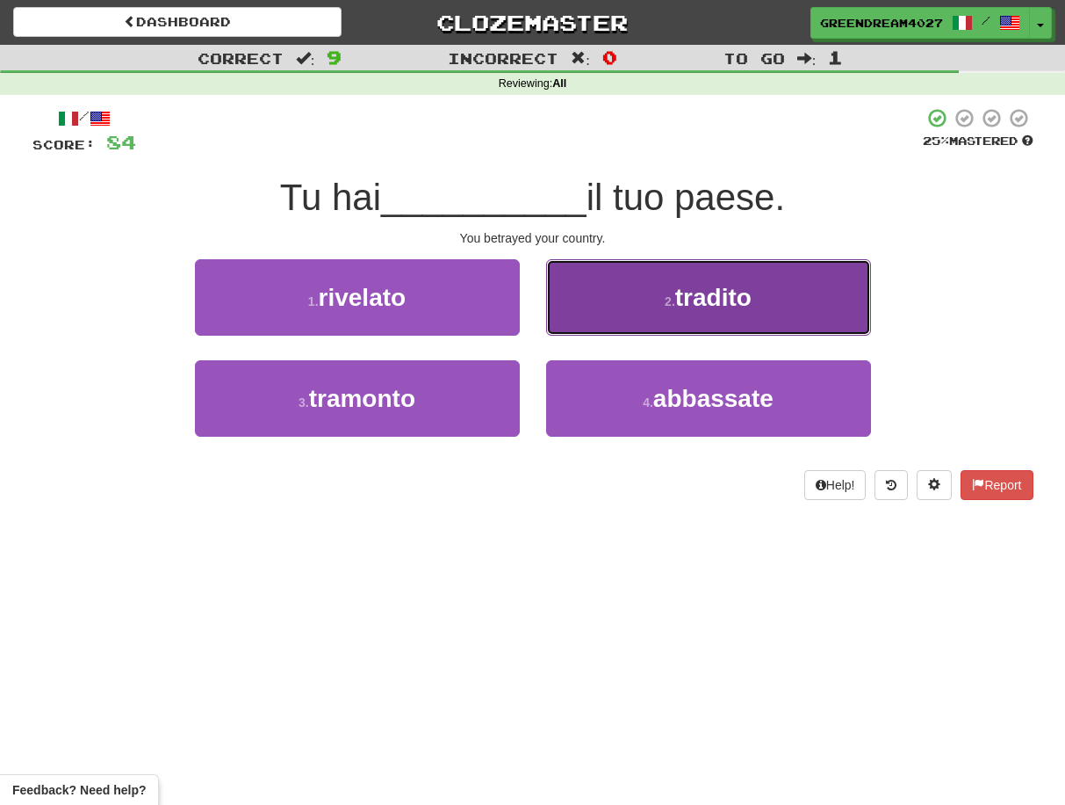
click at [617, 307] on button "2 . tradito" at bounding box center [708, 297] width 325 height 76
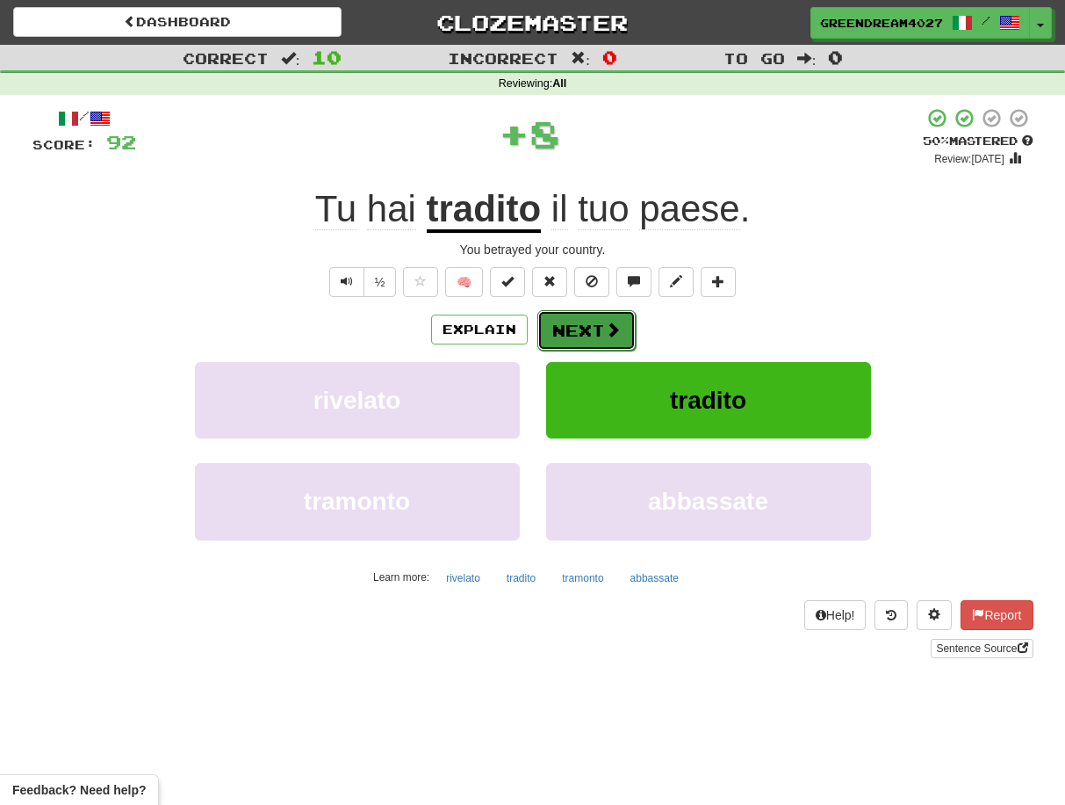
click at [581, 327] on button "Next" at bounding box center [587, 330] width 98 height 40
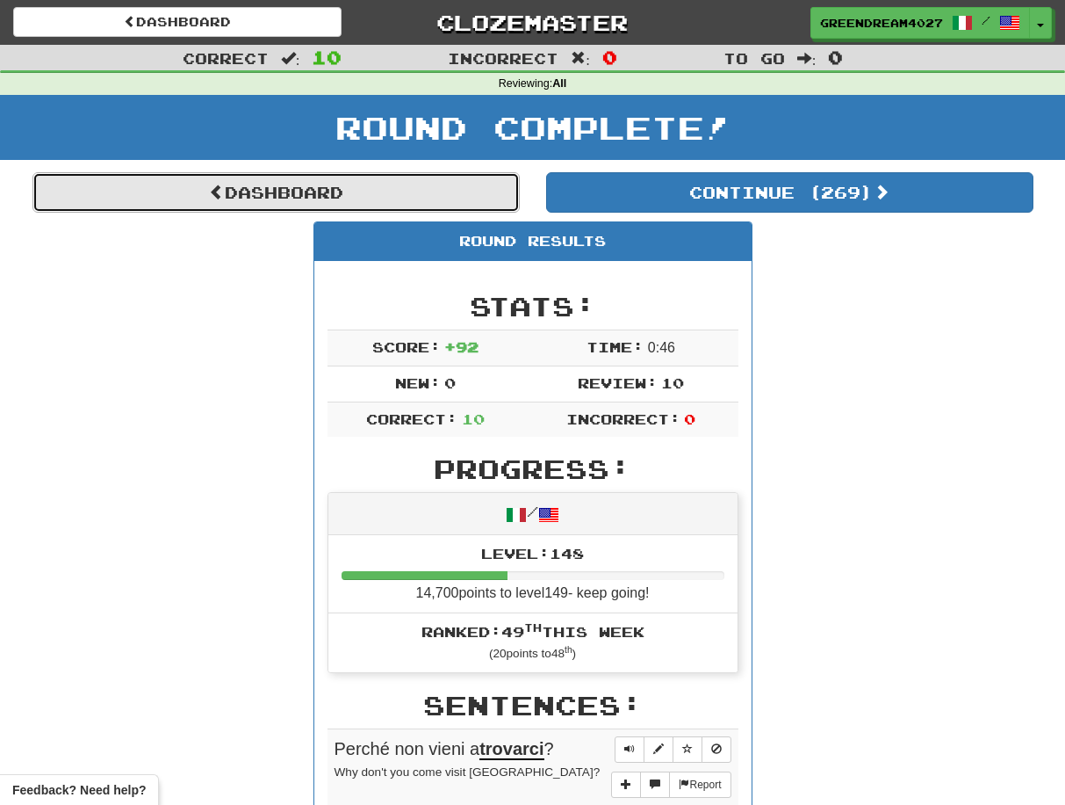
click at [324, 190] on link "Dashboard" at bounding box center [275, 192] width 487 height 40
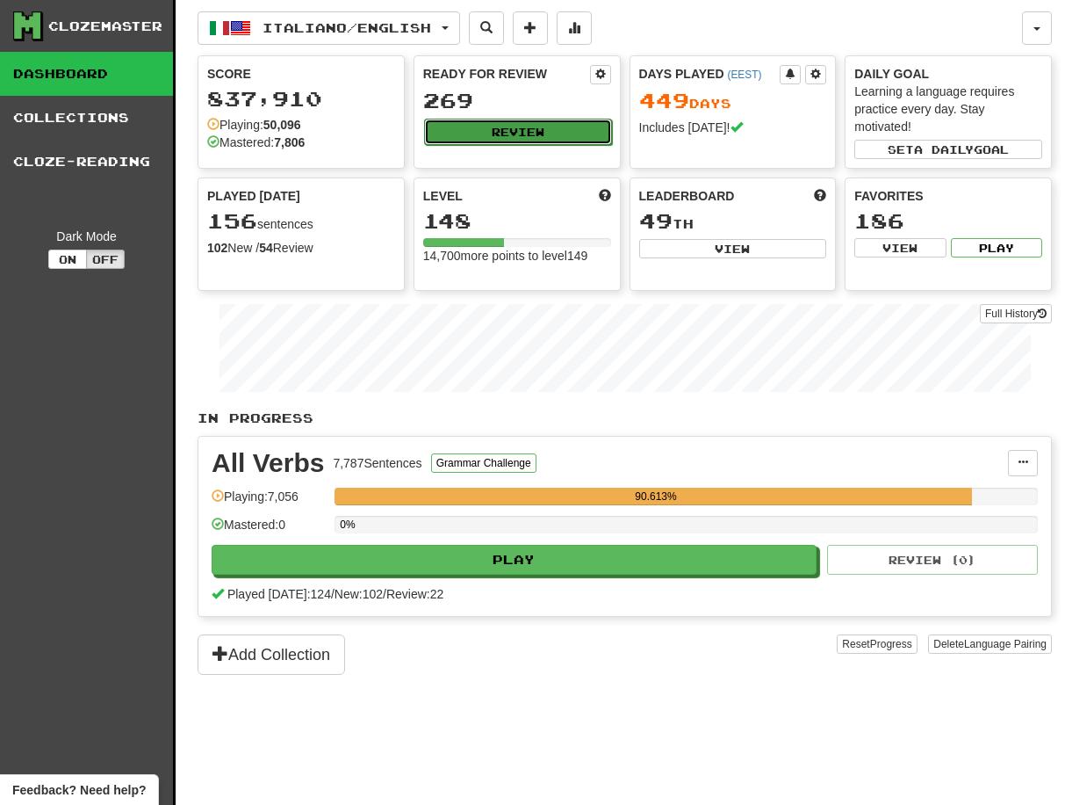
click at [507, 130] on button "Review" at bounding box center [518, 132] width 188 height 26
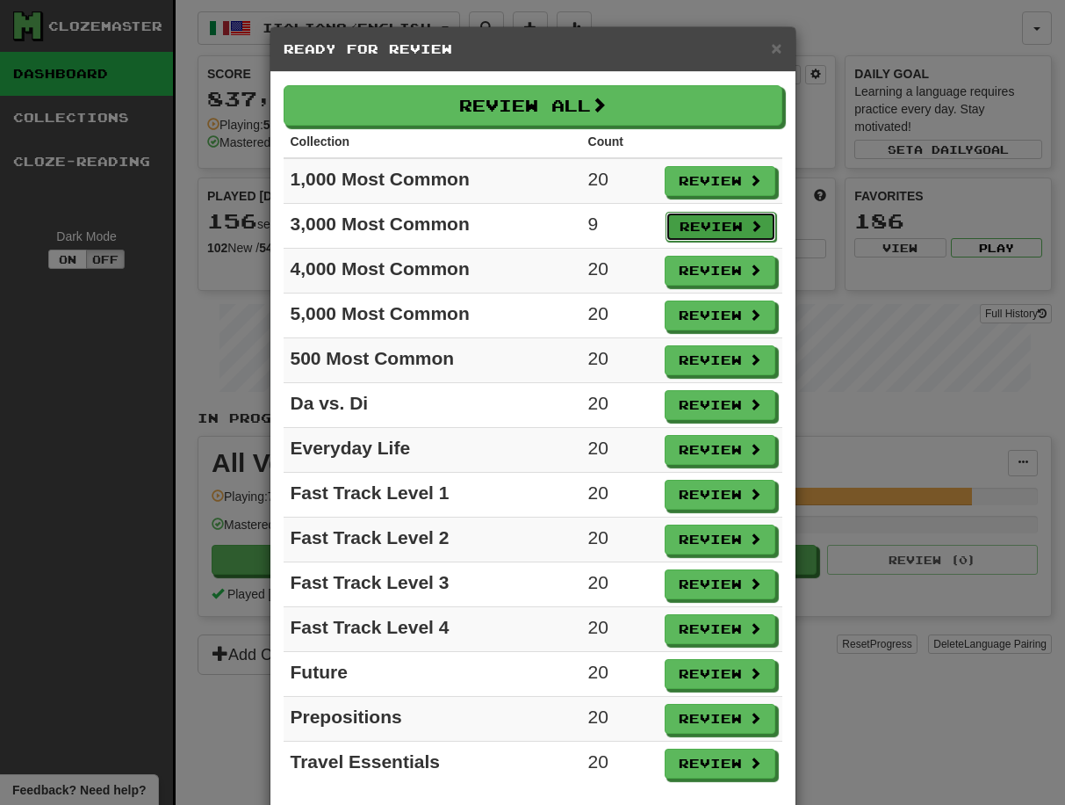
click at [703, 225] on button "Review" at bounding box center [721, 227] width 111 height 30
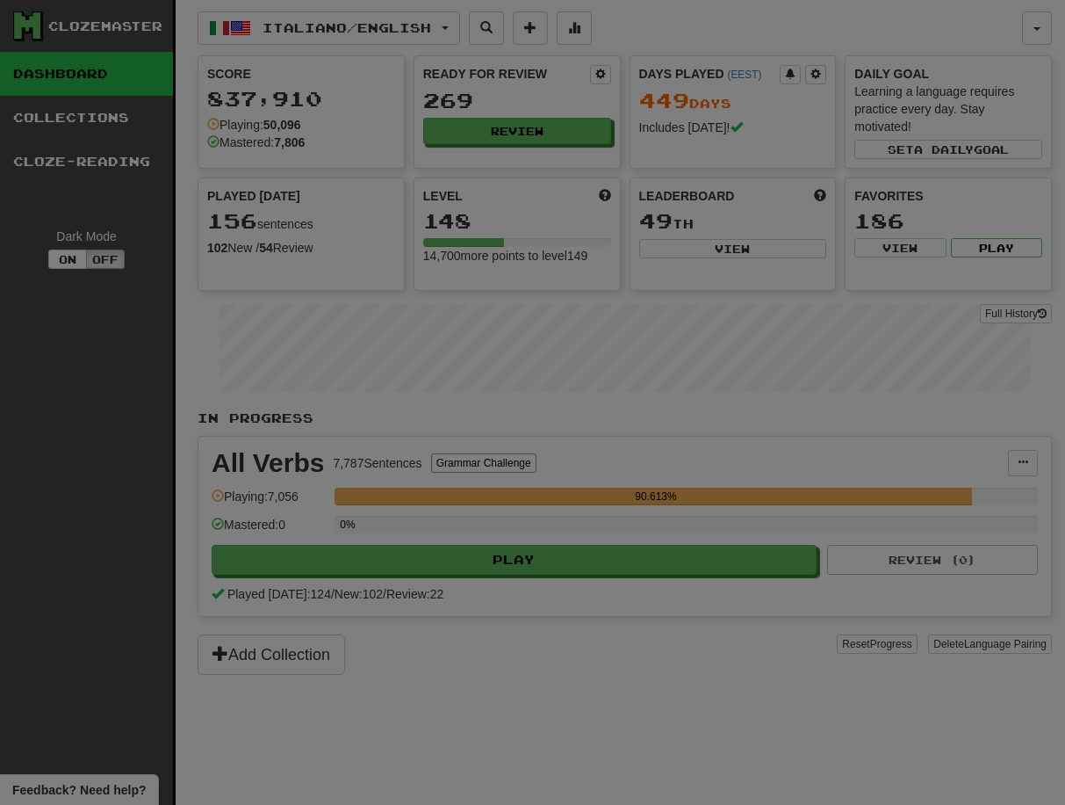
select select "**"
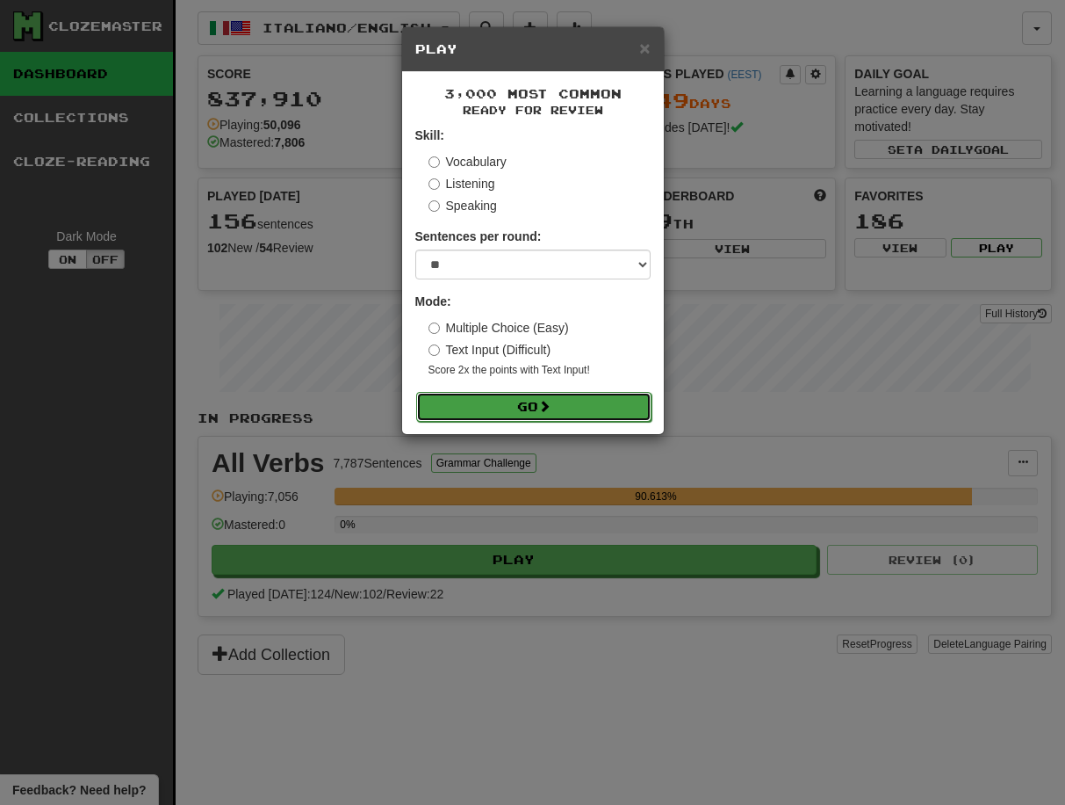
click at [571, 405] on button "Go" at bounding box center [533, 407] width 235 height 30
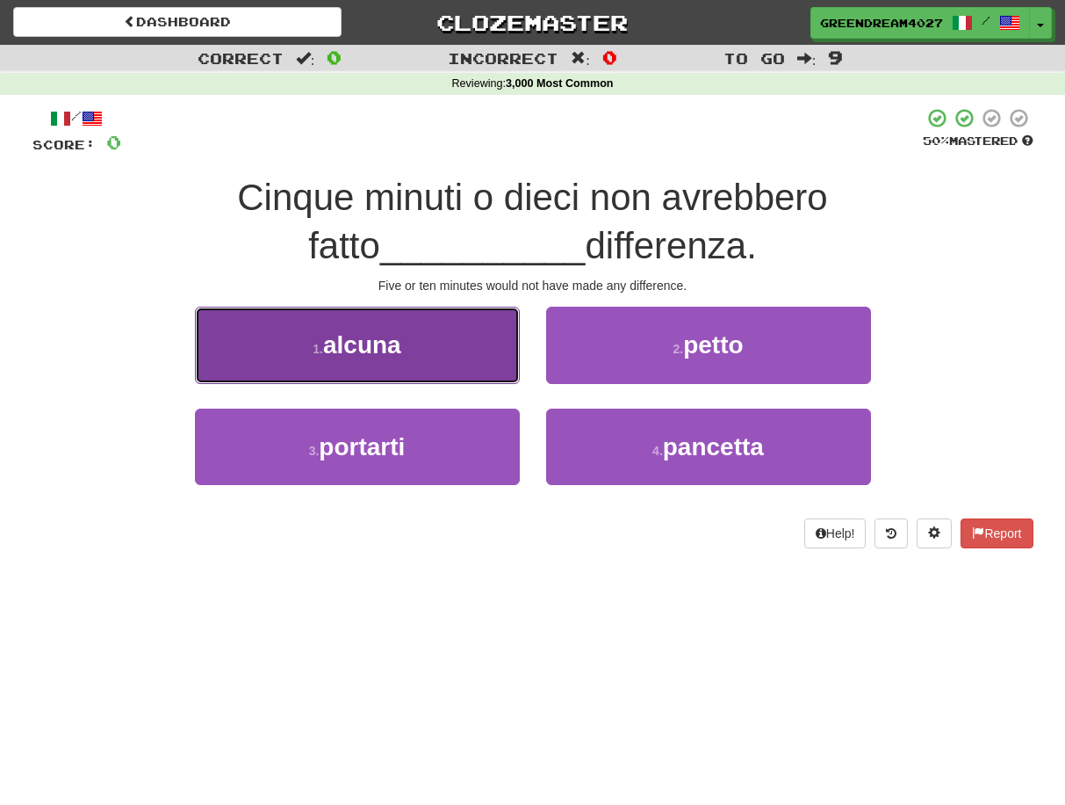
click at [437, 357] on button "1 . alcuna" at bounding box center [357, 345] width 325 height 76
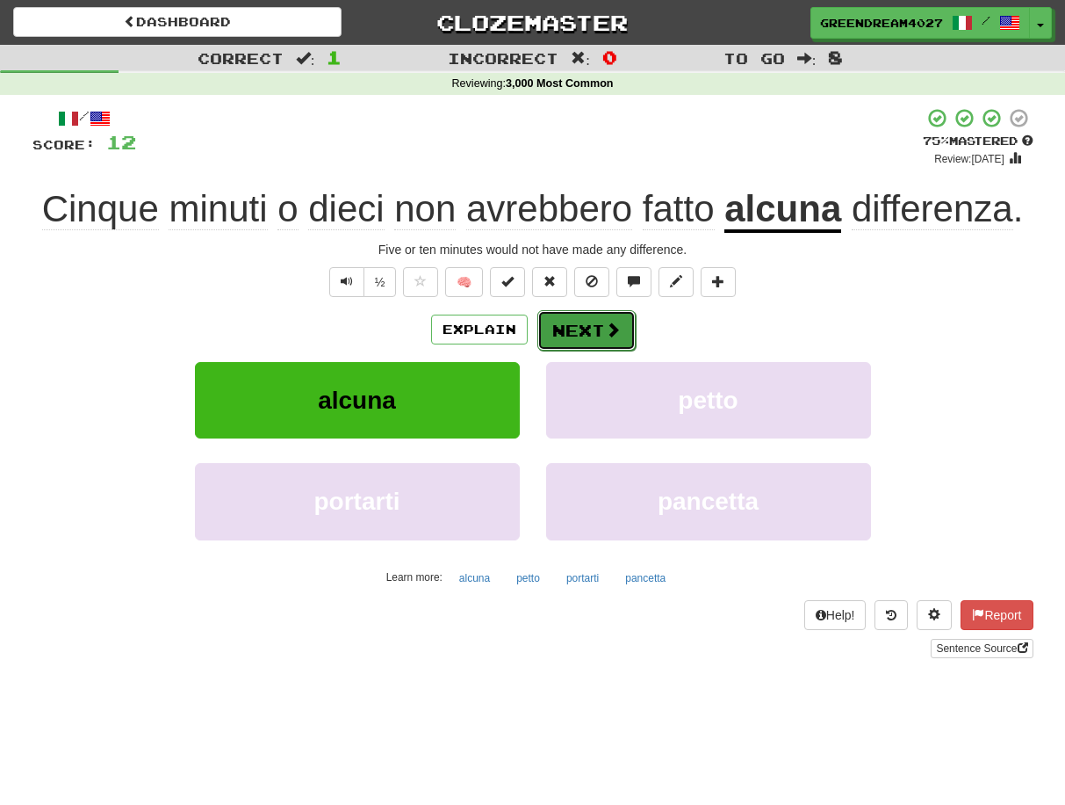
click at [594, 329] on button "Next" at bounding box center [587, 330] width 98 height 40
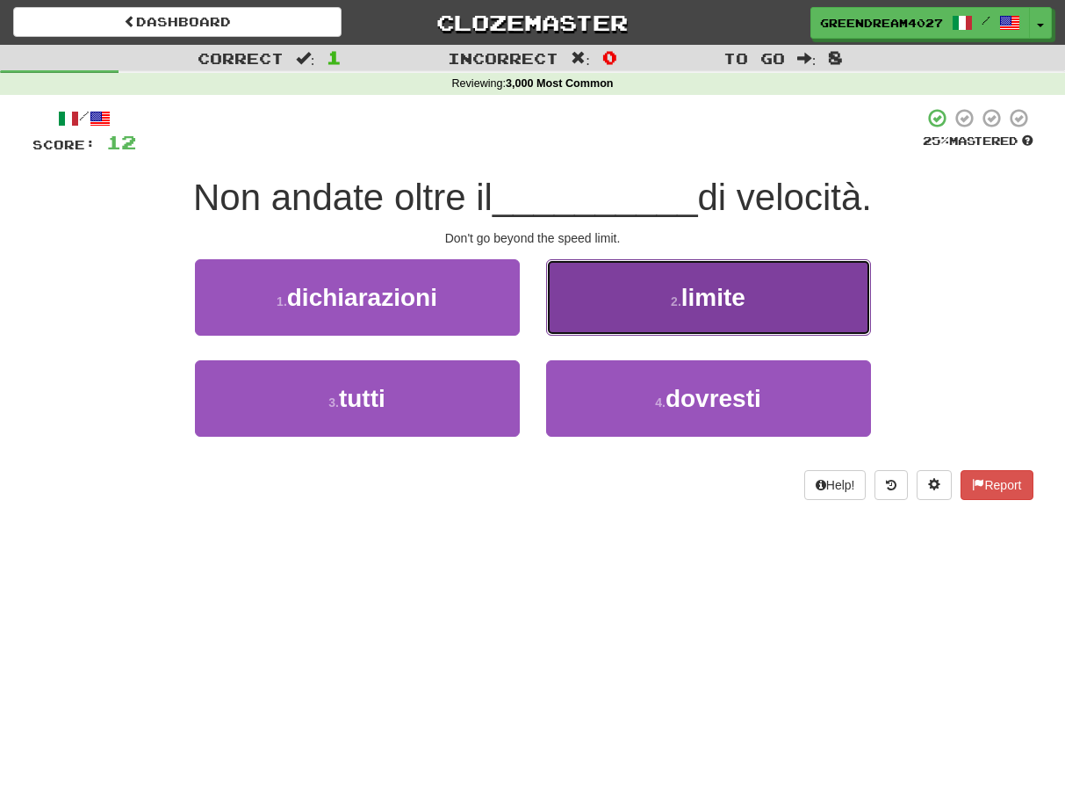
click at [650, 299] on button "2 . limite" at bounding box center [708, 297] width 325 height 76
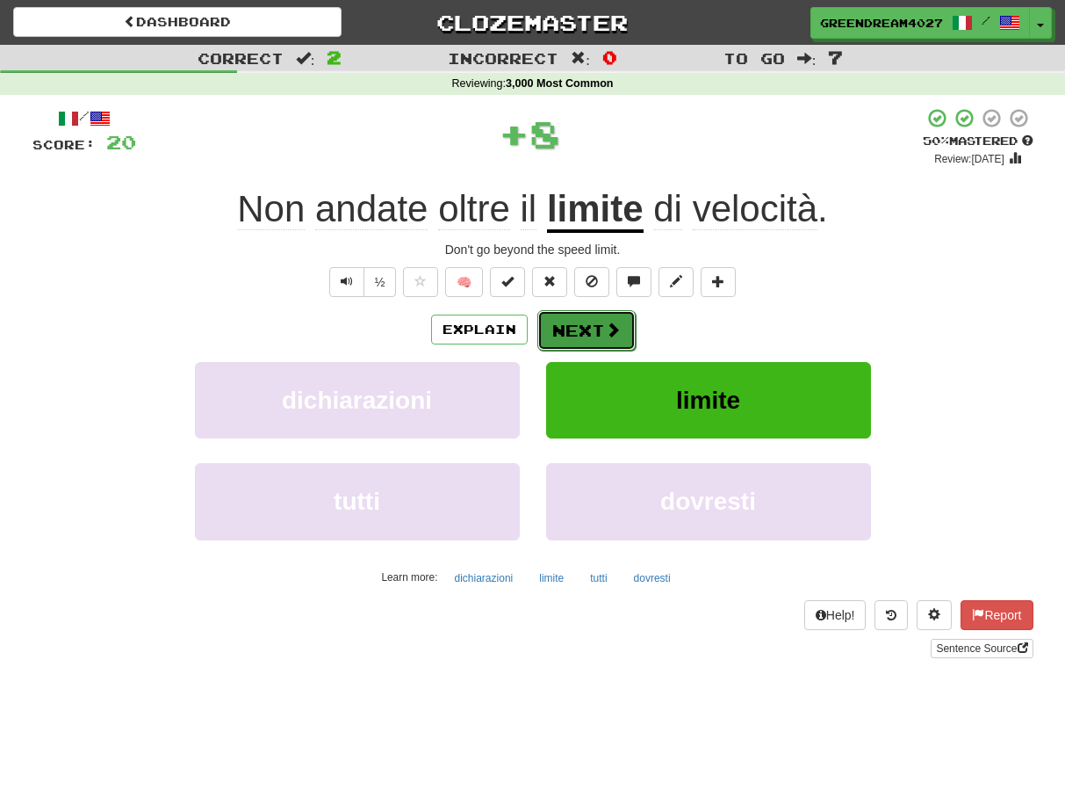
click at [597, 323] on button "Next" at bounding box center [587, 330] width 98 height 40
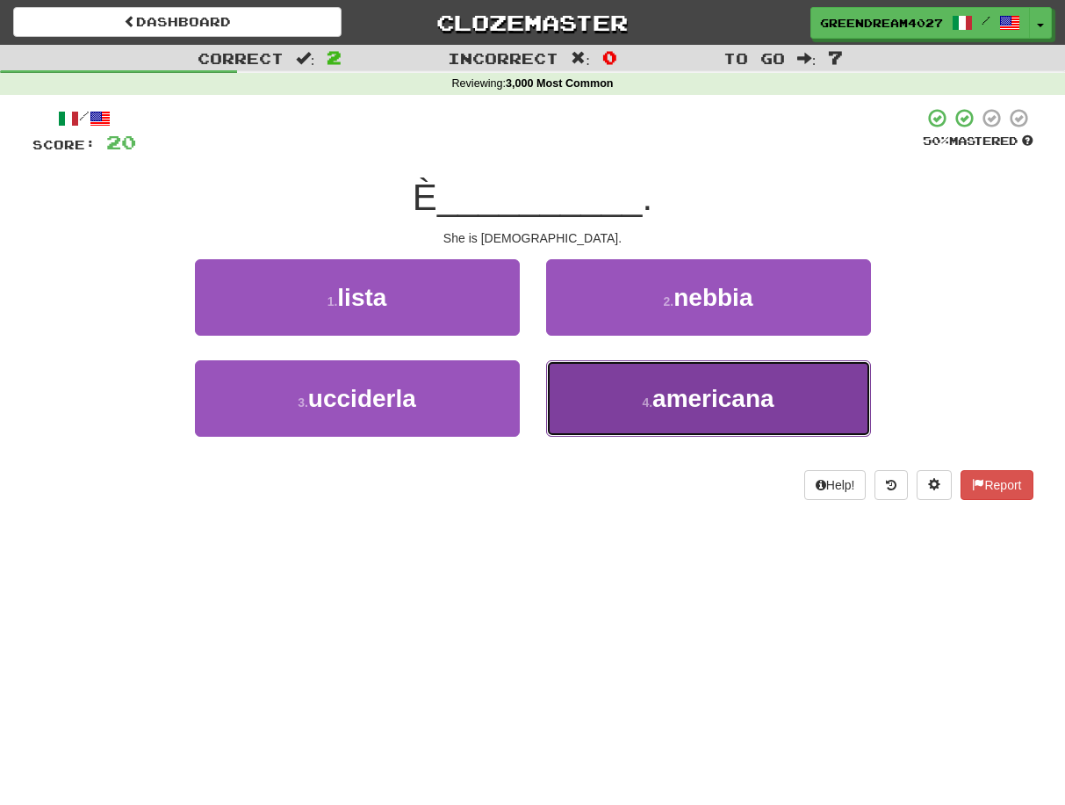
click at [624, 414] on button "4 . [DEMOGRAPHIC_DATA]" at bounding box center [708, 398] width 325 height 76
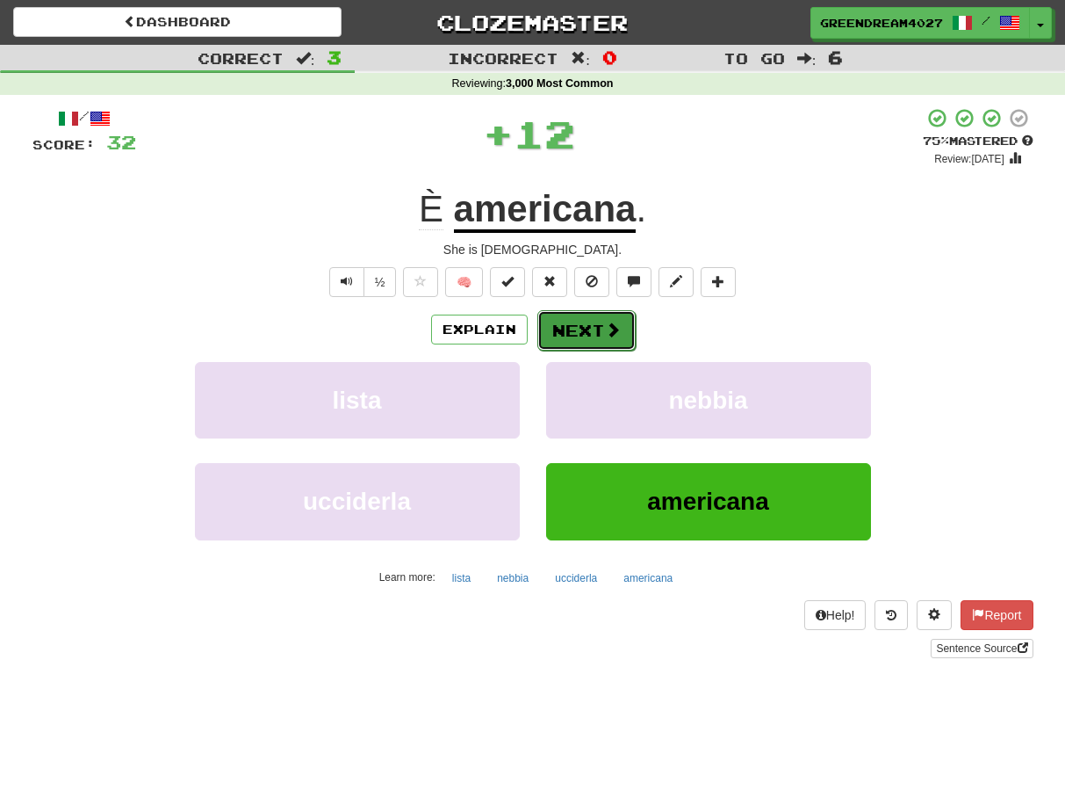
click at [589, 330] on button "Next" at bounding box center [587, 330] width 98 height 40
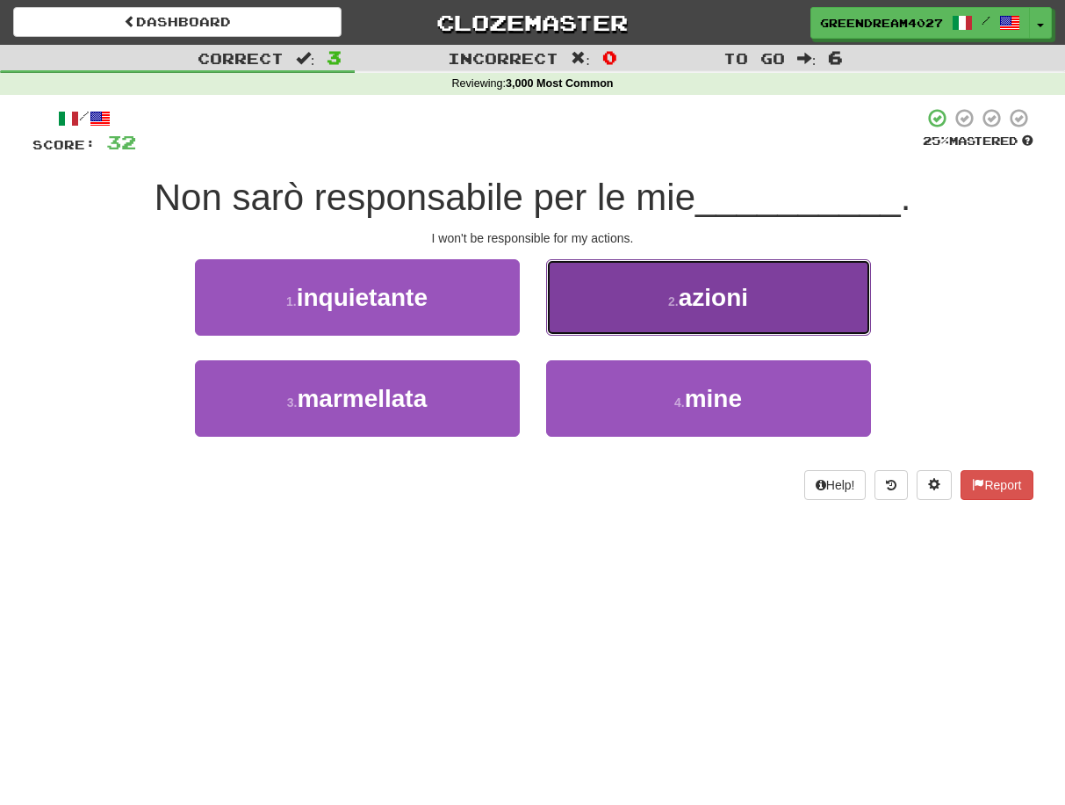
click at [645, 295] on button "2 . azioni" at bounding box center [708, 297] width 325 height 76
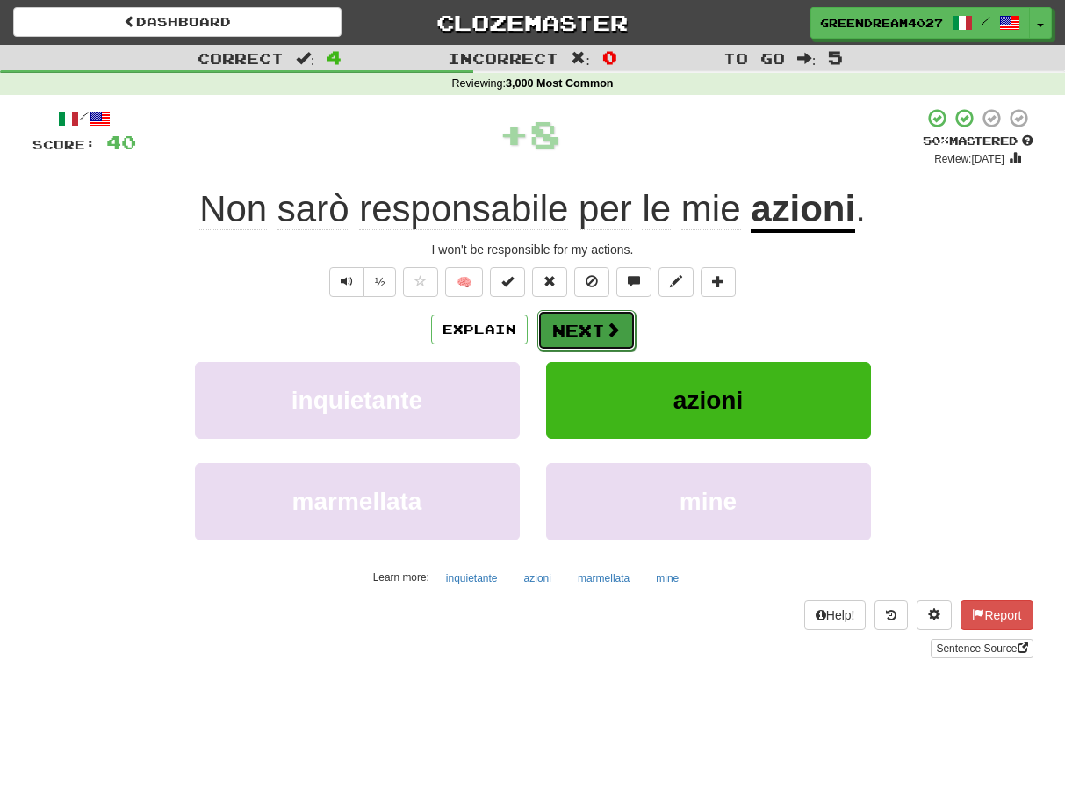
click at [579, 326] on button "Next" at bounding box center [587, 330] width 98 height 40
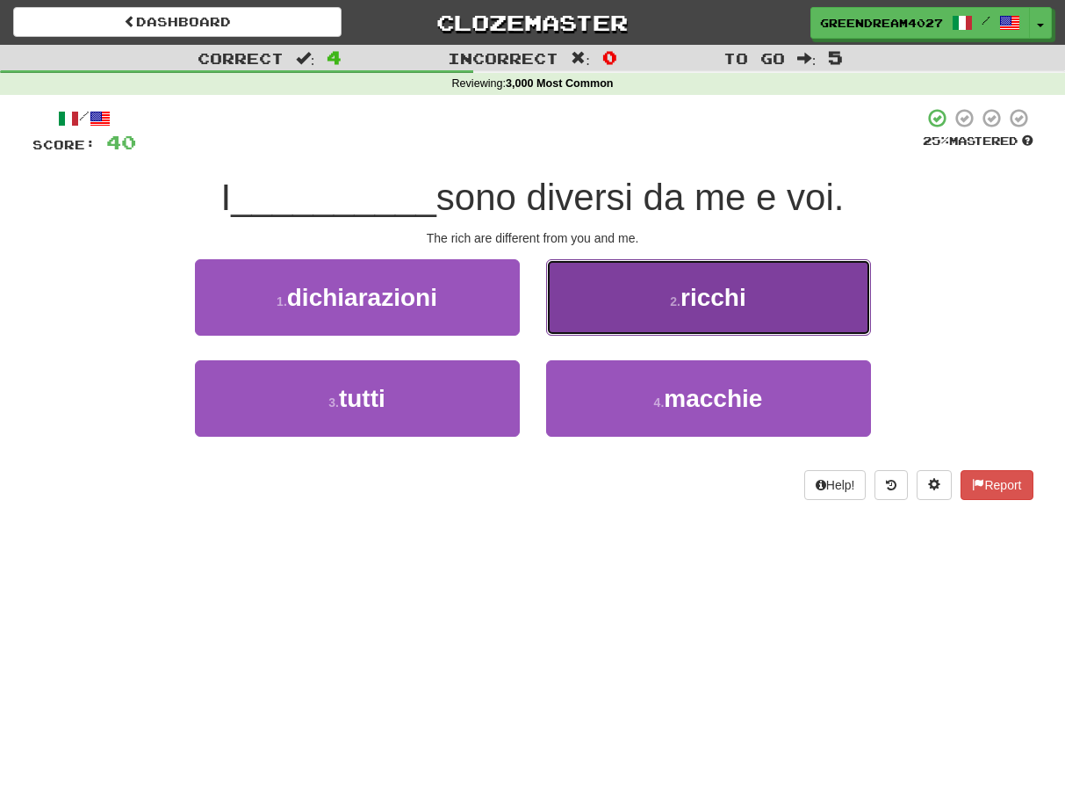
click at [635, 314] on button "2 . ricchi" at bounding box center [708, 297] width 325 height 76
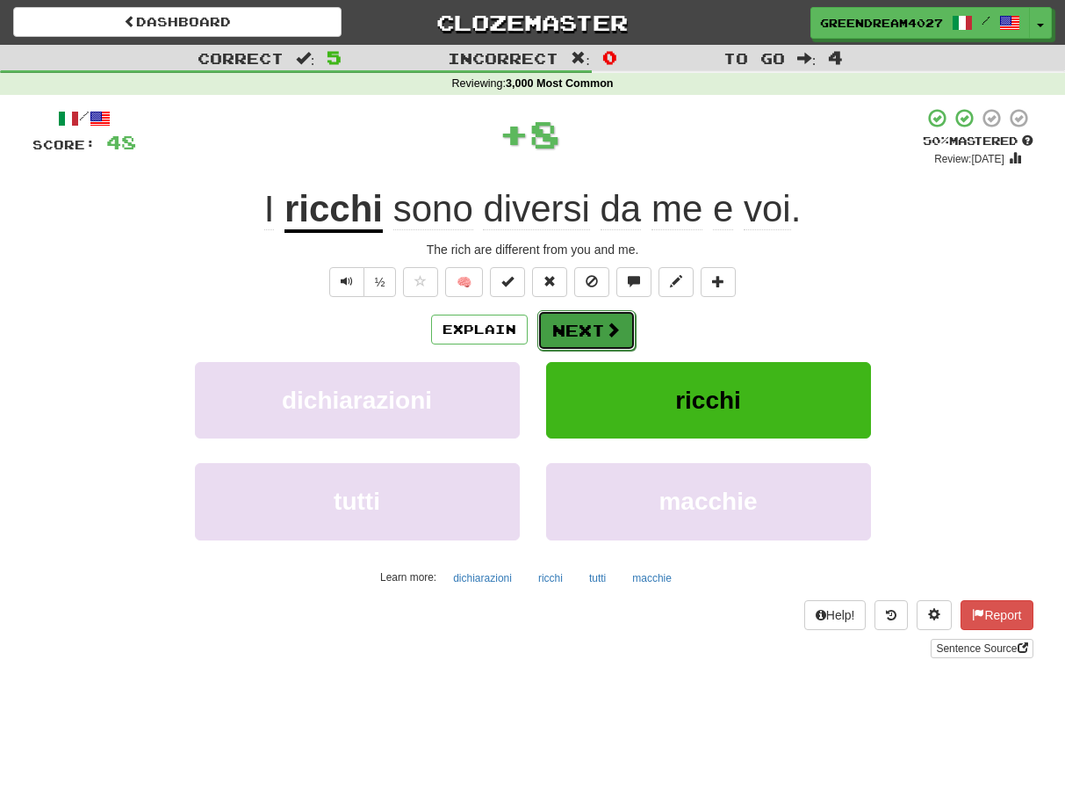
click at [571, 325] on button "Next" at bounding box center [587, 330] width 98 height 40
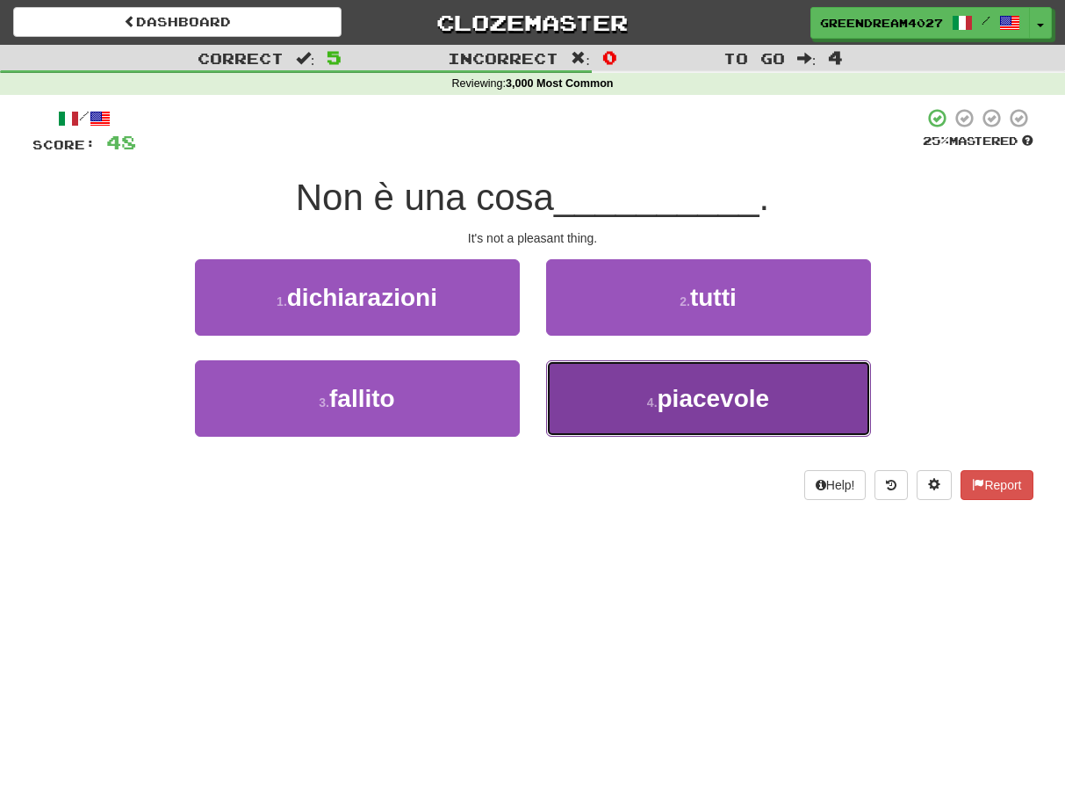
click at [622, 401] on button "4 . piacevole" at bounding box center [708, 398] width 325 height 76
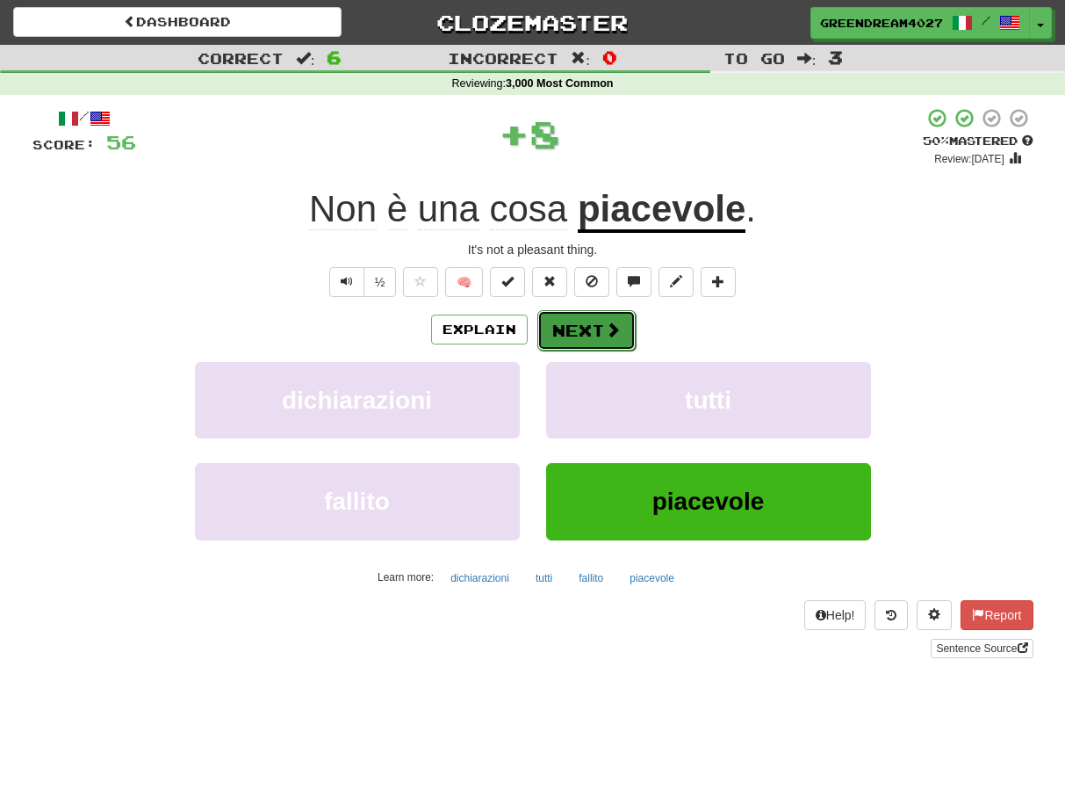
click at [592, 323] on button "Next" at bounding box center [587, 330] width 98 height 40
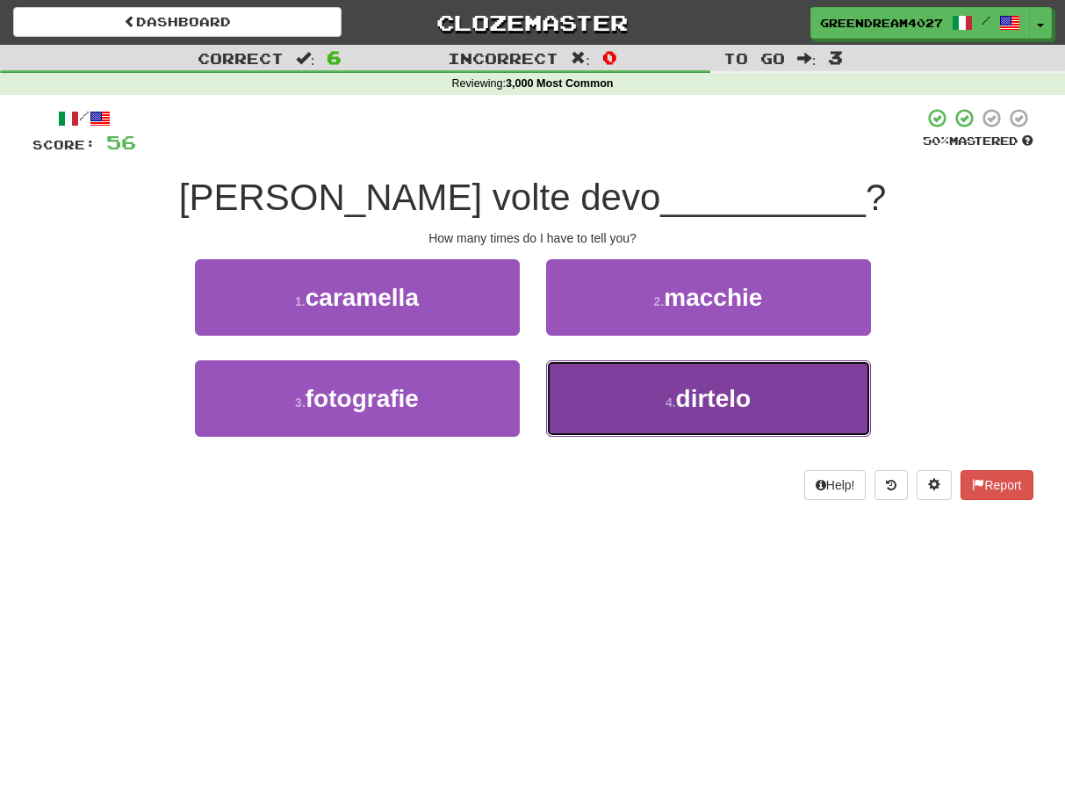
click at [631, 399] on button "4 . dirtelo" at bounding box center [708, 398] width 325 height 76
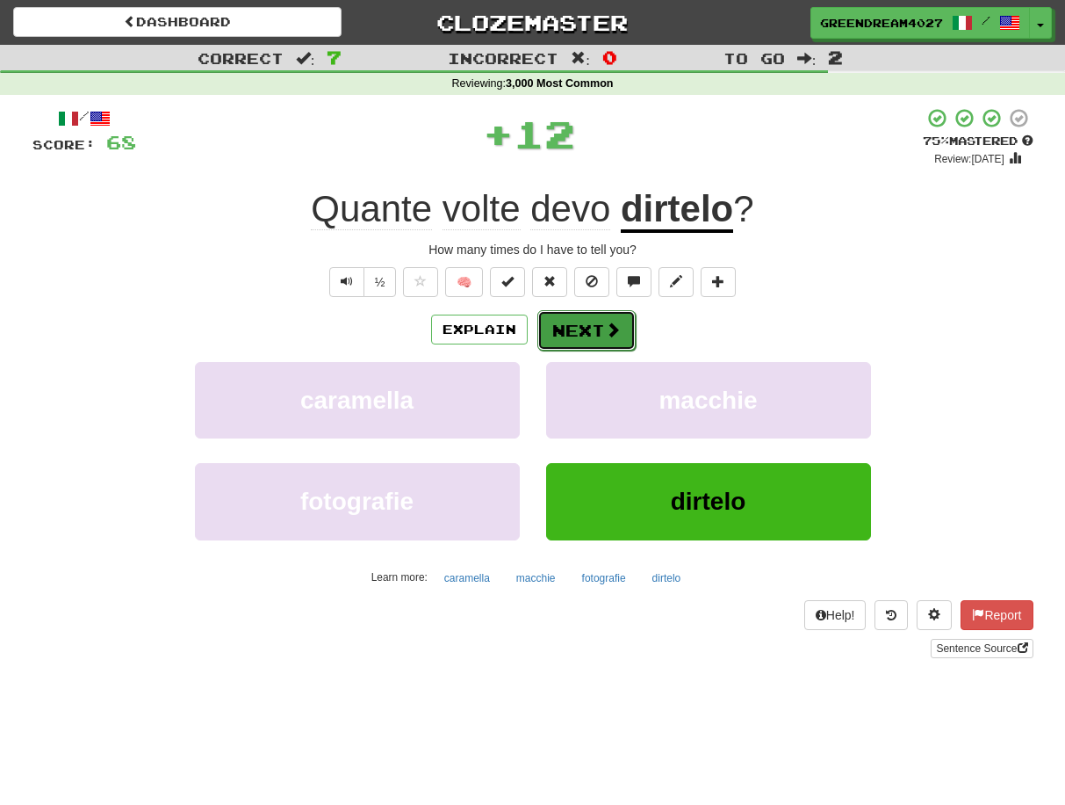
click at [605, 330] on span at bounding box center [613, 329] width 16 height 16
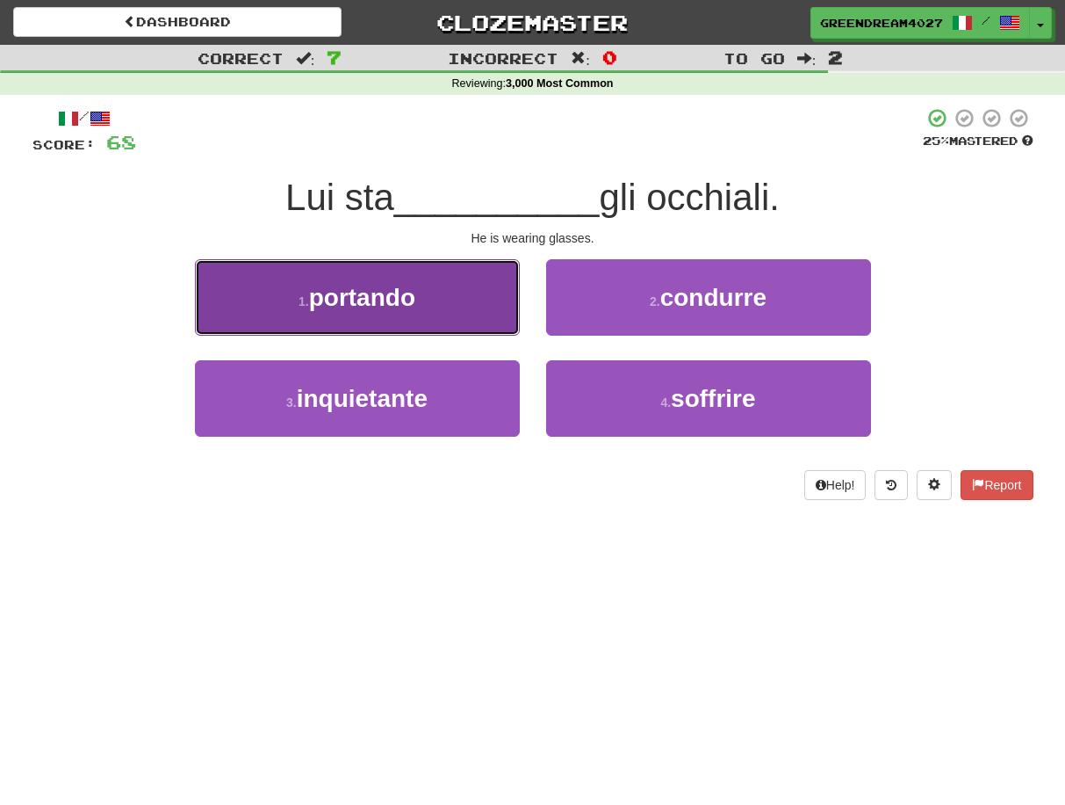
click at [391, 293] on span "portando" at bounding box center [362, 297] width 106 height 27
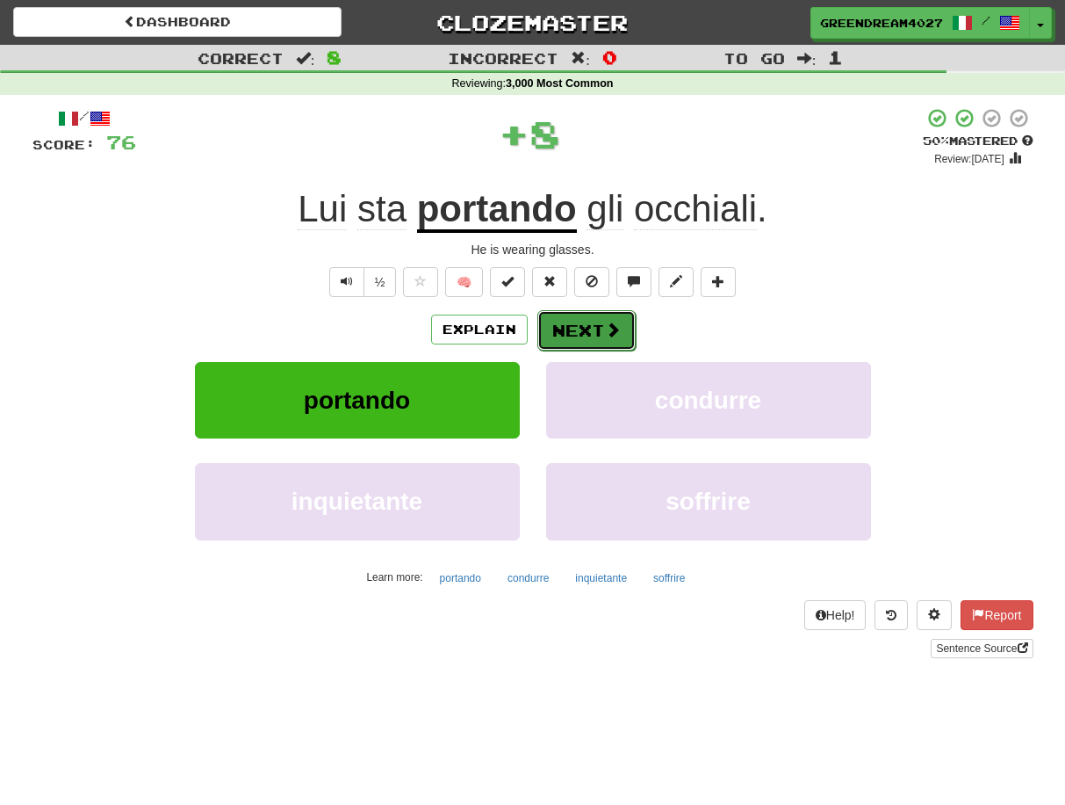
click at [574, 328] on button "Next" at bounding box center [587, 330] width 98 height 40
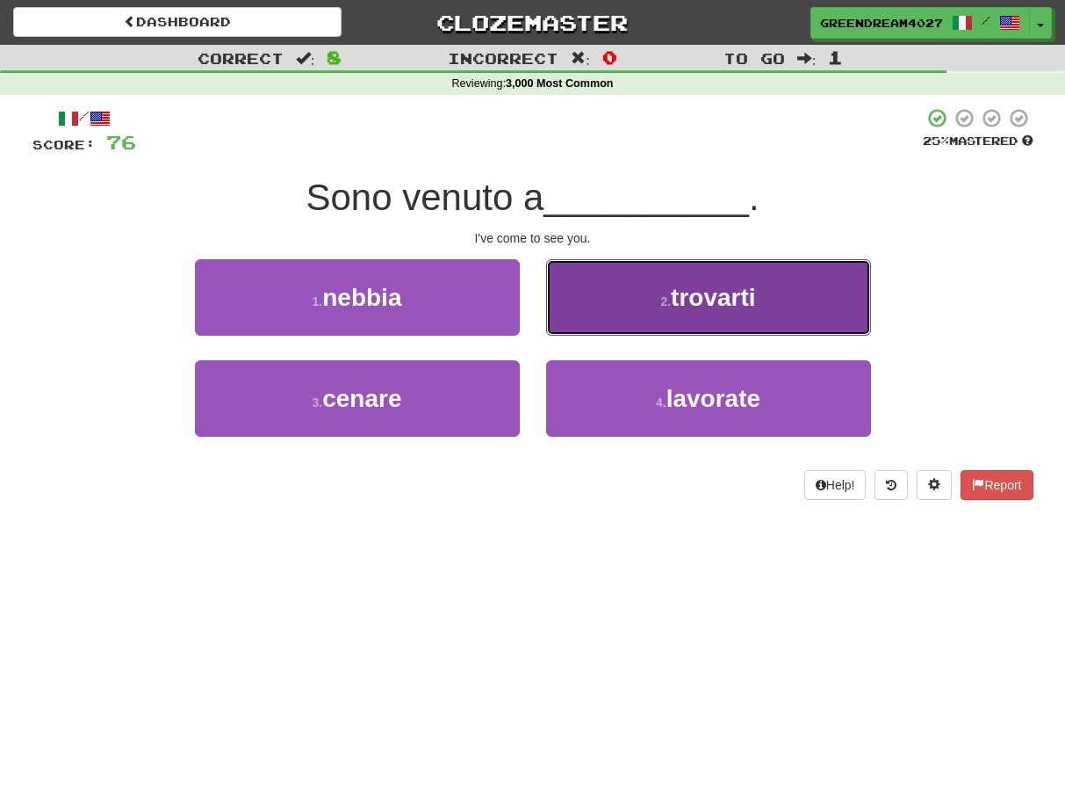
click at [649, 317] on button "2 . trovarti" at bounding box center [708, 297] width 325 height 76
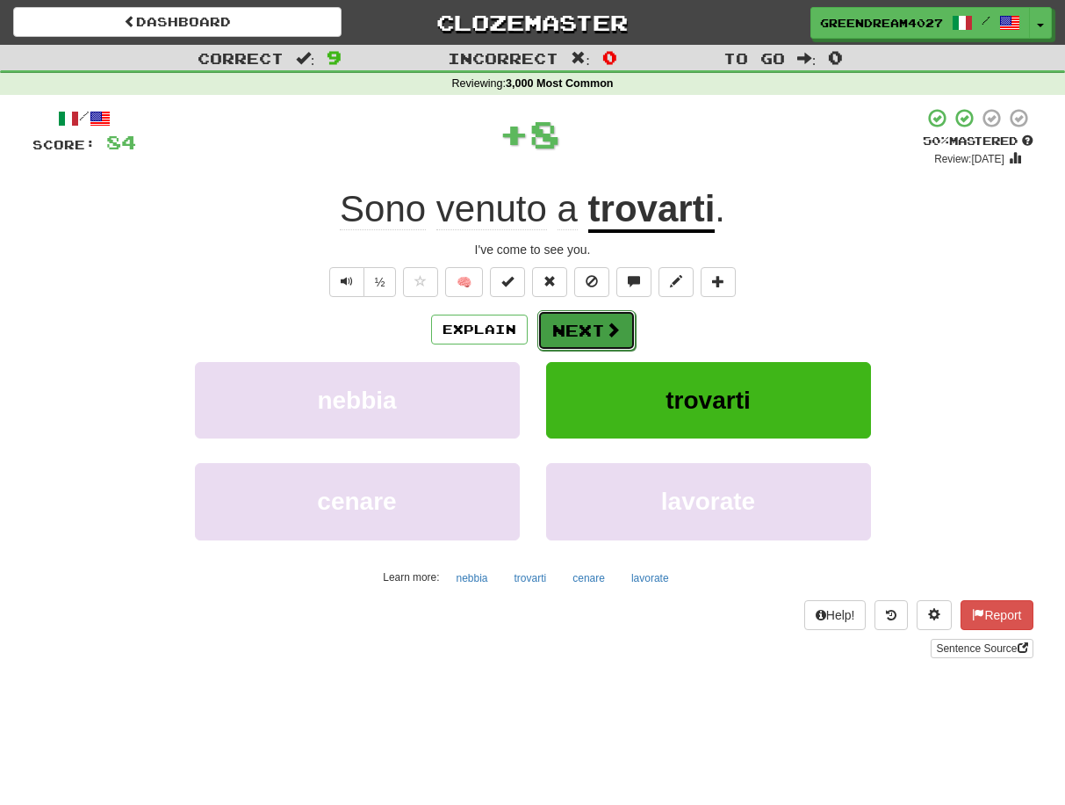
click at [573, 331] on button "Next" at bounding box center [587, 330] width 98 height 40
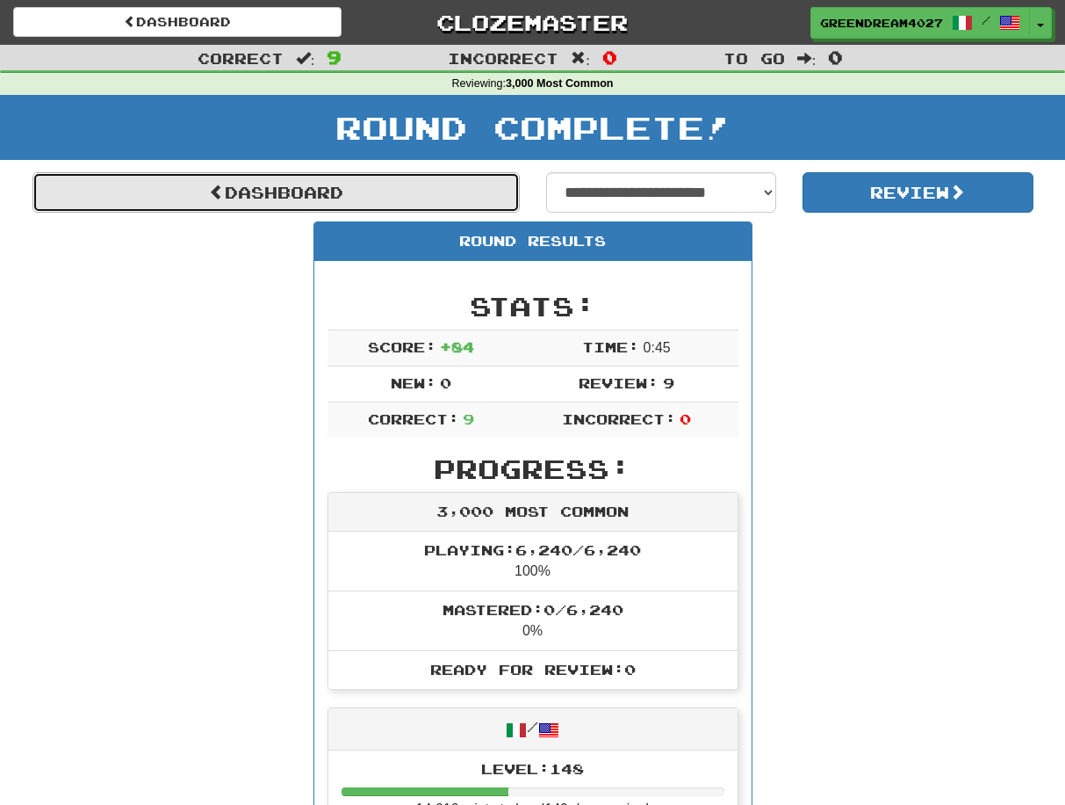
click at [327, 197] on link "Dashboard" at bounding box center [275, 192] width 487 height 40
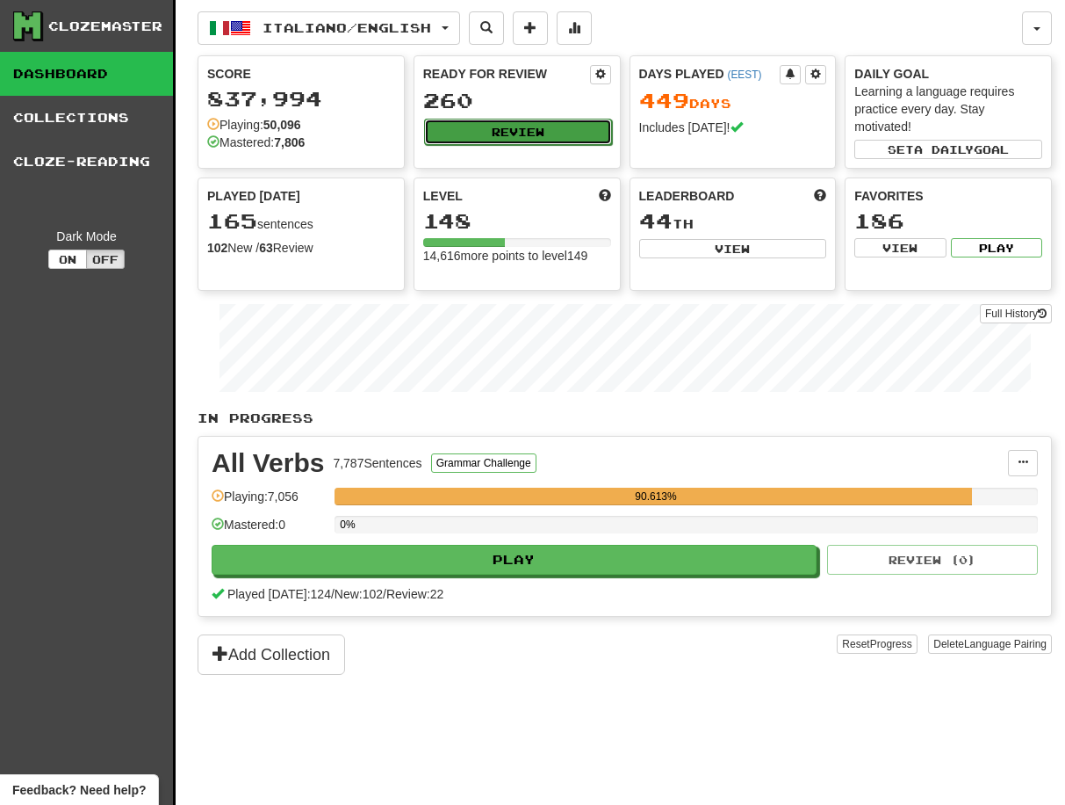
click at [513, 132] on button "Review" at bounding box center [518, 132] width 188 height 26
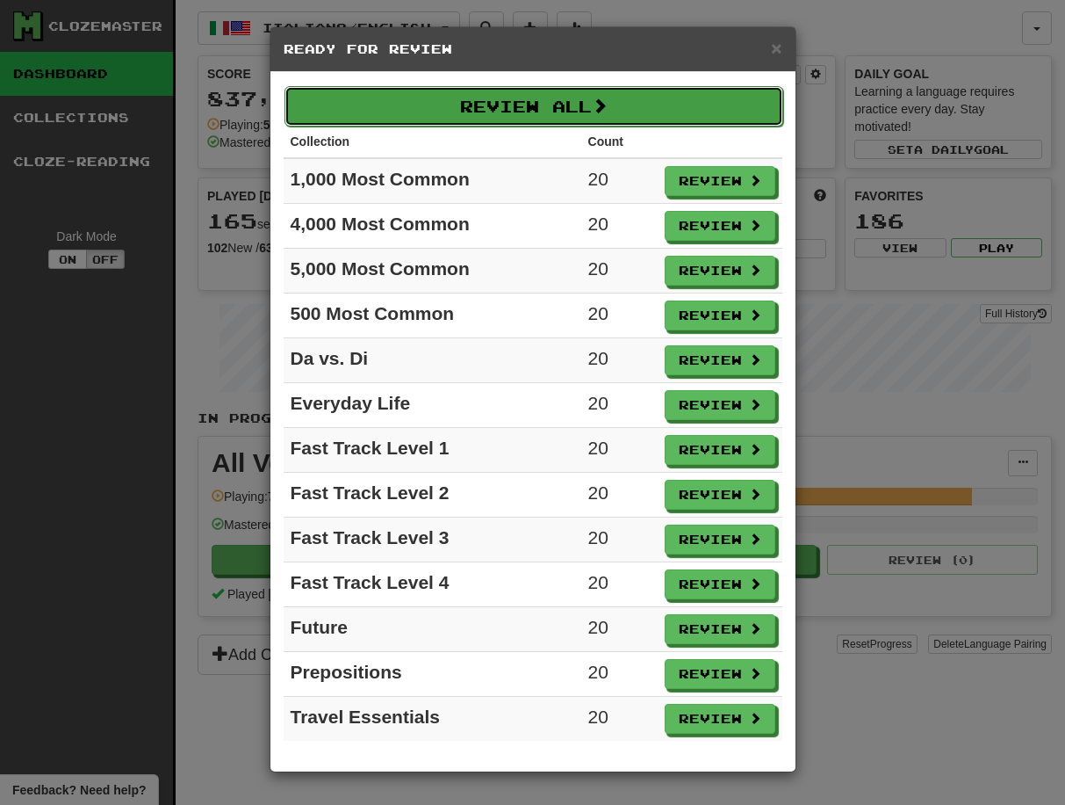
click at [516, 104] on button "Review All" at bounding box center [534, 106] width 499 height 40
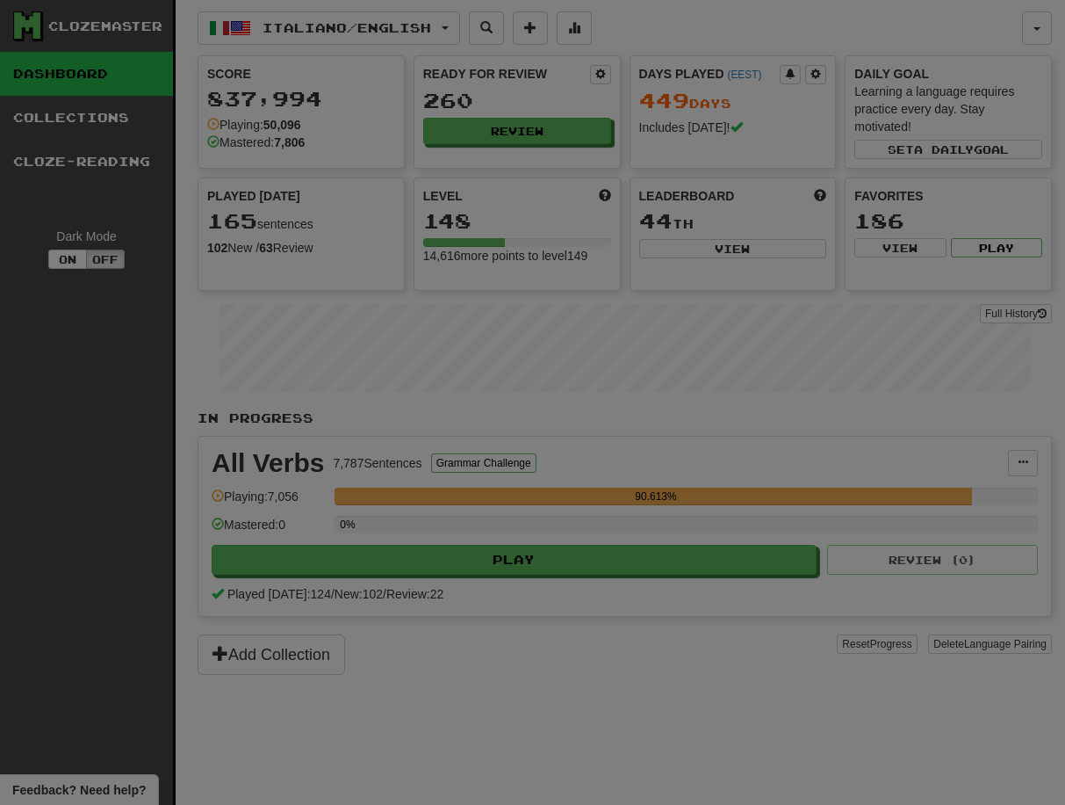
select select "**"
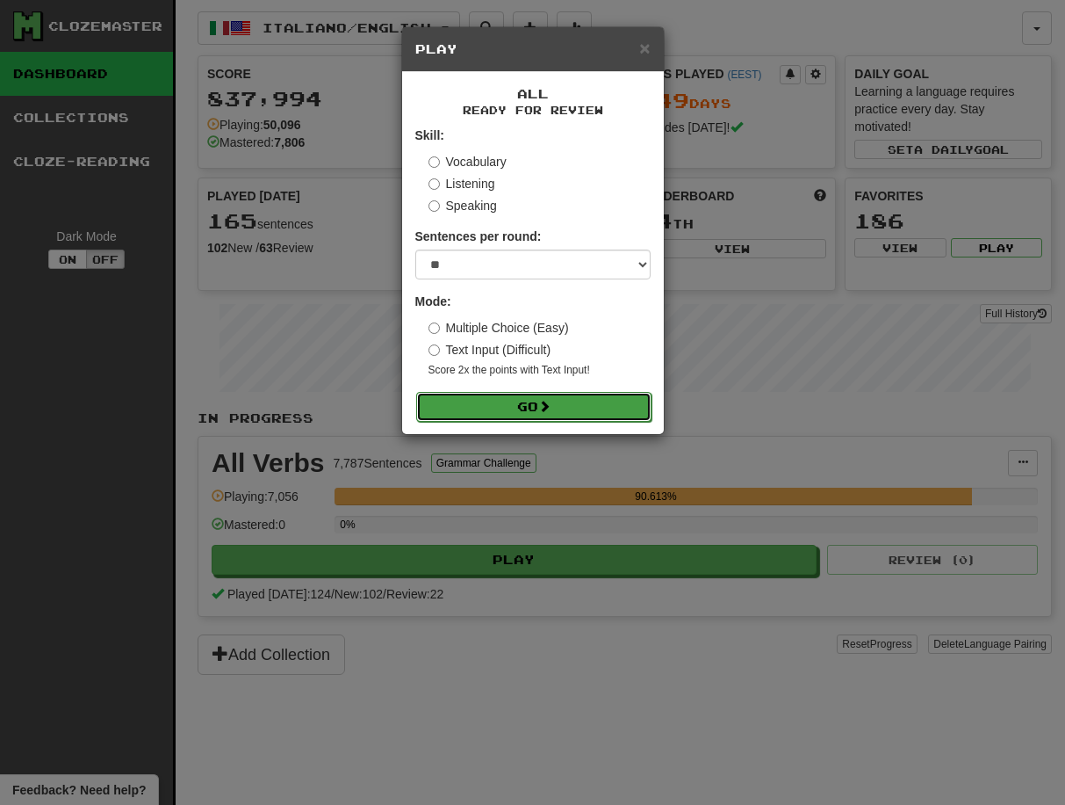
click at [556, 406] on button "Go" at bounding box center [533, 407] width 235 height 30
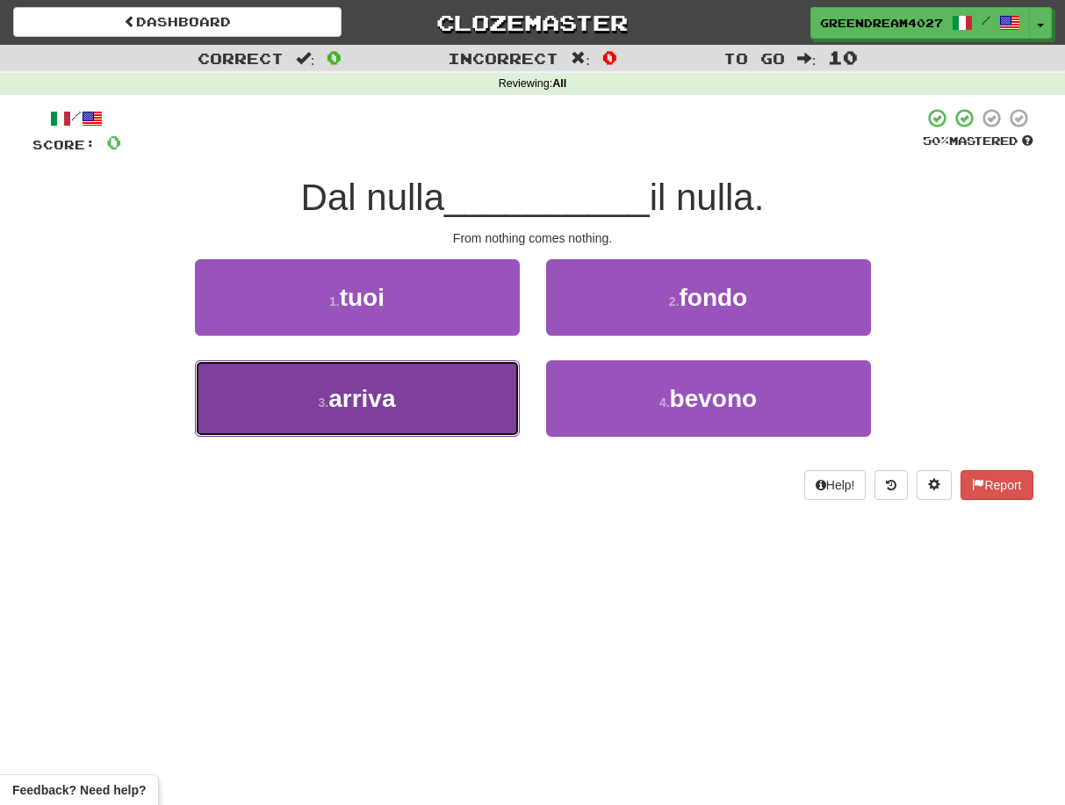
click at [440, 402] on button "3 . arriva" at bounding box center [357, 398] width 325 height 76
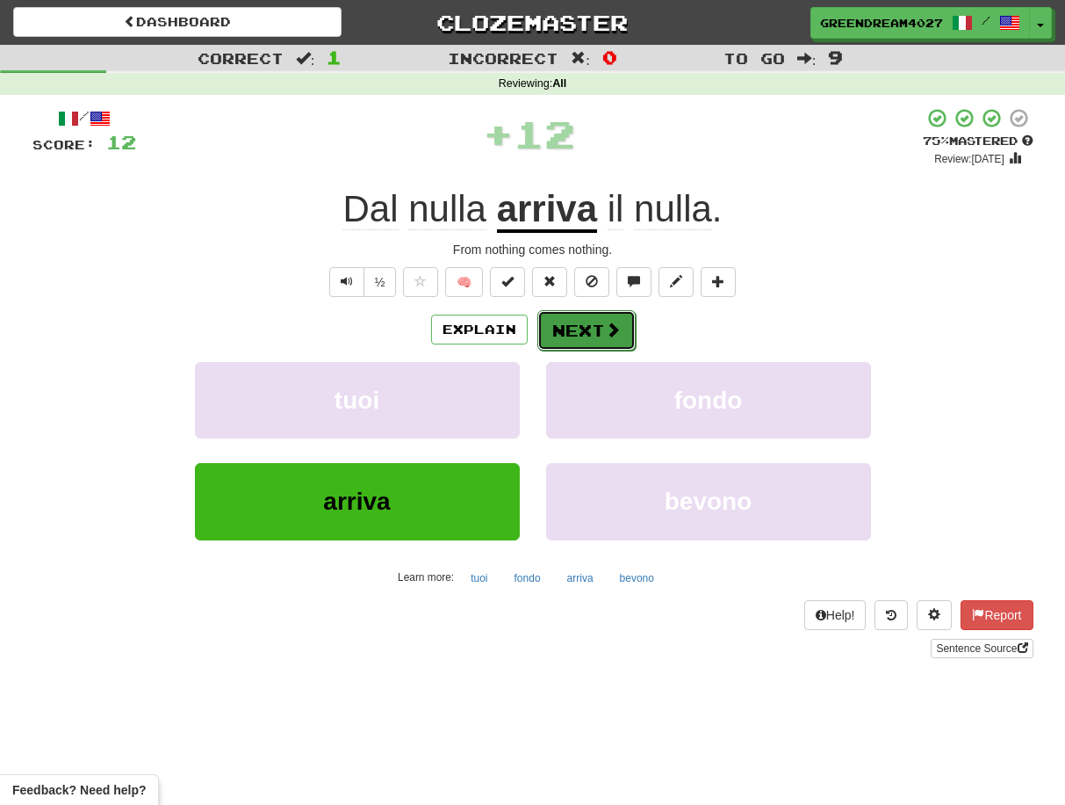
click at [589, 328] on button "Next" at bounding box center [587, 330] width 98 height 40
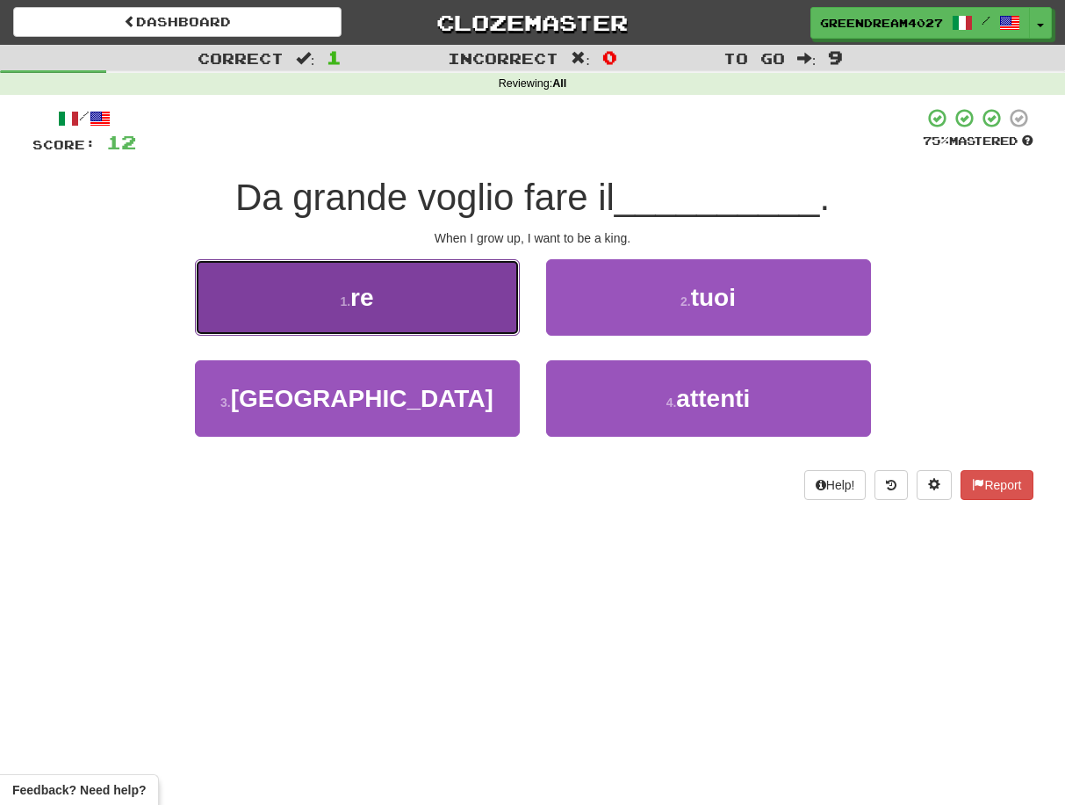
click at [421, 311] on button "1 . re" at bounding box center [357, 297] width 325 height 76
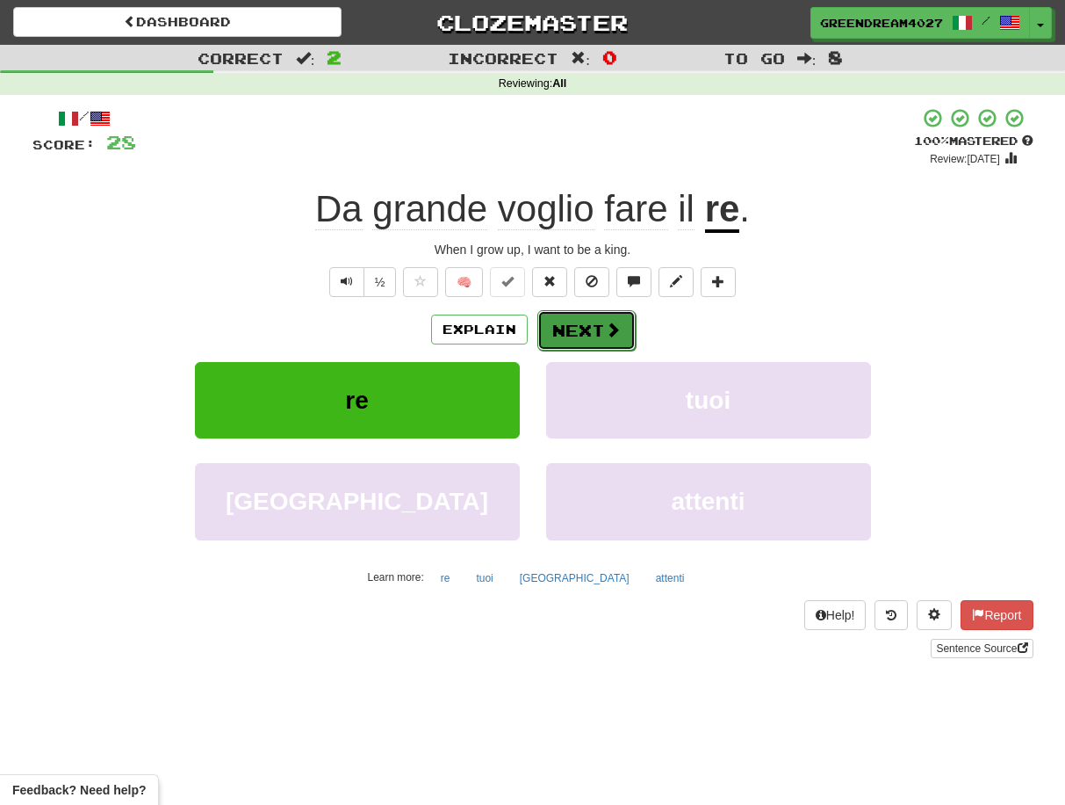
click at [578, 328] on button "Next" at bounding box center [587, 330] width 98 height 40
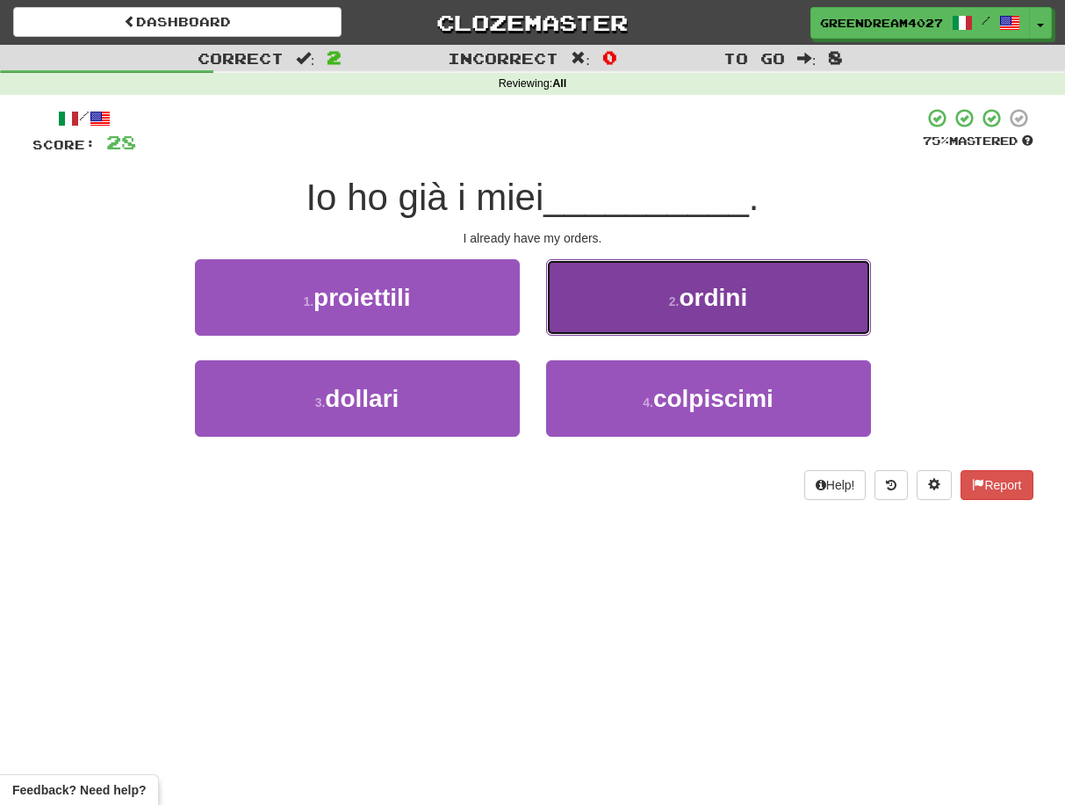
click at [720, 299] on span "ordini" at bounding box center [713, 297] width 69 height 27
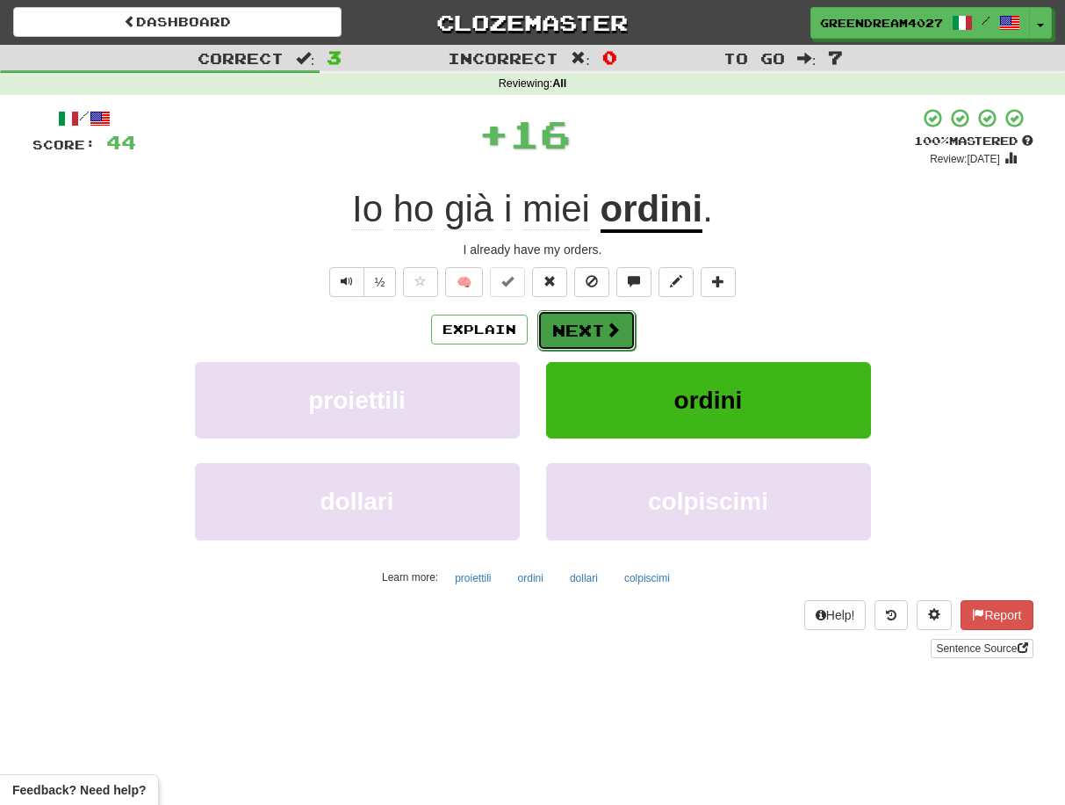
click at [593, 328] on button "Next" at bounding box center [587, 330] width 98 height 40
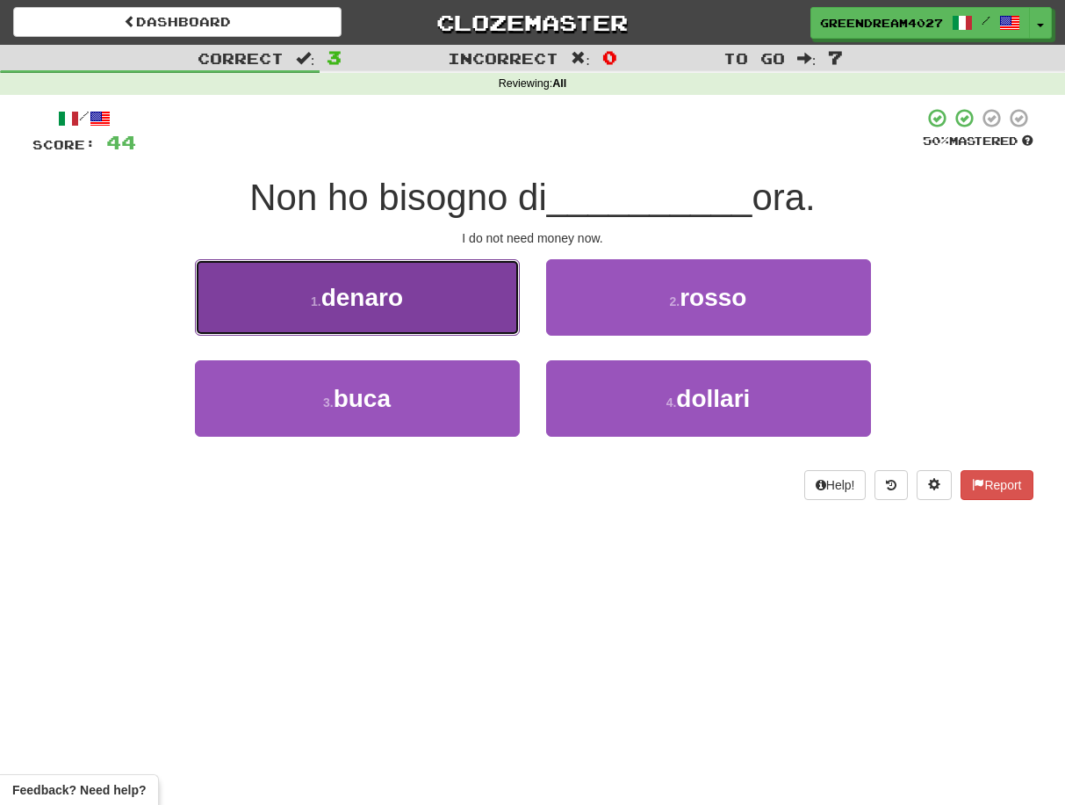
click at [444, 306] on button "1 . denaro" at bounding box center [357, 297] width 325 height 76
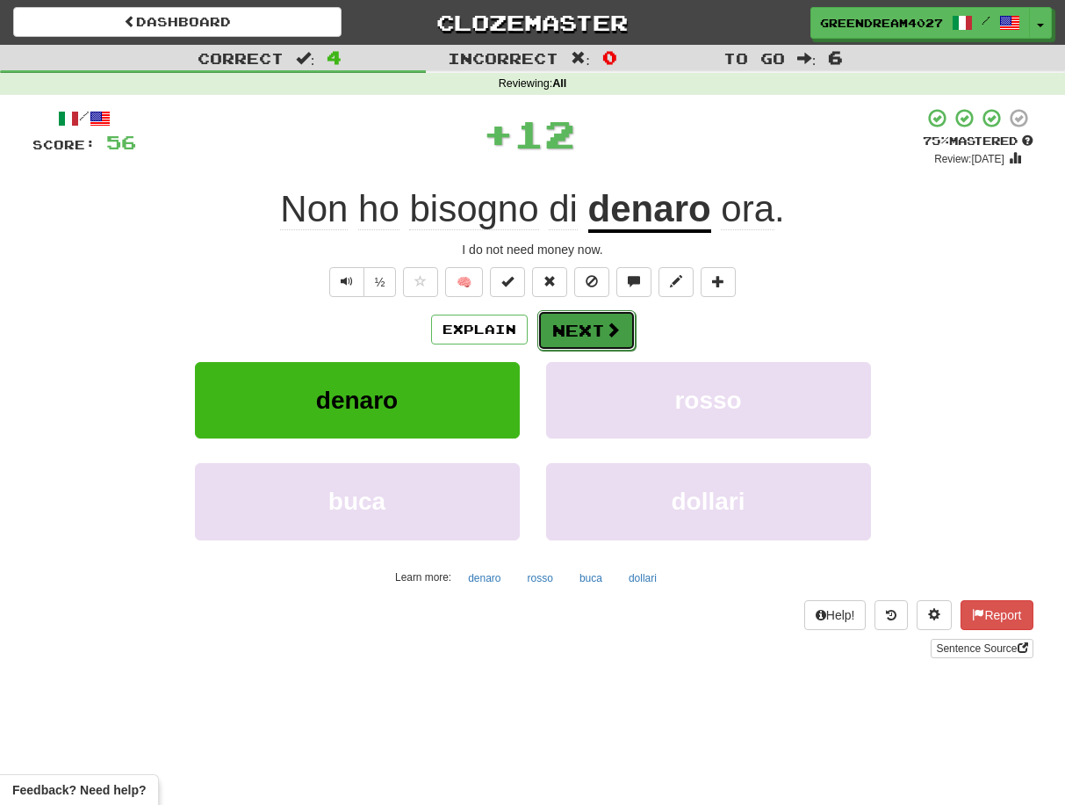
click at [581, 329] on button "Next" at bounding box center [587, 330] width 98 height 40
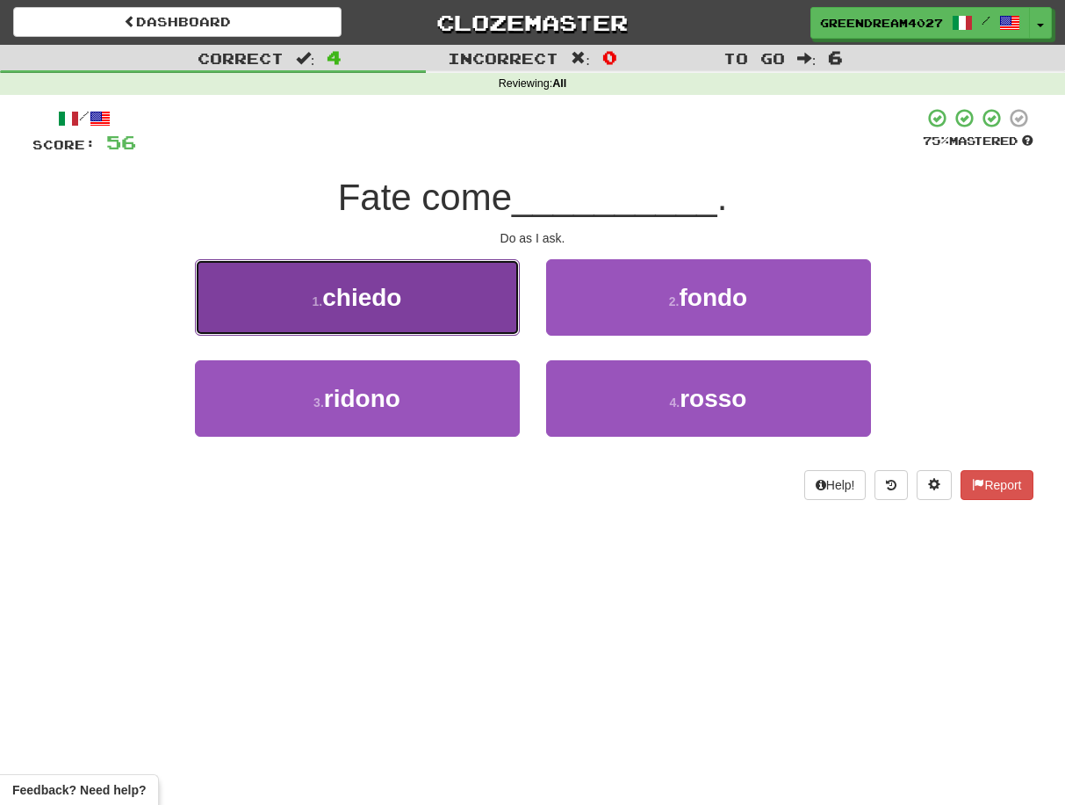
click at [415, 311] on button "1 . [GEOGRAPHIC_DATA]" at bounding box center [357, 297] width 325 height 76
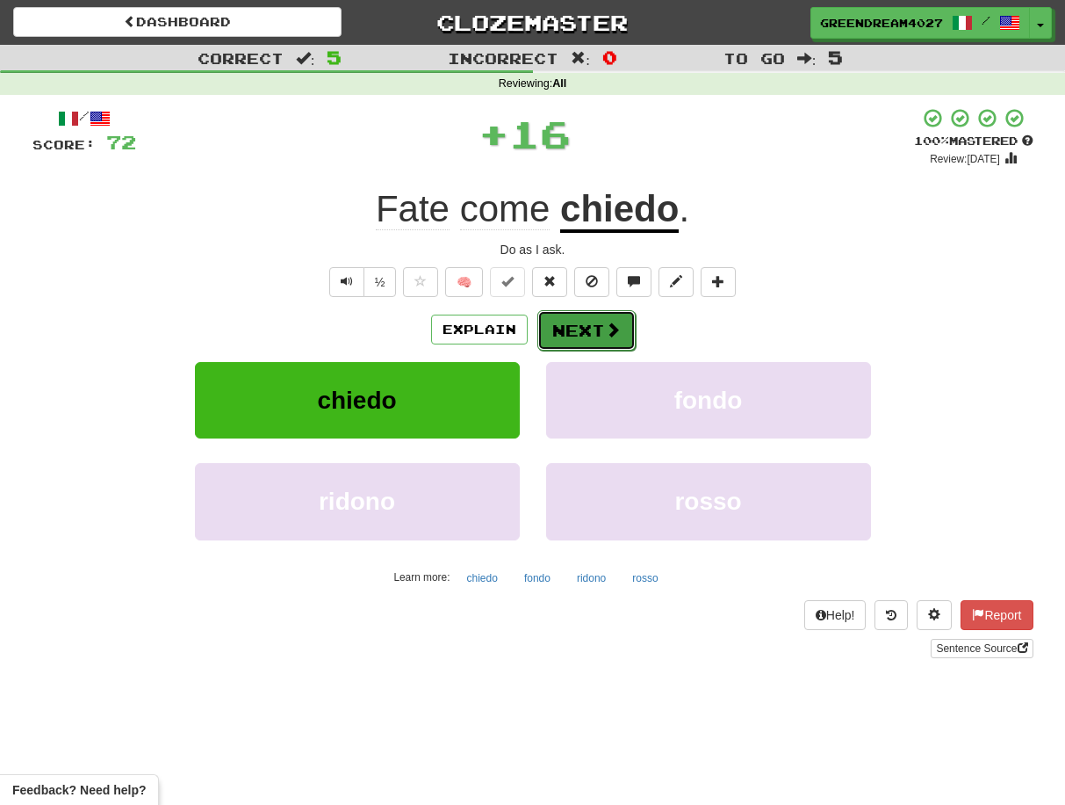
click at [587, 324] on button "Next" at bounding box center [587, 330] width 98 height 40
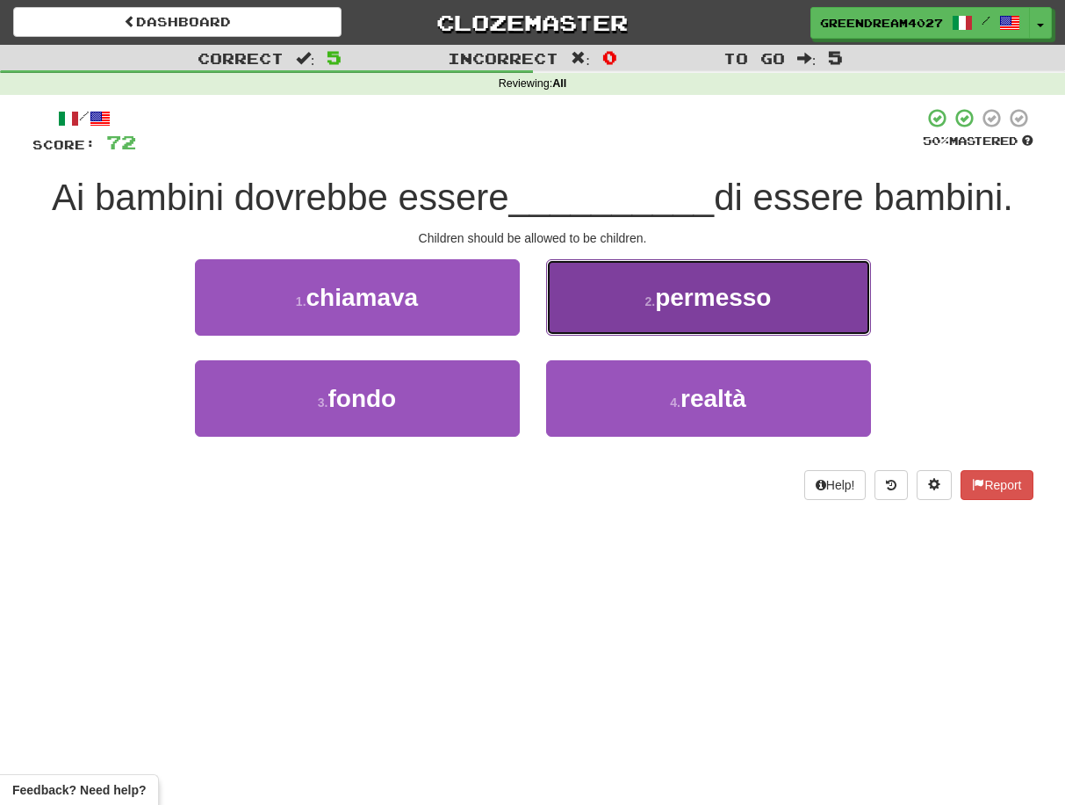
click at [614, 313] on button "2 . permesso" at bounding box center [708, 297] width 325 height 76
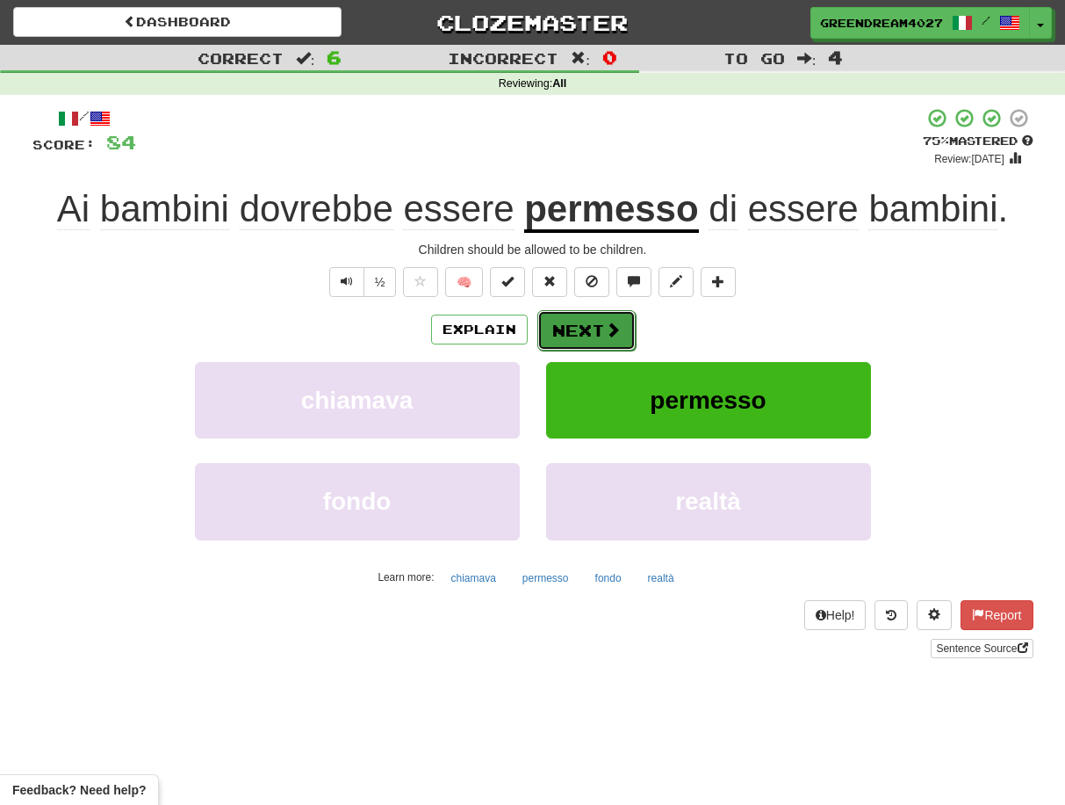
click at [574, 328] on button "Next" at bounding box center [587, 330] width 98 height 40
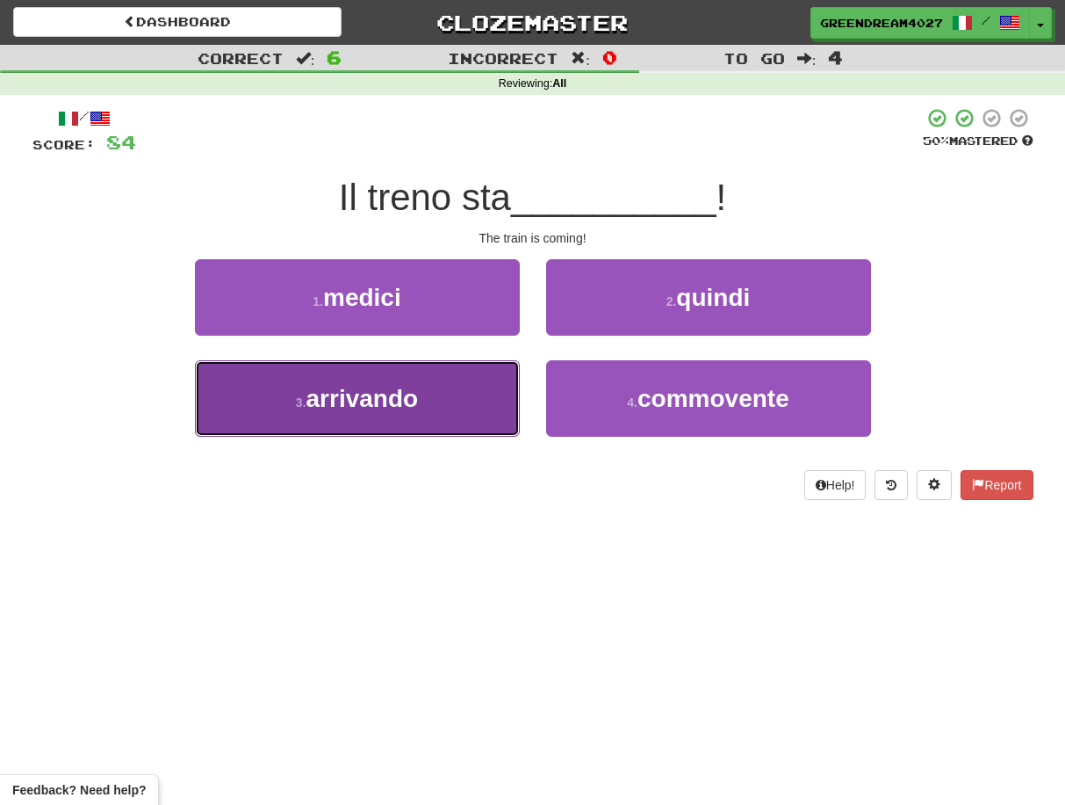
click at [467, 401] on button "3 . arrivando" at bounding box center [357, 398] width 325 height 76
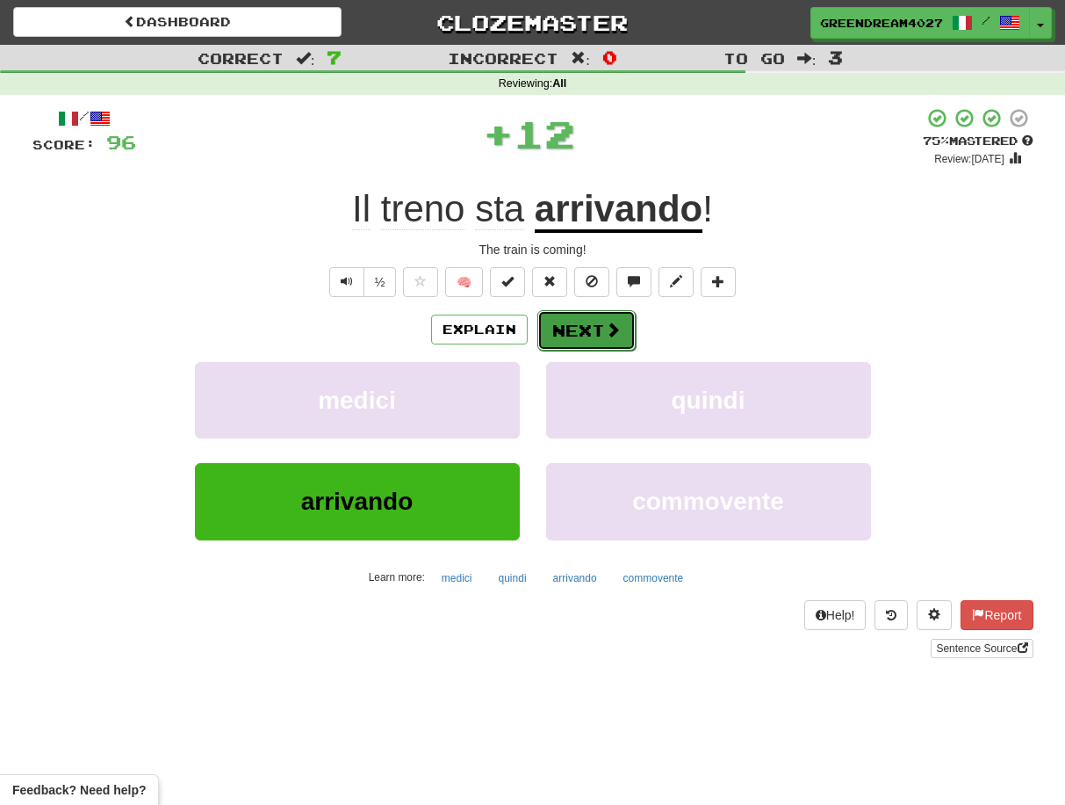
click at [580, 325] on button "Next" at bounding box center [587, 330] width 98 height 40
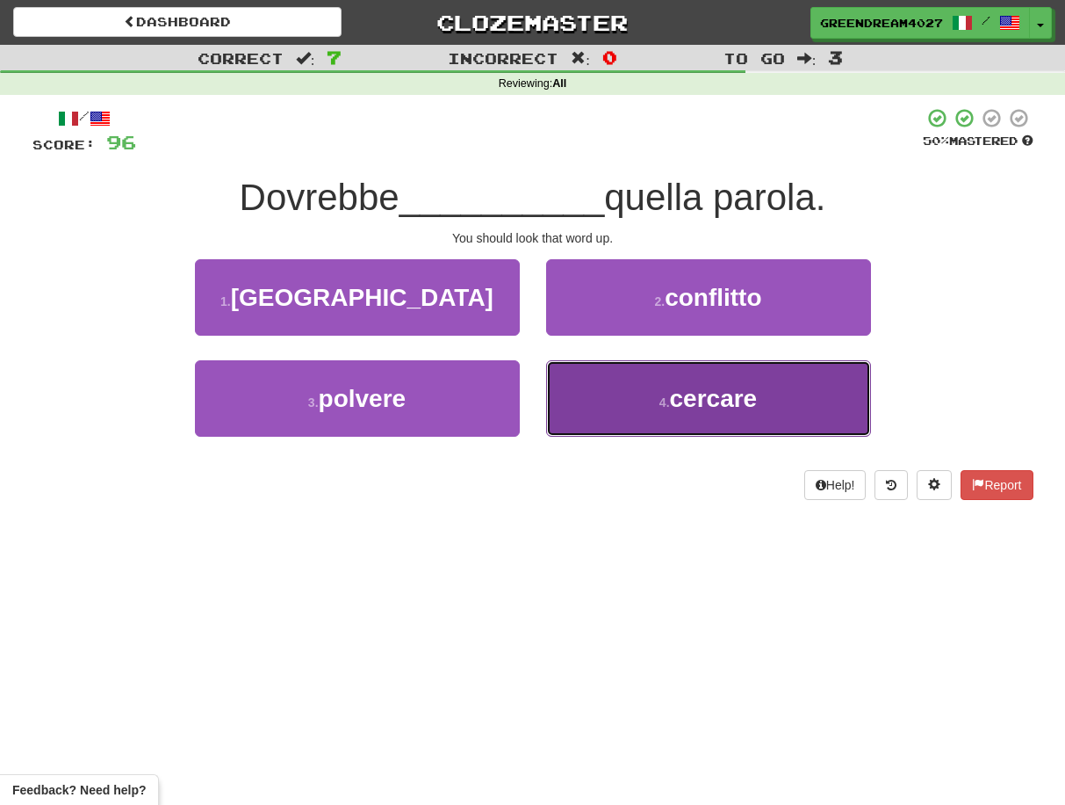
click at [630, 407] on button "4 . cercare" at bounding box center [708, 398] width 325 height 76
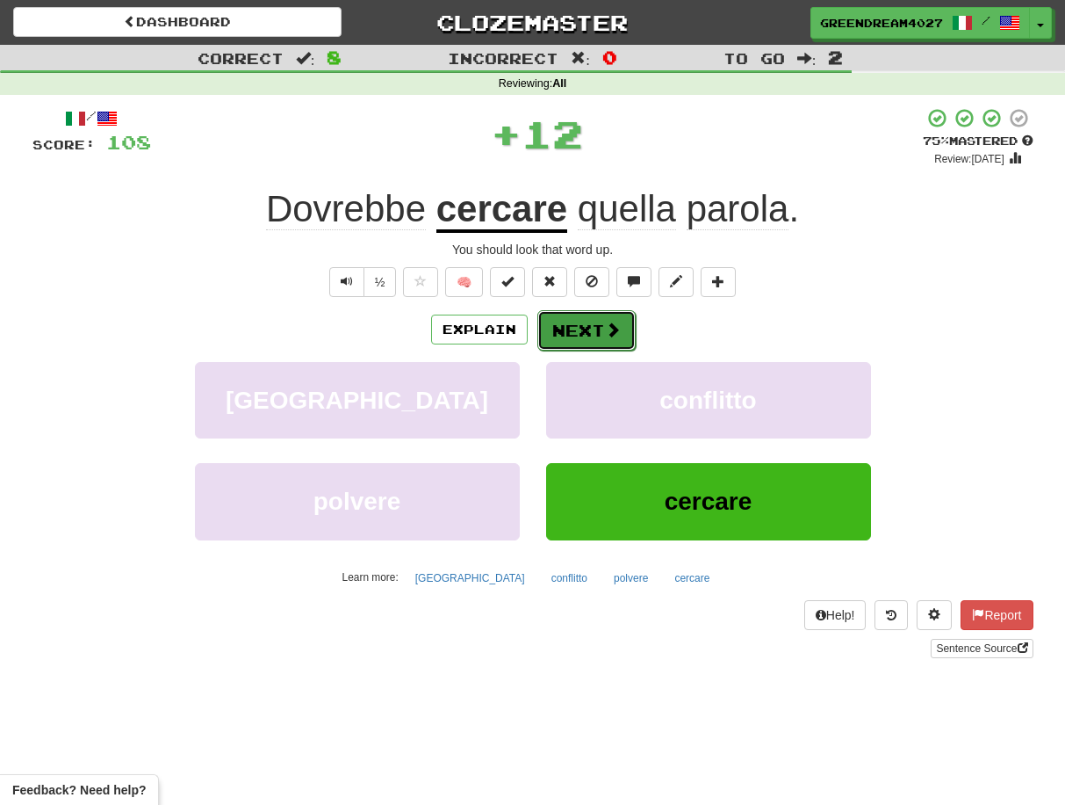
click at [574, 328] on button "Next" at bounding box center [587, 330] width 98 height 40
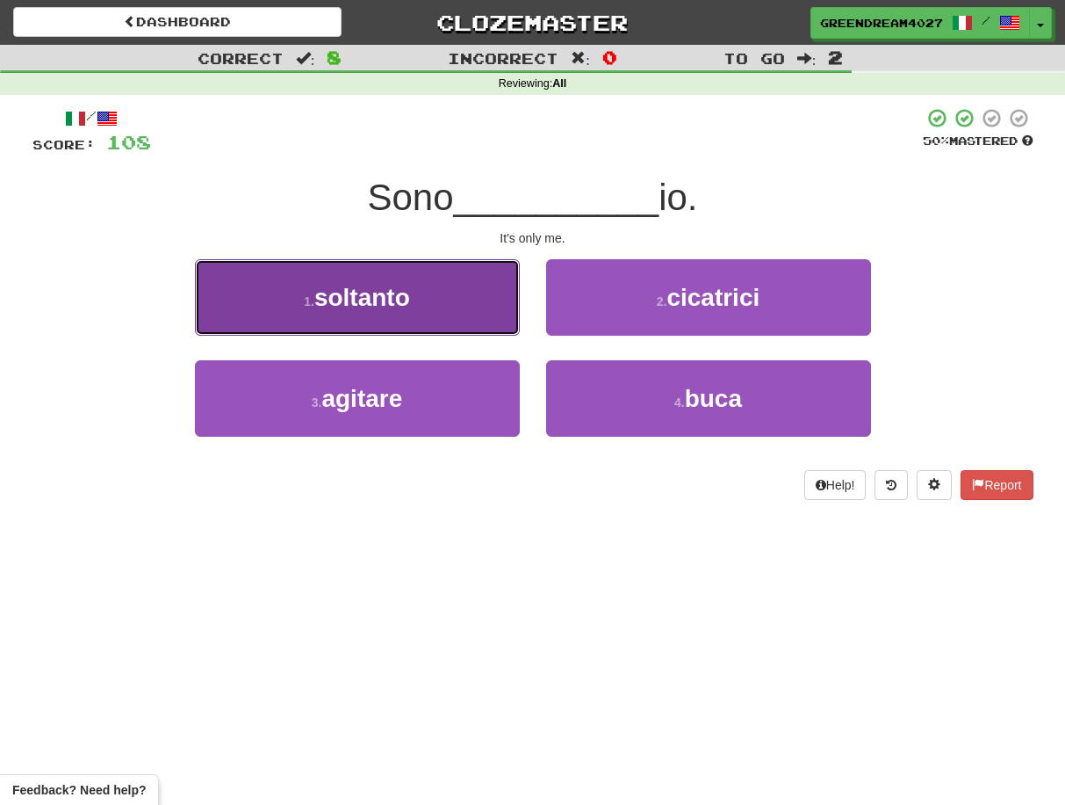
click at [397, 307] on span "soltanto" at bounding box center [362, 297] width 96 height 27
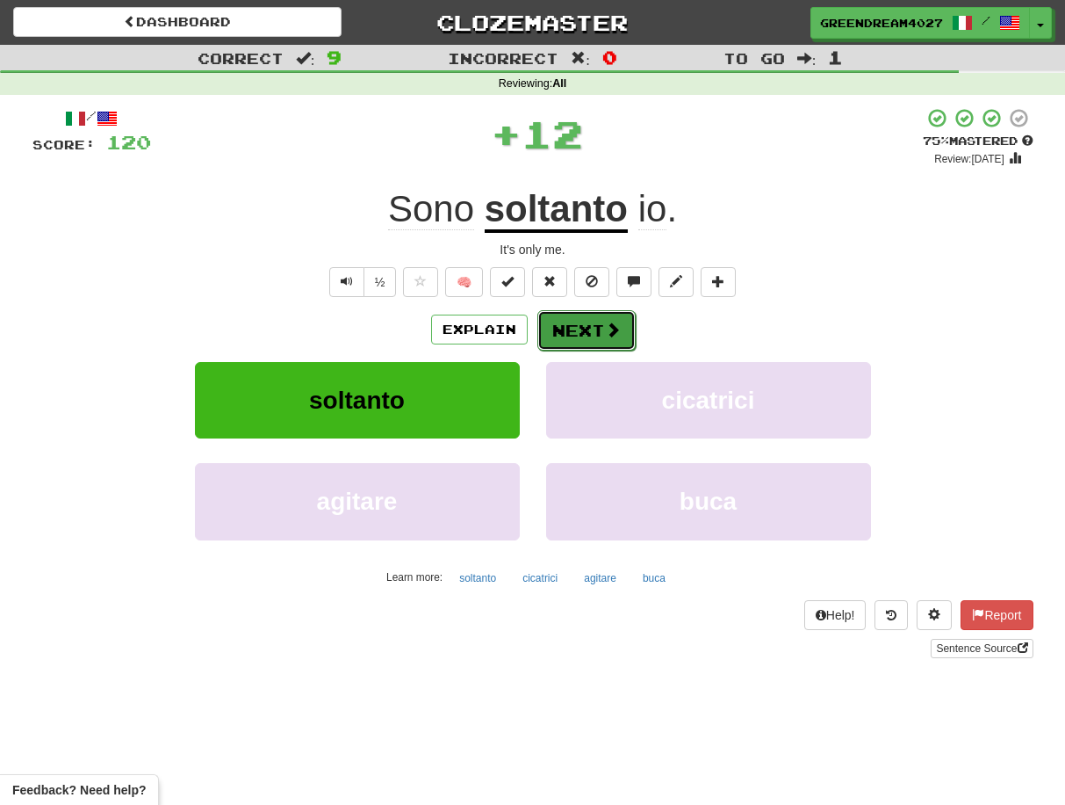
click at [580, 328] on button "Next" at bounding box center [587, 330] width 98 height 40
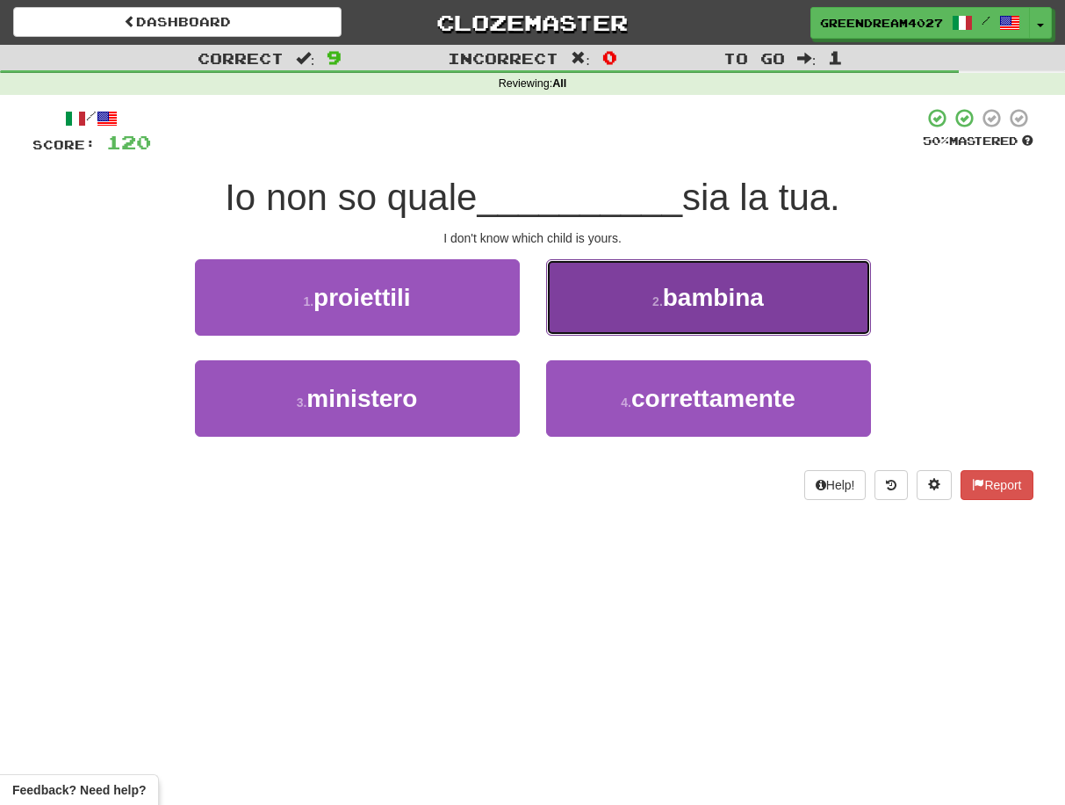
click at [675, 294] on span "bambina" at bounding box center [713, 297] width 101 height 27
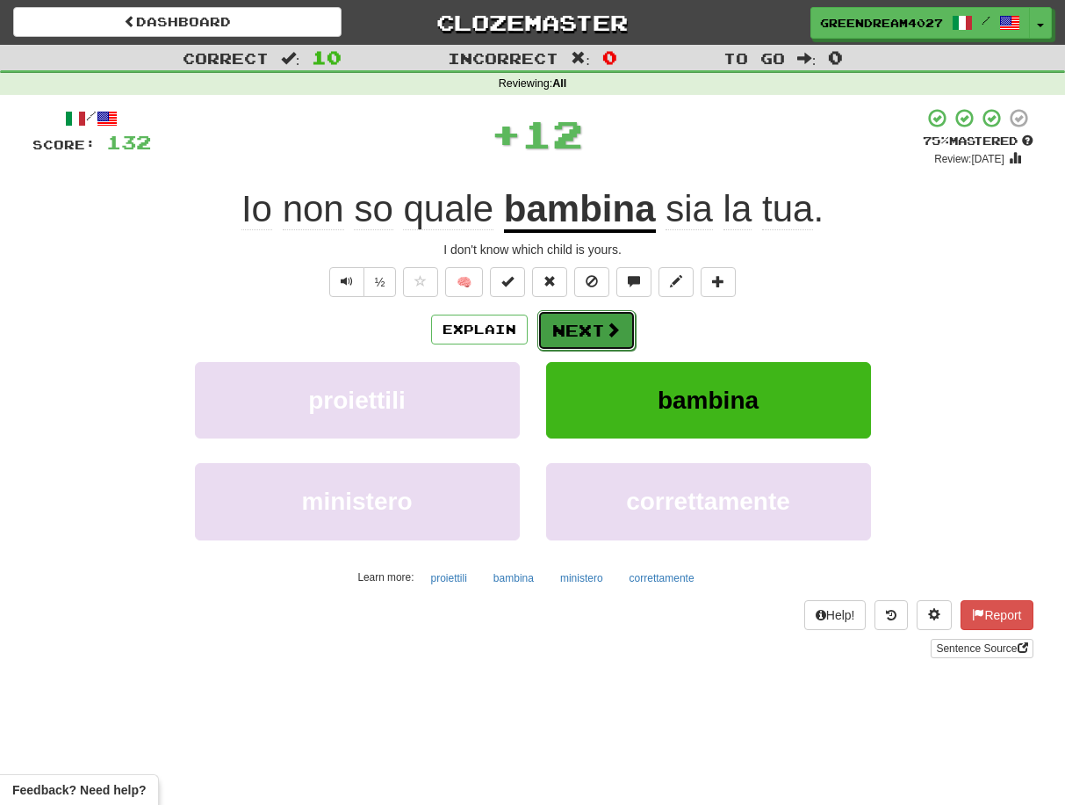
click at [588, 328] on button "Next" at bounding box center [587, 330] width 98 height 40
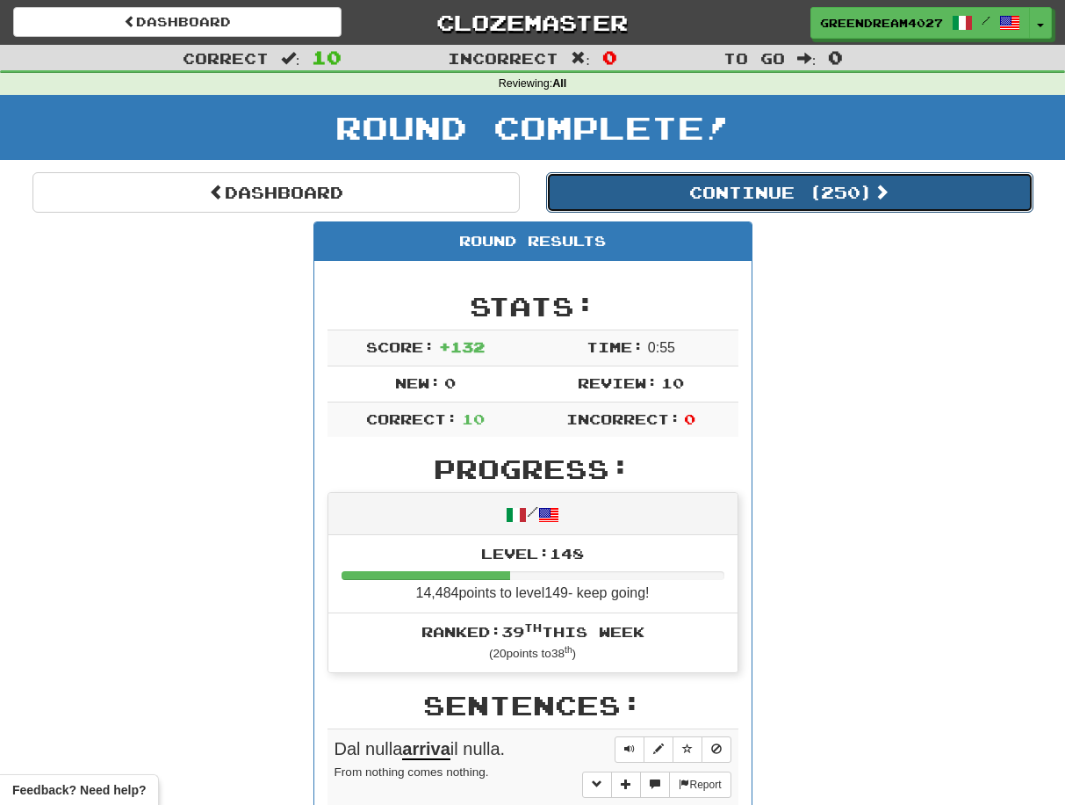
click at [719, 188] on button "Continue ( 250 )" at bounding box center [789, 192] width 487 height 40
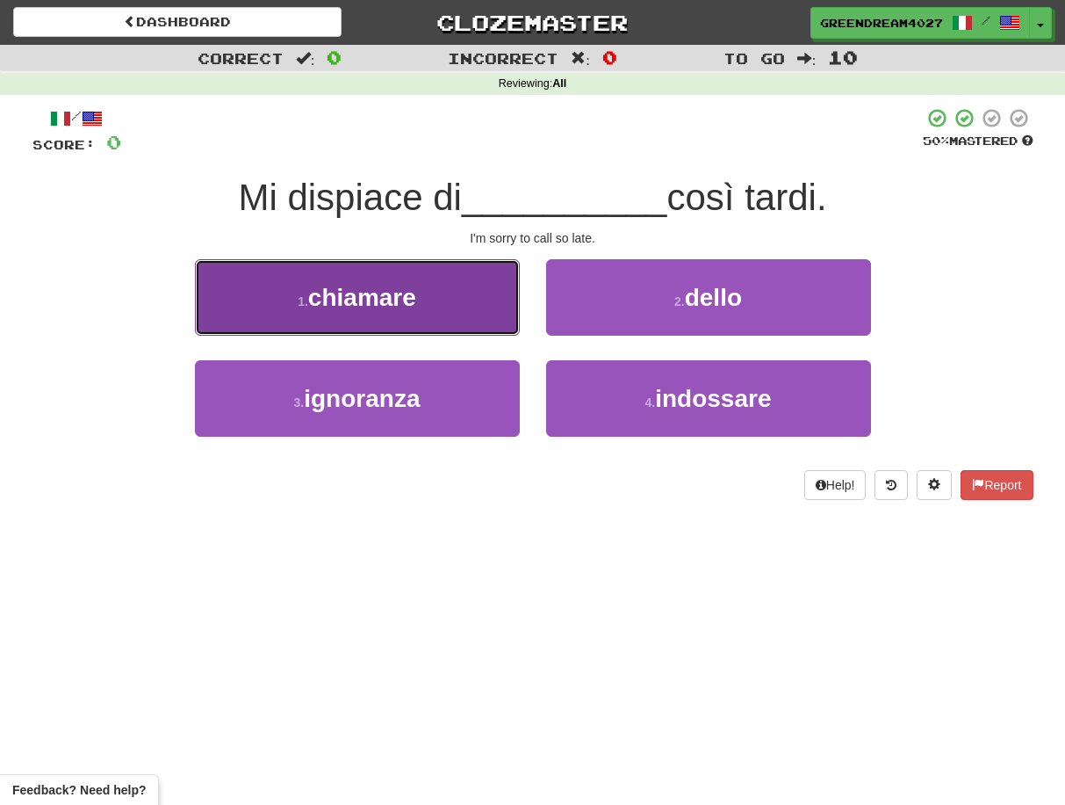
click at [400, 302] on span "chiamare" at bounding box center [362, 297] width 108 height 27
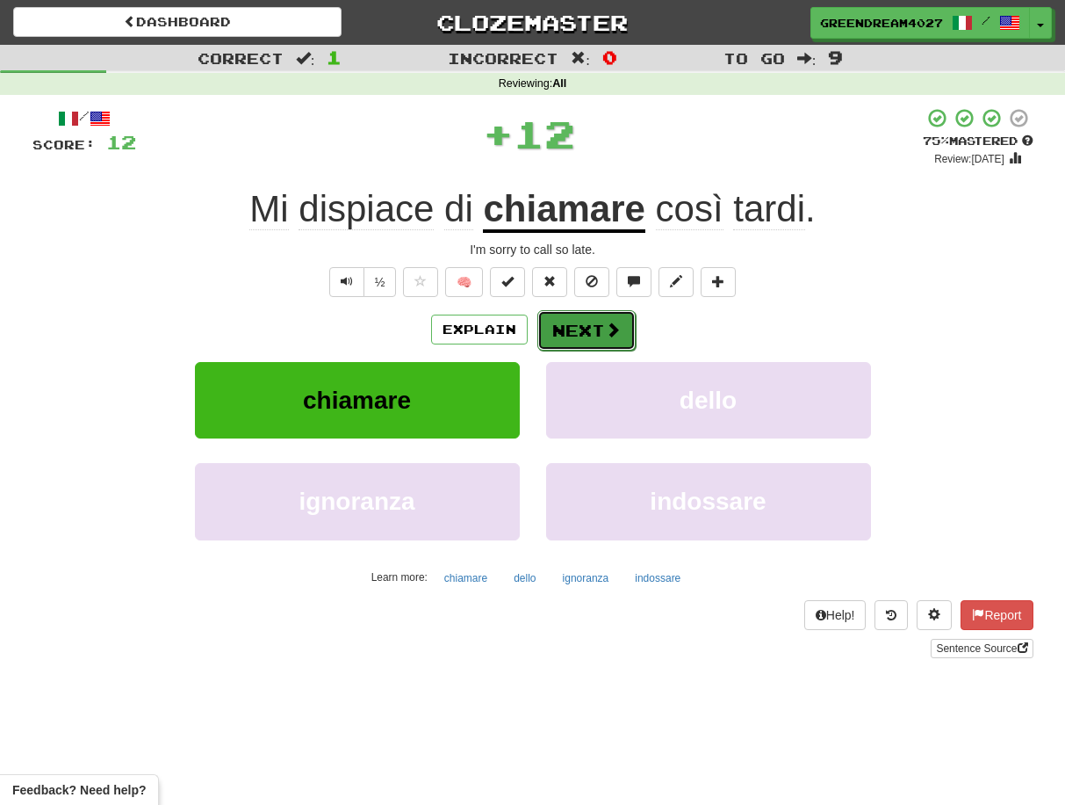
click at [582, 327] on button "Next" at bounding box center [587, 330] width 98 height 40
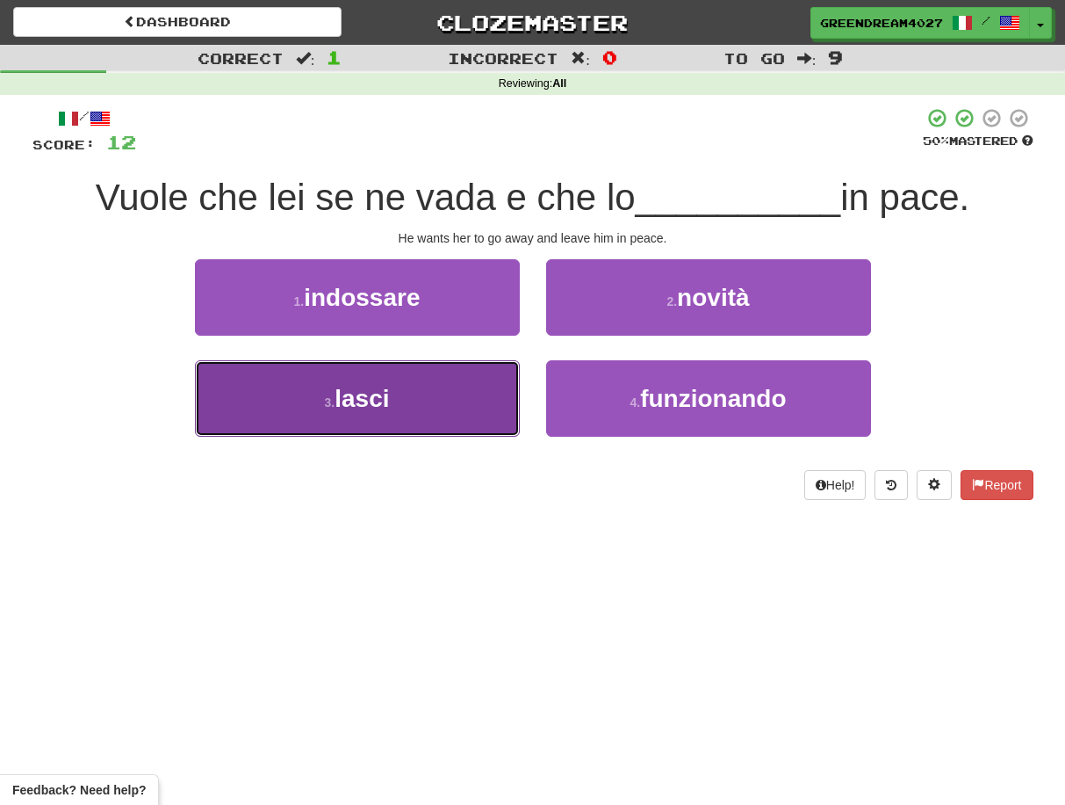
click at [460, 419] on button "3 . lasci" at bounding box center [357, 398] width 325 height 76
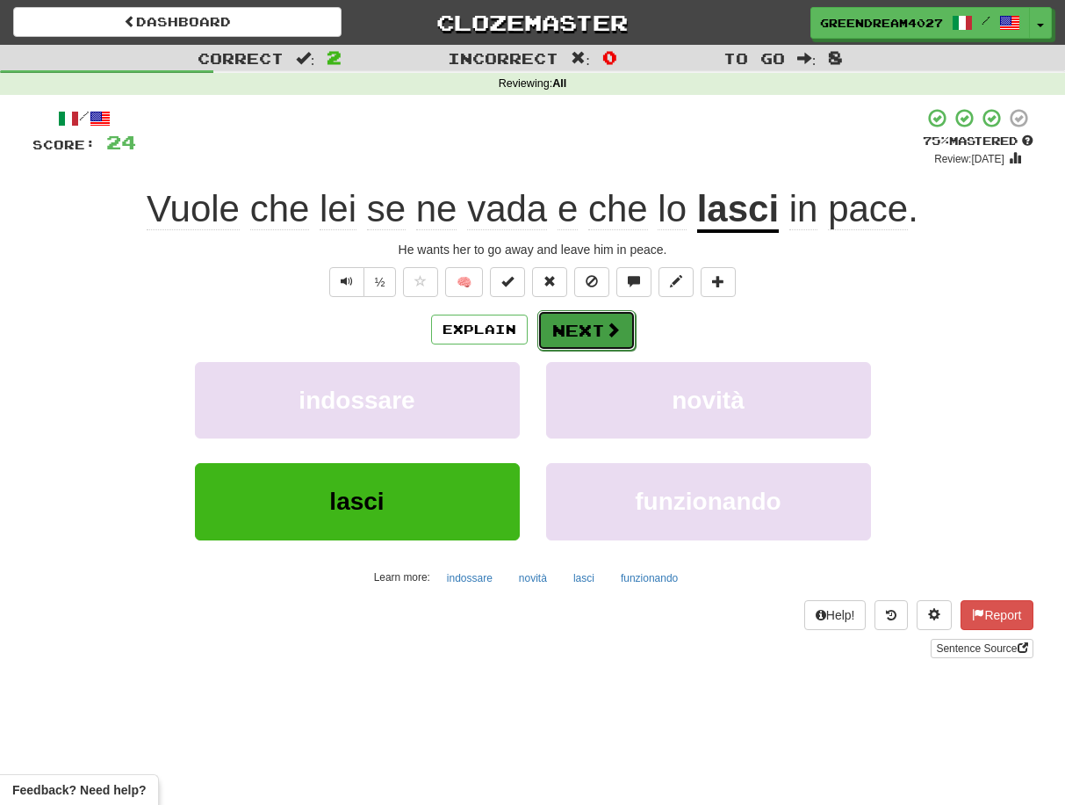
click at [605, 328] on span at bounding box center [613, 329] width 16 height 16
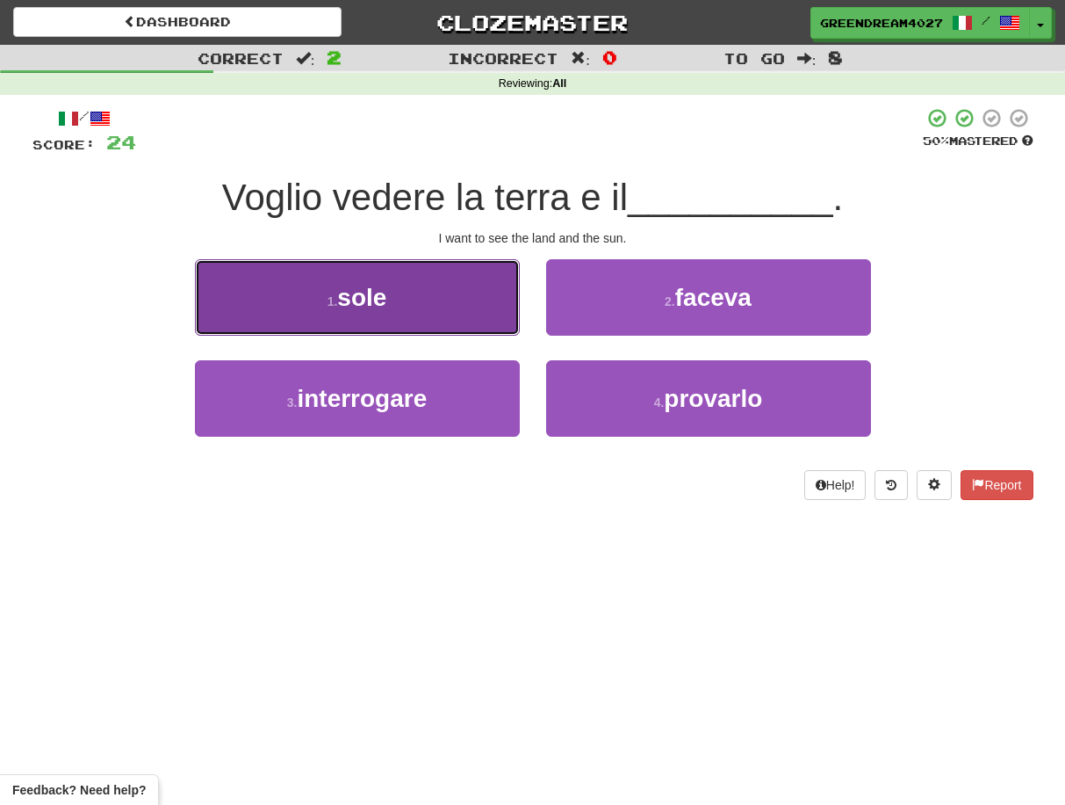
click at [440, 307] on button "1 . sole" at bounding box center [357, 297] width 325 height 76
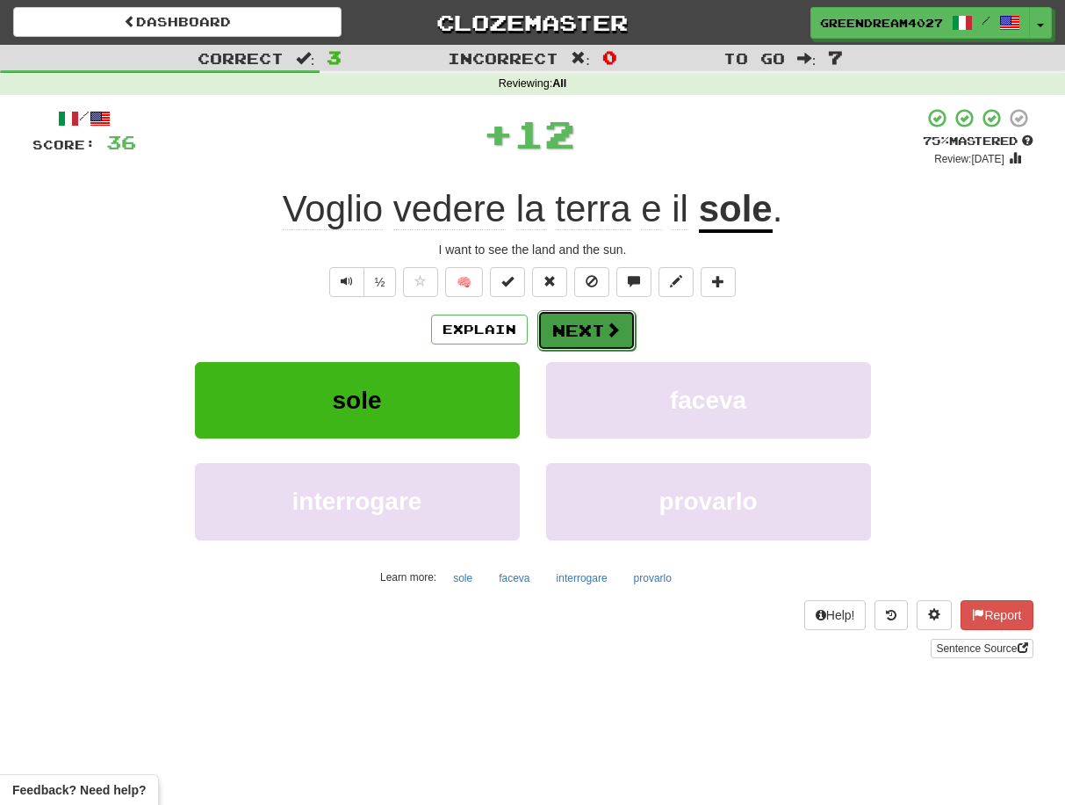
click at [580, 324] on button "Next" at bounding box center [587, 330] width 98 height 40
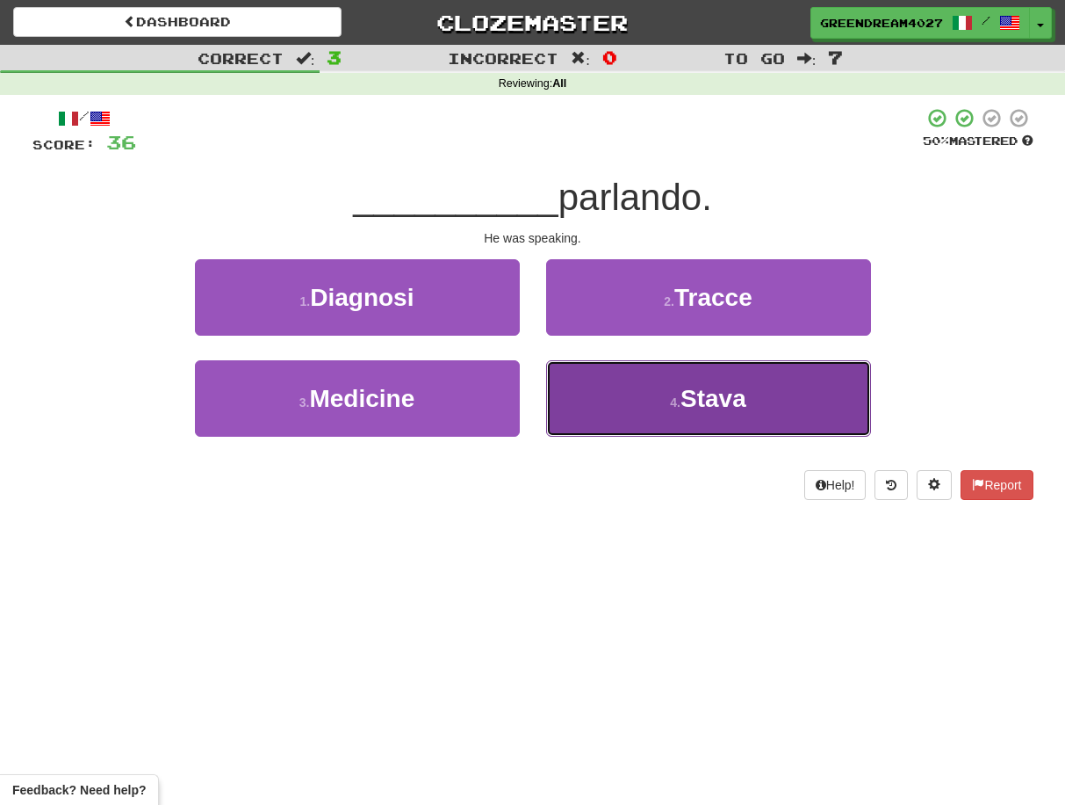
click at [617, 421] on button "4 . [GEOGRAPHIC_DATA]" at bounding box center [708, 398] width 325 height 76
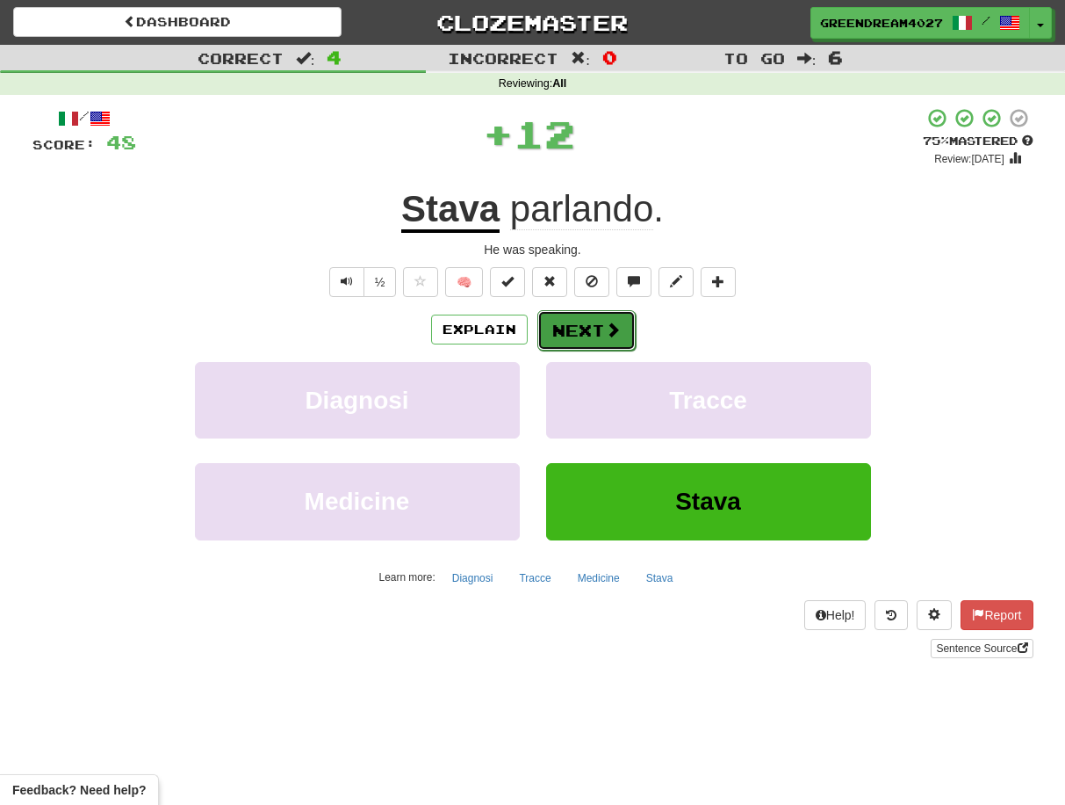
click at [576, 328] on button "Next" at bounding box center [587, 330] width 98 height 40
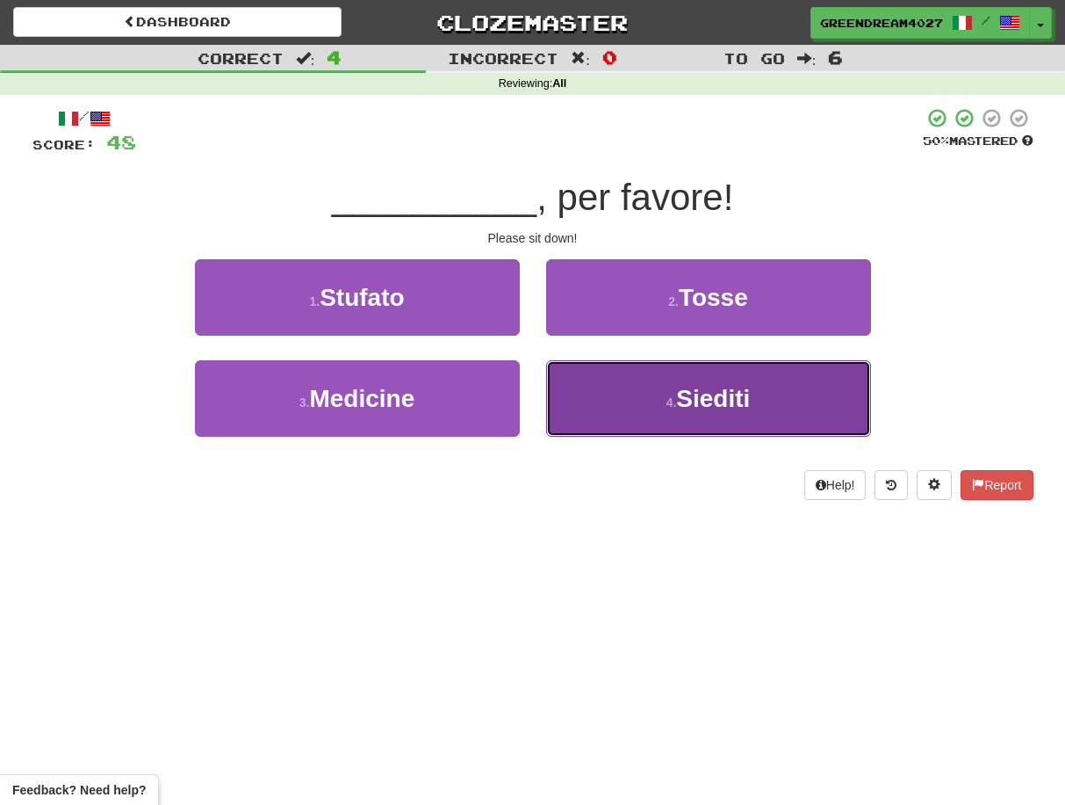
click at [619, 408] on button "4 . Siediti" at bounding box center [708, 398] width 325 height 76
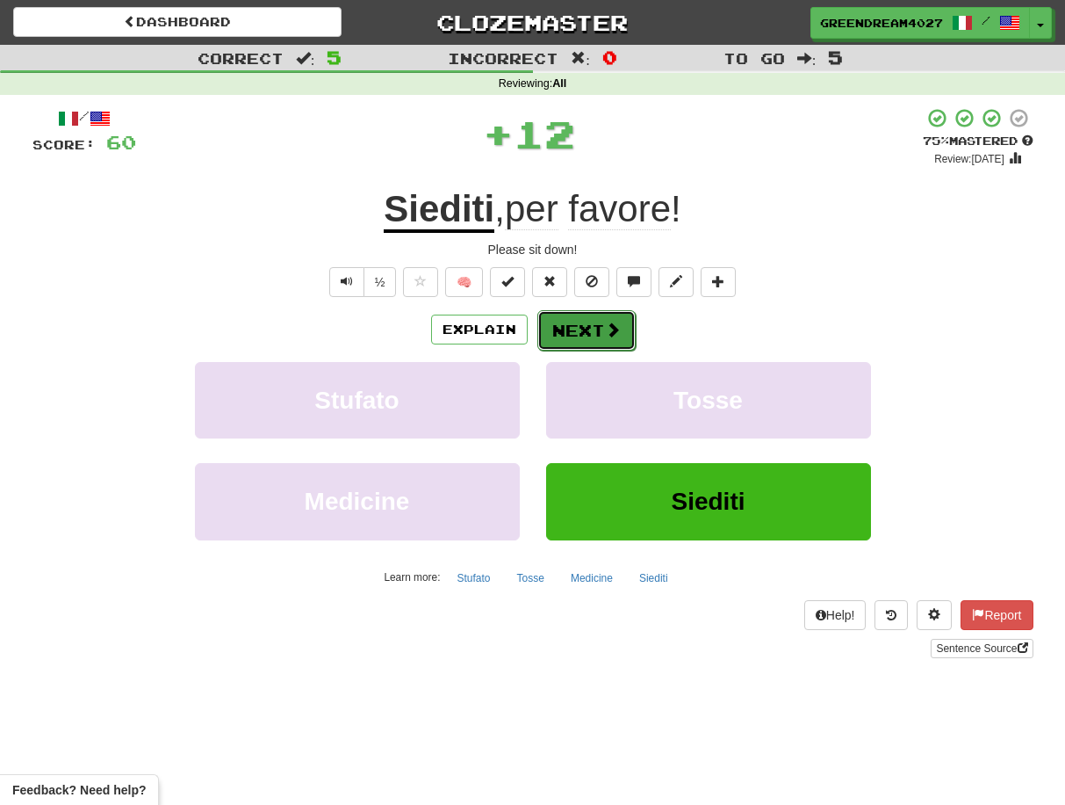
click at [573, 329] on button "Next" at bounding box center [587, 330] width 98 height 40
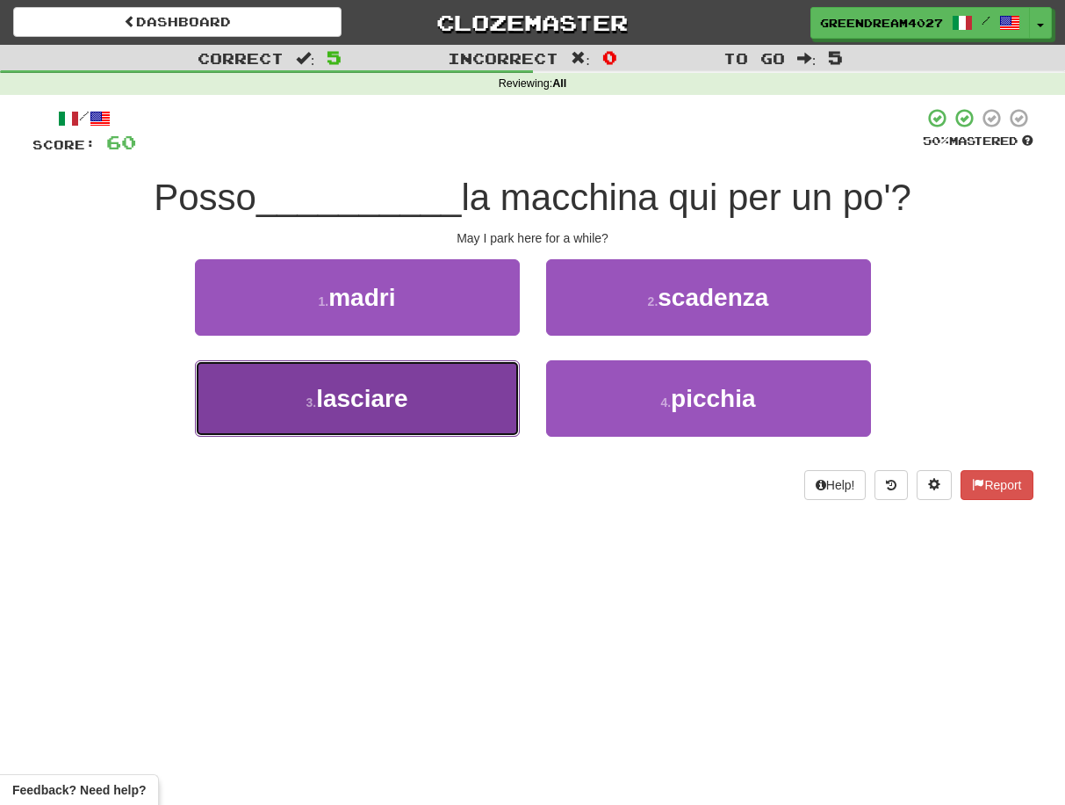
click at [411, 401] on button "3 . lasciare" at bounding box center [357, 398] width 325 height 76
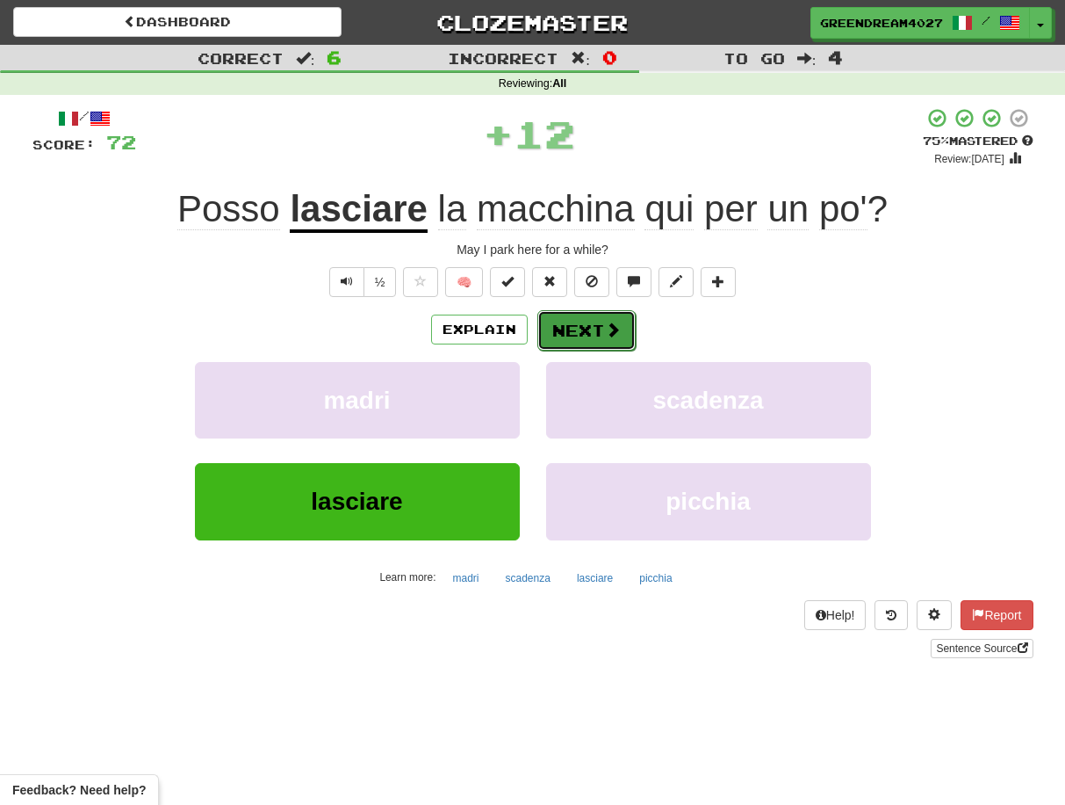
click at [573, 330] on button "Next" at bounding box center [587, 330] width 98 height 40
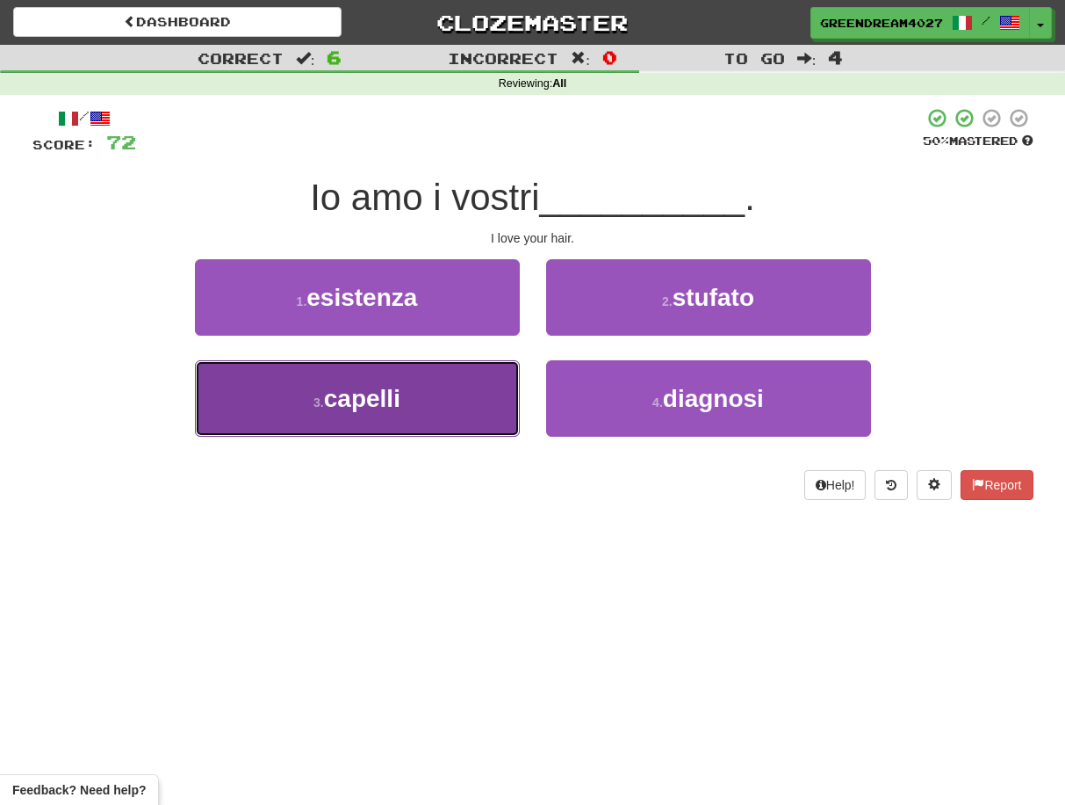
click at [466, 422] on button "3 . capelli" at bounding box center [357, 398] width 325 height 76
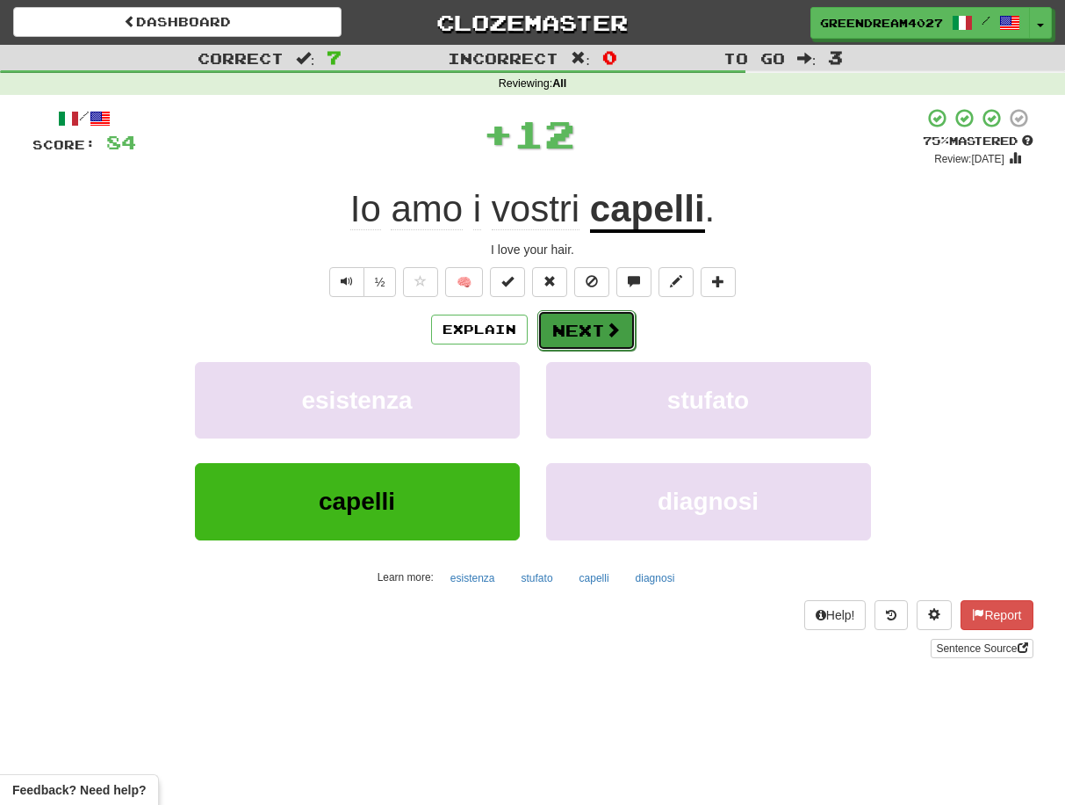
click at [573, 327] on button "Next" at bounding box center [587, 330] width 98 height 40
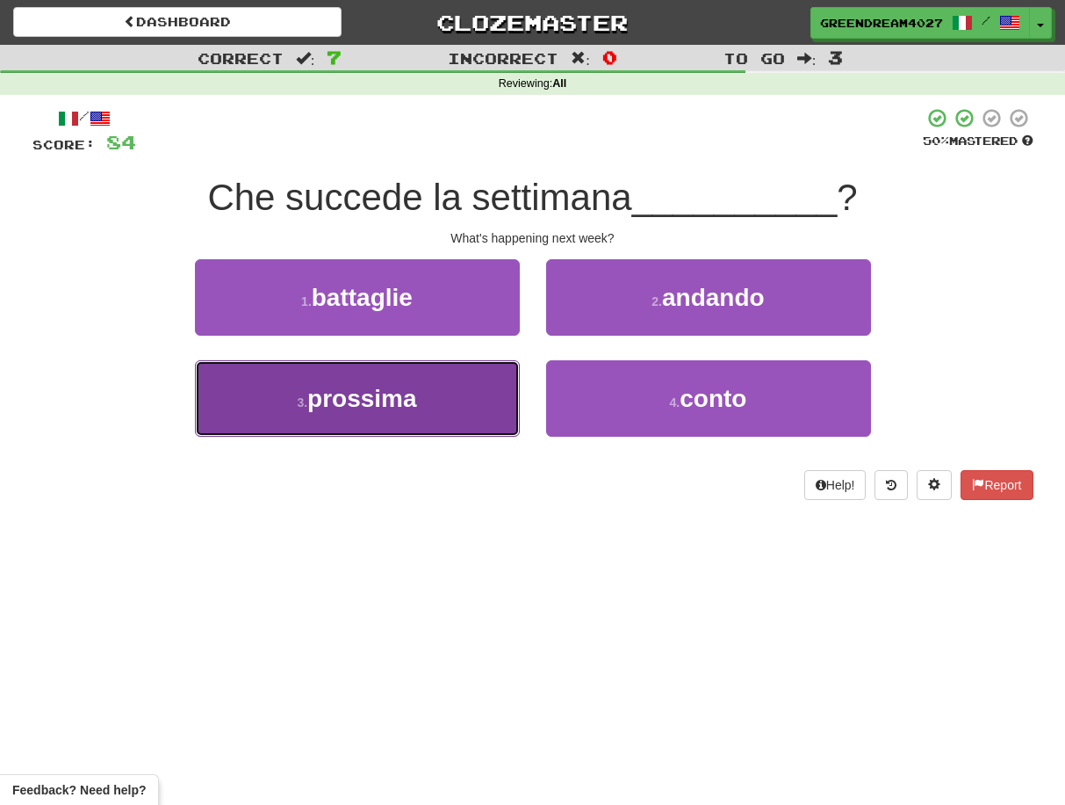
click at [476, 422] on button "3 . prossima" at bounding box center [357, 398] width 325 height 76
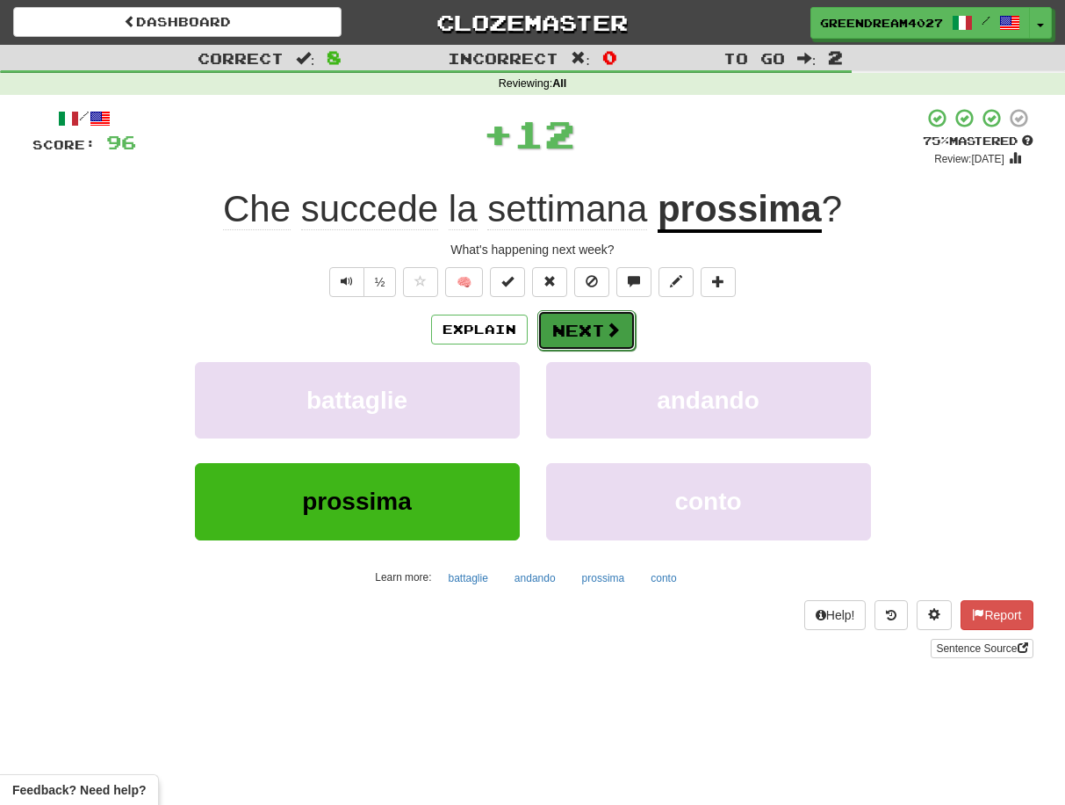
click at [588, 326] on button "Next" at bounding box center [587, 330] width 98 height 40
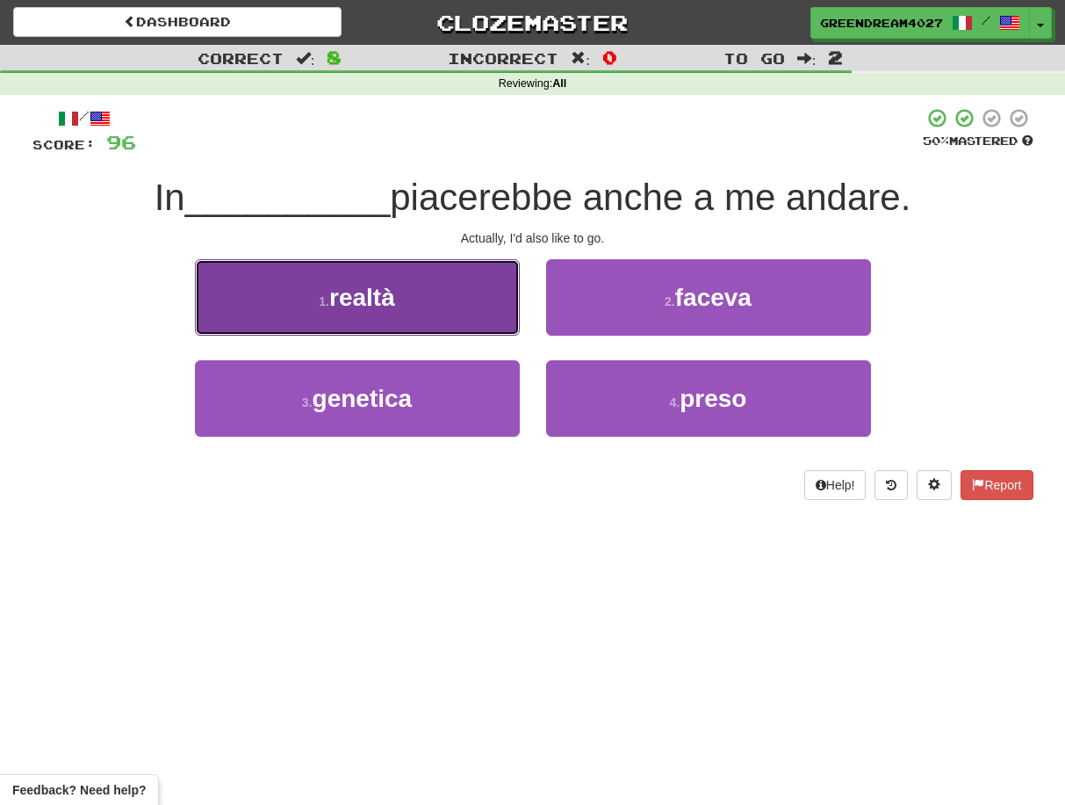
click at [431, 307] on button "1 . realtà" at bounding box center [357, 297] width 325 height 76
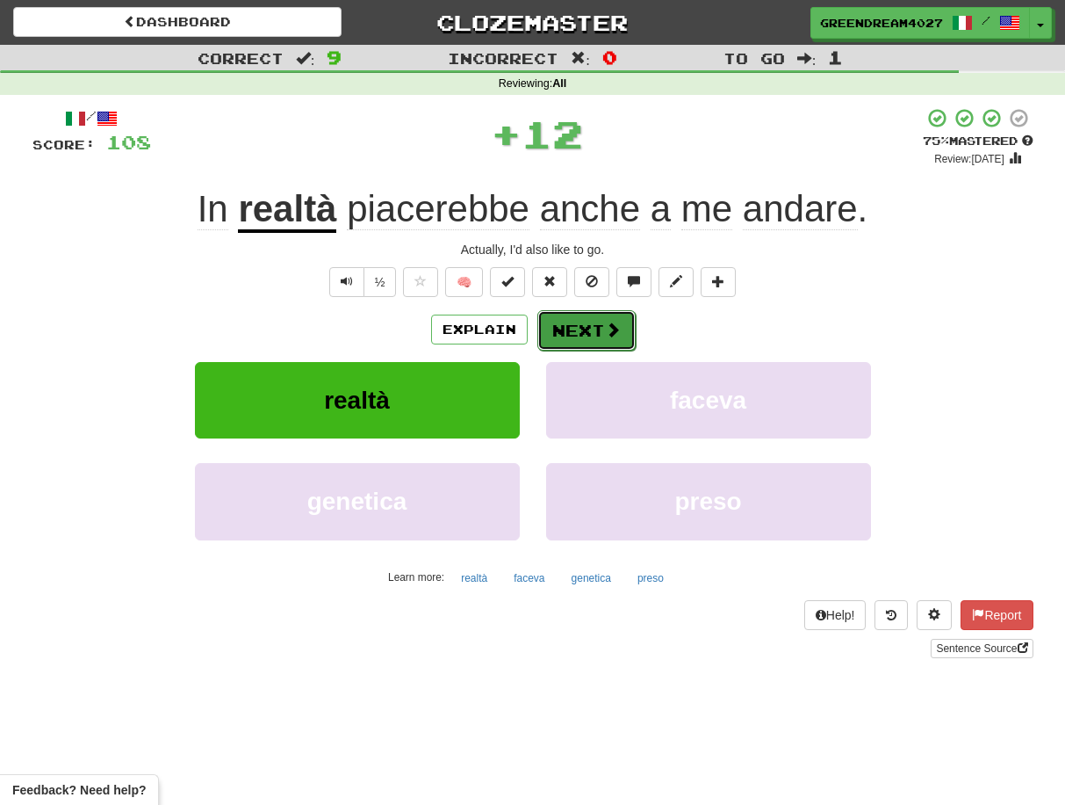
click at [594, 332] on button "Next" at bounding box center [587, 330] width 98 height 40
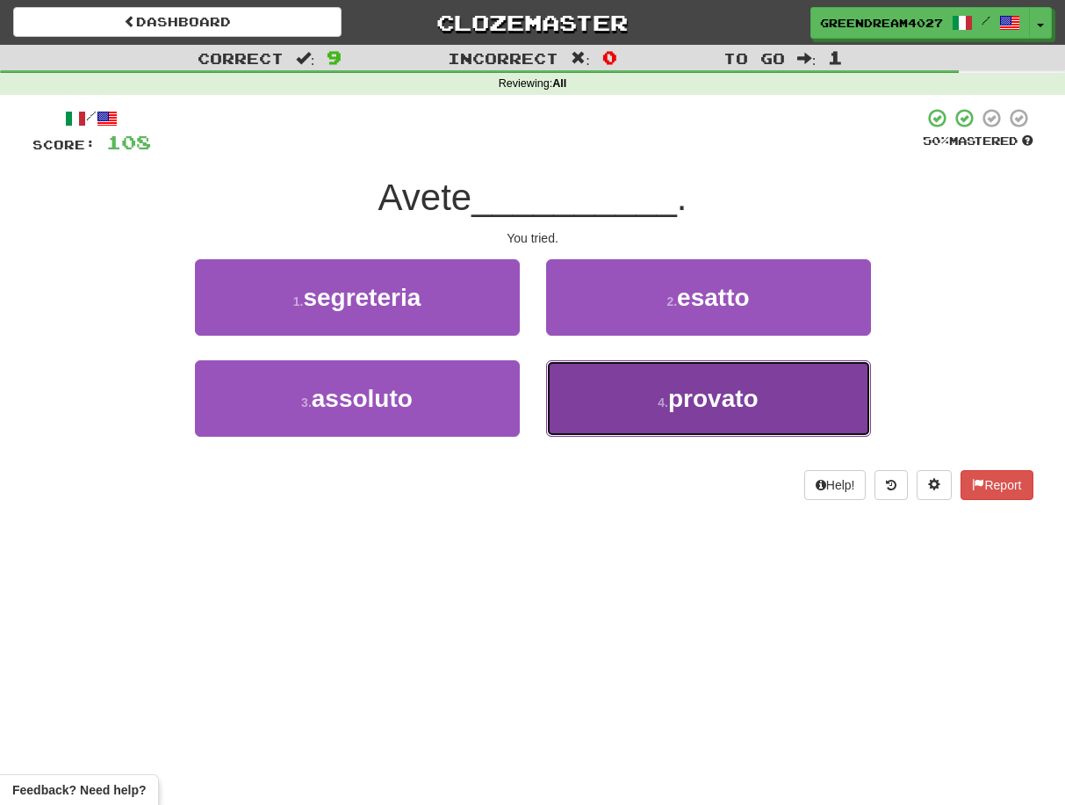
click at [605, 400] on button "4 . provato" at bounding box center [708, 398] width 325 height 76
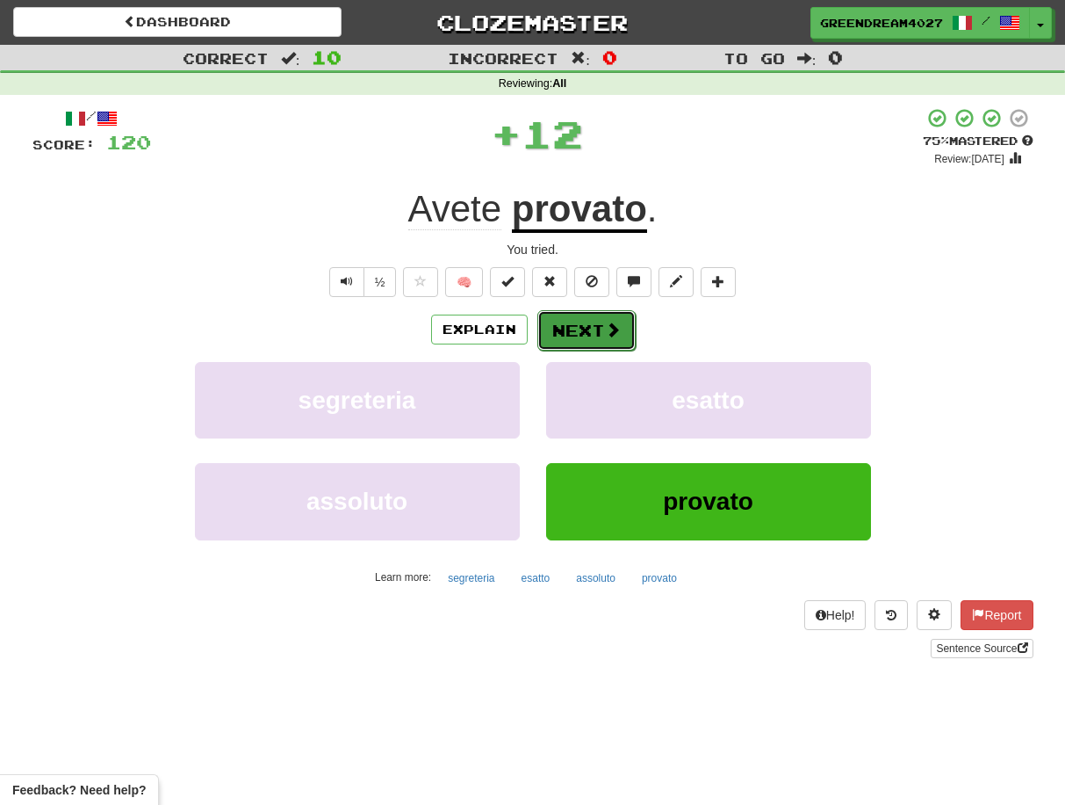
click at [575, 330] on button "Next" at bounding box center [587, 330] width 98 height 40
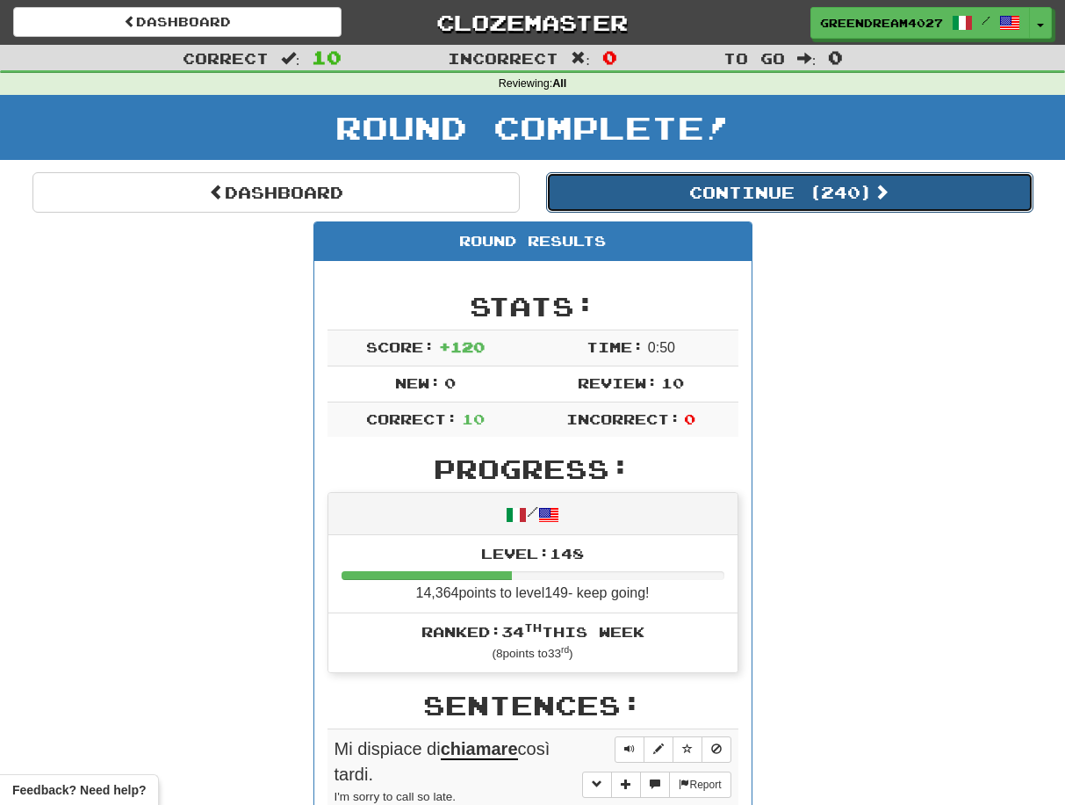
click at [762, 191] on button "Continue ( 240 )" at bounding box center [789, 192] width 487 height 40
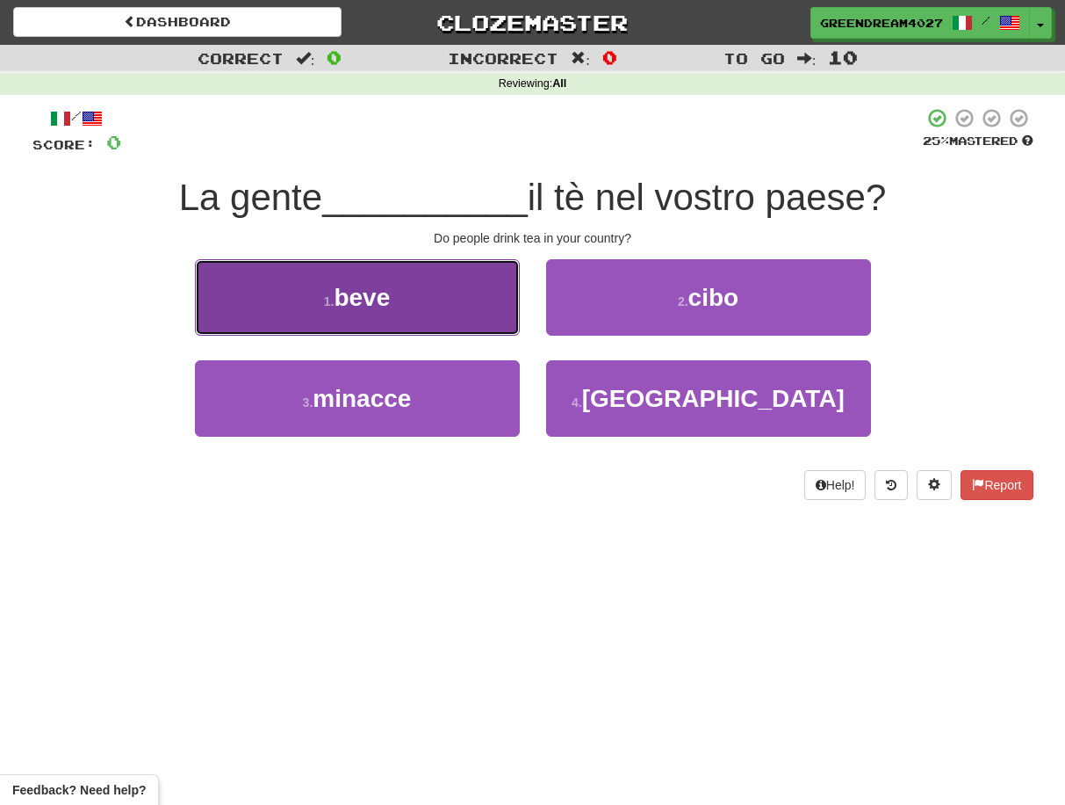
click at [390, 304] on span "beve" at bounding box center [362, 297] width 56 height 27
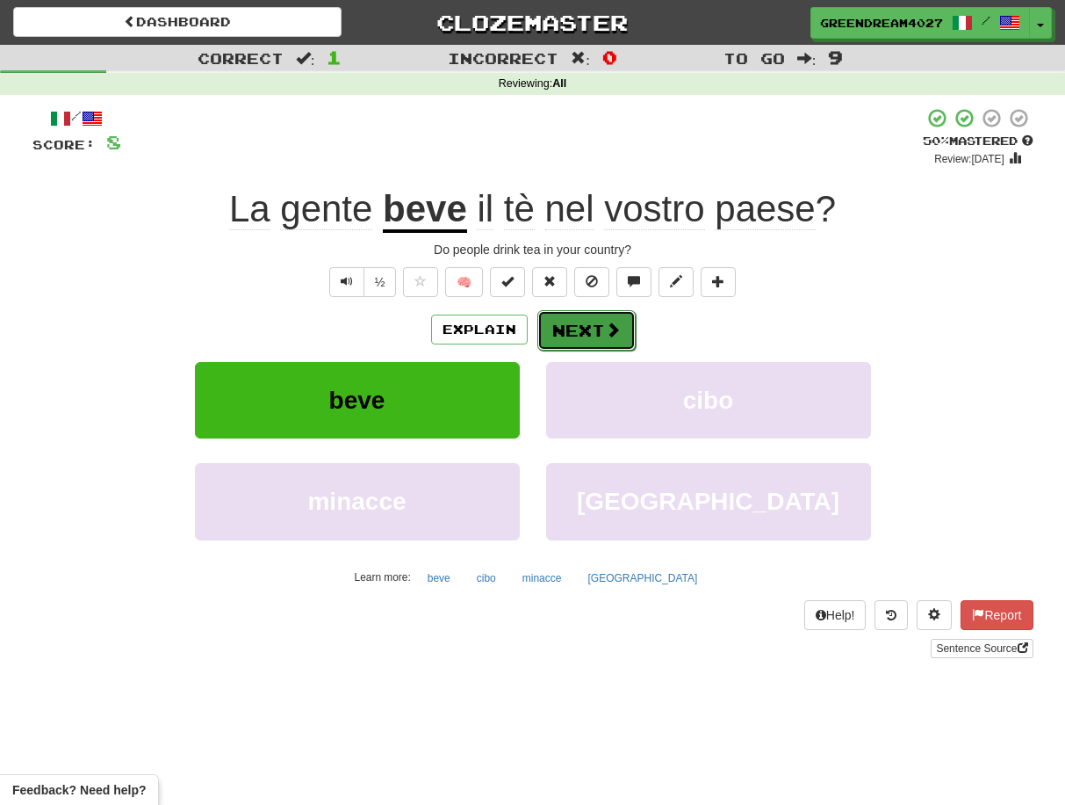
click at [584, 330] on button "Next" at bounding box center [587, 330] width 98 height 40
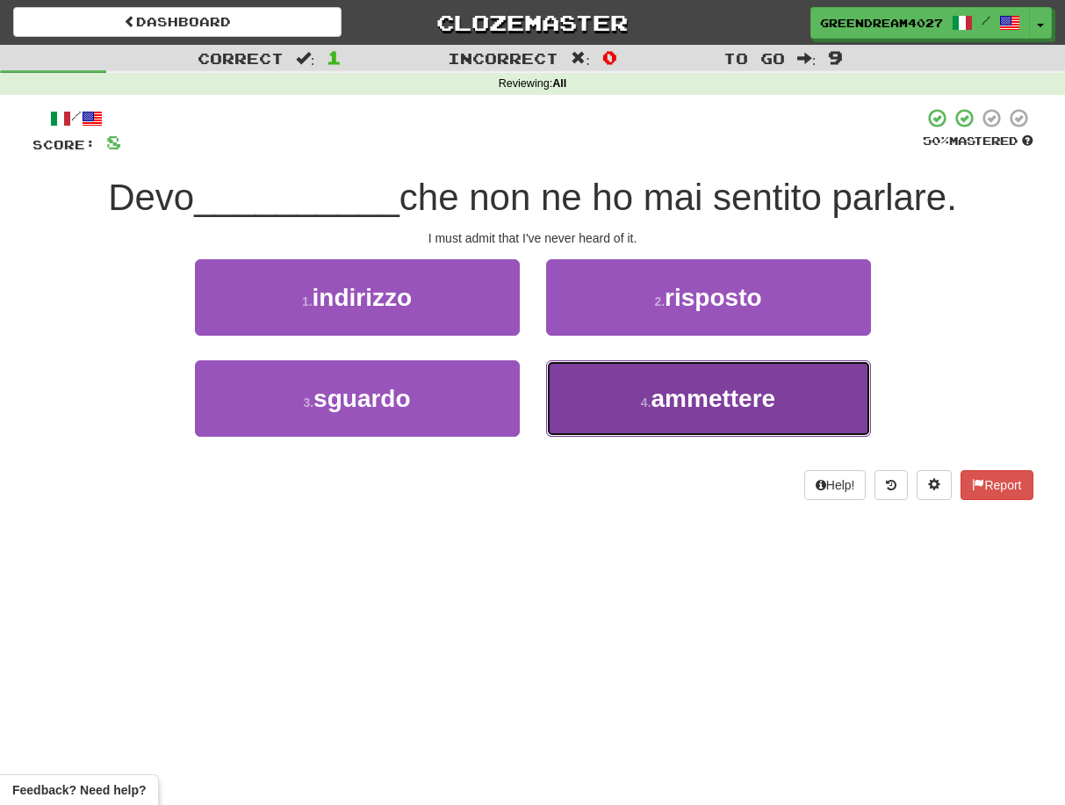
click at [616, 403] on button "4 . ammettere" at bounding box center [708, 398] width 325 height 76
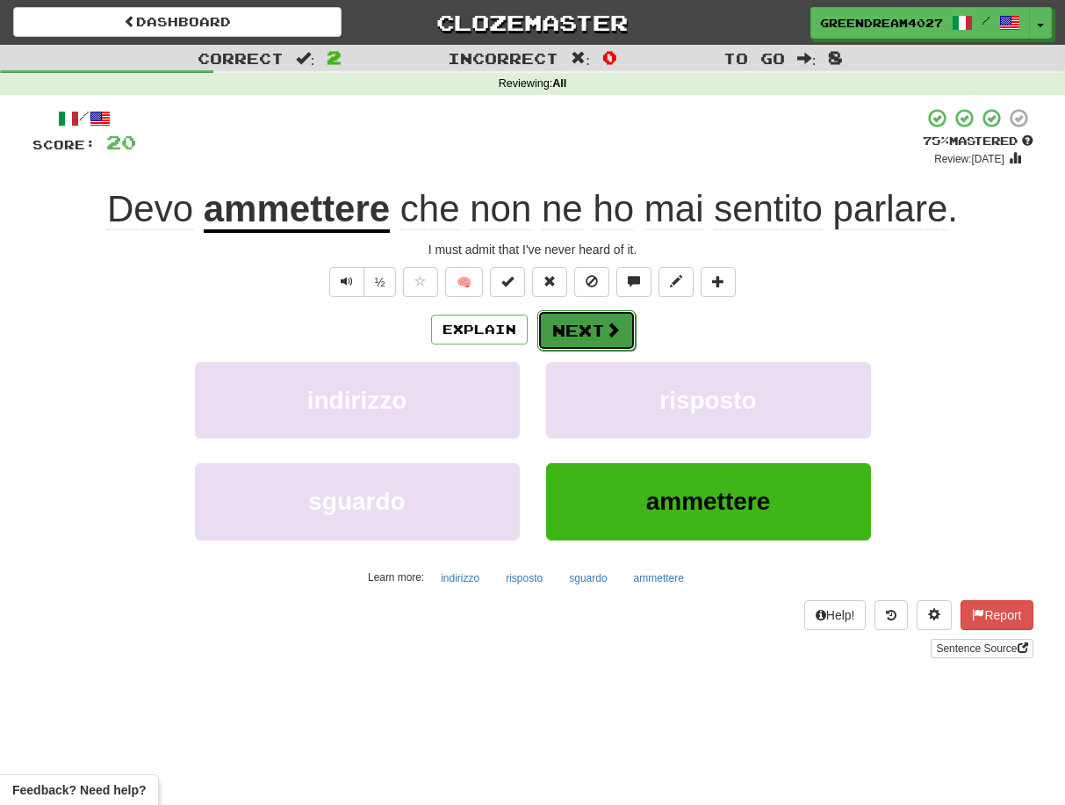
click at [585, 328] on button "Next" at bounding box center [587, 330] width 98 height 40
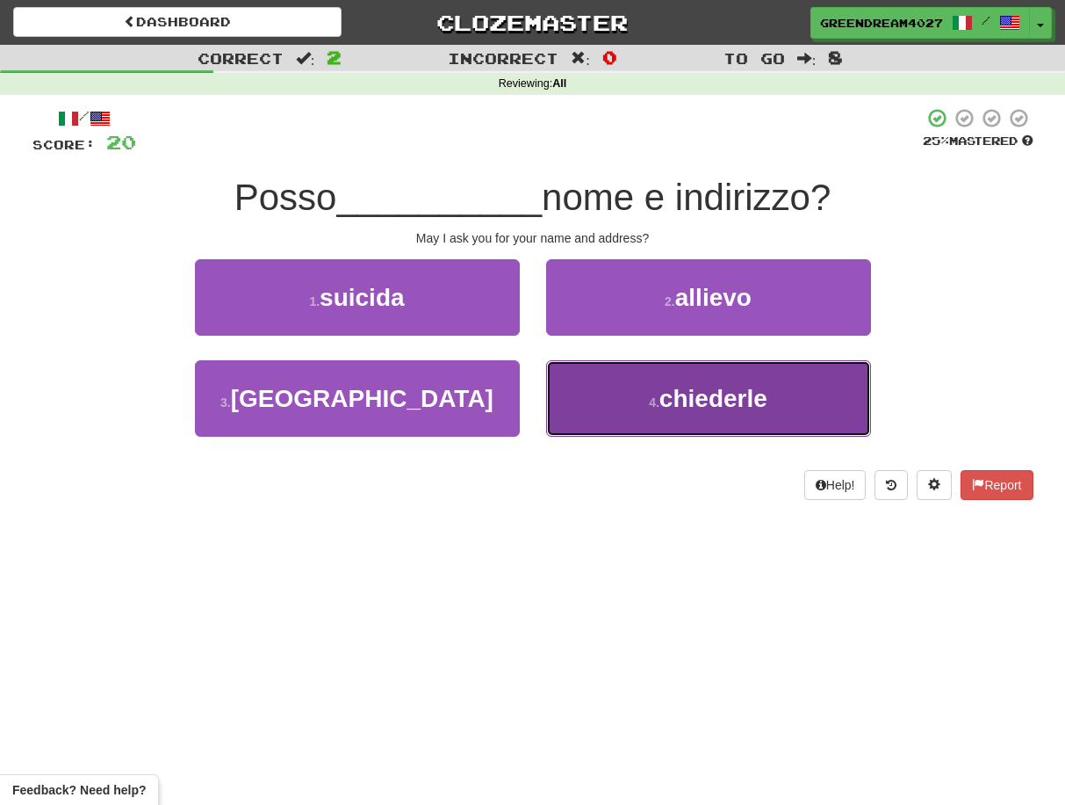
click at [649, 408] on small "4 ." at bounding box center [654, 402] width 11 height 14
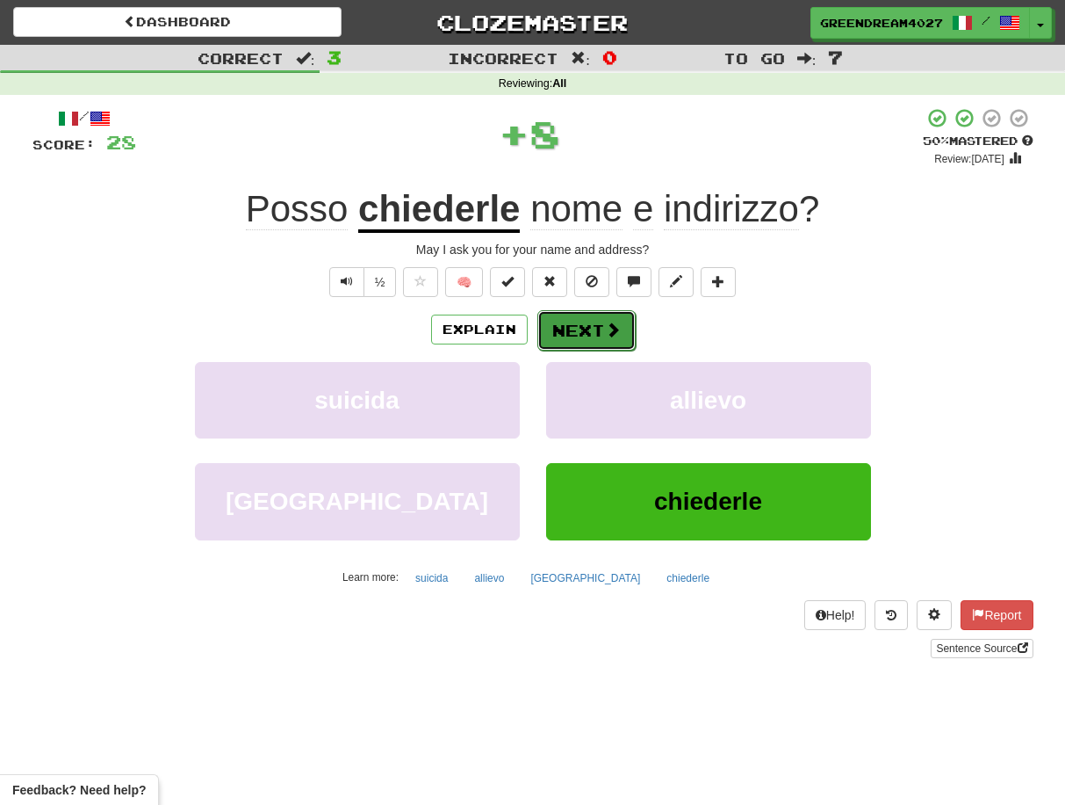
click at [589, 330] on button "Next" at bounding box center [587, 330] width 98 height 40
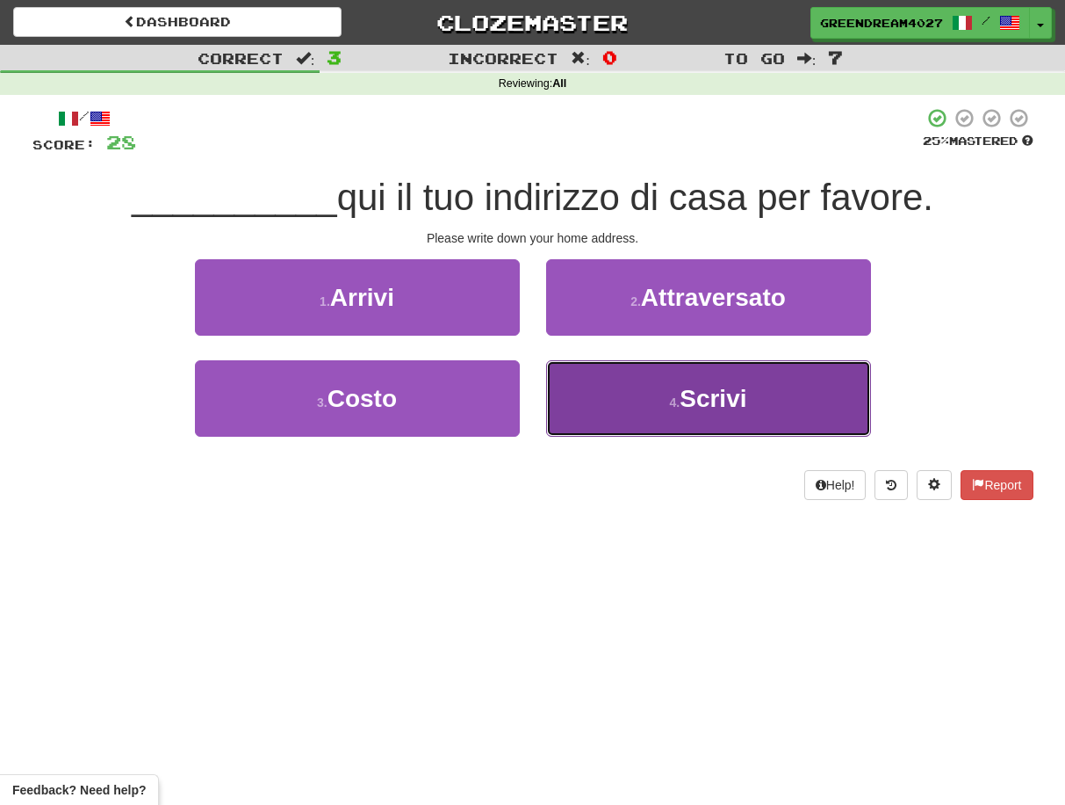
click at [629, 403] on button "4 . Scrivi" at bounding box center [708, 398] width 325 height 76
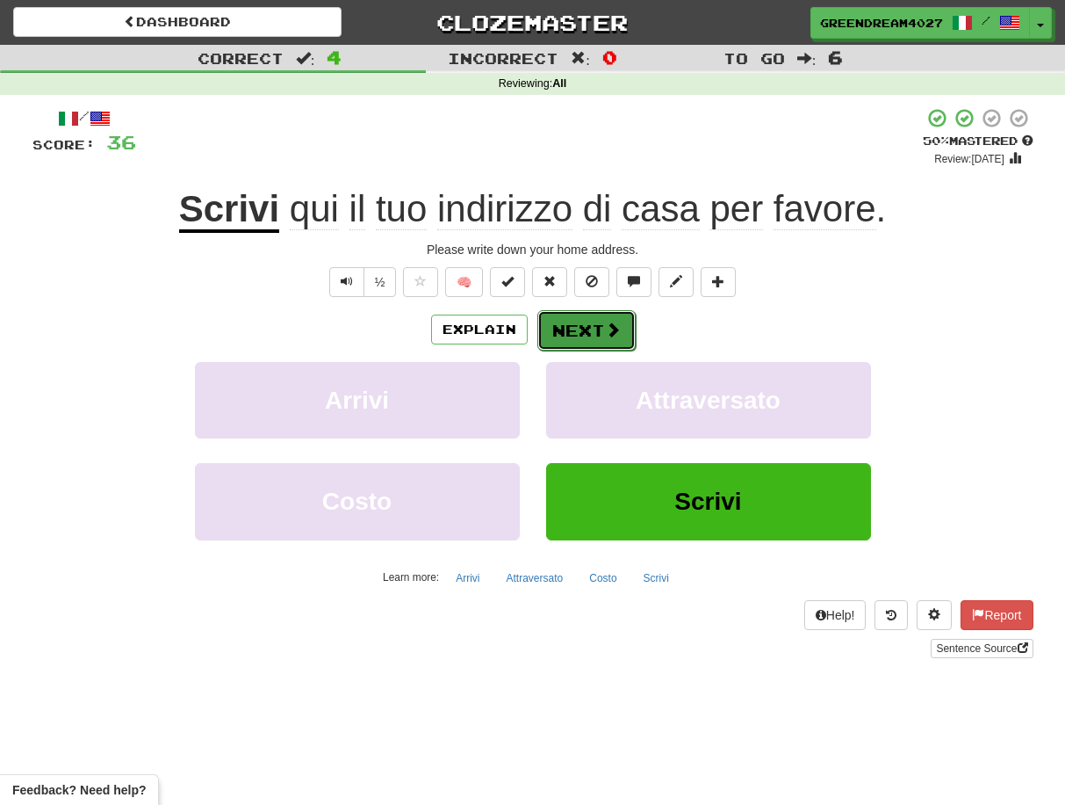
click at [580, 333] on button "Next" at bounding box center [587, 330] width 98 height 40
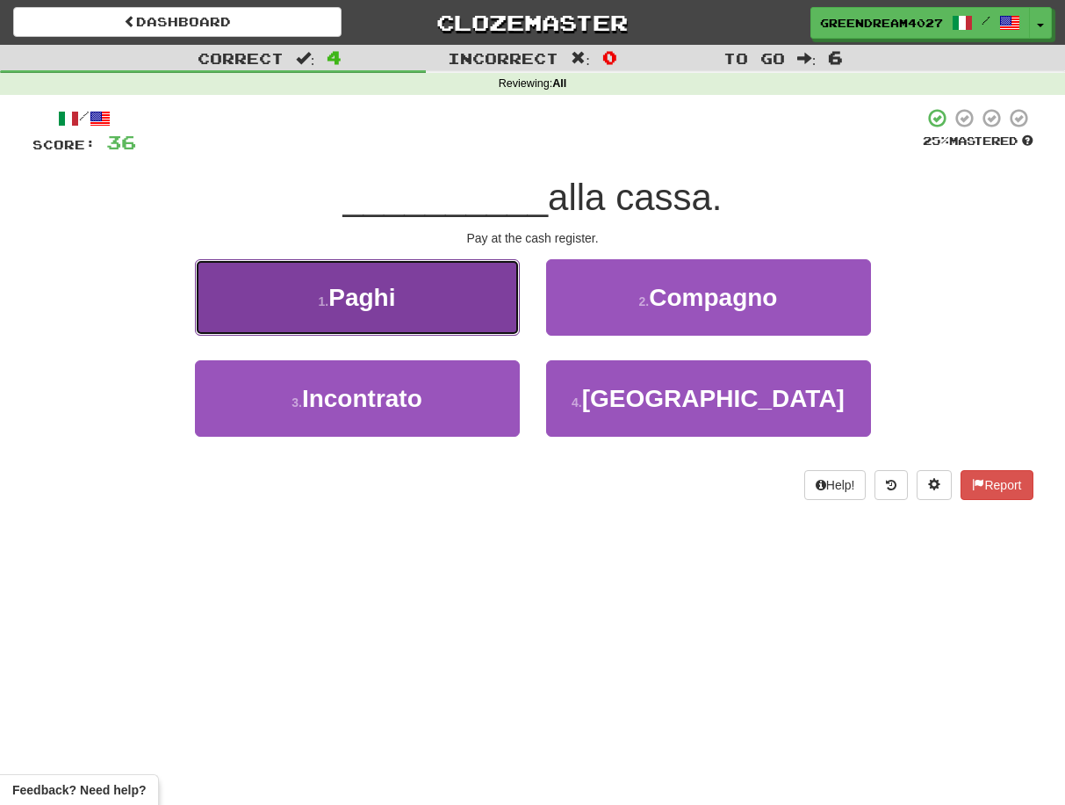
click at [424, 302] on button "1 . Paghi" at bounding box center [357, 297] width 325 height 76
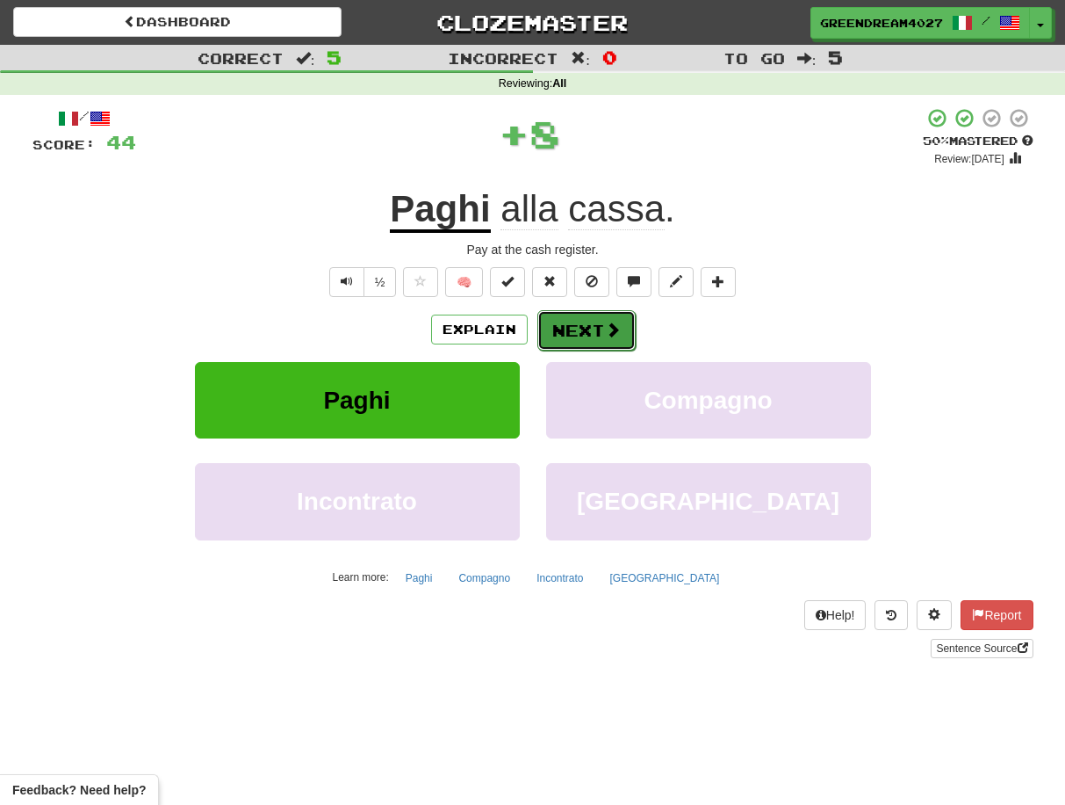
click at [584, 330] on button "Next" at bounding box center [587, 330] width 98 height 40
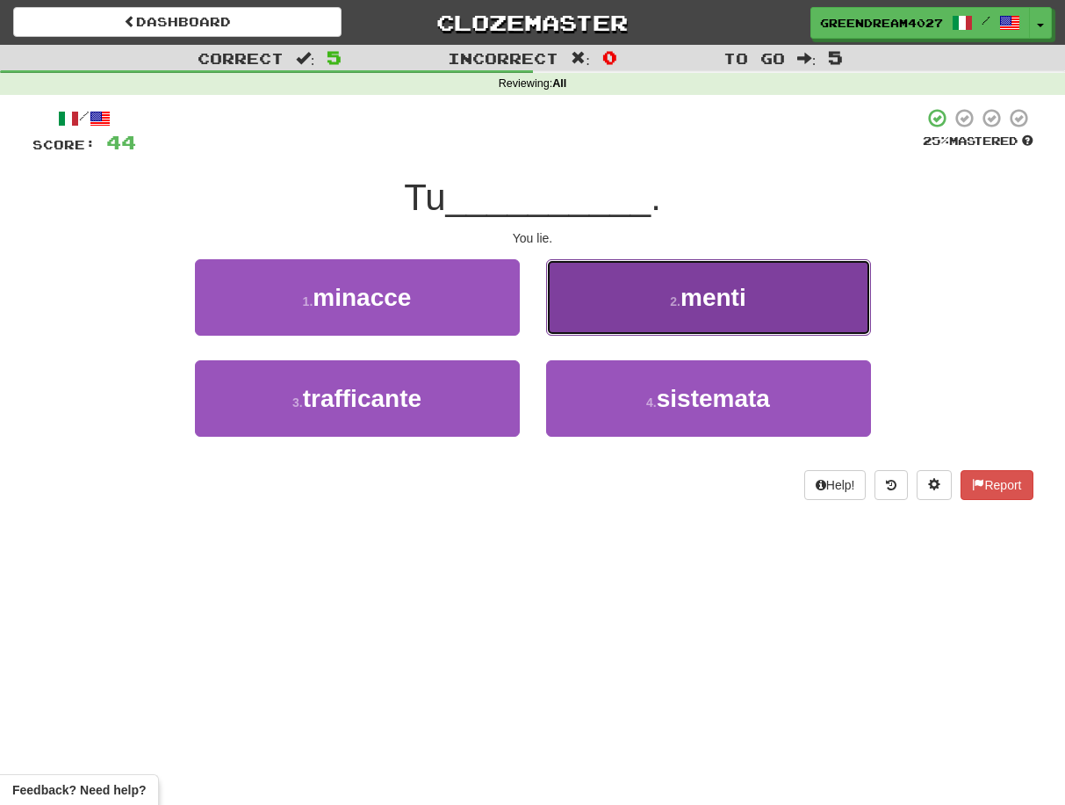
click at [661, 296] on button "2 . menti" at bounding box center [708, 297] width 325 height 76
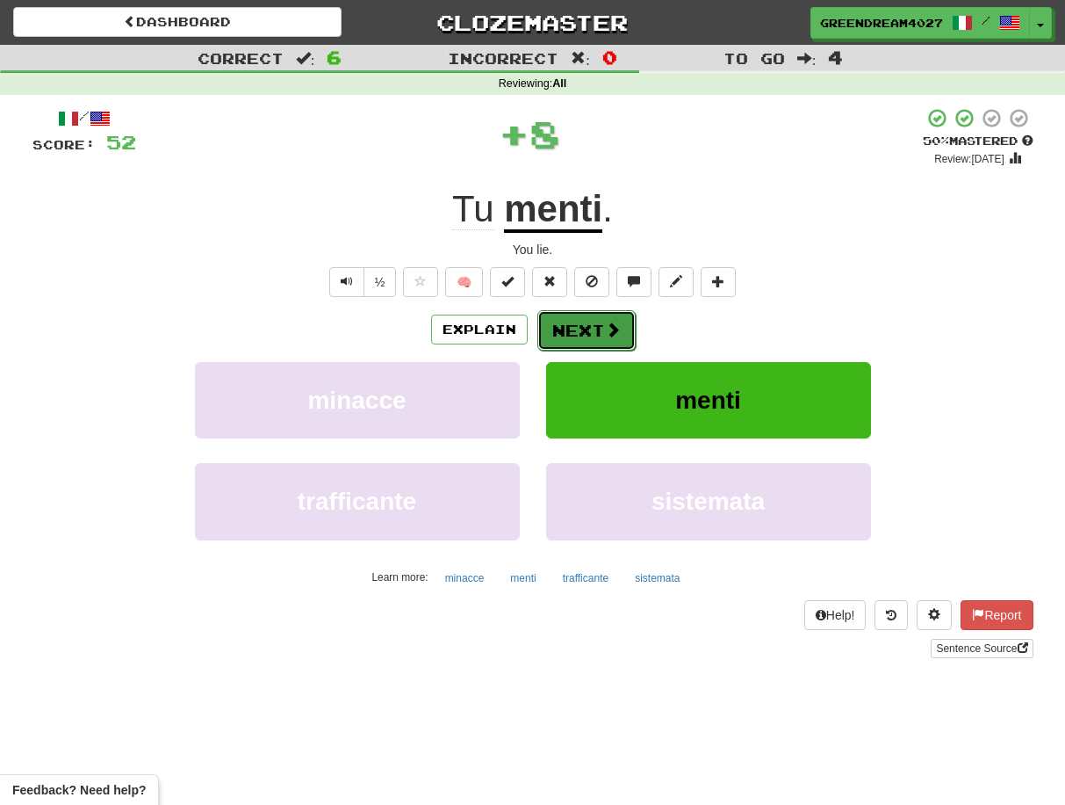
click at [587, 327] on button "Next" at bounding box center [587, 330] width 98 height 40
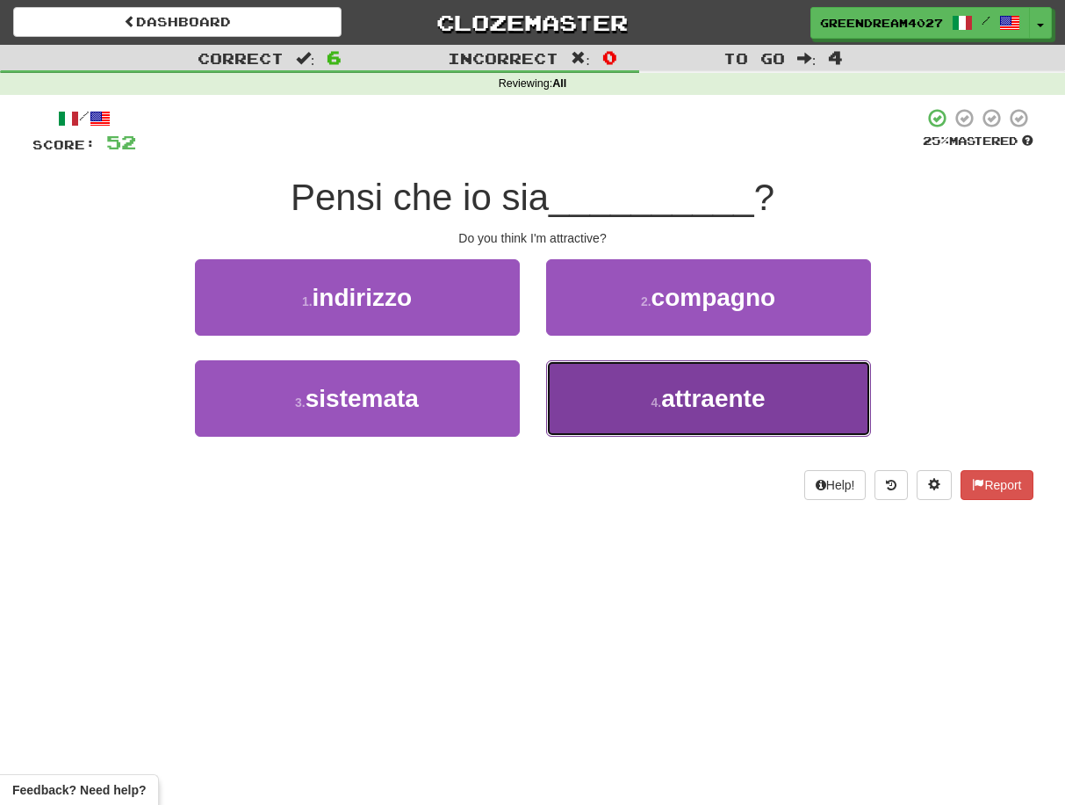
click at [629, 397] on button "4 . attraente" at bounding box center [708, 398] width 325 height 76
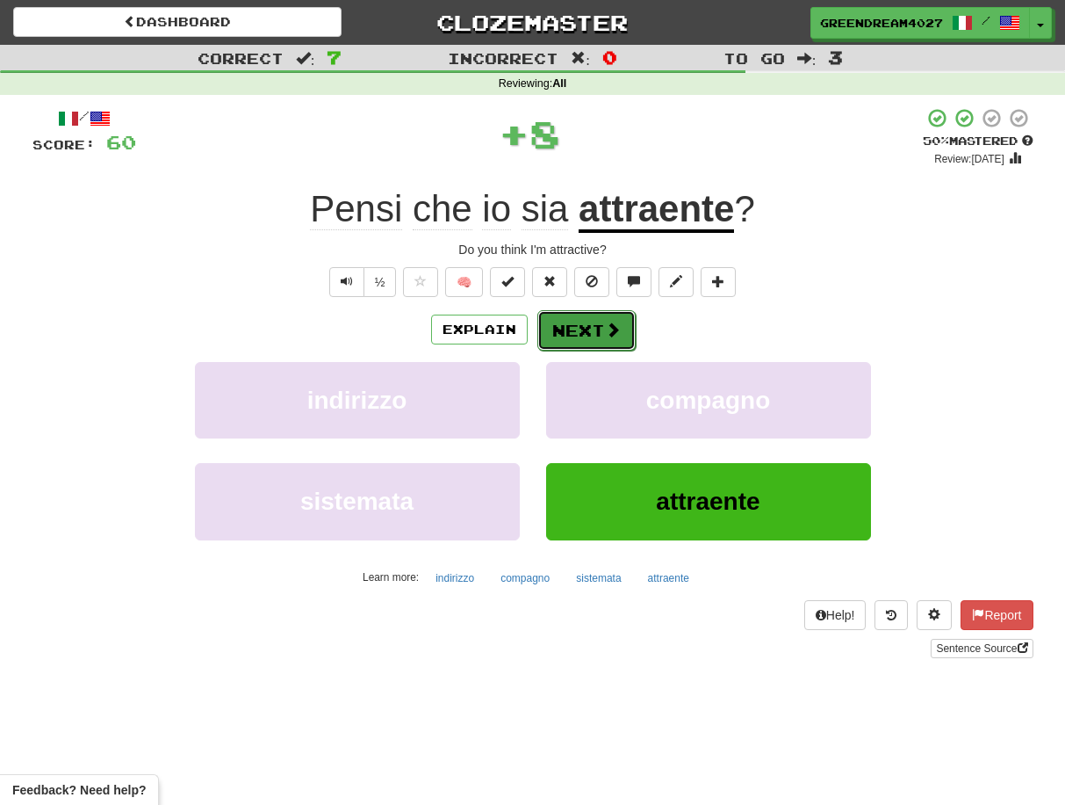
click at [597, 329] on button "Next" at bounding box center [587, 330] width 98 height 40
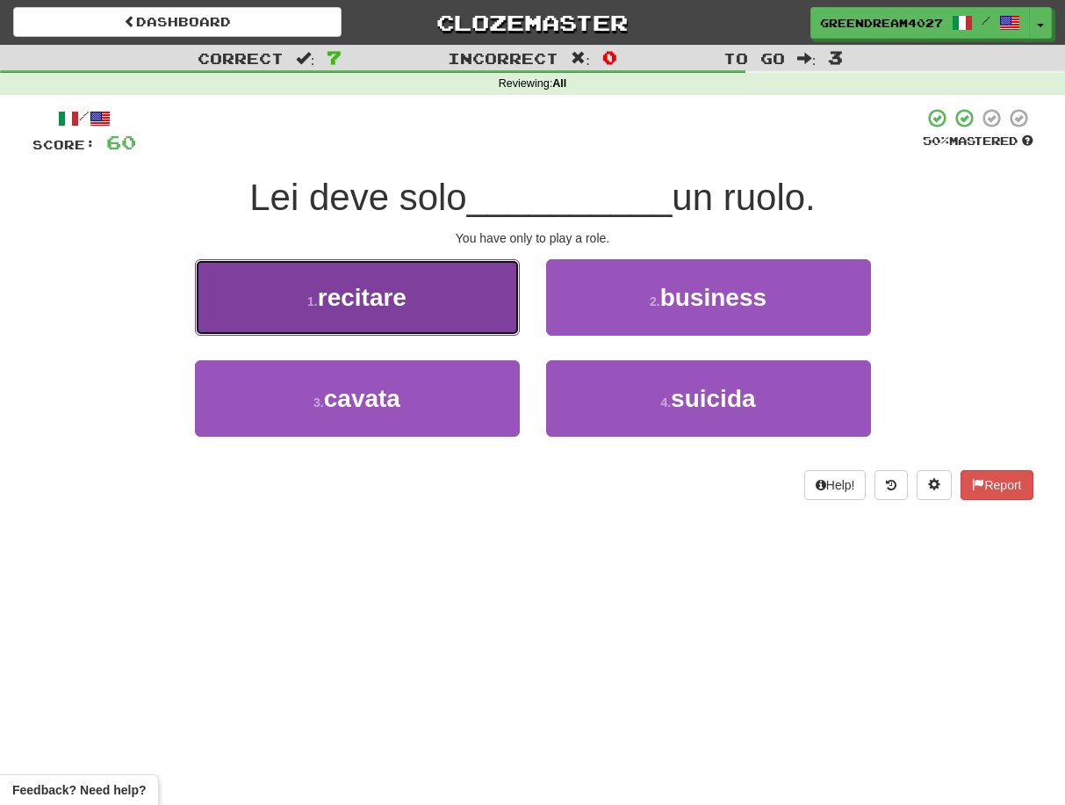
click at [417, 300] on button "1 . recitare" at bounding box center [357, 297] width 325 height 76
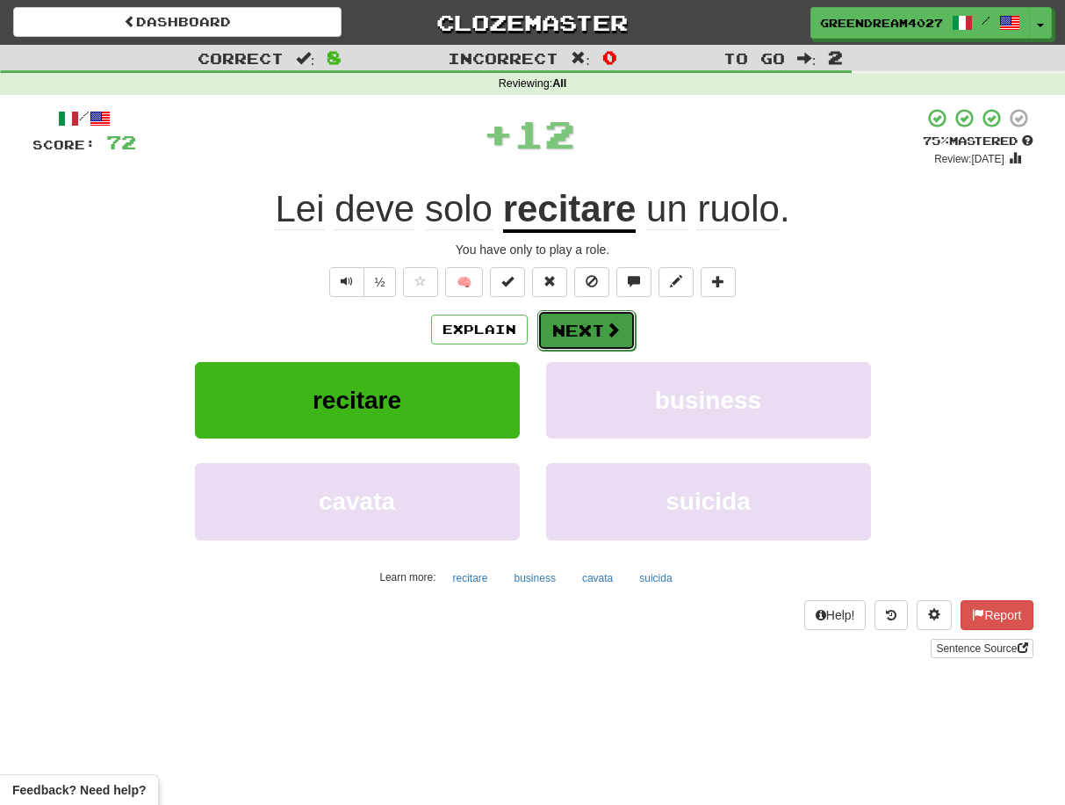
click at [571, 328] on button "Next" at bounding box center [587, 330] width 98 height 40
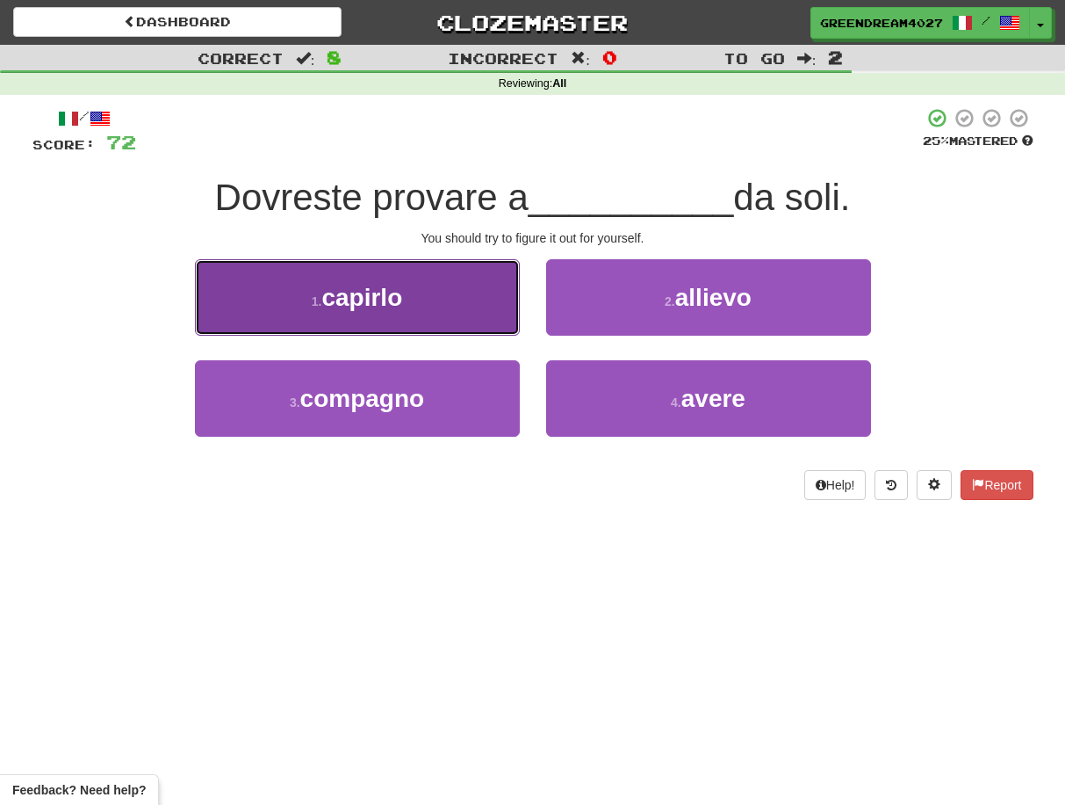
click at [362, 299] on span "capirlo" at bounding box center [361, 297] width 81 height 27
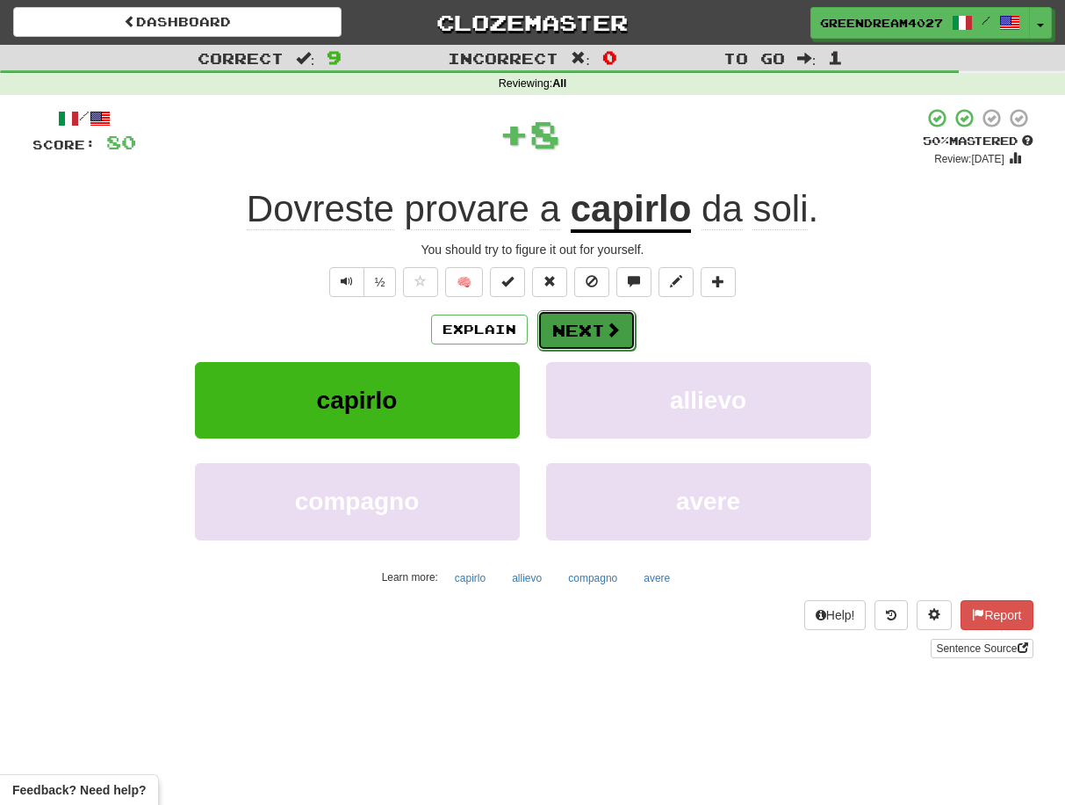
click at [571, 331] on button "Next" at bounding box center [587, 330] width 98 height 40
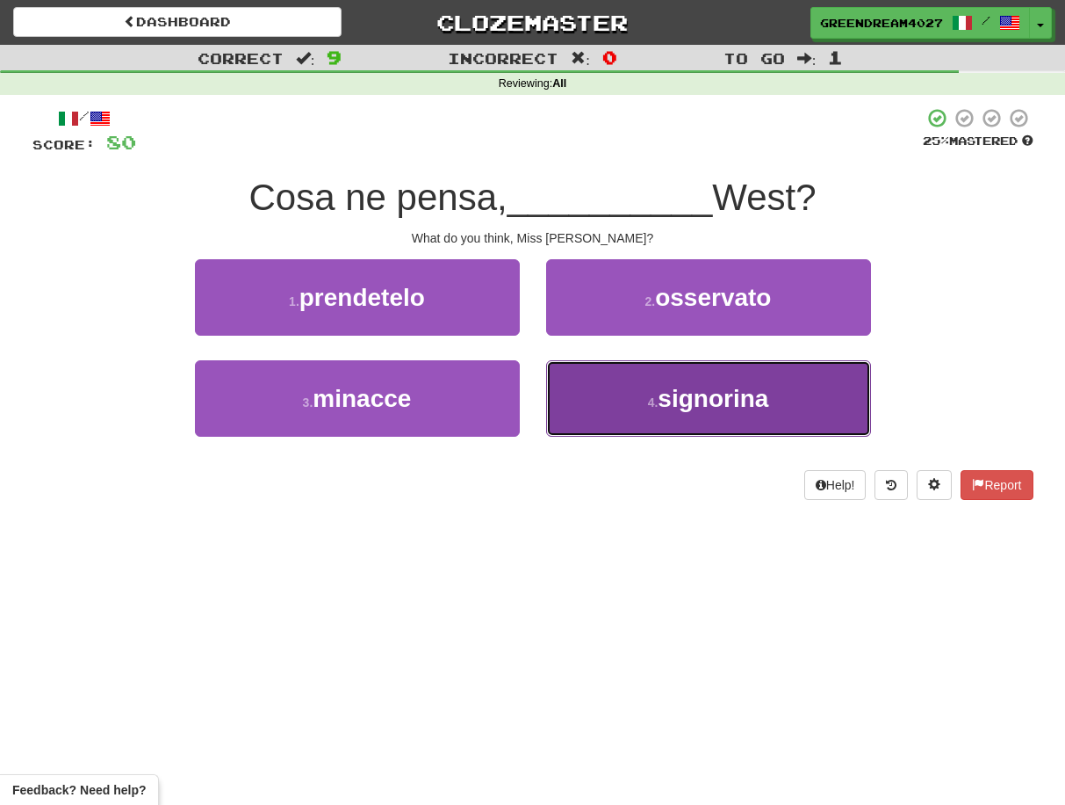
click at [598, 406] on button "4 . signorina" at bounding box center [708, 398] width 325 height 76
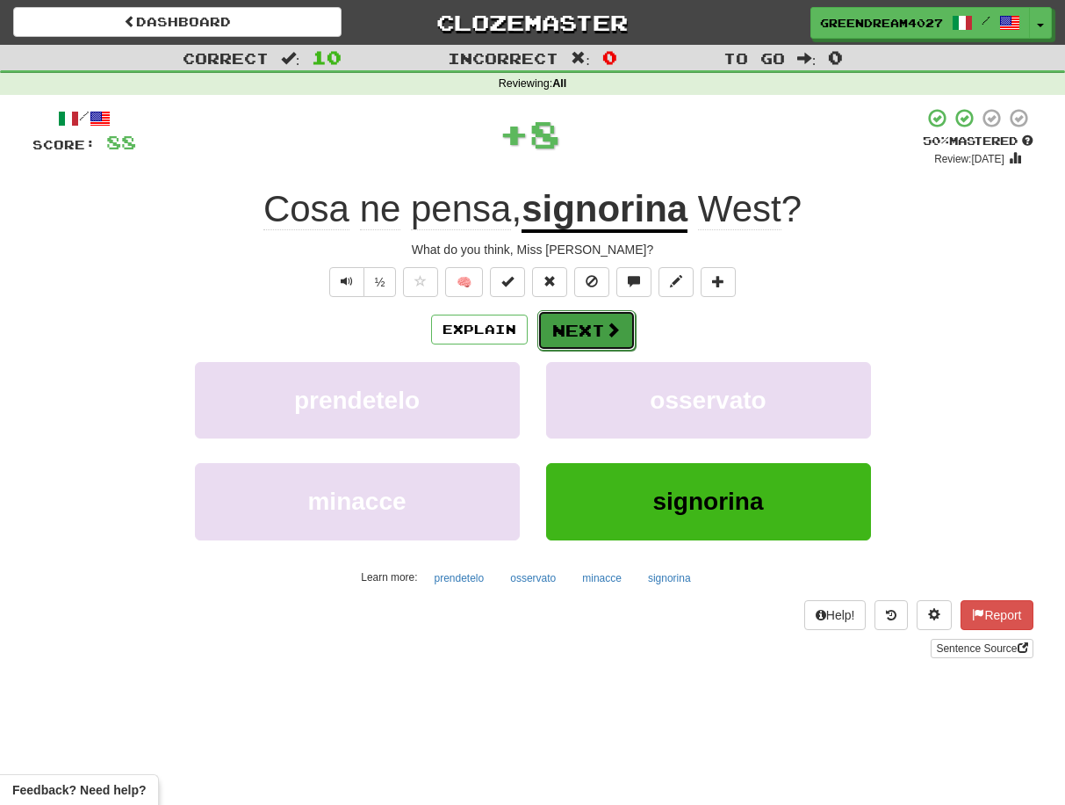
click at [572, 325] on button "Next" at bounding box center [587, 330] width 98 height 40
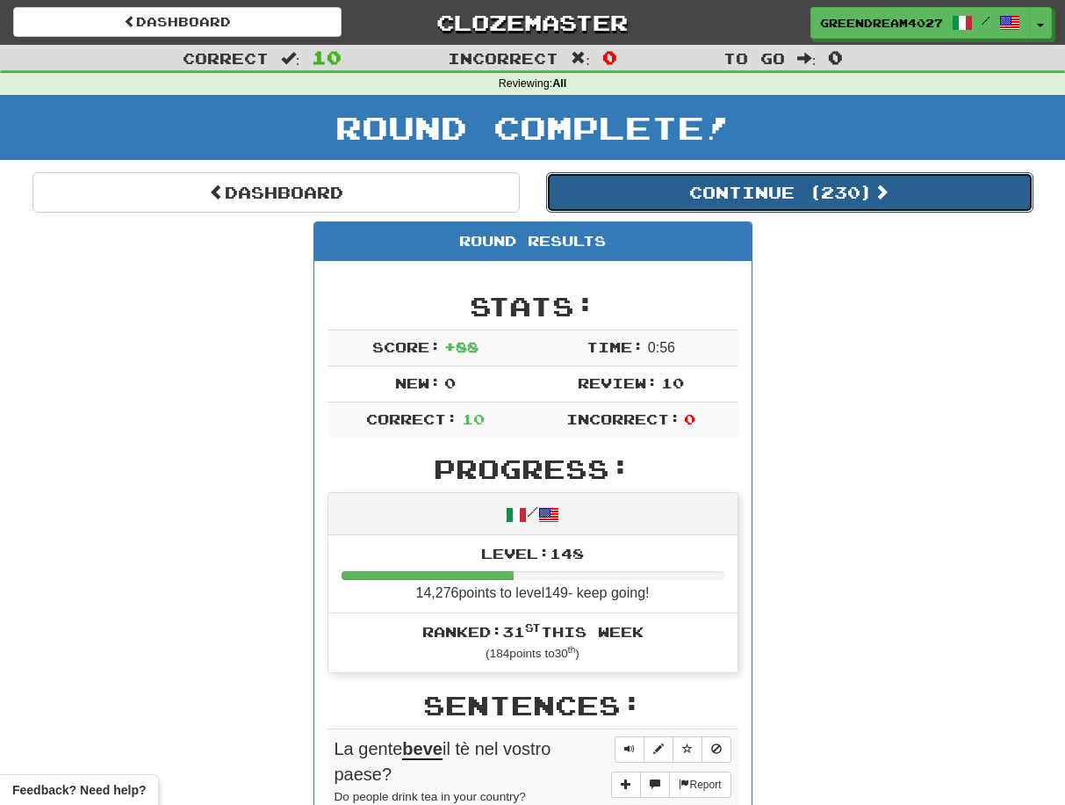
click at [687, 191] on button "Continue ( 230 )" at bounding box center [789, 192] width 487 height 40
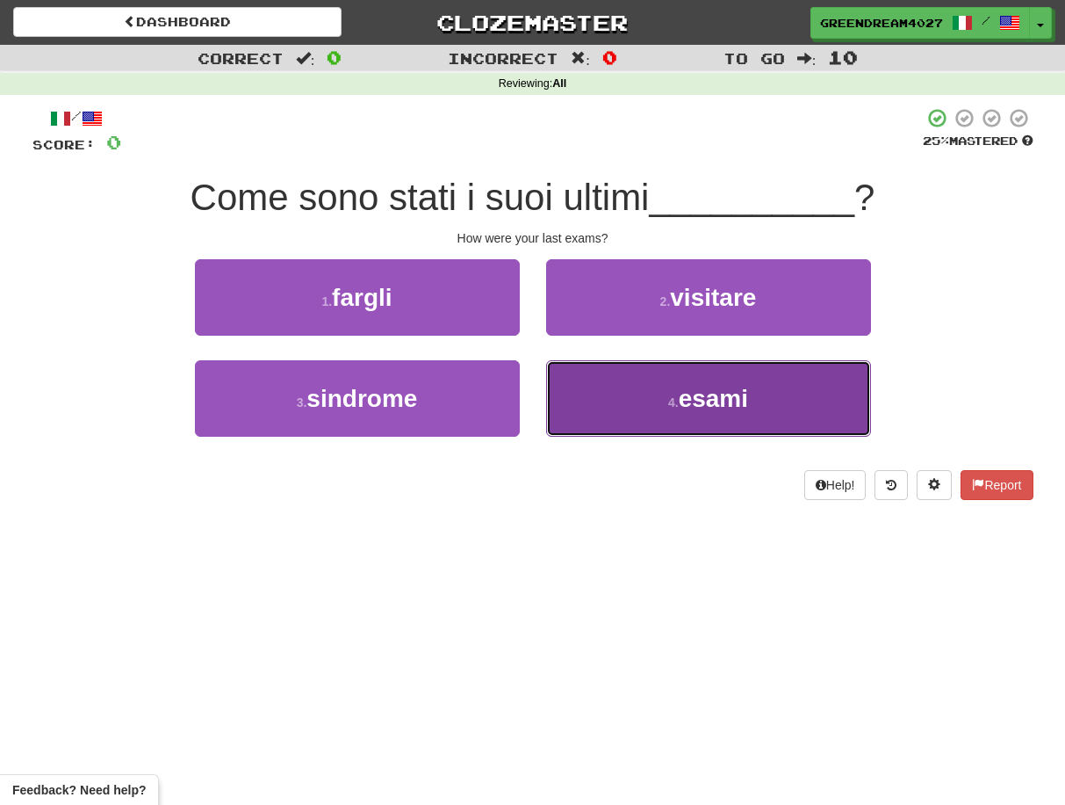
click at [615, 402] on button "4 . esami" at bounding box center [708, 398] width 325 height 76
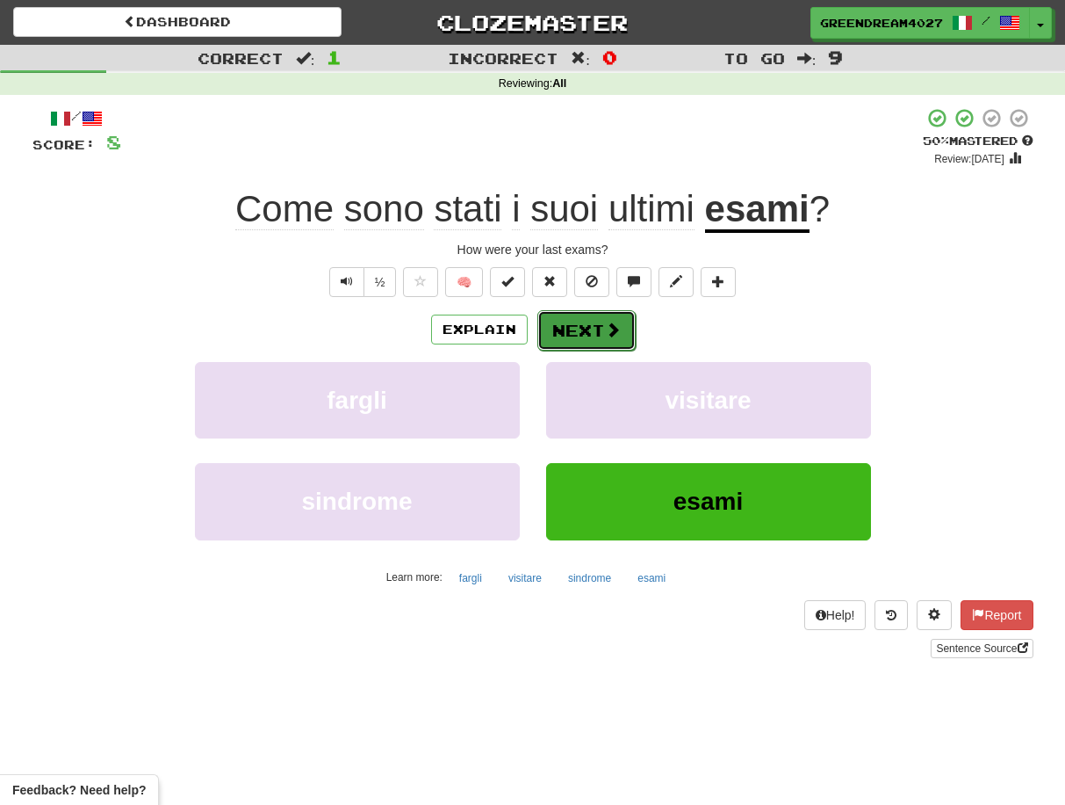
click at [567, 334] on button "Next" at bounding box center [587, 330] width 98 height 40
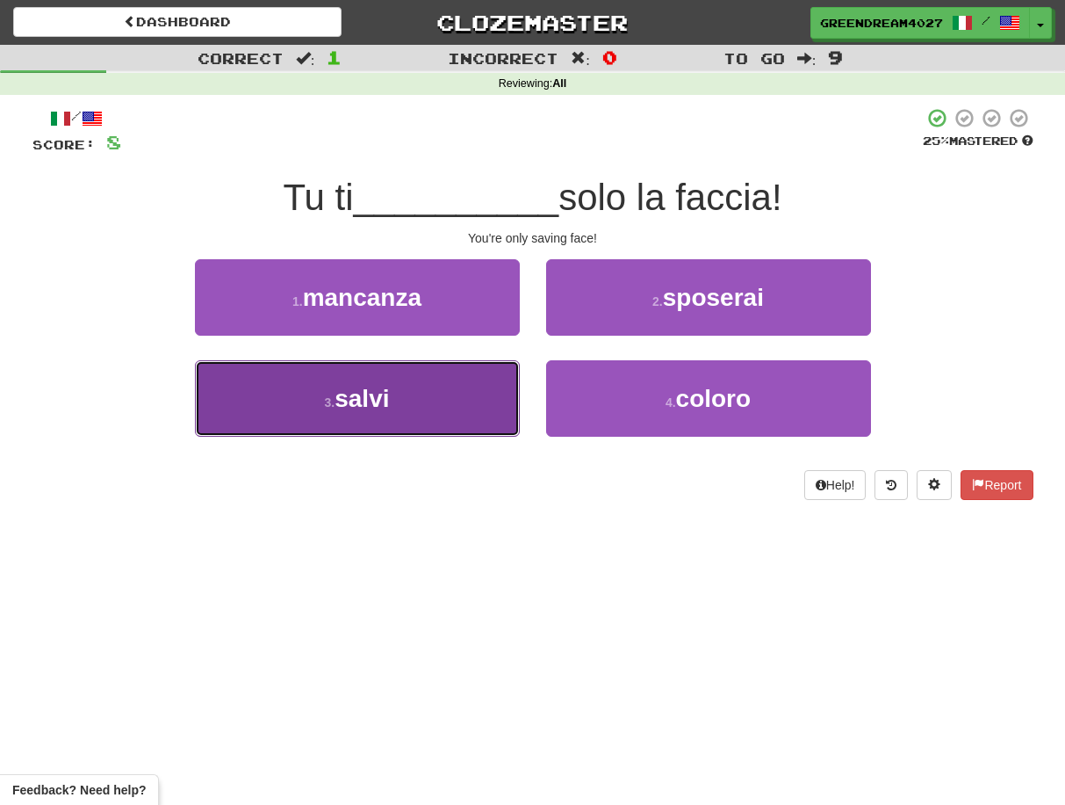
click at [466, 414] on button "3 . salvi" at bounding box center [357, 398] width 325 height 76
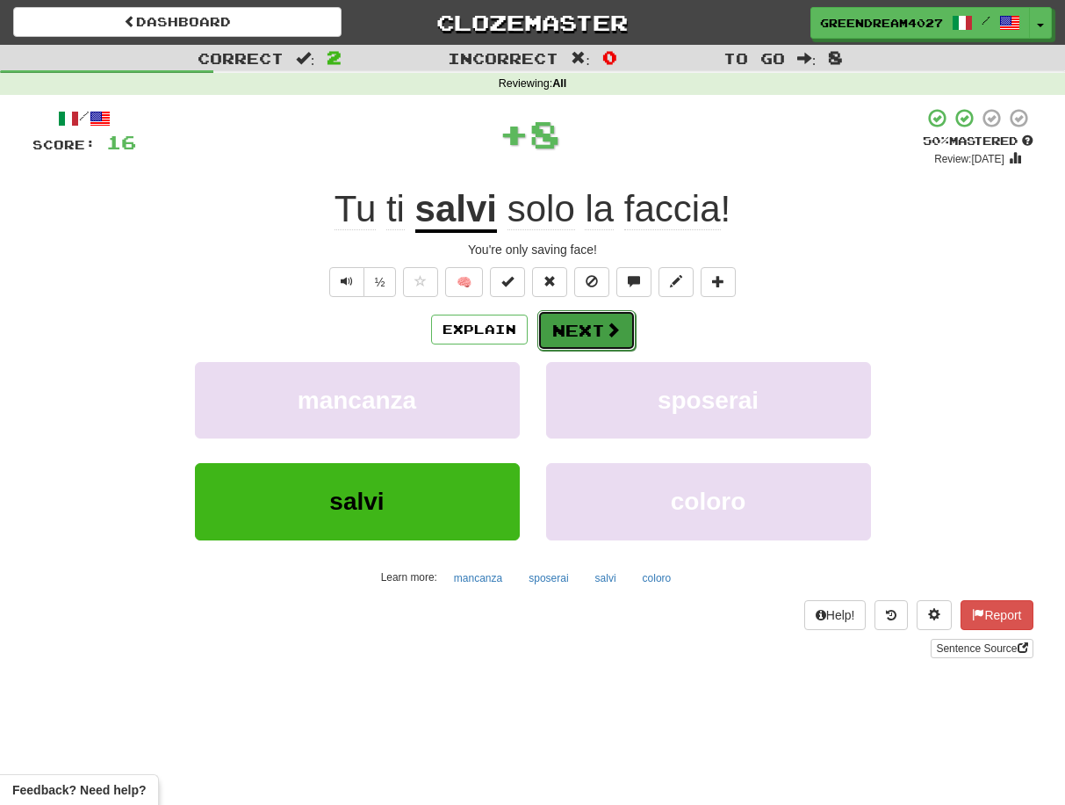
click at [574, 331] on button "Next" at bounding box center [587, 330] width 98 height 40
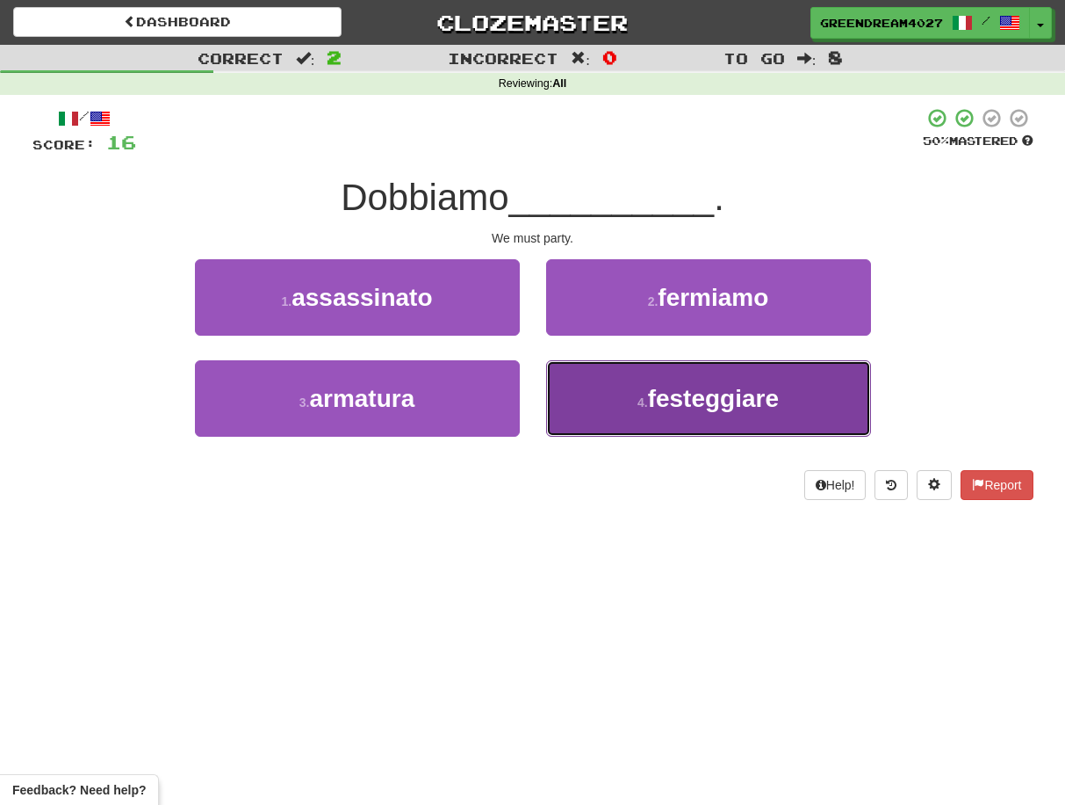
click at [605, 418] on button "4 . festeggiare" at bounding box center [708, 398] width 325 height 76
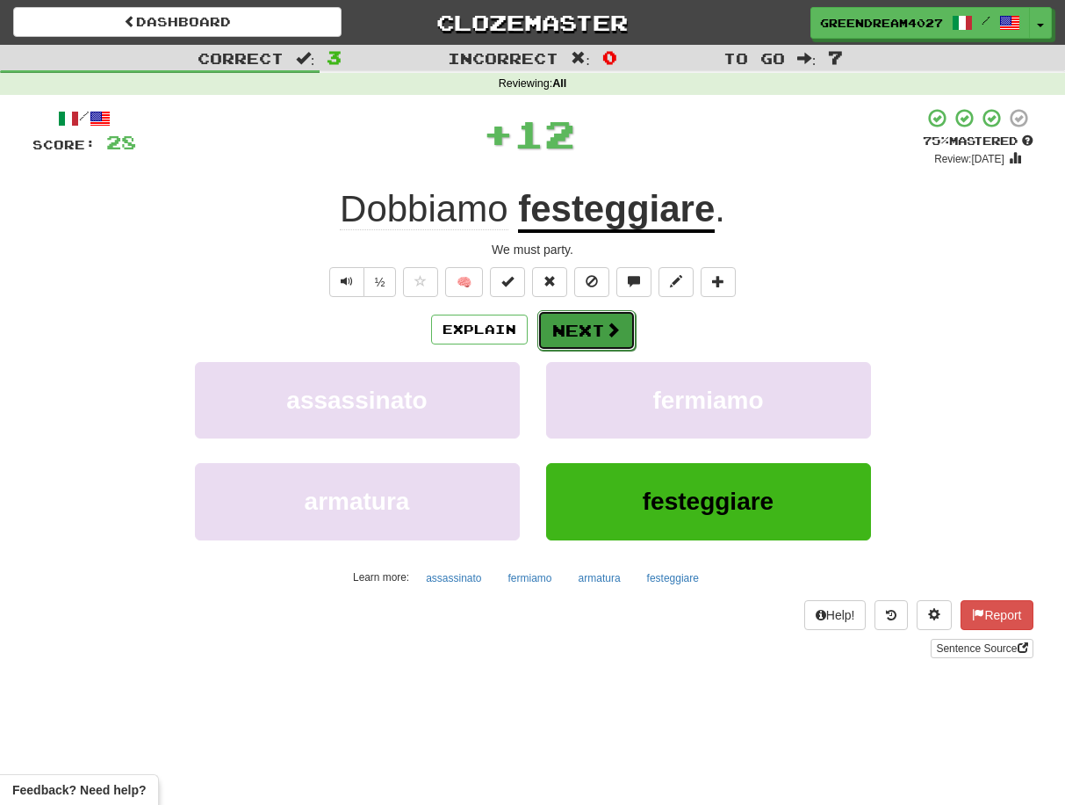
click at [574, 330] on button "Next" at bounding box center [587, 330] width 98 height 40
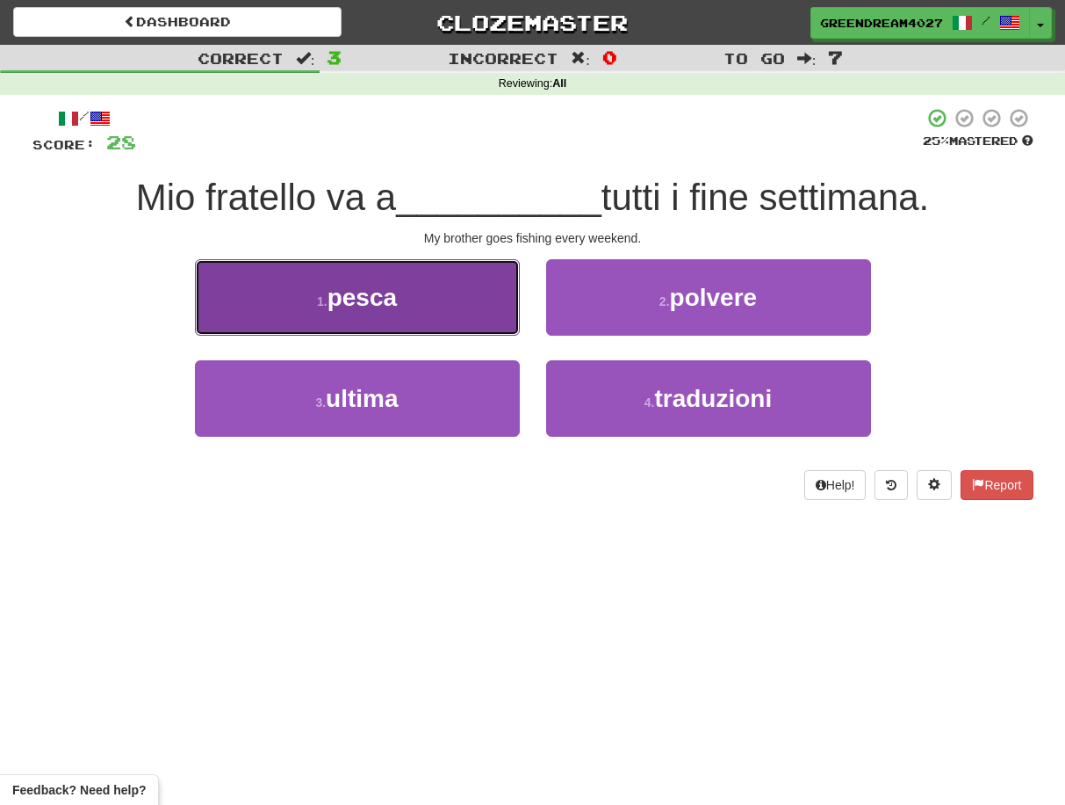
click at [432, 304] on button "1 . pesca" at bounding box center [357, 297] width 325 height 76
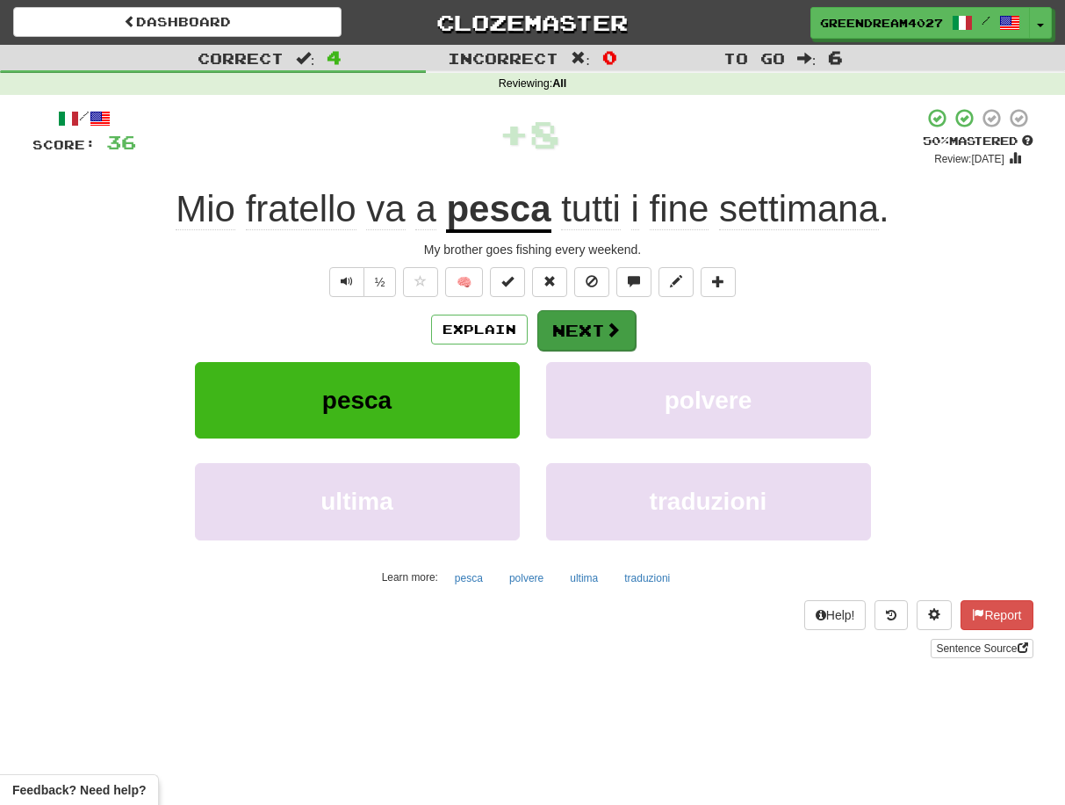
click at [591, 332] on button "Next" at bounding box center [587, 330] width 98 height 40
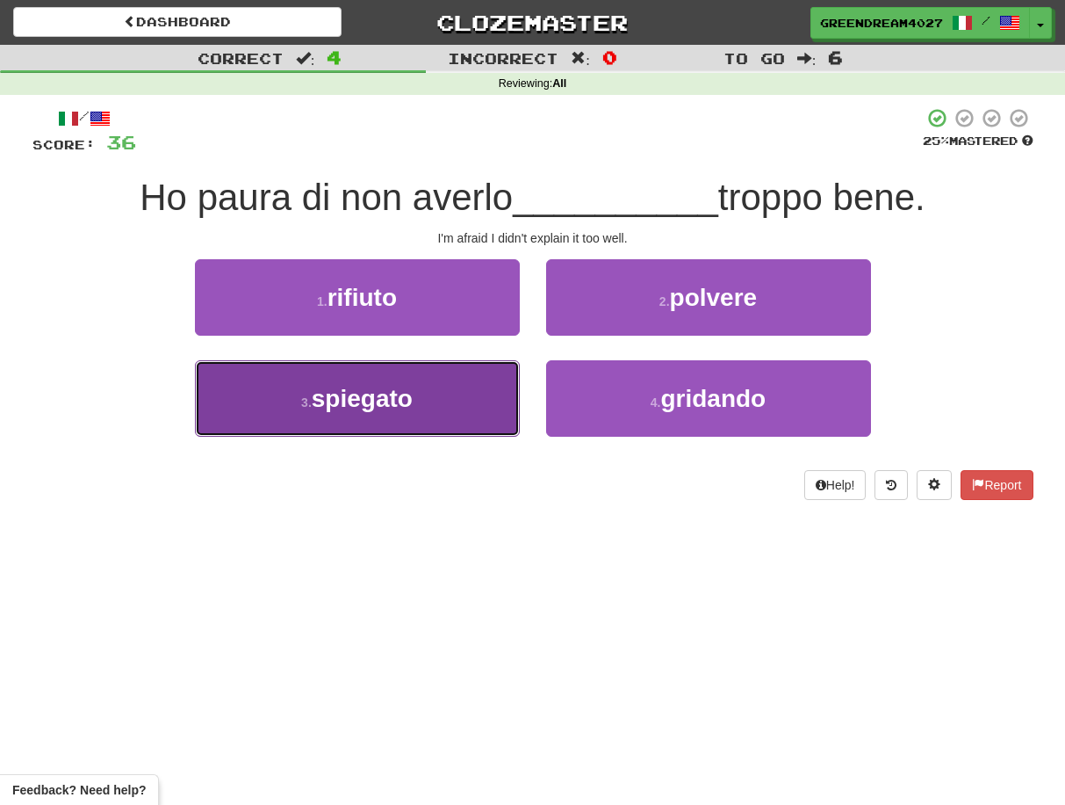
click at [476, 403] on button "3 . spiegato" at bounding box center [357, 398] width 325 height 76
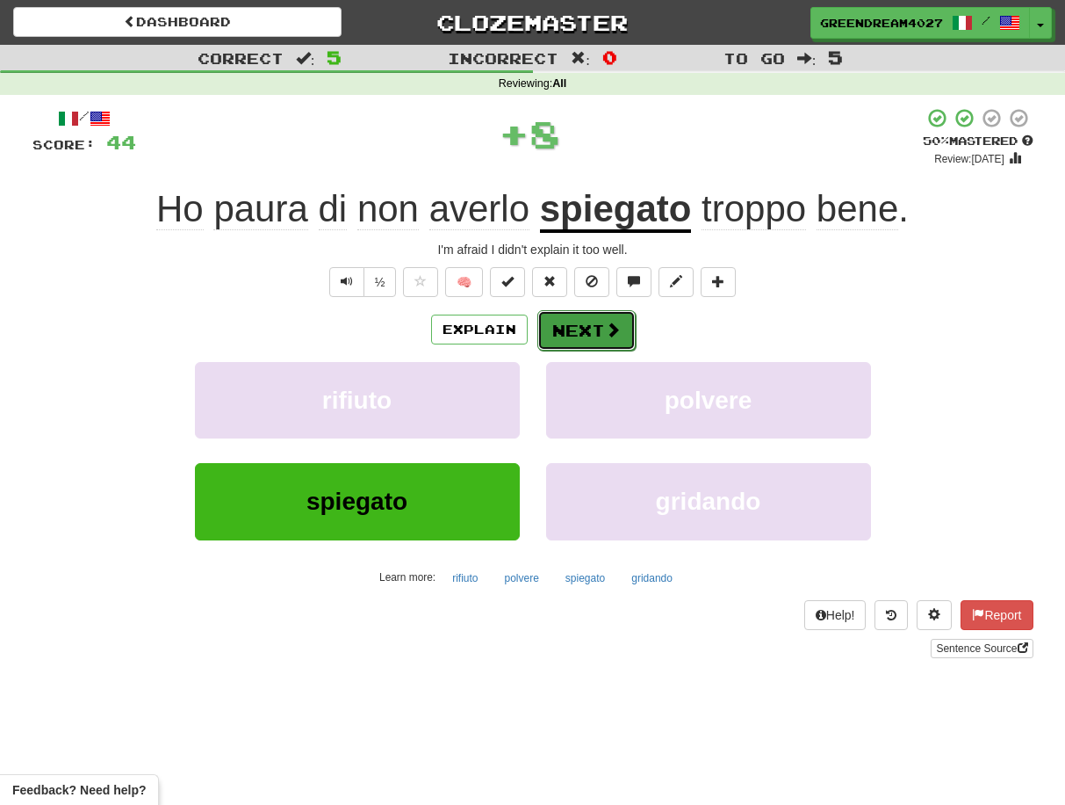
click at [576, 322] on button "Next" at bounding box center [587, 330] width 98 height 40
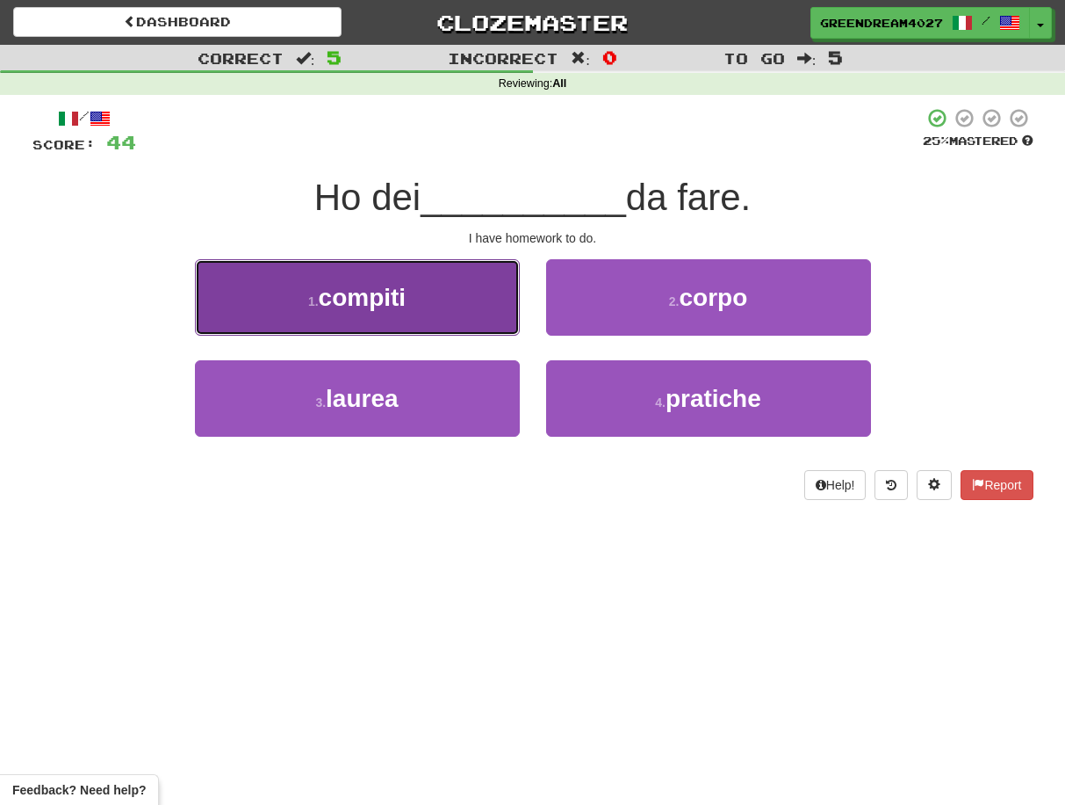
click at [453, 299] on button "1 . compiti" at bounding box center [357, 297] width 325 height 76
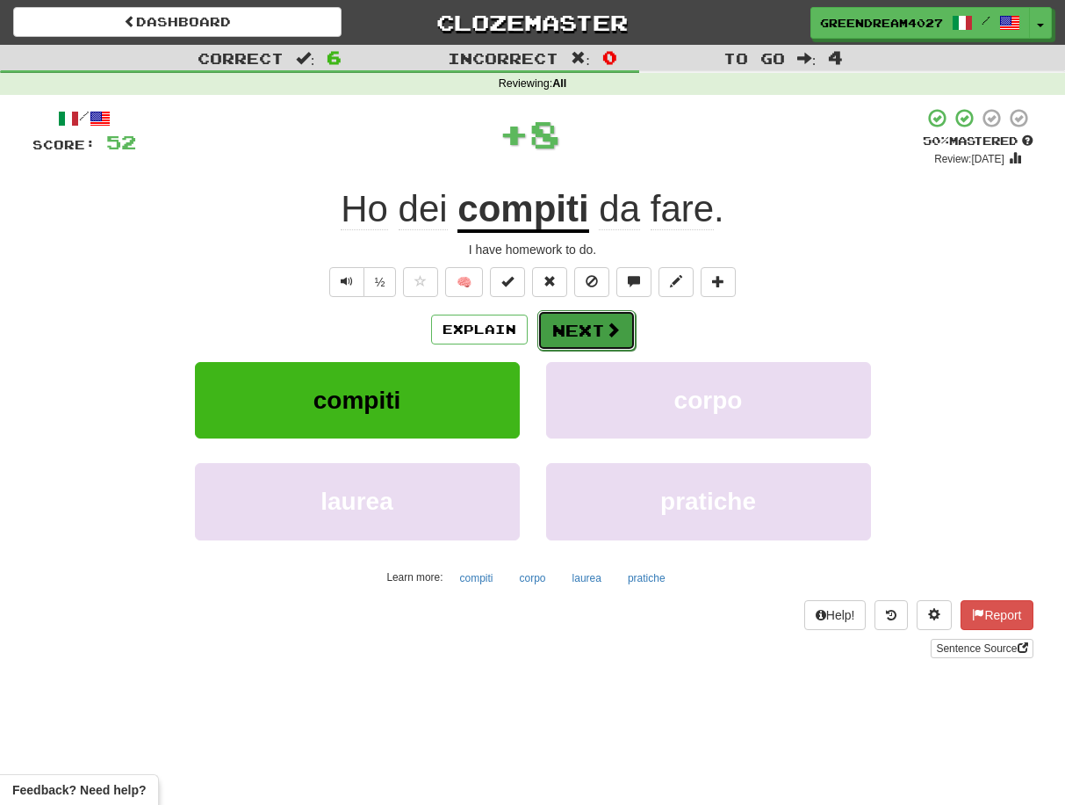
click at [584, 325] on button "Next" at bounding box center [587, 330] width 98 height 40
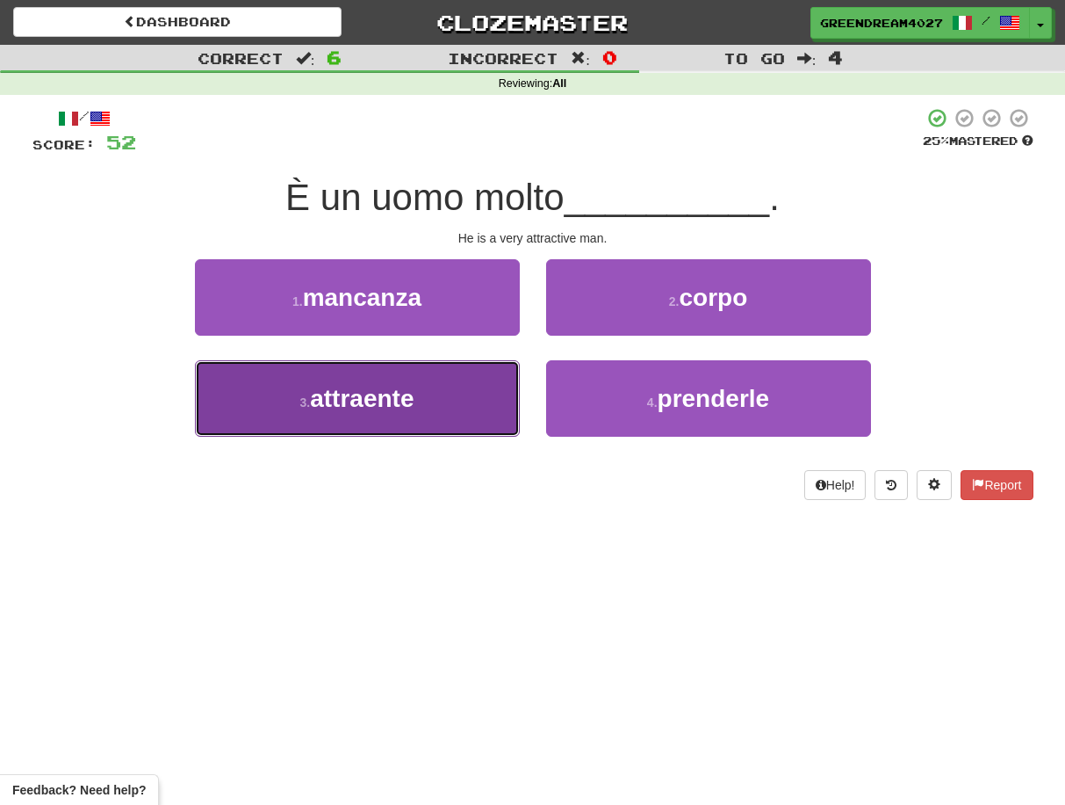
click at [463, 401] on button "3 . attraente" at bounding box center [357, 398] width 325 height 76
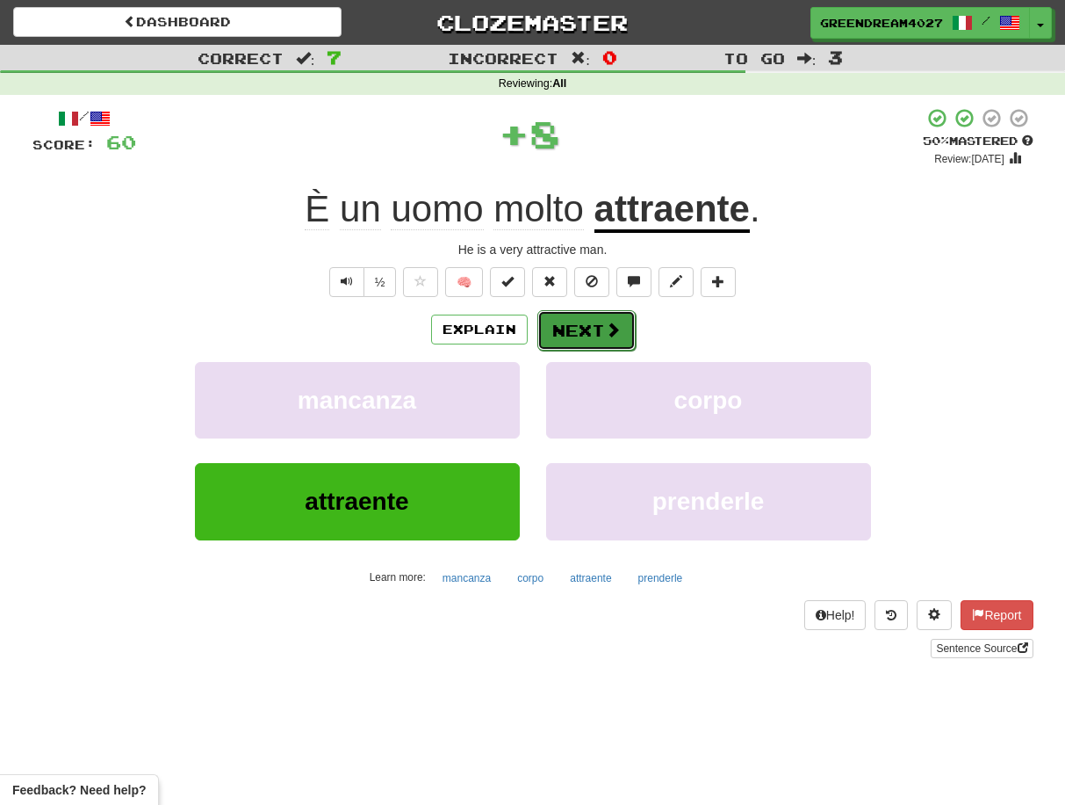
click at [572, 323] on button "Next" at bounding box center [587, 330] width 98 height 40
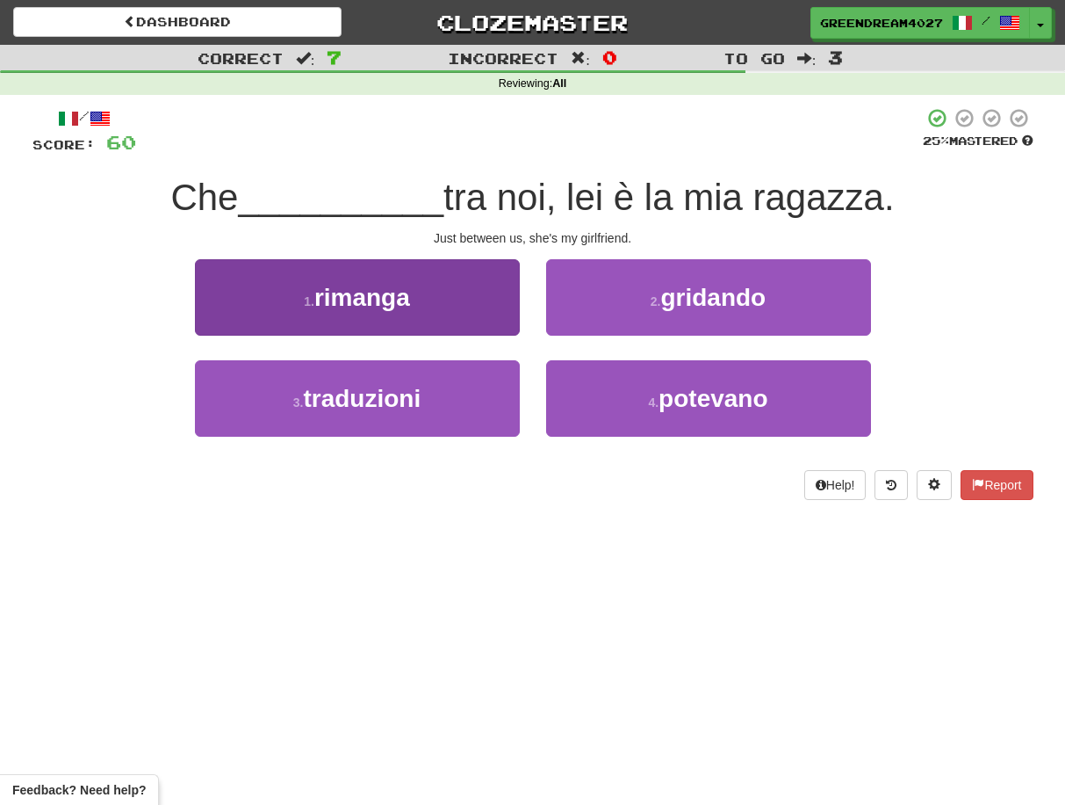
click at [401, 305] on span "rimanga" at bounding box center [362, 297] width 96 height 27
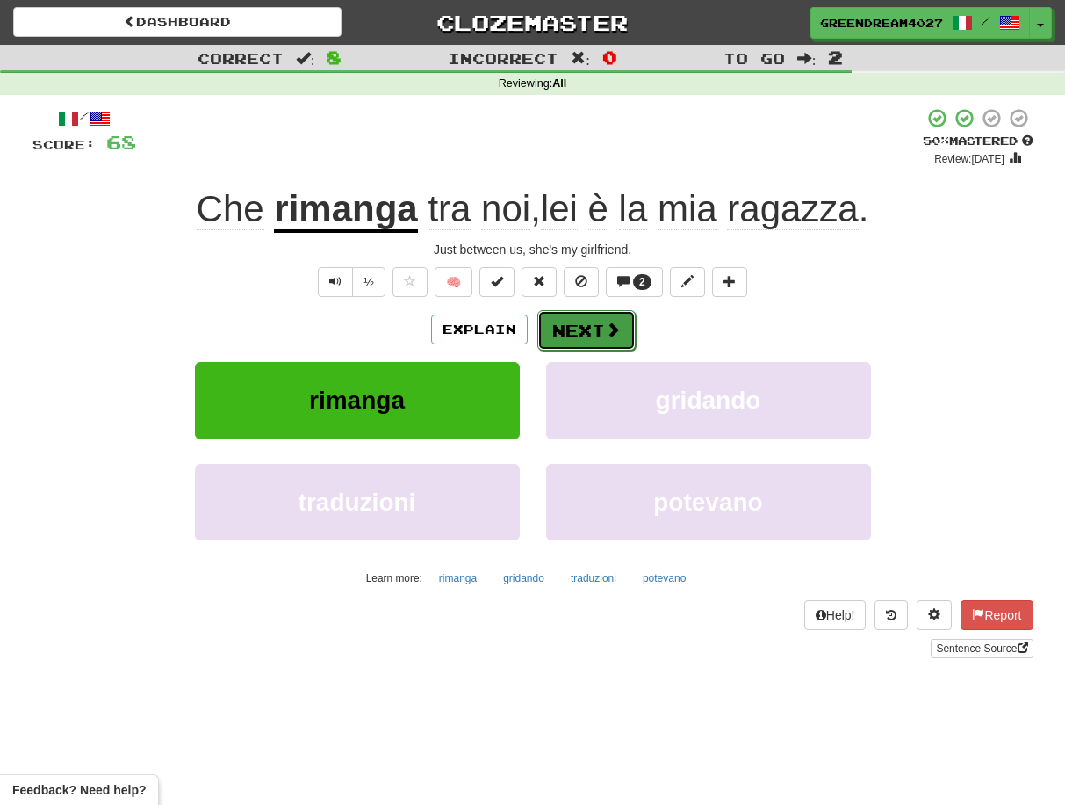
click at [583, 328] on button "Next" at bounding box center [587, 330] width 98 height 40
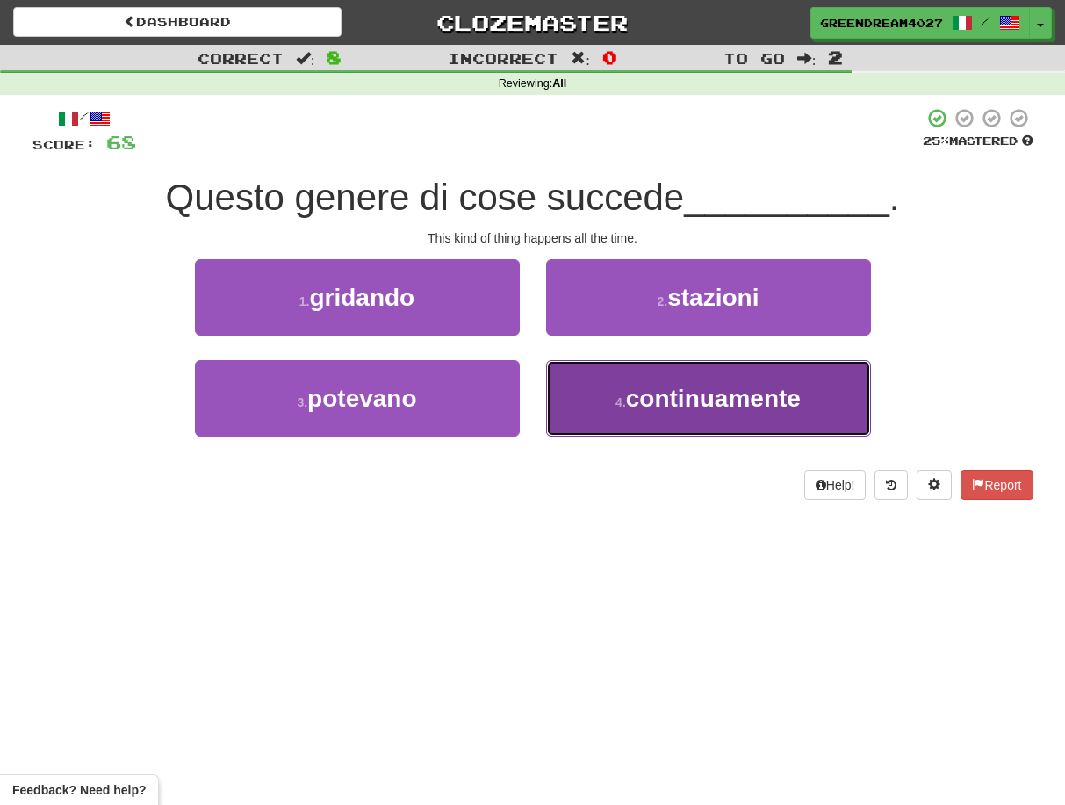
click at [674, 405] on span "continuamente" at bounding box center [713, 398] width 175 height 27
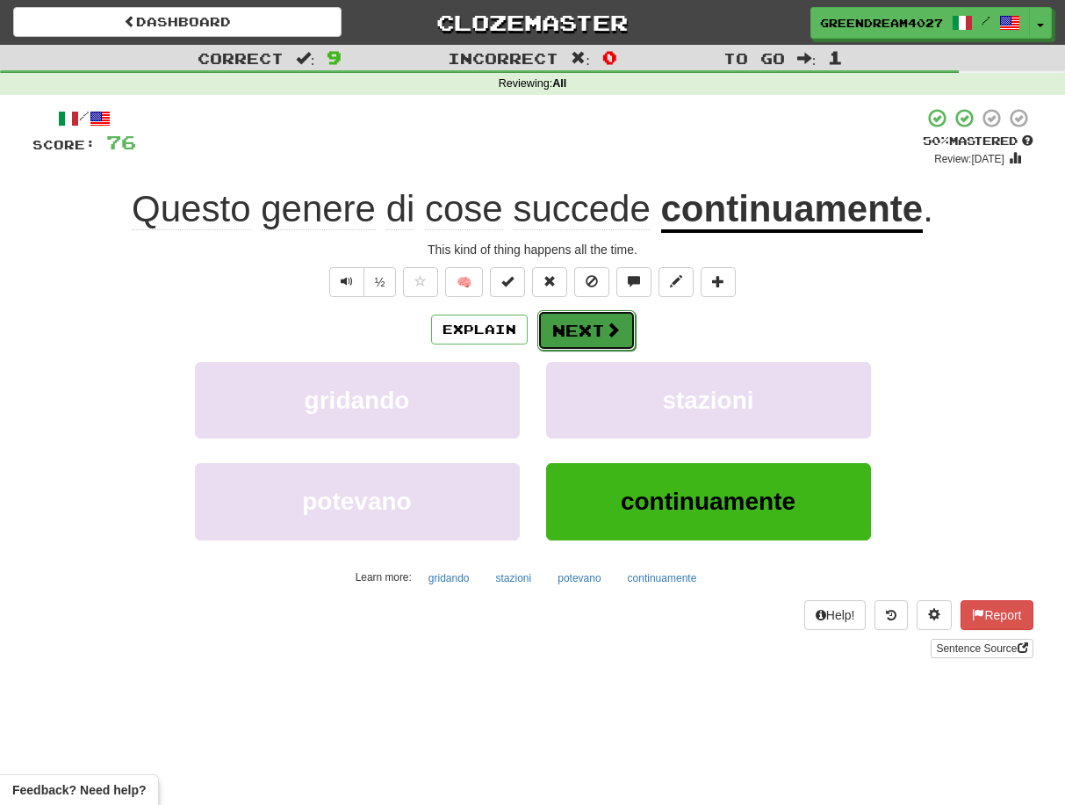
click at [587, 331] on button "Next" at bounding box center [587, 330] width 98 height 40
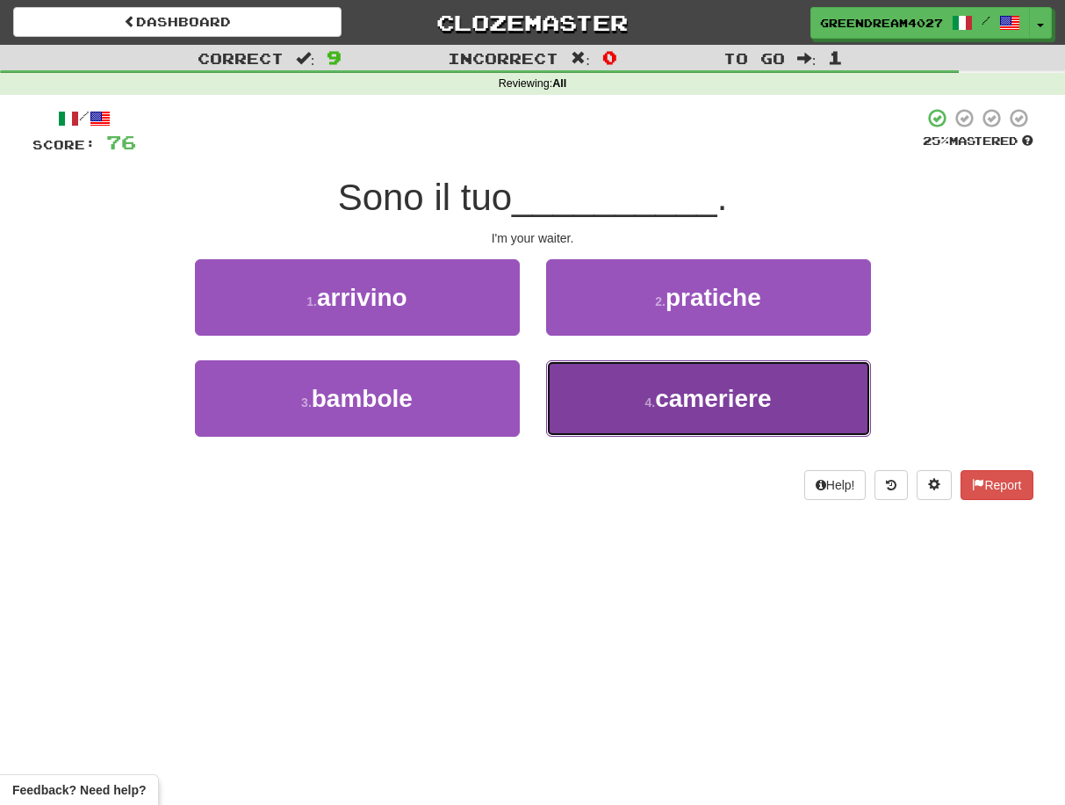
click at [640, 404] on button "4 . cameriere" at bounding box center [708, 398] width 325 height 76
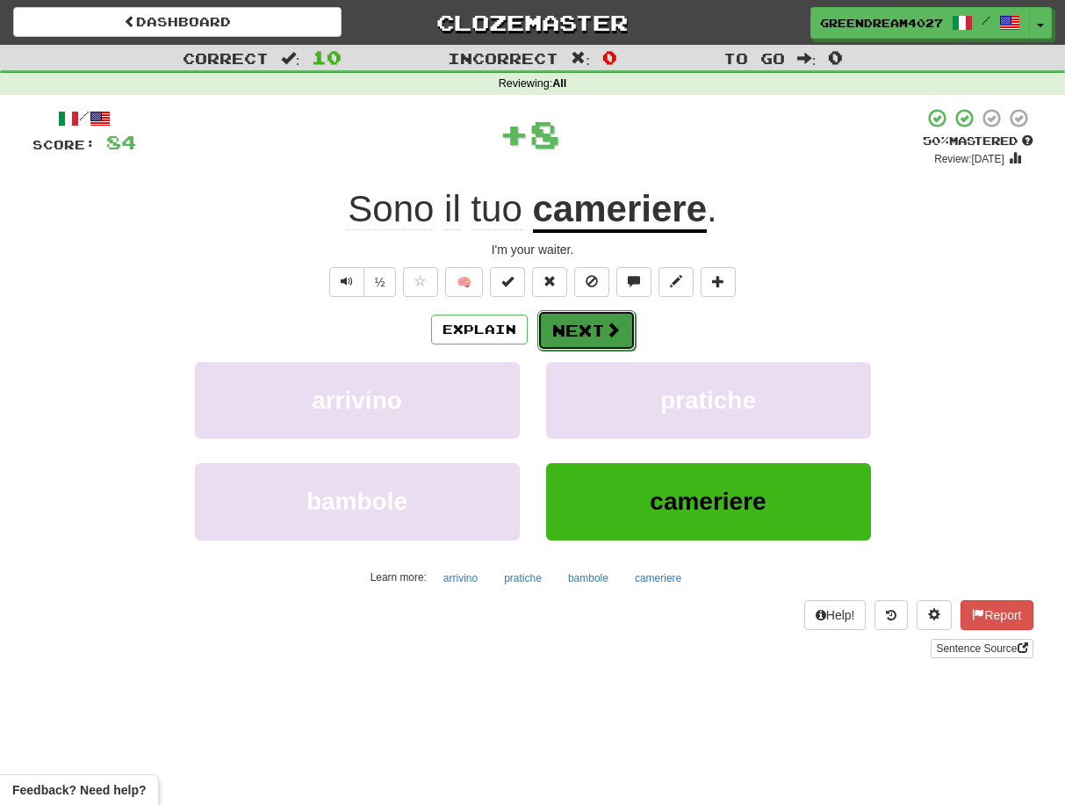
click at [602, 325] on button "Next" at bounding box center [587, 330] width 98 height 40
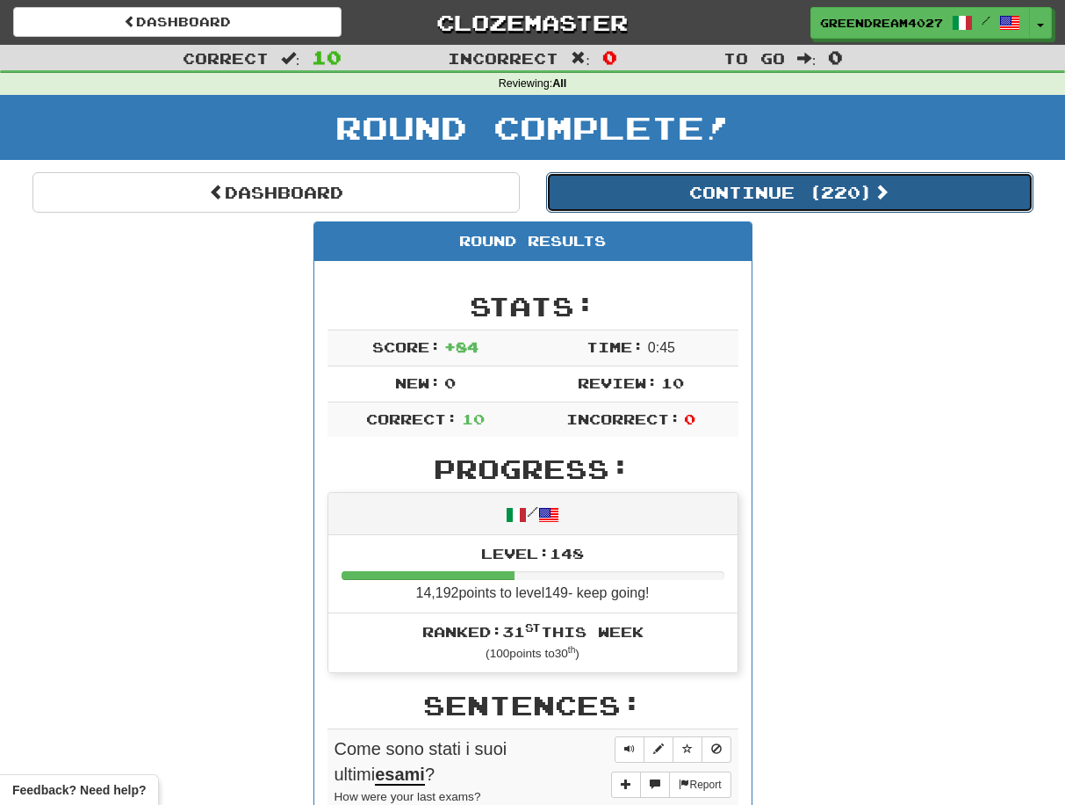
click at [750, 188] on button "Continue ( 220 )" at bounding box center [789, 192] width 487 height 40
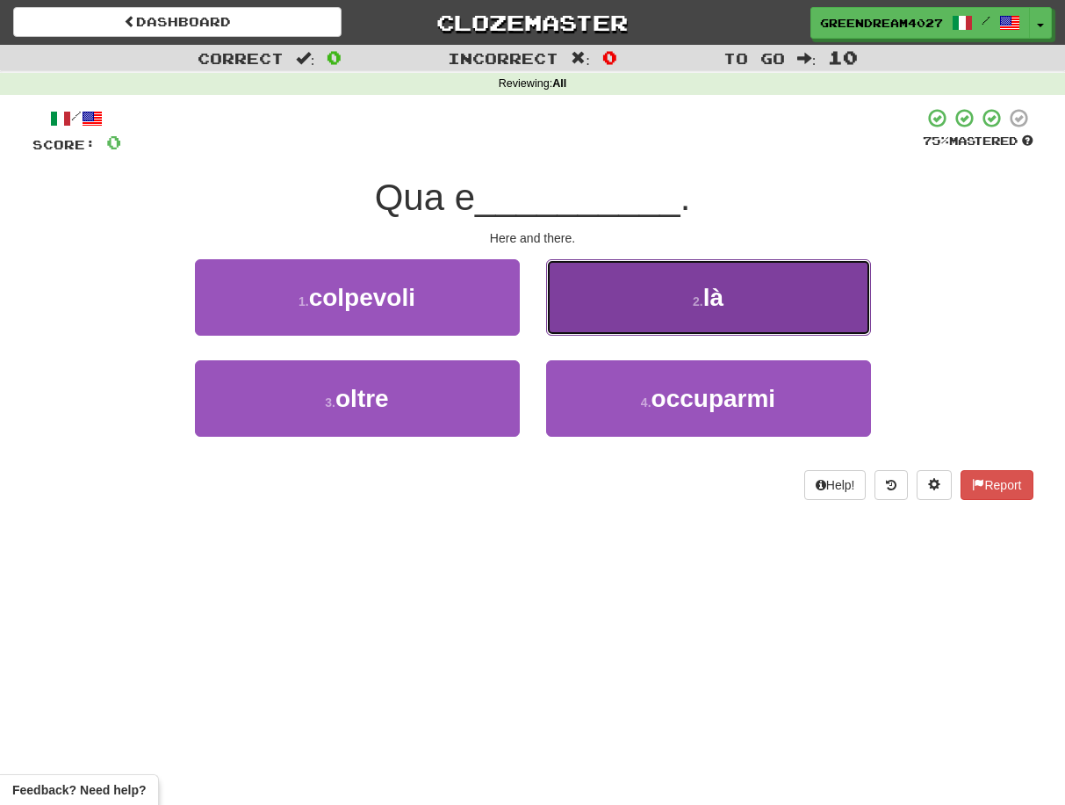
click at [685, 299] on button "2 . là" at bounding box center [708, 297] width 325 height 76
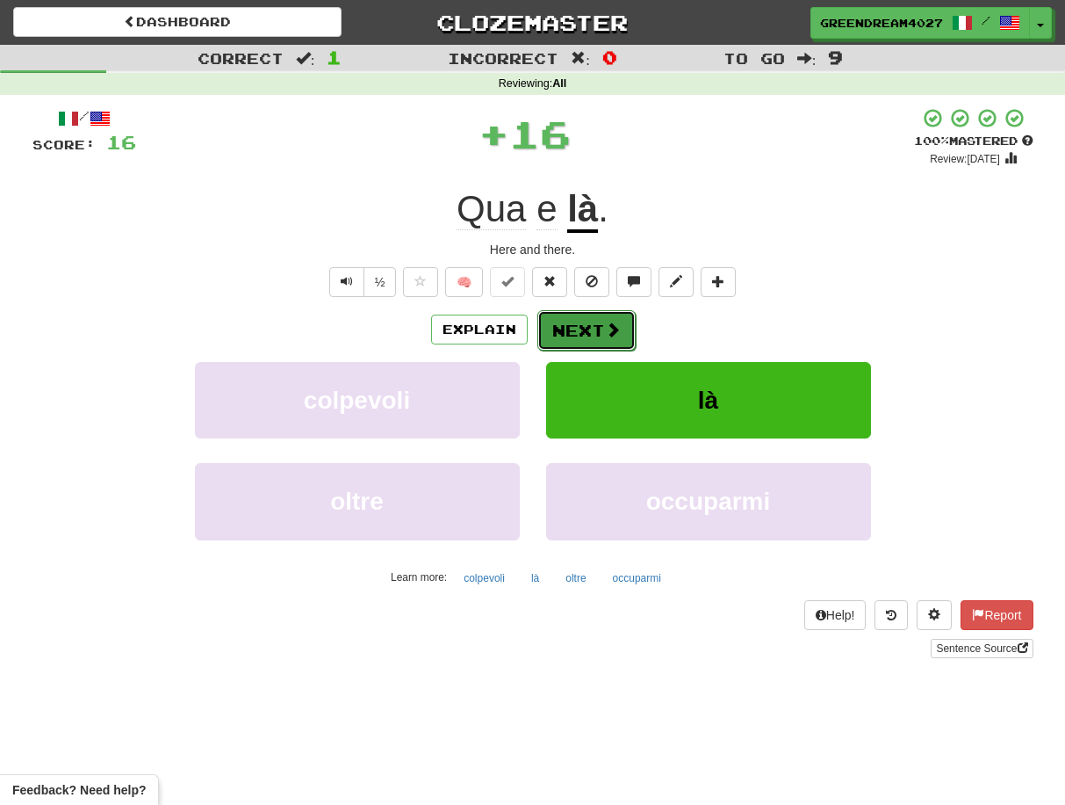
click at [586, 328] on button "Next" at bounding box center [587, 330] width 98 height 40
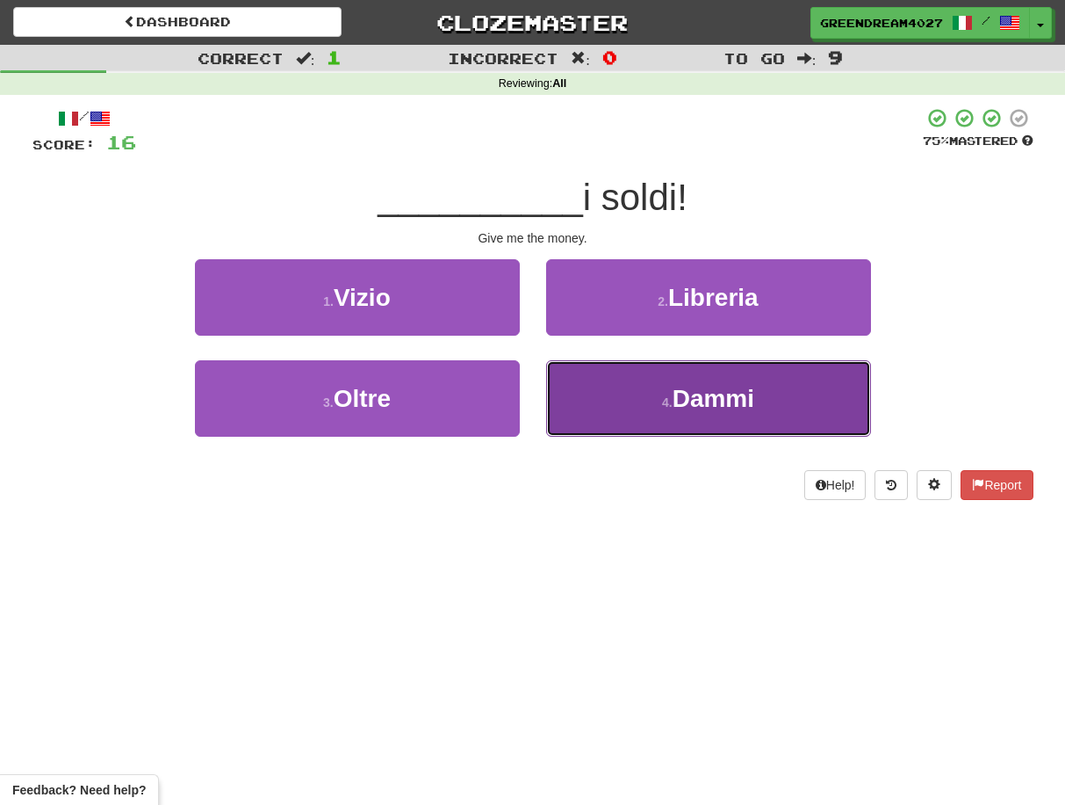
click at [639, 410] on button "4 . Dammi" at bounding box center [708, 398] width 325 height 76
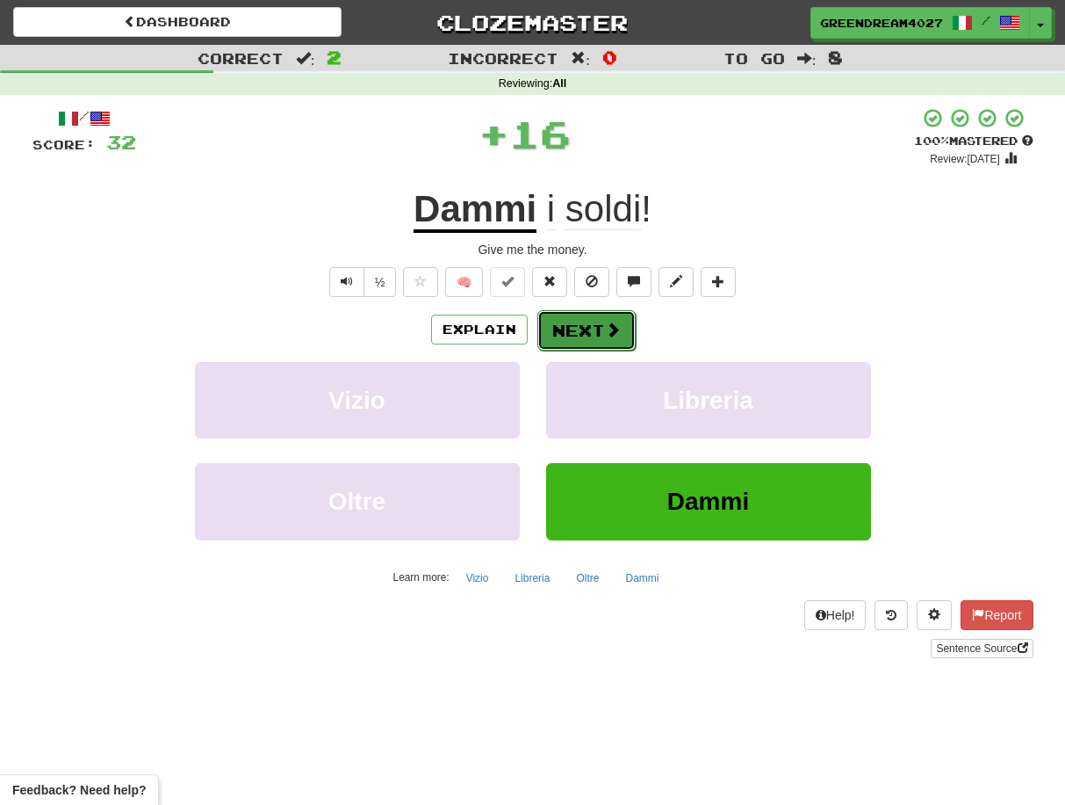
click at [581, 336] on button "Next" at bounding box center [587, 330] width 98 height 40
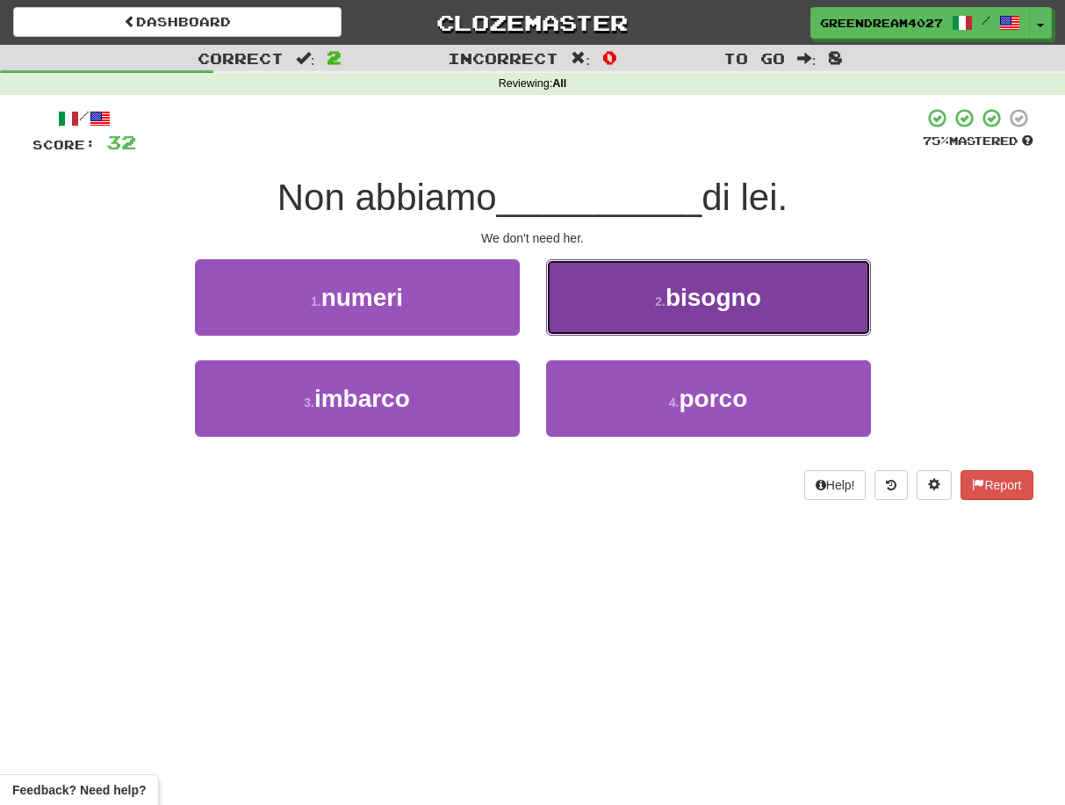
click at [616, 316] on button "2 . bisogno" at bounding box center [708, 297] width 325 height 76
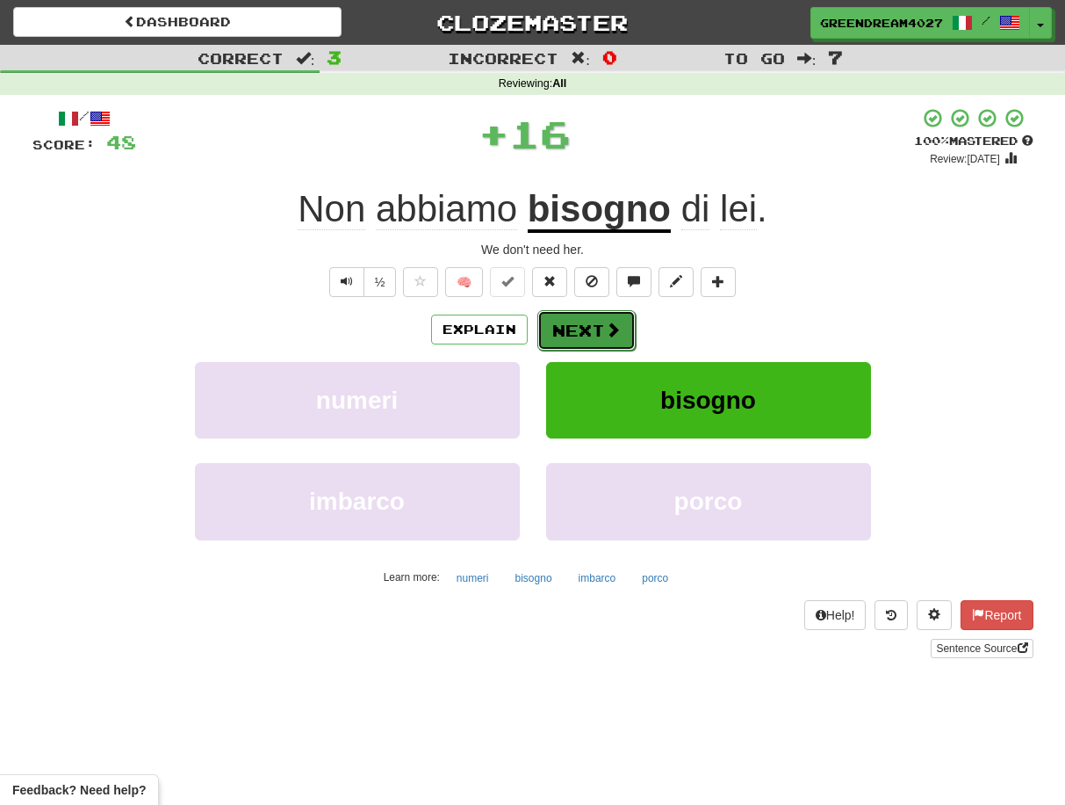
click at [586, 328] on button "Next" at bounding box center [587, 330] width 98 height 40
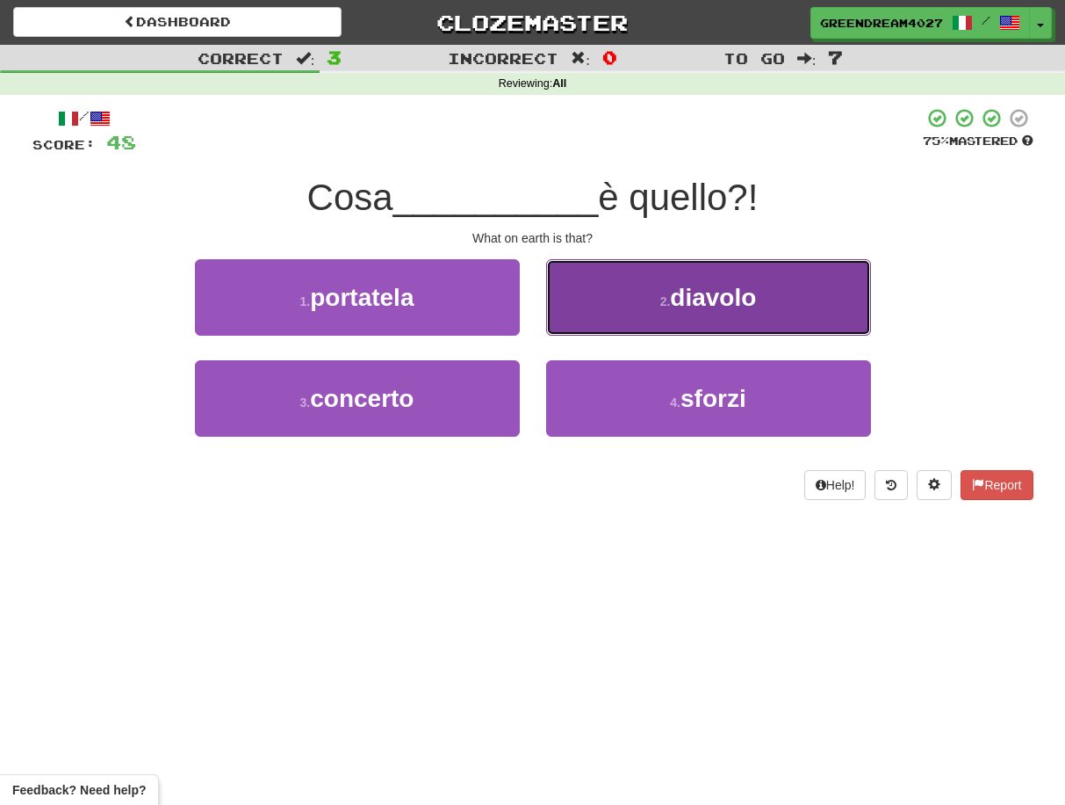
click at [623, 309] on button "2 . diavolo" at bounding box center [708, 297] width 325 height 76
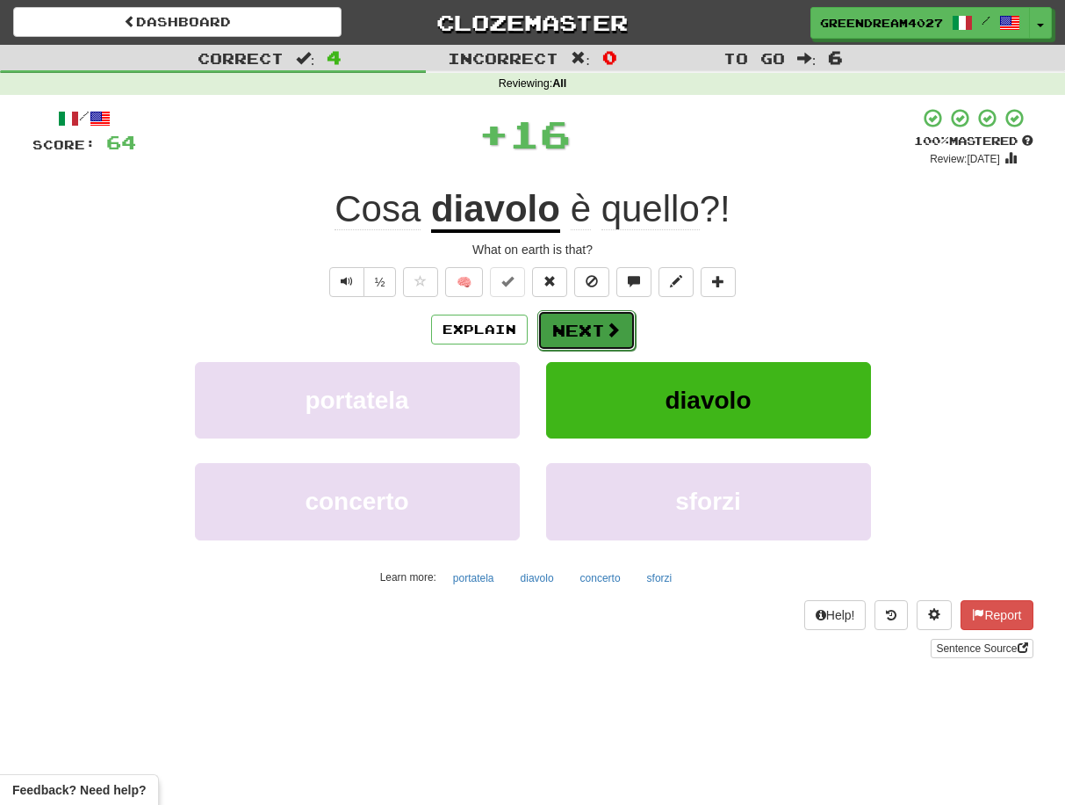
click at [581, 328] on button "Next" at bounding box center [587, 330] width 98 height 40
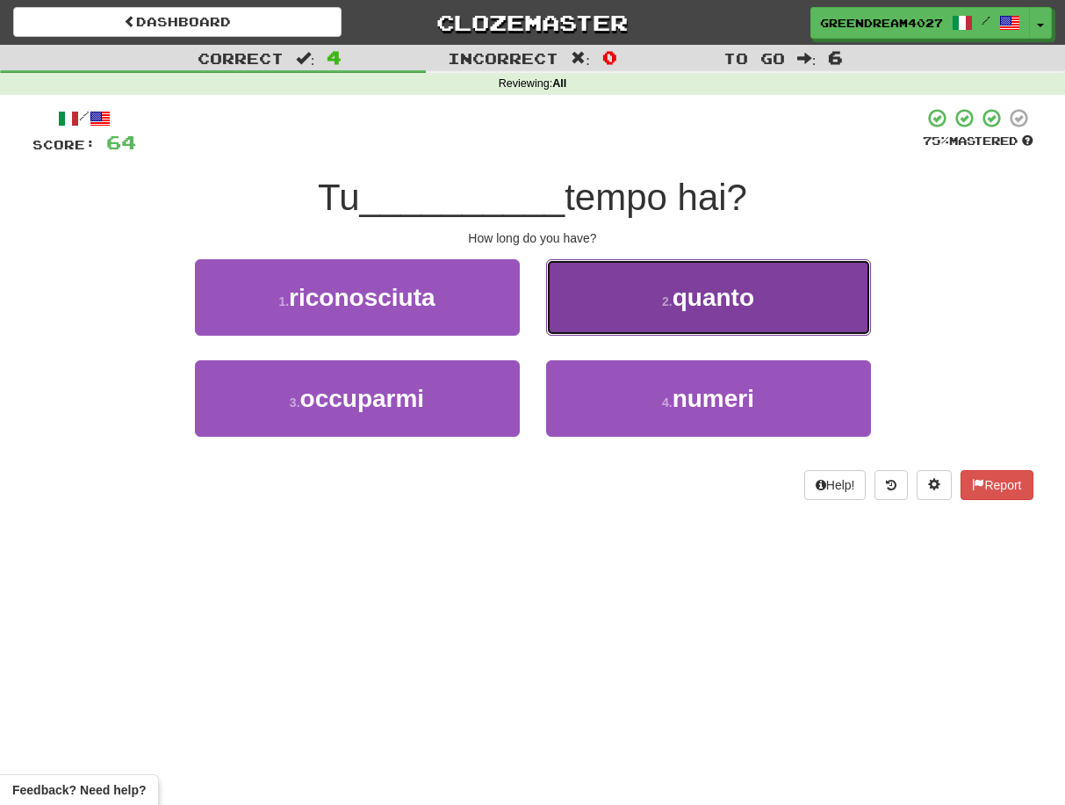
click at [661, 323] on button "2 . quanto" at bounding box center [708, 297] width 325 height 76
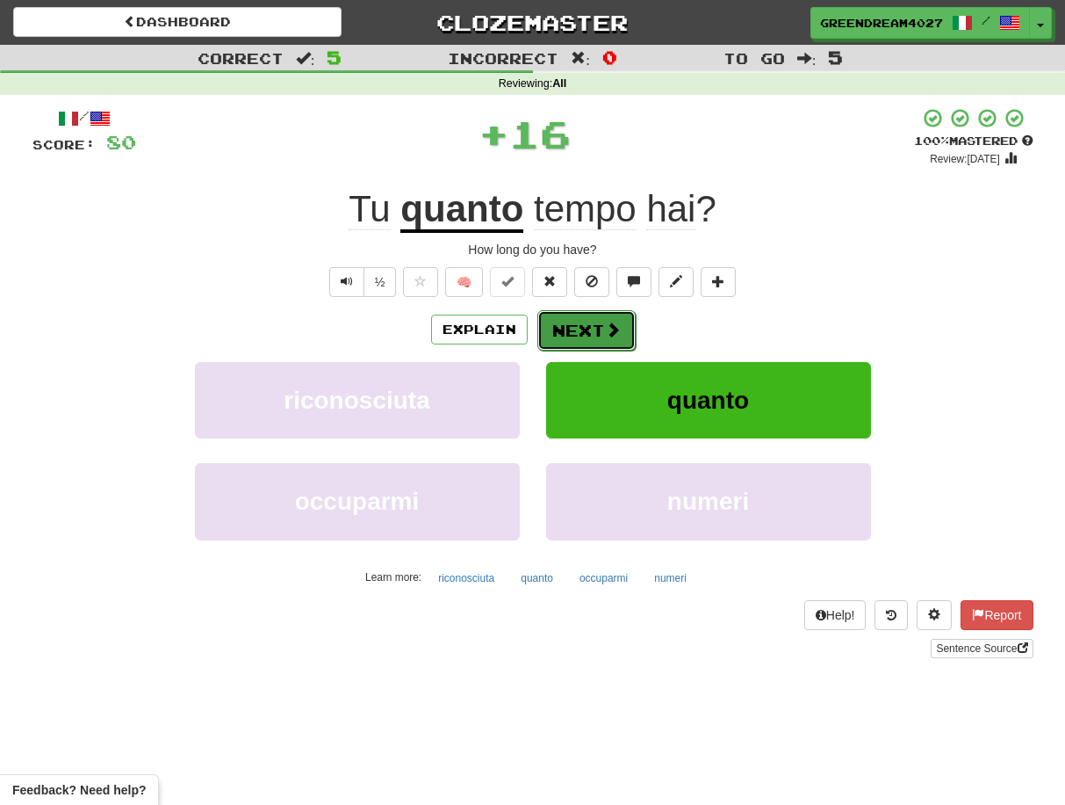
click at [574, 332] on button "Next" at bounding box center [587, 330] width 98 height 40
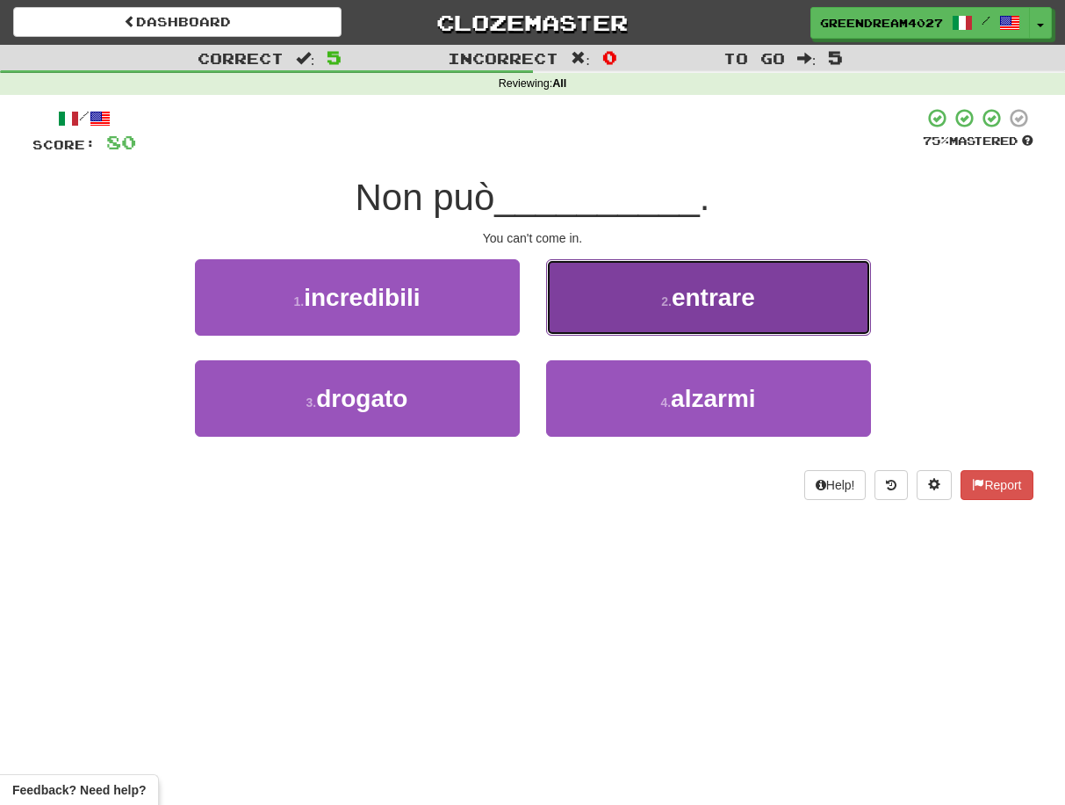
click at [638, 293] on button "2 . entrare" at bounding box center [708, 297] width 325 height 76
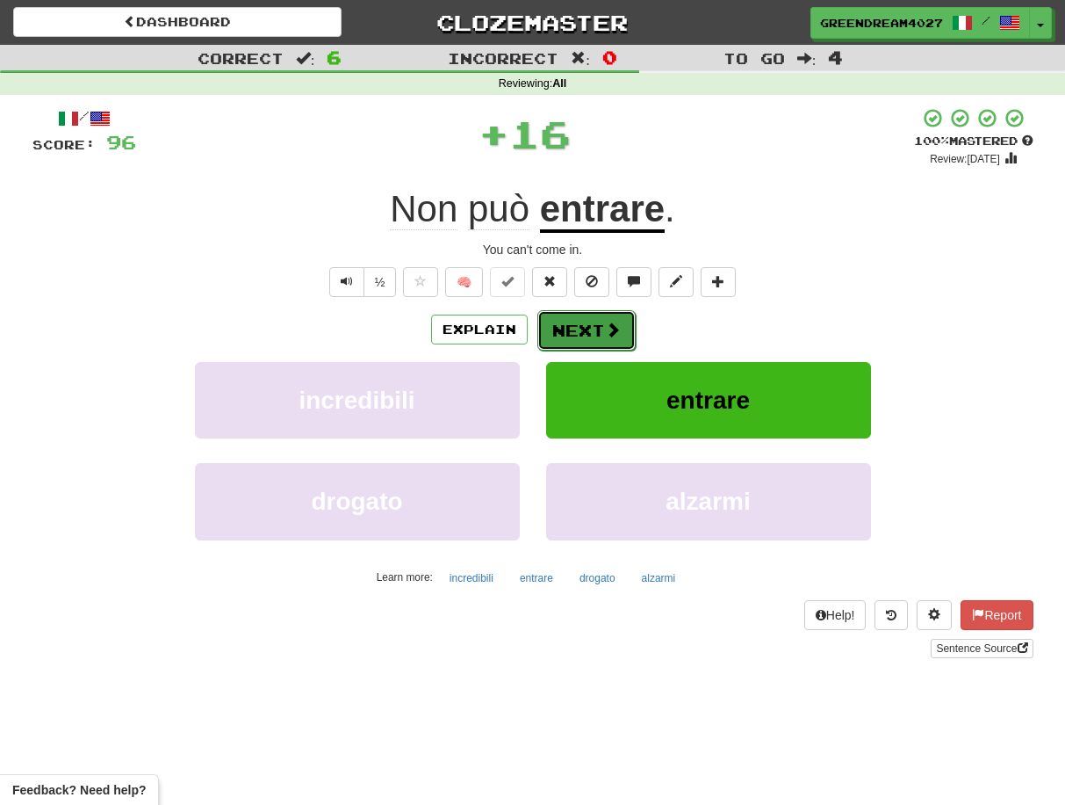
click at [577, 332] on button "Next" at bounding box center [587, 330] width 98 height 40
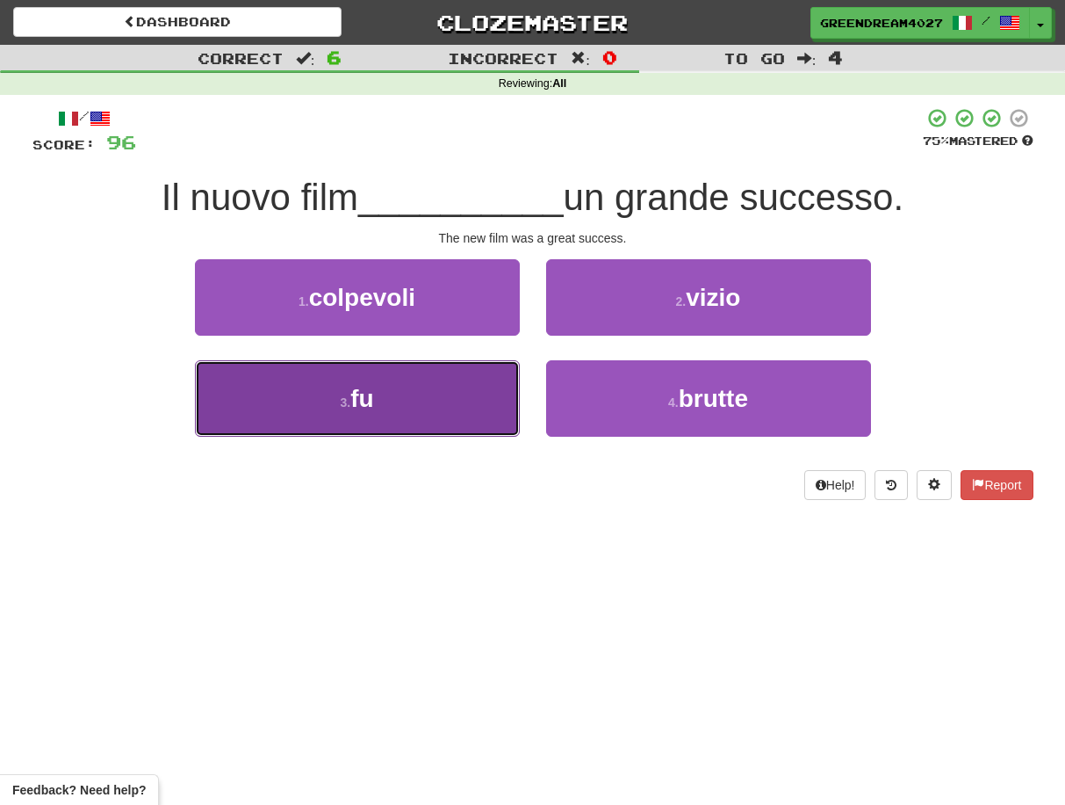
click at [434, 410] on button "3 . fu" at bounding box center [357, 398] width 325 height 76
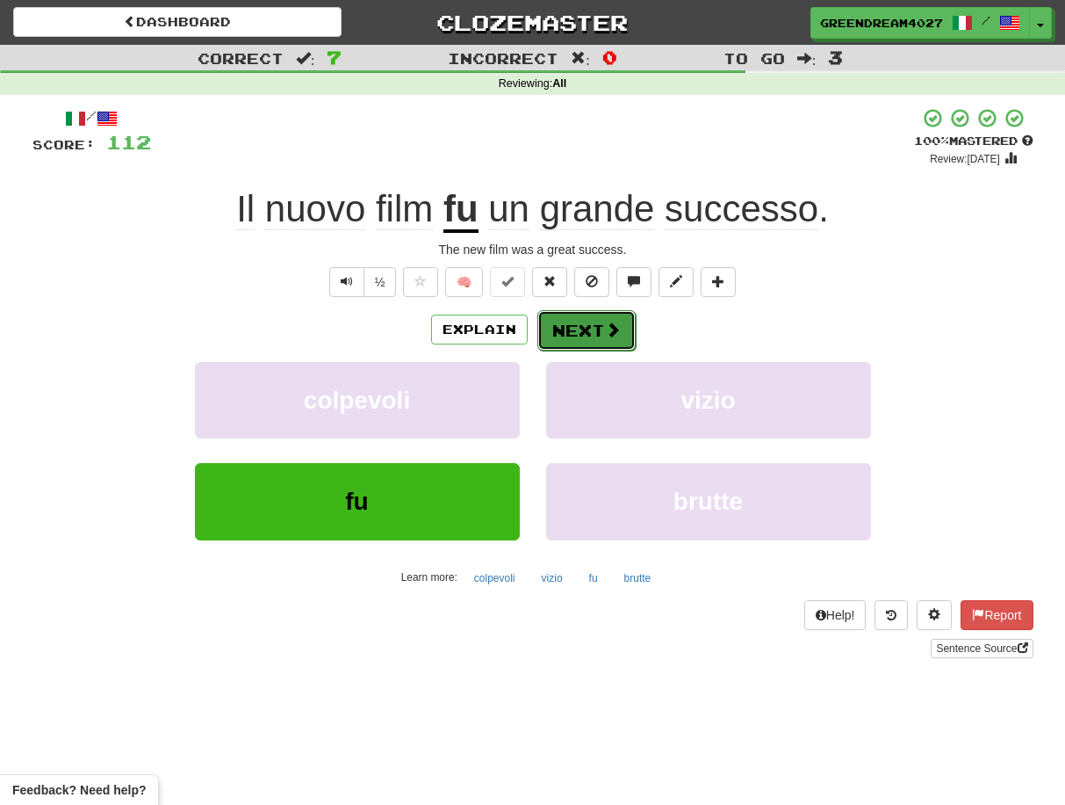
click at [588, 336] on button "Next" at bounding box center [587, 330] width 98 height 40
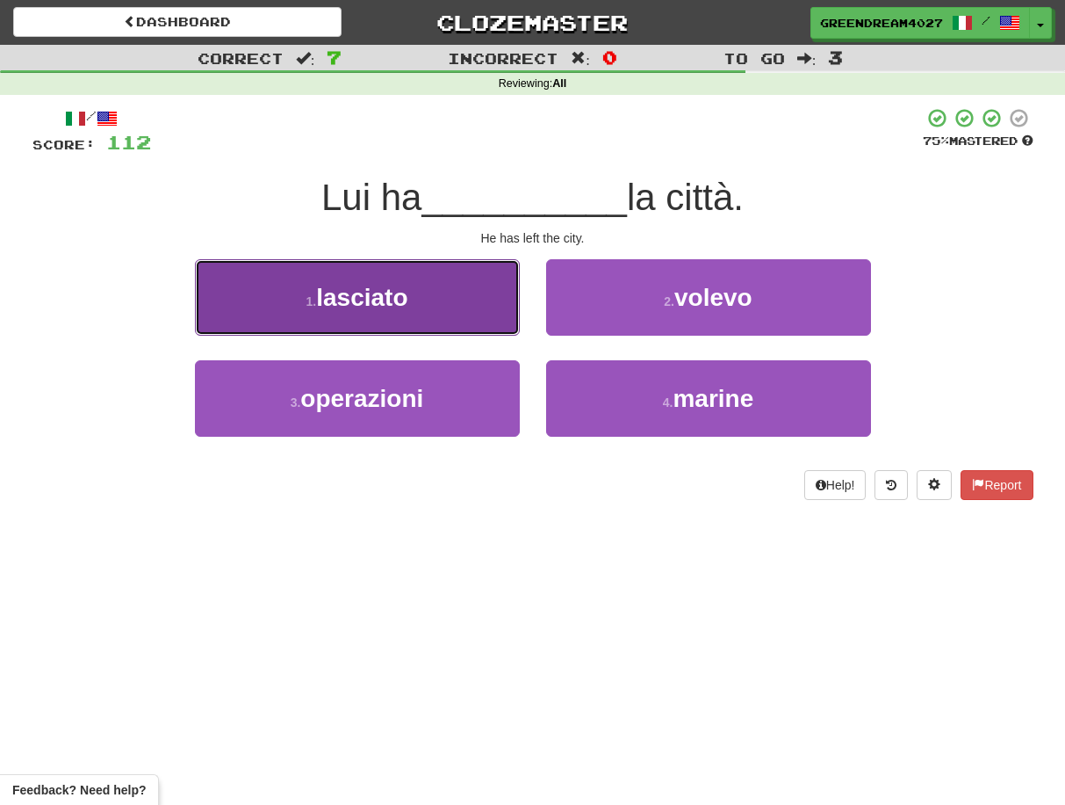
click at [412, 301] on button "1 . lasciato" at bounding box center [357, 297] width 325 height 76
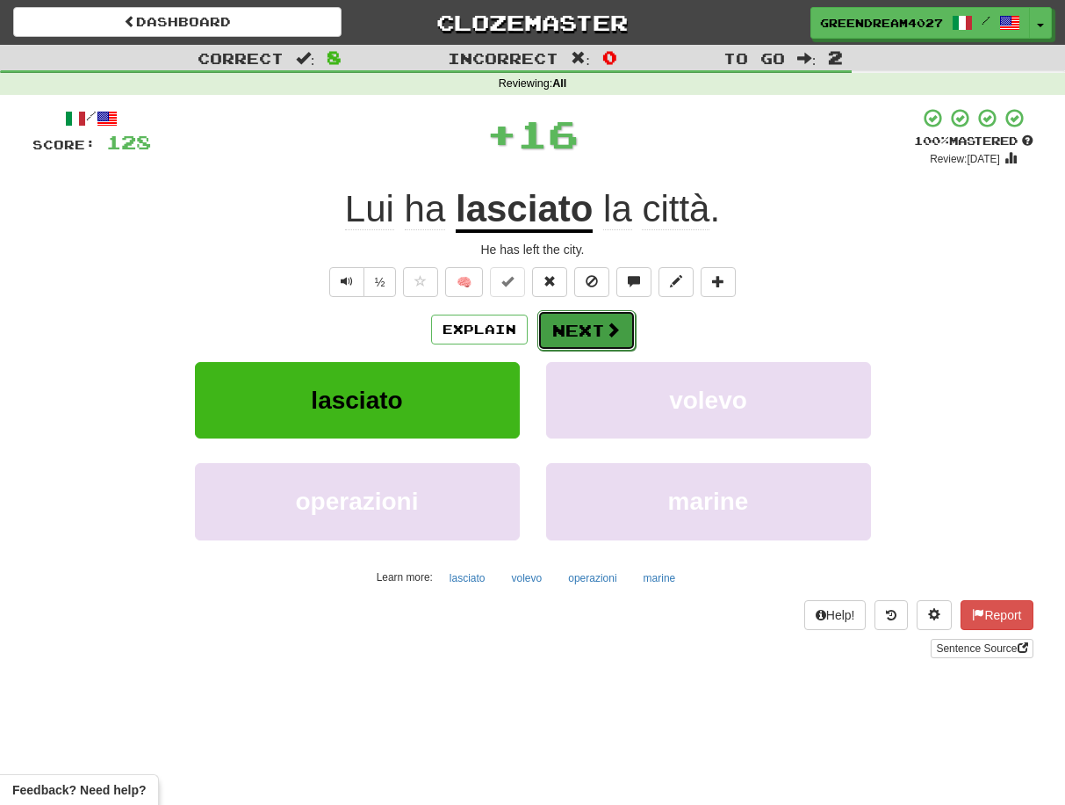
click at [584, 328] on button "Next" at bounding box center [587, 330] width 98 height 40
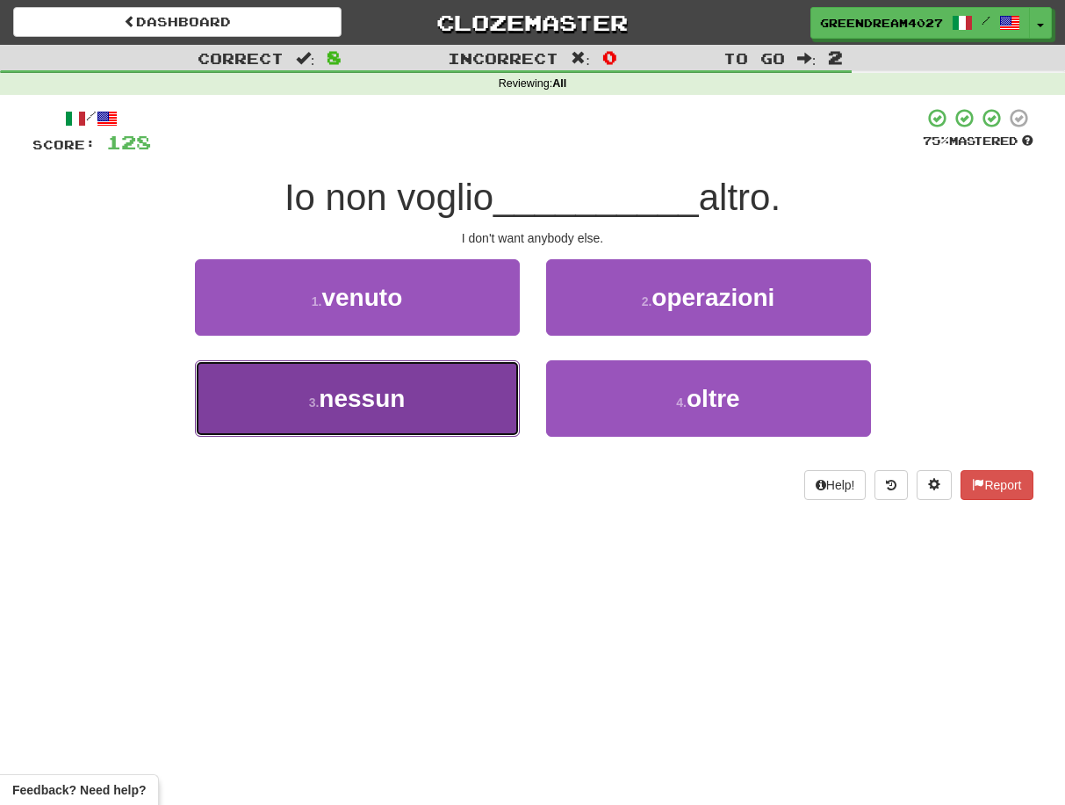
click at [437, 402] on button "3 . nessun" at bounding box center [357, 398] width 325 height 76
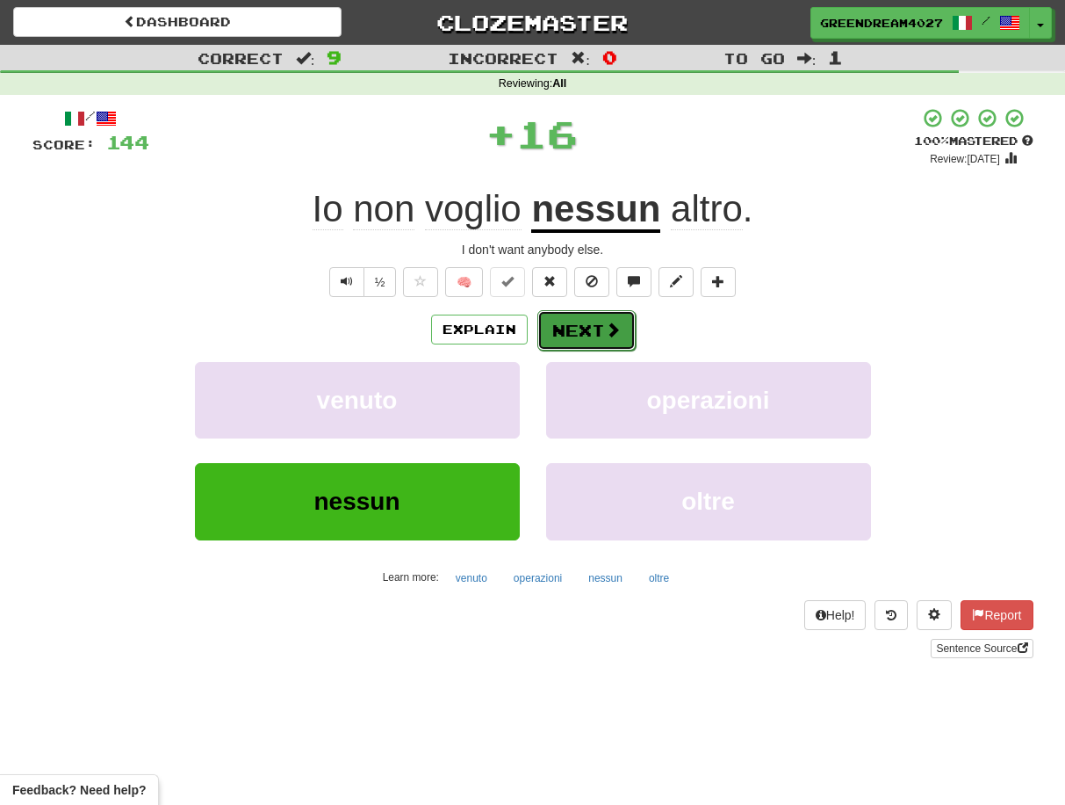
click at [589, 326] on button "Next" at bounding box center [587, 330] width 98 height 40
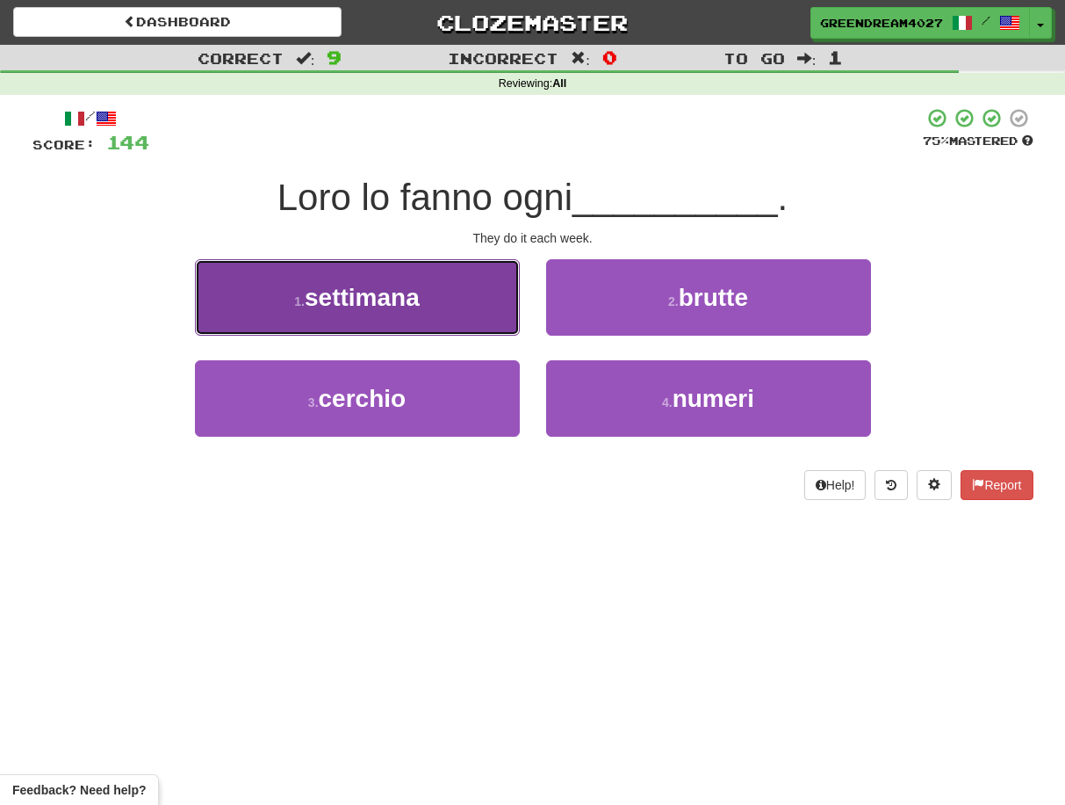
click at [411, 303] on span "settimana" at bounding box center [362, 297] width 115 height 27
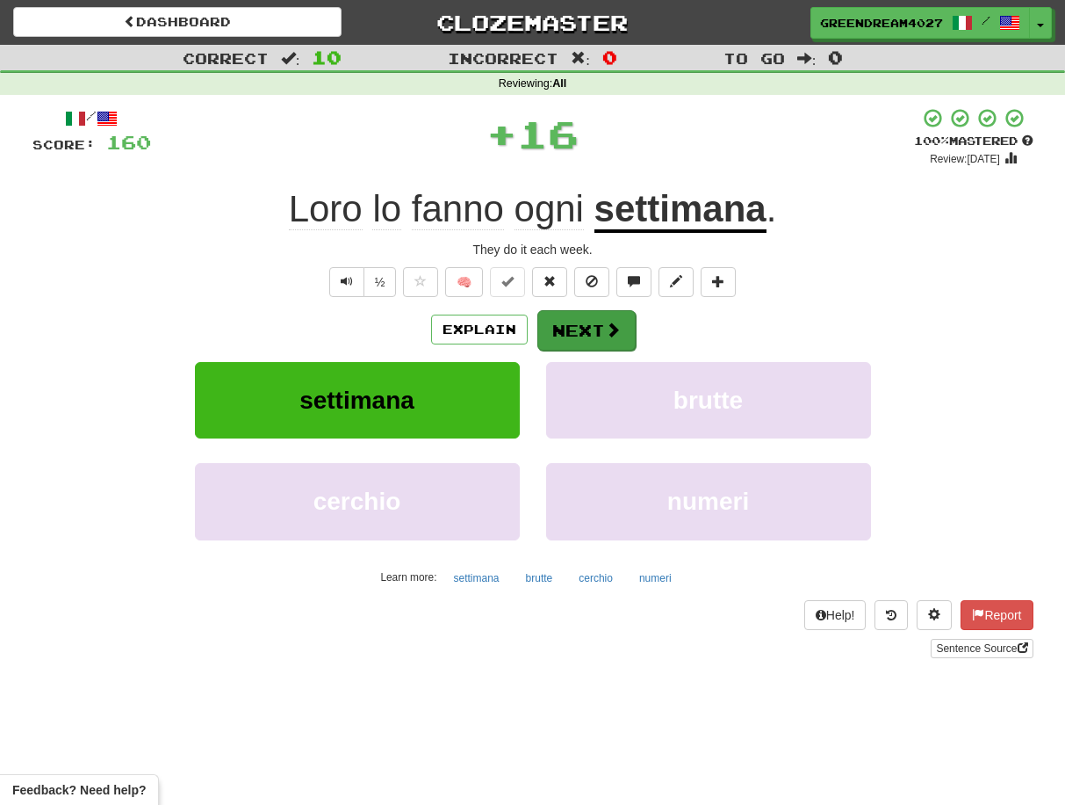
click at [584, 326] on button "Next" at bounding box center [587, 330] width 98 height 40
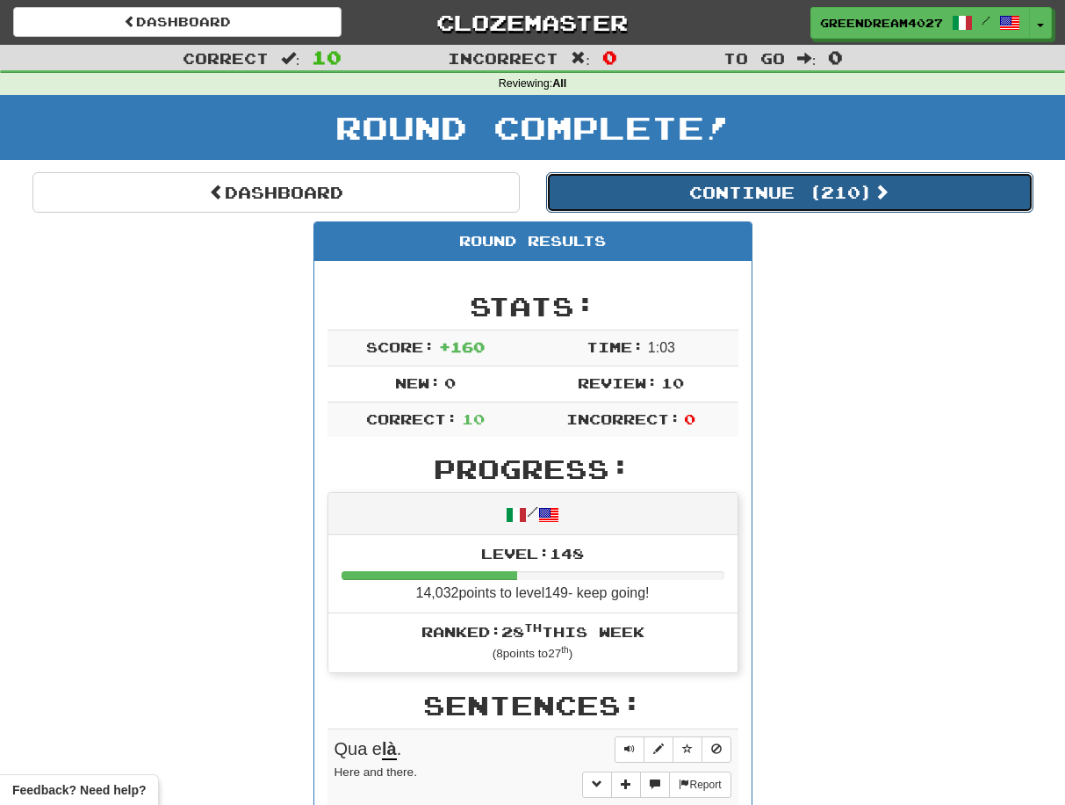
click at [700, 188] on button "Continue ( 210 )" at bounding box center [789, 192] width 487 height 40
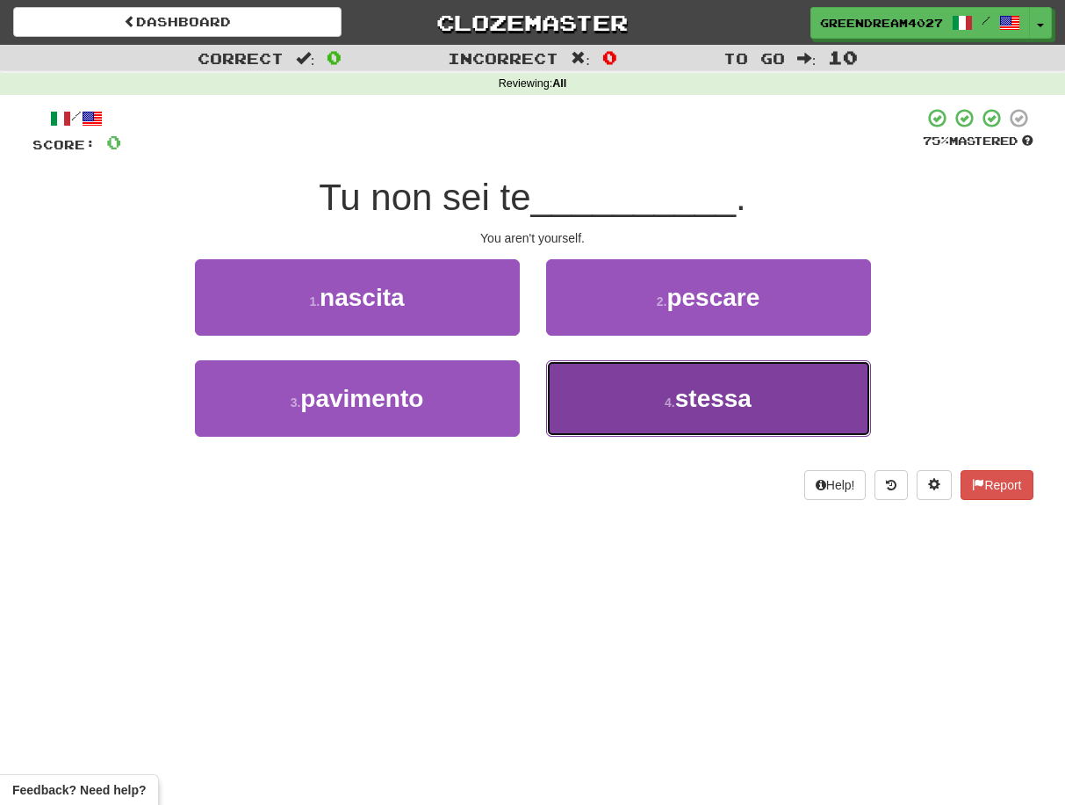
click at [631, 401] on button "4 . stessa" at bounding box center [708, 398] width 325 height 76
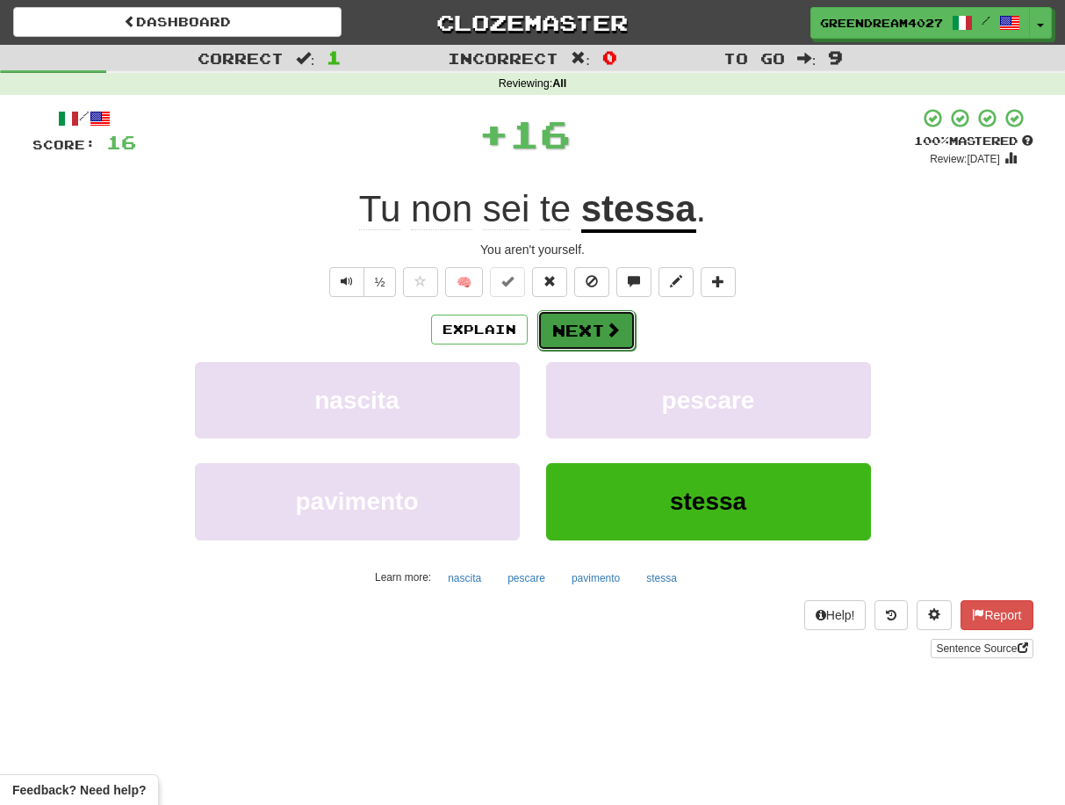
click at [581, 328] on button "Next" at bounding box center [587, 330] width 98 height 40
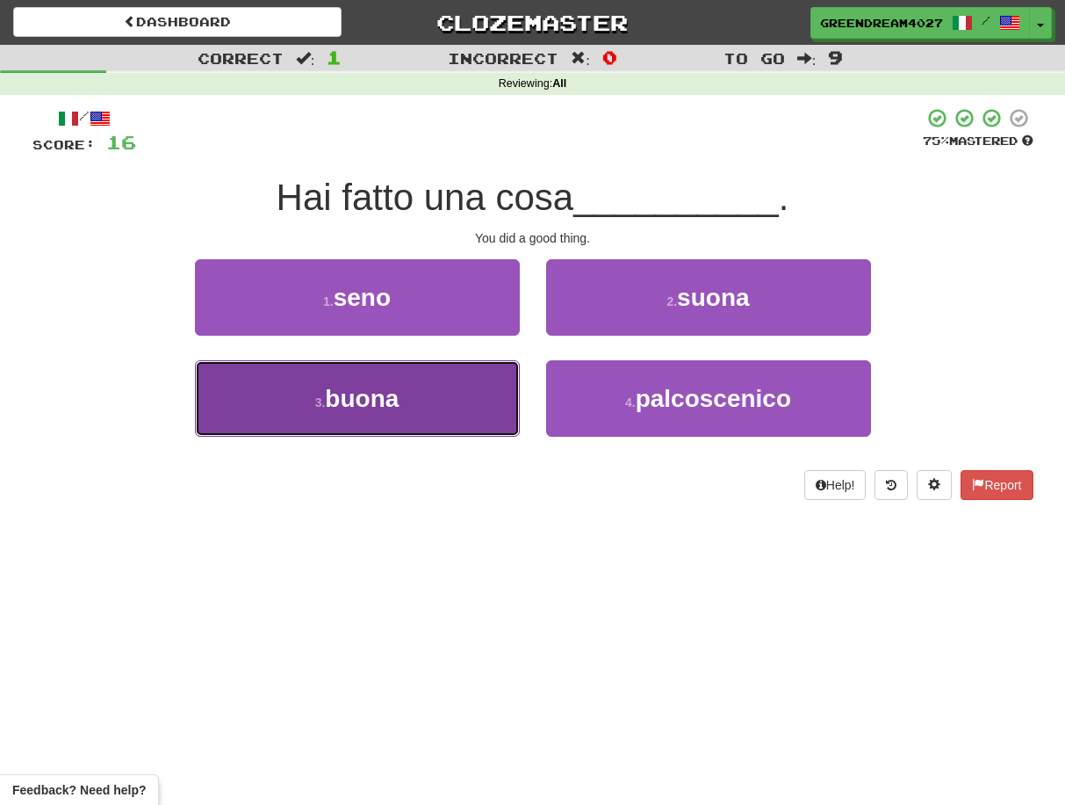
click at [447, 407] on button "3 . buona" at bounding box center [357, 398] width 325 height 76
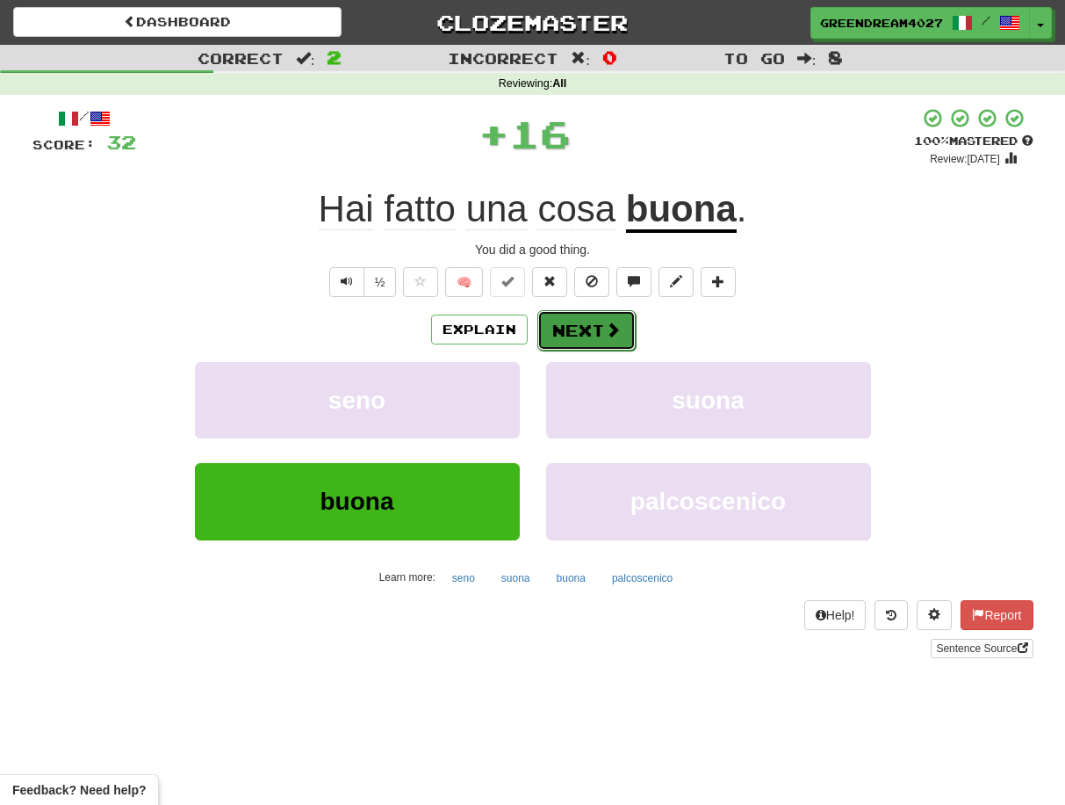
click at [594, 330] on button "Next" at bounding box center [587, 330] width 98 height 40
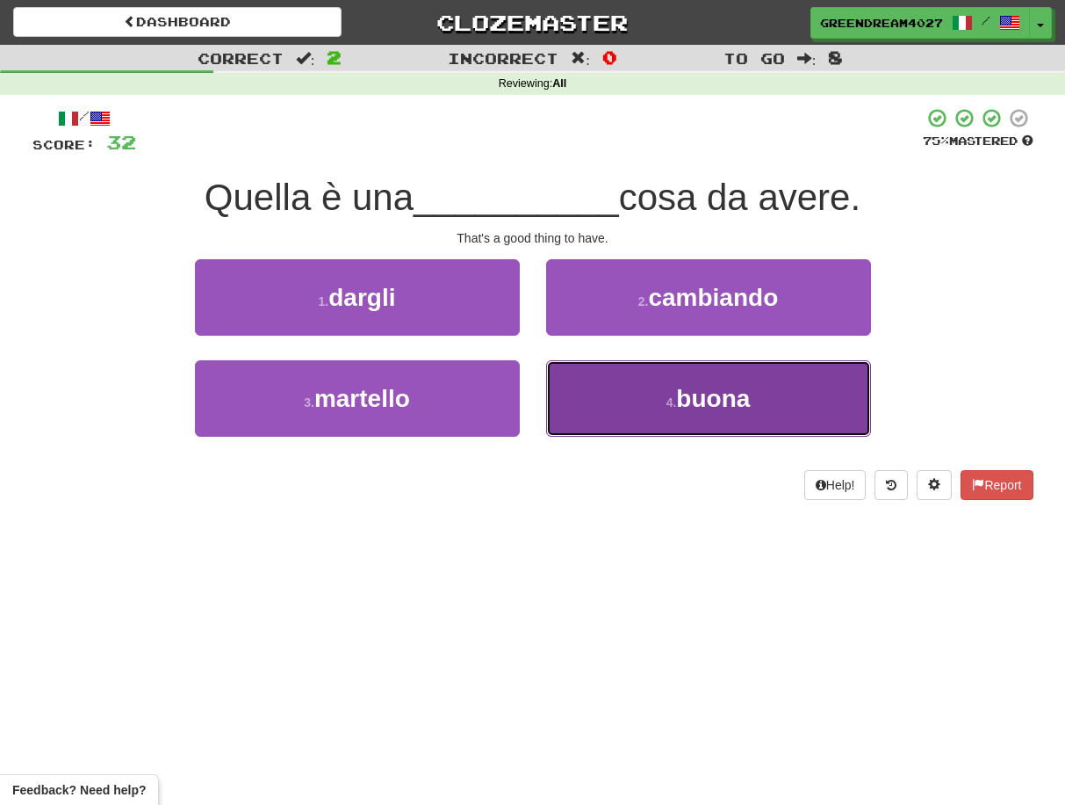
click at [635, 408] on button "4 . buona" at bounding box center [708, 398] width 325 height 76
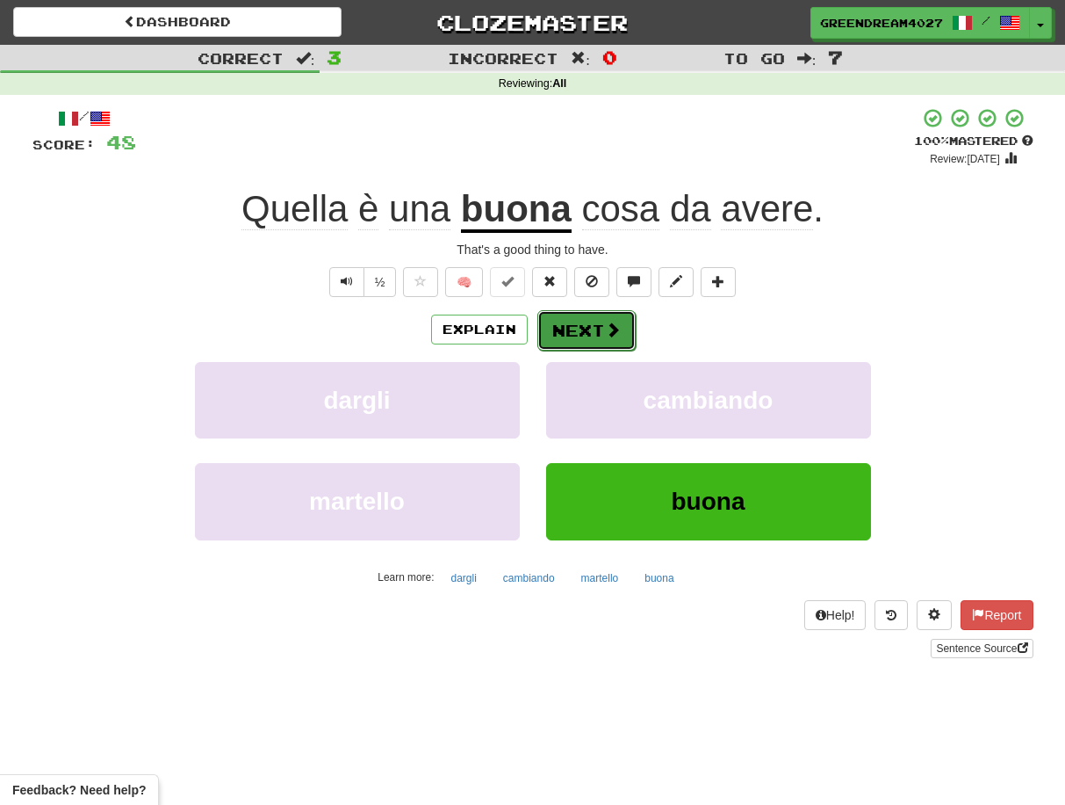
click at [586, 327] on button "Next" at bounding box center [587, 330] width 98 height 40
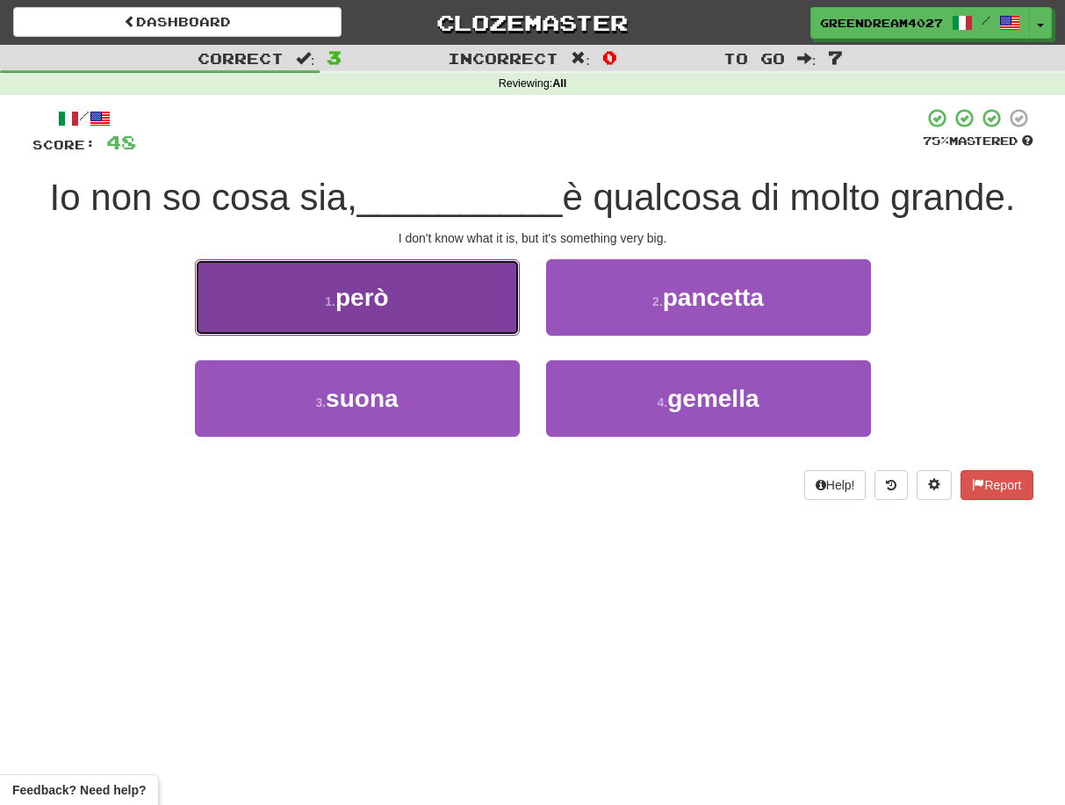
click at [465, 311] on button "1 . però" at bounding box center [357, 297] width 325 height 76
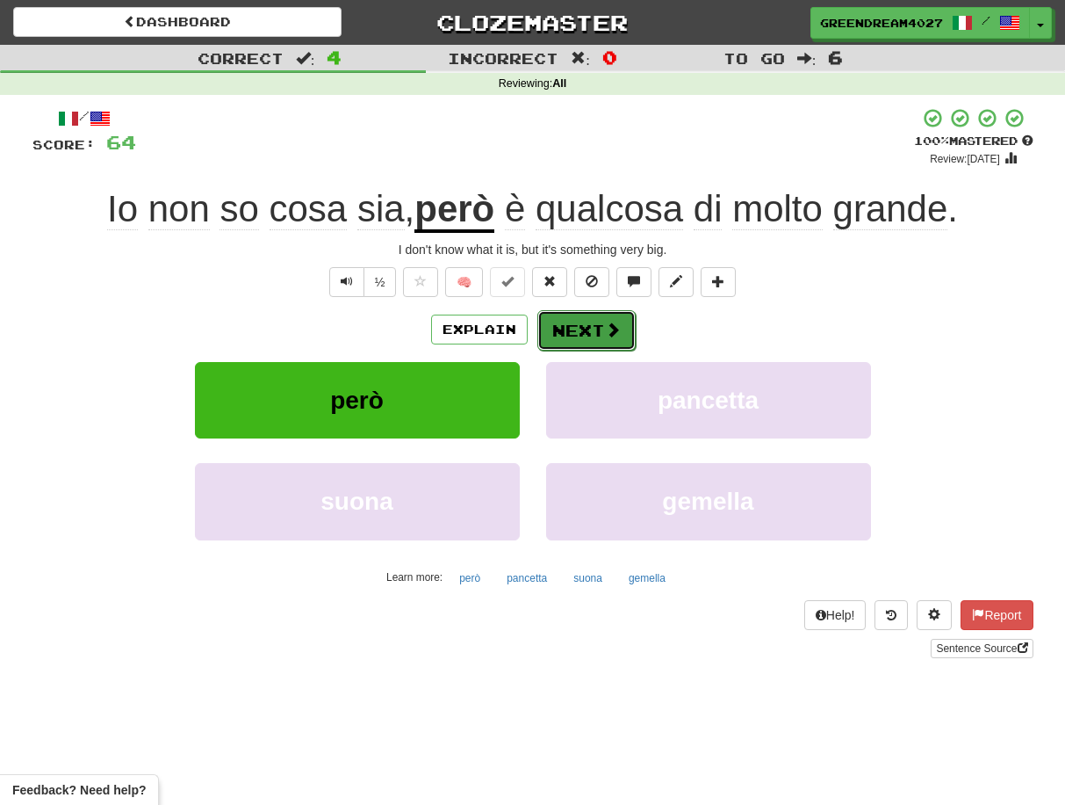
click at [585, 330] on button "Next" at bounding box center [587, 330] width 98 height 40
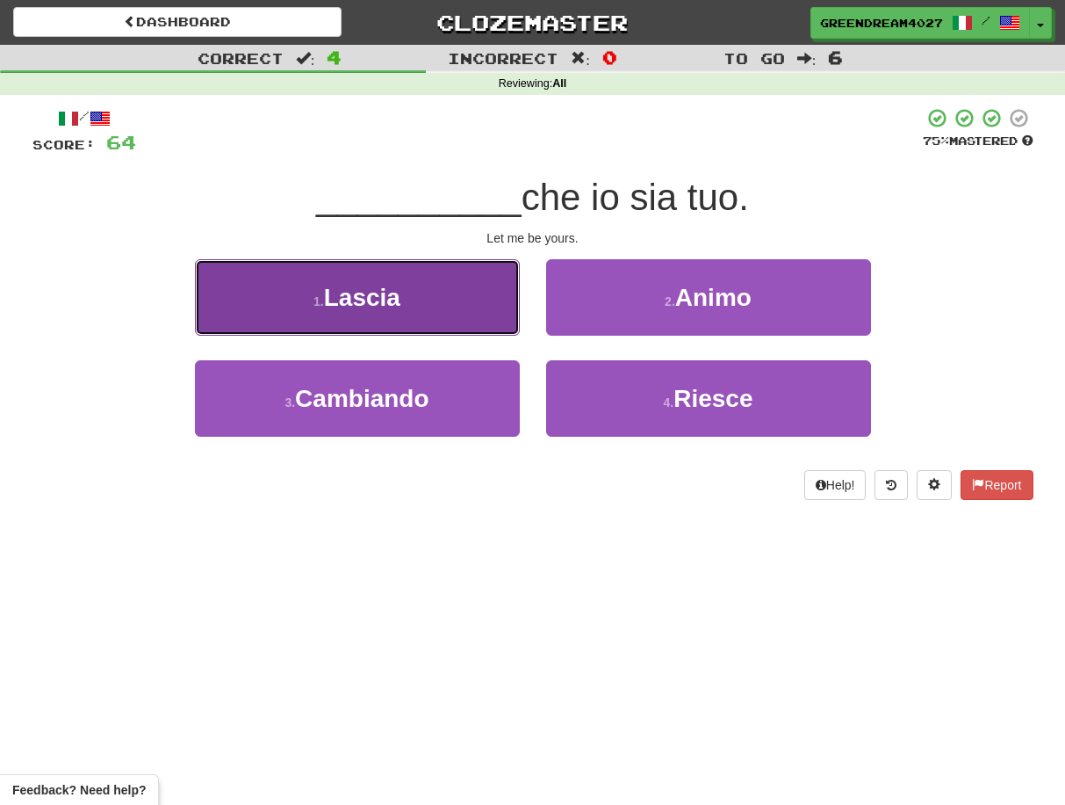
click at [429, 311] on button "1 . Lascia" at bounding box center [357, 297] width 325 height 76
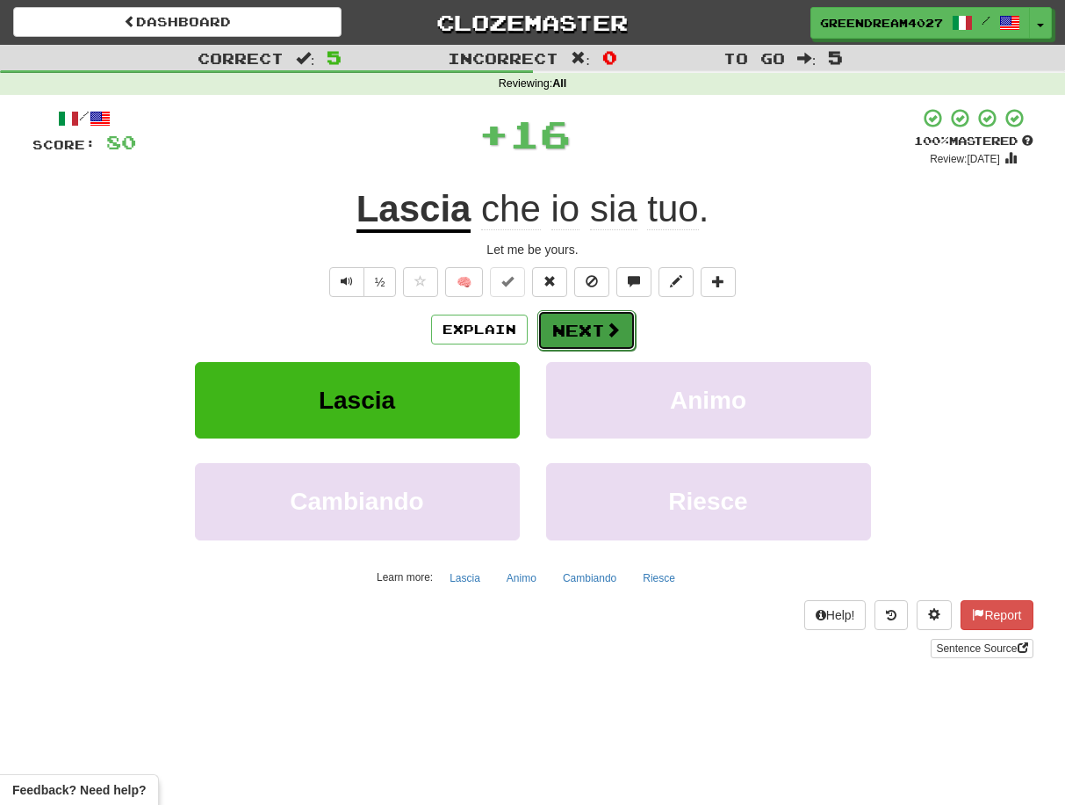
click at [582, 328] on button "Next" at bounding box center [587, 330] width 98 height 40
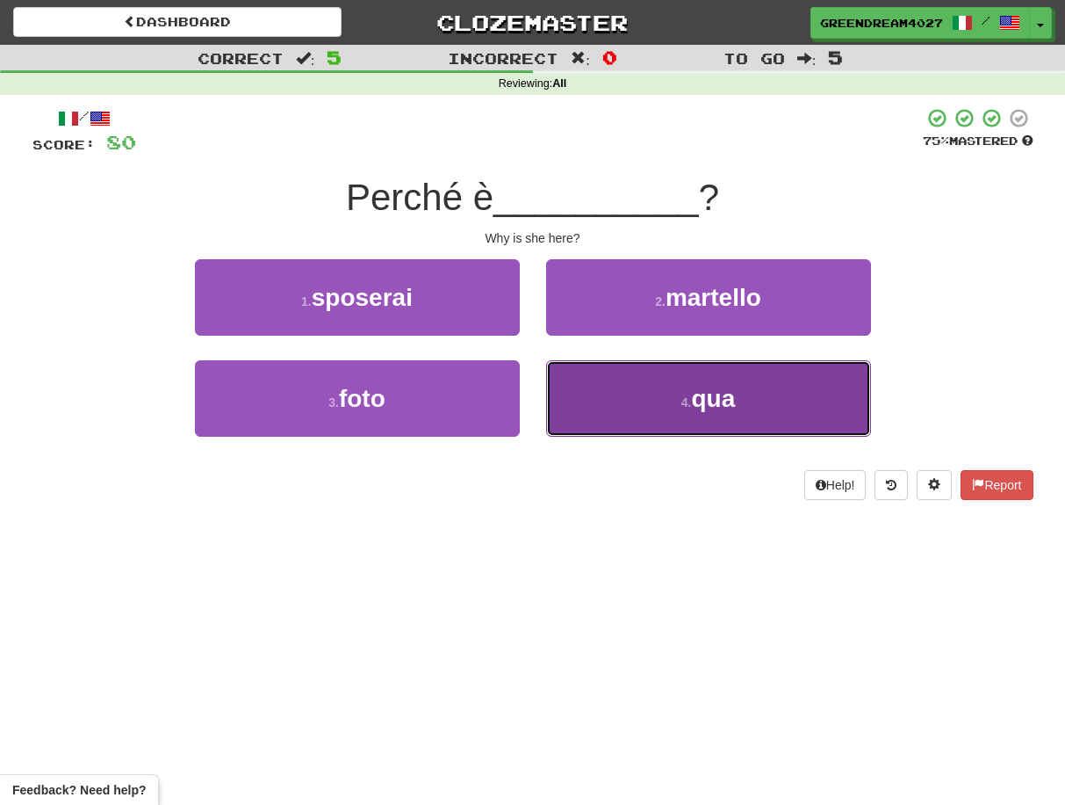
click at [626, 404] on button "4 . qua" at bounding box center [708, 398] width 325 height 76
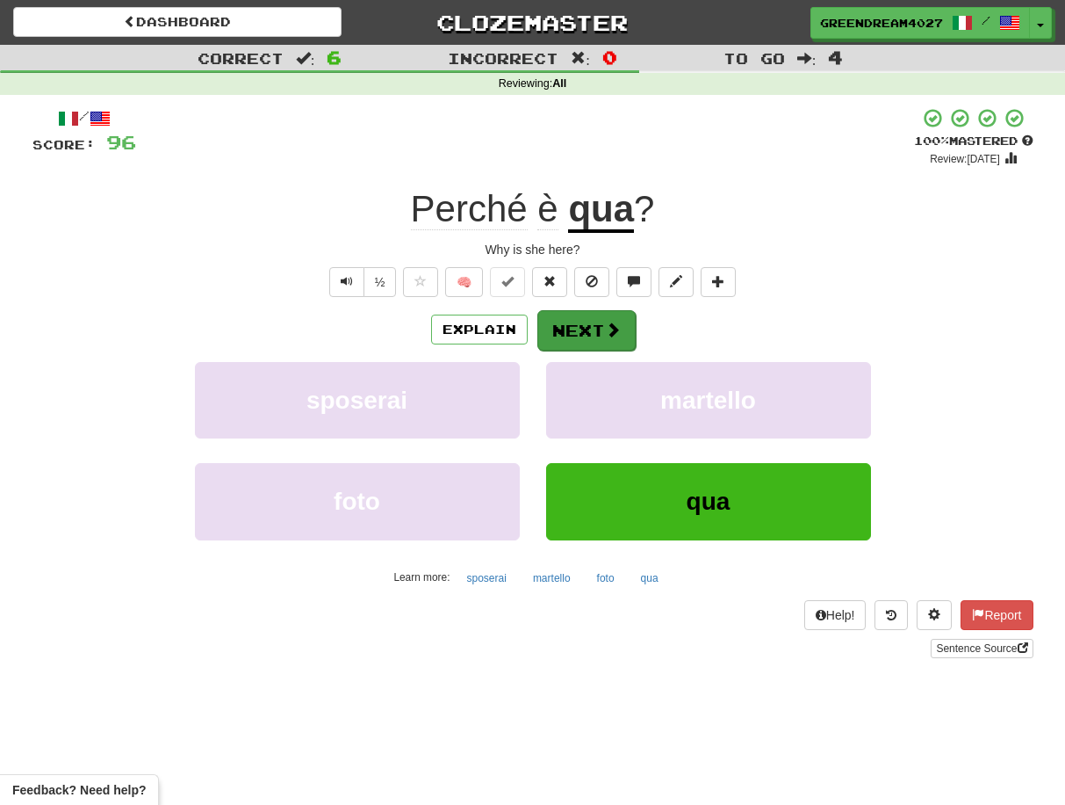
click at [588, 328] on button "Next" at bounding box center [587, 330] width 98 height 40
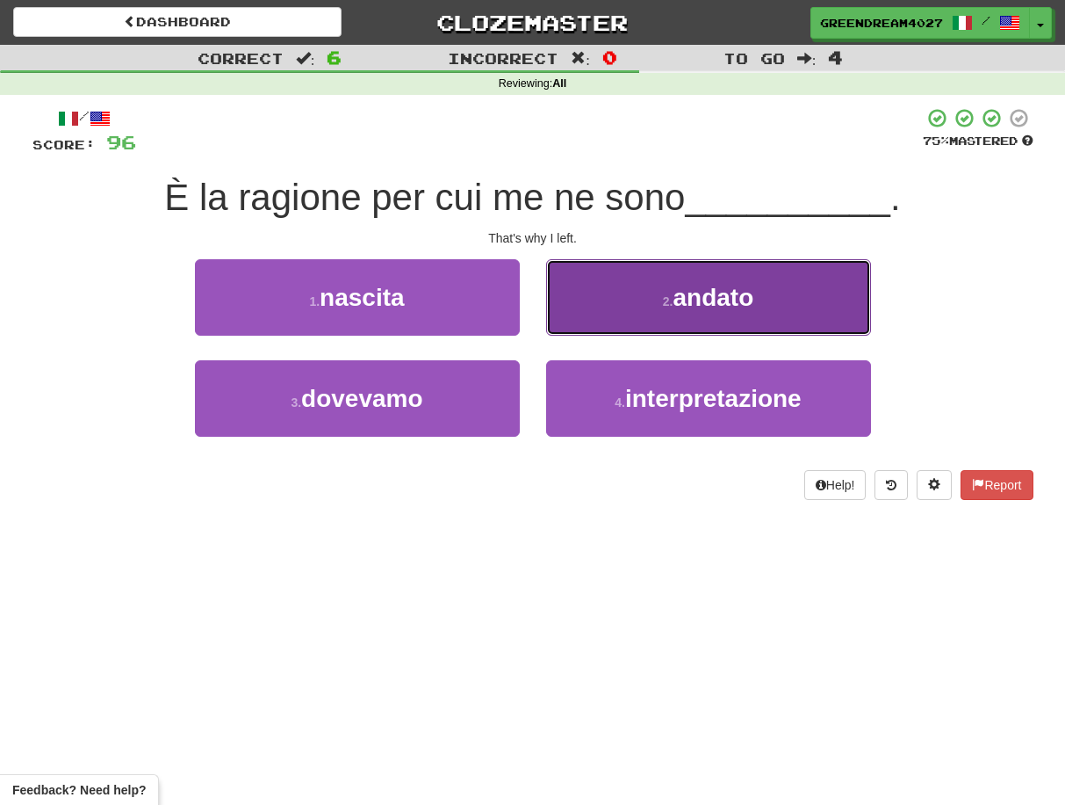
click at [621, 307] on button "2 . andato" at bounding box center [708, 297] width 325 height 76
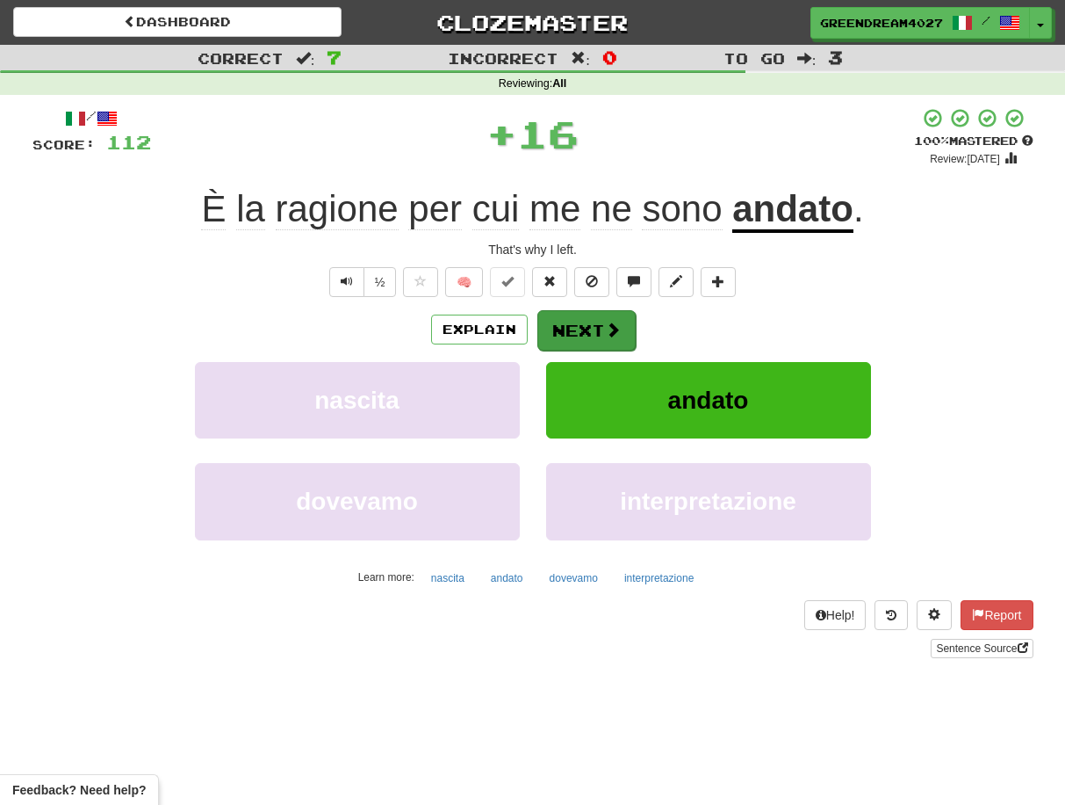
click at [586, 331] on button "Next" at bounding box center [587, 330] width 98 height 40
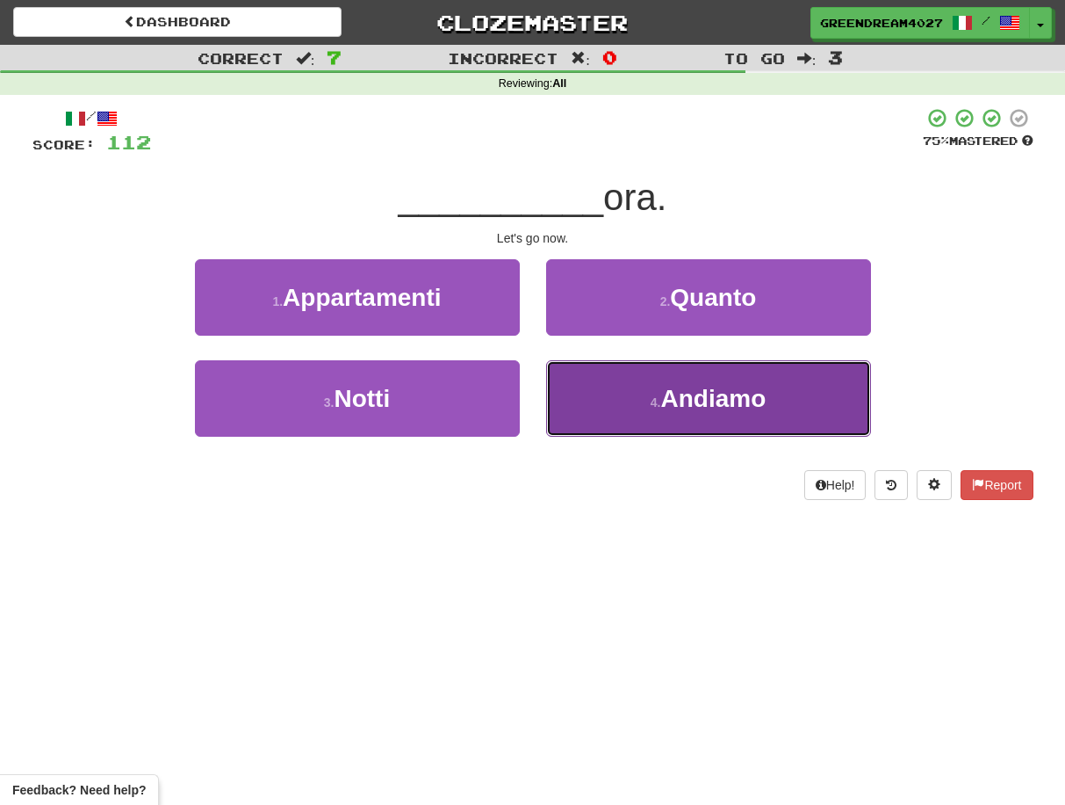
click at [631, 390] on button "4 . Andiamo" at bounding box center [708, 398] width 325 height 76
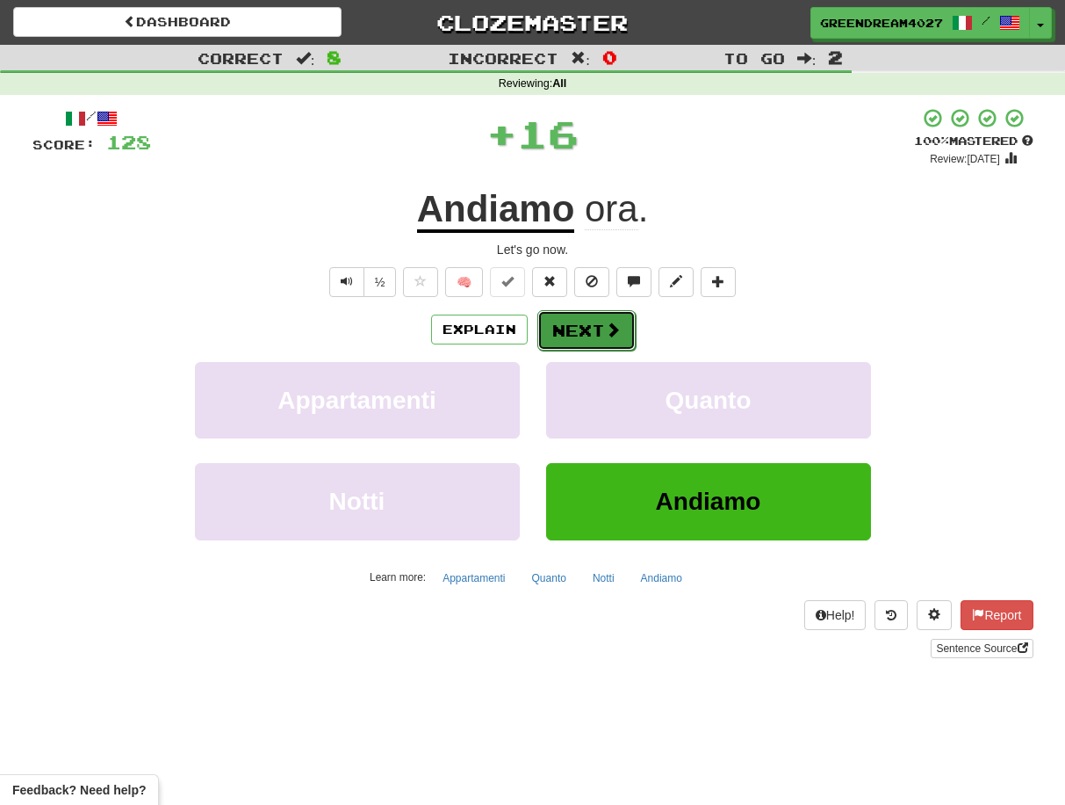
click at [589, 330] on button "Next" at bounding box center [587, 330] width 98 height 40
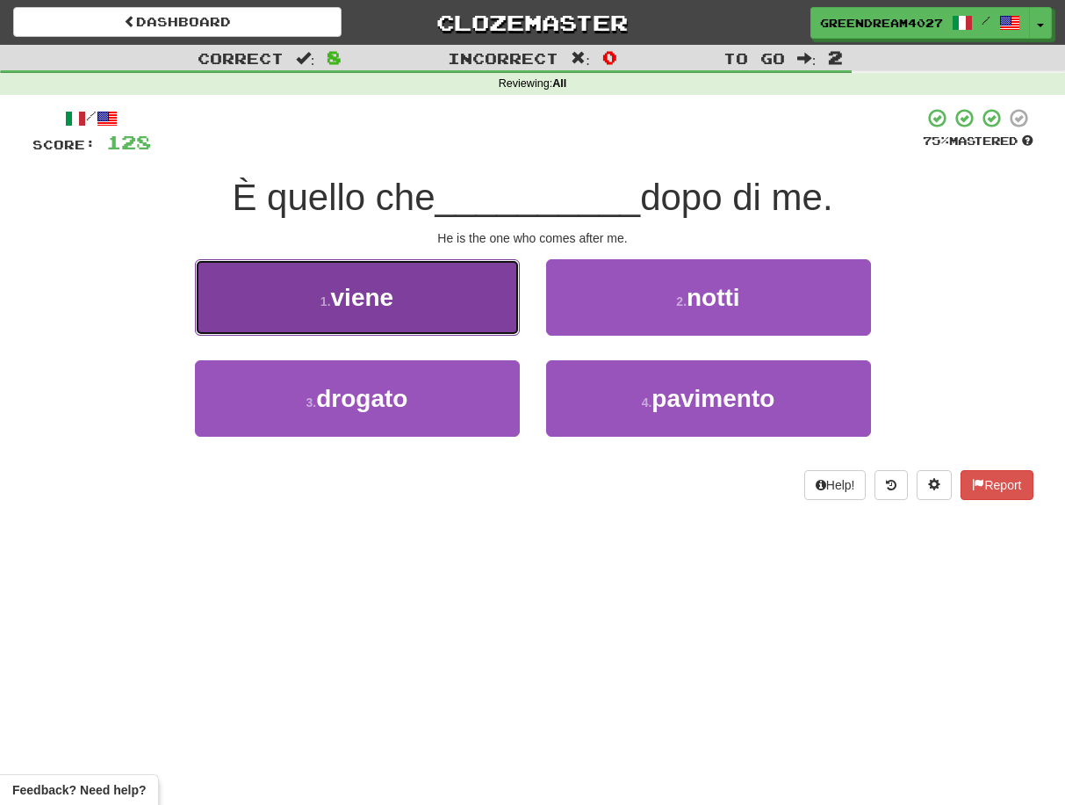
click at [454, 308] on button "1 . viene" at bounding box center [357, 297] width 325 height 76
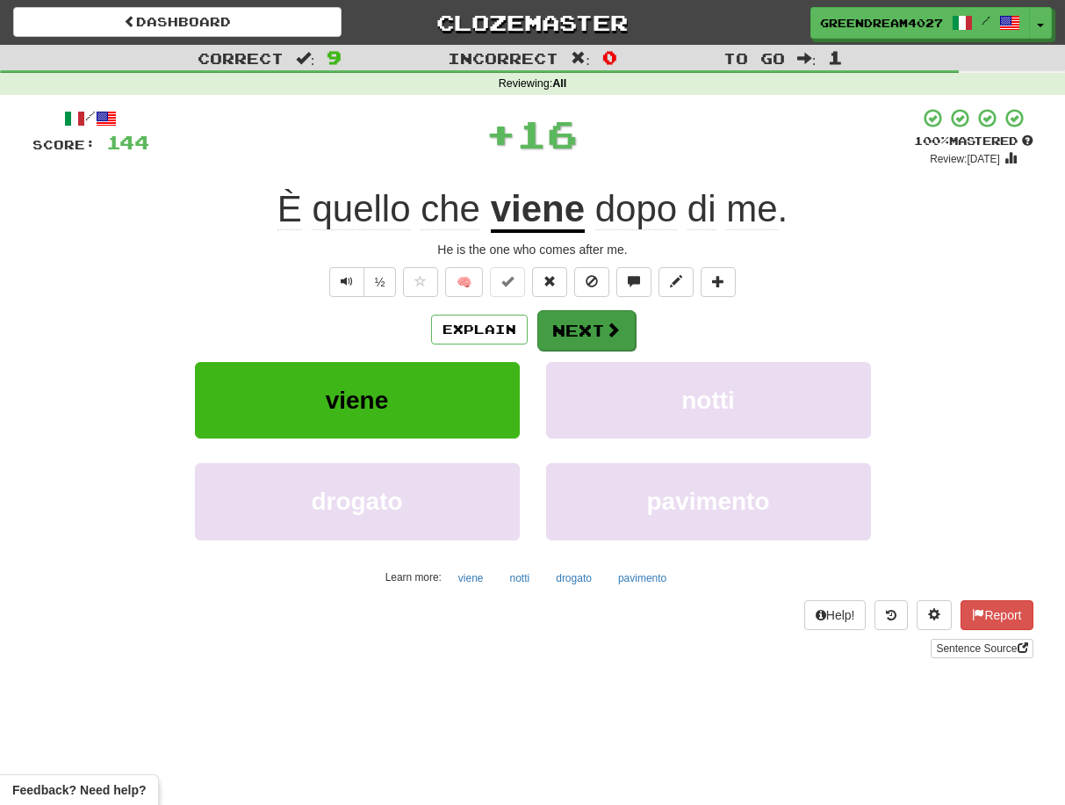
click at [575, 326] on button "Next" at bounding box center [587, 330] width 98 height 40
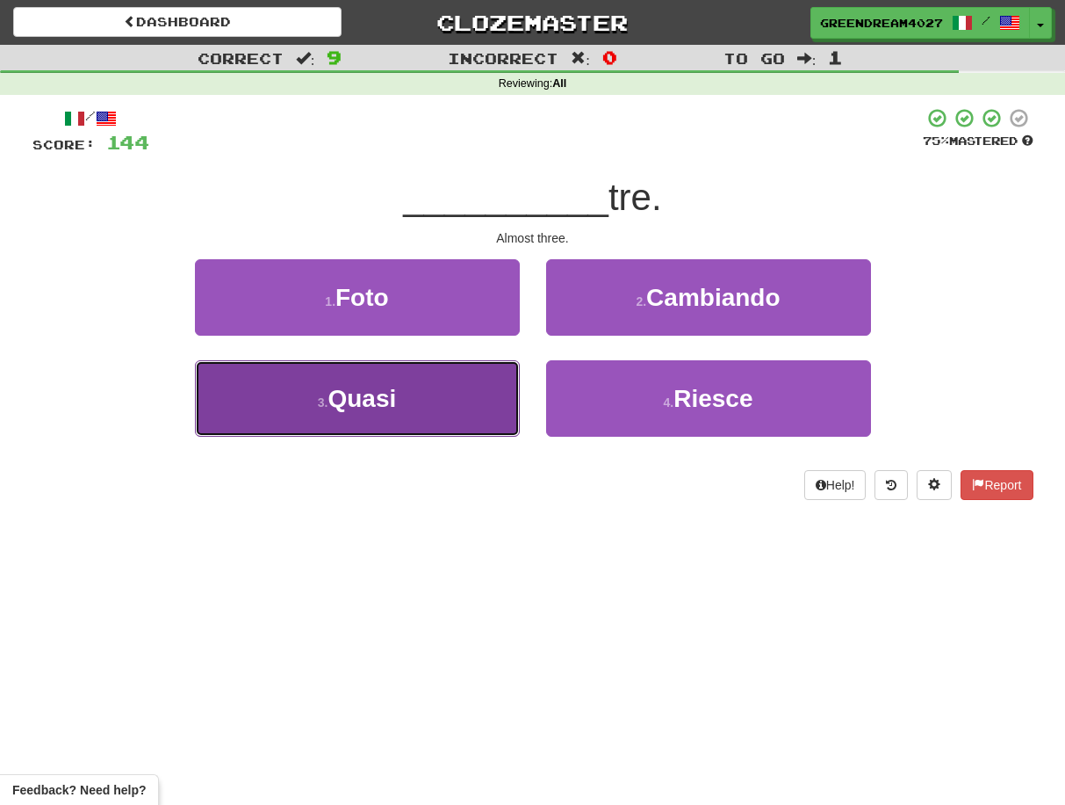
click at [482, 415] on button "3 . Quasi" at bounding box center [357, 398] width 325 height 76
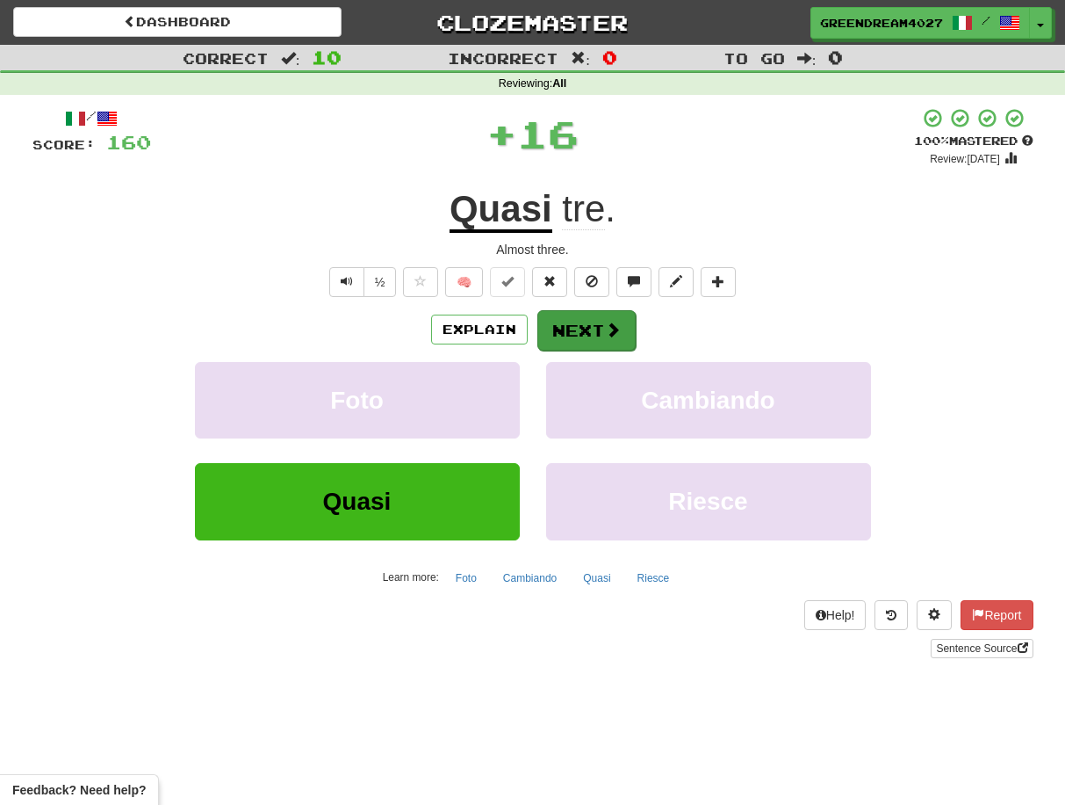
click at [595, 326] on button "Next" at bounding box center [587, 330] width 98 height 40
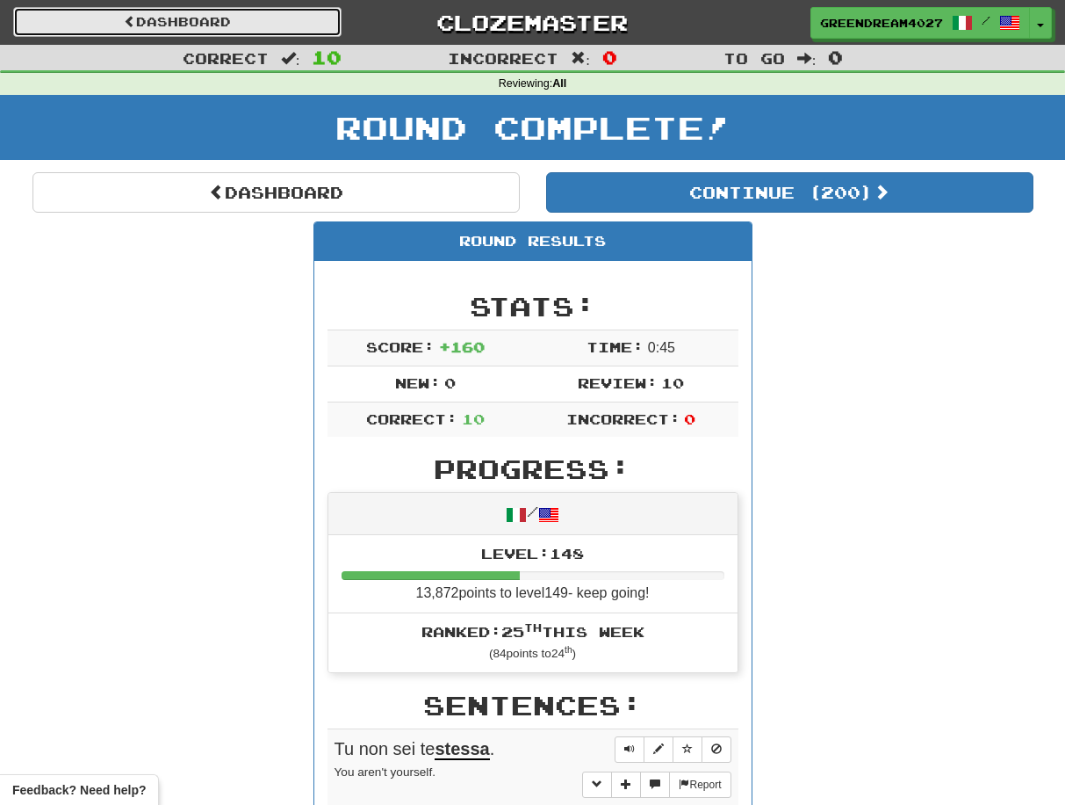
click at [196, 18] on link "Dashboard" at bounding box center [177, 22] width 328 height 30
